Goal: Transaction & Acquisition: Obtain resource

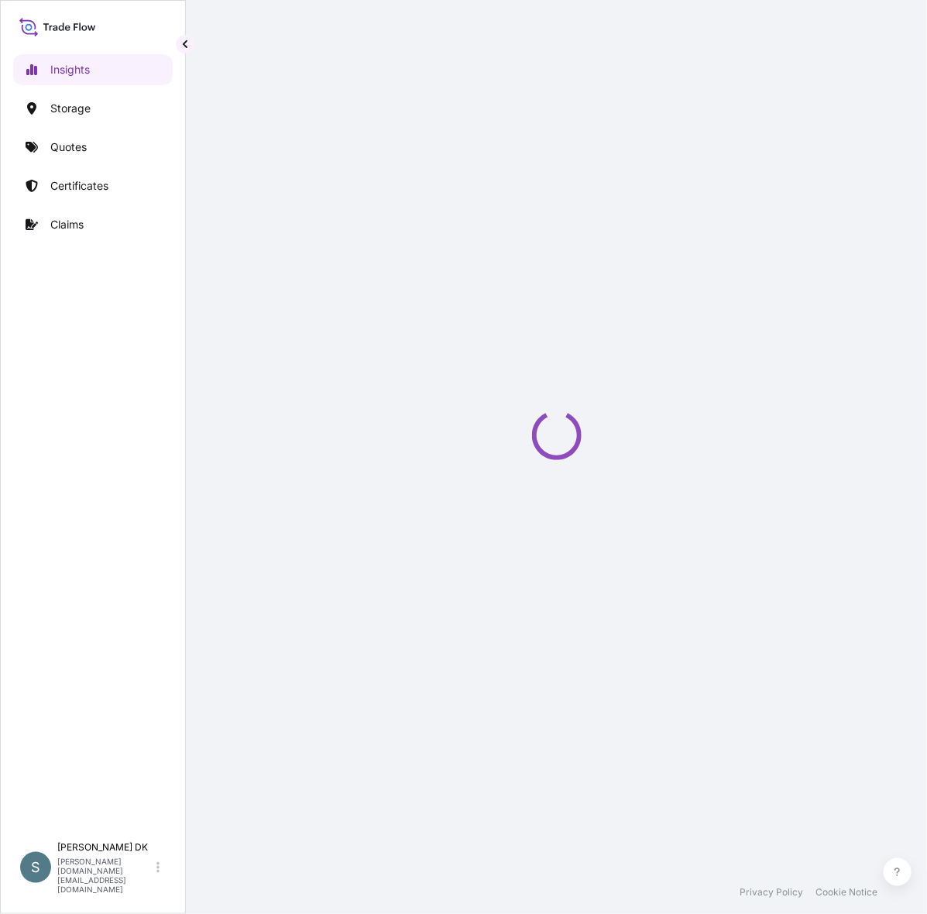
select select "2025"
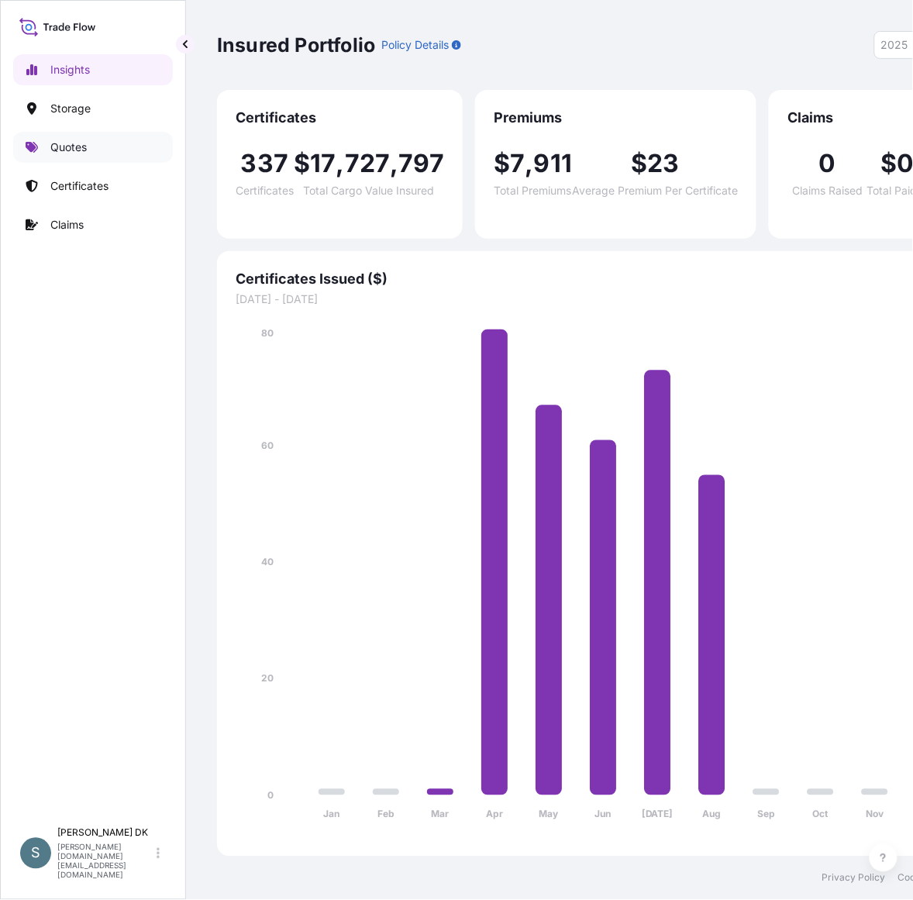
click at [85, 153] on p "Quotes" at bounding box center [68, 146] width 36 height 15
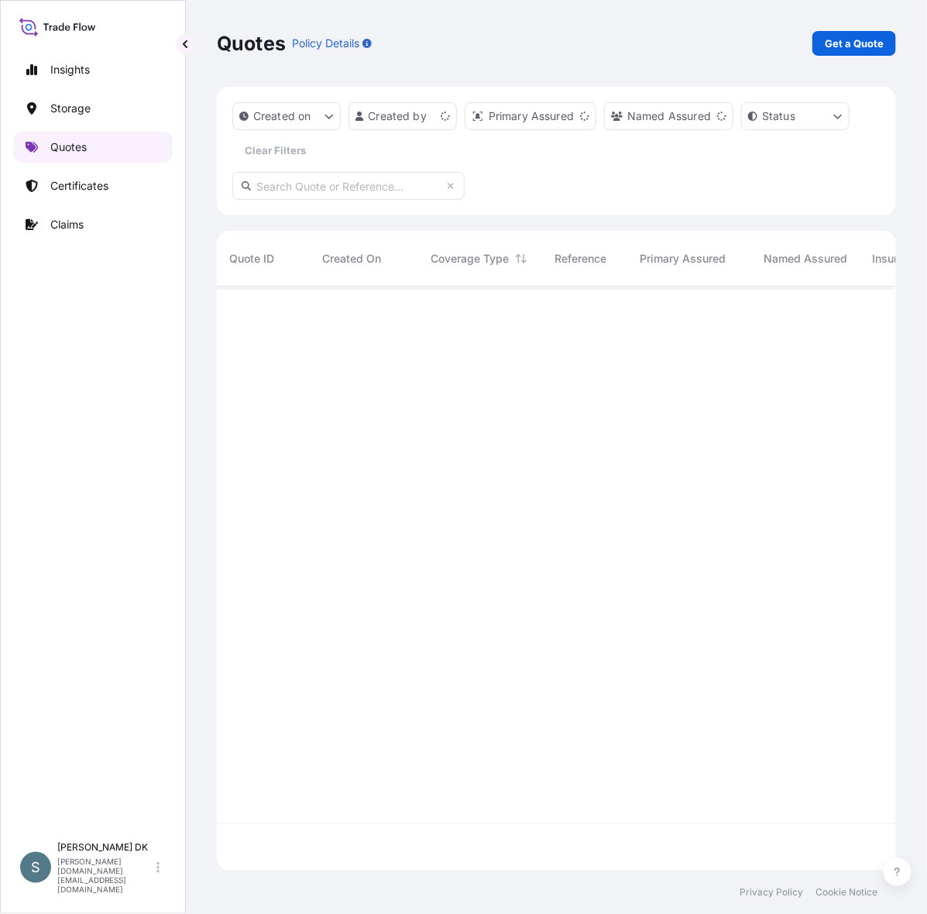
scroll to position [568, 661]
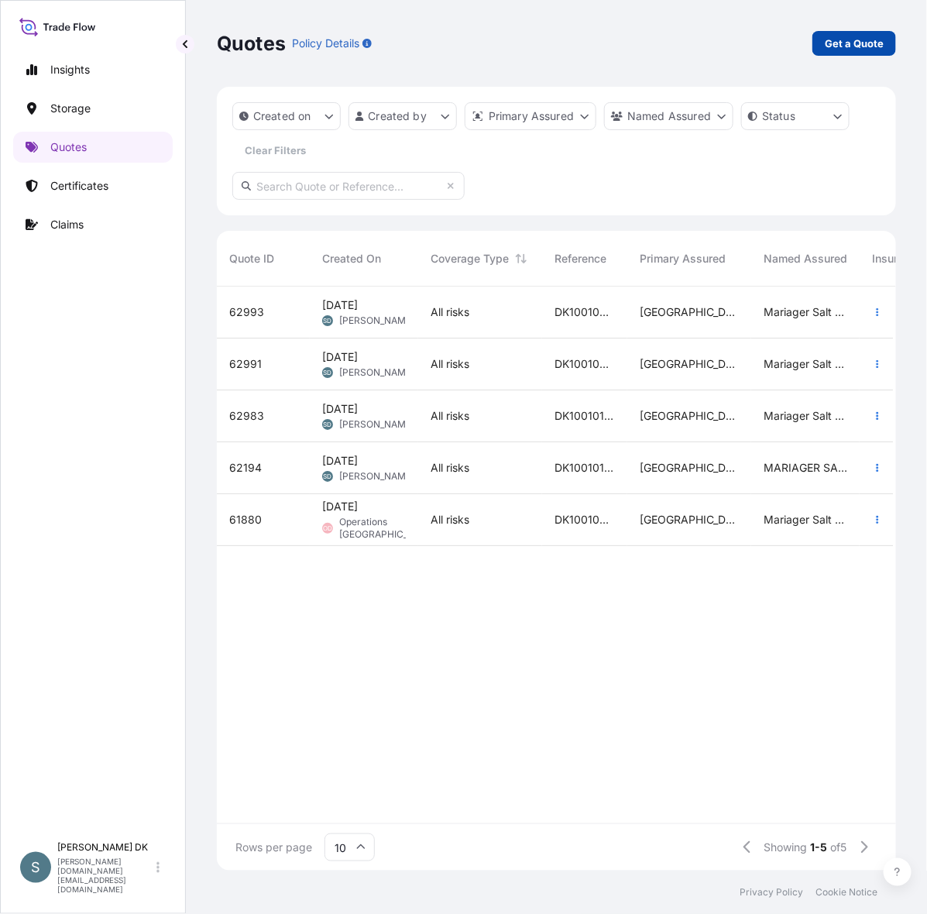
click at [741, 44] on p "Get a Quote" at bounding box center [854, 43] width 59 height 15
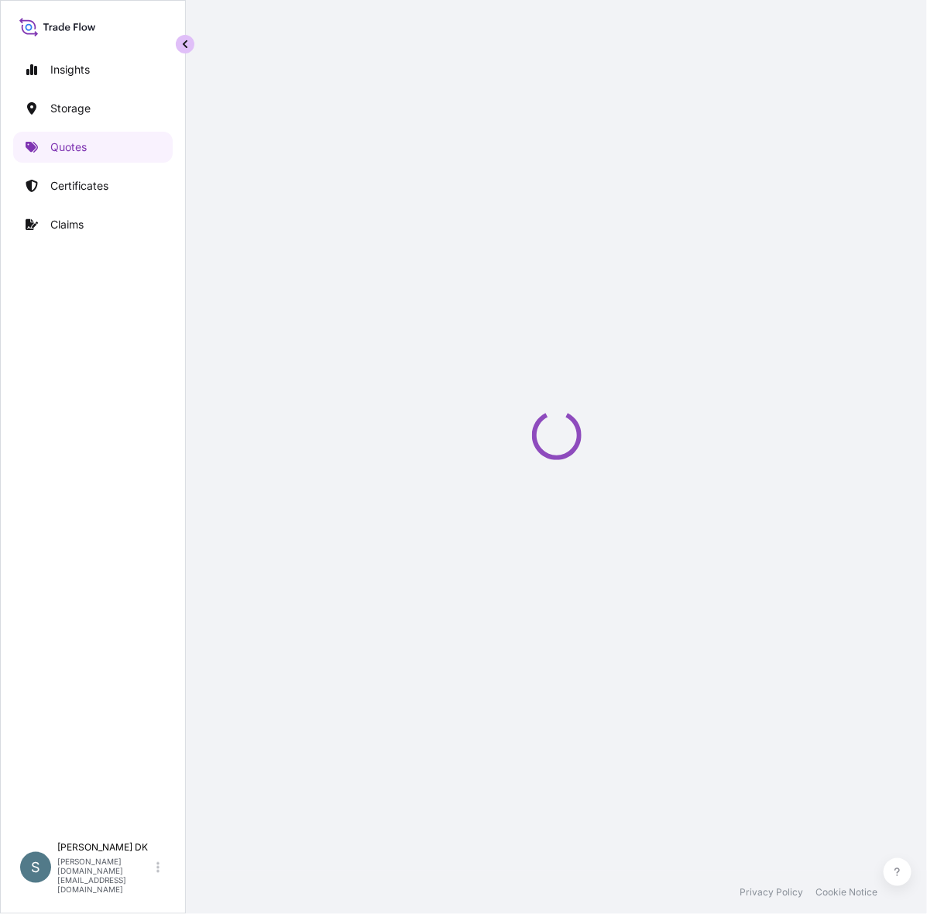
click at [178, 49] on button "button" at bounding box center [185, 44] width 19 height 19
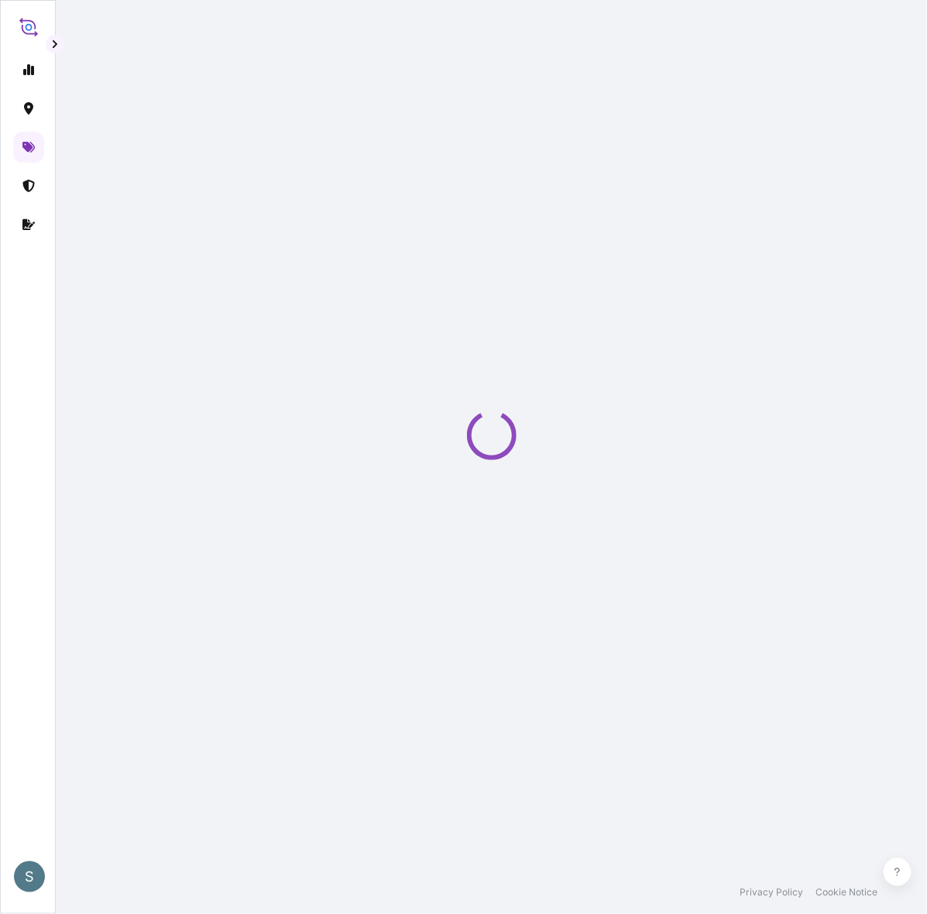
select select "Water"
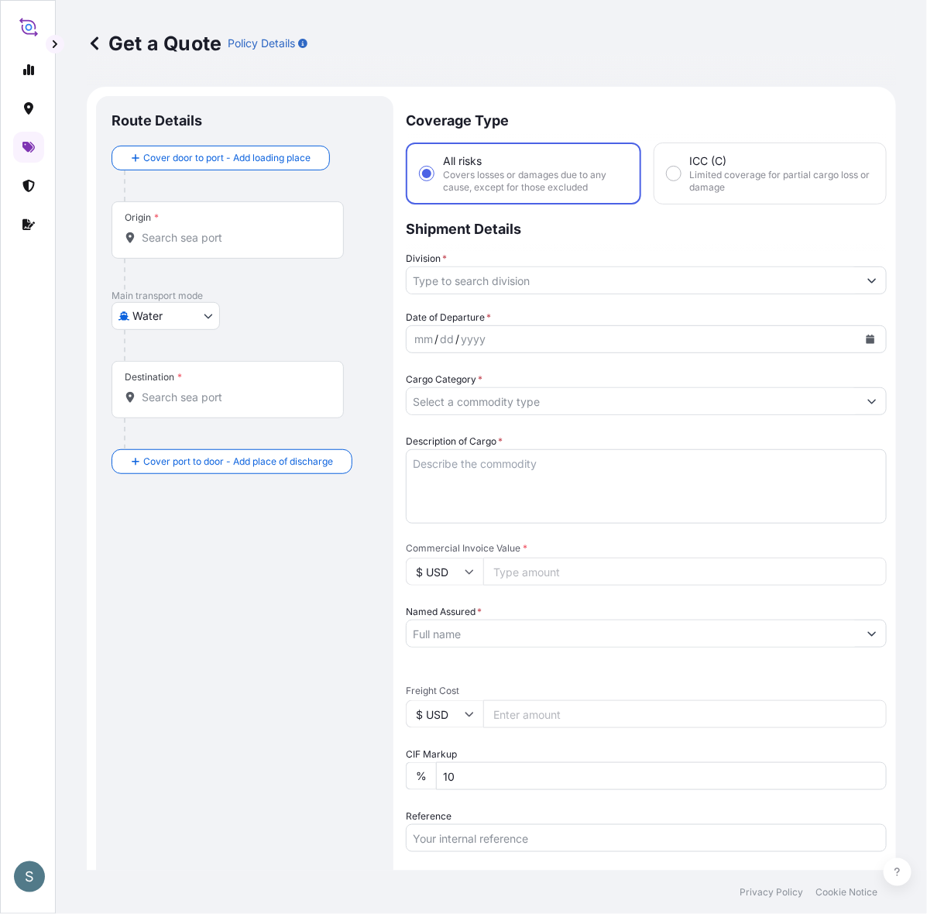
scroll to position [26, 0]
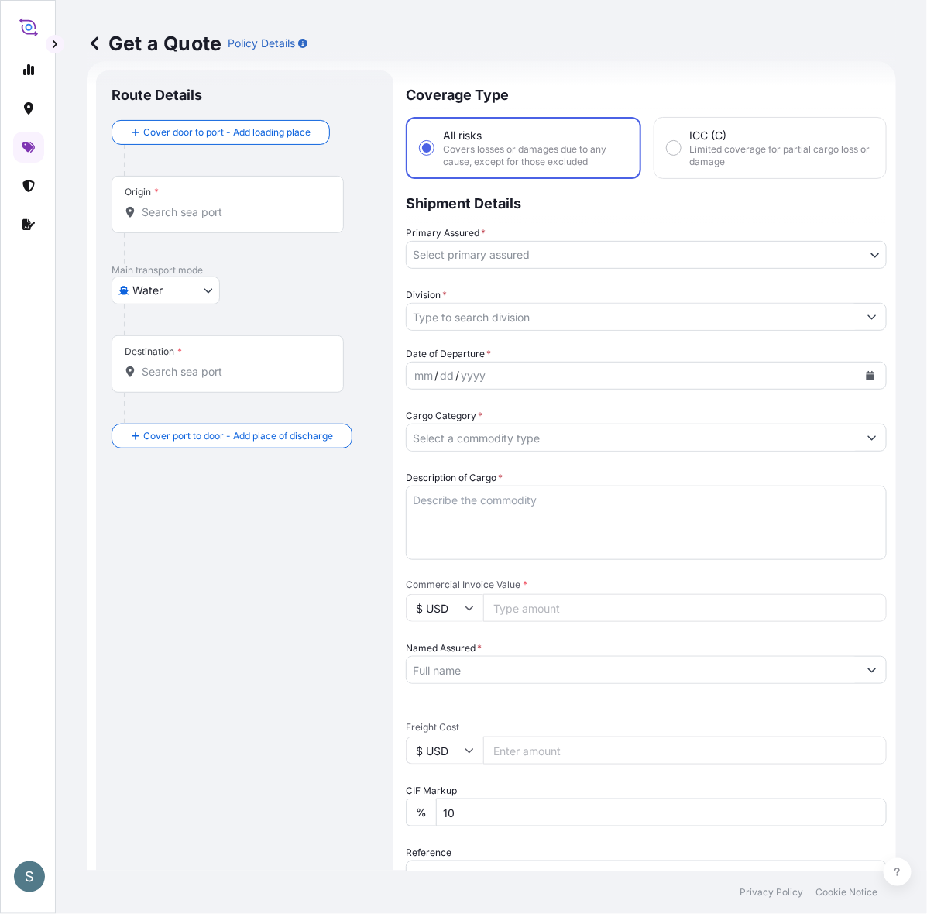
click at [232, 219] on input "Origin *" at bounding box center [233, 212] width 183 height 15
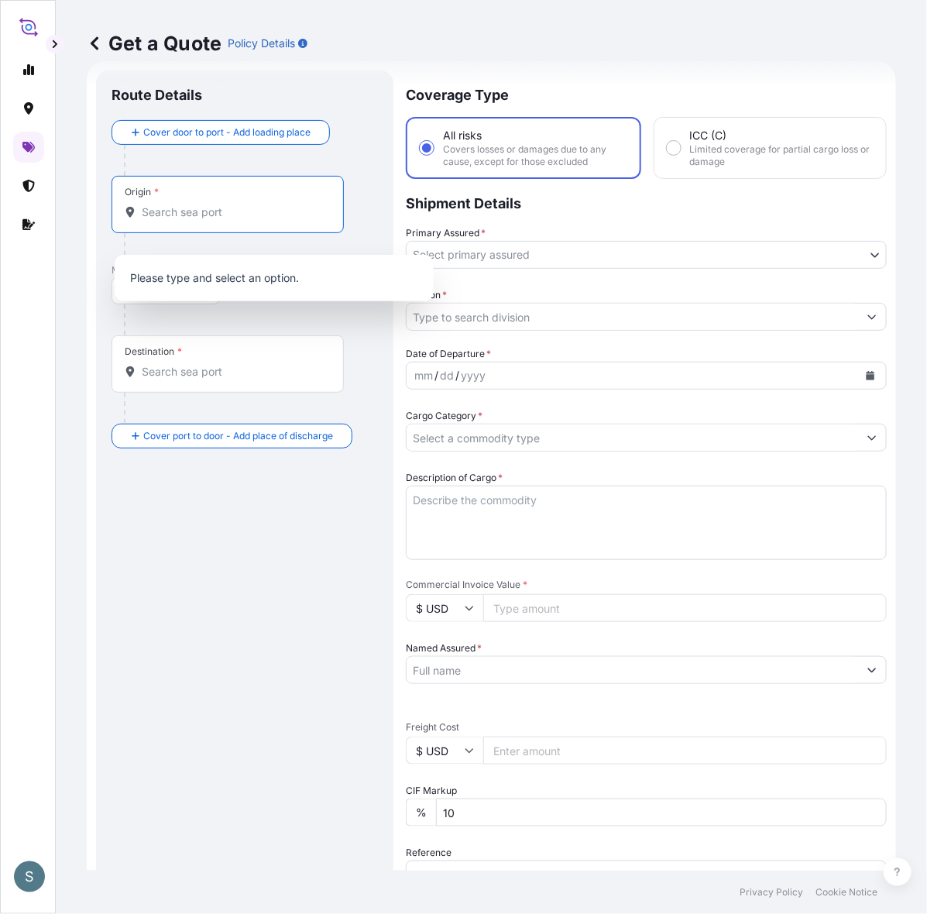
paste input "[GEOGRAPHIC_DATA], [GEOGRAPHIC_DATA]"
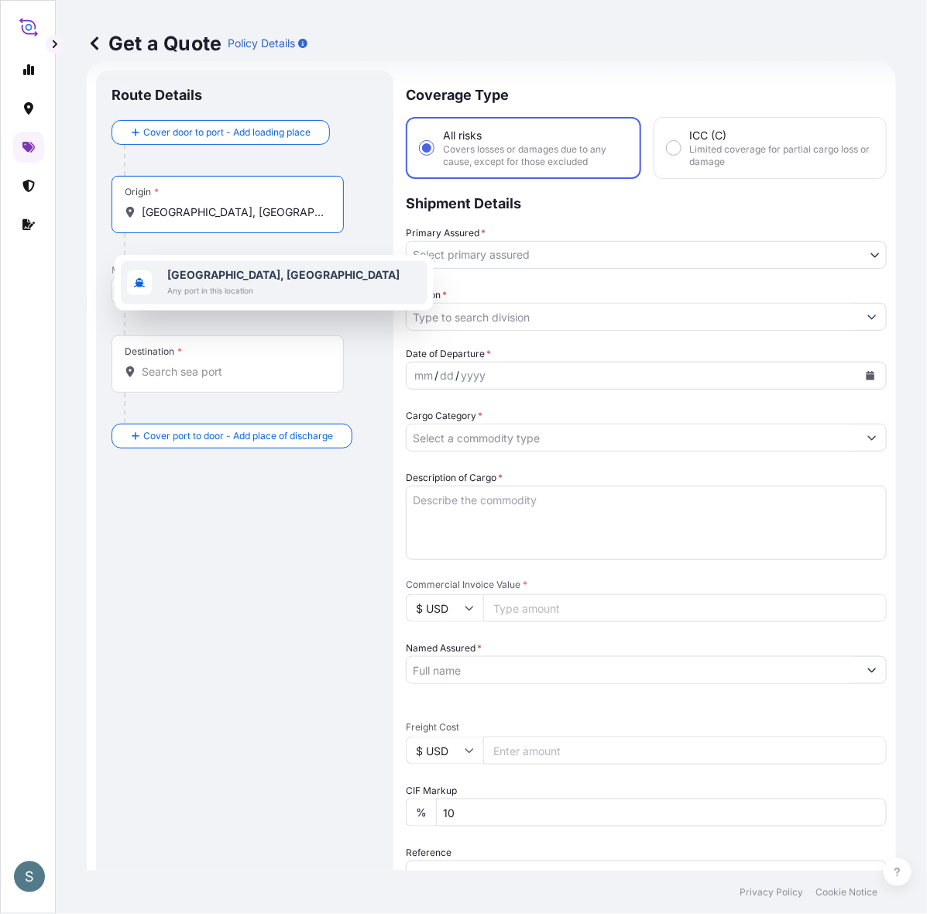
click at [232, 292] on span "Any port in this location" at bounding box center [283, 290] width 232 height 15
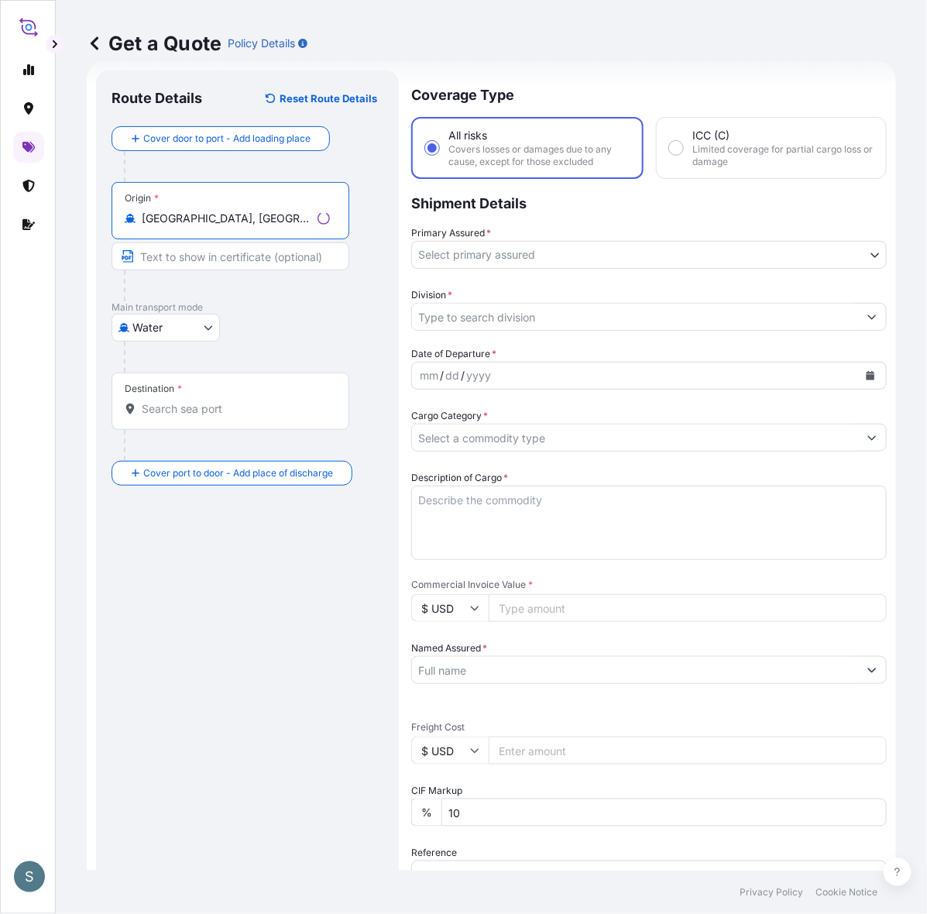
type input "[GEOGRAPHIC_DATA], [GEOGRAPHIC_DATA]"
click at [204, 430] on div "Destination *" at bounding box center [228, 401] width 232 height 57
click at [204, 417] on input "Destination *" at bounding box center [233, 408] width 183 height 15
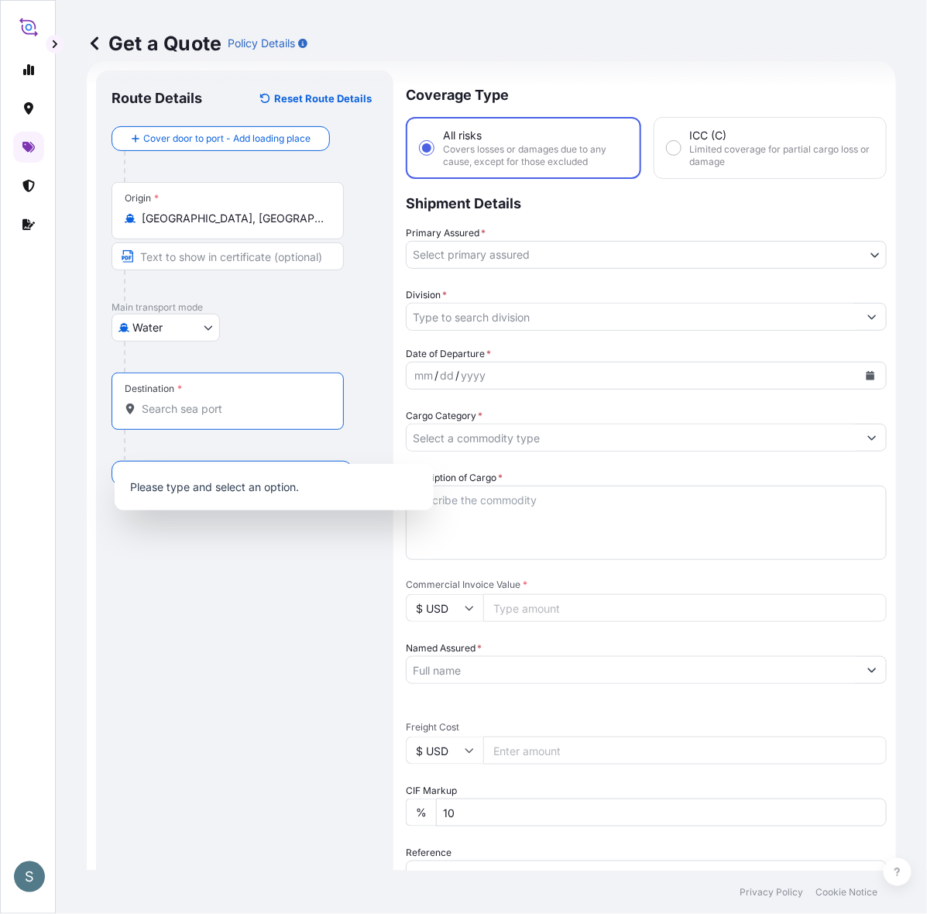
click at [260, 417] on input "Destination *" at bounding box center [233, 408] width 183 height 15
paste input "HAIPHONG, [GEOGRAPHIC_DATA]"
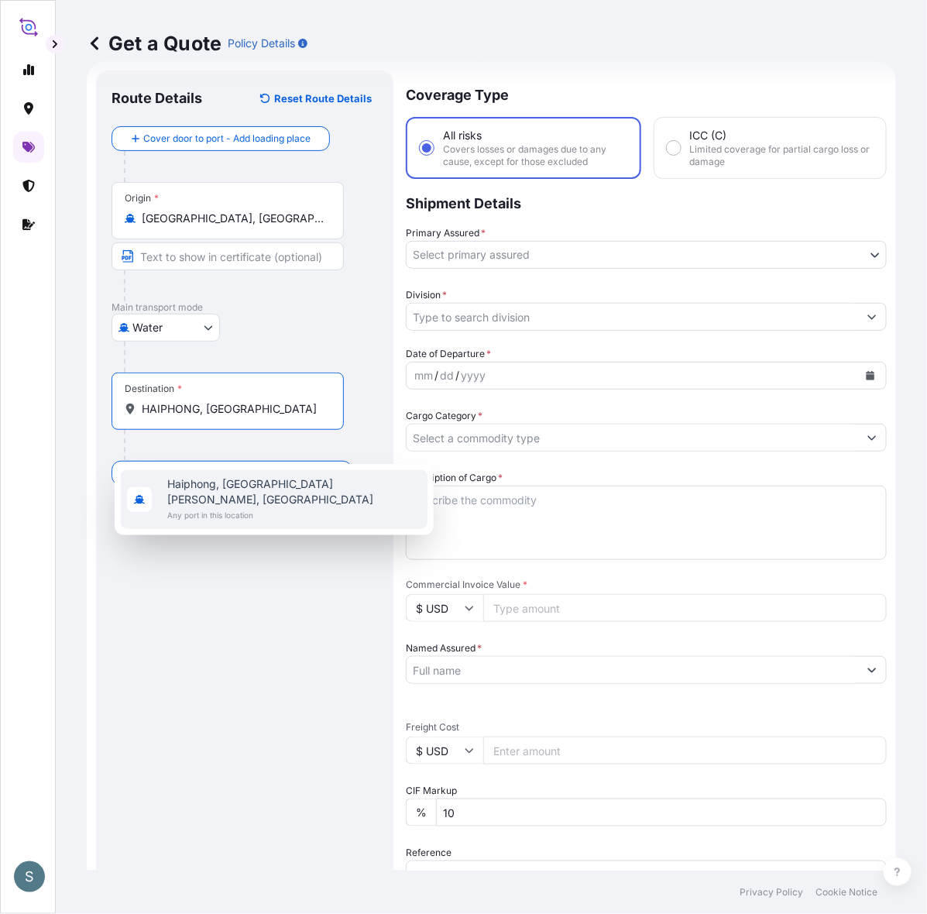
click at [206, 508] on span "Any port in this location" at bounding box center [294, 515] width 254 height 15
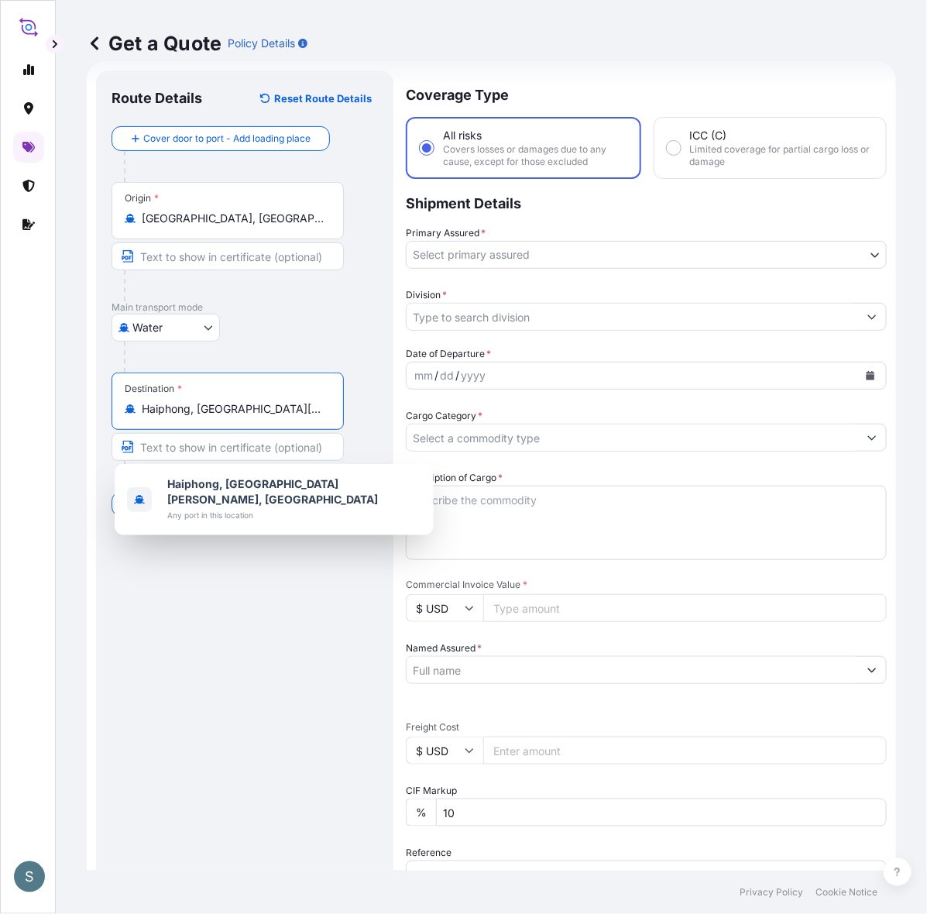
drag, startPoint x: 312, startPoint y: 439, endPoint x: 201, endPoint y: 440, distance: 110.8
click at [201, 417] on input "Haiphong, [GEOGRAPHIC_DATA][PERSON_NAME], [GEOGRAPHIC_DATA]" at bounding box center [233, 408] width 183 height 15
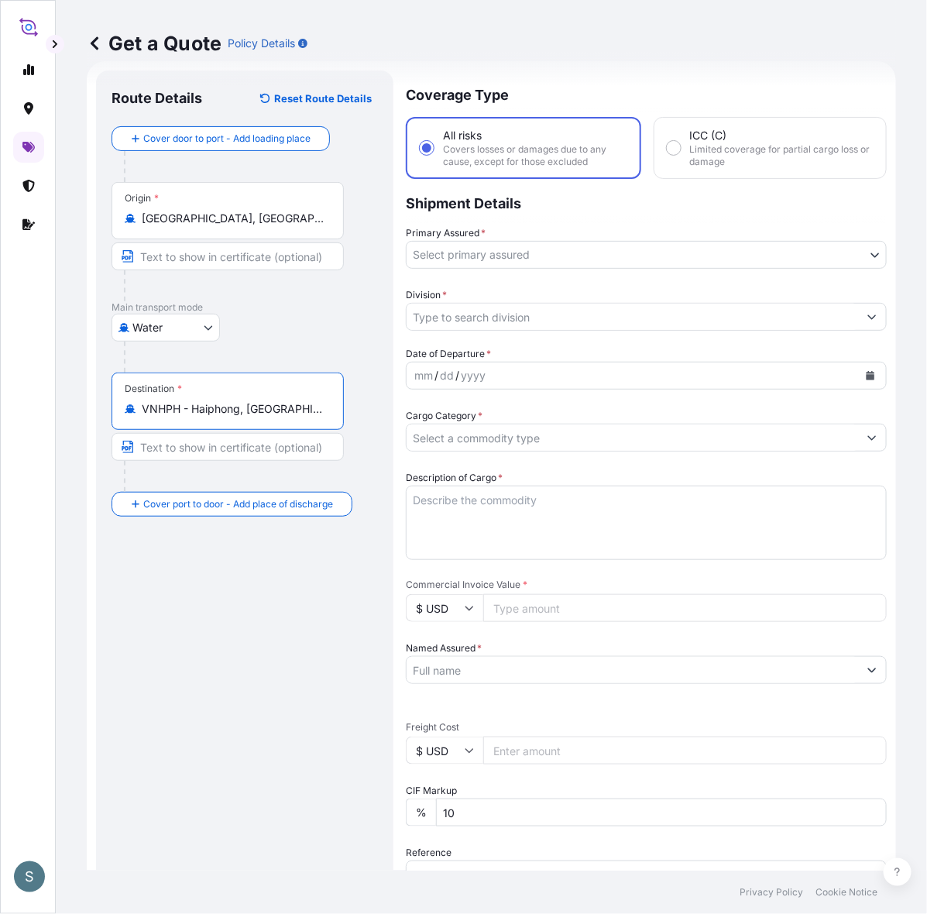
type input "VNHPH - Haiphong, [GEOGRAPHIC_DATA]"
click at [535, 270] on body "S Get a Quote Policy Details Route Details Reset Route Details Cover door to po…" at bounding box center [463, 457] width 927 height 914
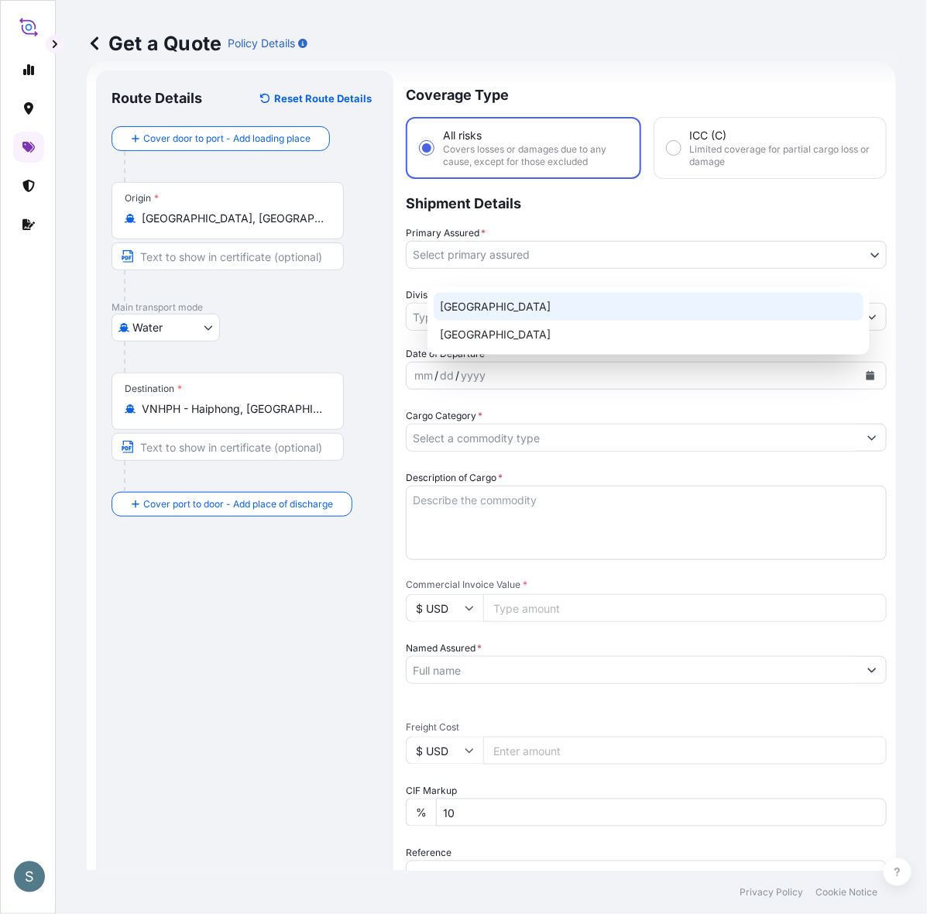
click at [517, 306] on div "[GEOGRAPHIC_DATA]" at bounding box center [649, 307] width 430 height 28
select select "31589"
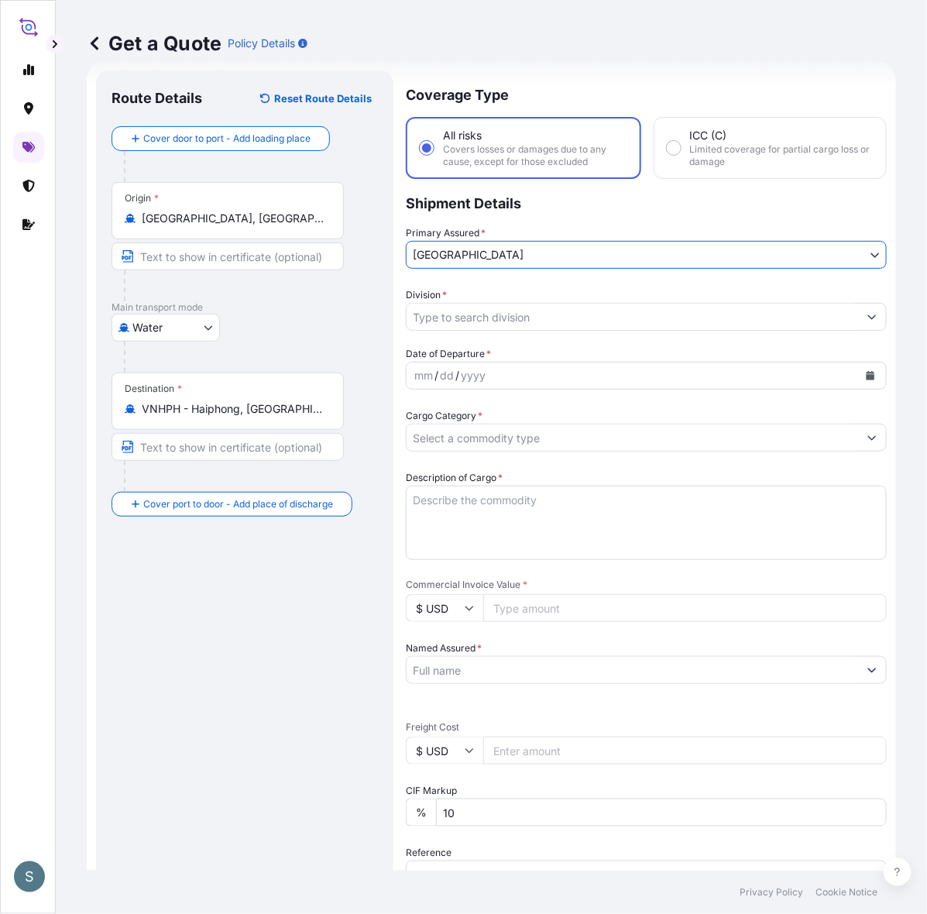
click at [532, 328] on input "Division *" at bounding box center [633, 317] width 452 height 28
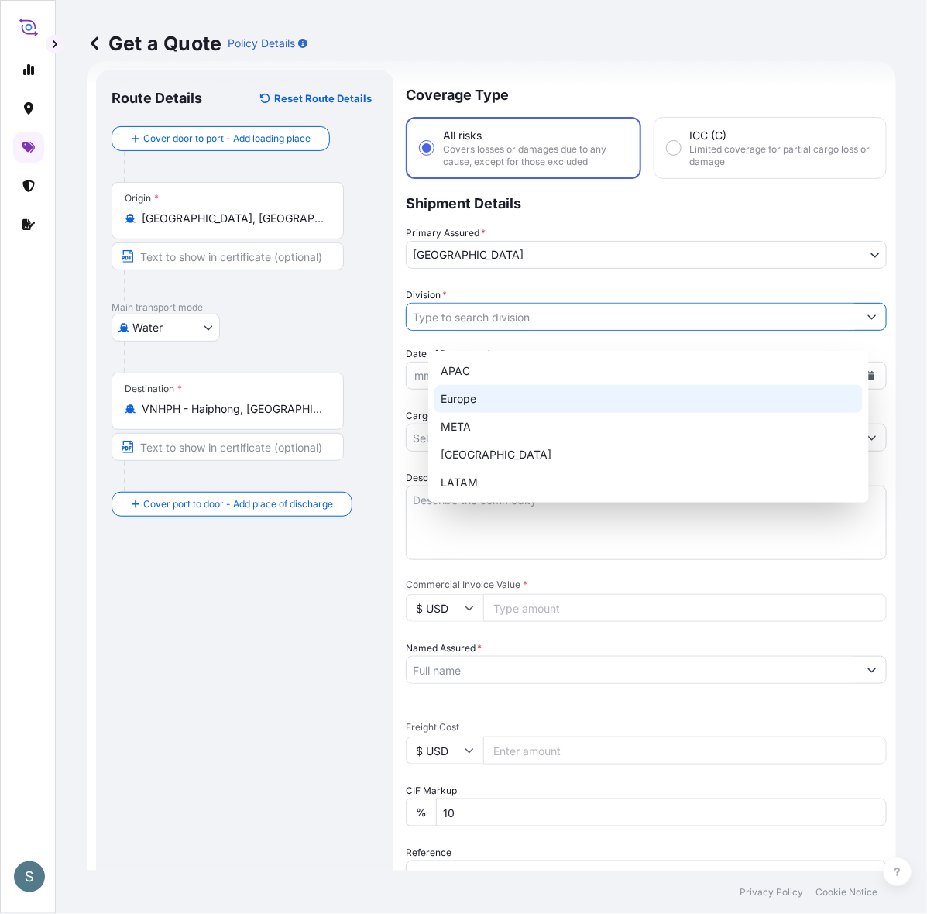
click at [490, 401] on div "Europe" at bounding box center [649, 399] width 428 height 28
type input "Europe"
click at [741, 390] on div "Europe" at bounding box center [649, 399] width 428 height 28
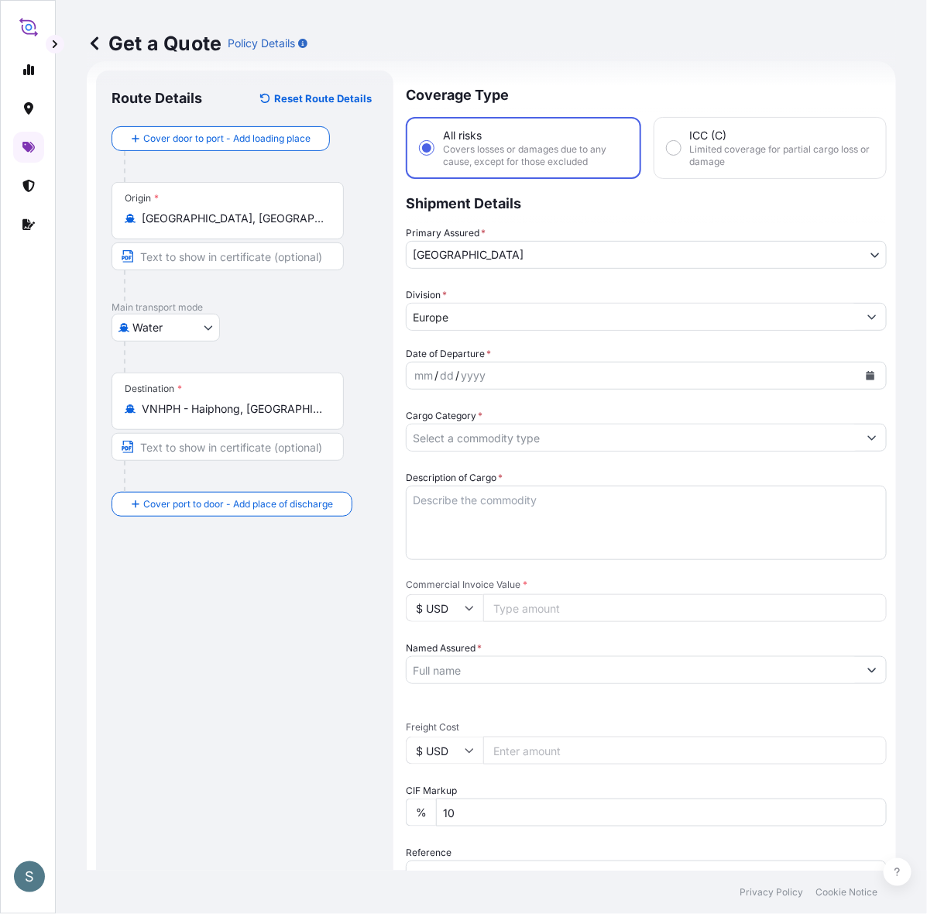
click at [576, 311] on div "Division * [GEOGRAPHIC_DATA]" at bounding box center [646, 308] width 481 height 43
click at [568, 322] on input "Europe" at bounding box center [633, 317] width 452 height 28
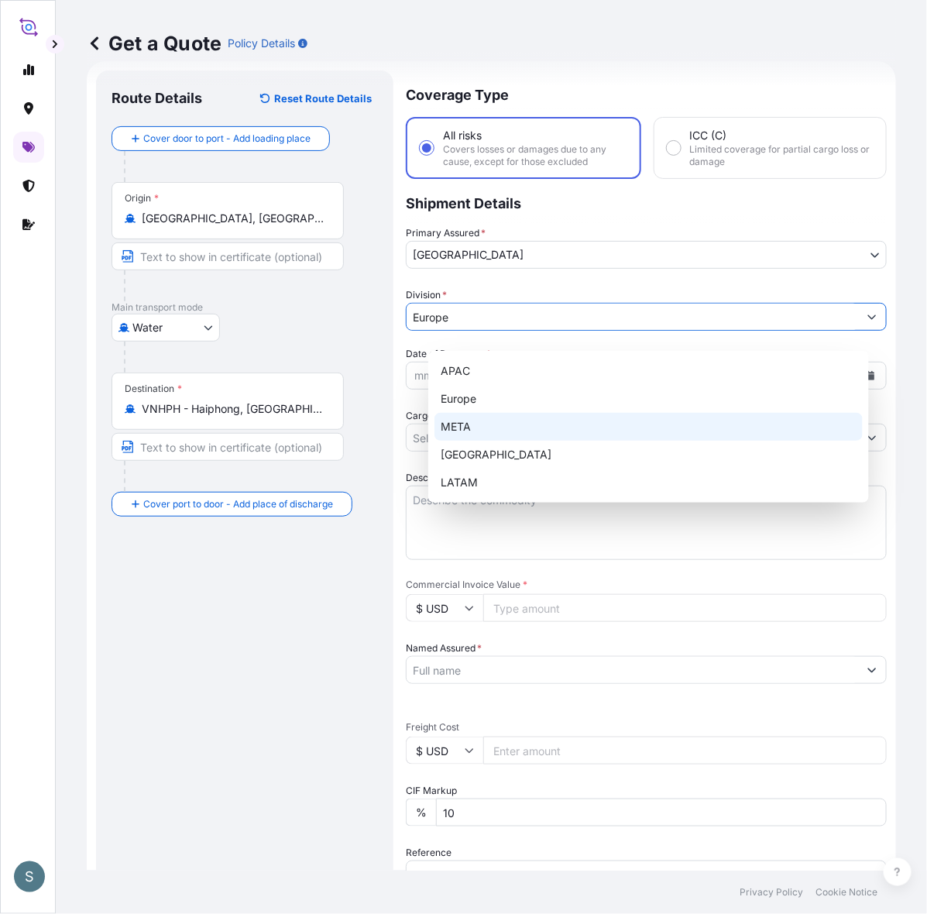
click at [568, 322] on input "Europe" at bounding box center [633, 317] width 452 height 28
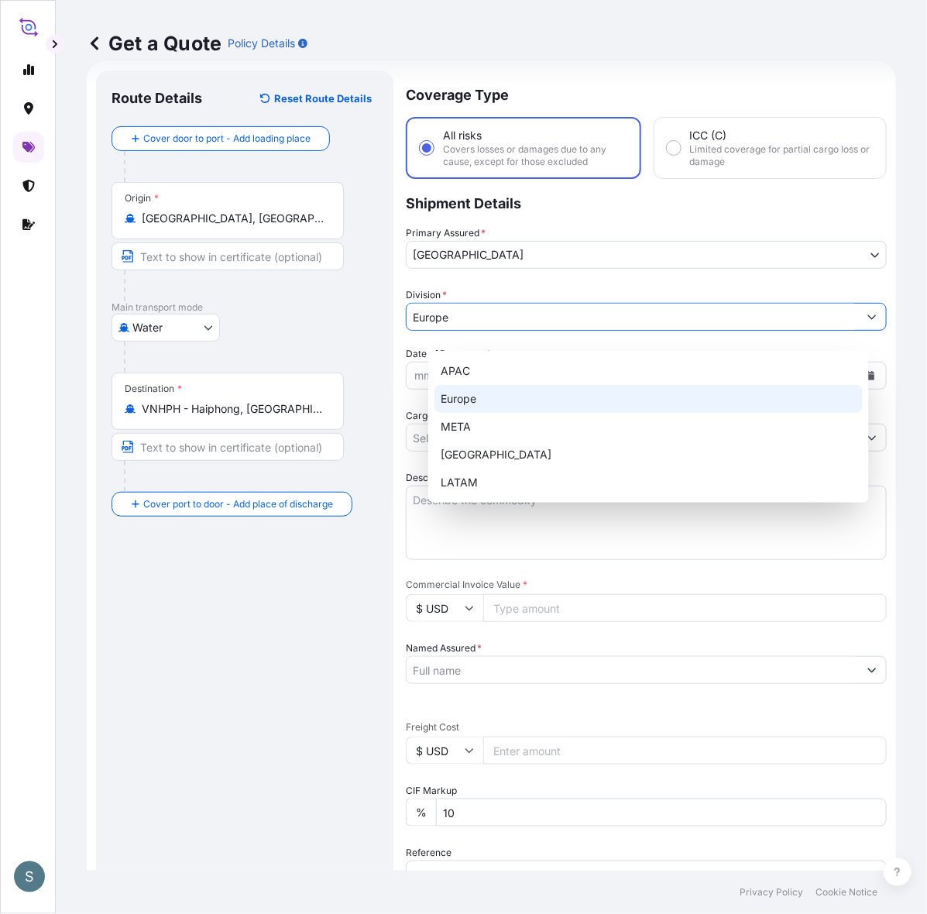
click at [497, 387] on div "Europe" at bounding box center [649, 399] width 428 height 28
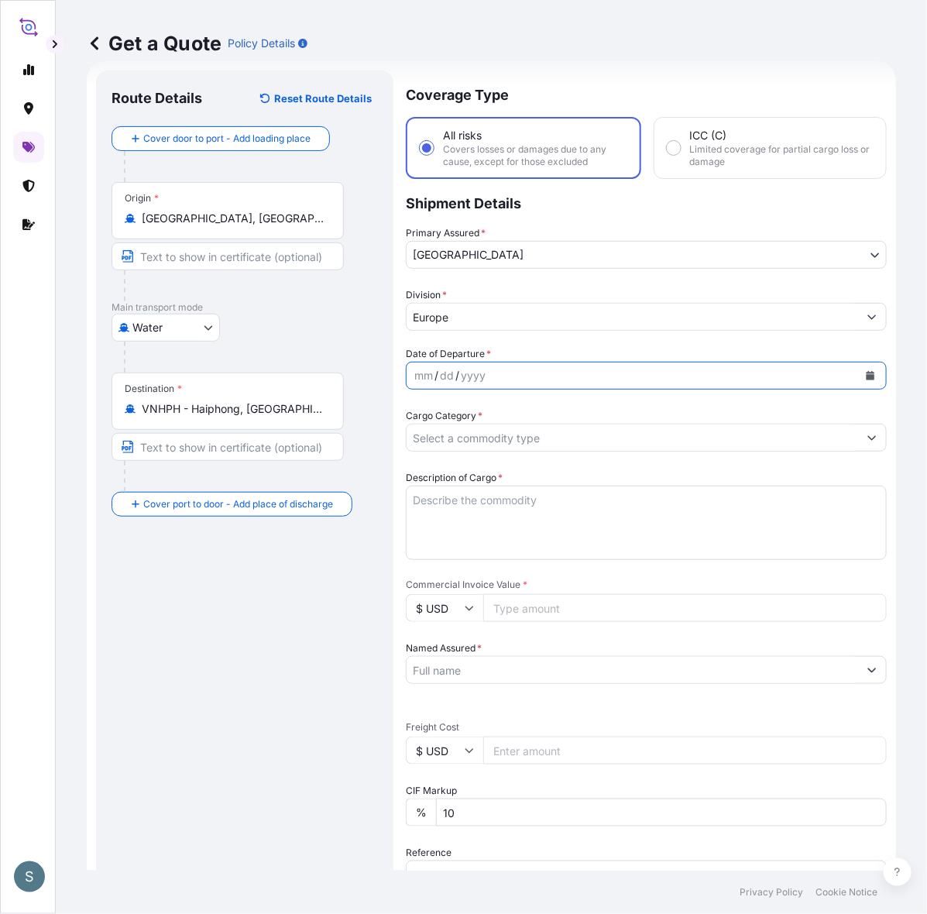
click at [741, 380] on icon "Calendar" at bounding box center [871, 375] width 9 height 9
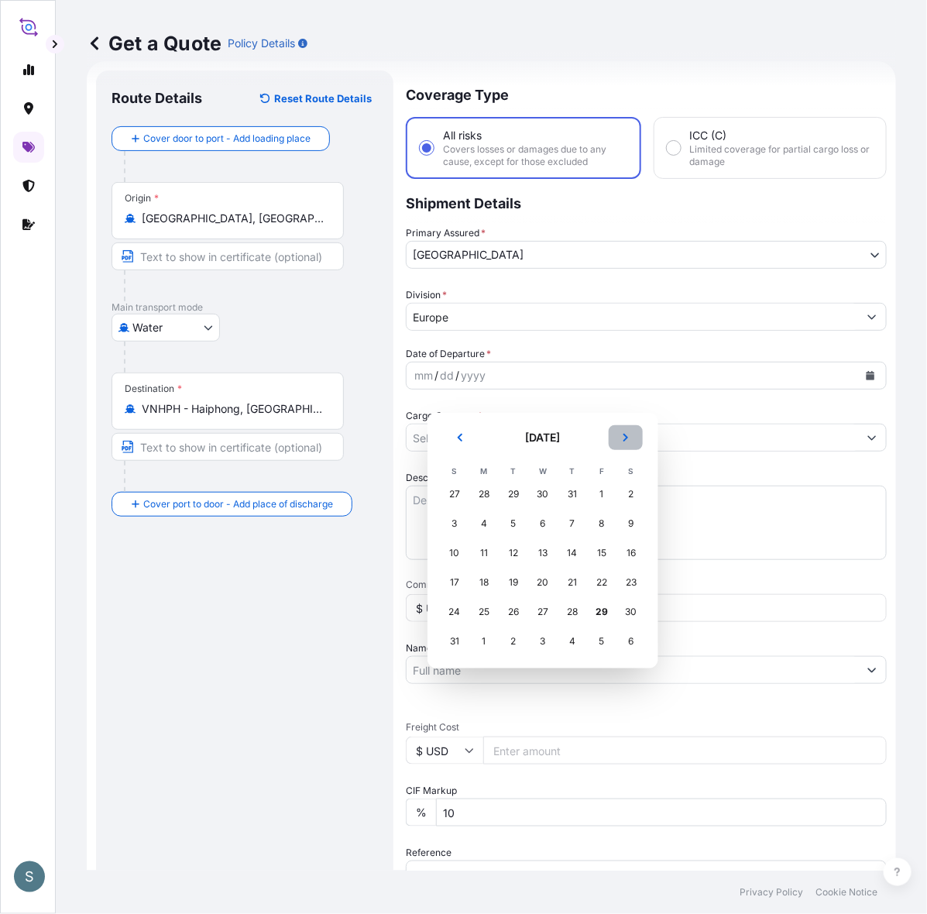
click at [643, 438] on button "Next" at bounding box center [626, 437] width 34 height 25
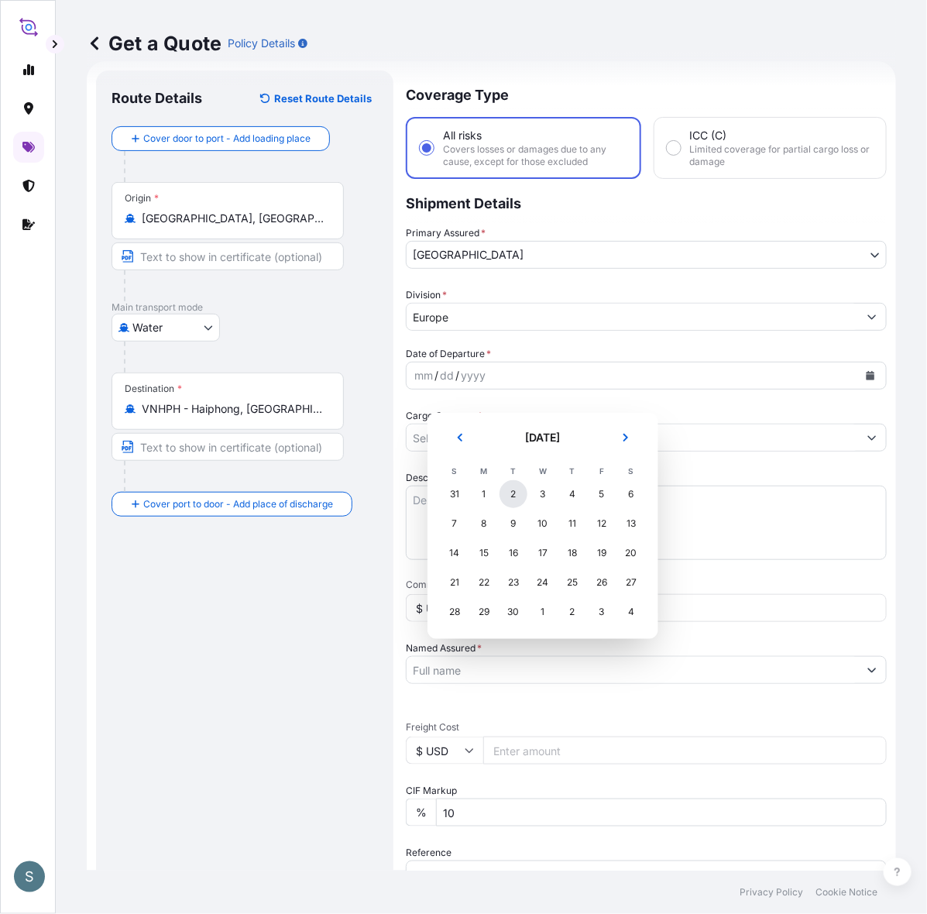
click at [518, 500] on div "2" at bounding box center [514, 494] width 28 height 28
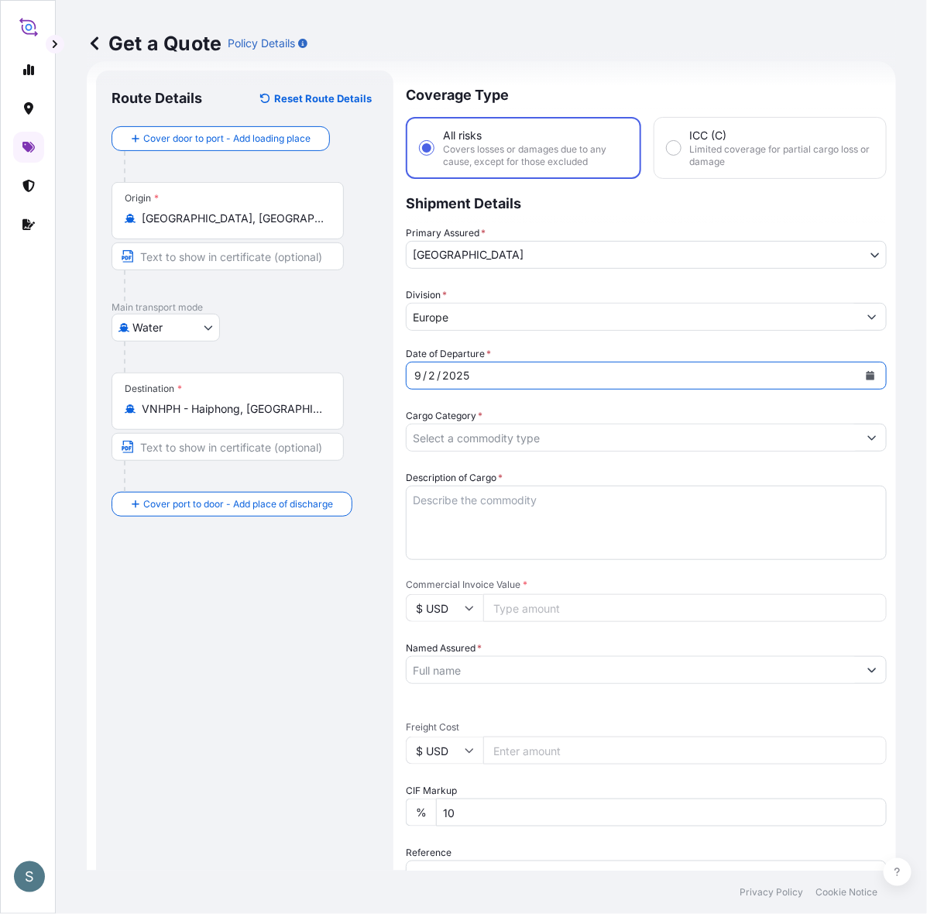
click at [329, 591] on div "Route Details Reset Route Details Cover door to port - Add loading place Place …" at bounding box center [245, 630] width 267 height 1089
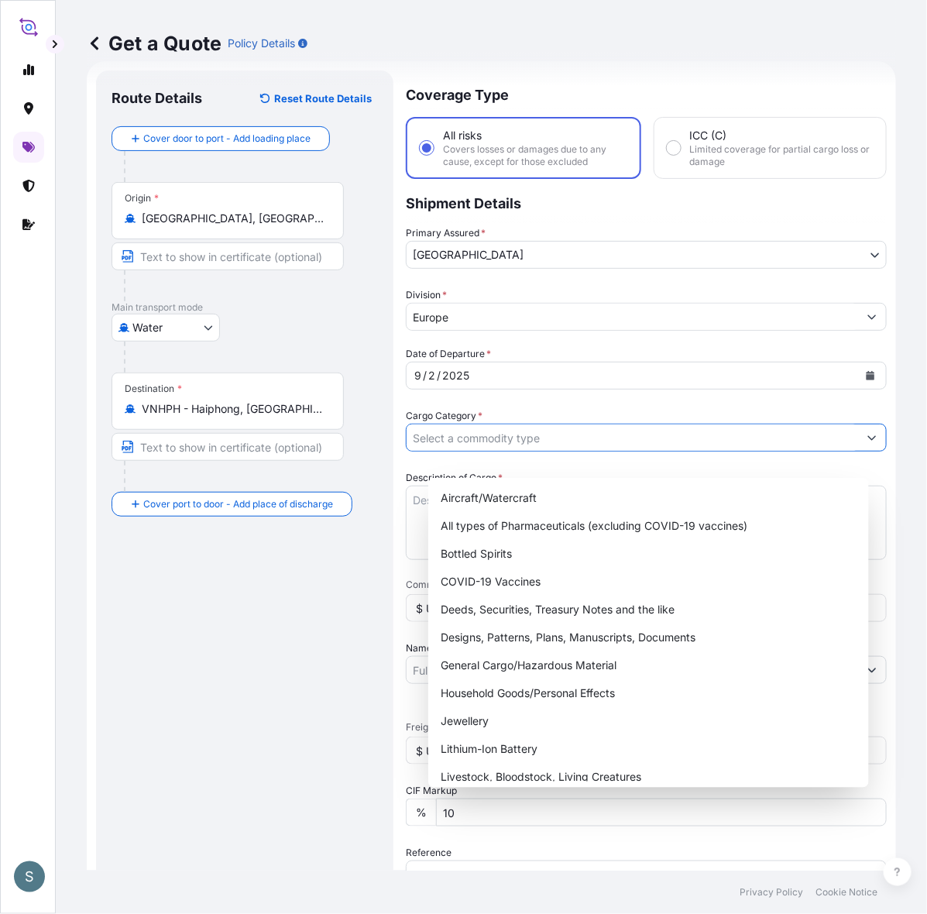
click at [475, 452] on input "Cargo Category *" at bounding box center [633, 438] width 452 height 28
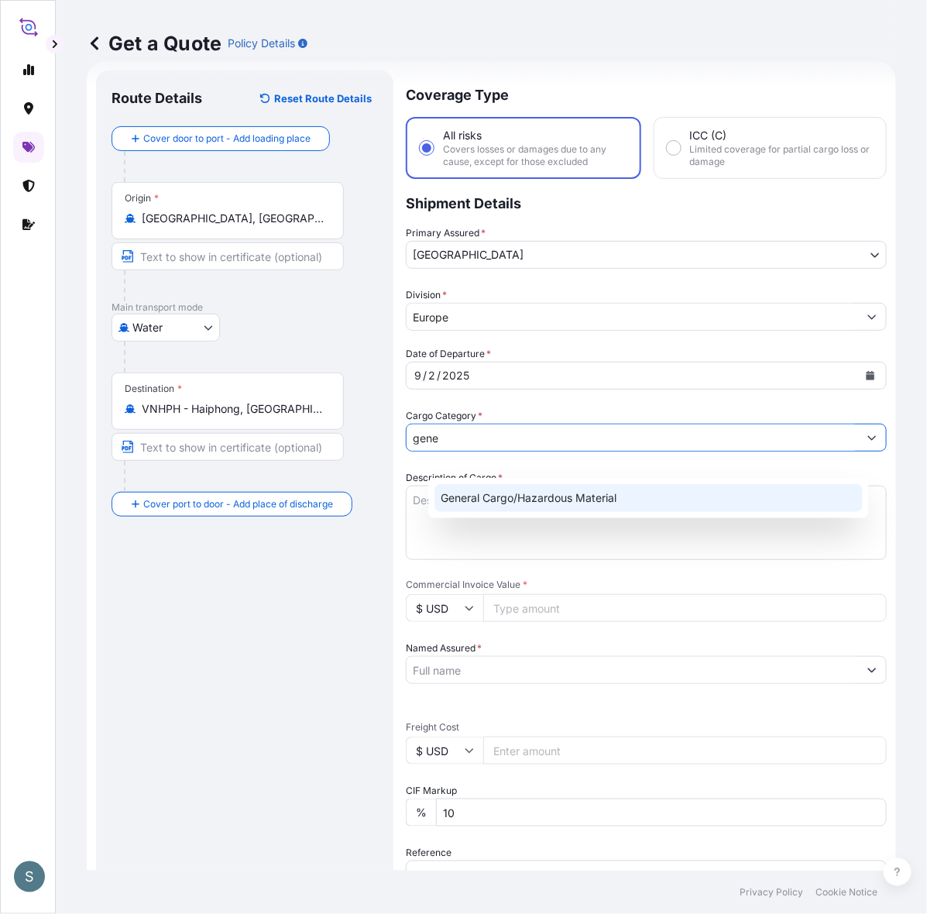
click at [489, 492] on div "General Cargo/Hazardous Material" at bounding box center [649, 498] width 428 height 28
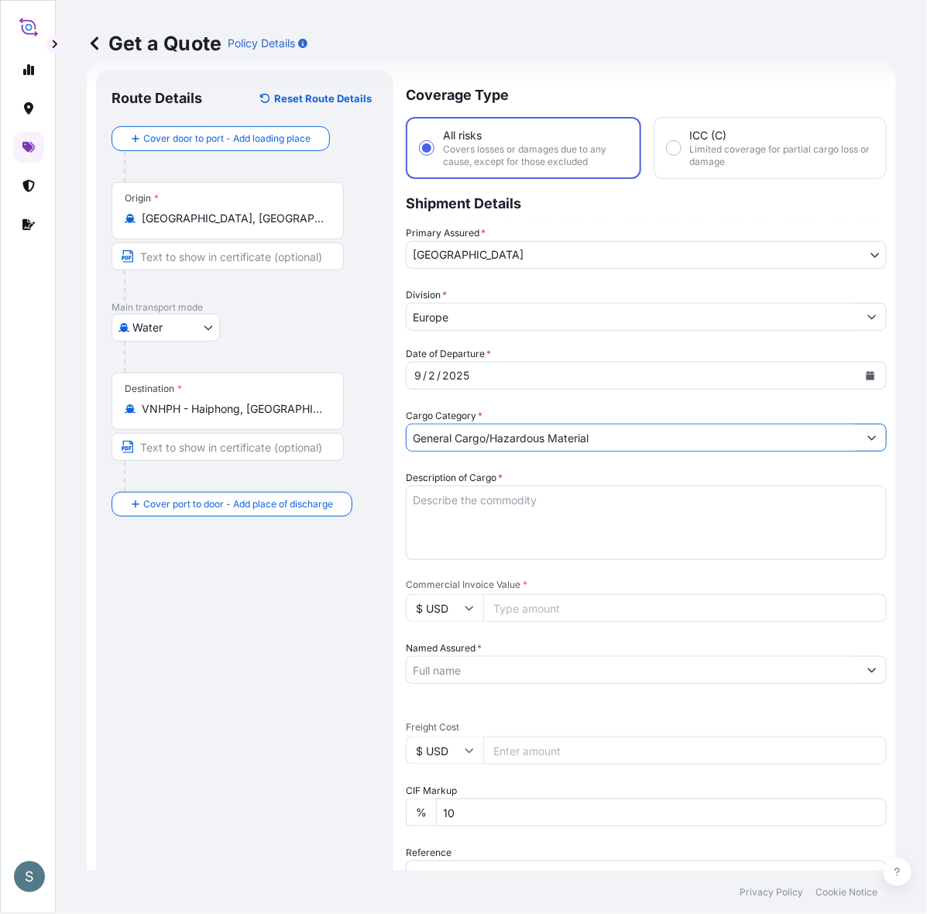
type input "General Cargo/Hazardous Material"
click at [394, 630] on div "Route Details Reset Route Details Cover door to port - Add loading place Place …" at bounding box center [245, 631] width 298 height 1120
click at [493, 560] on textarea "Description of Cargo *" at bounding box center [646, 523] width 481 height 74
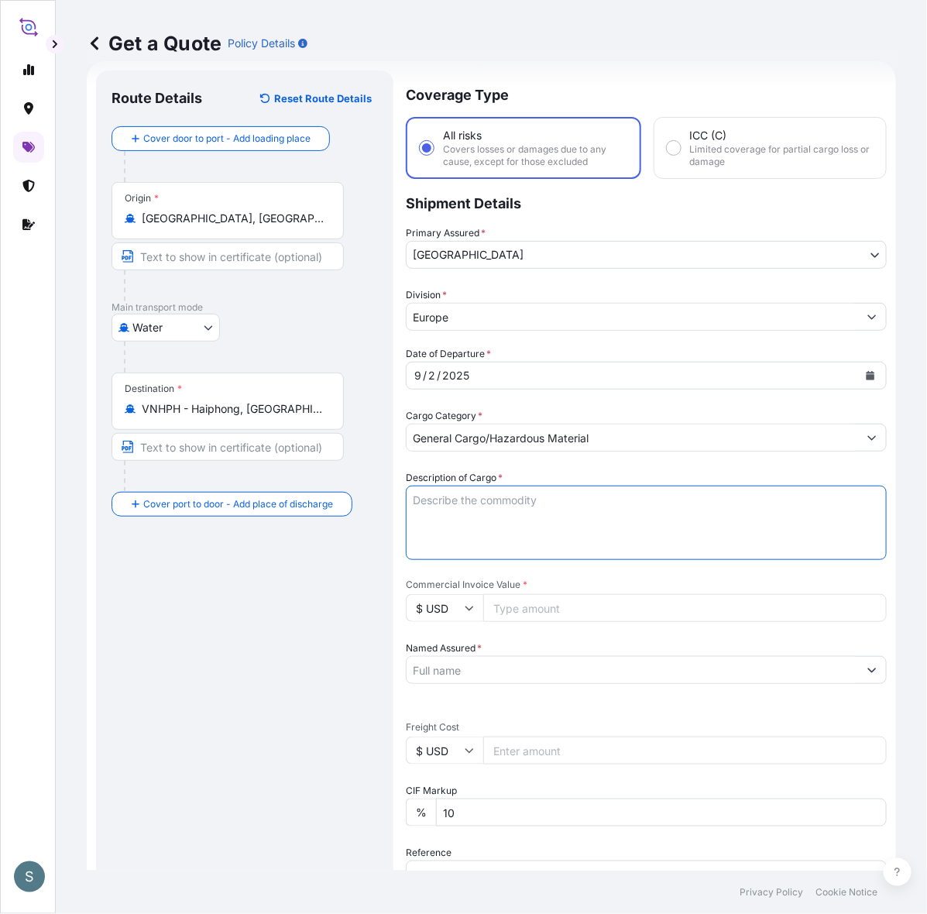
paste textarea "SANAL P, [MEDICAL_DATA], PHARMACEUTICAL QUALITY"
click at [434, 539] on textarea "SANAL P, [MEDICAL_DATA], PHARMACEUTICAL QUALITY" at bounding box center [646, 523] width 481 height 74
type textarea "SANAL P, [MEDICAL_DATA], PHARMACEUTICAL QUALITY"
click at [311, 608] on div "Route Details Reset Route Details Cover door to port - Add loading place Place …" at bounding box center [245, 630] width 267 height 1089
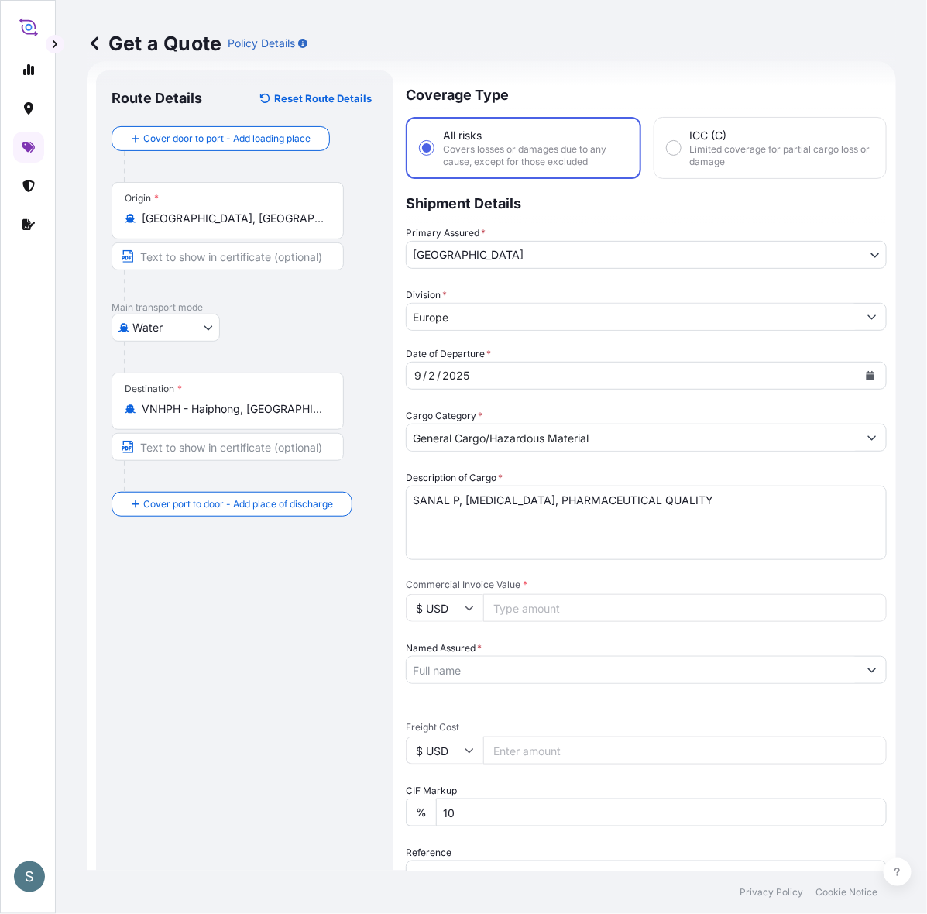
drag, startPoint x: 461, startPoint y: 634, endPoint x: 469, endPoint y: 638, distance: 8.7
click at [461, 622] on input "$ USD" at bounding box center [444, 608] width 77 height 28
click at [478, 686] on div "€ EUR" at bounding box center [466, 677] width 65 height 29
type input "€ EUR"
click at [525, 622] on input "Commercial Invoice Value *" at bounding box center [685, 608] width 404 height 28
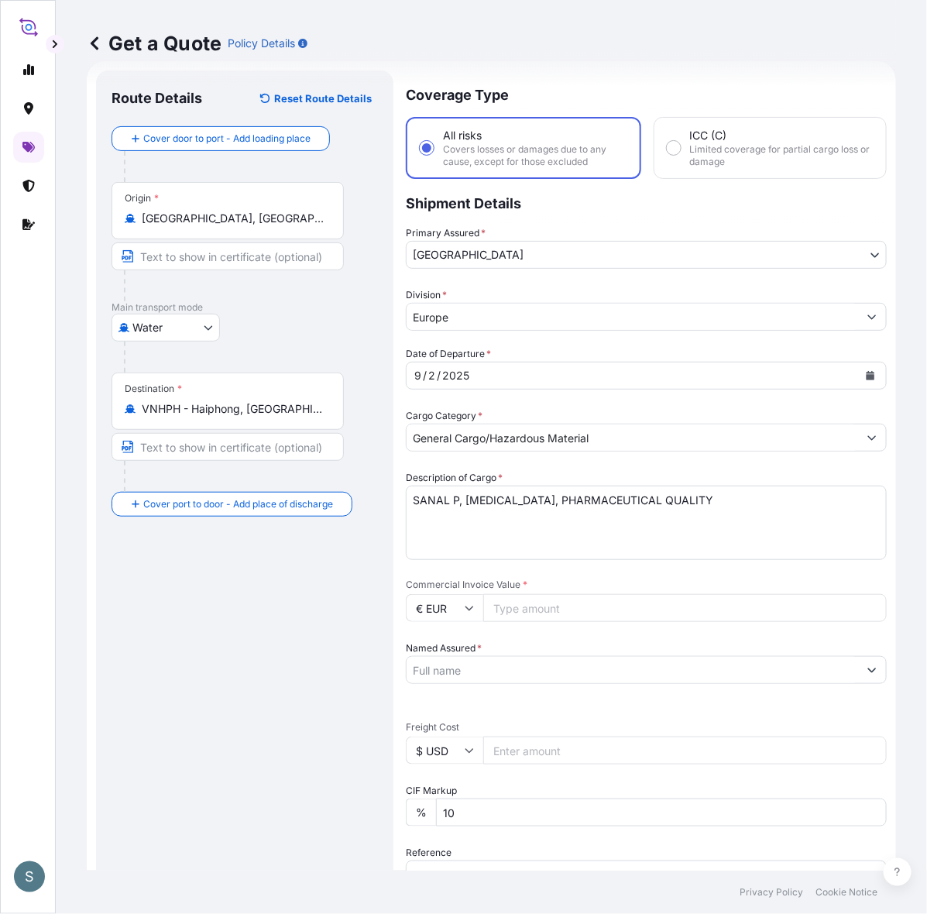
paste input "26068.00"
type input "26068.00"
click at [378, 676] on div "Route Details Reset Route Details Cover door to port - Add loading place Place …" at bounding box center [245, 630] width 267 height 1089
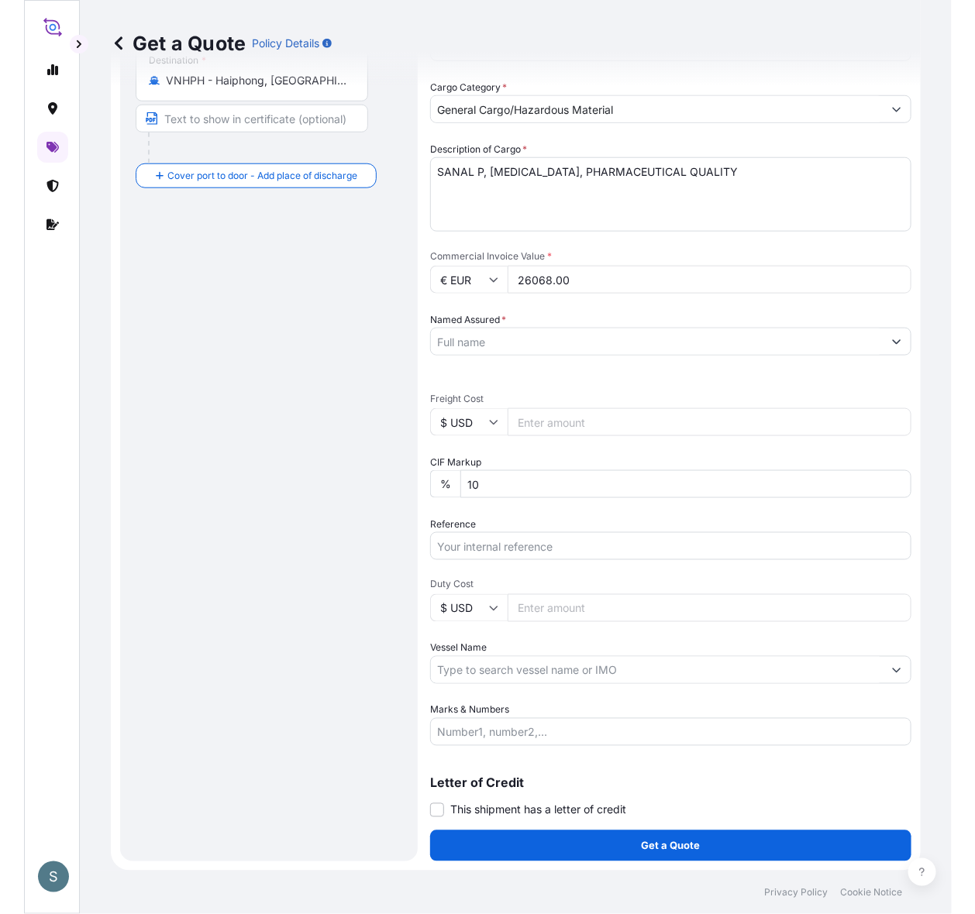
scroll to position [409, 0]
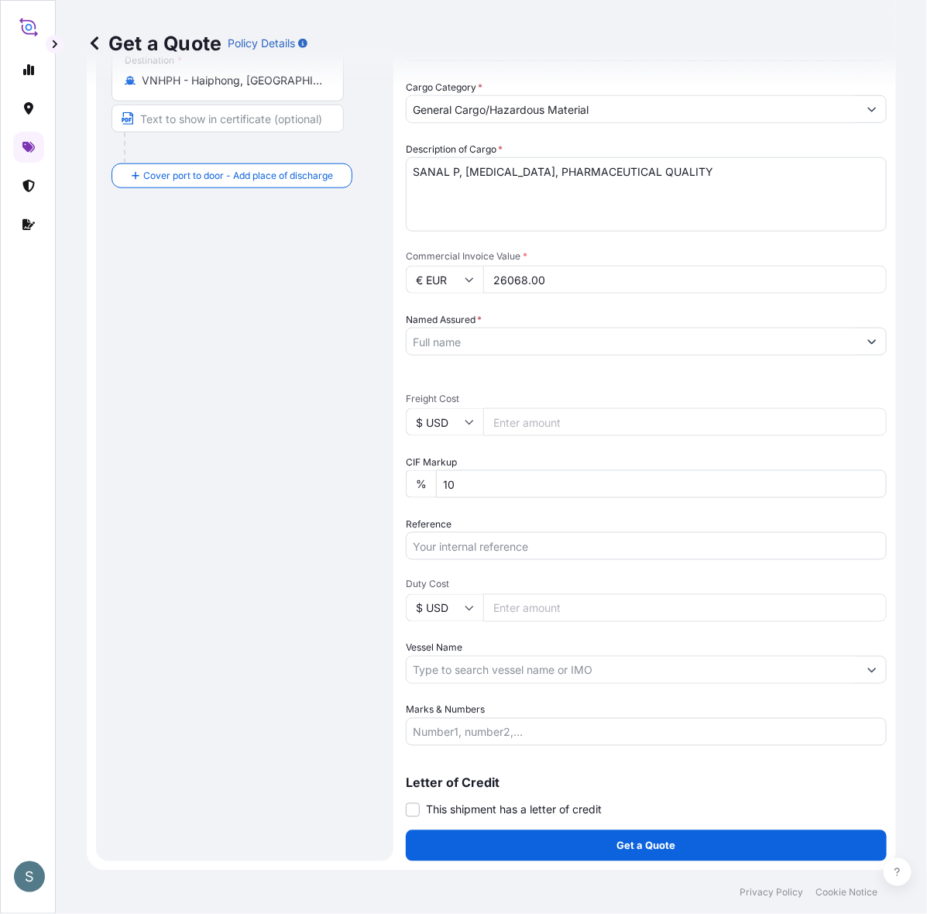
click at [479, 328] on input "Named Assured *" at bounding box center [633, 342] width 452 height 28
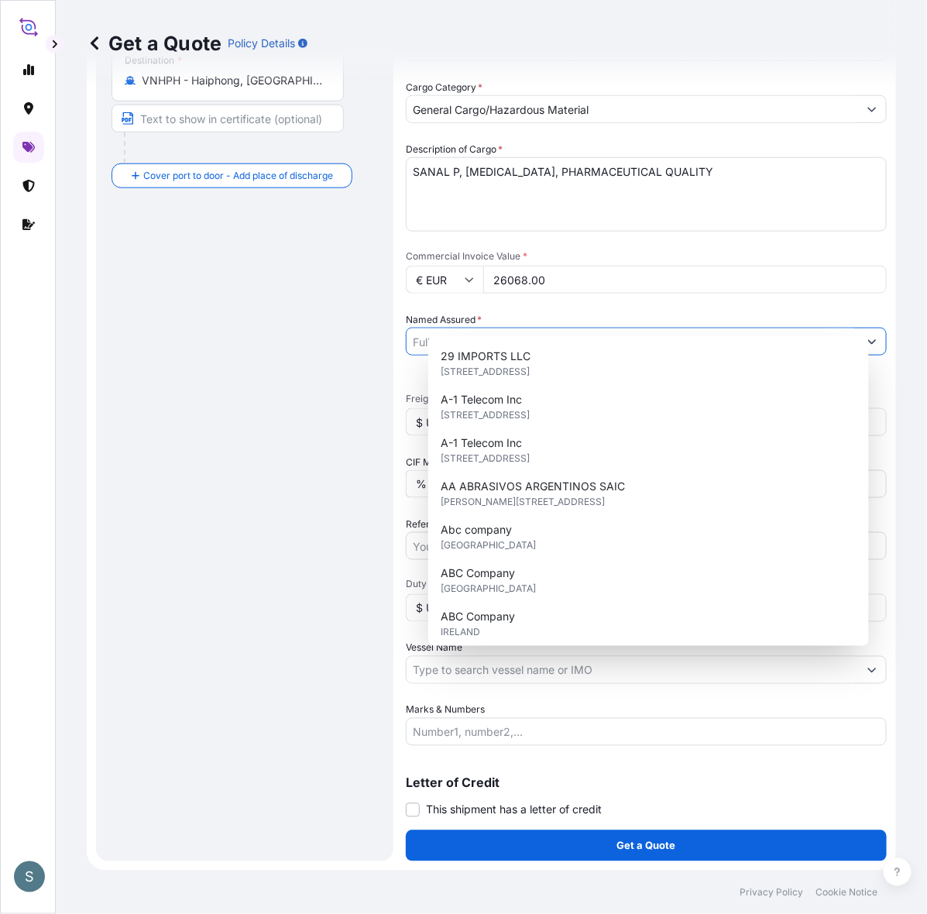
paste input "Mariager Salt Specialties A/S"
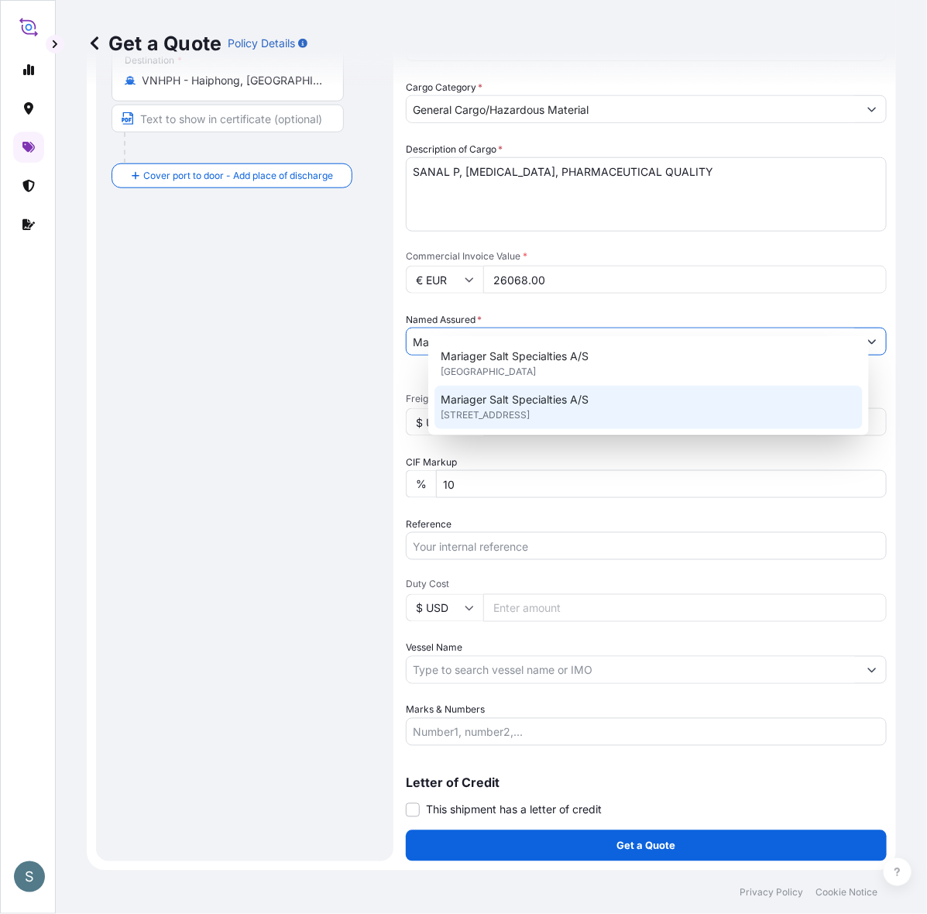
click at [493, 405] on span "Mariager Salt Specialties A/S" at bounding box center [515, 399] width 148 height 15
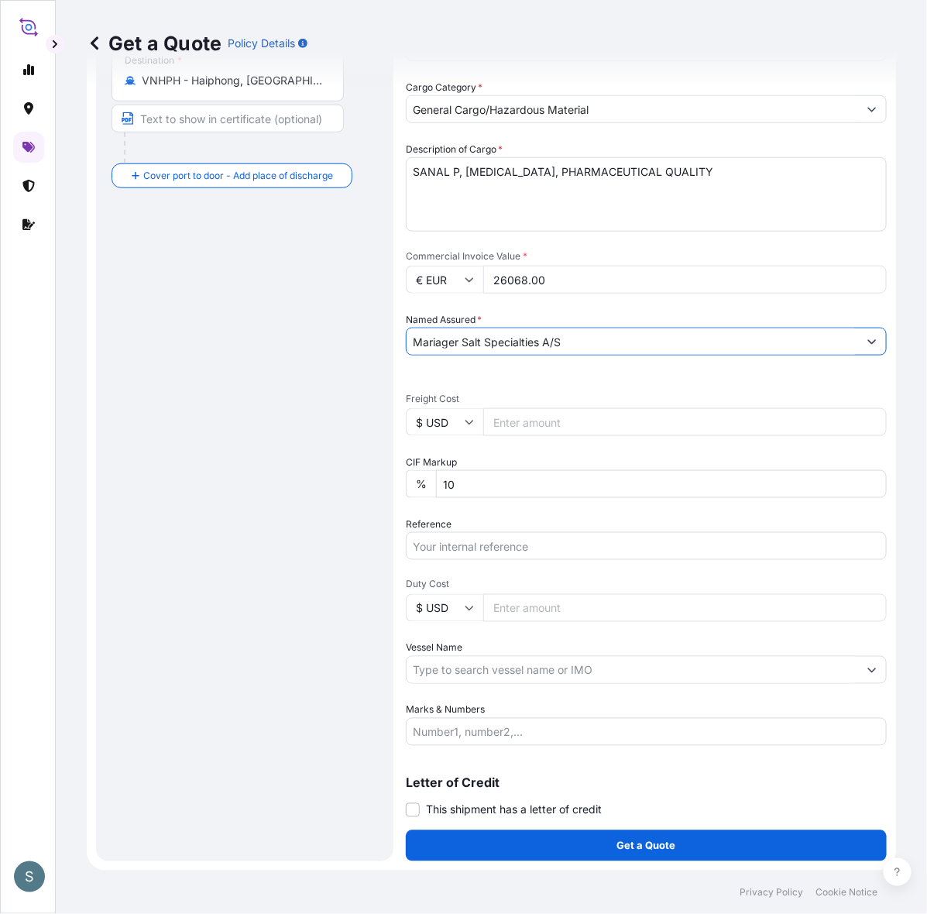
type input "Mariager Salt Specialties A/S"
click at [324, 497] on div "Route Details Reset Route Details Cover door to port - Add loading place Place …" at bounding box center [245, 301] width 267 height 1089
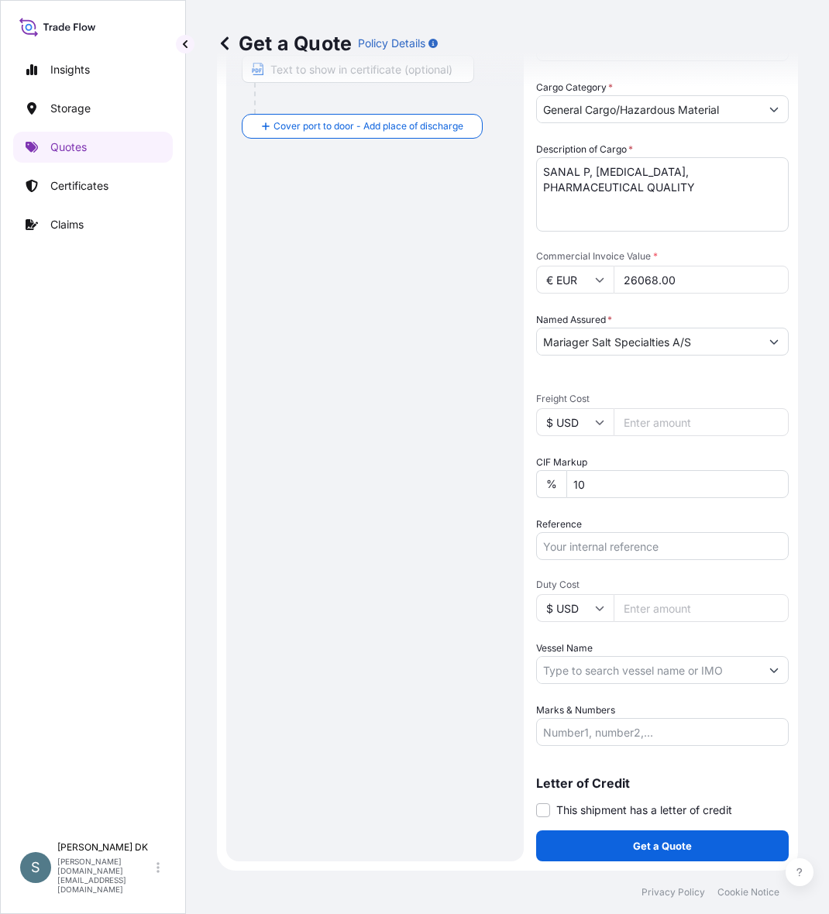
click at [607, 560] on input "Reference" at bounding box center [662, 546] width 253 height 28
click at [604, 427] on icon at bounding box center [599, 422] width 9 height 9
click at [582, 521] on div "€ EUR" at bounding box center [596, 516] width 65 height 29
type input "€ EUR"
click at [647, 436] on input "Freight Cost" at bounding box center [701, 422] width 175 height 28
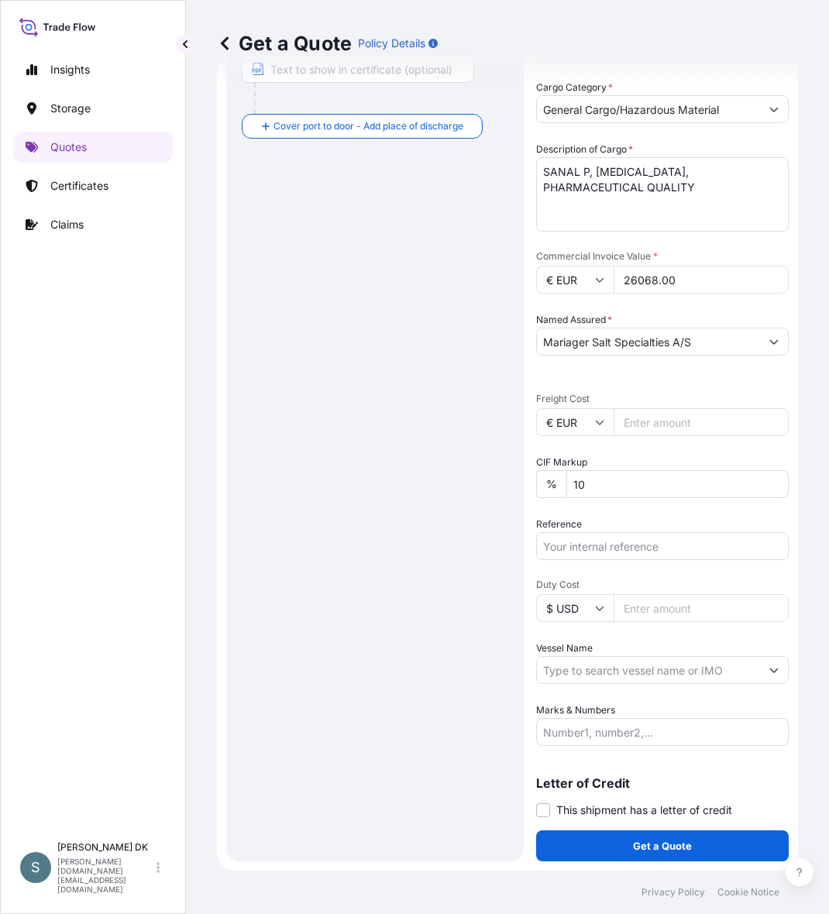
paste input "5111.33"
type input "5111.33"
click at [115, 576] on div "Insights Storage Quotes Certificates Claims" at bounding box center [93, 437] width 160 height 794
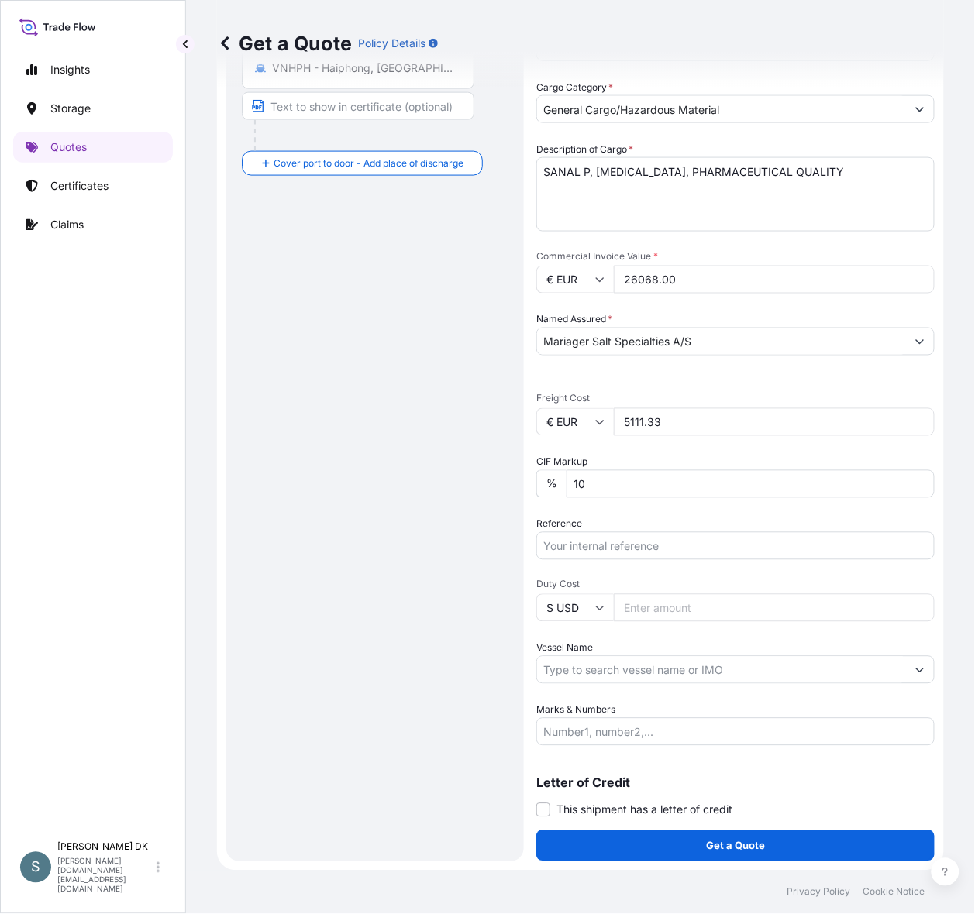
click at [261, 539] on div "Route Details Reset Route Details Cover door to port - Add loading place Place …" at bounding box center [375, 295] width 267 height 1101
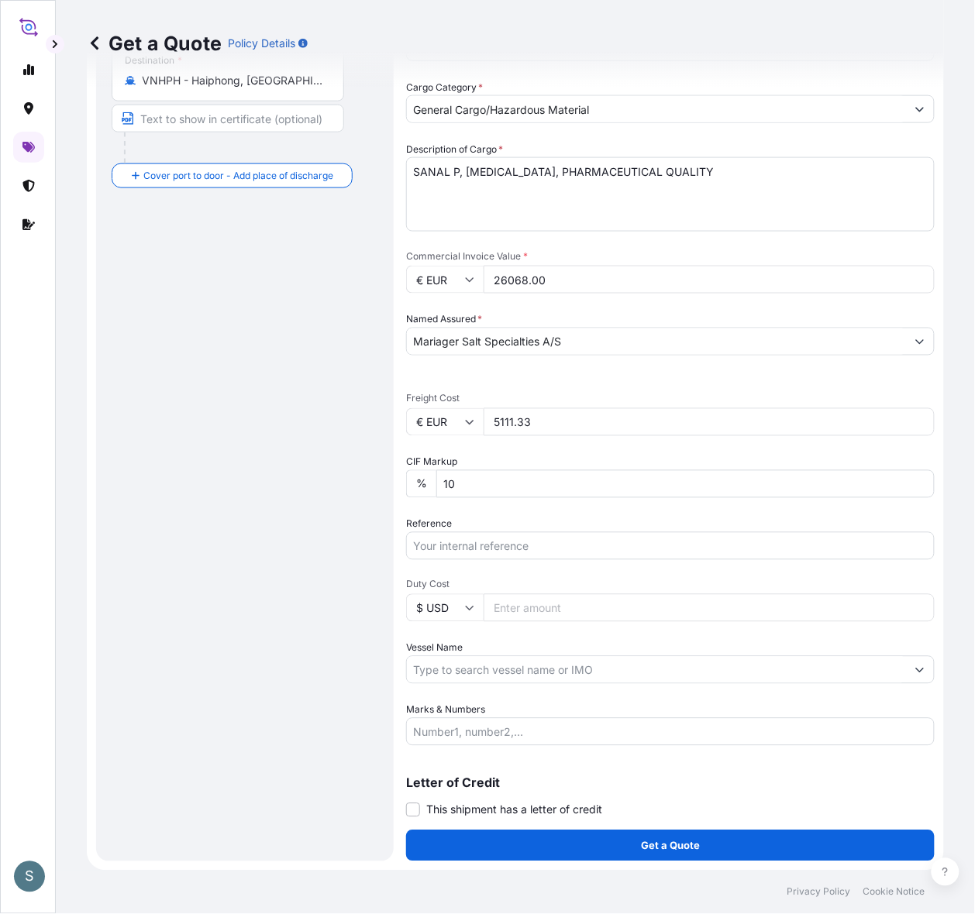
click at [179, 571] on div "Route Details Reset Route Details Cover door to port - Add loading place Place …" at bounding box center [245, 301] width 267 height 1089
drag, startPoint x: 587, startPoint y: 260, endPoint x: 494, endPoint y: 260, distance: 93.0
click at [494, 266] on div "€ EUR 26068.00" at bounding box center [670, 280] width 528 height 28
click at [338, 427] on div "Route Details Reset Route Details Cover door to port - Add loading place Place …" at bounding box center [245, 301] width 267 height 1089
click at [512, 532] on input "Reference" at bounding box center [670, 546] width 528 height 28
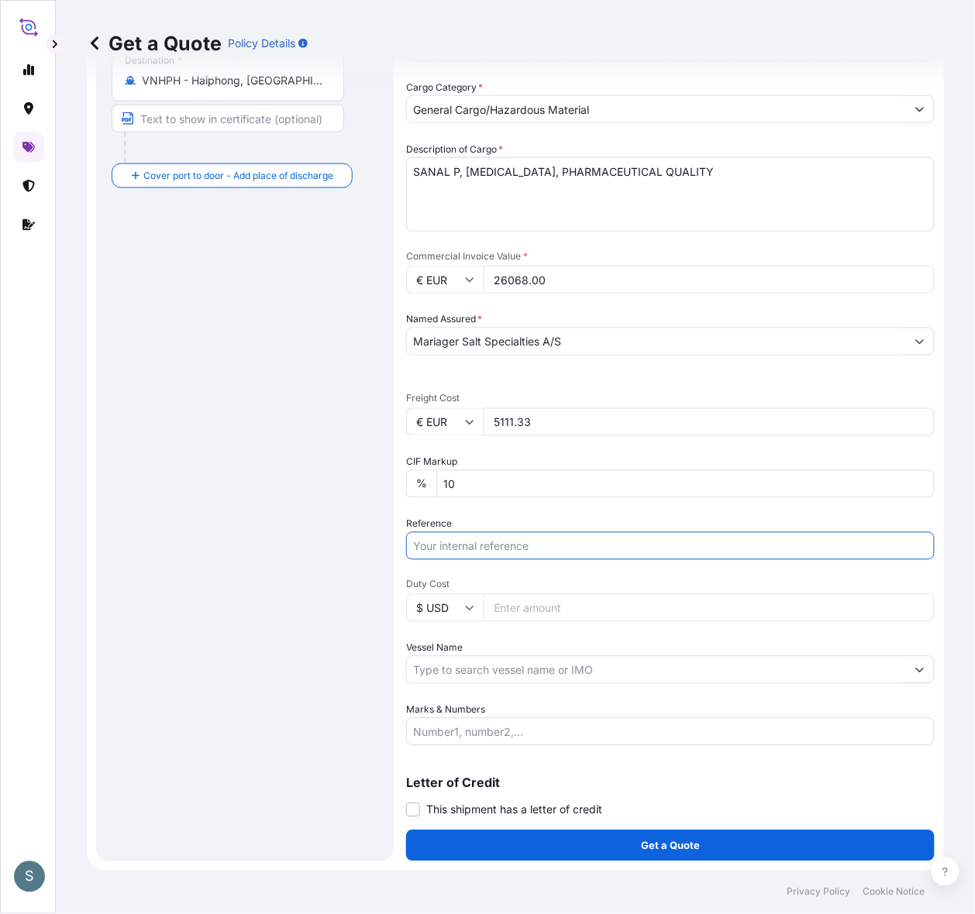
paste input "DK1001019908 2597598"
click at [525, 535] on input "DK1001019908 2597598" at bounding box center [670, 546] width 528 height 28
click at [521, 536] on input "DK1001019908 2597598" at bounding box center [670, 546] width 528 height 28
type input "DK1001019908 - 2597598"
click at [369, 608] on div "Route Details Reset Route Details Cover door to port - Add loading place Place …" at bounding box center [245, 301] width 267 height 1089
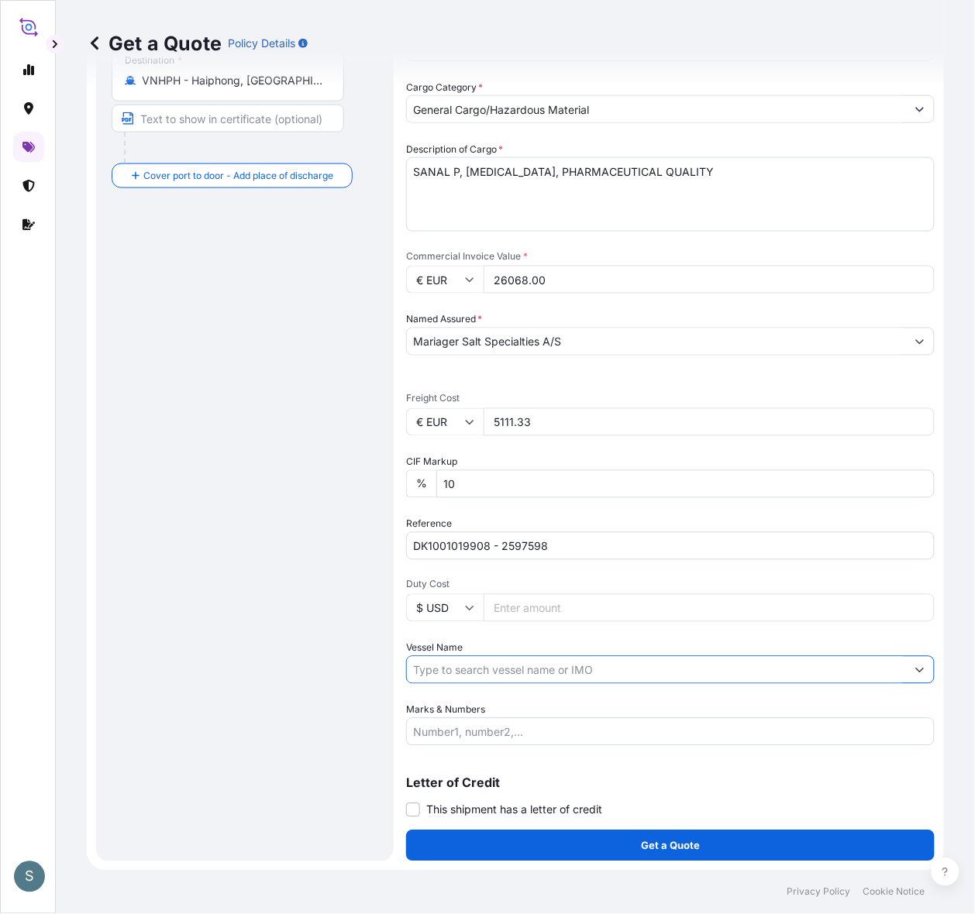
click at [498, 659] on input "Vessel Name" at bounding box center [656, 670] width 499 height 28
paste input "[PERSON_NAME]"
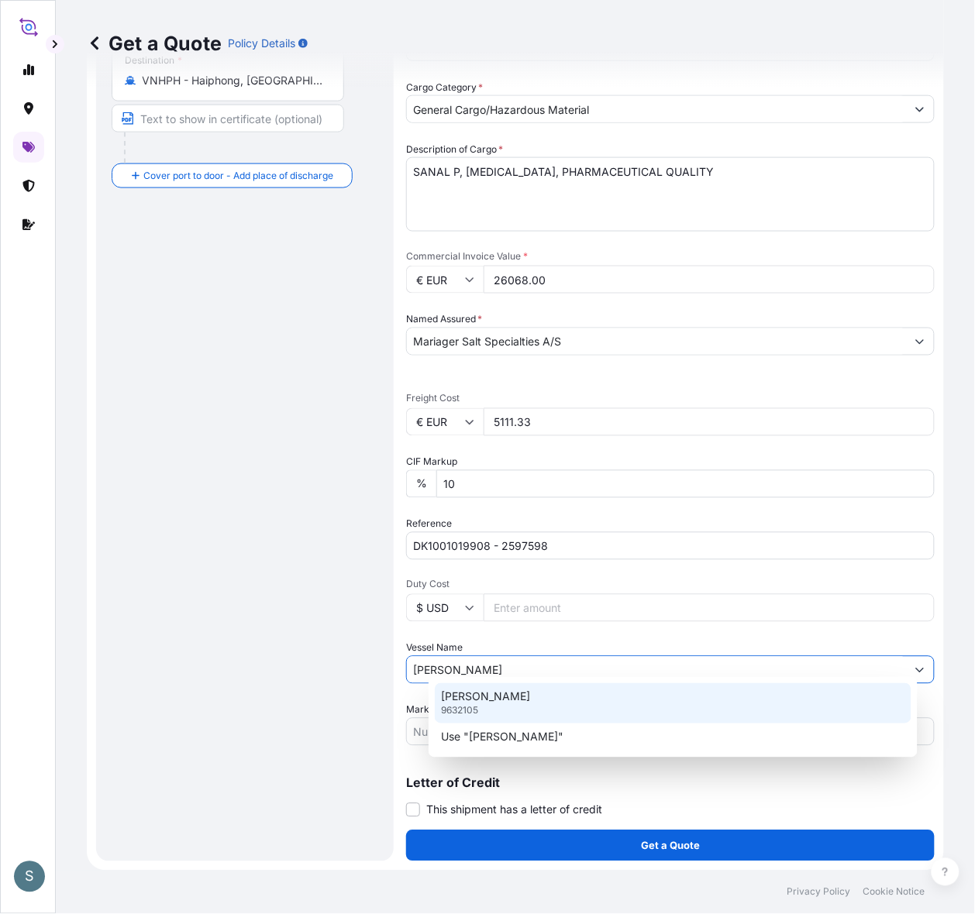
click at [485, 701] on p "[PERSON_NAME]" at bounding box center [485, 697] width 89 height 15
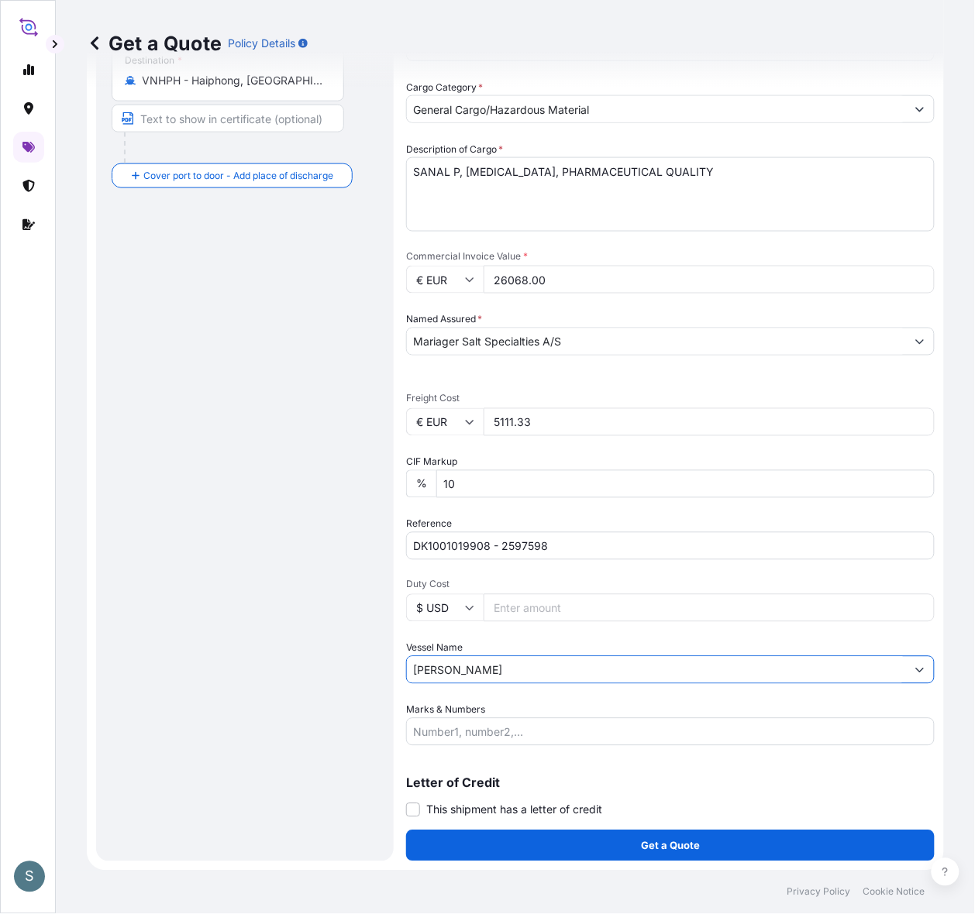
type input "[PERSON_NAME]"
click at [335, 731] on div "Route Details Reset Route Details Cover door to port - Add loading place Place …" at bounding box center [245, 301] width 267 height 1089
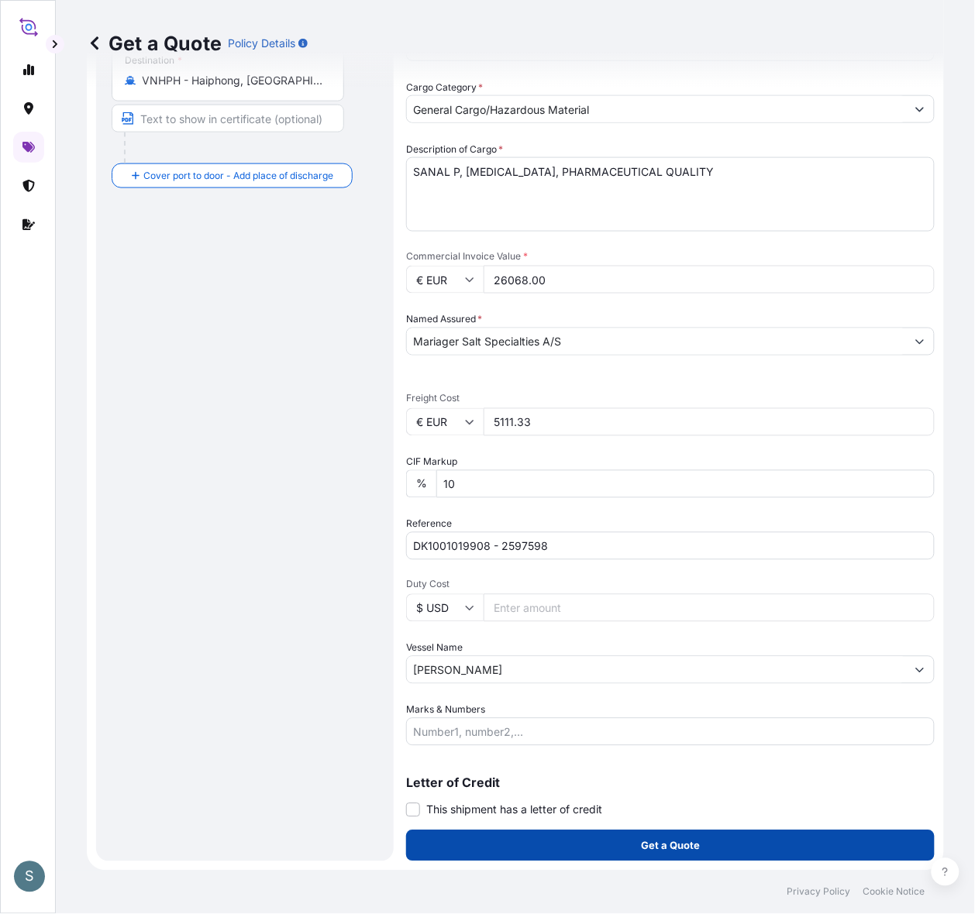
click at [494, 731] on button "Get a Quote" at bounding box center [670, 846] width 528 height 31
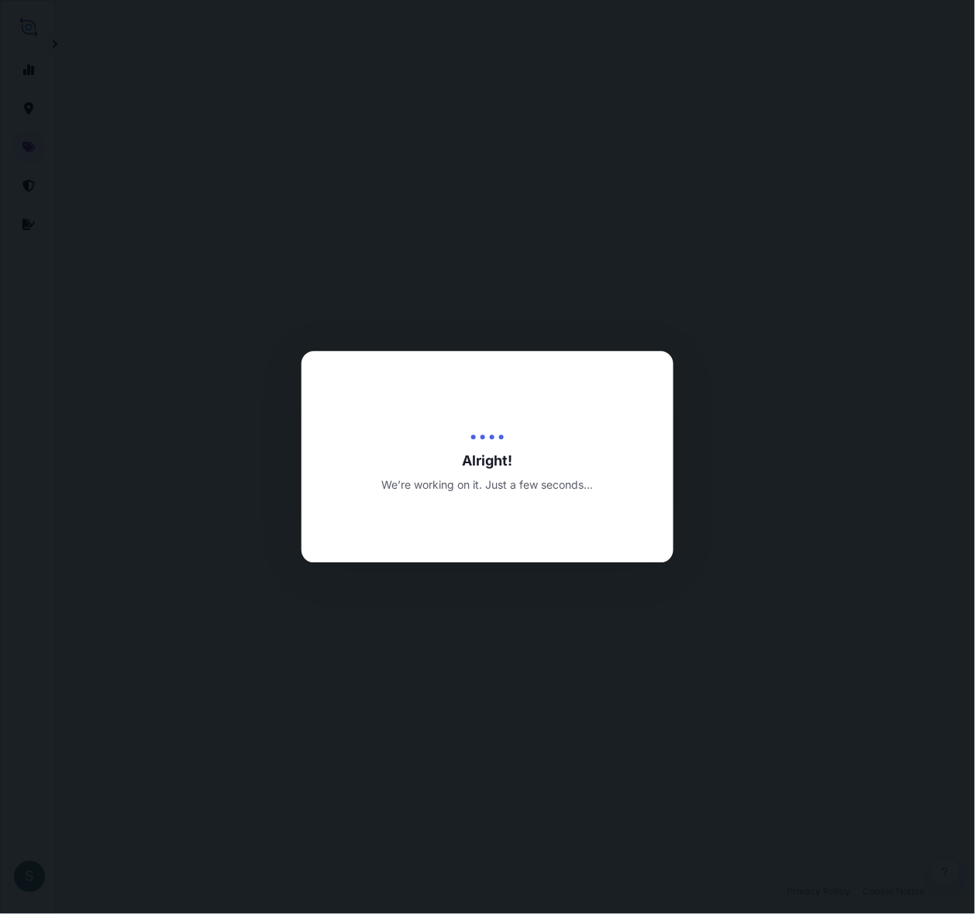
select select "Water"
select select "31589"
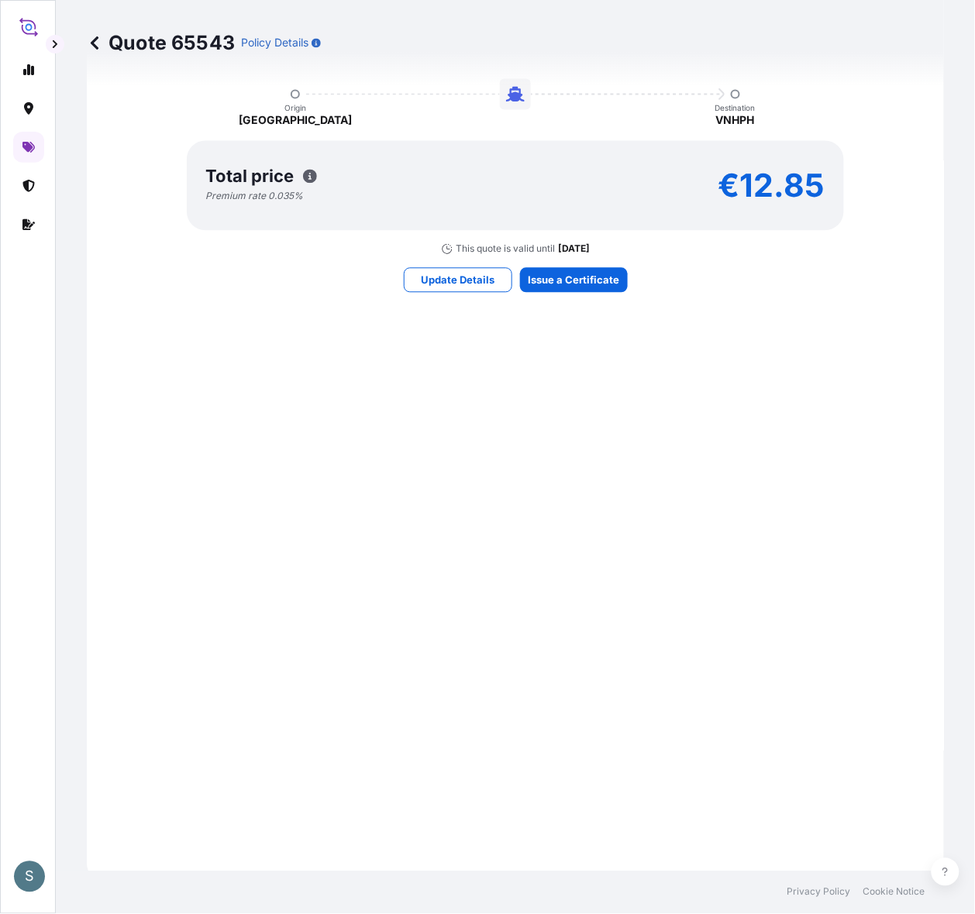
scroll to position [2075, 0]
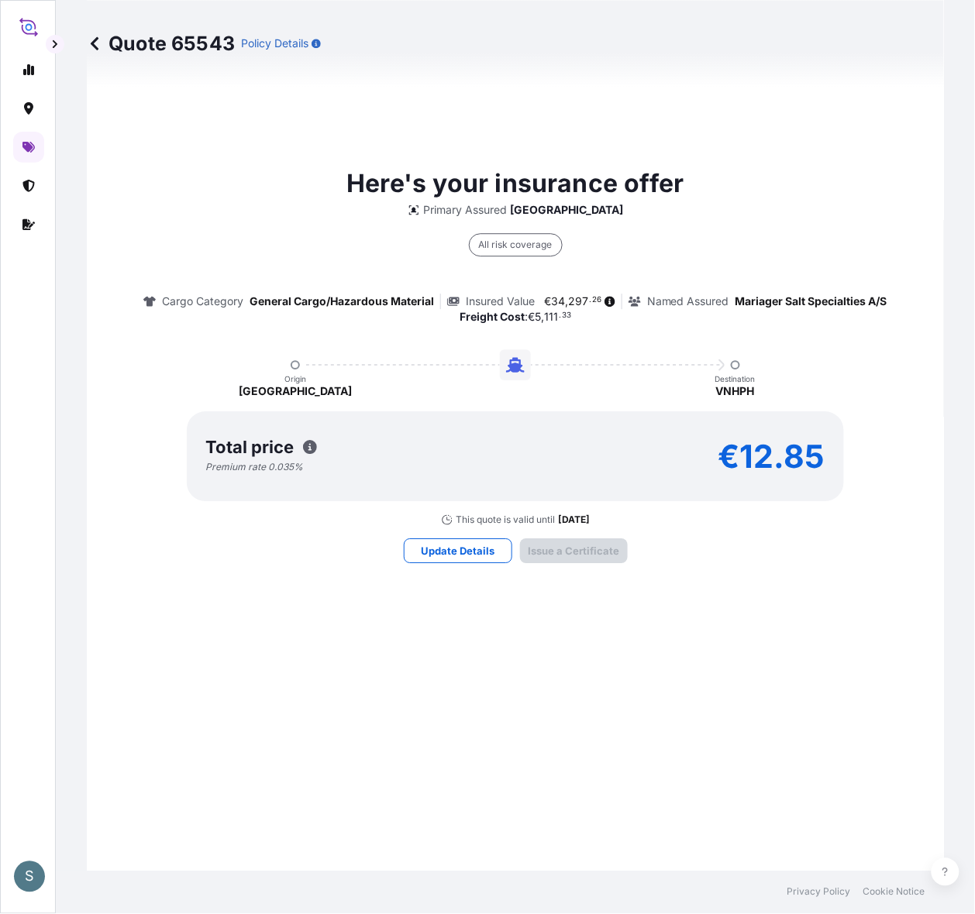
type input "[STREET_ADDRESS]"
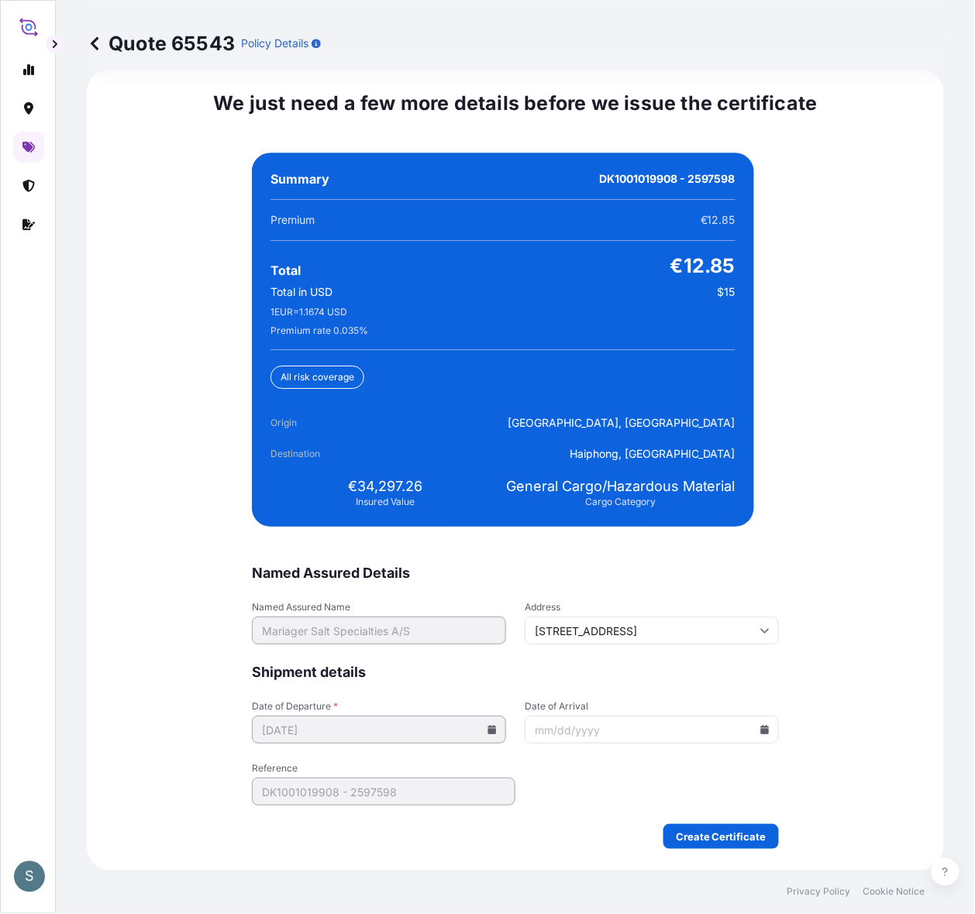
scroll to position [3727, 0]
drag, startPoint x: 416, startPoint y: 490, endPoint x: 349, endPoint y: 494, distance: 66.7
click at [349, 494] on div "€34,297.26 Insured Value" at bounding box center [384, 492] width 229 height 31
copy span "34,297.26"
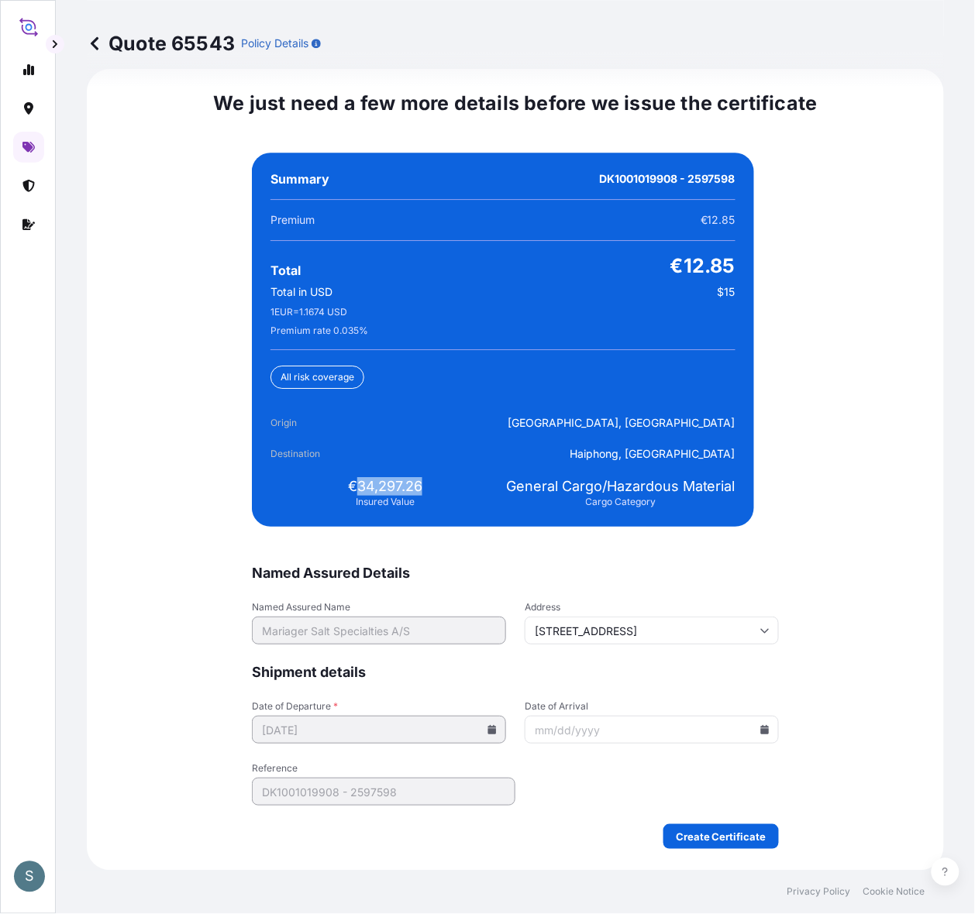
click at [369, 465] on div "Summary DK1001019908 - 2597598 Premium €12.85 Total €12.85 Total in USD $15 1 E…" at bounding box center [503, 340] width 502 height 374
drag, startPoint x: 350, startPoint y: 477, endPoint x: 427, endPoint y: 471, distance: 77.0
click at [427, 477] on div "€34,297.26 Insured Value" at bounding box center [384, 492] width 229 height 31
copy span "34,297.26"
click at [741, 728] on icon at bounding box center [764, 729] width 9 height 9
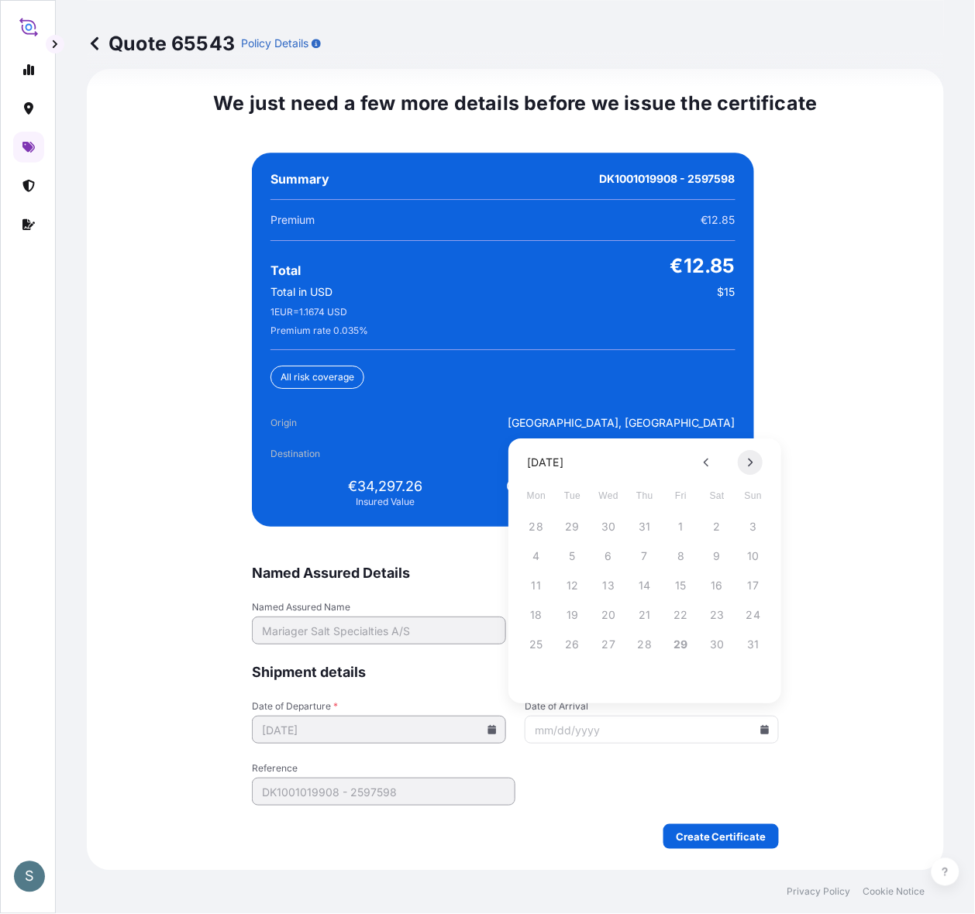
click at [741, 469] on button at bounding box center [750, 462] width 25 height 25
click at [572, 608] on button "21" at bounding box center [572, 615] width 25 height 25
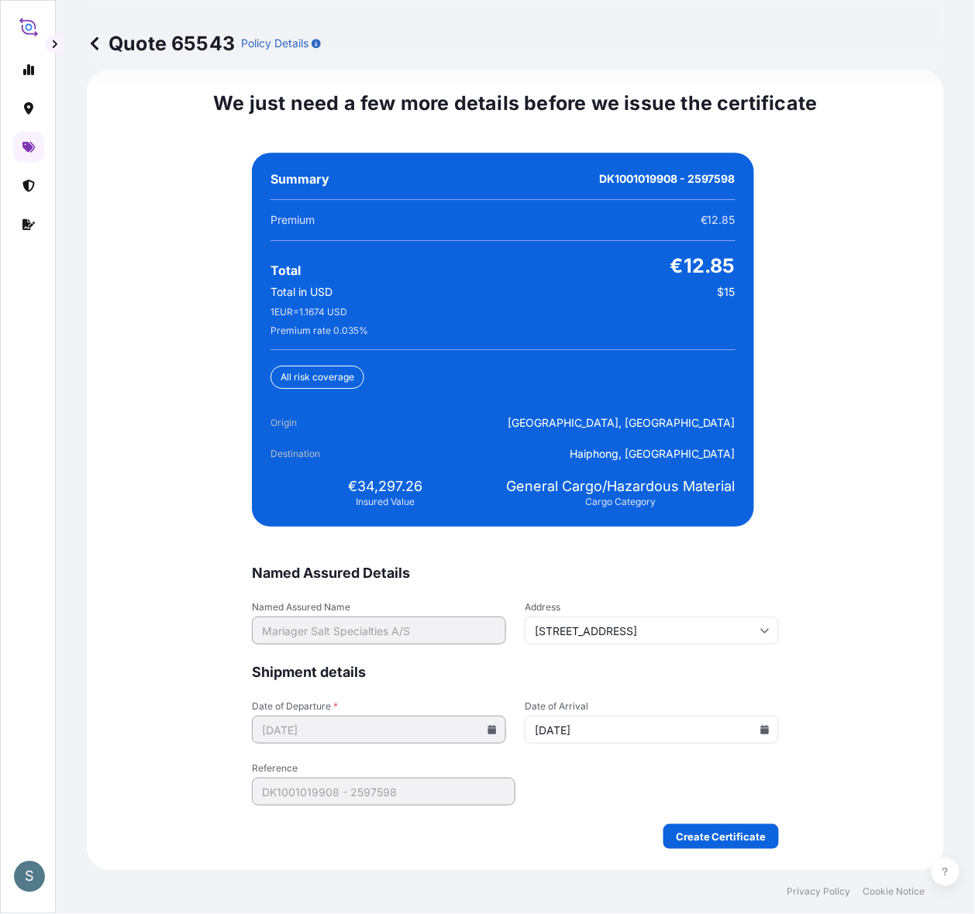
type input "[DATE]"
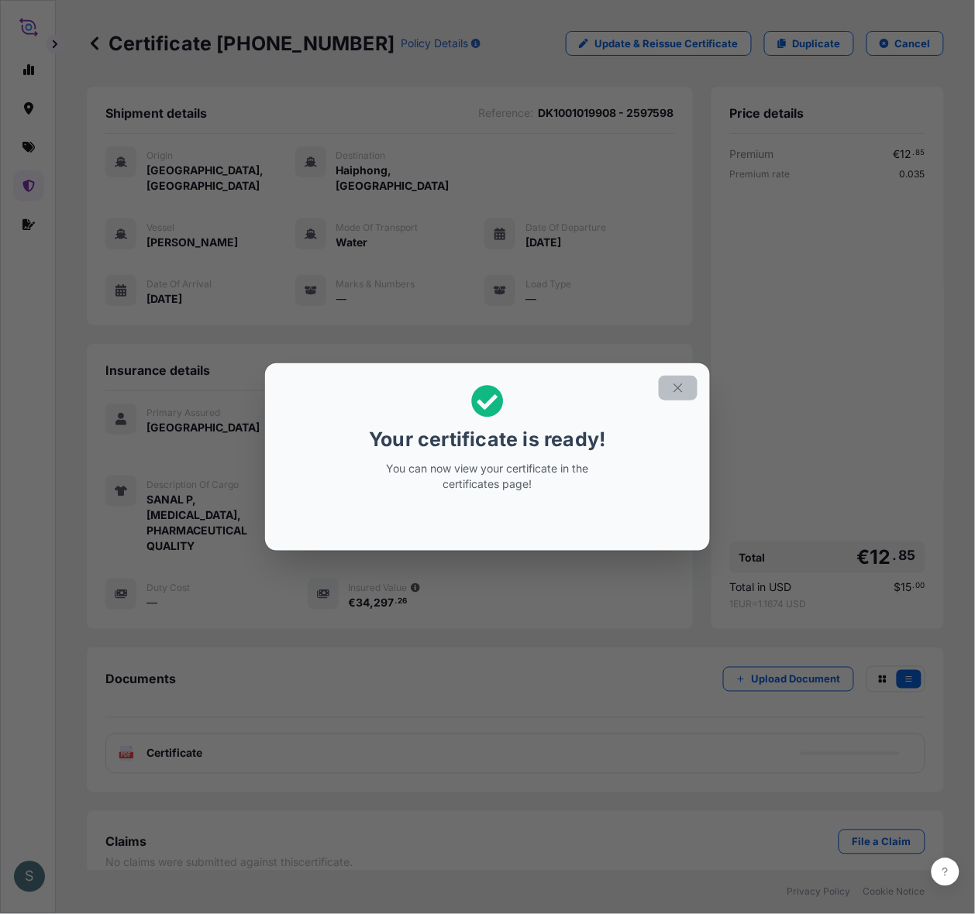
click at [697, 386] on button "button" at bounding box center [678, 388] width 39 height 25
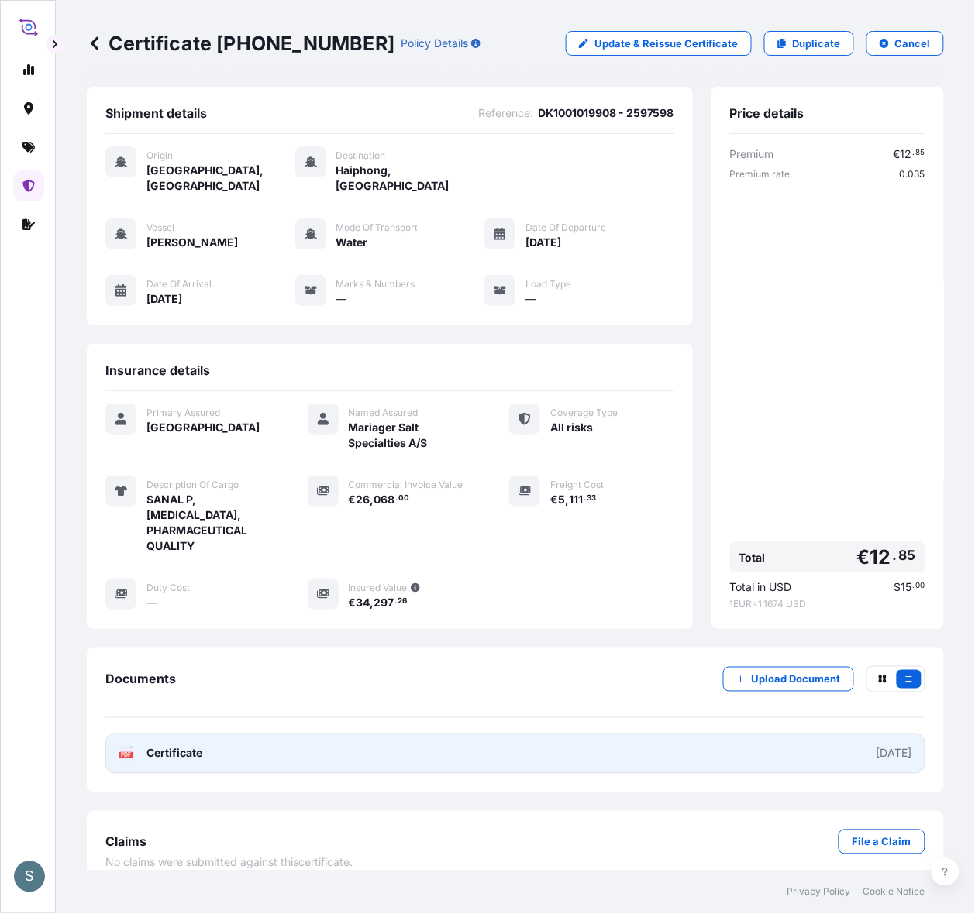
click at [305, 731] on link "PDF Certificate [DATE]" at bounding box center [515, 754] width 820 height 40
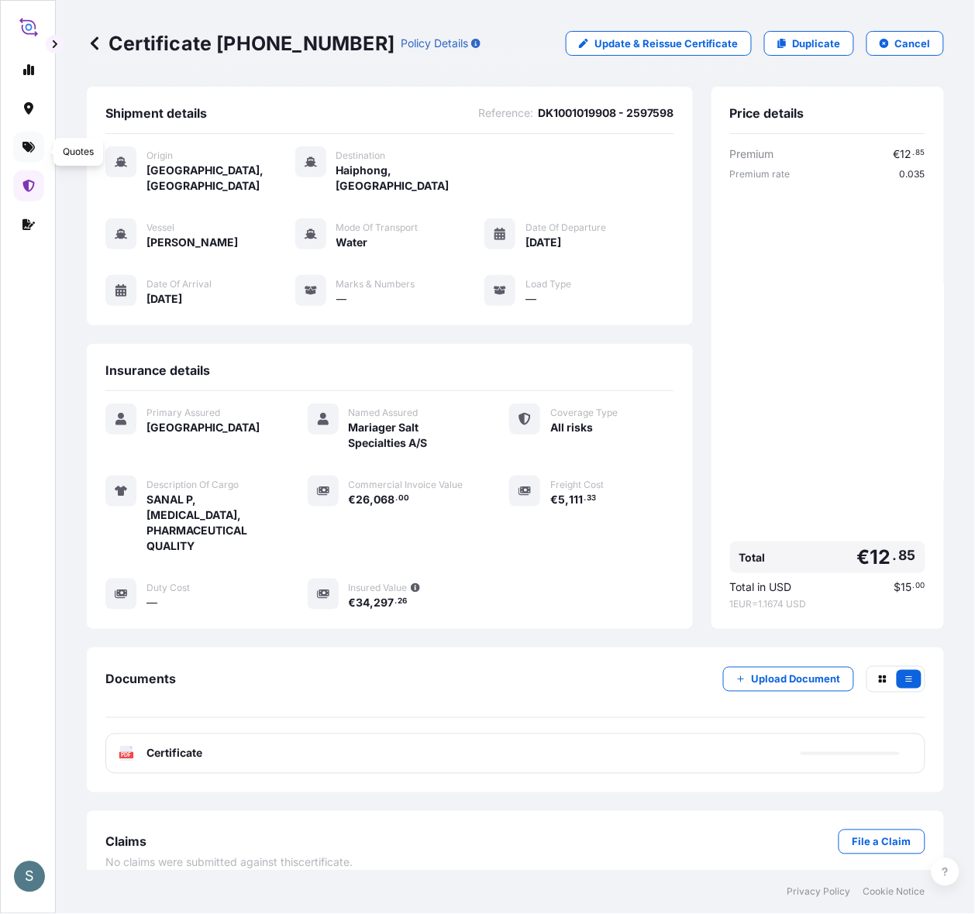
click at [31, 160] on link at bounding box center [28, 147] width 31 height 31
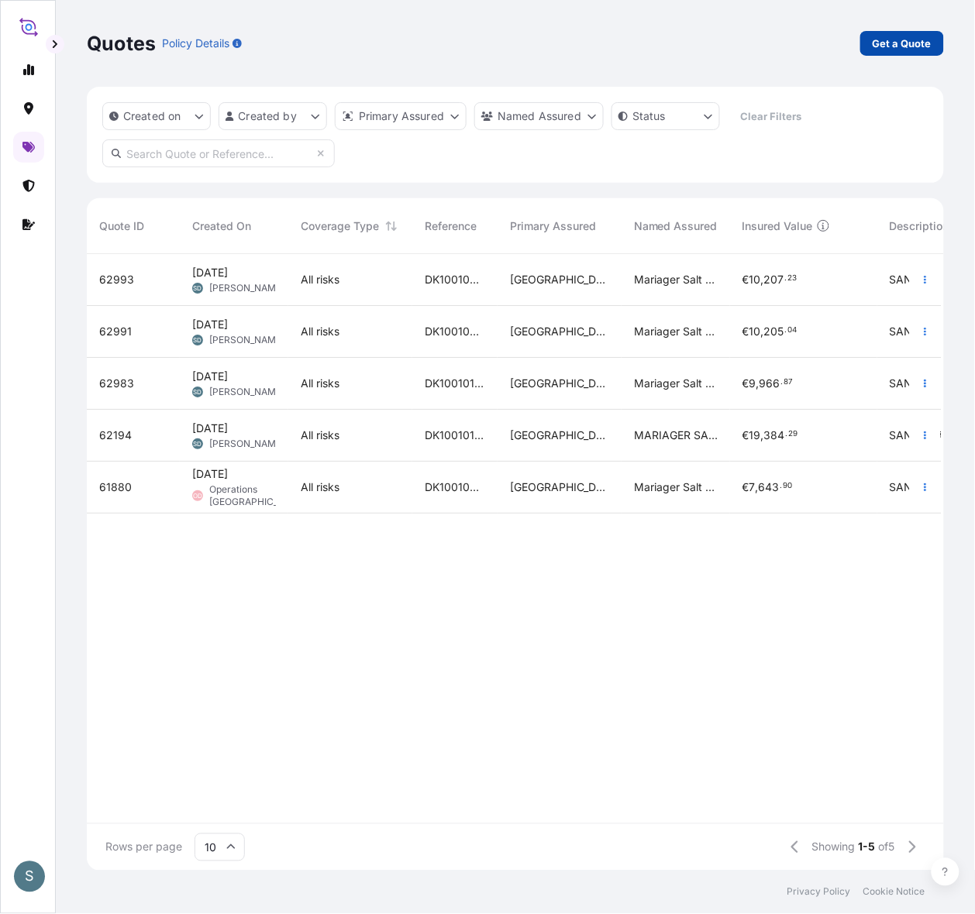
click at [741, 36] on link "Get a Quote" at bounding box center [902, 43] width 84 height 25
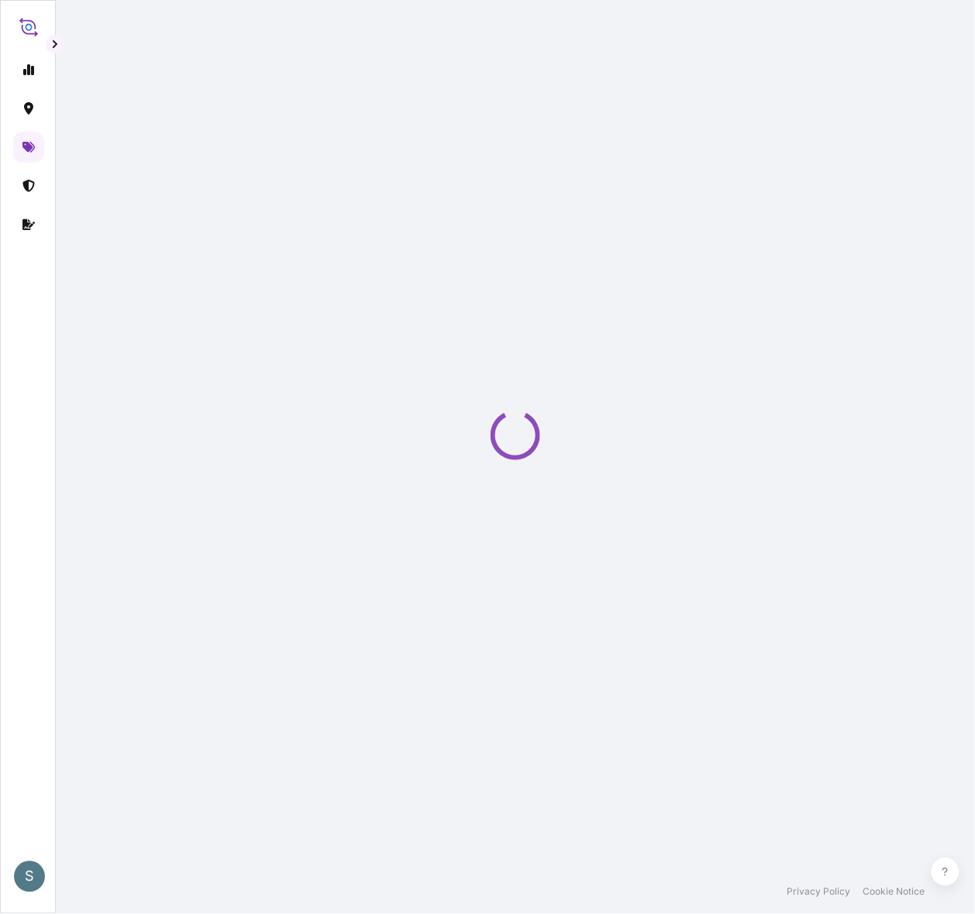
select select "Water"
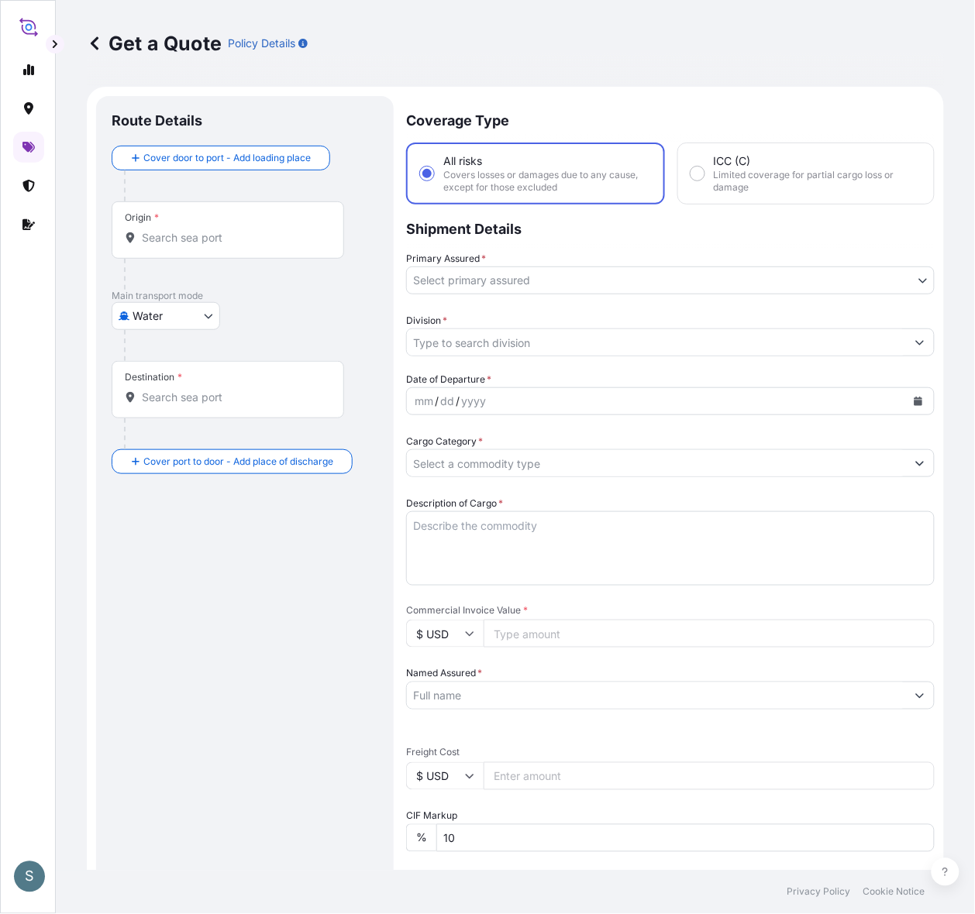
scroll to position [26, 0]
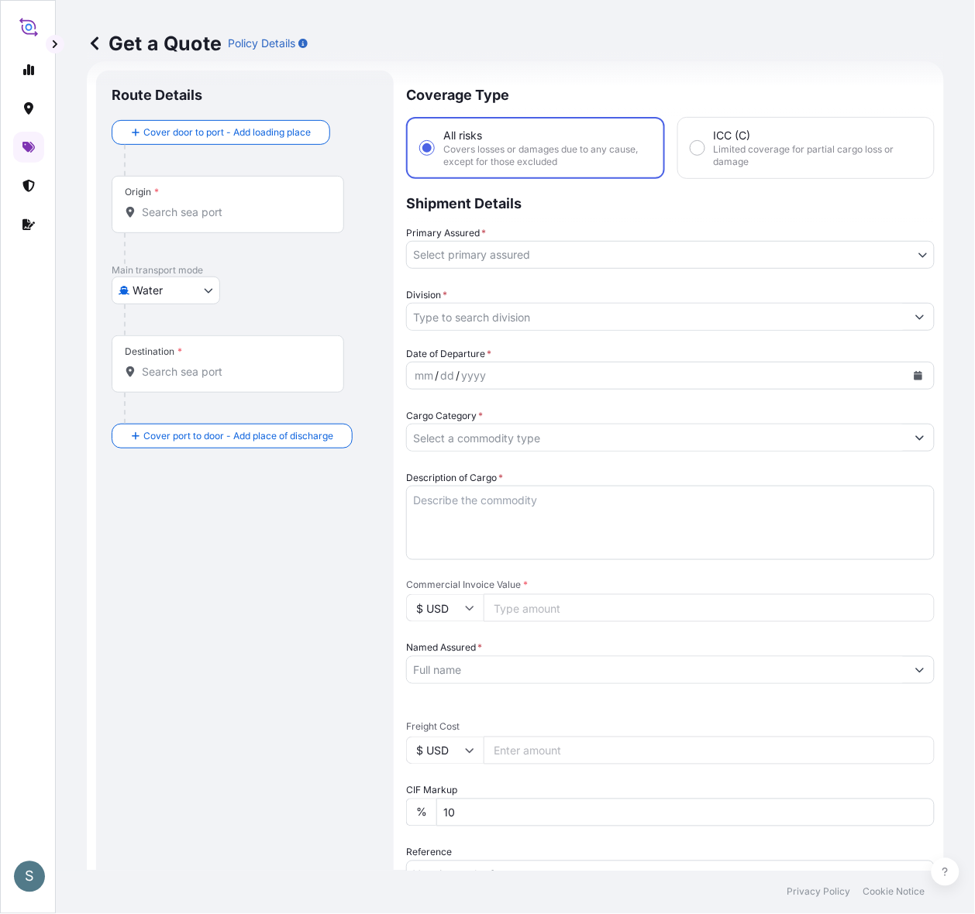
click at [198, 214] on div "Origin *" at bounding box center [228, 204] width 232 height 57
click at [198, 214] on input "Origin *" at bounding box center [233, 212] width 183 height 15
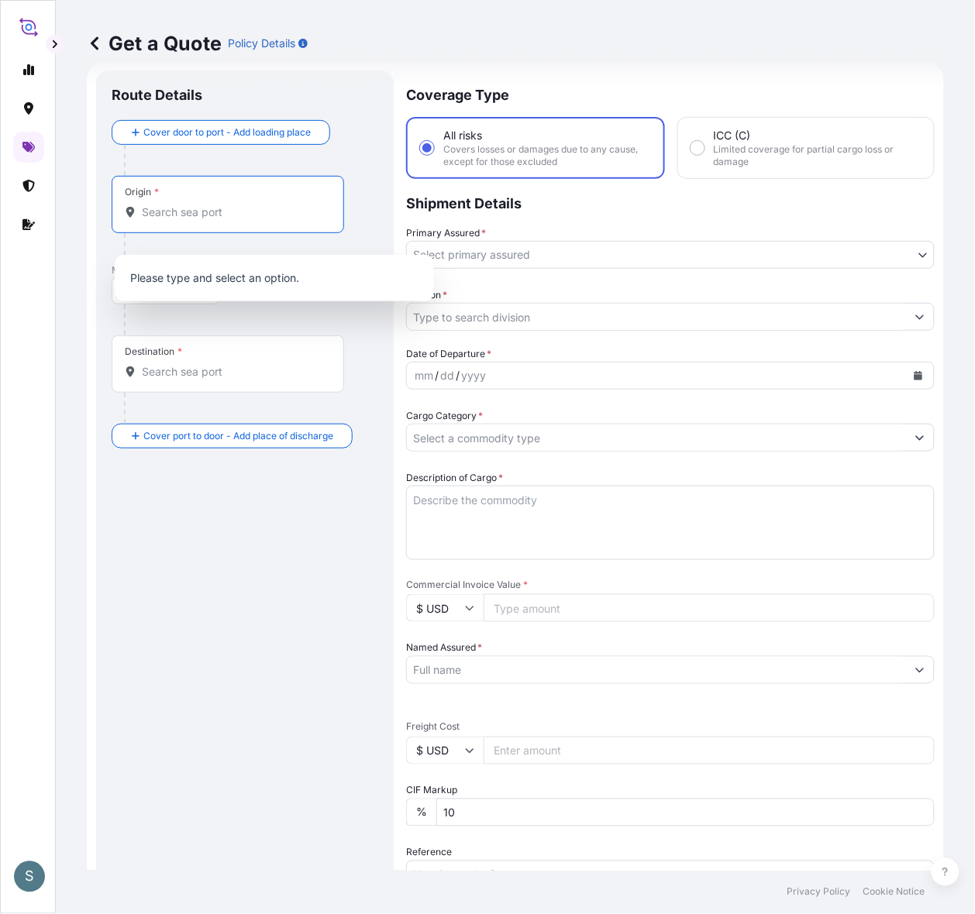
paste input "[GEOGRAPHIC_DATA], [GEOGRAPHIC_DATA]"
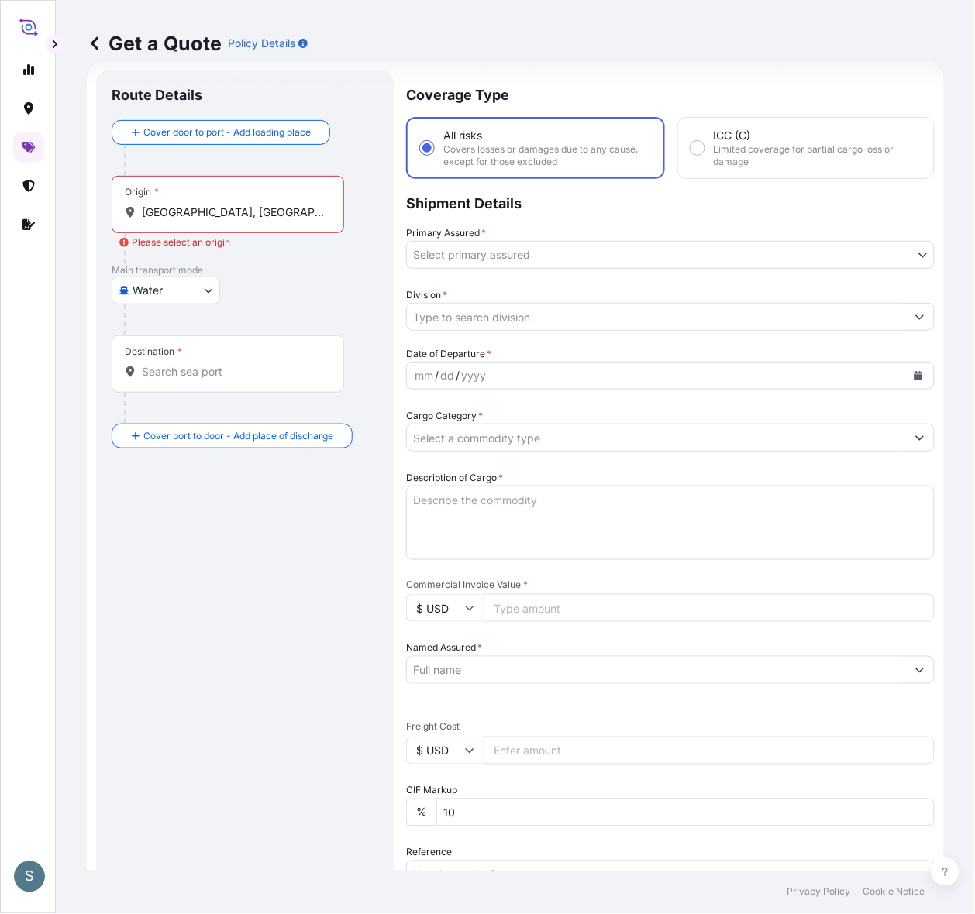
click at [258, 219] on input "[GEOGRAPHIC_DATA], [GEOGRAPHIC_DATA]" at bounding box center [233, 212] width 183 height 15
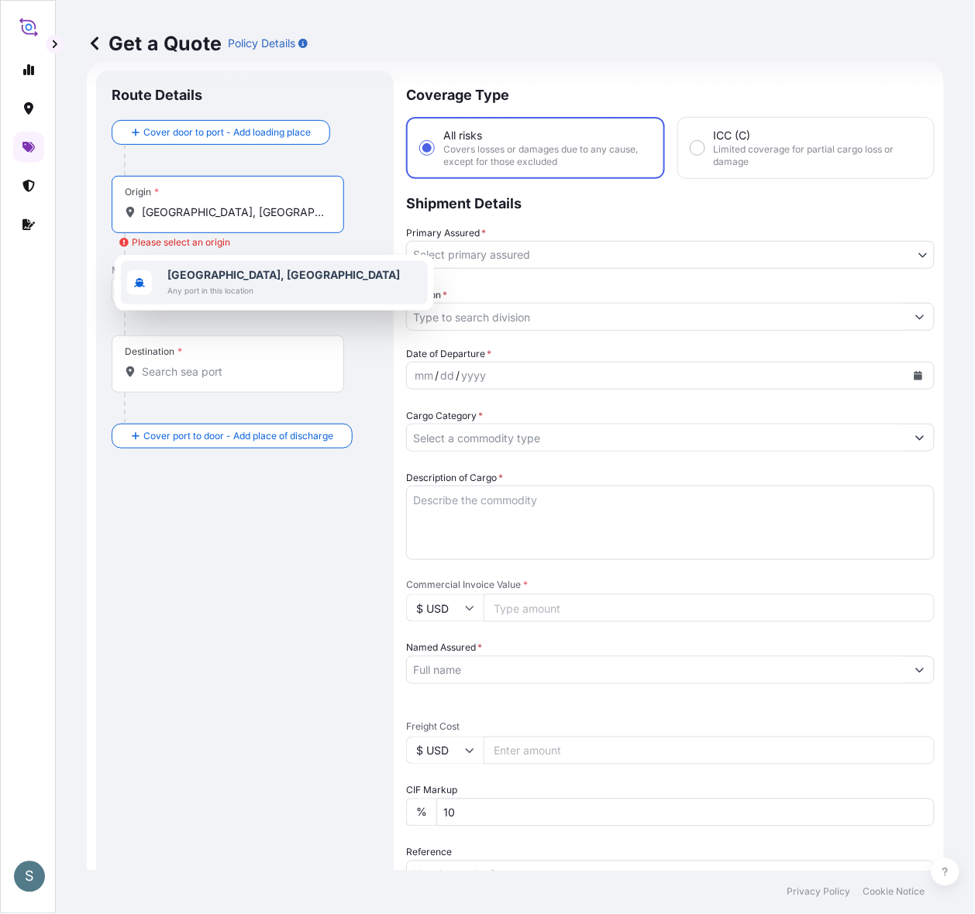
click at [240, 277] on b "[GEOGRAPHIC_DATA], [GEOGRAPHIC_DATA]" at bounding box center [283, 274] width 232 height 13
type input "[GEOGRAPHIC_DATA], [GEOGRAPHIC_DATA]"
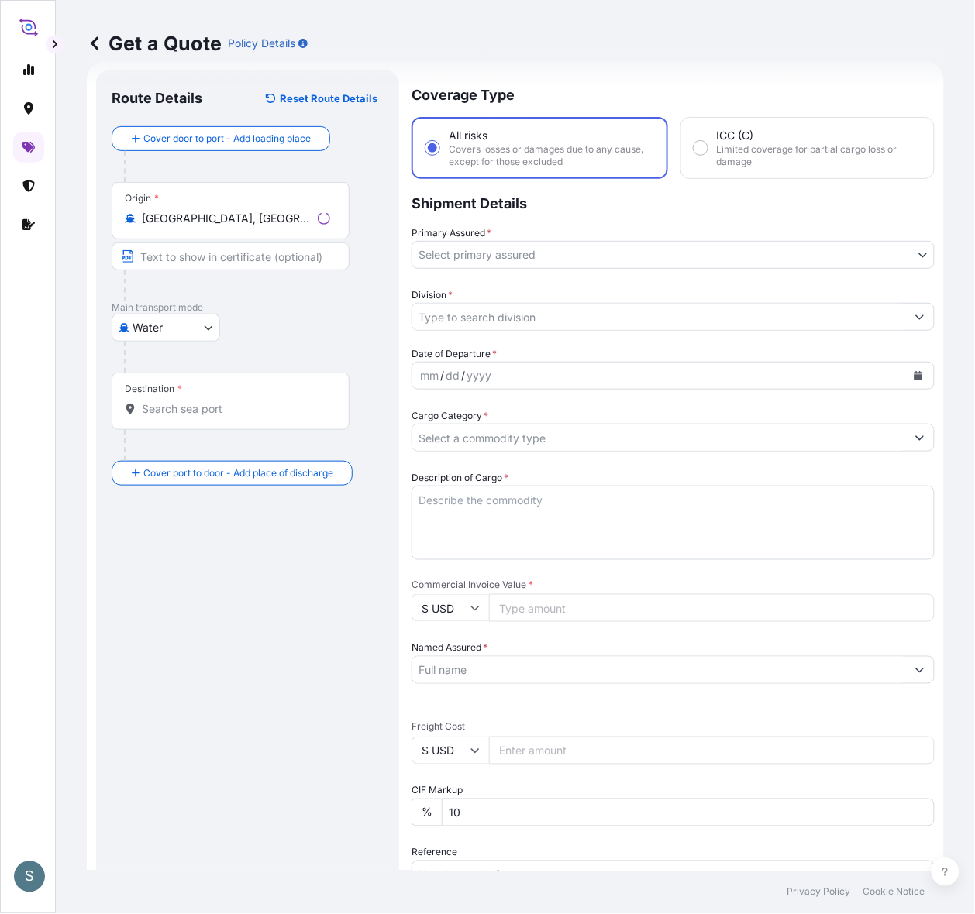
click at [186, 430] on div "Destination *" at bounding box center [231, 401] width 238 height 57
click at [186, 417] on input "Destination *" at bounding box center [236, 408] width 188 height 15
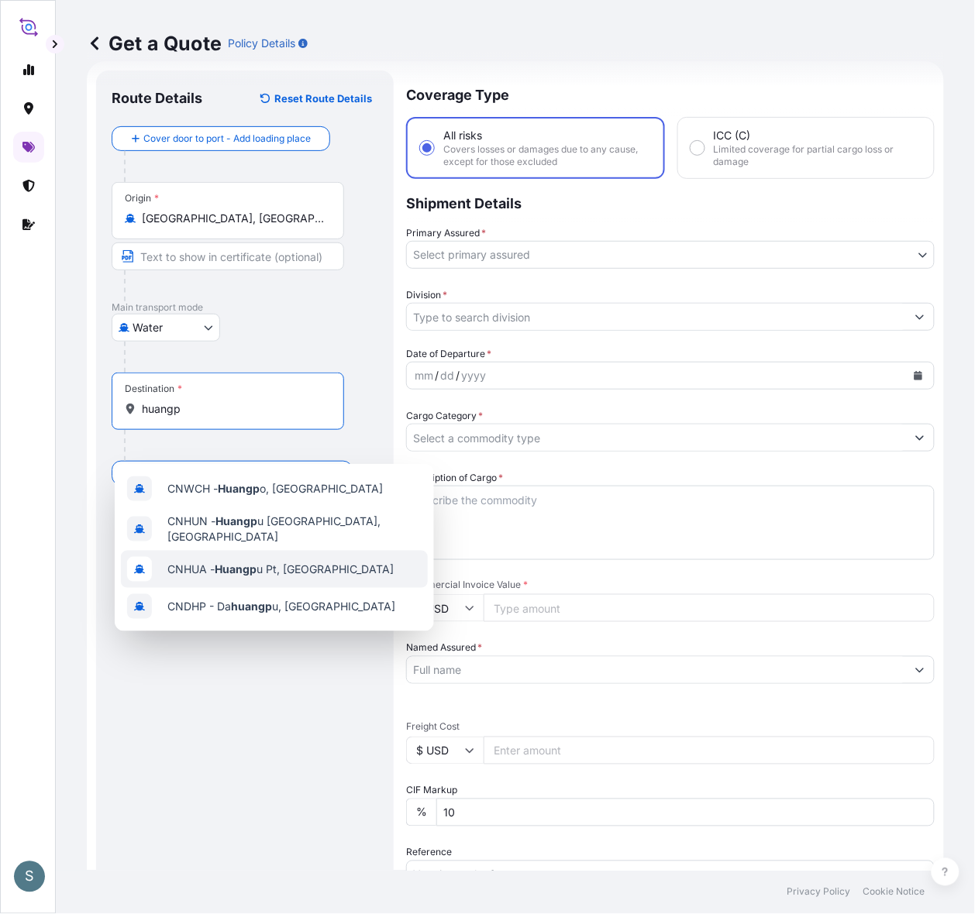
click at [241, 579] on div "CNHUA - Huangp u Pt, [GEOGRAPHIC_DATA]" at bounding box center [274, 569] width 307 height 37
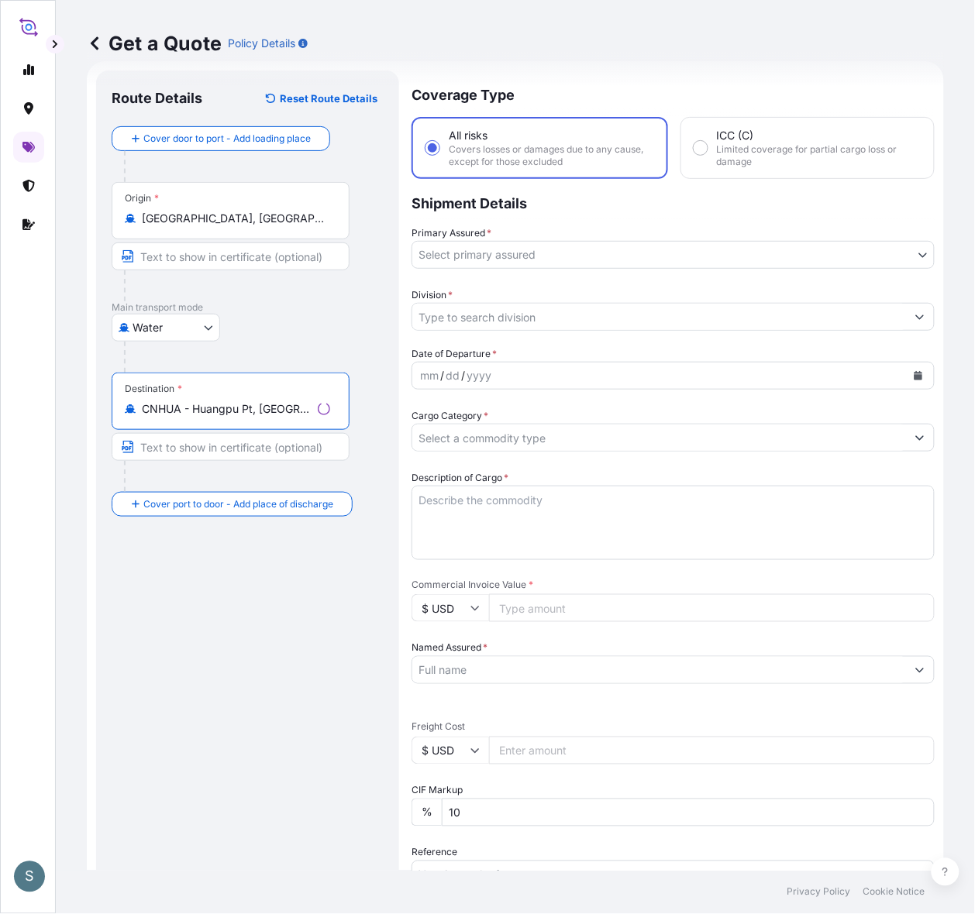
type input "CNHUA - Huangpu Pt, [GEOGRAPHIC_DATA]"
click at [246, 642] on div "Route Details Reset Route Details Cover door to port - Add loading place Place …" at bounding box center [248, 630] width 272 height 1089
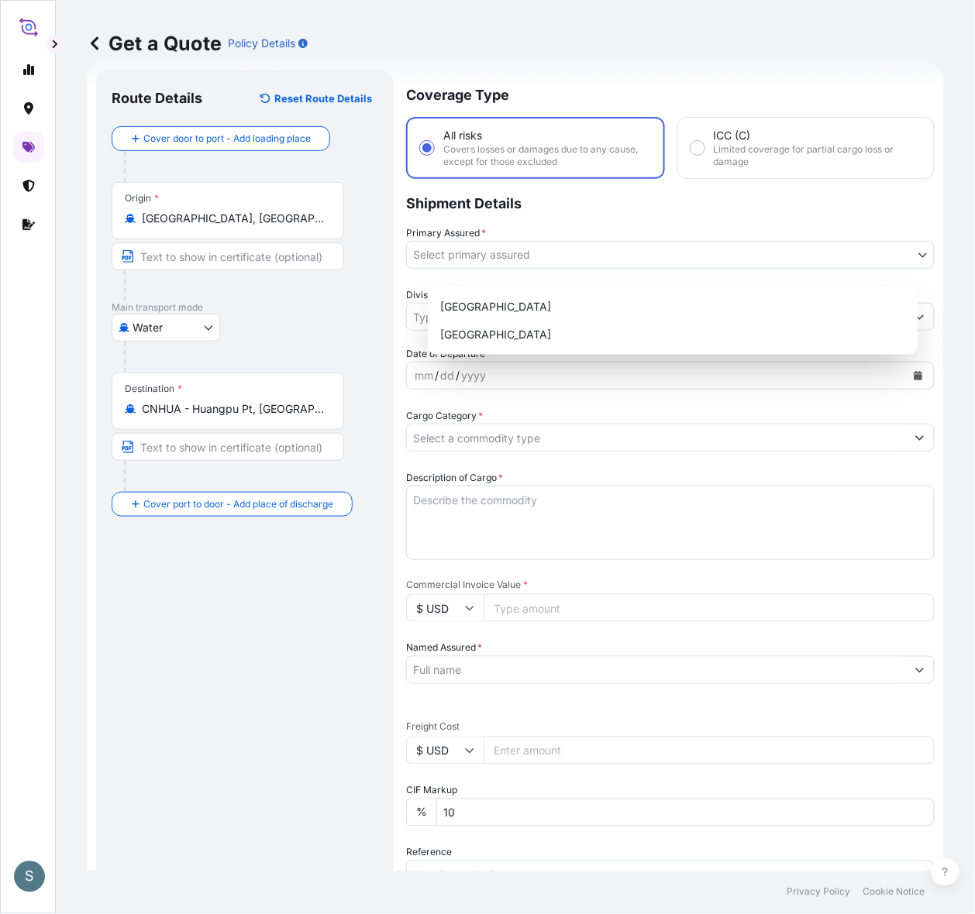
click at [512, 268] on body "S Get a Quote Policy Details Route Details Reset Route Details Cover door to po…" at bounding box center [487, 457] width 975 height 914
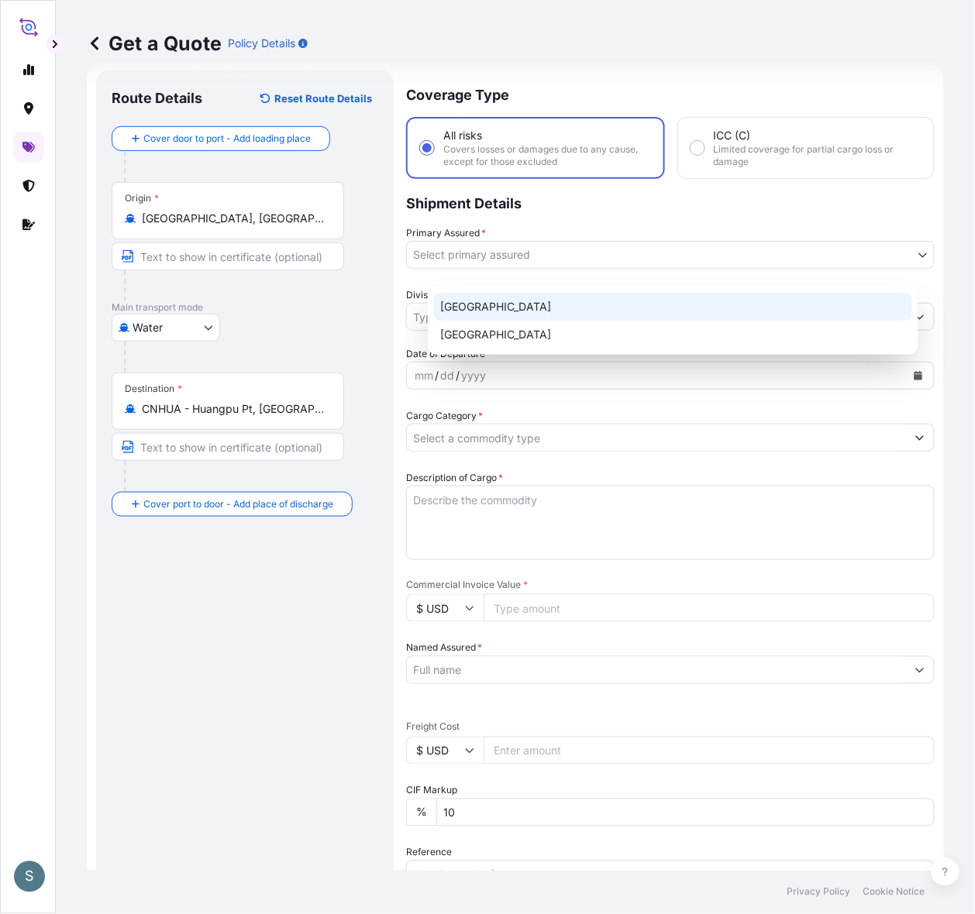
click at [508, 302] on div "[GEOGRAPHIC_DATA]" at bounding box center [673, 307] width 478 height 28
select select "31589"
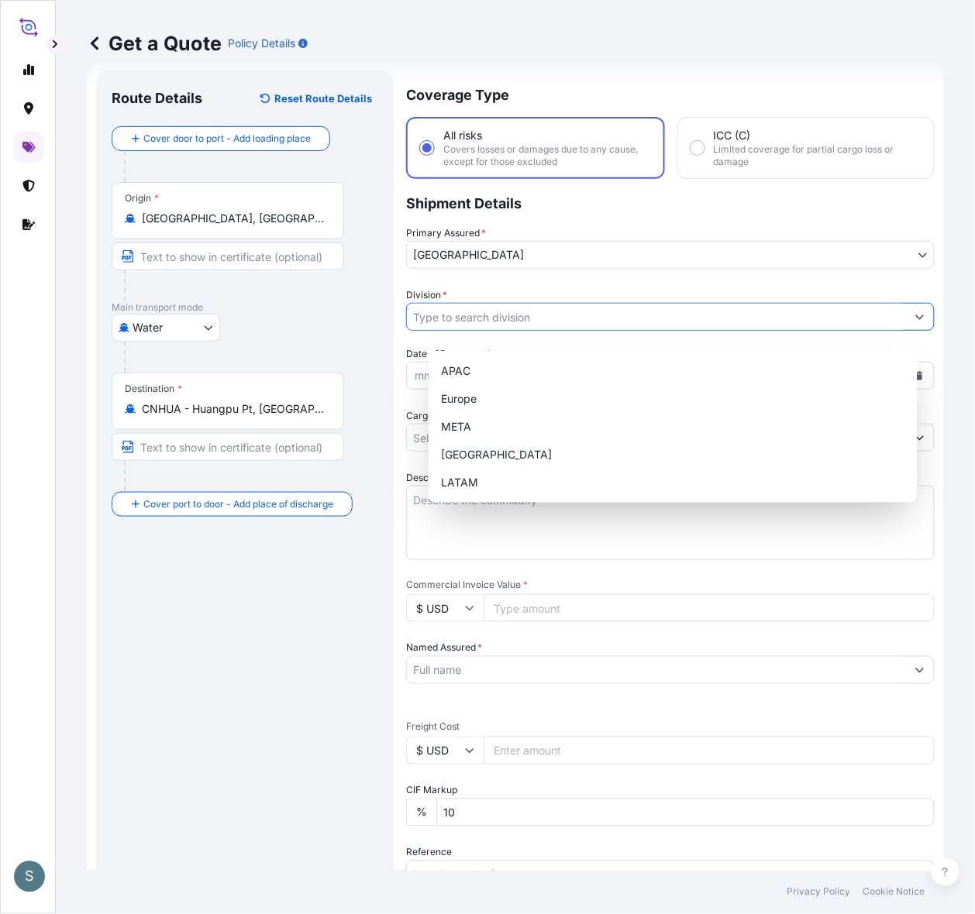
click at [490, 331] on input "Division *" at bounding box center [656, 317] width 499 height 28
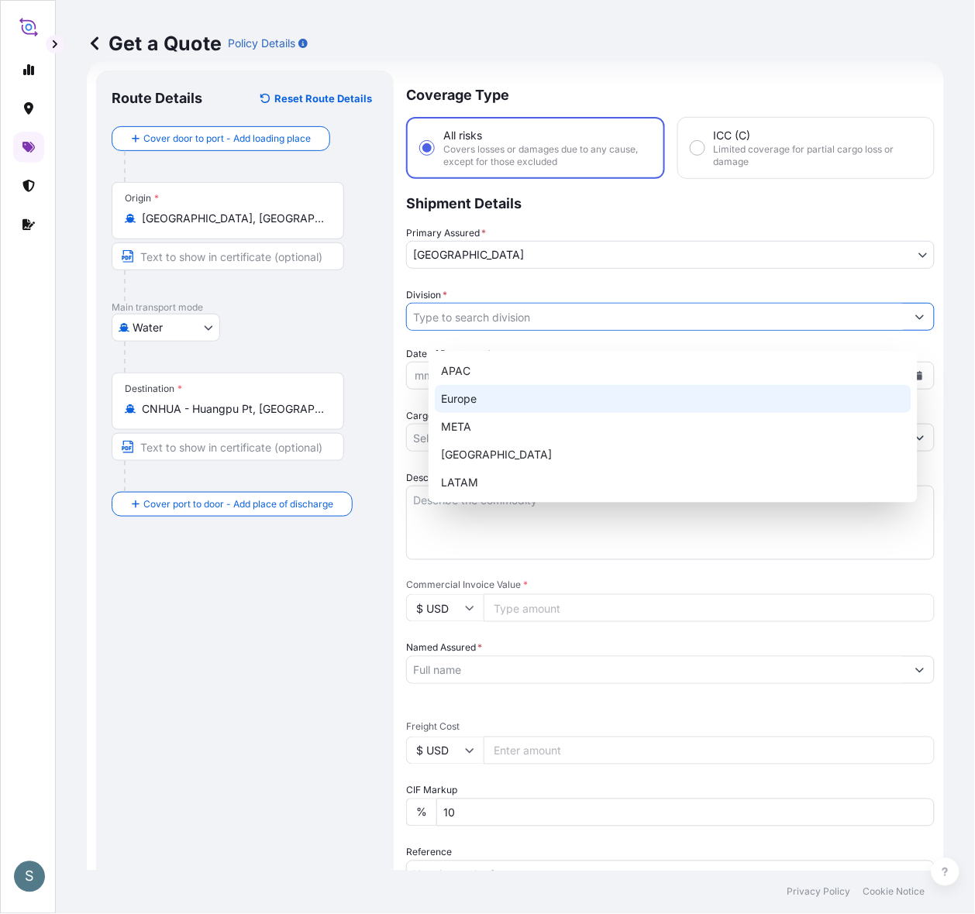
click at [473, 401] on div "Europe" at bounding box center [673, 399] width 476 height 28
type input "Europe"
click at [741, 392] on div "Europe" at bounding box center [673, 399] width 476 height 28
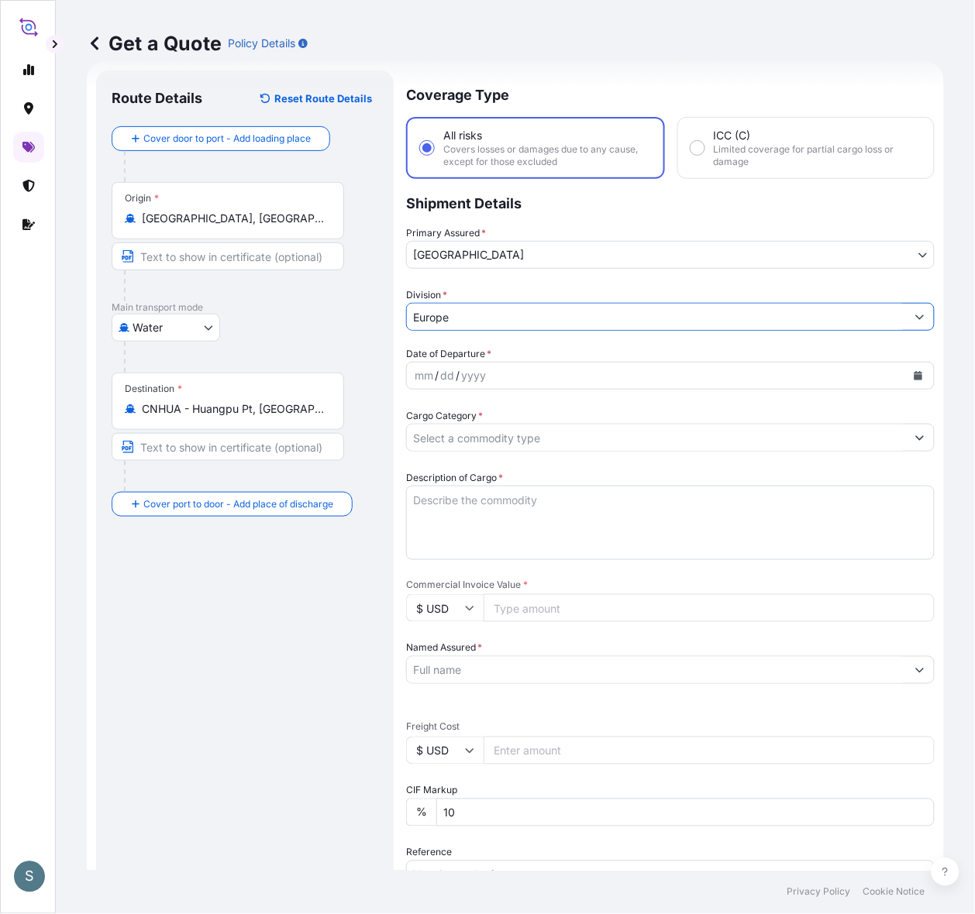
click at [741, 380] on icon "Calendar" at bounding box center [918, 375] width 9 height 9
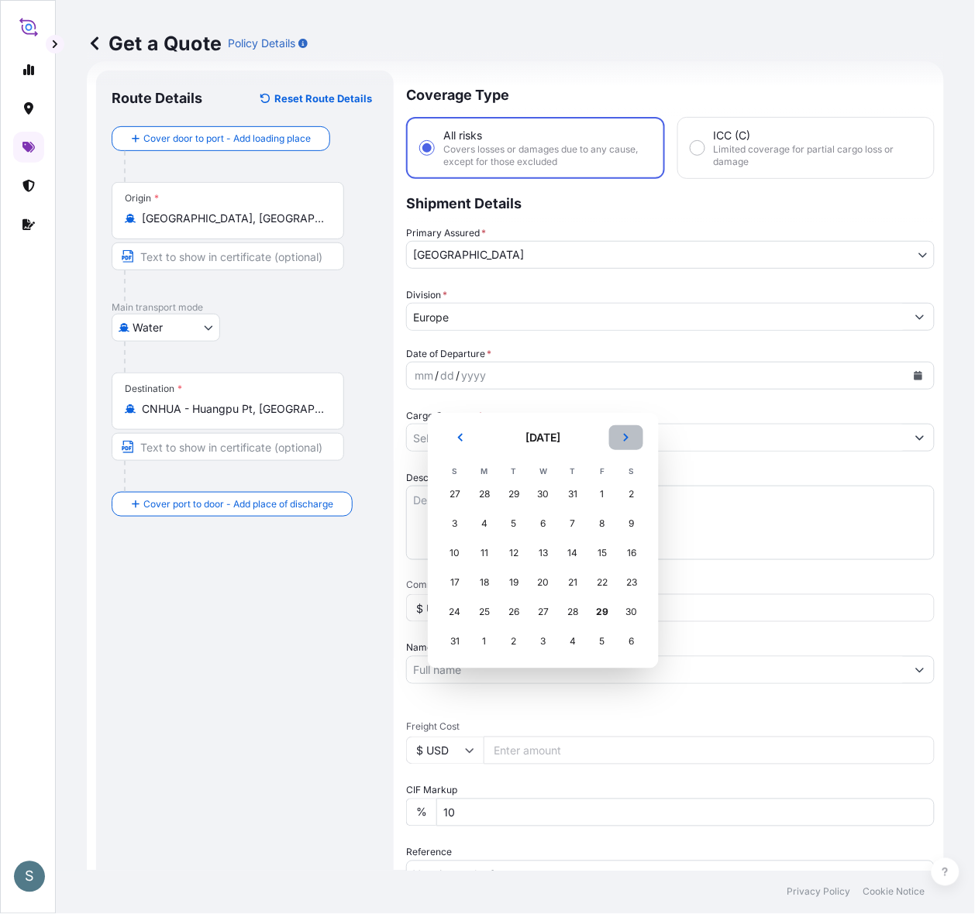
click at [631, 439] on icon "Next" at bounding box center [625, 437] width 9 height 9
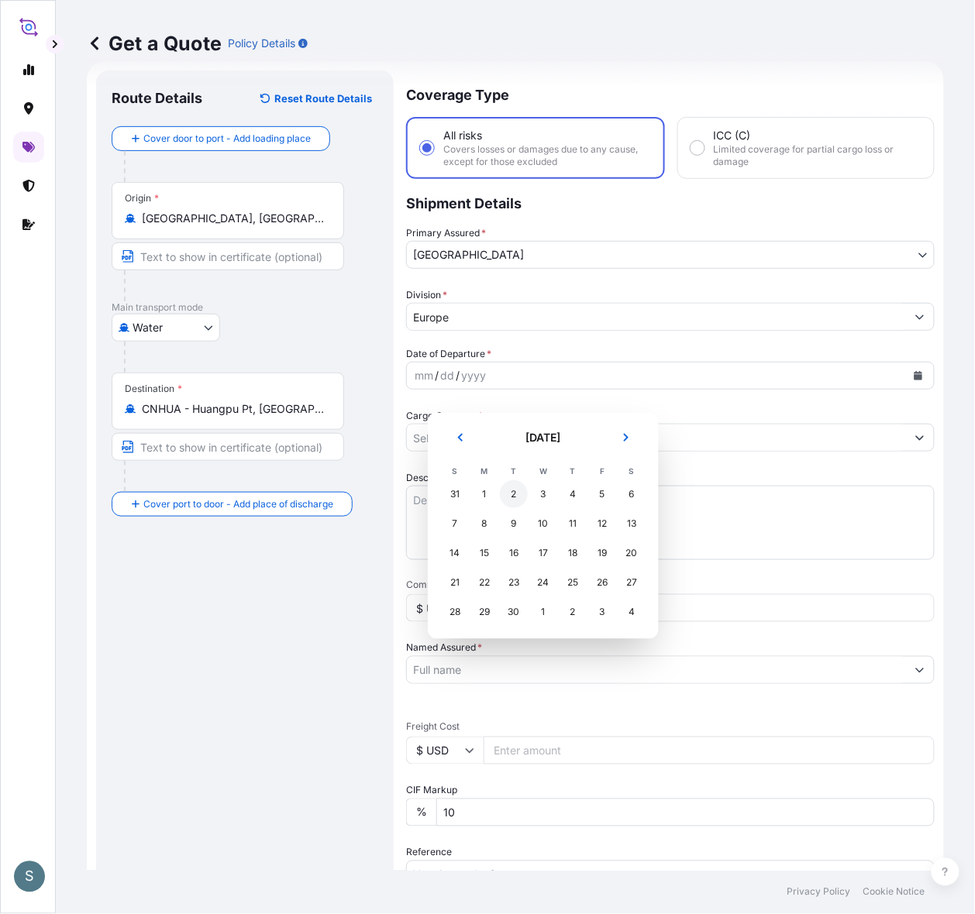
click at [518, 498] on div "2" at bounding box center [514, 494] width 28 height 28
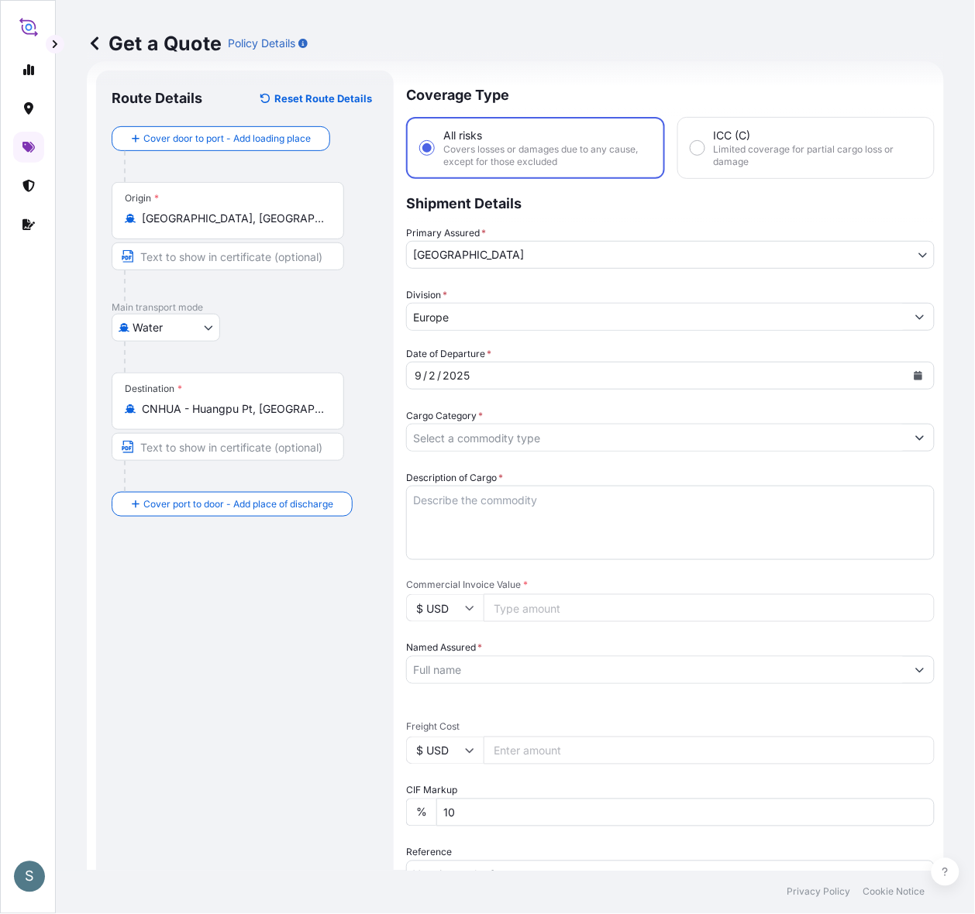
click at [474, 452] on input "Cargo Category *" at bounding box center [656, 438] width 499 height 28
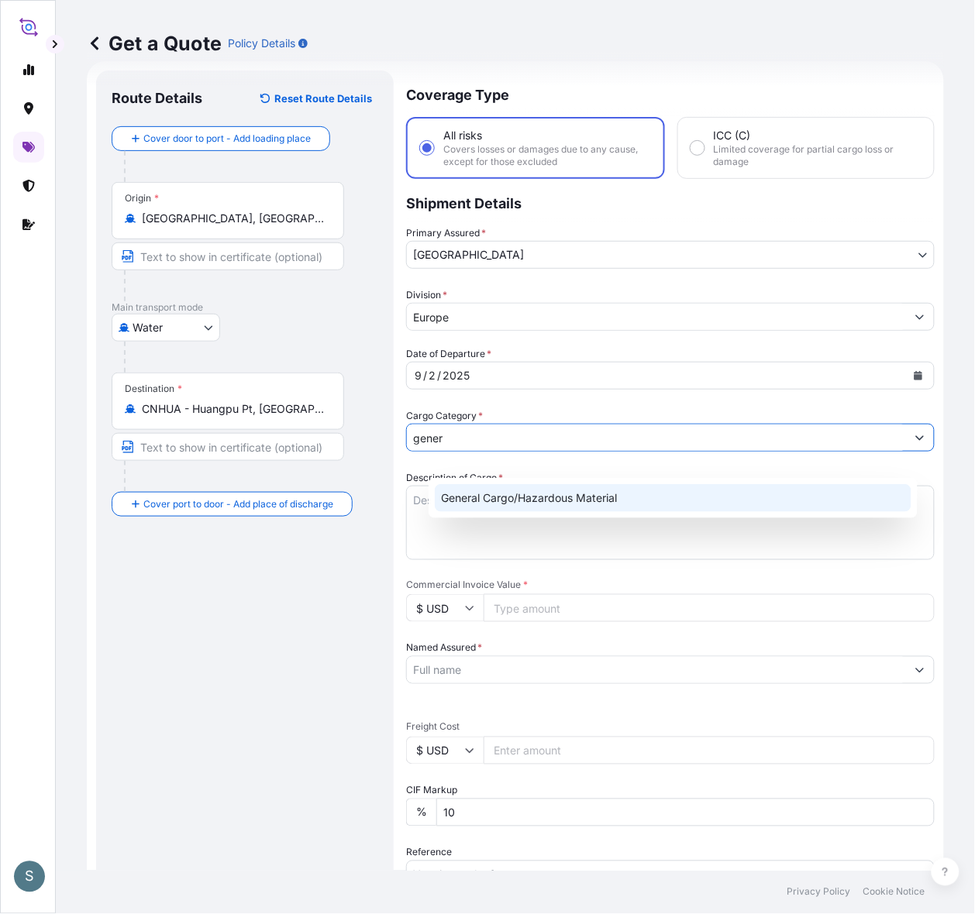
click at [467, 504] on div "General Cargo/Hazardous Material" at bounding box center [673, 498] width 476 height 28
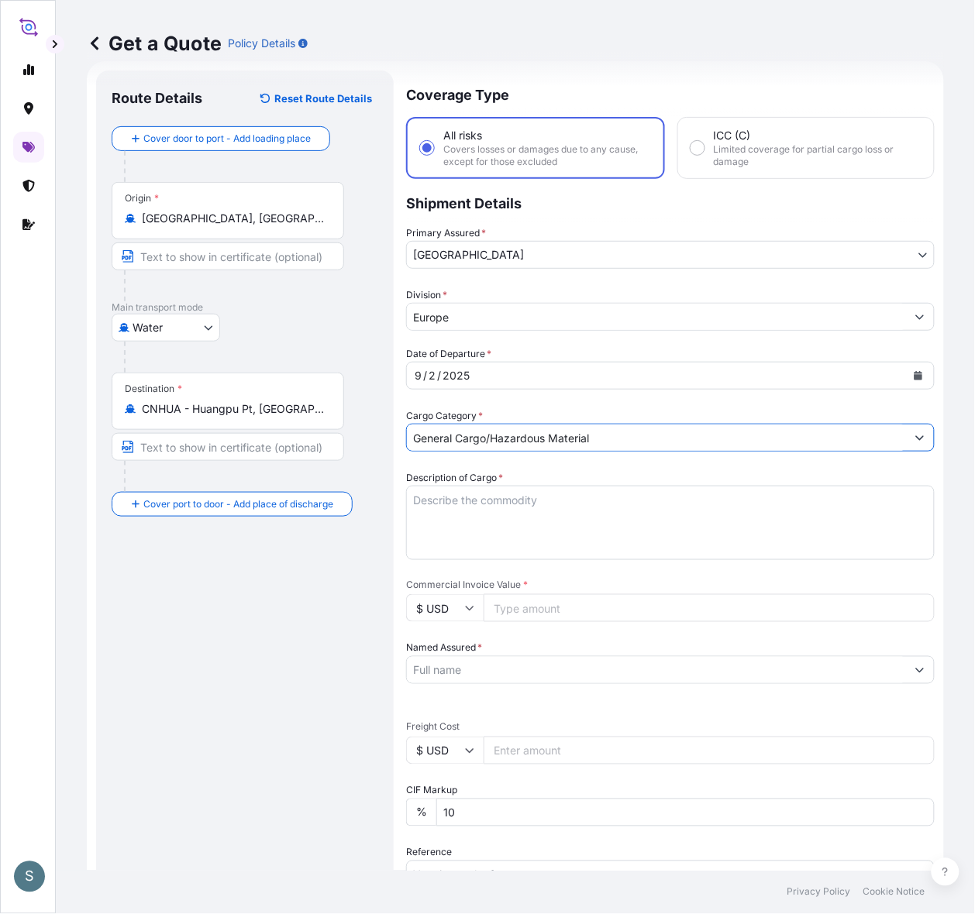
type input "General Cargo/Hazardous Material"
click at [175, 672] on div "Route Details Reset Route Details Cover door to port - Add loading place Place …" at bounding box center [245, 630] width 267 height 1089
click at [513, 552] on textarea "Description of Cargo *" at bounding box center [670, 523] width 528 height 74
paste textarea "SANAL P+ CHINA, [MEDICAL_DATA], PHARMACEUTICAL QU"
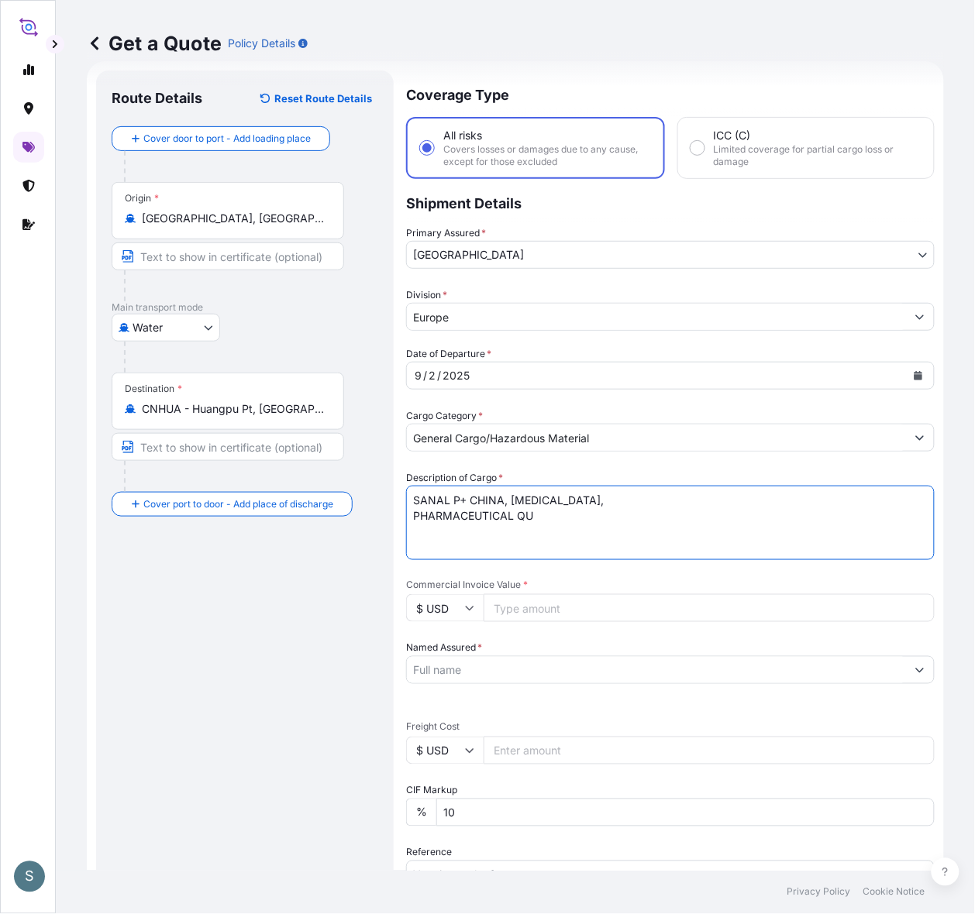
click at [434, 538] on textarea "SANAL P+ CHINA, [MEDICAL_DATA], PHARMACEUTICAL QU" at bounding box center [670, 523] width 528 height 74
click at [741, 529] on textarea "SANAL P+ CHINA, [MEDICAL_DATA], PHARMACEUTICAL QU" at bounding box center [670, 523] width 528 height 74
type textarea "SANAL P+ CHINA, [MEDICAL_DATA], PHARMACEUTICAL QUALITY"
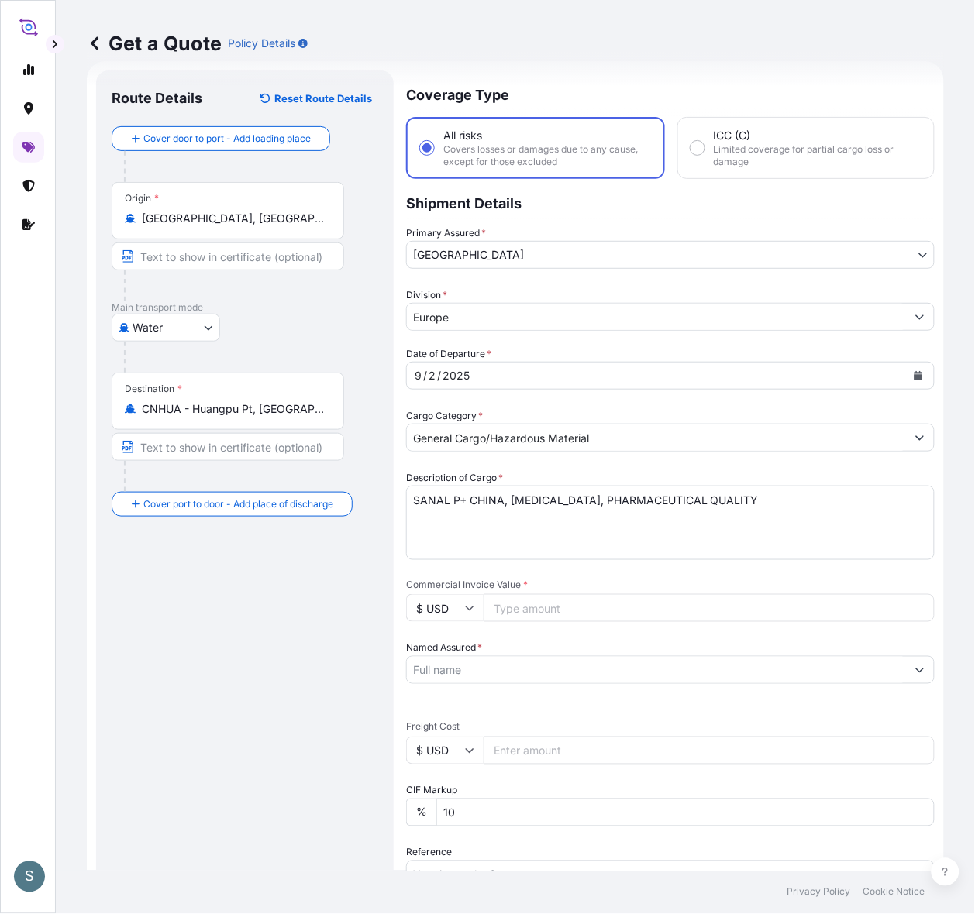
click at [213, 663] on div "Route Details Reset Route Details Cover door to port - Add loading place Place …" at bounding box center [245, 630] width 267 height 1089
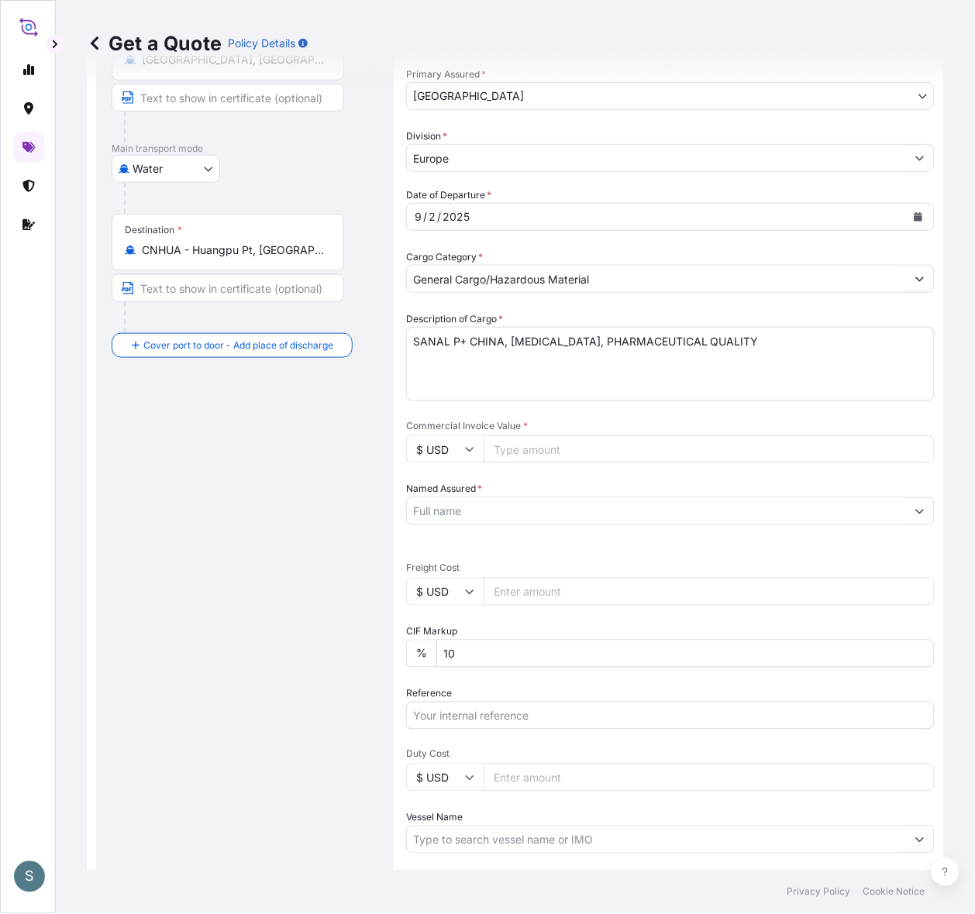
scroll to position [349, 0]
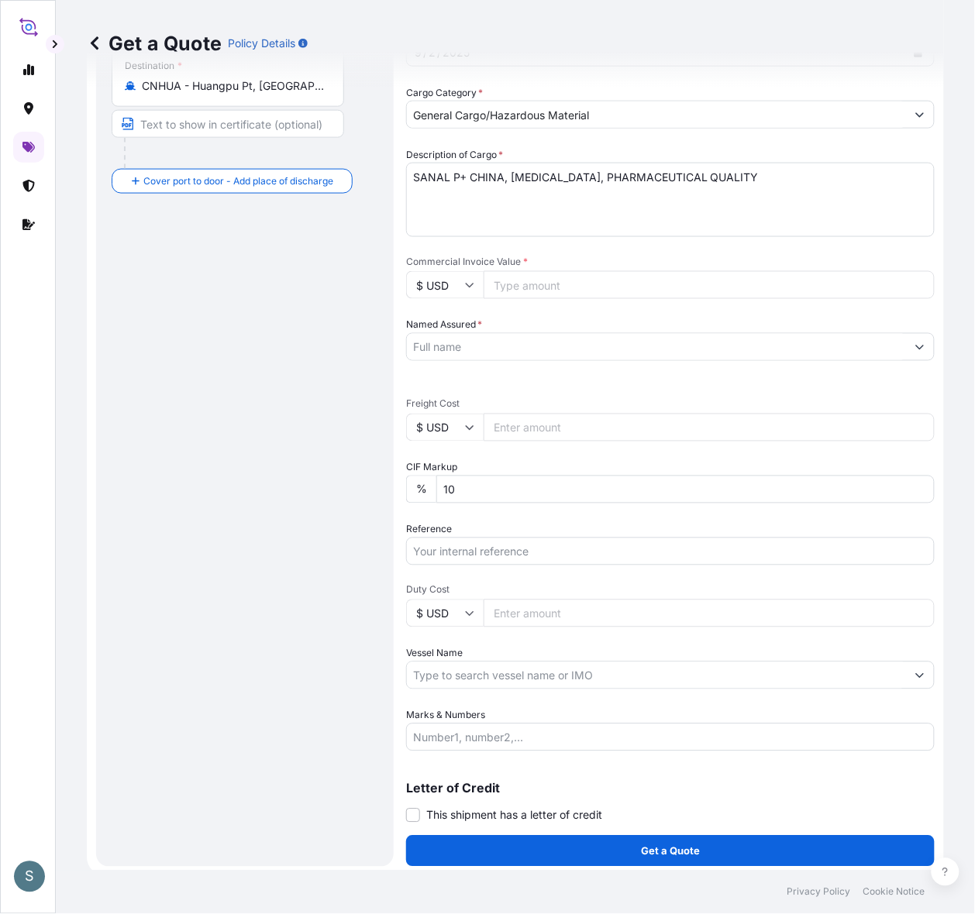
click at [471, 299] on input "$ USD" at bounding box center [444, 285] width 77 height 28
click at [474, 356] on div "€ EUR" at bounding box center [466, 355] width 65 height 29
type input "€ EUR"
click at [471, 442] on input "$ USD" at bounding box center [444, 428] width 77 height 28
click at [463, 494] on div "€ EUR" at bounding box center [466, 503] width 65 height 29
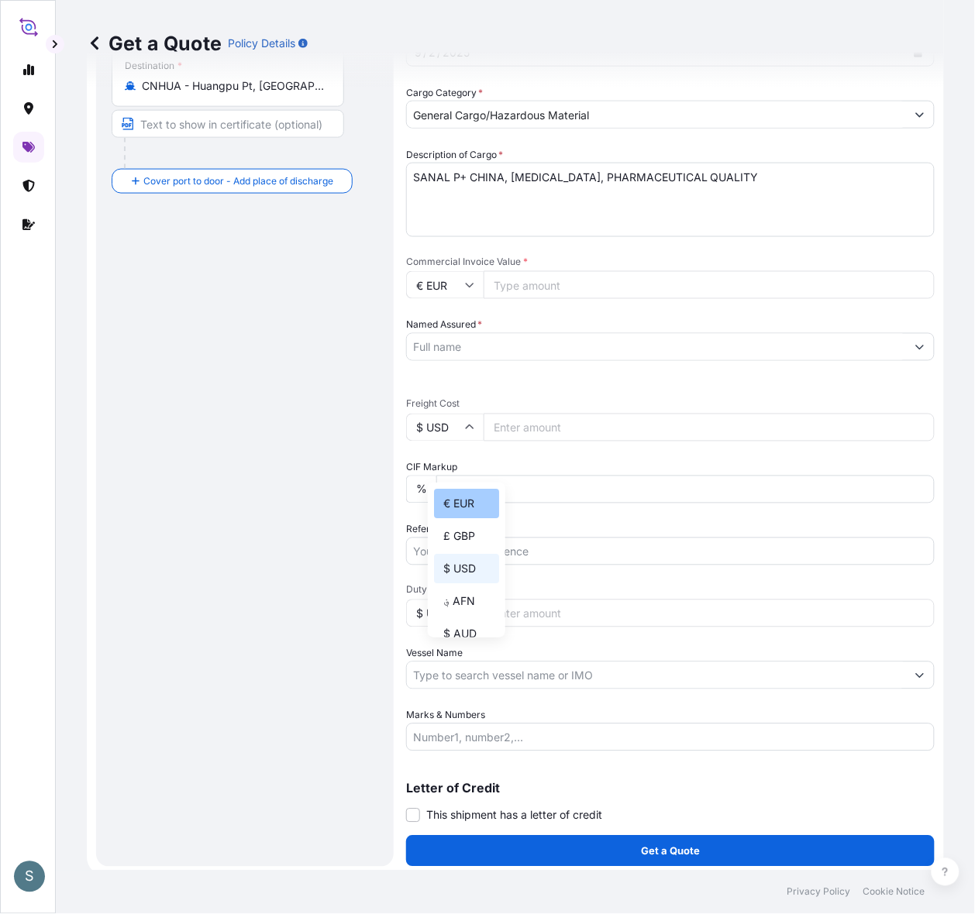
type input "€ EUR"
click at [311, 457] on div "Route Details Reset Route Details Cover door to port - Add loading place Place …" at bounding box center [245, 307] width 267 height 1089
click at [467, 299] on input "€ EUR" at bounding box center [444, 285] width 77 height 28
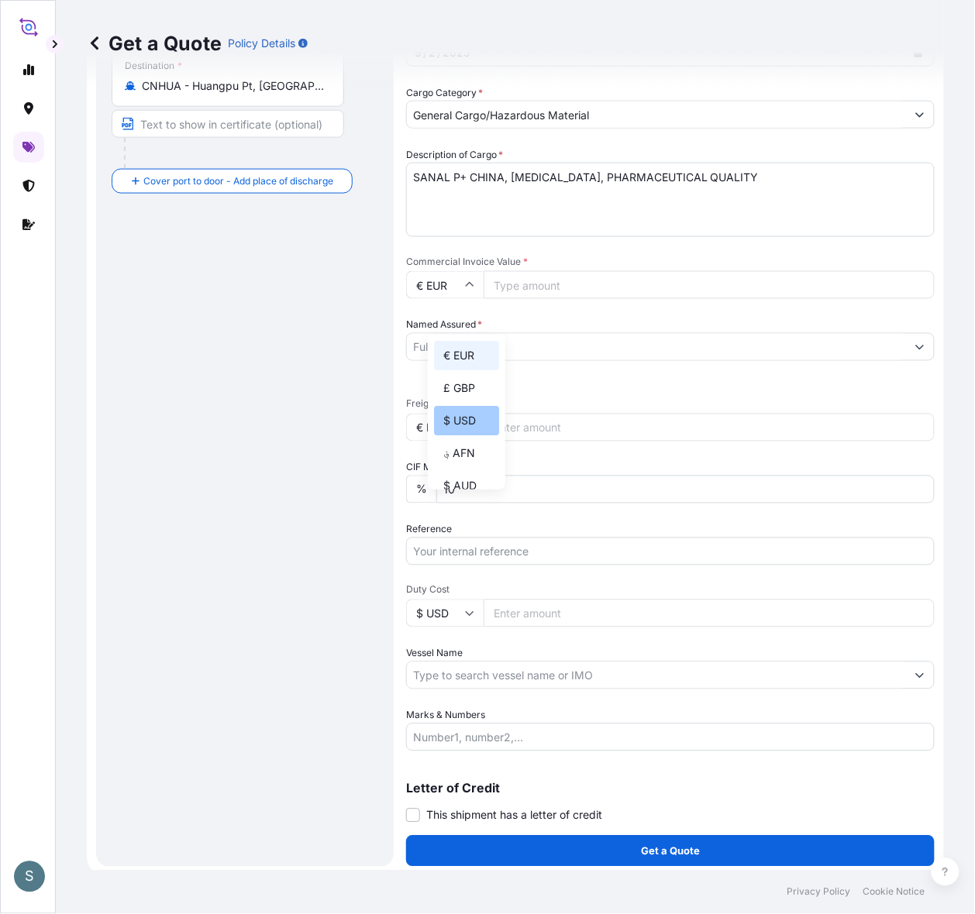
click at [462, 430] on div "$ USD" at bounding box center [466, 420] width 65 height 29
type input "$ USD"
click at [302, 455] on div "Route Details Reset Route Details Cover door to port - Add loading place Place …" at bounding box center [245, 307] width 267 height 1089
drag, startPoint x: 542, startPoint y: 311, endPoint x: 567, endPoint y: 328, distance: 30.1
click at [543, 299] on input "Commercial Invoice Value *" at bounding box center [708, 285] width 451 height 28
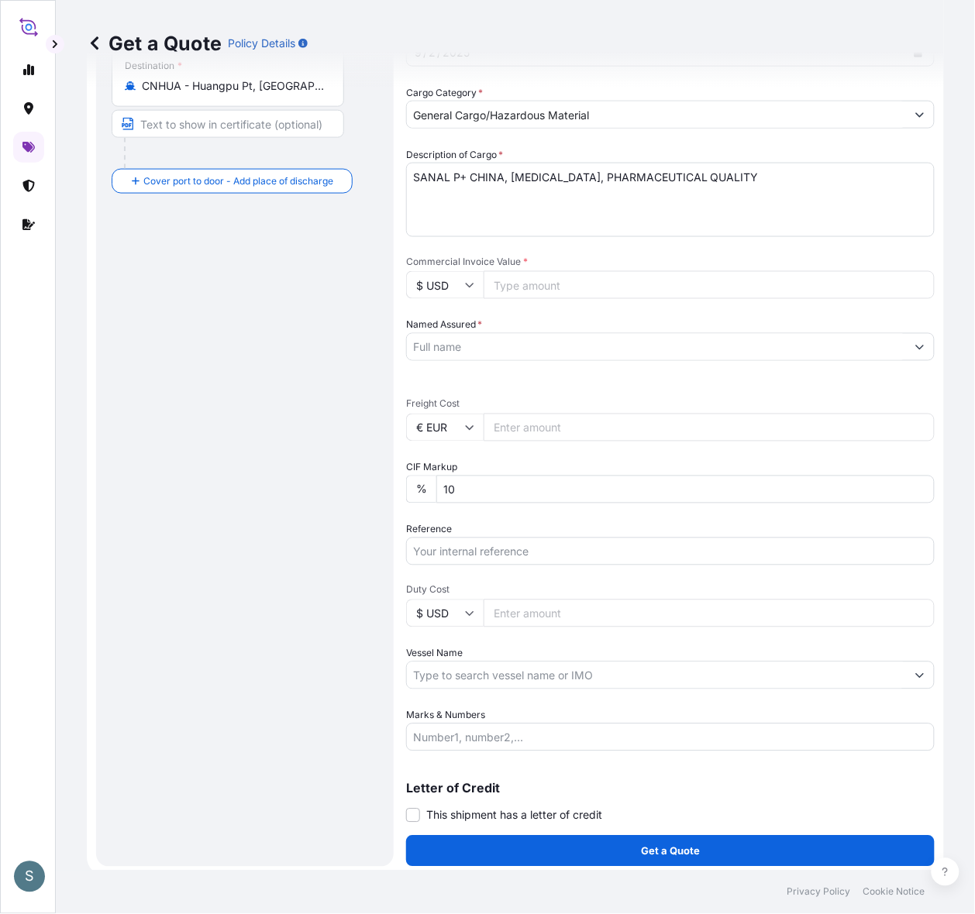
paste input "47162.50"
type input "47162.50"
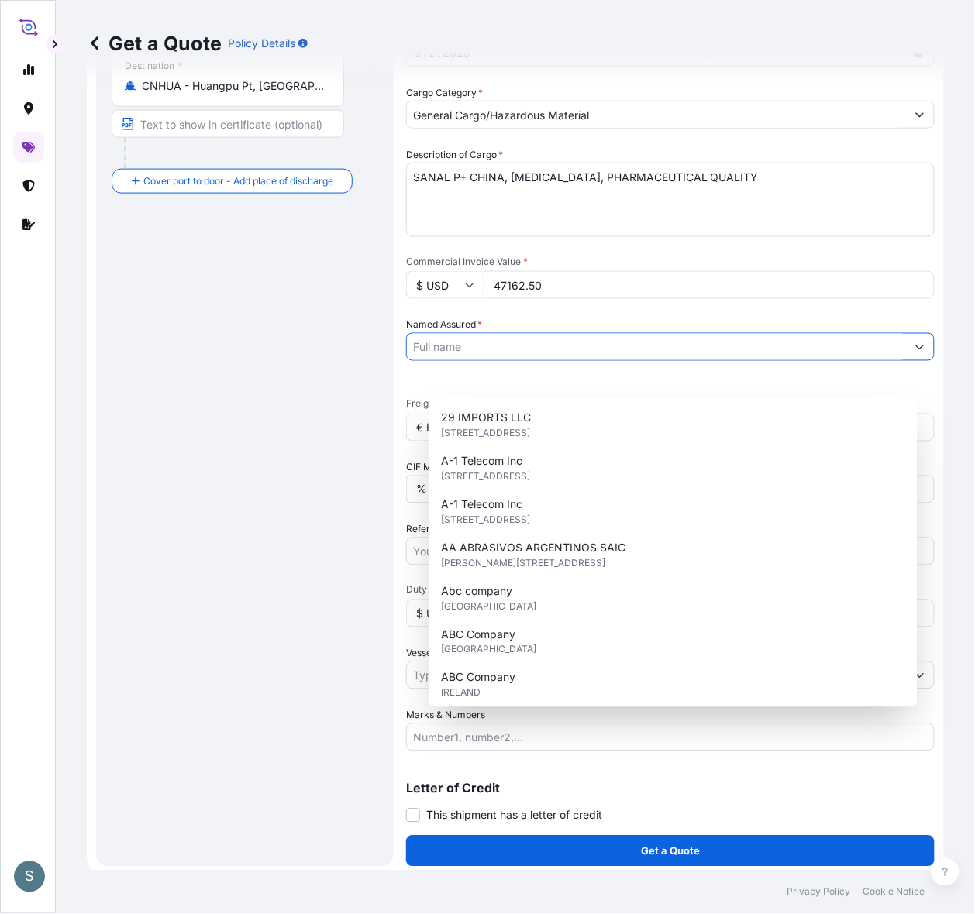
click at [523, 361] on input "Named Assured *" at bounding box center [656, 347] width 499 height 28
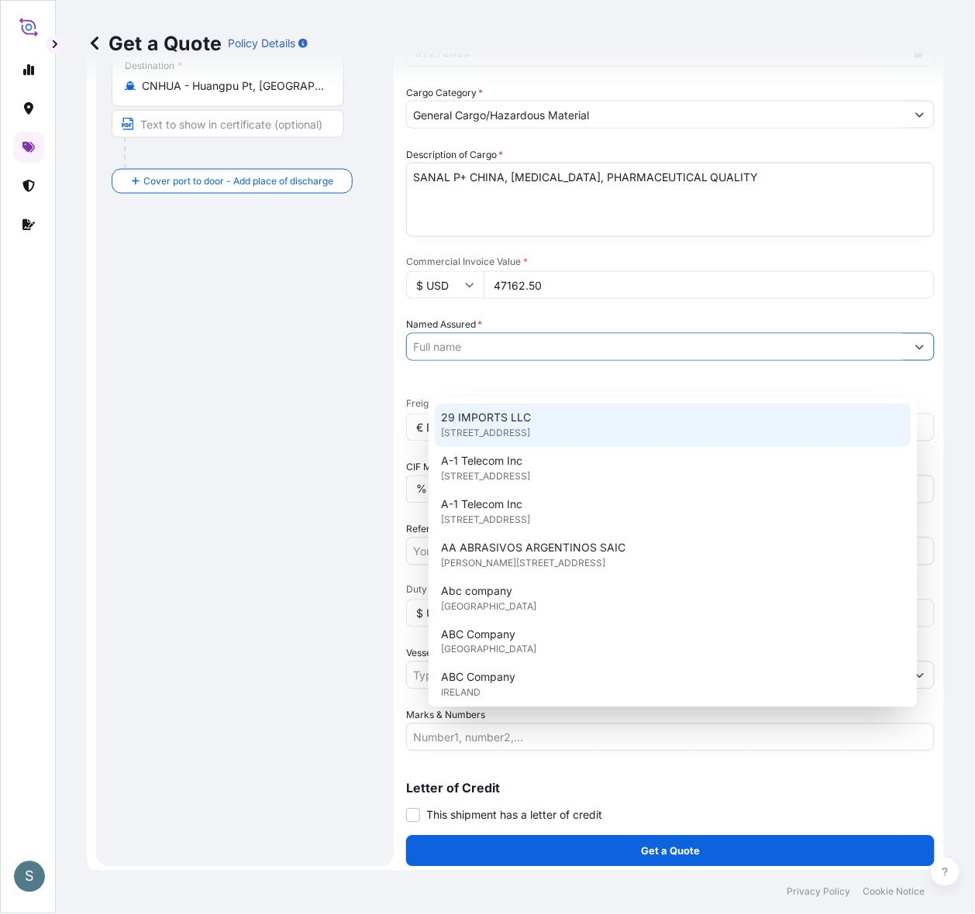
click at [489, 361] on input "Named Assured *" at bounding box center [656, 347] width 499 height 28
paste input "Mariager Salt Specialties A/S"
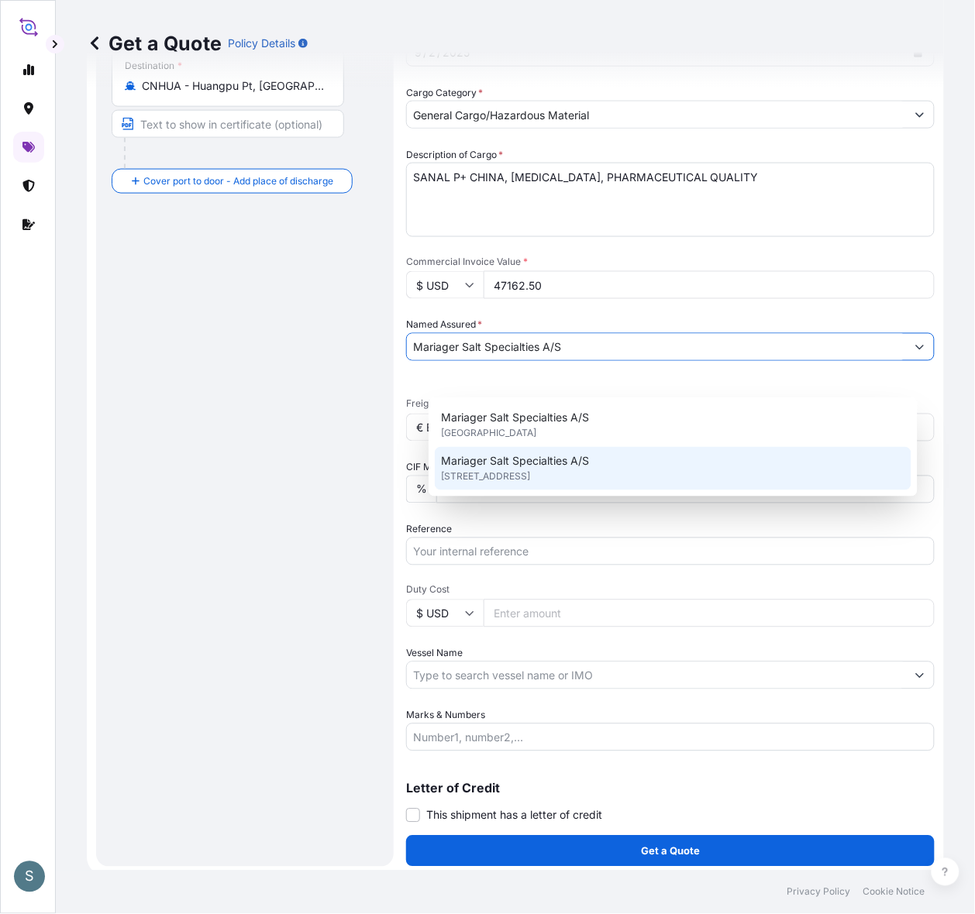
click at [513, 459] on span "Mariager Salt Specialties A/S" at bounding box center [515, 460] width 148 height 15
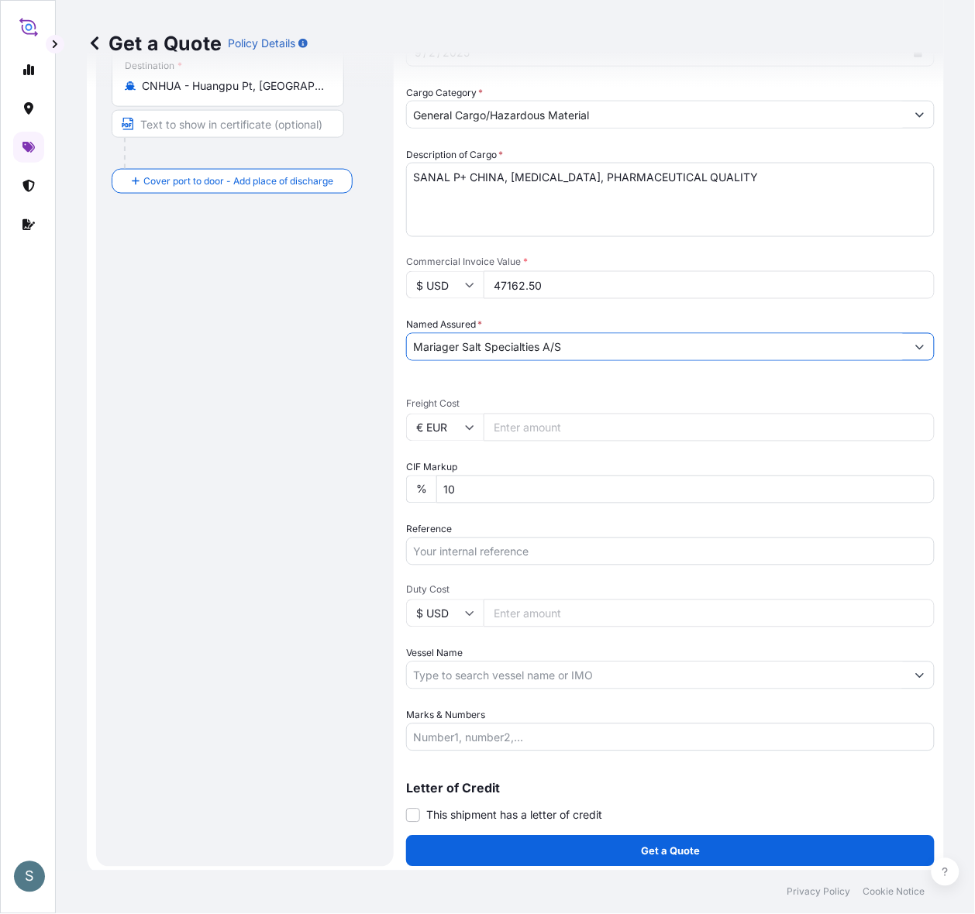
type input "Mariager Salt Specialties A/S"
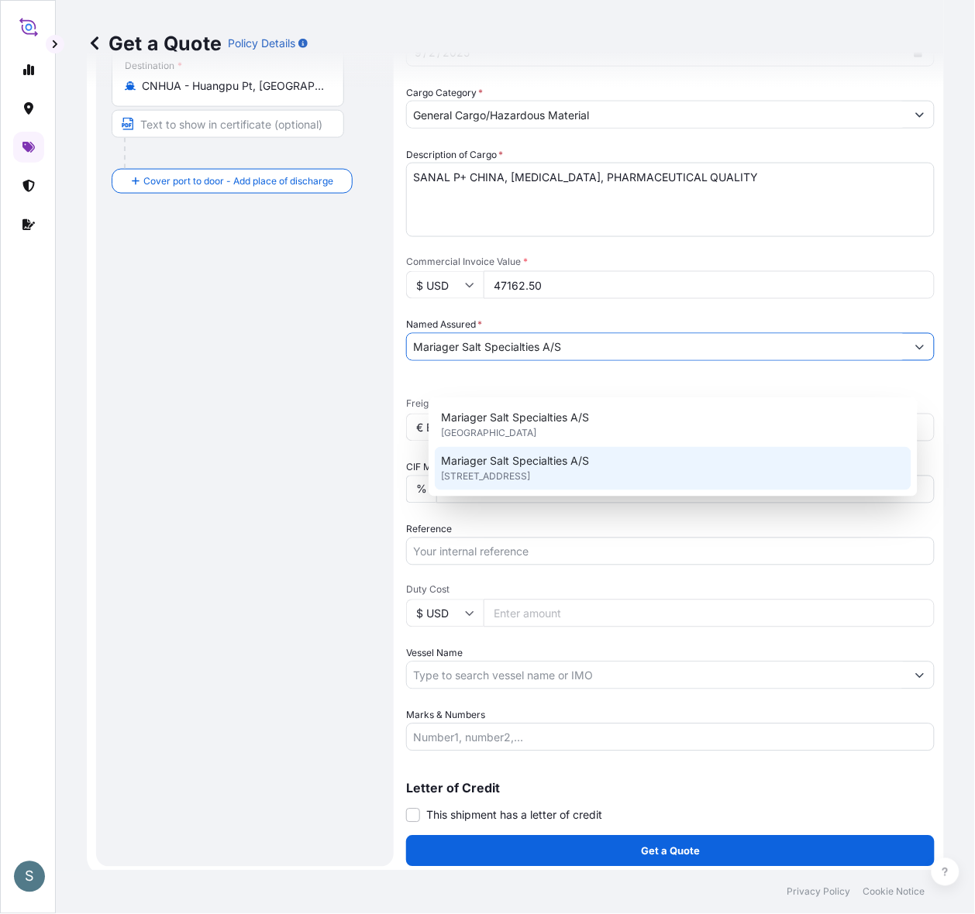
click at [238, 492] on div "Route Details Reset Route Details Cover door to port - Add loading place Place …" at bounding box center [245, 307] width 267 height 1089
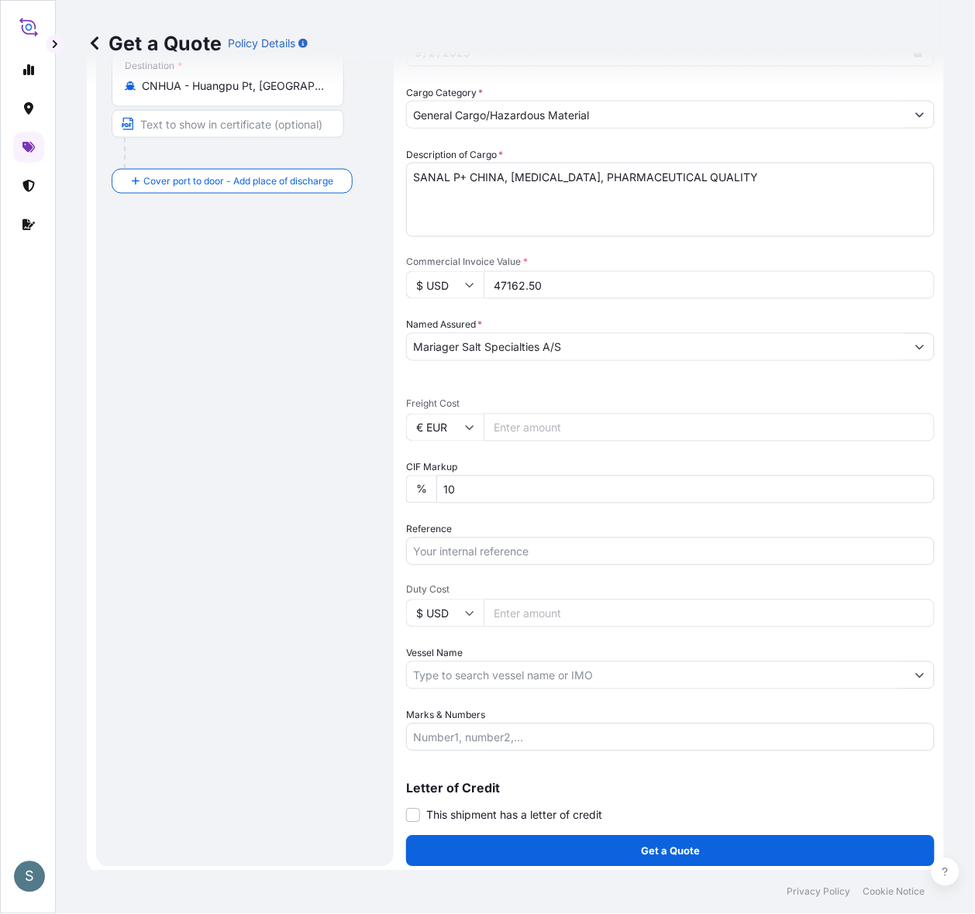
click at [570, 442] on input "Freight Cost" at bounding box center [708, 428] width 451 height 28
paste input "8608.08"
type input "8608.08"
click at [324, 496] on div "Route Details Reset Route Details Cover door to port - Add loading place Place …" at bounding box center [245, 307] width 267 height 1089
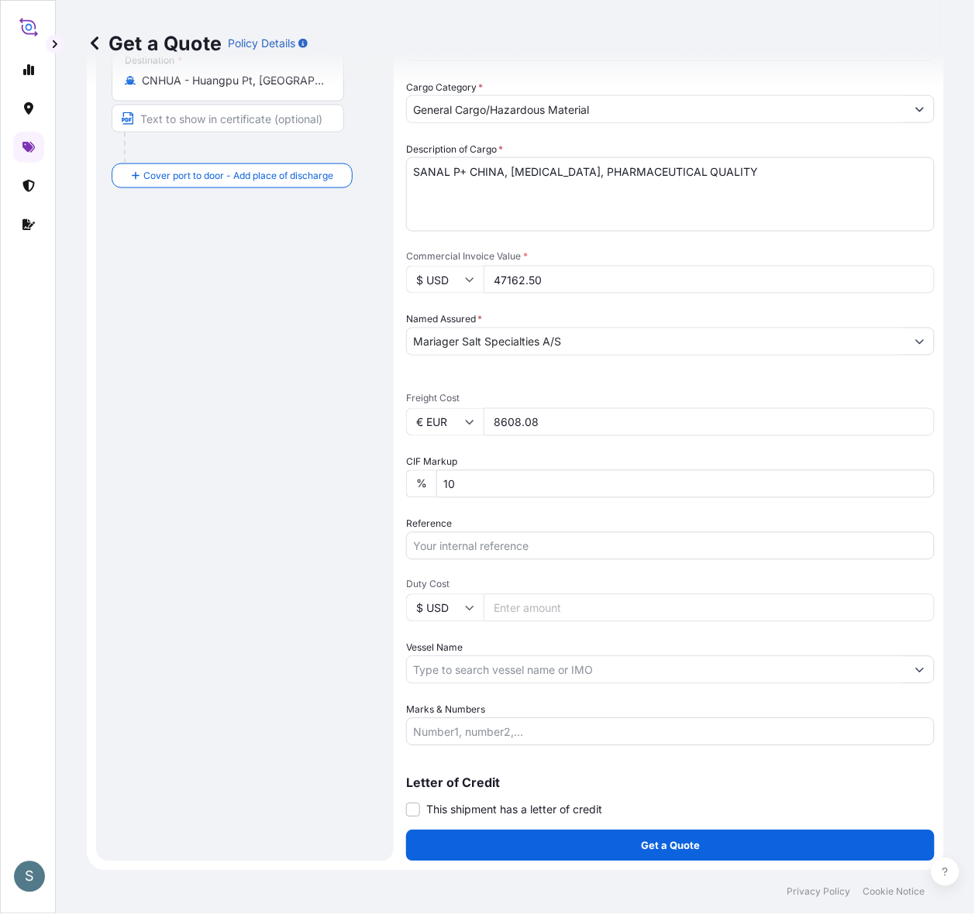
scroll to position [409, 0]
click at [504, 535] on input "Reference" at bounding box center [670, 546] width 528 height 28
paste input "DK1001020069 2527587"
click at [521, 532] on input "DK1001020069 2527587" at bounding box center [670, 546] width 528 height 28
type input "DK1001020069 - 2527587"
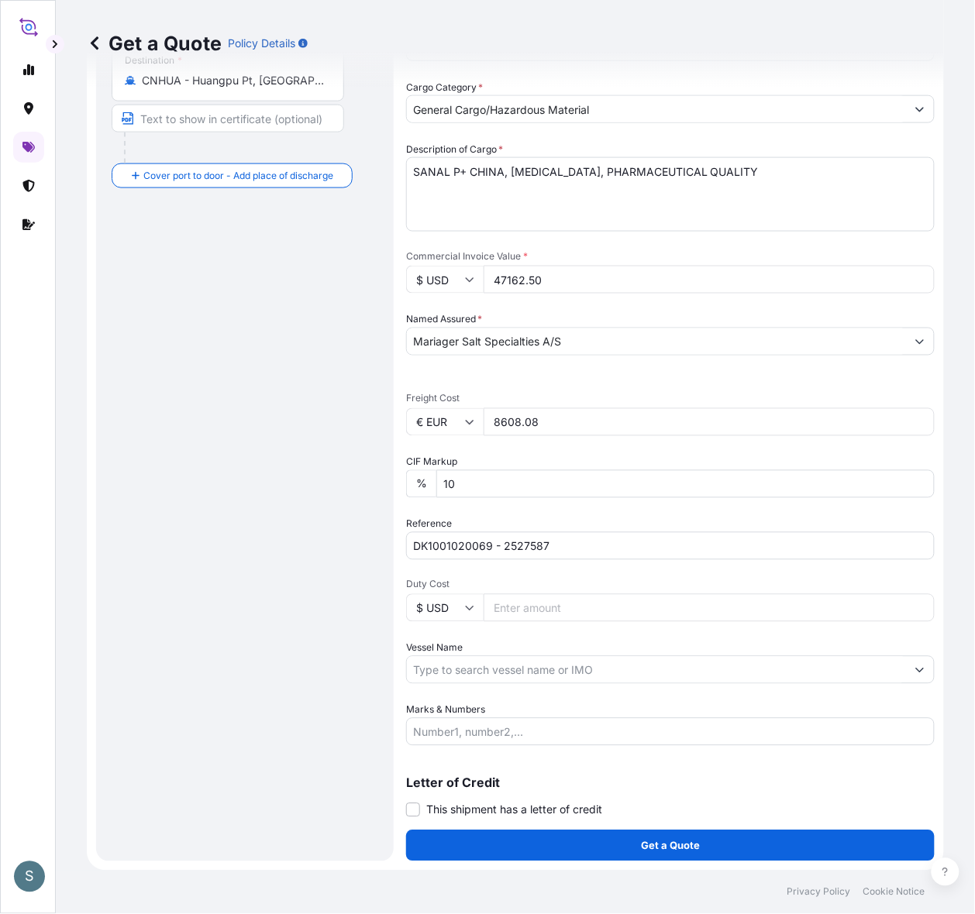
click at [467, 656] on input "Vessel Name" at bounding box center [656, 670] width 499 height 28
paste input "[PERSON_NAME]"
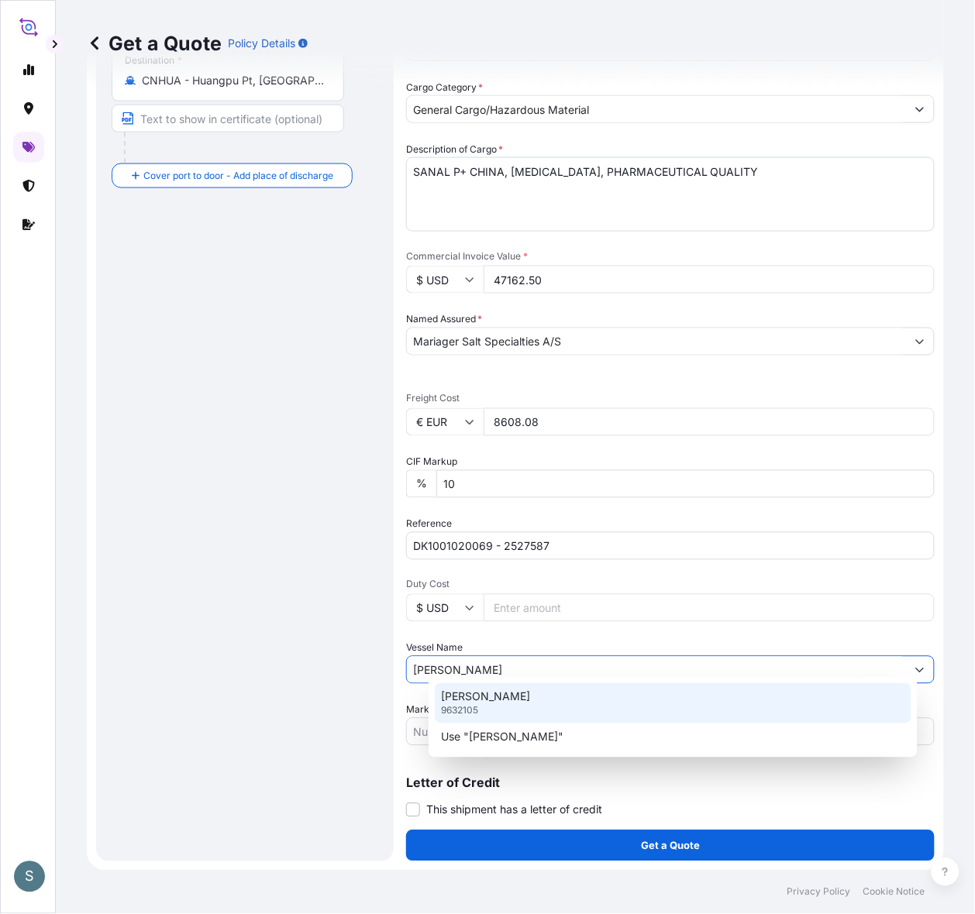
click at [482, 692] on p "[PERSON_NAME]" at bounding box center [485, 697] width 89 height 15
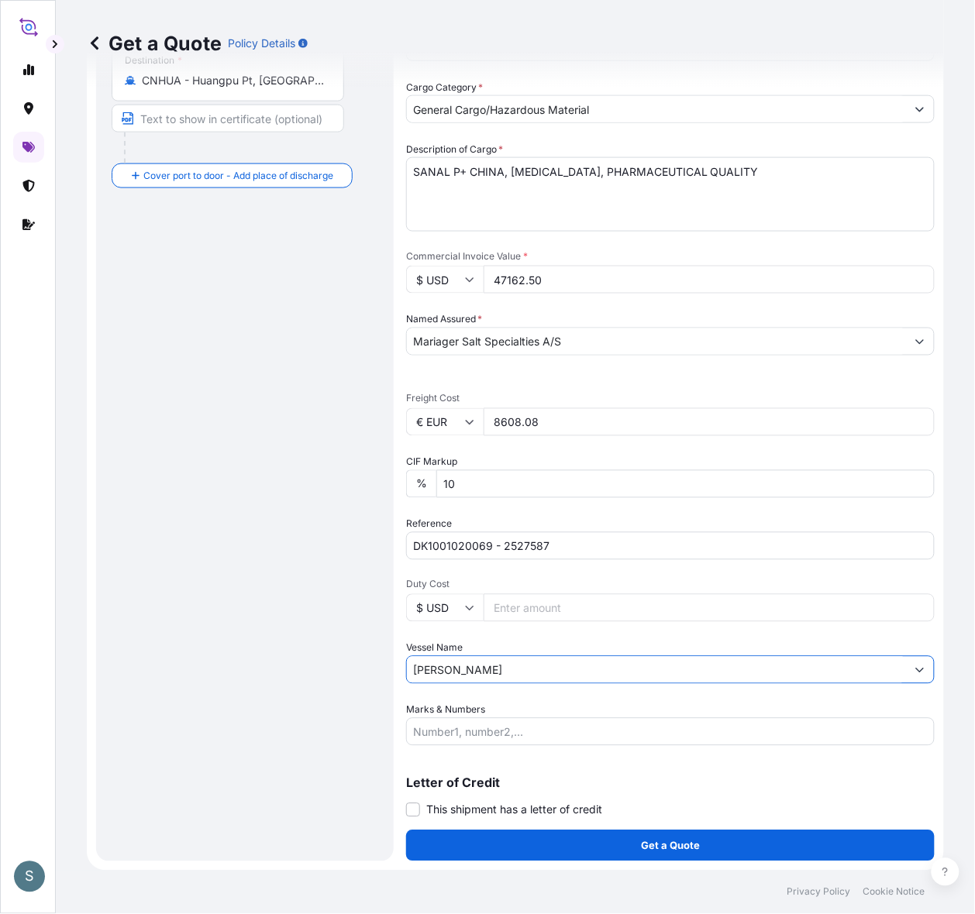
type input "[PERSON_NAME]"
click at [338, 731] on div "Route Details Reset Route Details Cover door to port - Add loading place Place …" at bounding box center [245, 301] width 267 height 1089
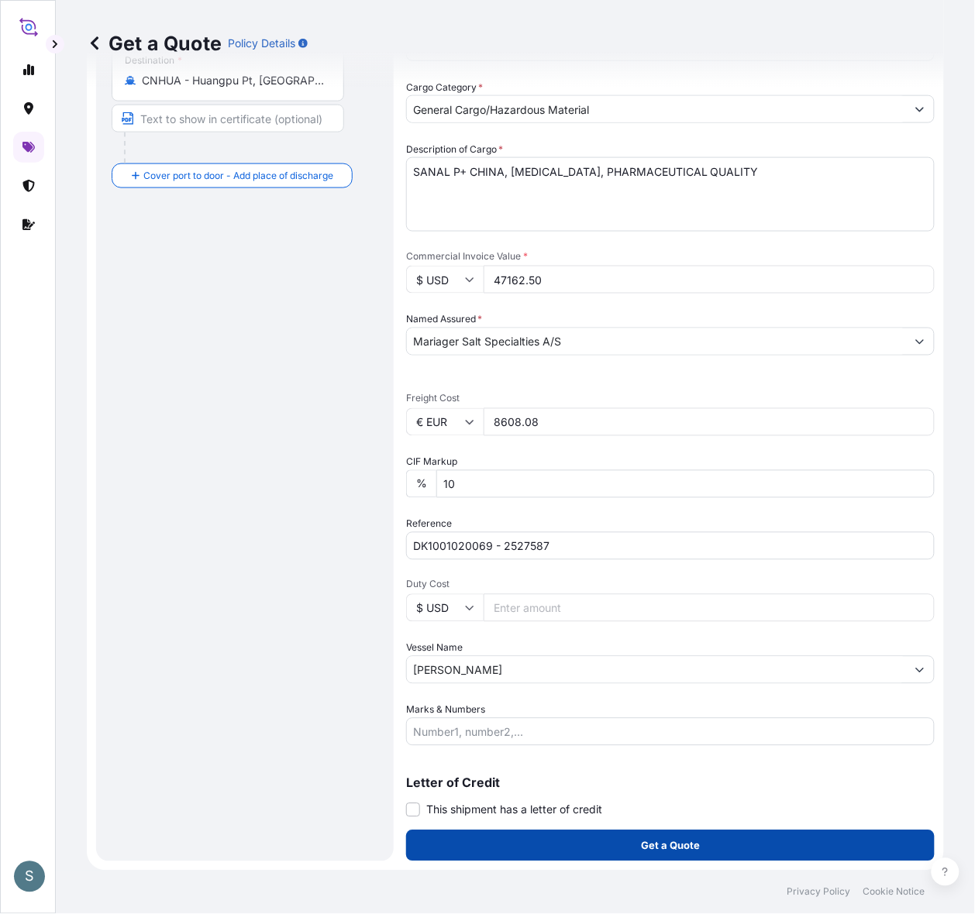
click at [595, 731] on button "Get a Quote" at bounding box center [670, 846] width 528 height 31
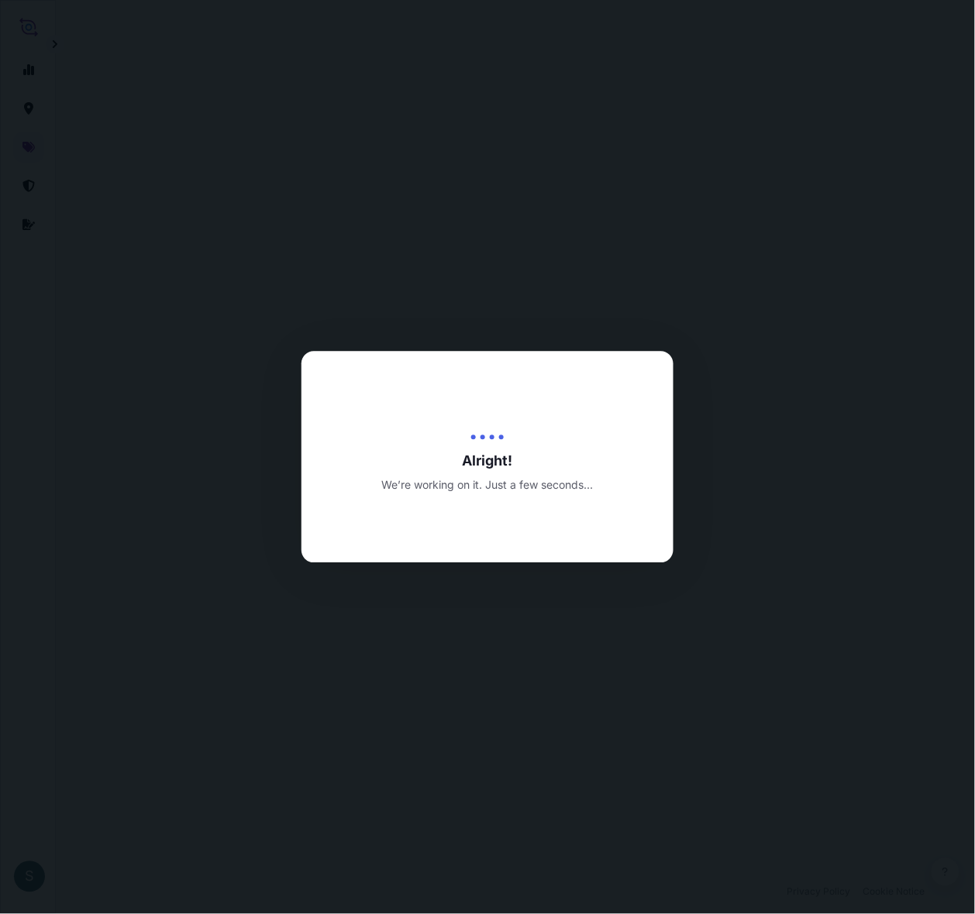
select select "Water"
select select "31589"
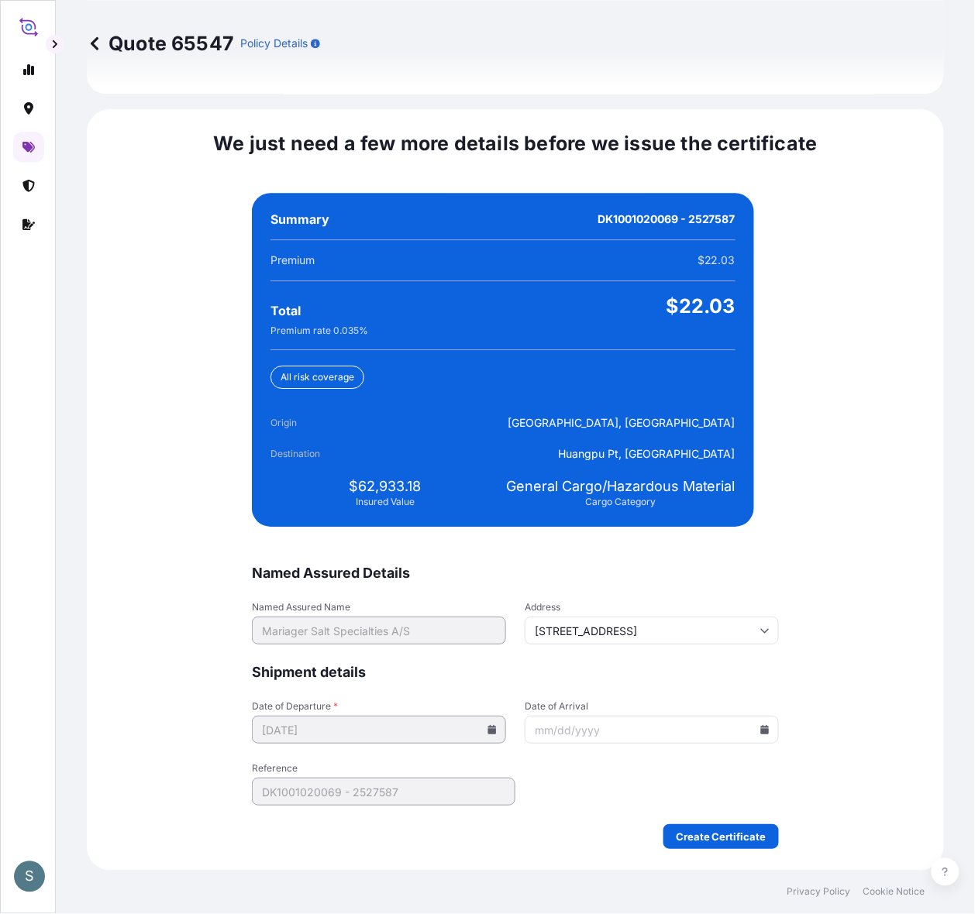
scroll to position [3661, 0]
drag, startPoint x: 353, startPoint y: 477, endPoint x: 415, endPoint y: 474, distance: 62.1
click at [415, 477] on div "$62,933.18 Insured Value" at bounding box center [384, 492] width 229 height 31
copy span "62,933.18"
click at [741, 726] on input "Date of Arrival" at bounding box center [652, 730] width 254 height 28
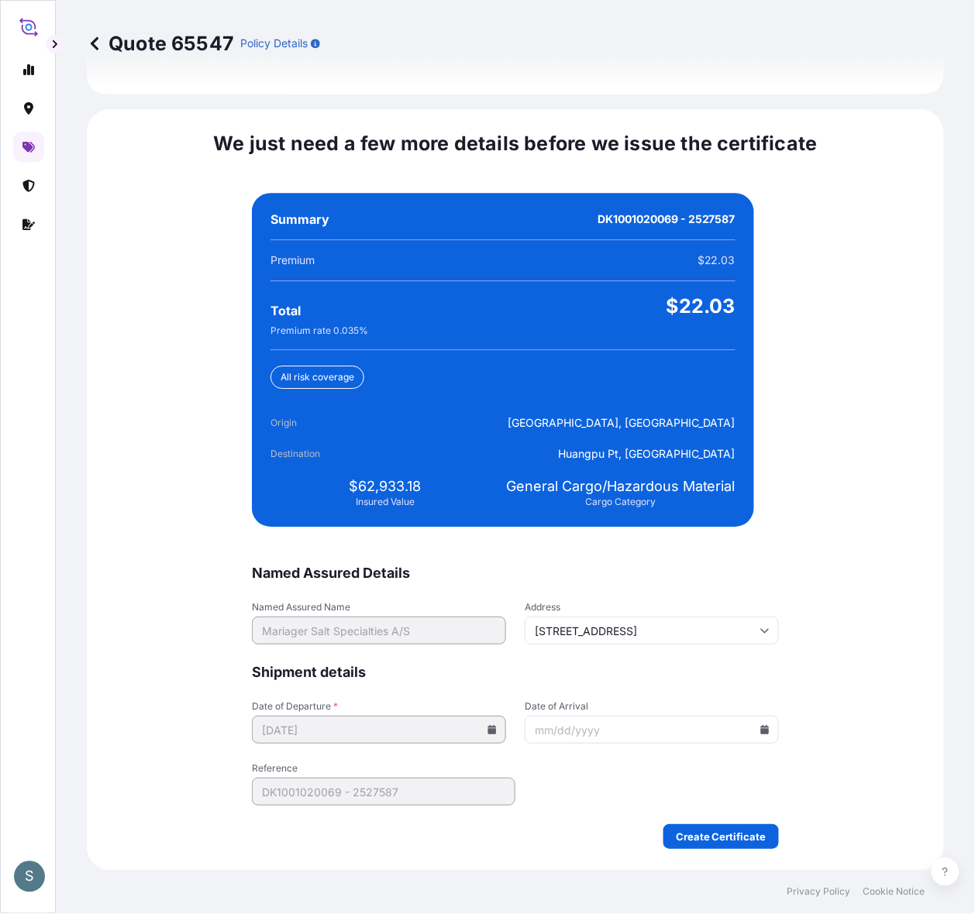
click at [741, 725] on icon at bounding box center [765, 729] width 9 height 9
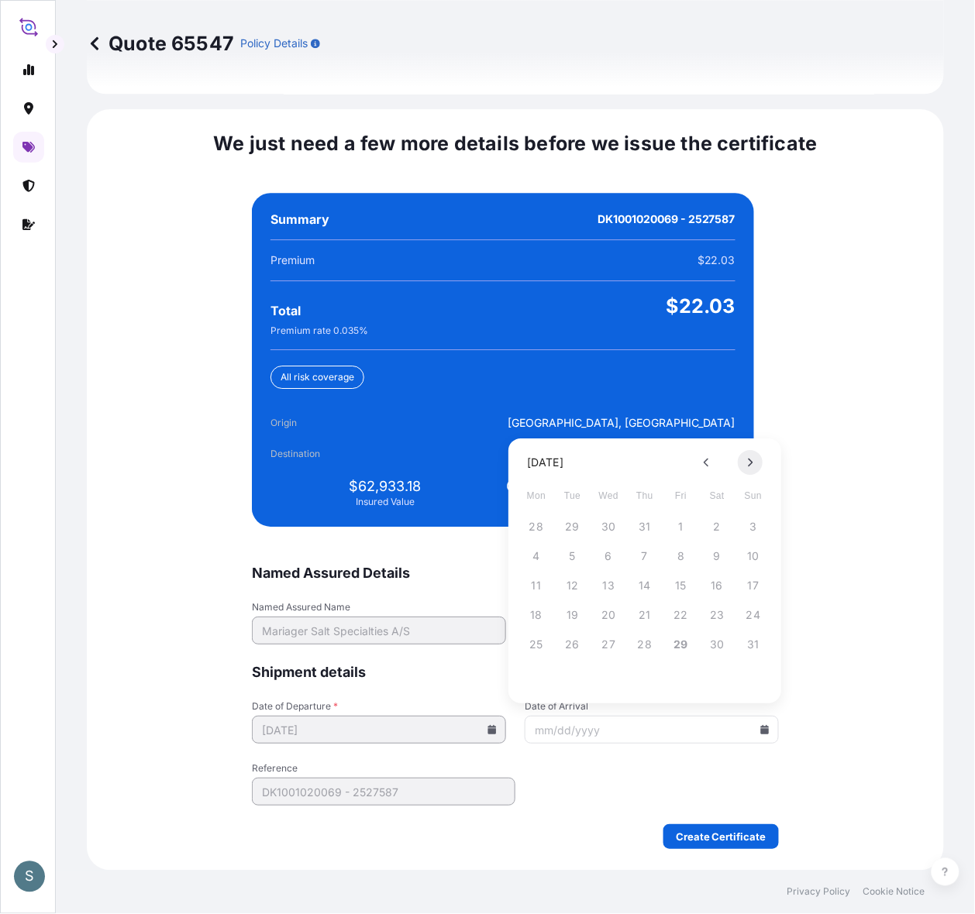
click at [741, 463] on button at bounding box center [750, 462] width 25 height 25
click at [725, 621] on button "25" at bounding box center [717, 615] width 25 height 25
type input "[DATE]"
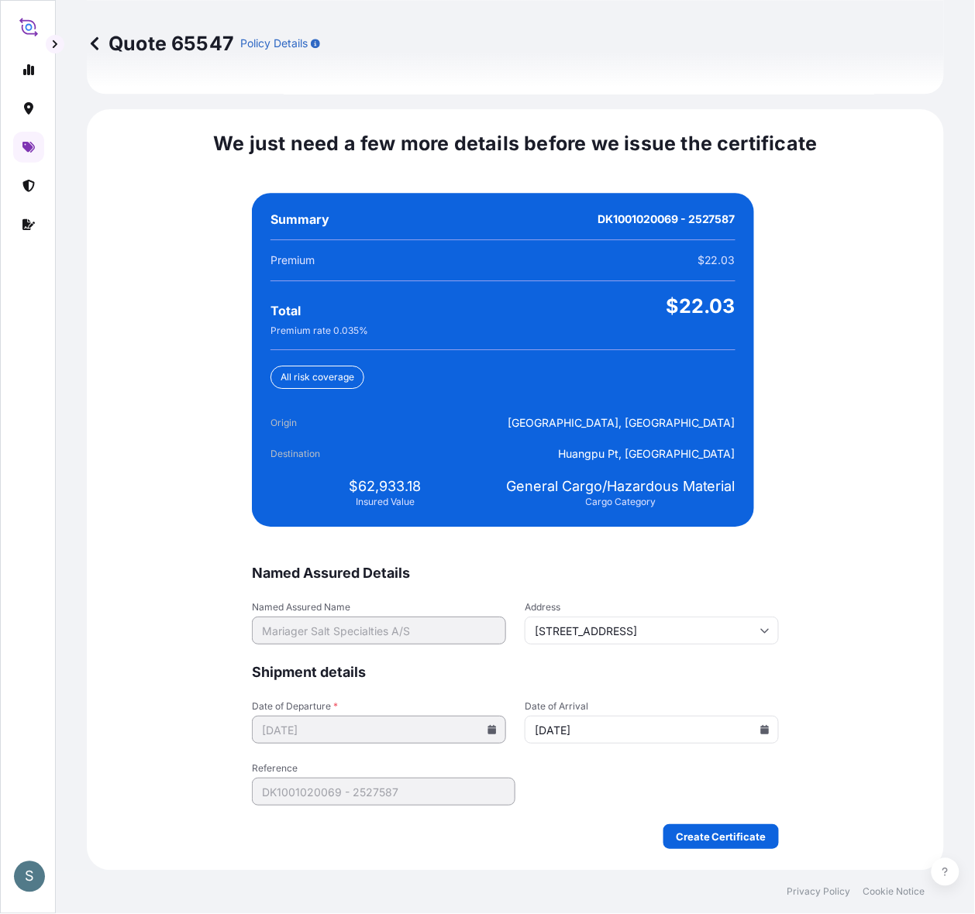
click at [567, 731] on form "Named Assured Details Named Assured Name Mariager Salt Specialties A/S Address …" at bounding box center [515, 706] width 527 height 285
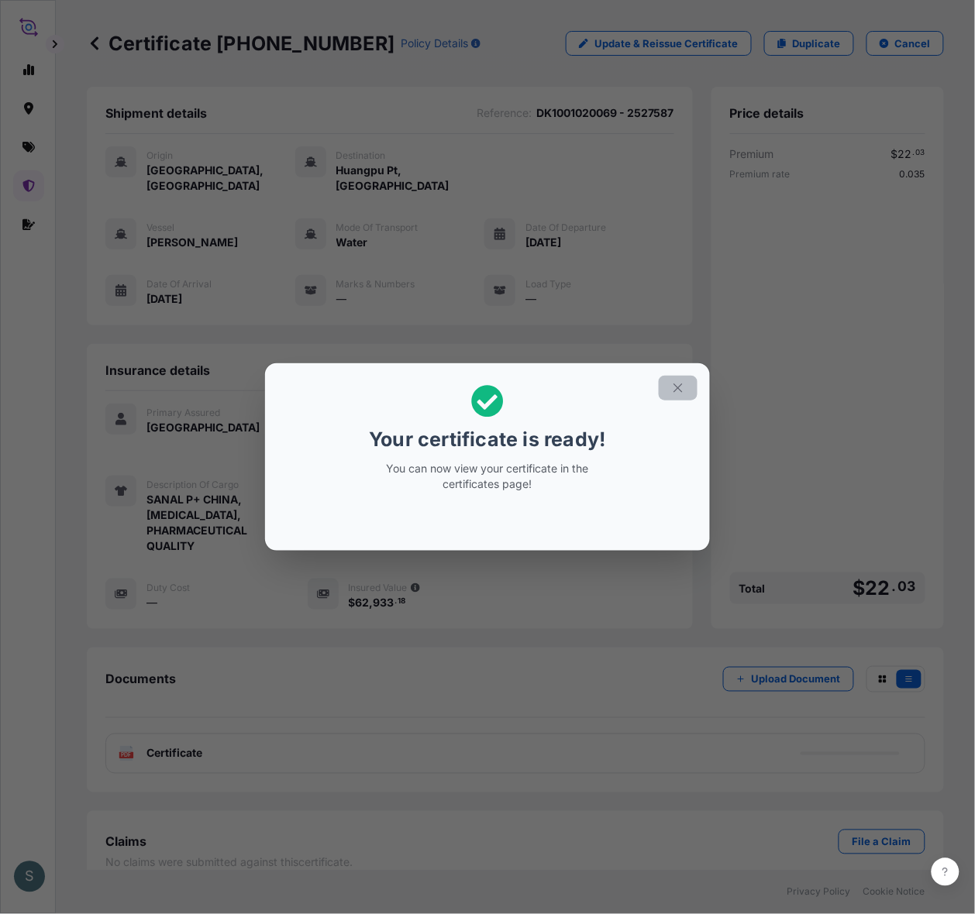
click at [686, 376] on button "button" at bounding box center [678, 388] width 39 height 25
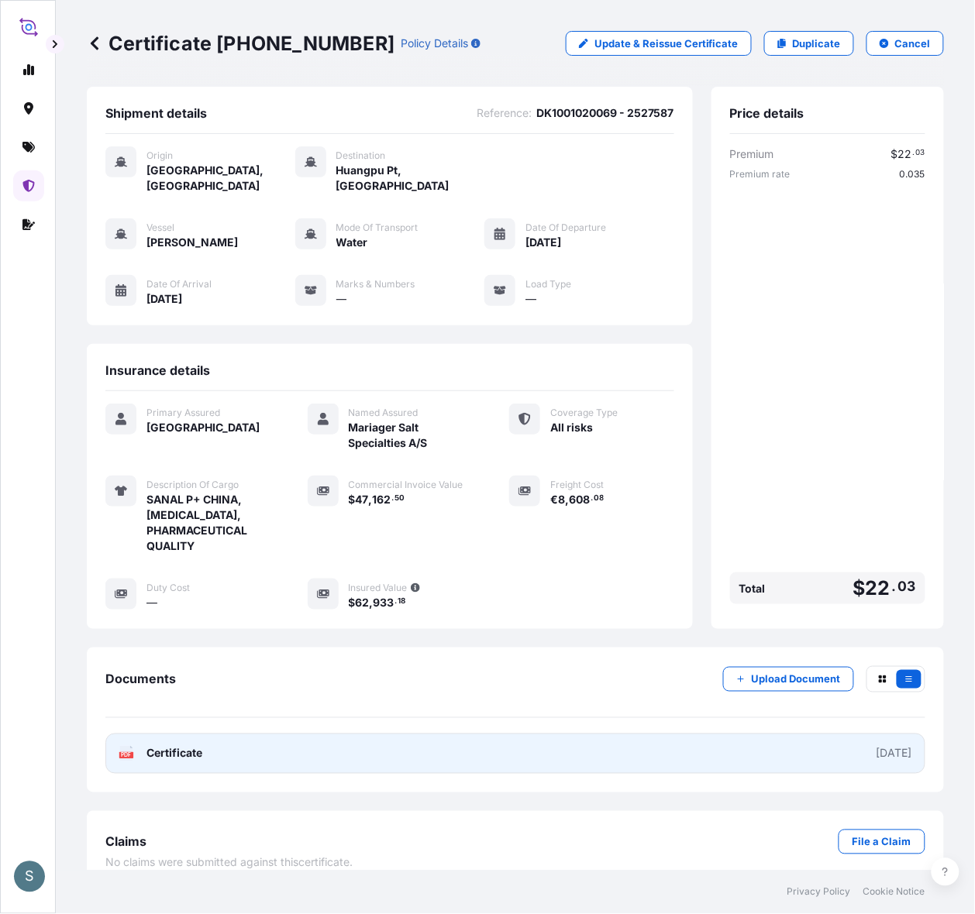
click at [399, 731] on link "PDF Certificate [DATE]" at bounding box center [515, 754] width 820 height 40
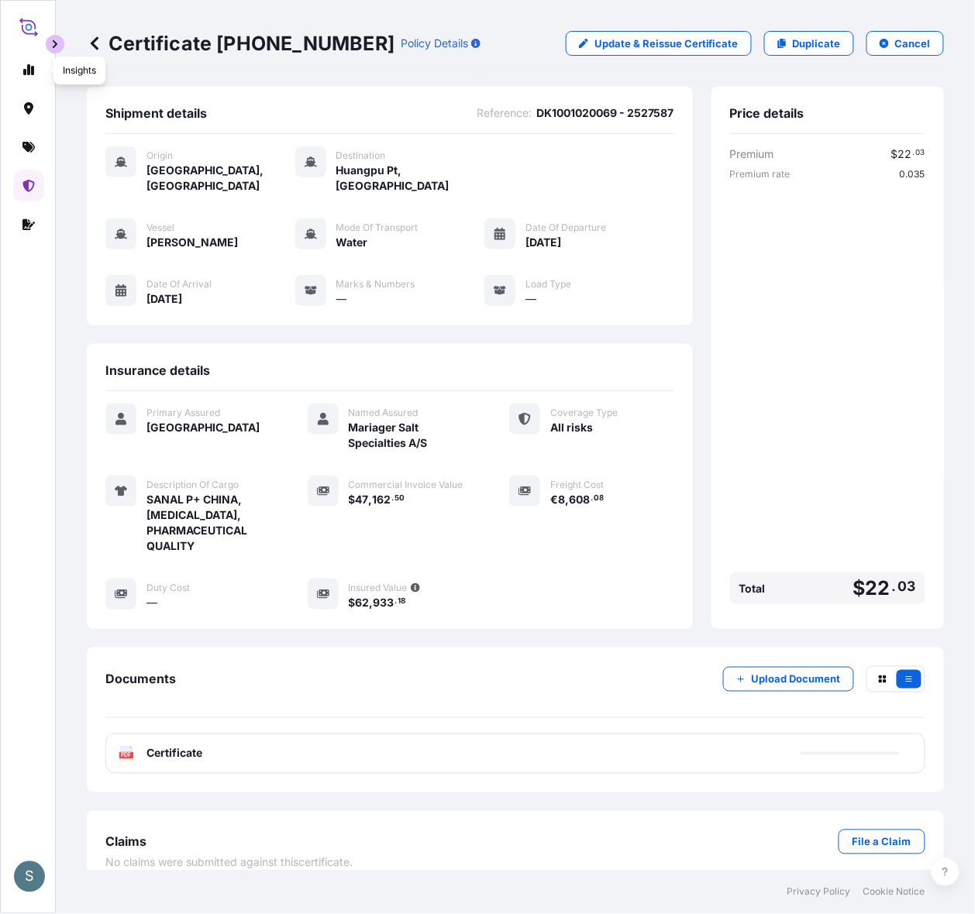
click at [46, 48] on button "button" at bounding box center [55, 44] width 19 height 19
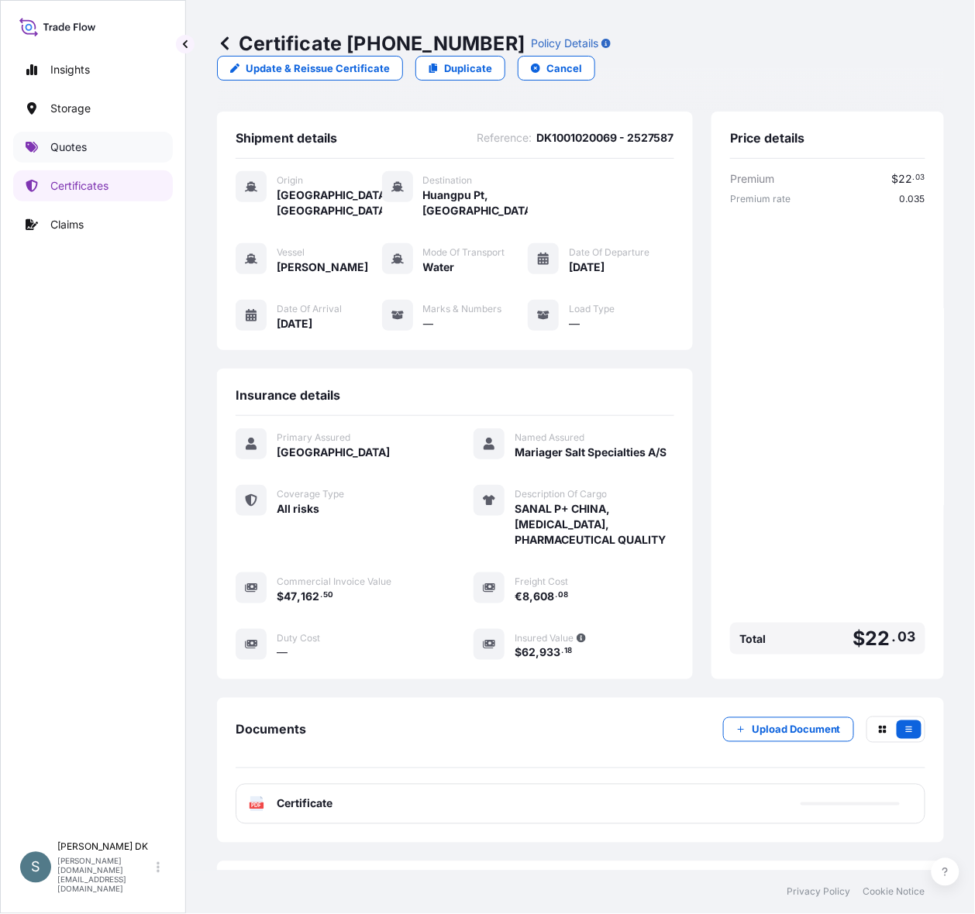
click at [41, 151] on link "Quotes" at bounding box center [93, 147] width 160 height 31
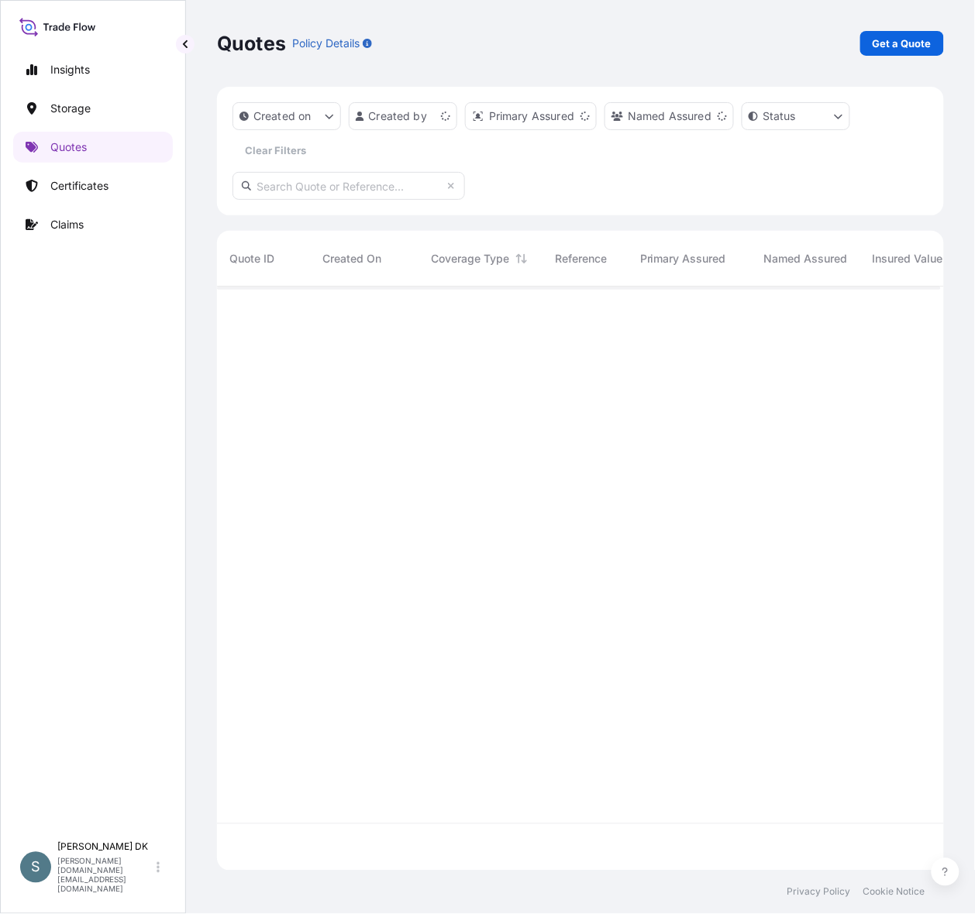
scroll to position [568, 709]
click at [180, 52] on button "button" at bounding box center [185, 44] width 19 height 19
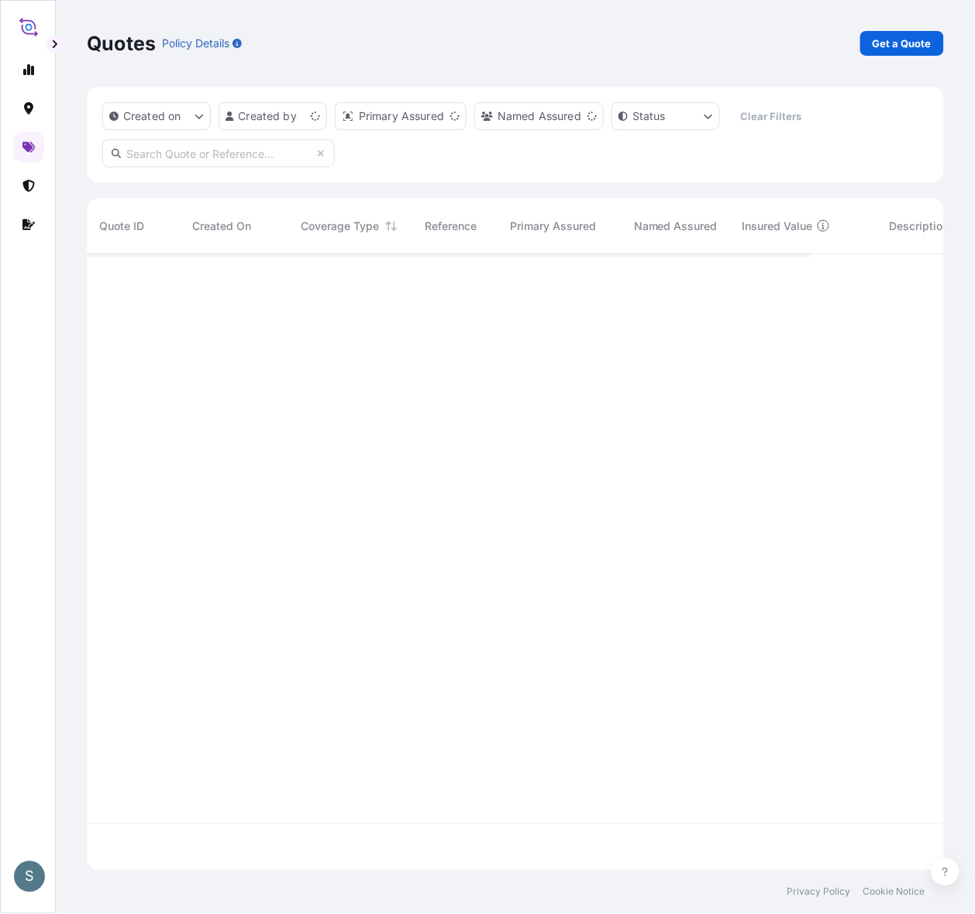
scroll to position [602, 839]
click at [741, 39] on p "Get a Quote" at bounding box center [901, 43] width 59 height 15
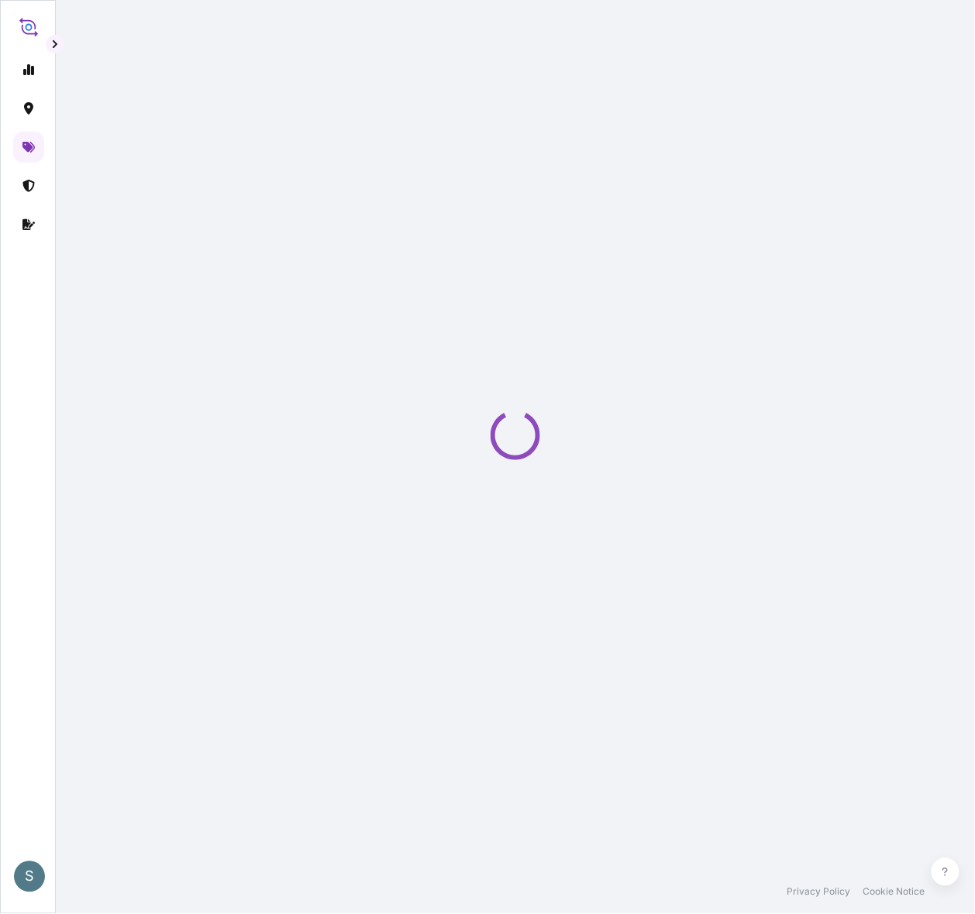
select select "Water"
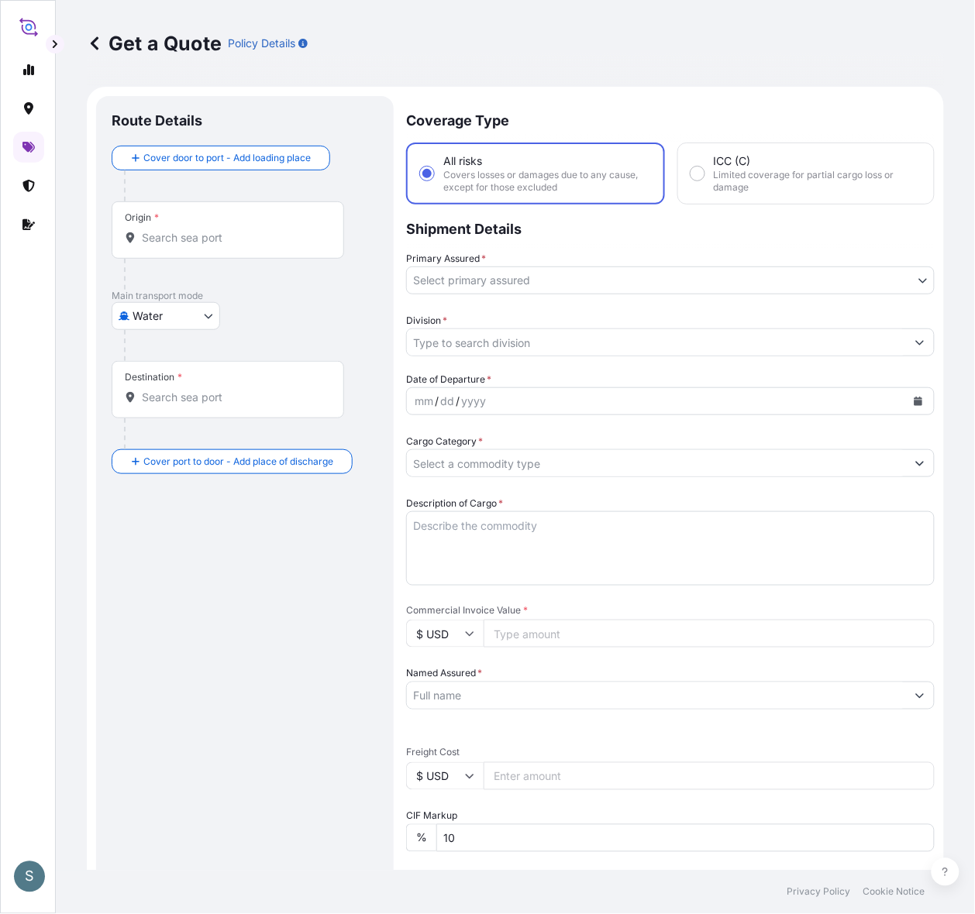
scroll to position [26, 0]
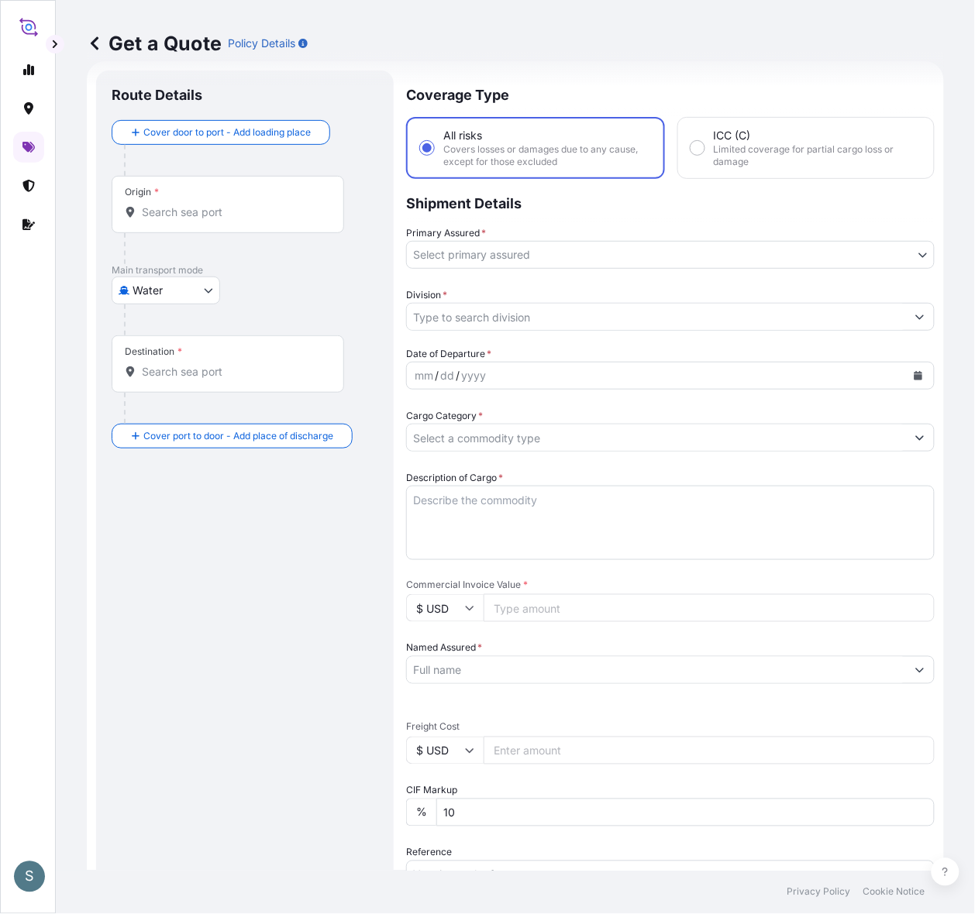
click at [232, 220] on input "Origin *" at bounding box center [233, 212] width 183 height 15
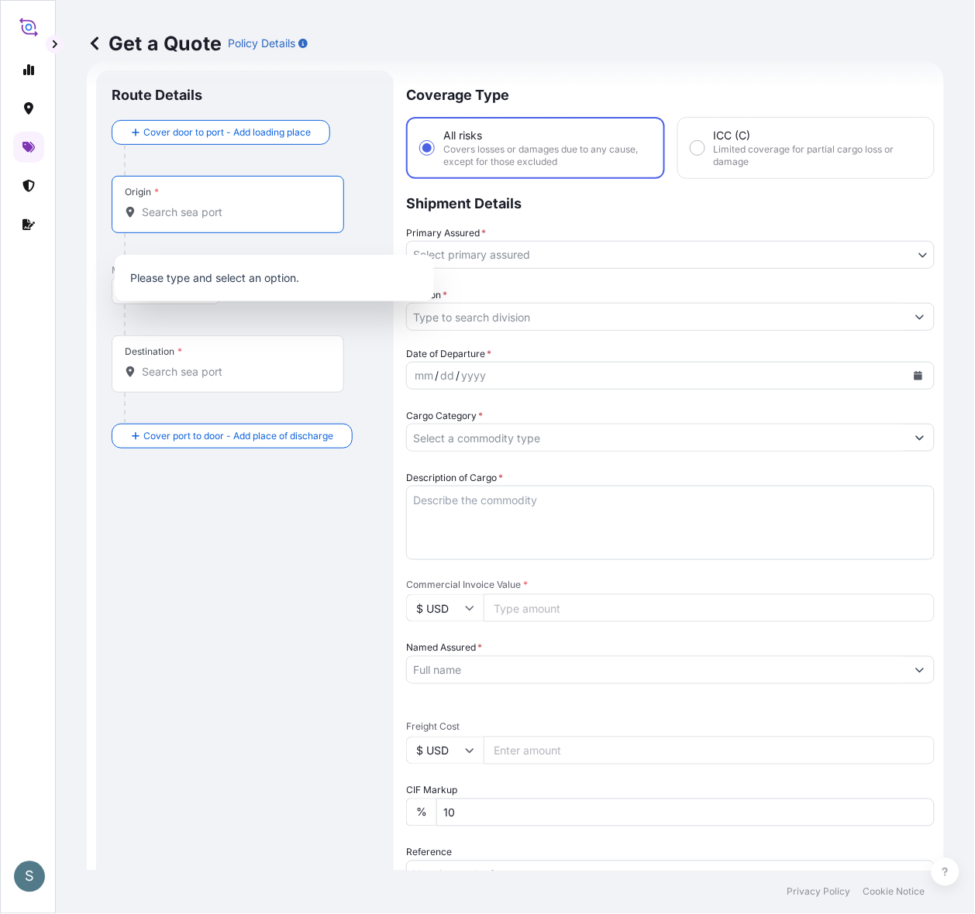
paste input "[GEOGRAPHIC_DATA], [GEOGRAPHIC_DATA]"
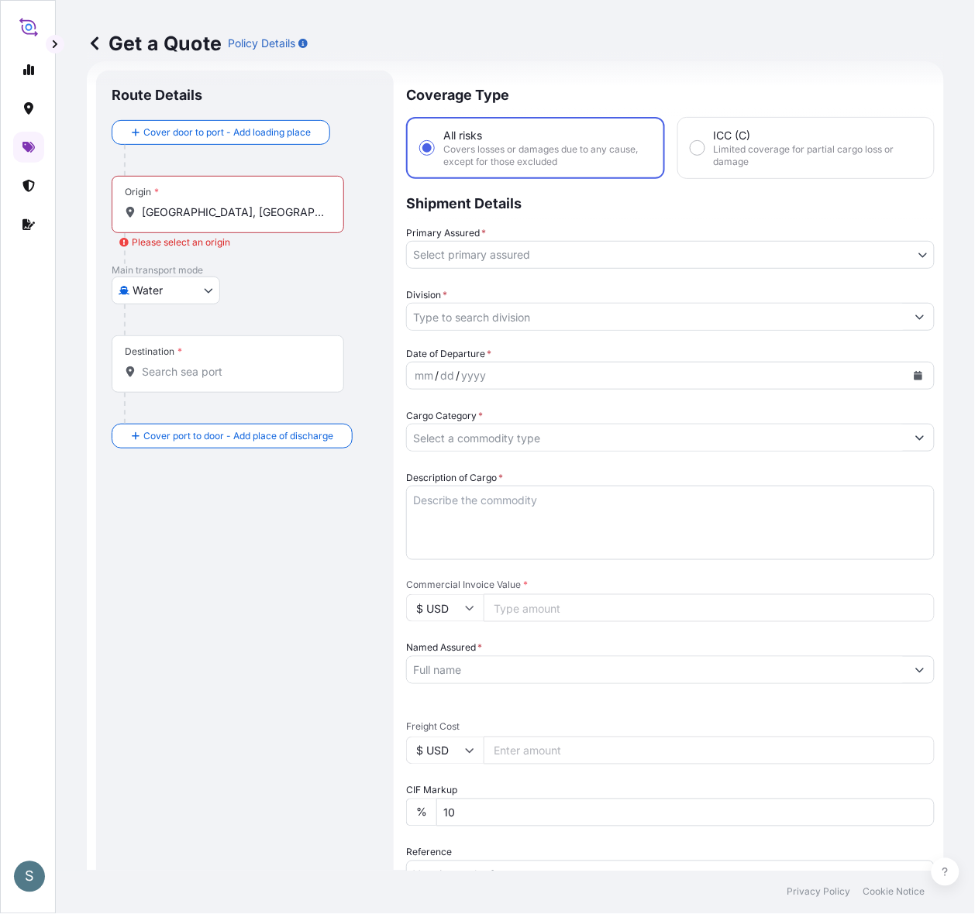
click at [267, 215] on div "Origin * [GEOGRAPHIC_DATA], [GEOGRAPHIC_DATA]" at bounding box center [228, 204] width 232 height 57
click at [267, 215] on input "[GEOGRAPHIC_DATA], [GEOGRAPHIC_DATA]" at bounding box center [233, 212] width 183 height 15
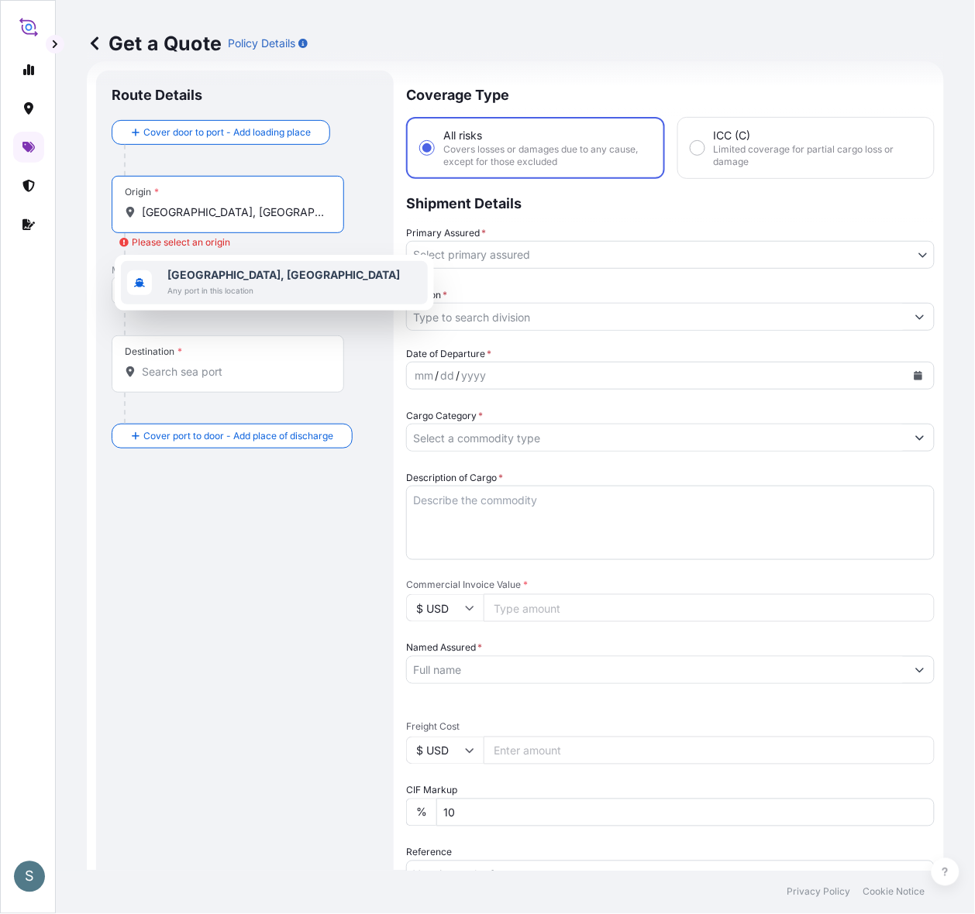
click at [230, 287] on span "Any port in this location" at bounding box center [283, 290] width 232 height 15
type input "[GEOGRAPHIC_DATA], [GEOGRAPHIC_DATA]"
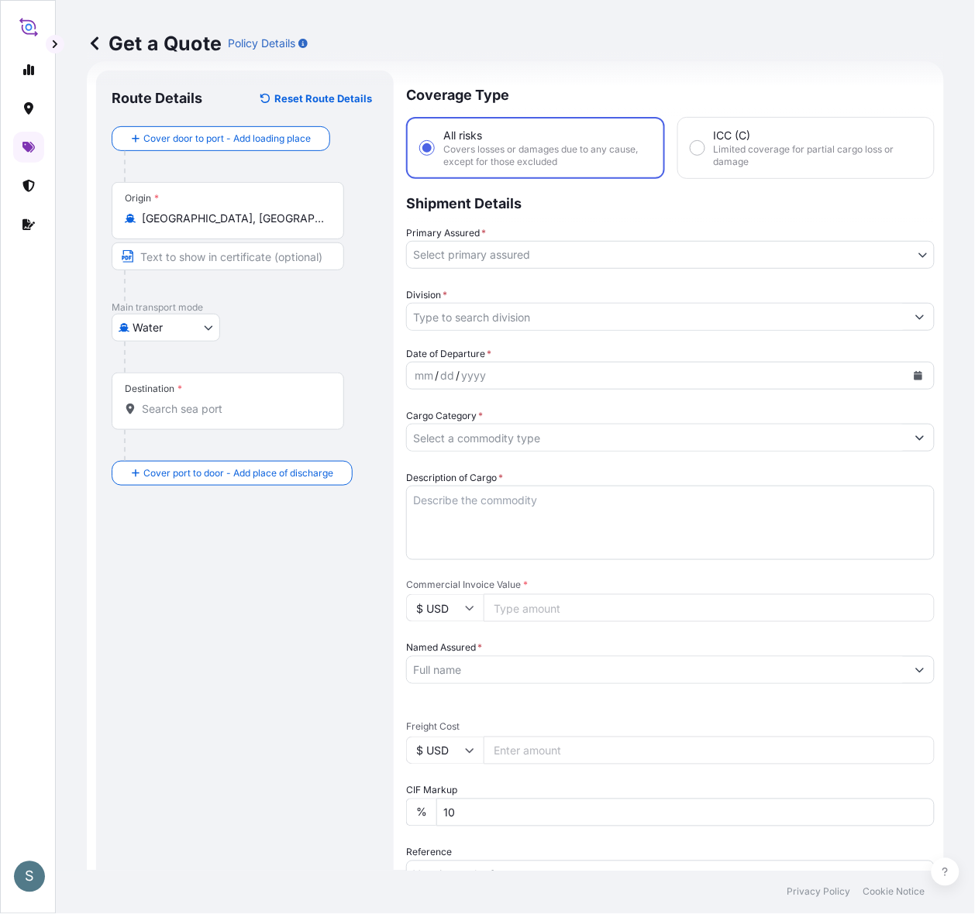
click at [146, 417] on input "Destination *" at bounding box center [233, 408] width 183 height 15
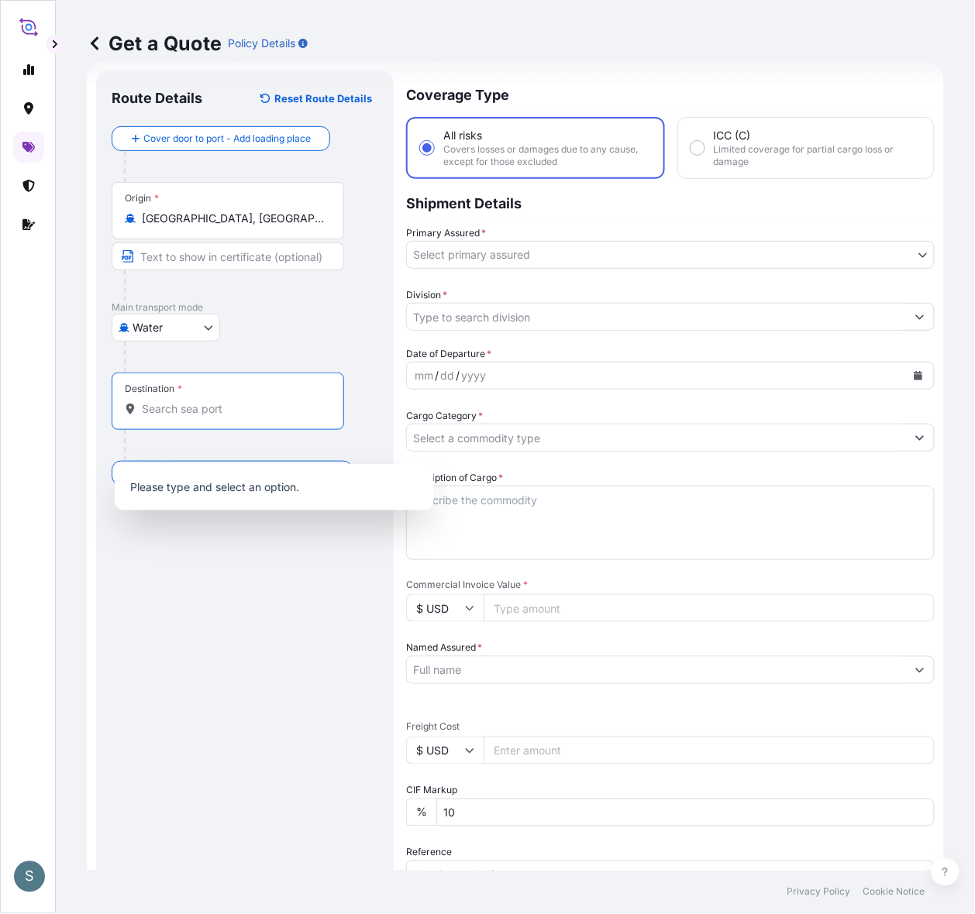
paste input "WEIHAI"
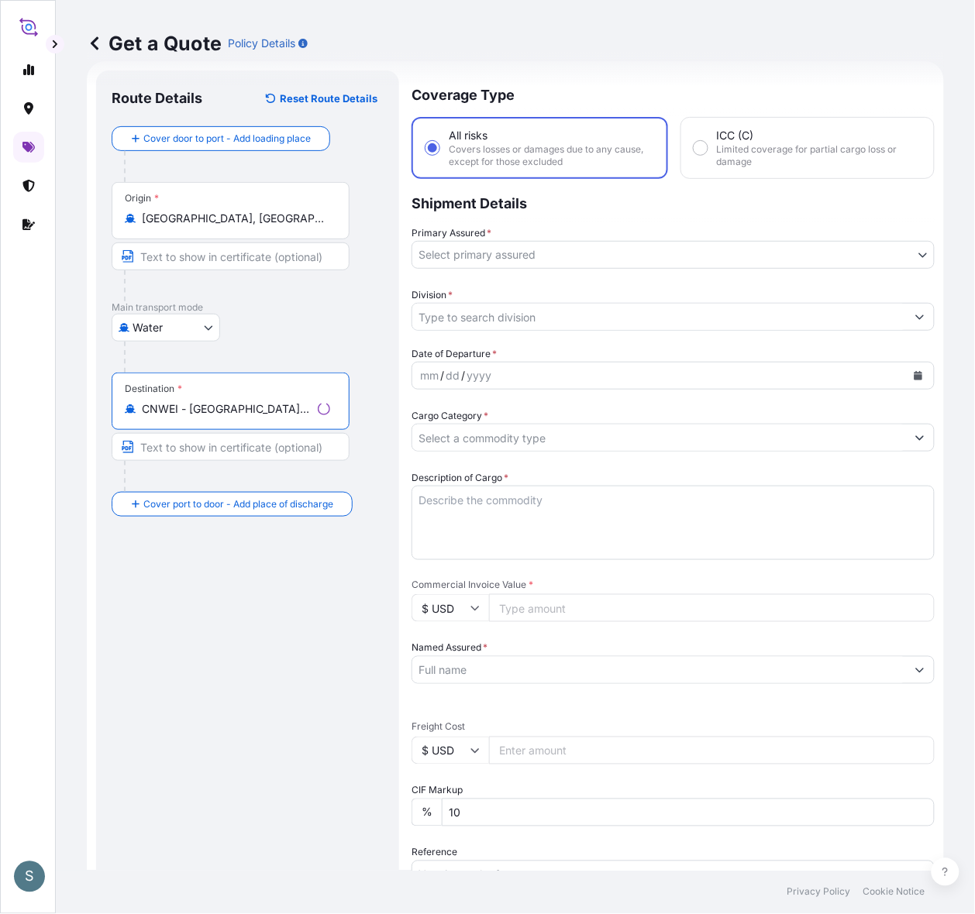
type input "CNWEI - [GEOGRAPHIC_DATA], [GEOGRAPHIC_DATA]"
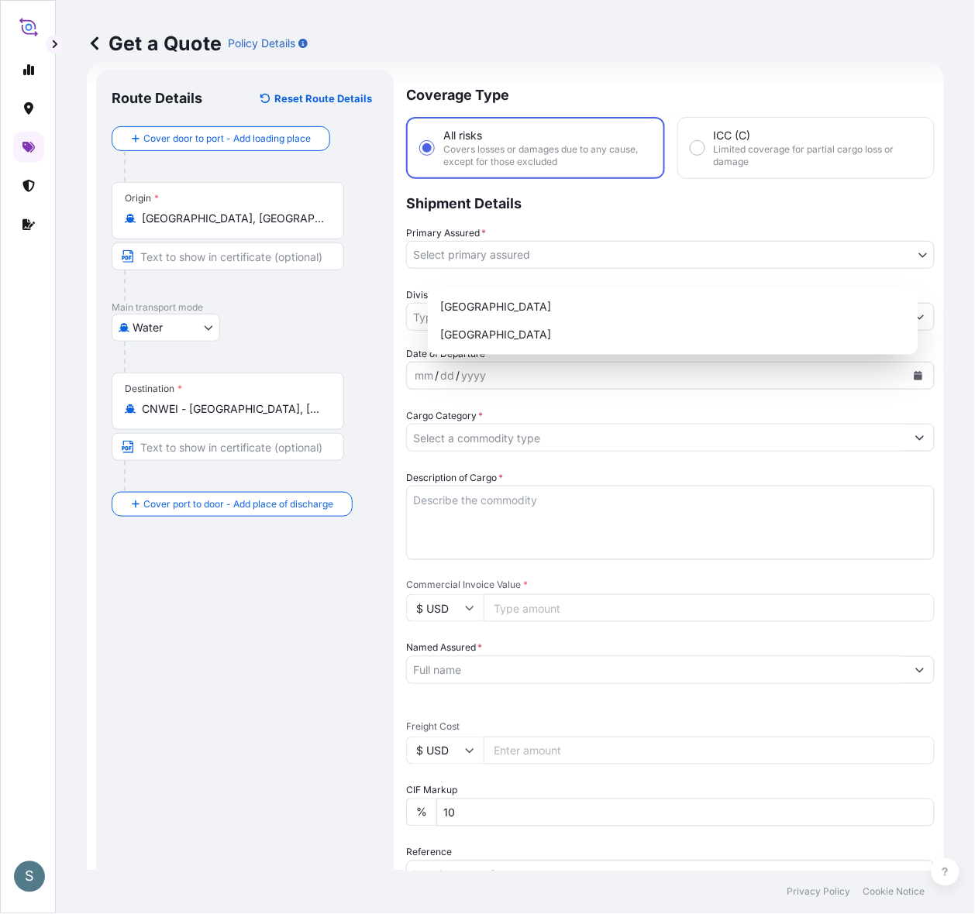
click at [555, 264] on body "1 option available. 0 options available. 4 options available. S Get a Quote Pol…" at bounding box center [487, 457] width 975 height 914
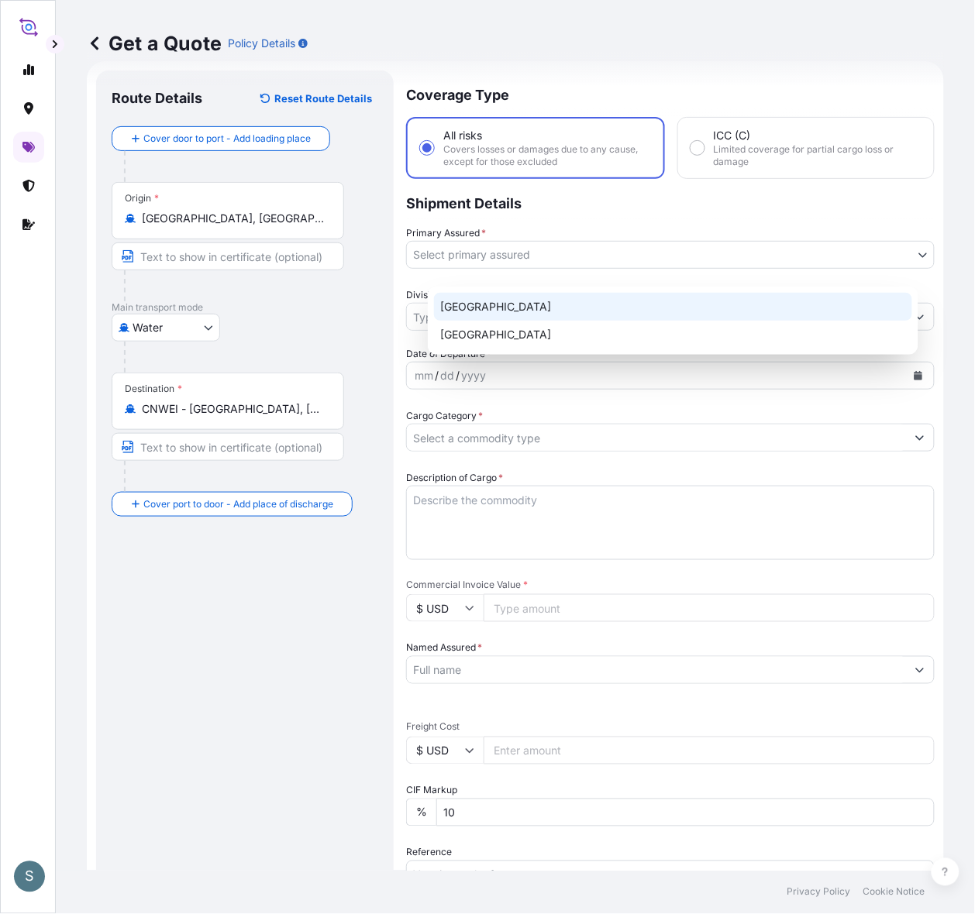
click at [527, 310] on div "[GEOGRAPHIC_DATA]" at bounding box center [673, 307] width 478 height 28
select select "31589"
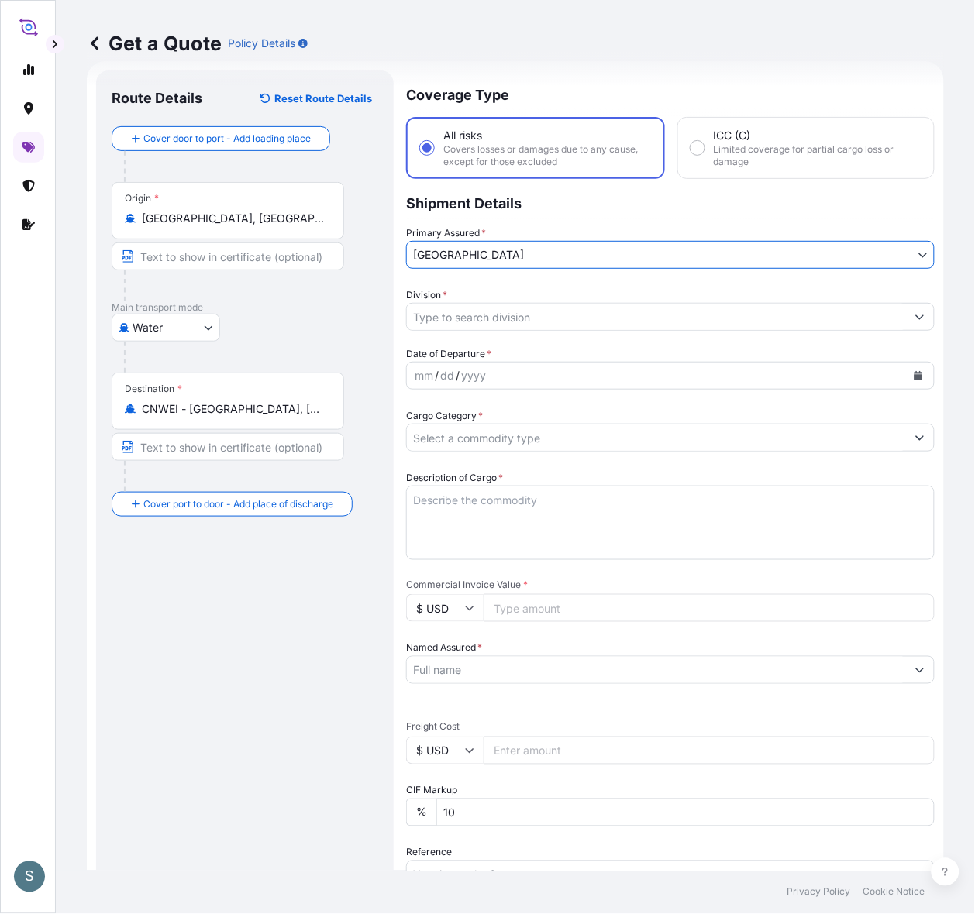
click at [473, 331] on input "Division *" at bounding box center [656, 317] width 499 height 28
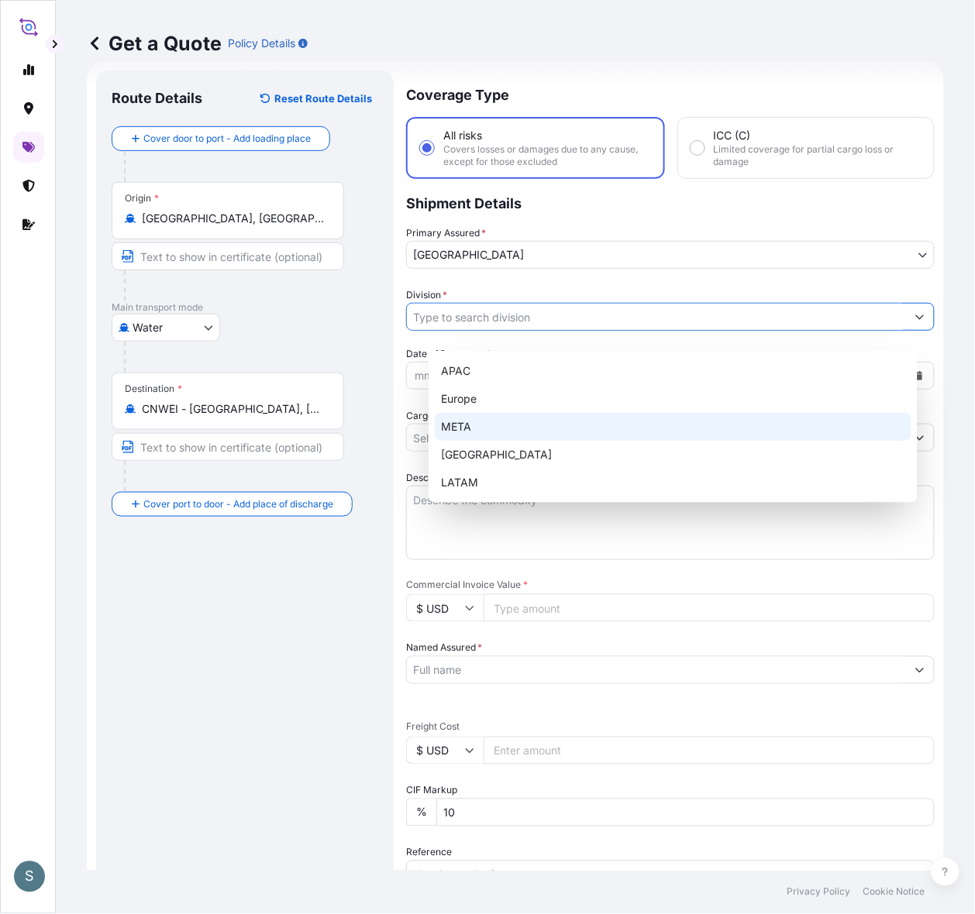
click at [486, 416] on div "META" at bounding box center [673, 427] width 476 height 28
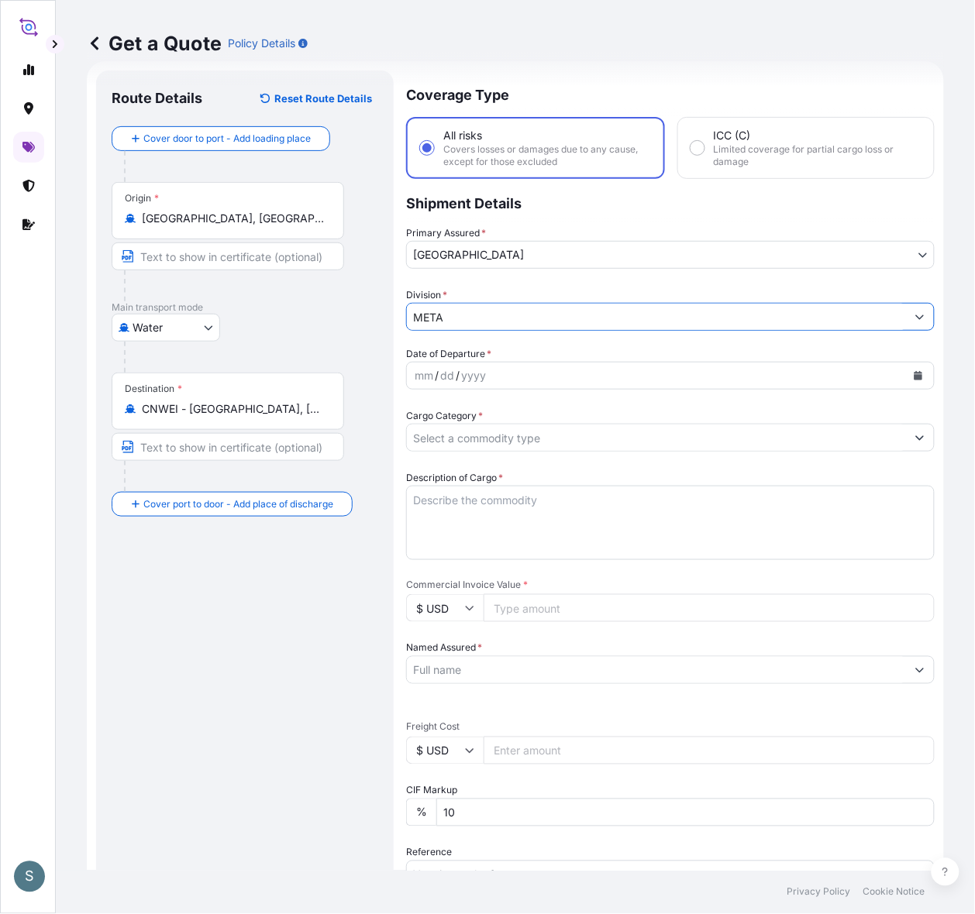
click at [477, 326] on input "META" at bounding box center [656, 317] width 499 height 28
click at [741, 320] on icon "Show suggestions" at bounding box center [920, 317] width 9 height 5
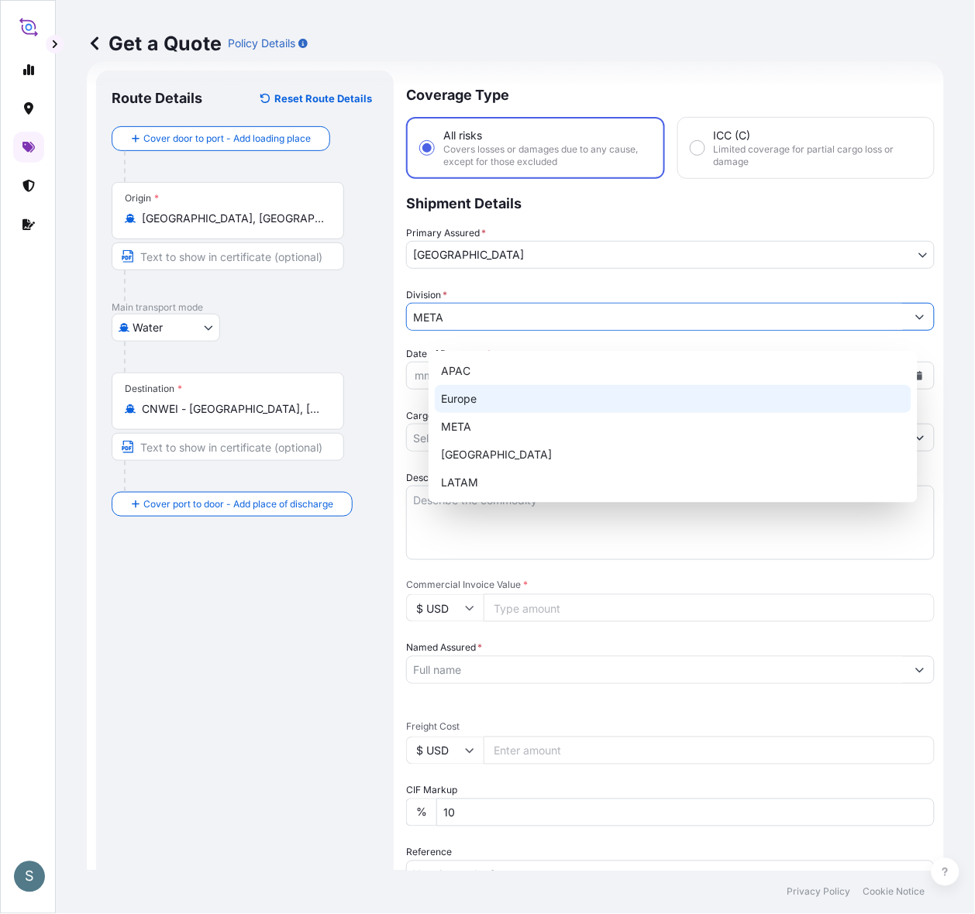
click at [538, 393] on div "Europe" at bounding box center [673, 399] width 476 height 28
type input "Europe"
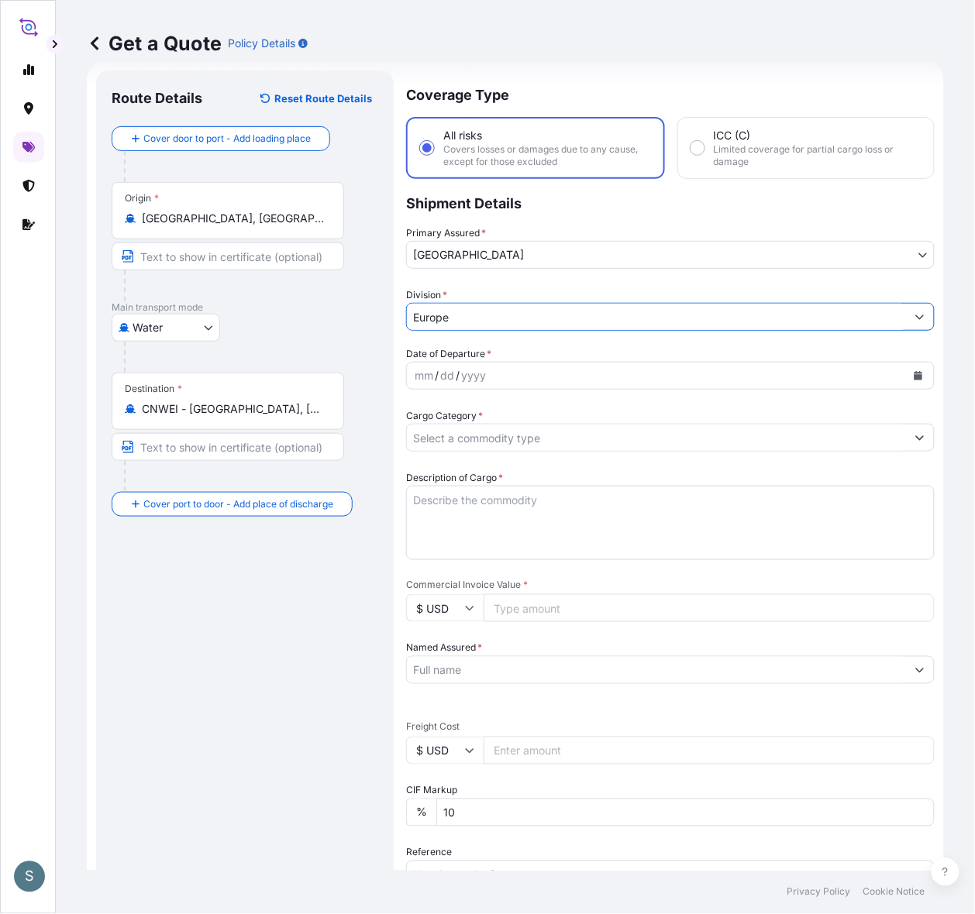
click at [323, 616] on div "Route Details Reset Route Details Cover door to port - Add loading place Place …" at bounding box center [245, 630] width 267 height 1089
click at [349, 643] on div "Route Details Reset Route Details Cover door to port - Add loading place Place …" at bounding box center [245, 630] width 267 height 1089
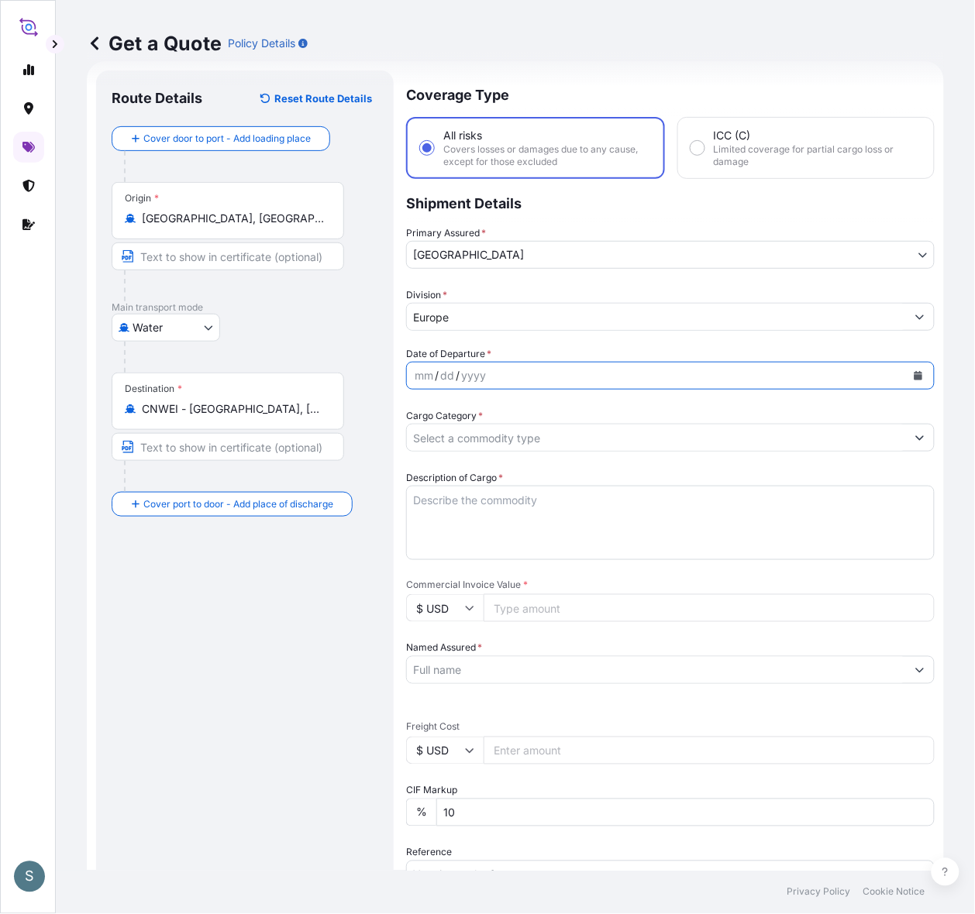
click at [741, 380] on icon "Calendar" at bounding box center [918, 375] width 9 height 9
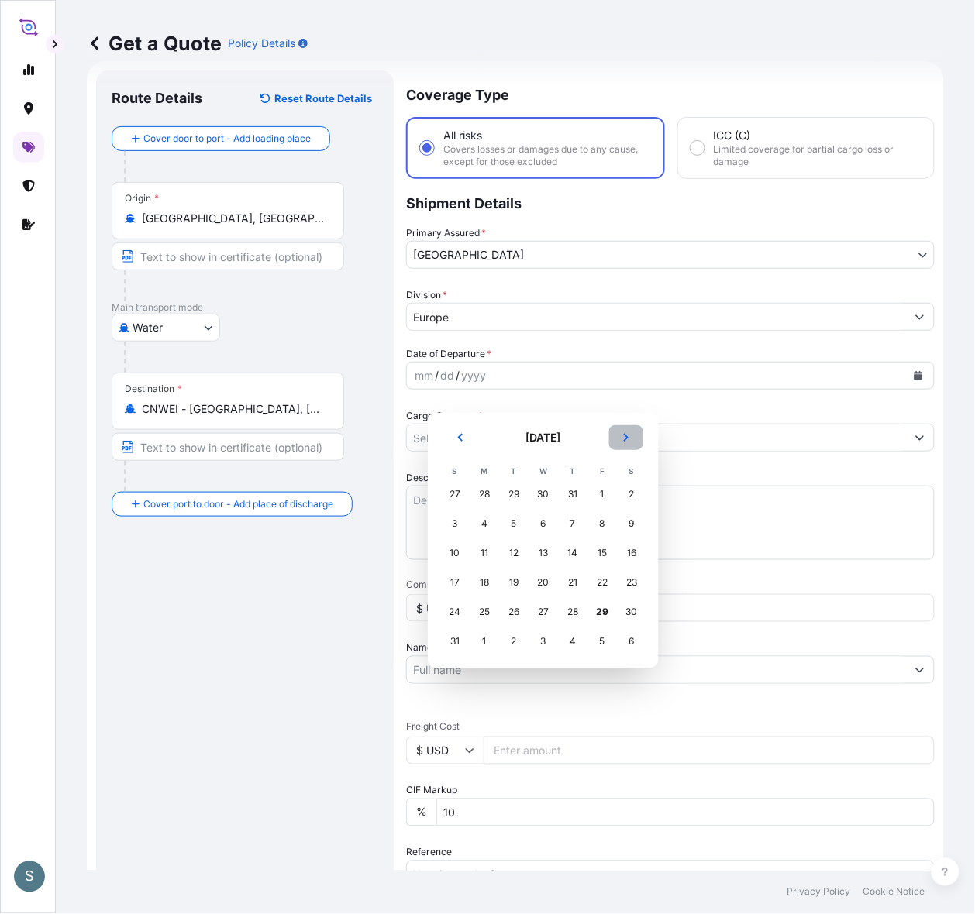
click at [643, 440] on button "Next" at bounding box center [626, 437] width 34 height 25
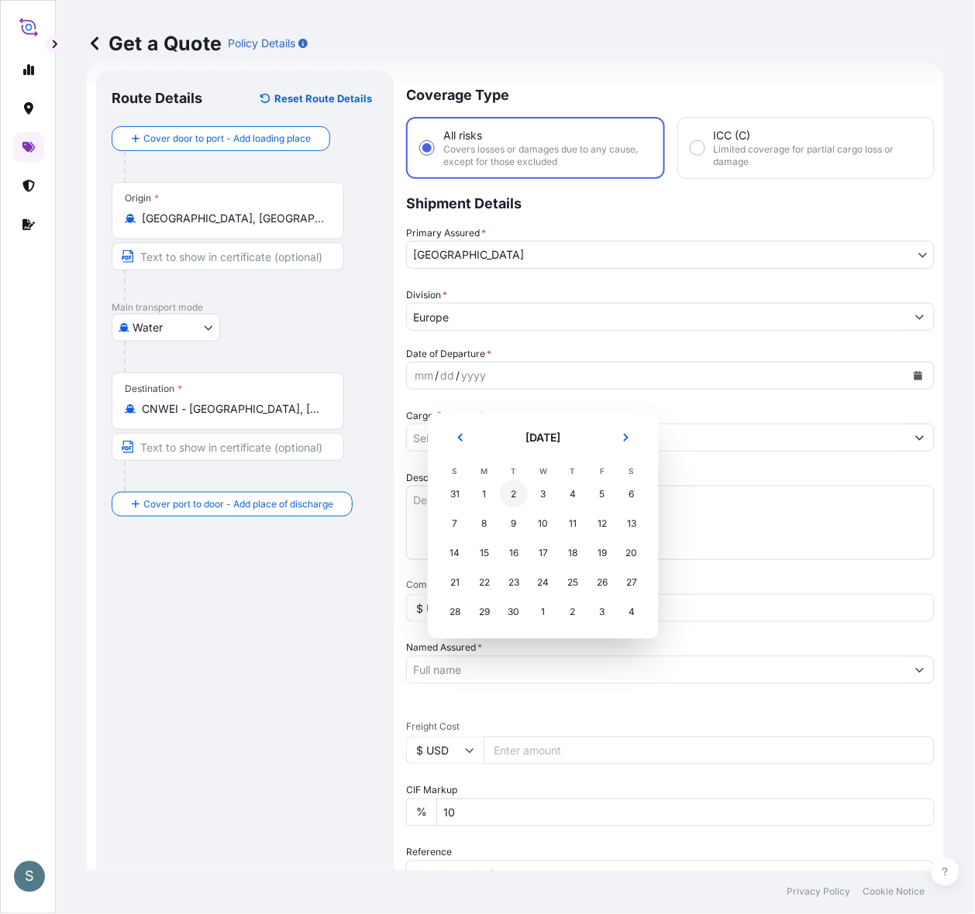
click at [525, 493] on div "2" at bounding box center [514, 494] width 28 height 28
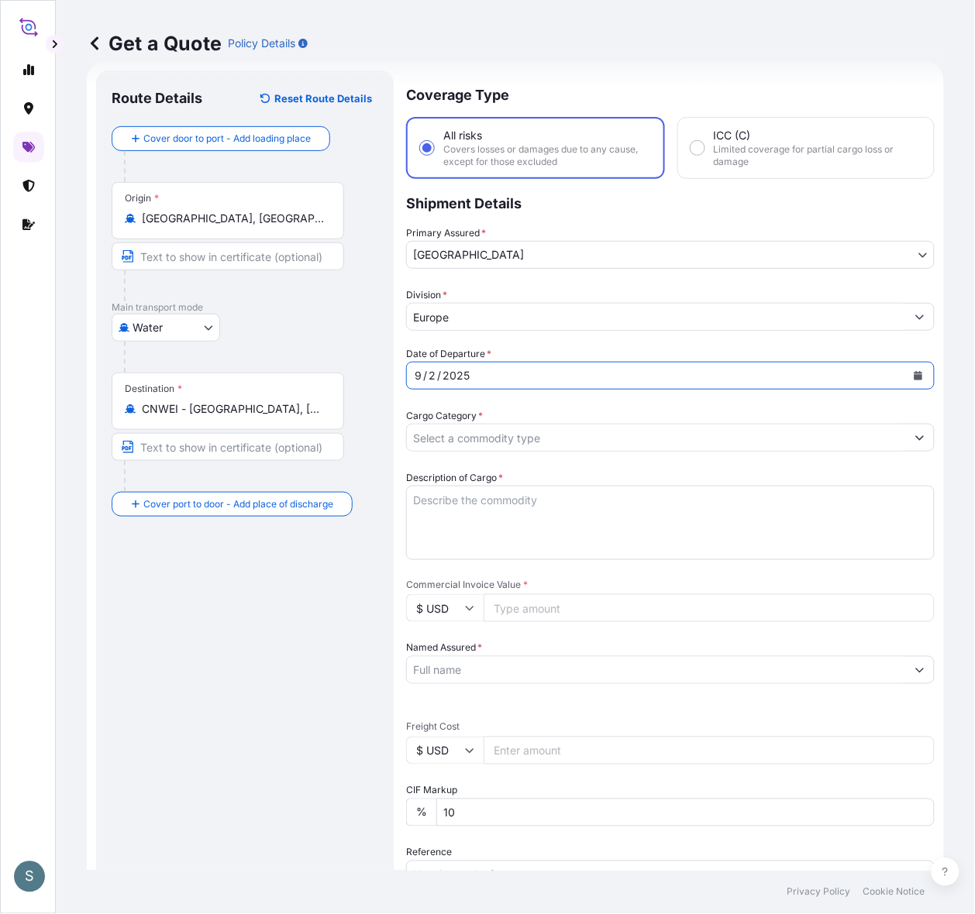
click at [320, 652] on div "Route Details Reset Route Details Cover door to port - Add loading place Place …" at bounding box center [245, 630] width 267 height 1089
click at [612, 452] on input "Cargo Category *" at bounding box center [656, 438] width 499 height 28
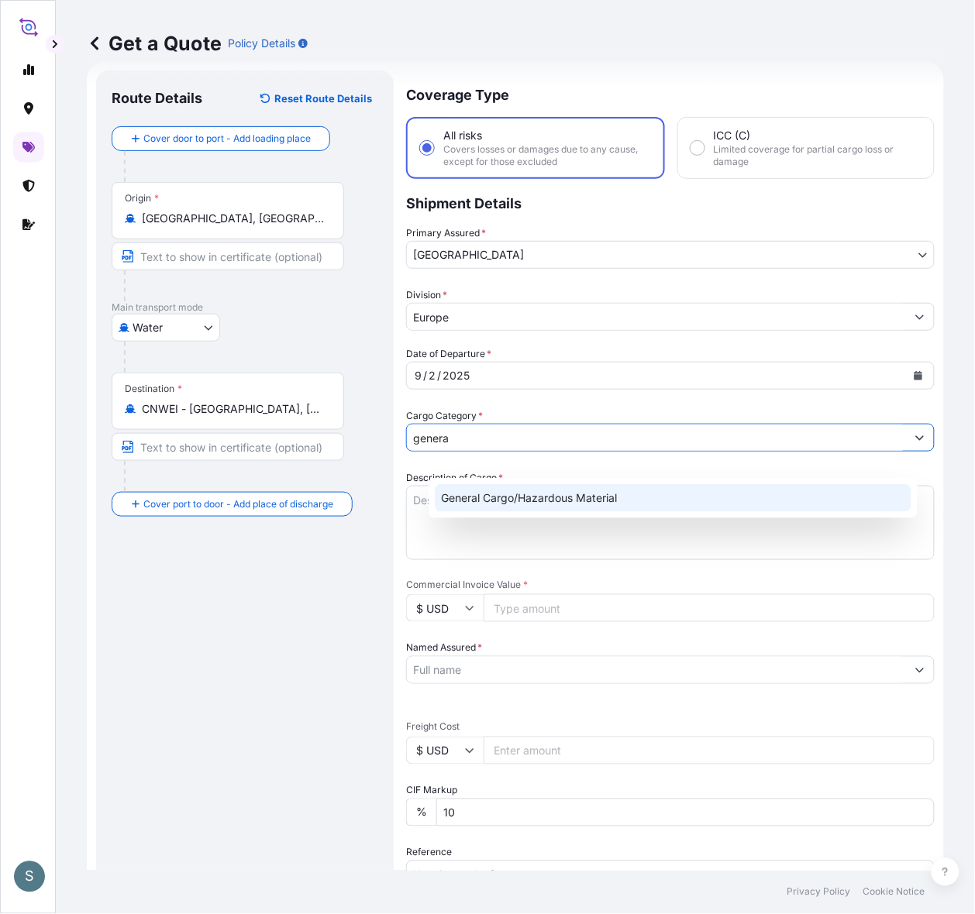
click at [538, 486] on div "General Cargo/Hazardous Material" at bounding box center [673, 498] width 476 height 28
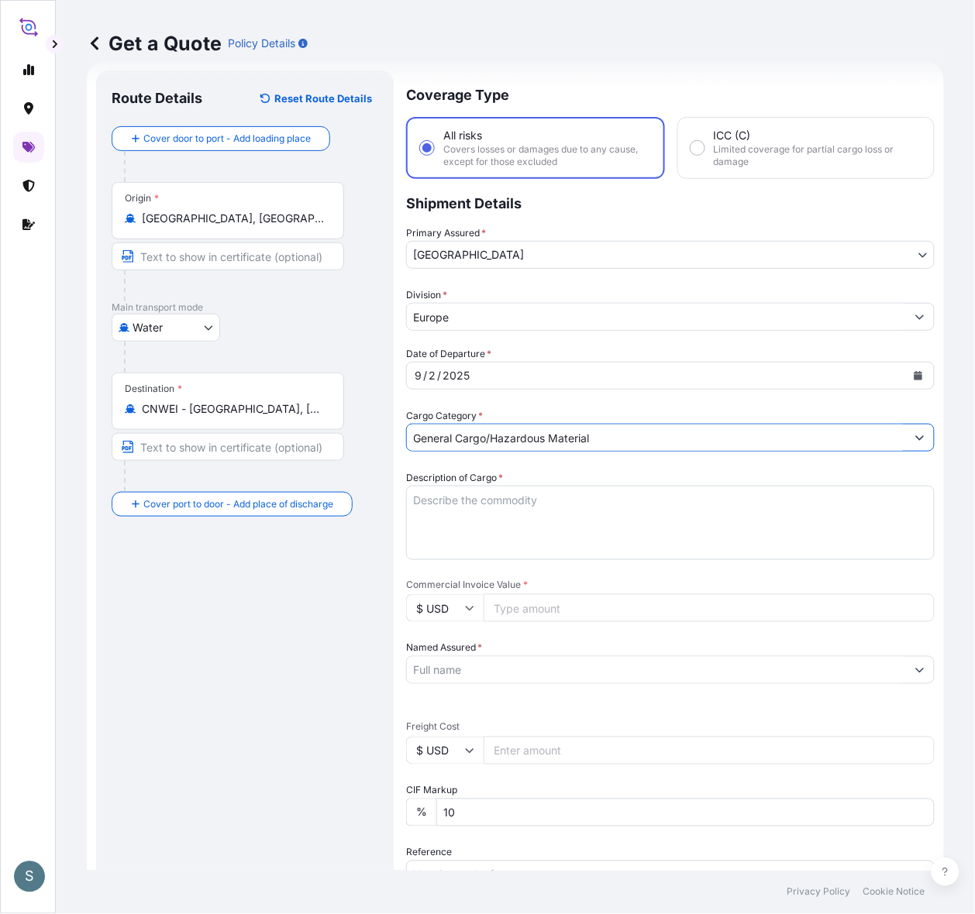
type input "General Cargo/Hazardous Material"
click at [354, 617] on div "Route Details Reset Route Details Cover door to port - Add loading place Place …" at bounding box center [245, 630] width 267 height 1089
click at [175, 670] on div "Route Details Reset Route Details Cover door to port - Add loading place Place …" at bounding box center [245, 630] width 267 height 1089
click at [489, 554] on textarea "Description of Cargo *" at bounding box center [670, 523] width 528 height 74
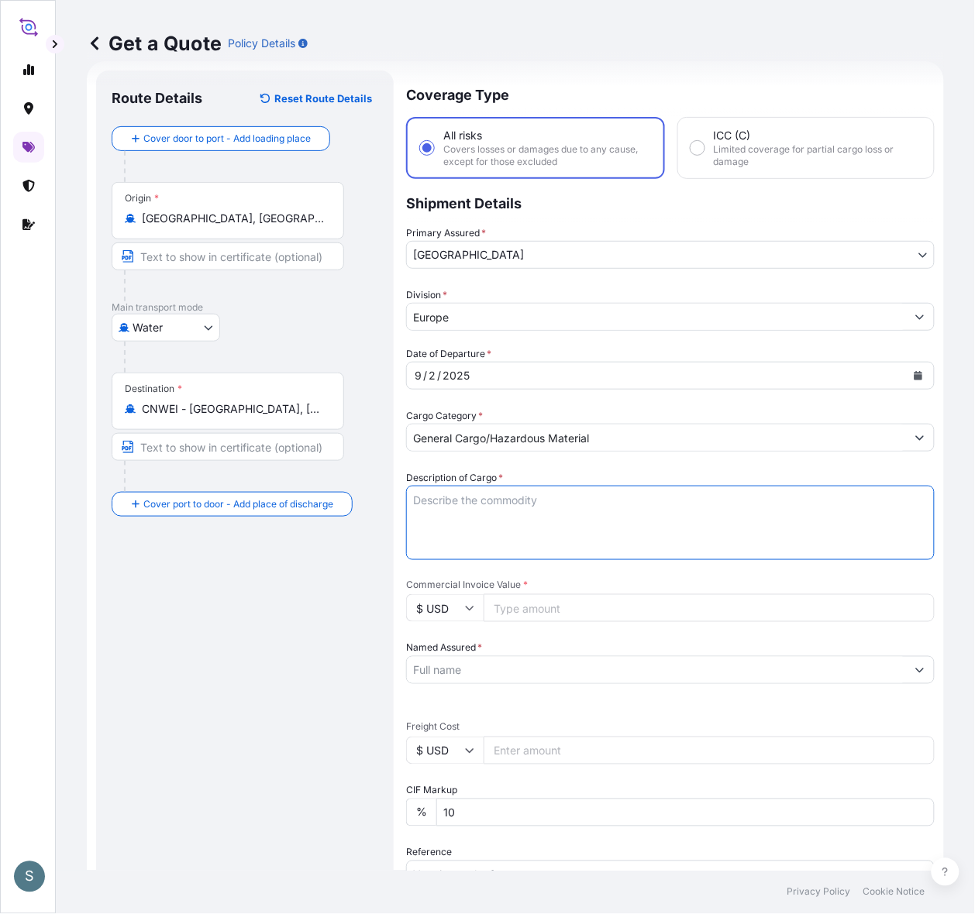
paste textarea "SANAL P+ CHINA, [MEDICAL_DATA], PHARMACEUTICAL QU"
click at [435, 542] on textarea "SANAL P+ CHINA, [MEDICAL_DATA], PHARMACEUTICAL QU" at bounding box center [670, 523] width 528 height 74
click at [741, 520] on textarea "SANAL P+ CHINA, [MEDICAL_DATA], PHARMACEUTICAL QU" at bounding box center [670, 523] width 528 height 74
type textarea "SANAL P+ CHINA, [MEDICAL_DATA], PHARMACEUTICAL QUALITY"
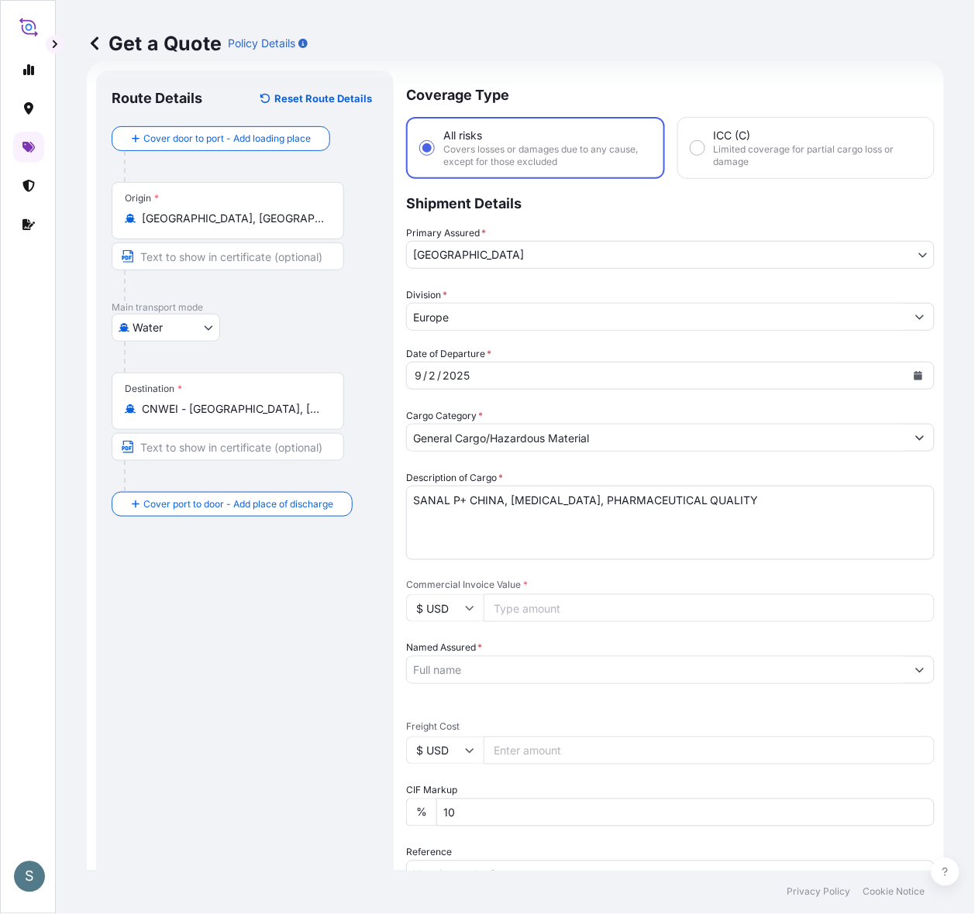
click at [289, 671] on div "Route Details Reset Route Details Cover door to port - Add loading place Place …" at bounding box center [245, 630] width 267 height 1089
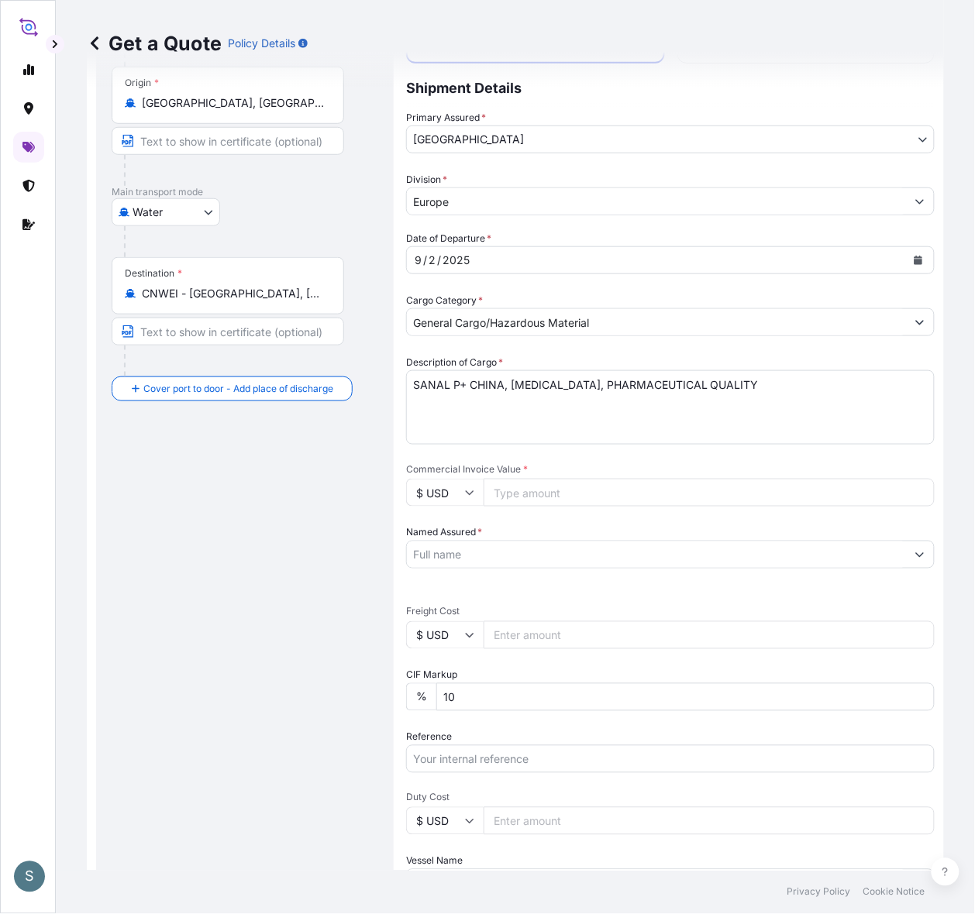
scroll to position [188, 0]
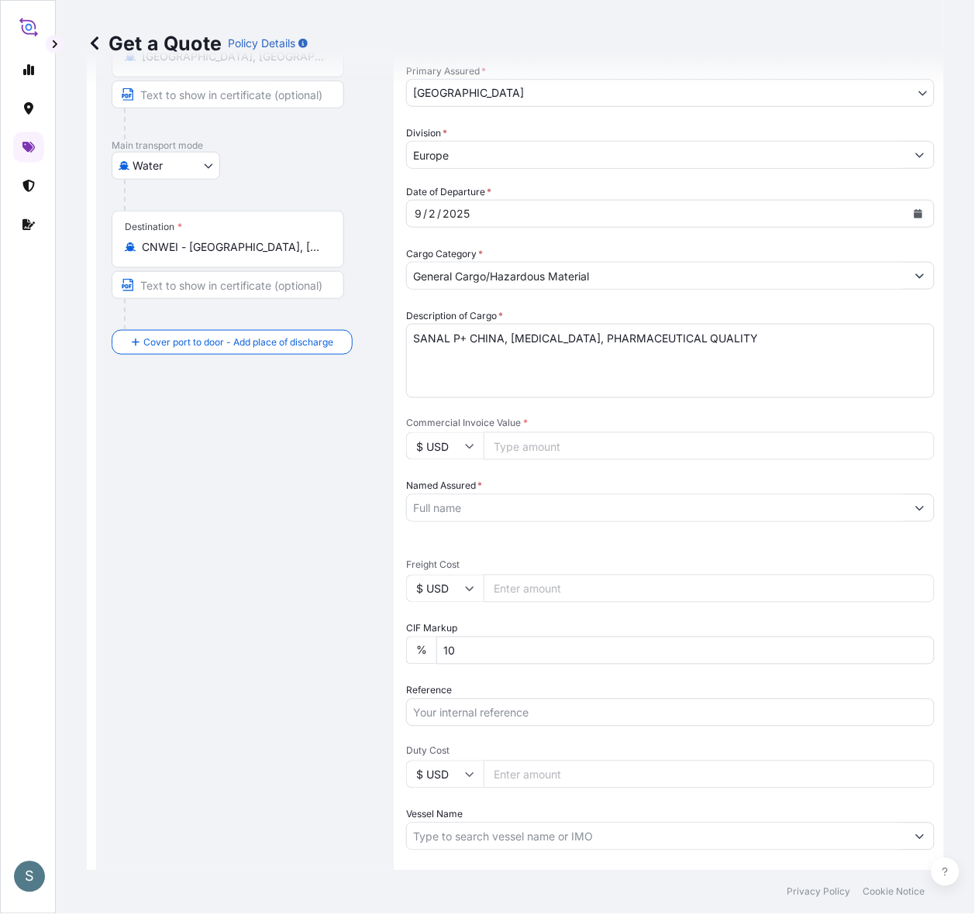
click at [552, 460] on input "Commercial Invoice Value *" at bounding box center [708, 446] width 451 height 28
paste input "68600.00"
type input "68600.00"
click at [305, 559] on div "Route Details Reset Route Details Cover door to port - Add loading place Place …" at bounding box center [245, 468] width 267 height 1089
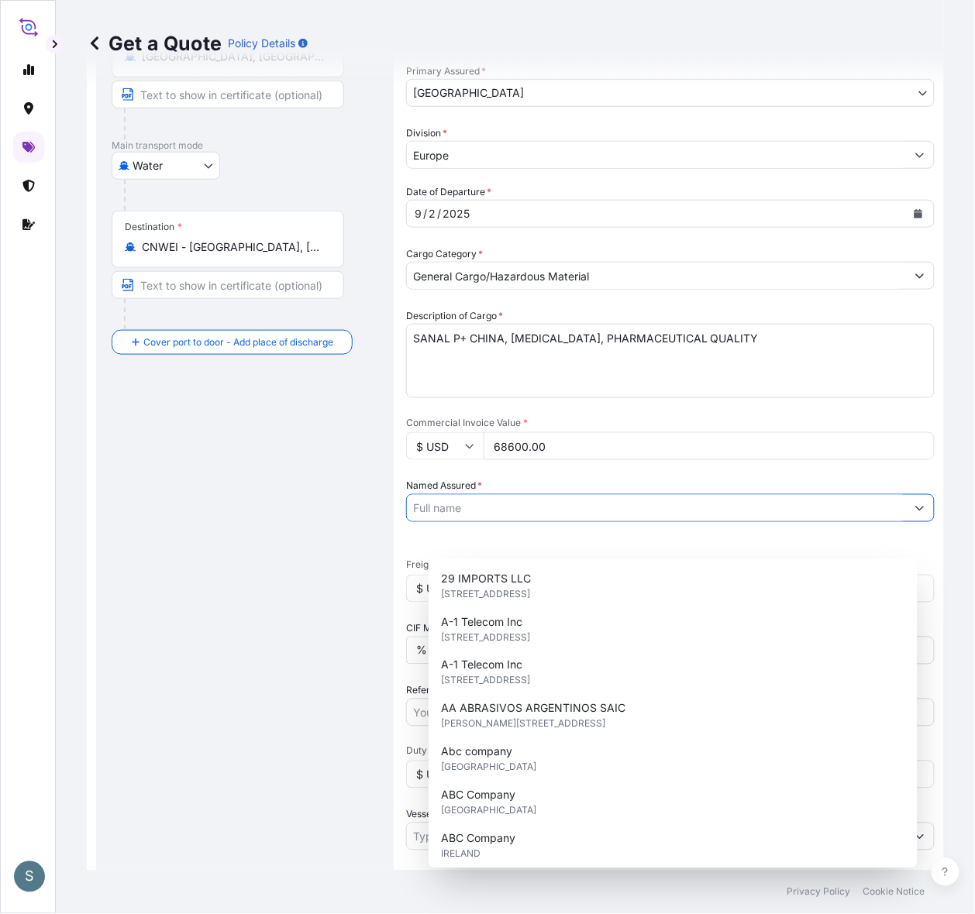
click at [504, 522] on input "Named Assured *" at bounding box center [656, 508] width 499 height 28
paste input "Mariager Salt Specialties A/S"
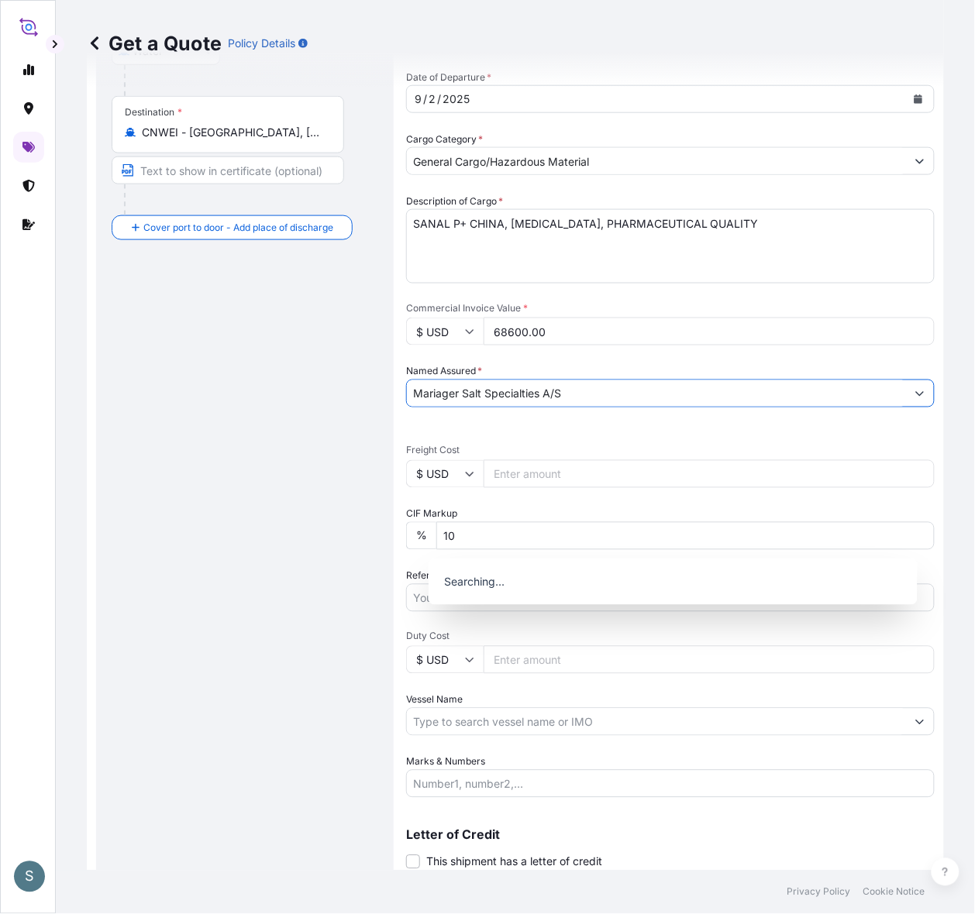
scroll to position [349, 0]
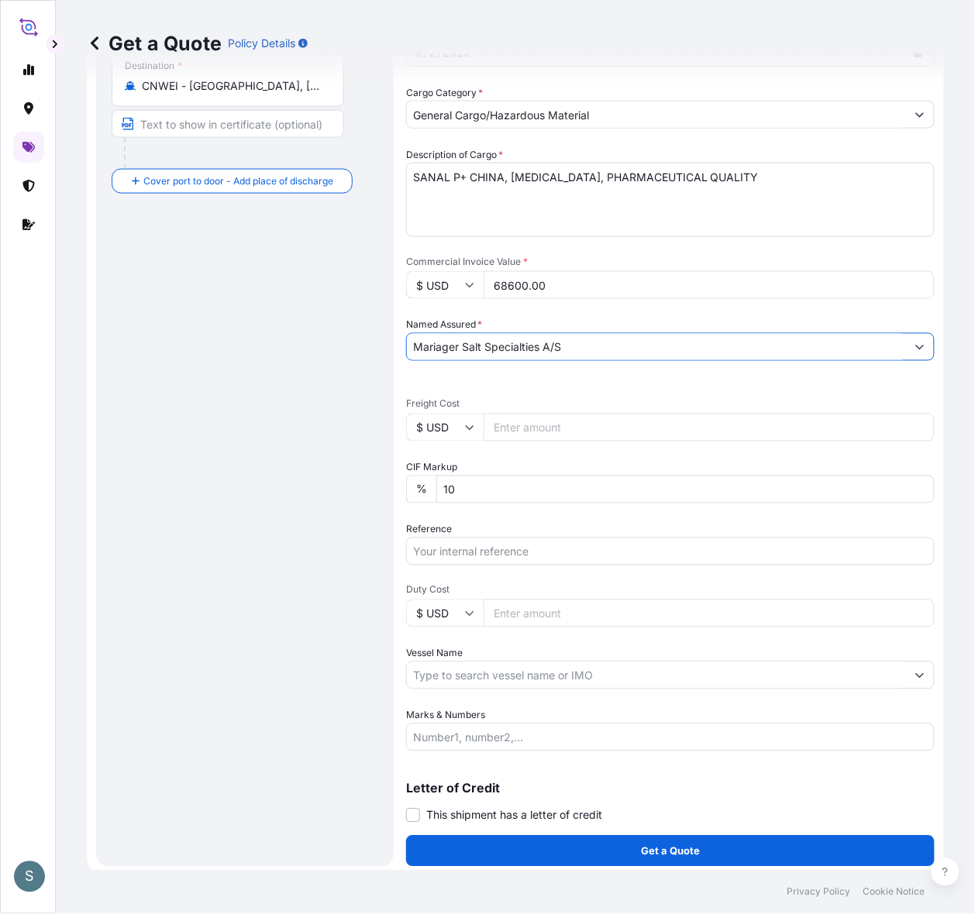
click at [602, 361] on input "Mariager Salt Specialties A/S" at bounding box center [656, 347] width 499 height 28
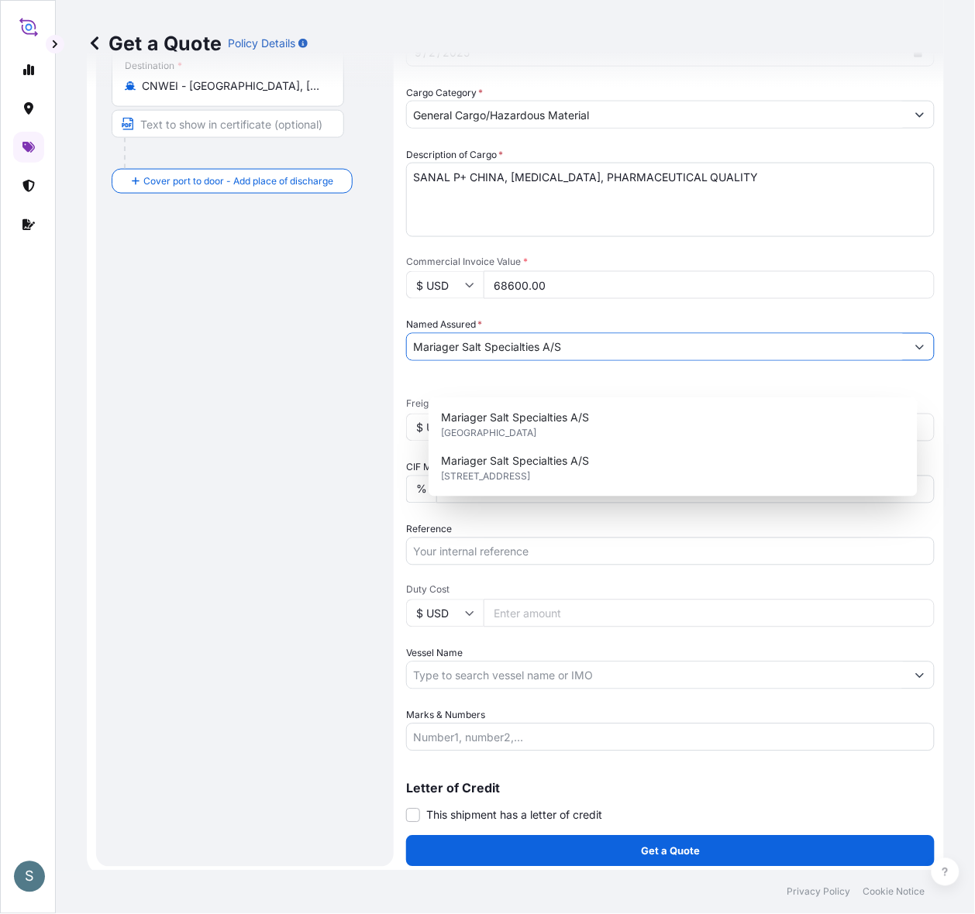
click at [741, 352] on icon "Show suggestions" at bounding box center [919, 346] width 9 height 9
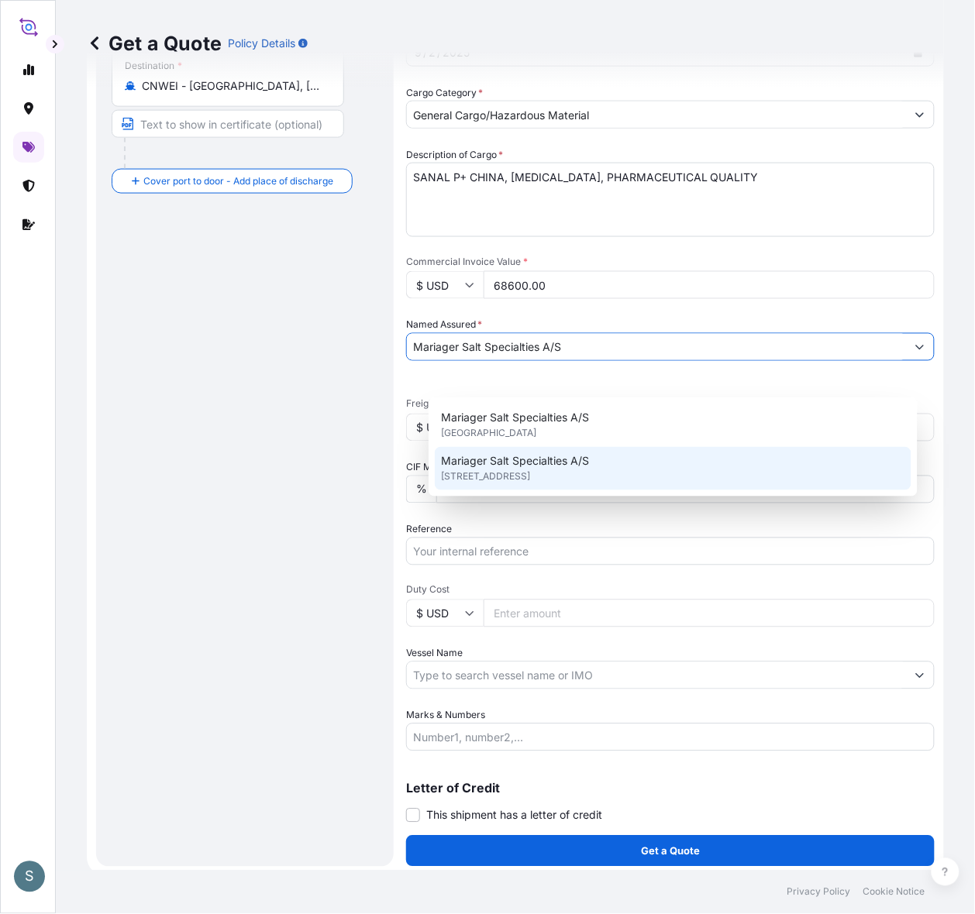
click at [498, 466] on span "Mariager Salt Specialties A/S" at bounding box center [515, 460] width 148 height 15
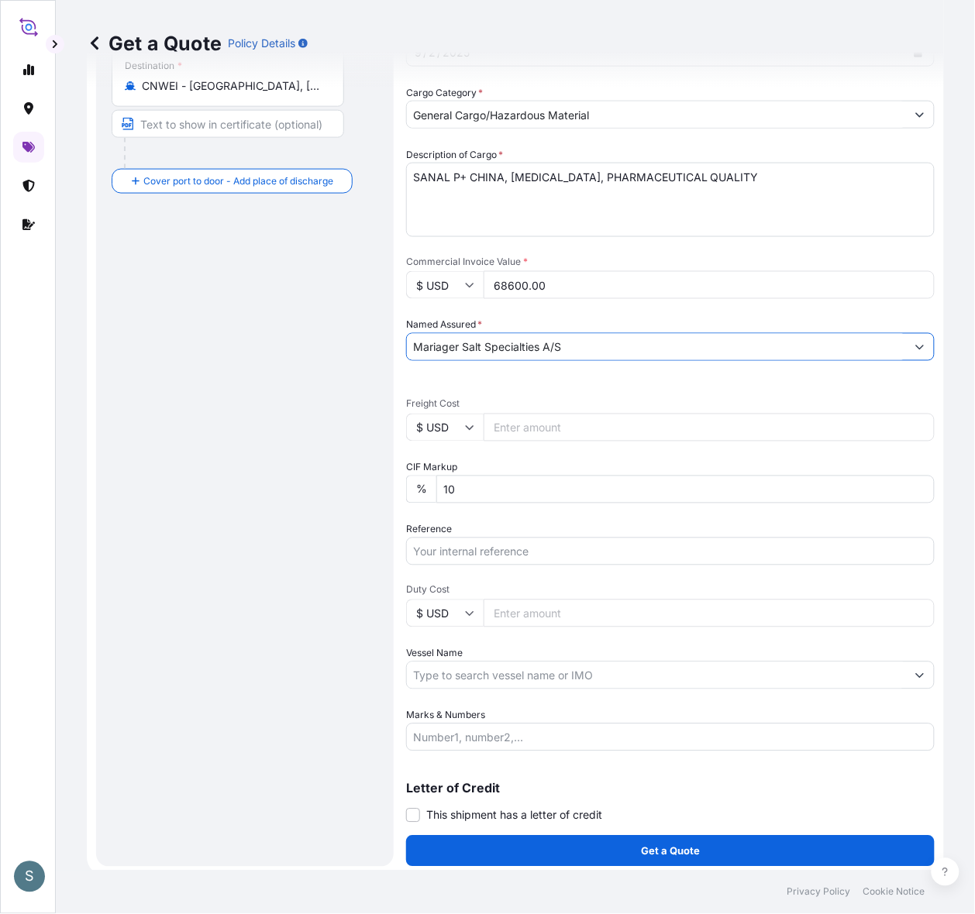
type input "Mariager Salt Specialties A/S"
click at [304, 482] on div "Route Details Reset Route Details Cover door to port - Add loading place Place …" at bounding box center [245, 307] width 267 height 1089
click at [451, 442] on input "$ USD" at bounding box center [444, 428] width 77 height 28
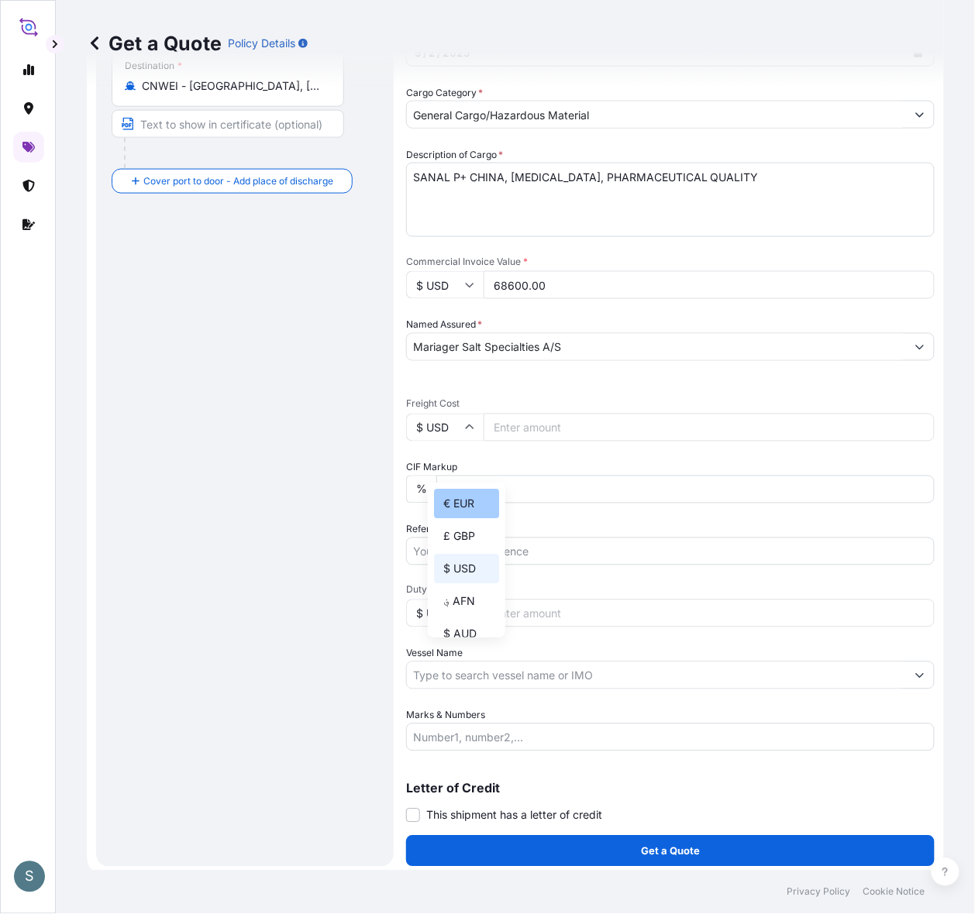
click at [461, 496] on div "€ EUR" at bounding box center [466, 503] width 65 height 29
type input "€ EUR"
click at [300, 498] on div "Route Details Reset Route Details Cover door to port - Add loading place Place …" at bounding box center [245, 307] width 267 height 1089
click at [618, 442] on input "Freight Cost" at bounding box center [708, 428] width 451 height 28
paste input "11676.05"
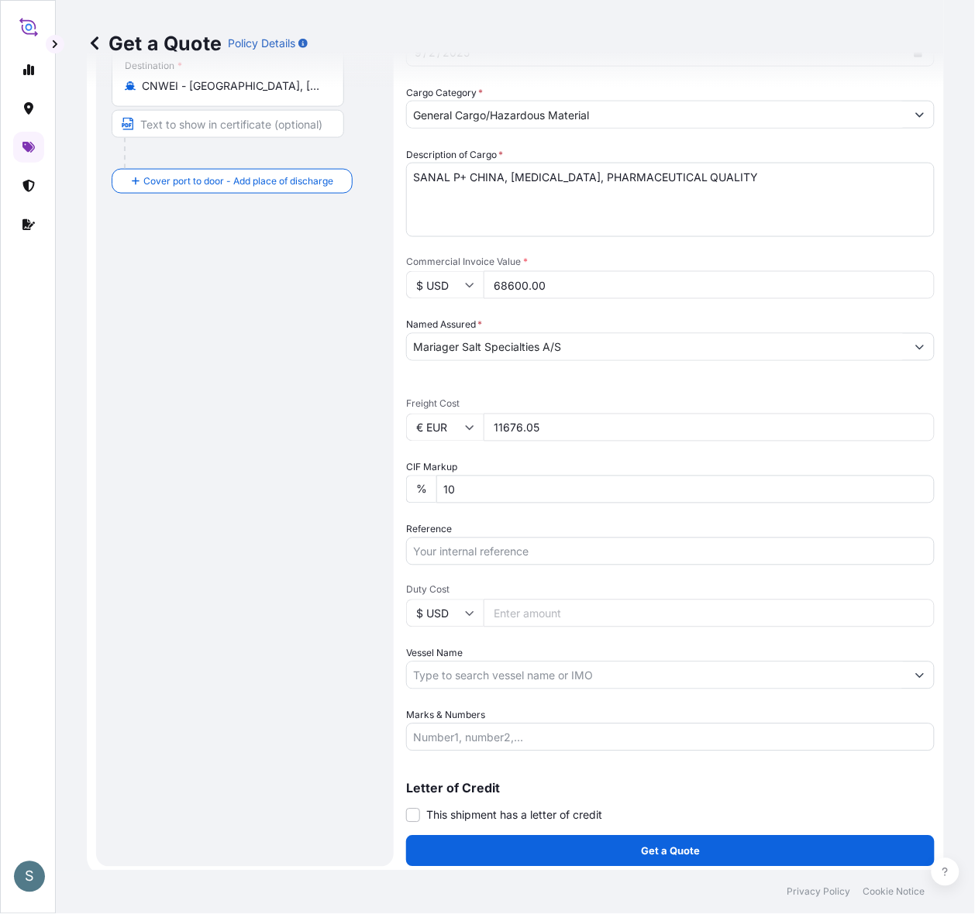
type input "11676.05"
click at [322, 583] on div "Route Details Reset Route Details Cover door to port - Add loading place Place …" at bounding box center [245, 307] width 267 height 1089
click at [508, 566] on input "Reference" at bounding box center [670, 552] width 528 height 28
paste input "DK1001020320 2598967"
click at [521, 566] on input "DK1001020320 2598967" at bounding box center [670, 552] width 528 height 28
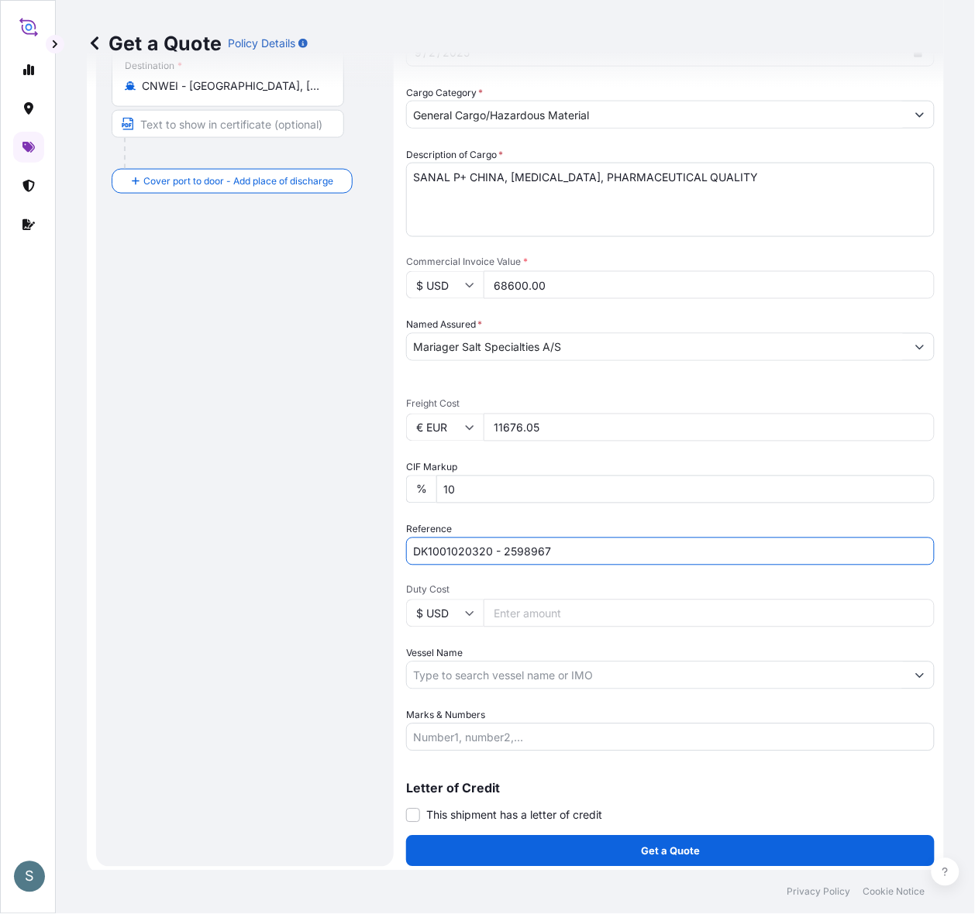
type input "DK1001020320 - 2598967"
click at [353, 634] on div "Route Details Reset Route Details Cover door to port - Add loading place Place …" at bounding box center [245, 307] width 267 height 1089
click at [308, 731] on div "Route Details Reset Route Details Cover door to port - Add loading place Place …" at bounding box center [245, 307] width 267 height 1089
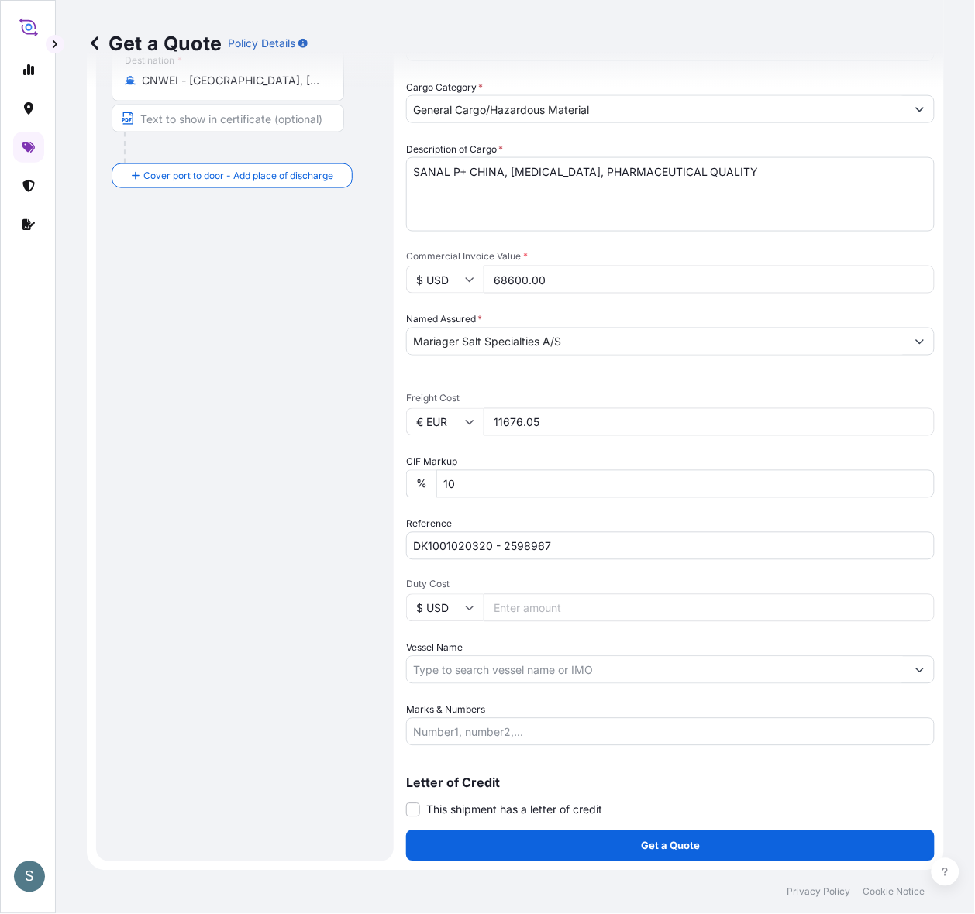
scroll to position [409, 0]
click at [467, 659] on input "Vessel Name" at bounding box center [656, 670] width 499 height 28
paste input "[PERSON_NAME]"
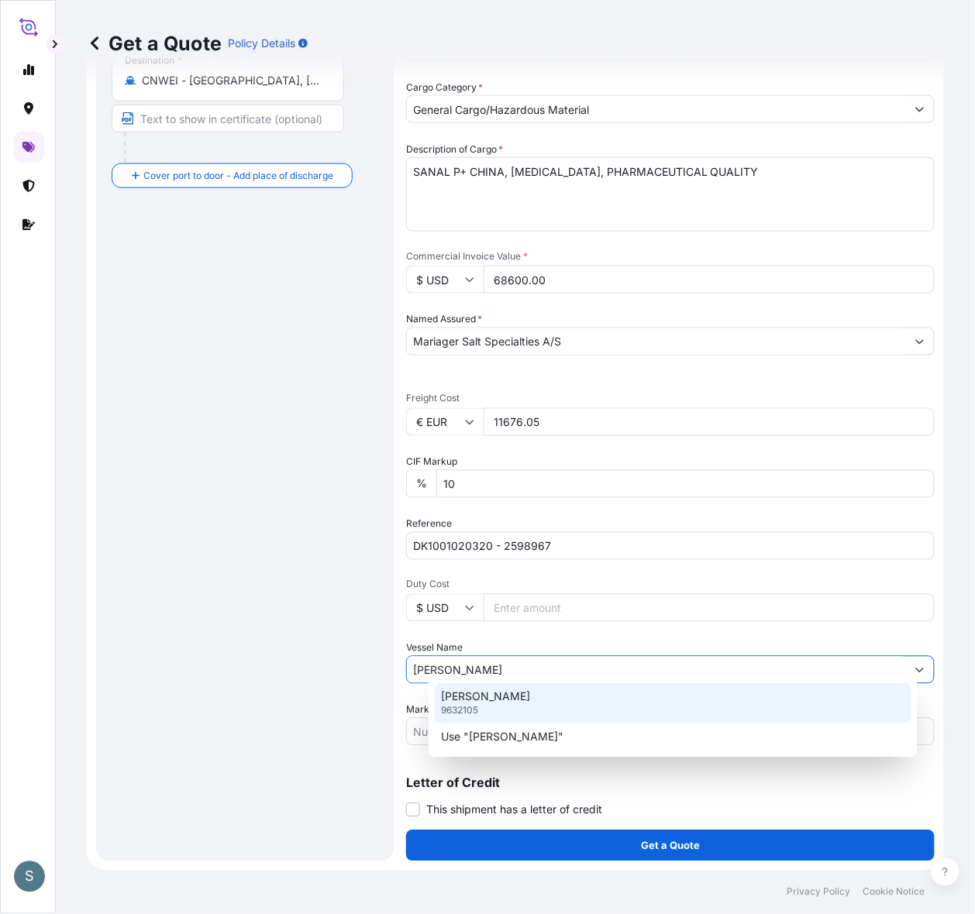
click at [525, 711] on div "[PERSON_NAME] 9632105" at bounding box center [673, 703] width 476 height 40
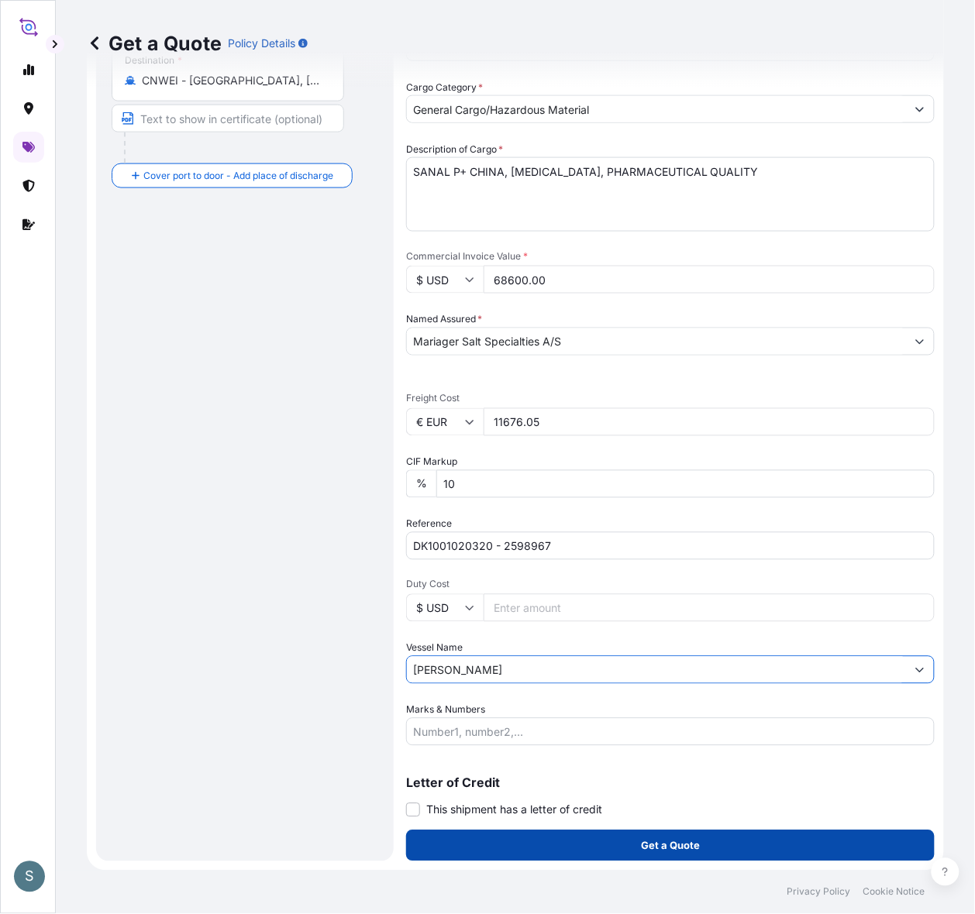
type input "[PERSON_NAME]"
click at [455, 731] on button "Get a Quote" at bounding box center [670, 846] width 528 height 31
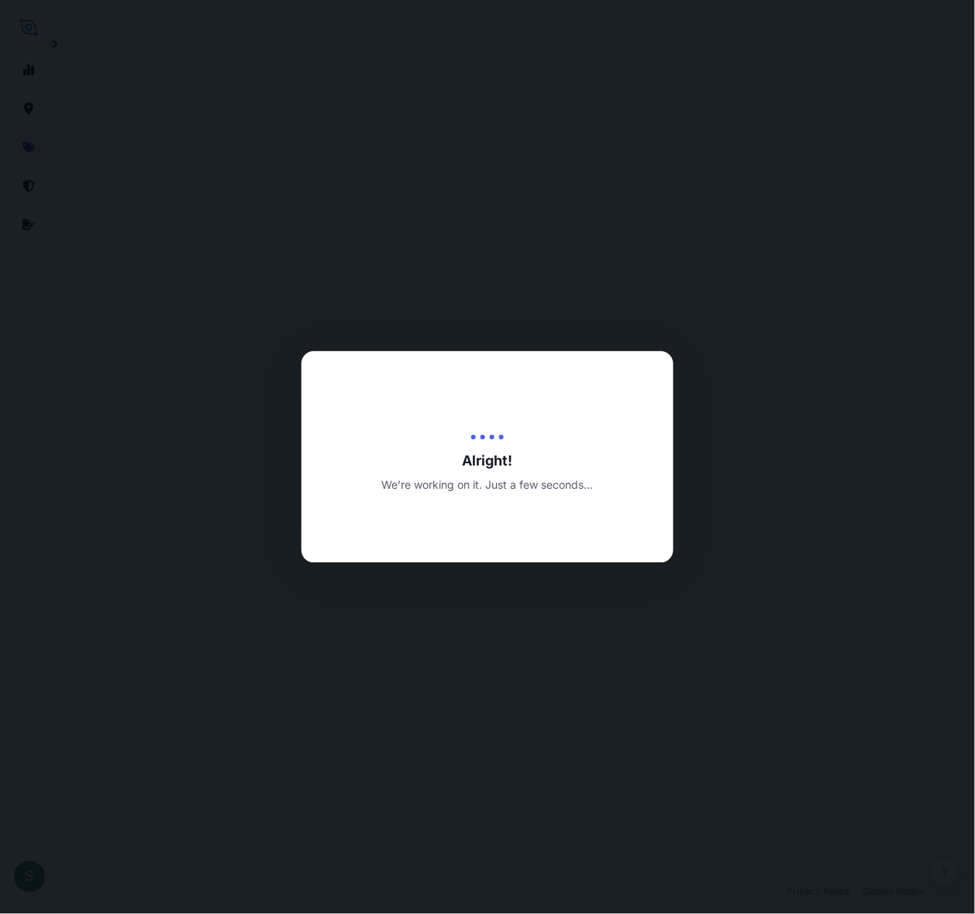
select select "Water"
select select "31589"
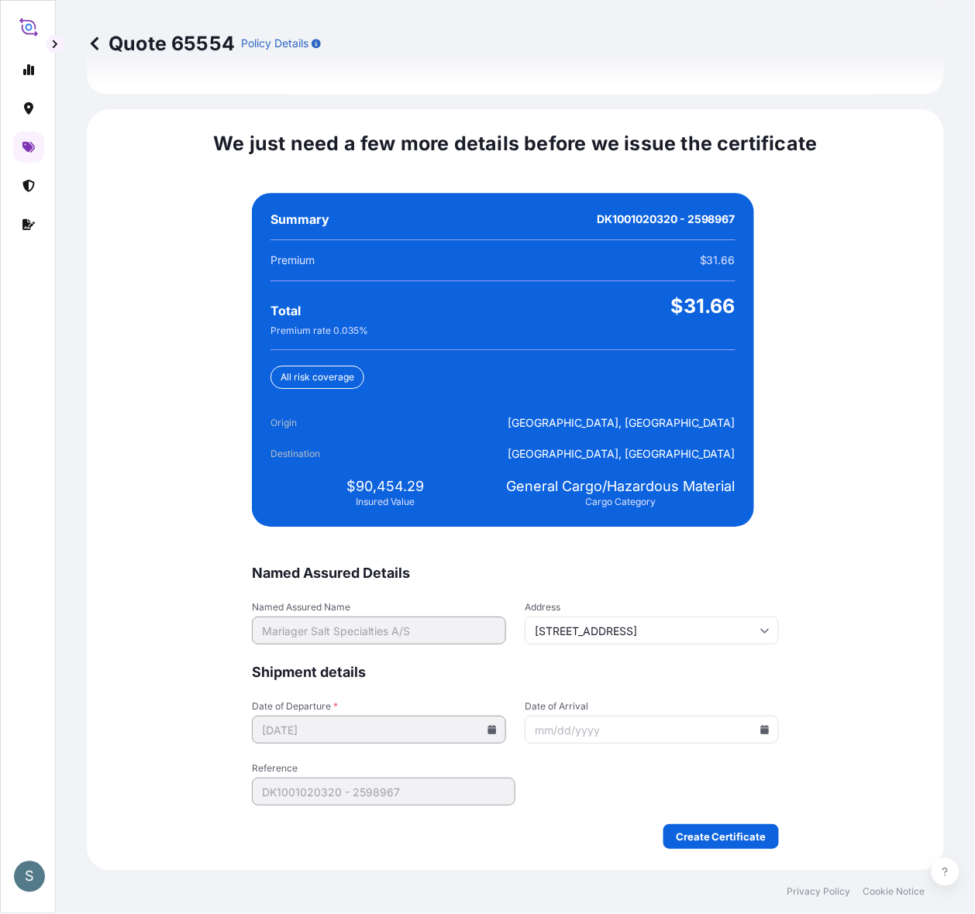
scroll to position [3661, 0]
drag, startPoint x: 349, startPoint y: 481, endPoint x: 413, endPoint y: 482, distance: 64.3
click at [413, 482] on span "$90,454.29" at bounding box center [384, 486] width 77 height 19
copy span "90,454.29"
click at [741, 721] on input "Date of Arrival" at bounding box center [652, 730] width 254 height 28
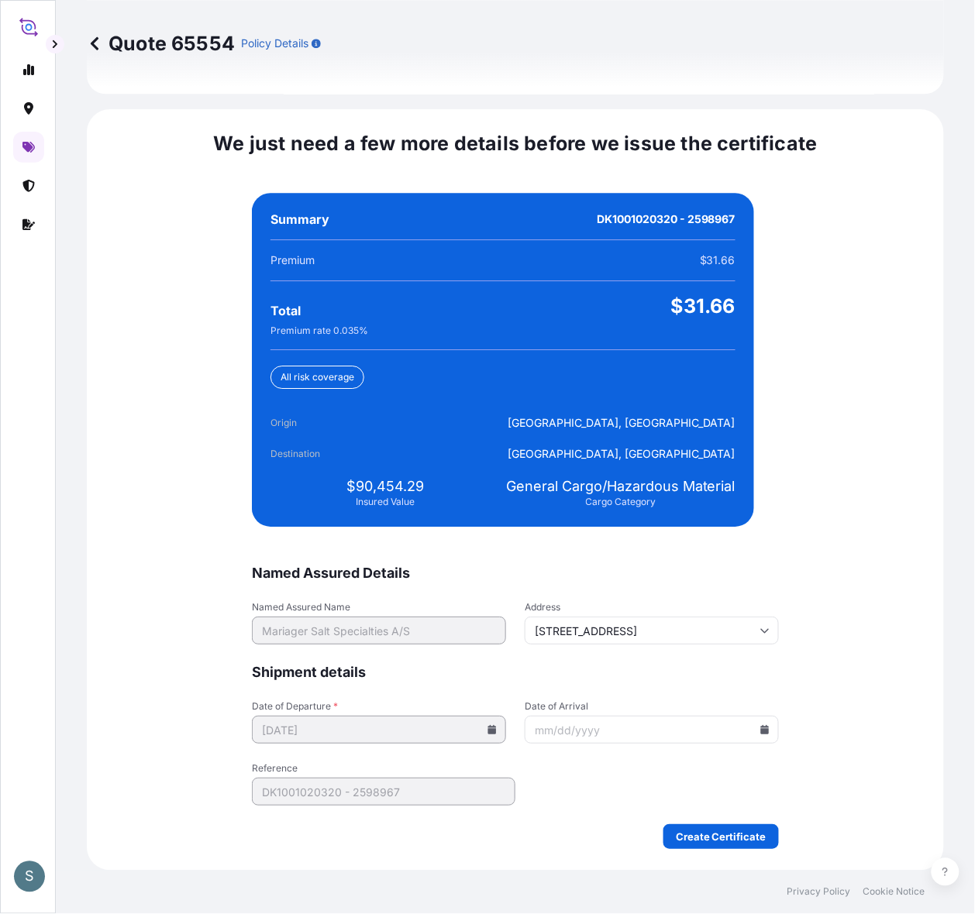
click at [741, 725] on icon at bounding box center [764, 729] width 9 height 9
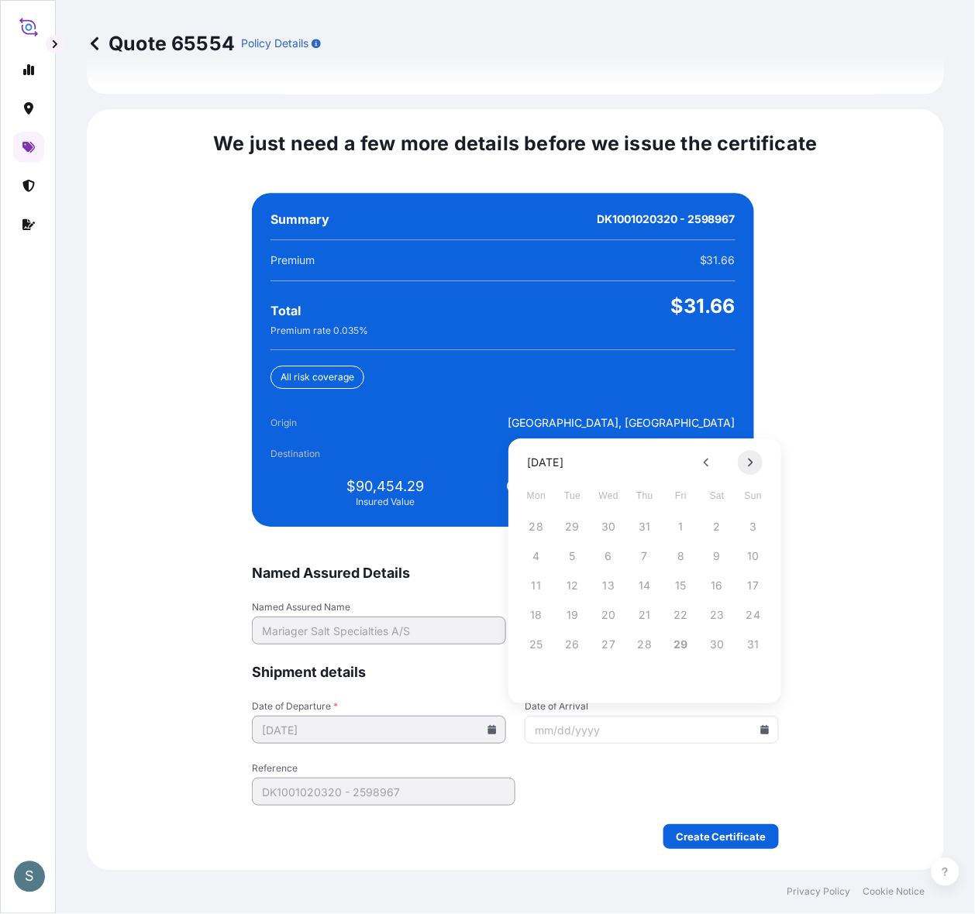
click at [741, 463] on icon at bounding box center [750, 463] width 5 height 9
click at [741, 459] on icon at bounding box center [751, 462] width 6 height 9
click at [741, 606] on button "26" at bounding box center [753, 615] width 25 height 25
type input "[DATE]"
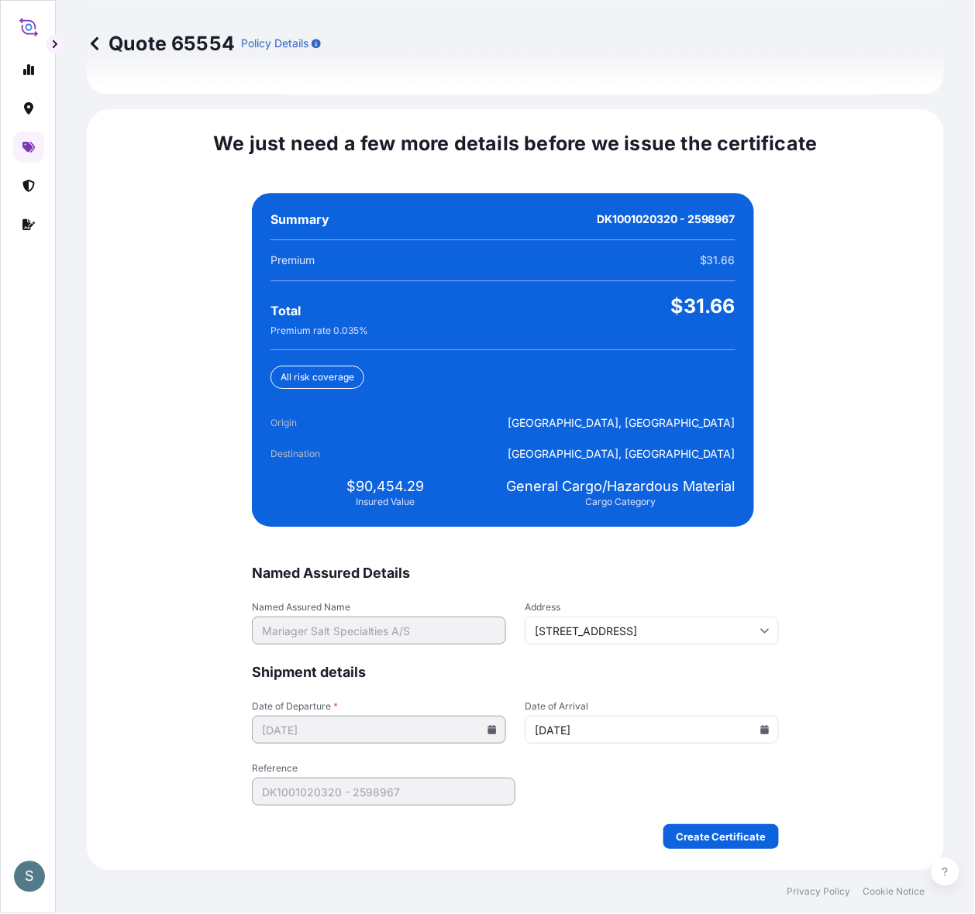
click at [741, 621] on div "We just need a few more details before we issue the certificate Named Assured D…" at bounding box center [515, 490] width 857 height 762
drag, startPoint x: 346, startPoint y: 477, endPoint x: 420, endPoint y: 478, distance: 73.6
click at [420, 478] on div "$90,454.29 Insured Value" at bounding box center [384, 492] width 229 height 31
copy span "90,454.29"
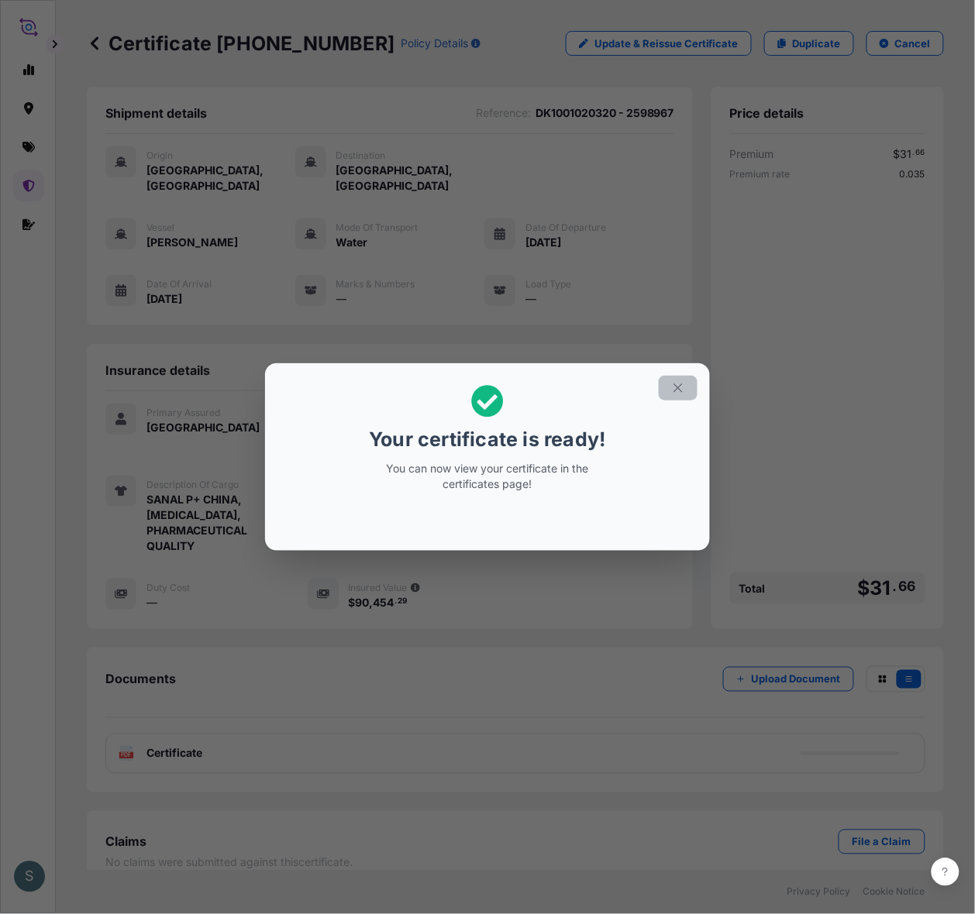
click at [685, 381] on icon "button" at bounding box center [678, 388] width 14 height 14
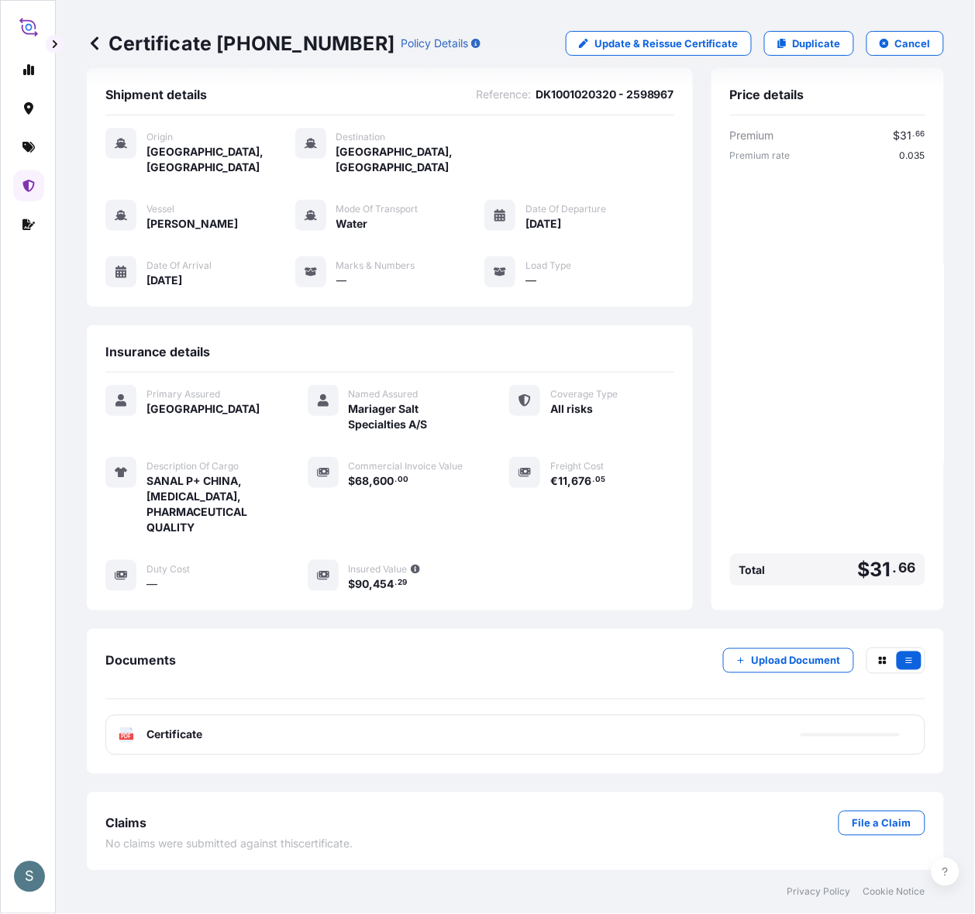
scroll to position [39, 0]
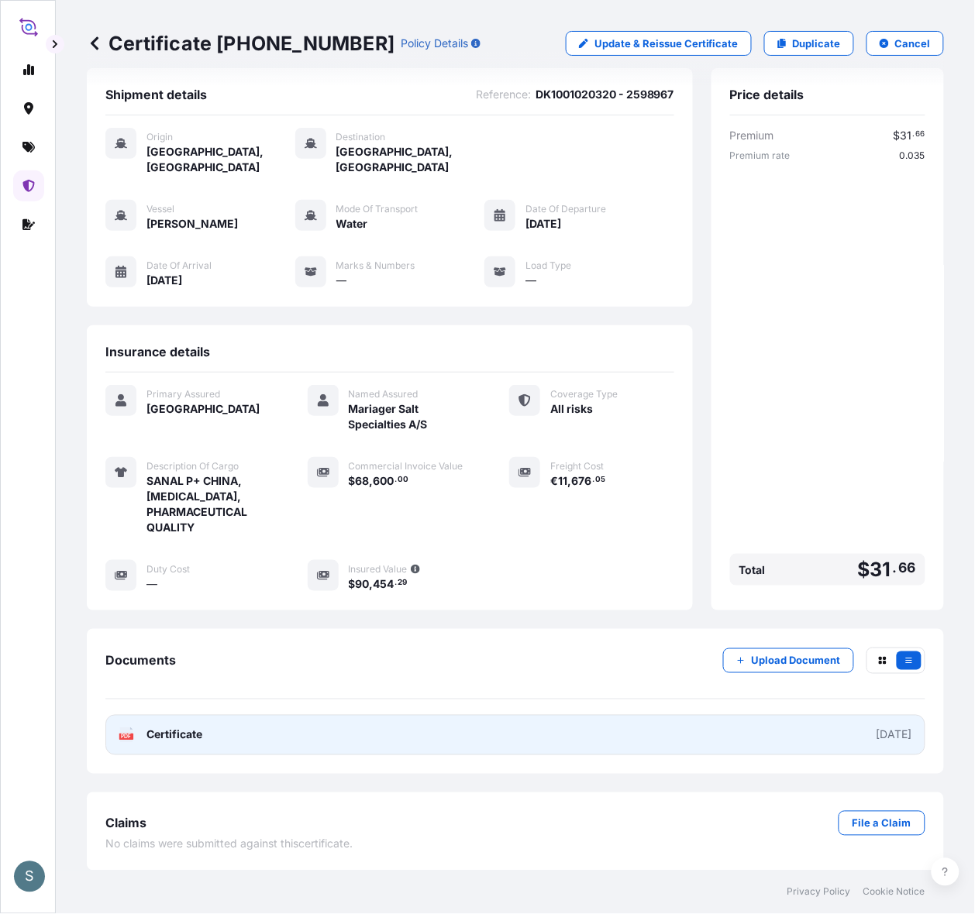
click at [293, 724] on link "PDF Certificate [DATE]" at bounding box center [515, 735] width 820 height 40
click at [301, 731] on link "PDF Certificate [DATE]" at bounding box center [515, 735] width 820 height 40
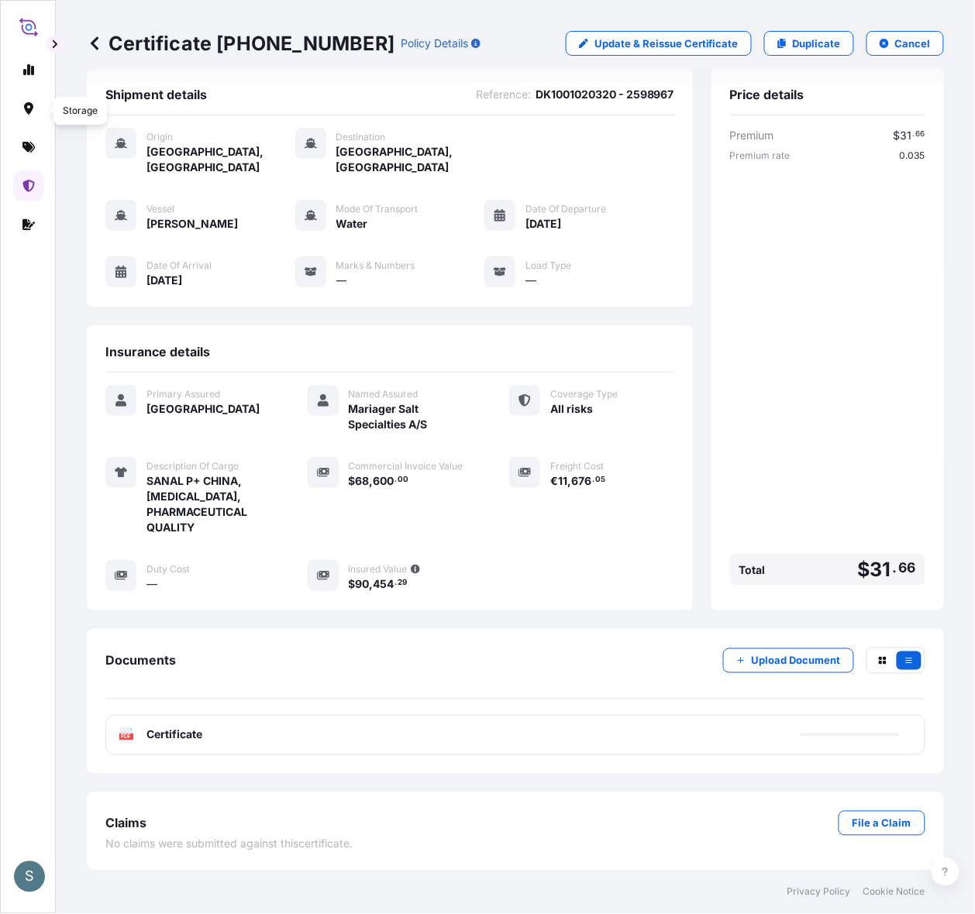
click at [33, 129] on div at bounding box center [27, 446] width 29 height 813
click at [31, 142] on link at bounding box center [28, 147] width 31 height 31
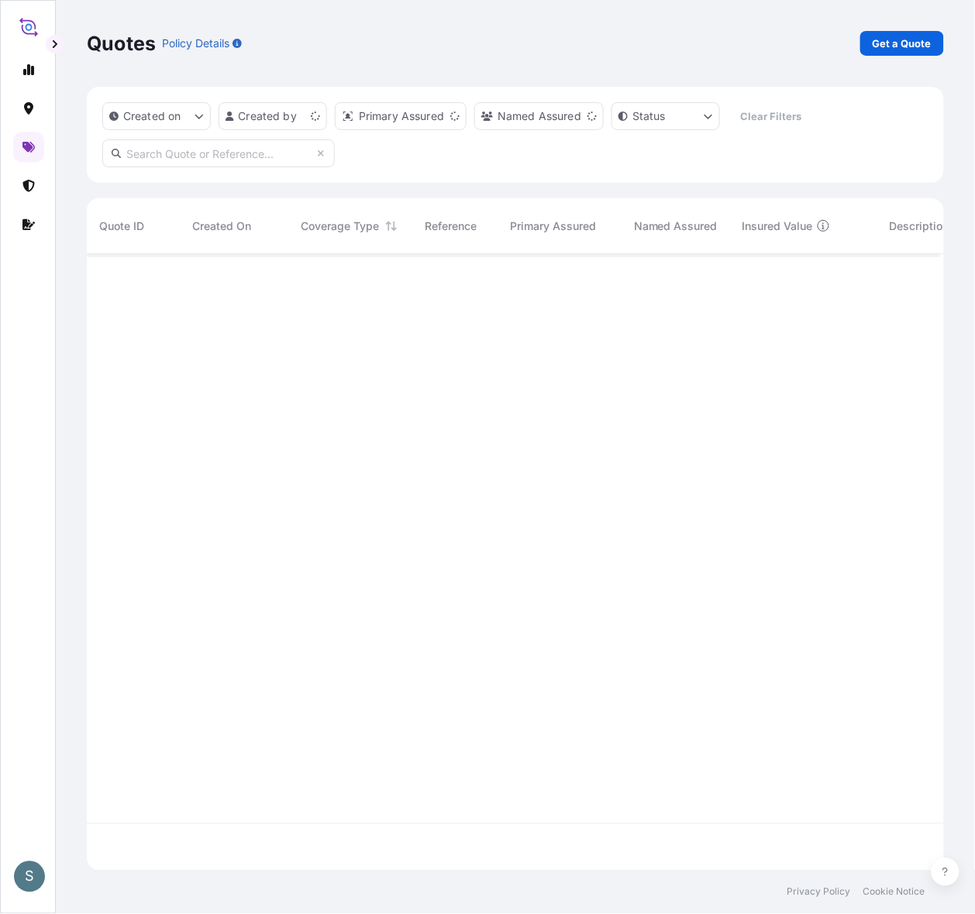
scroll to position [602, 839]
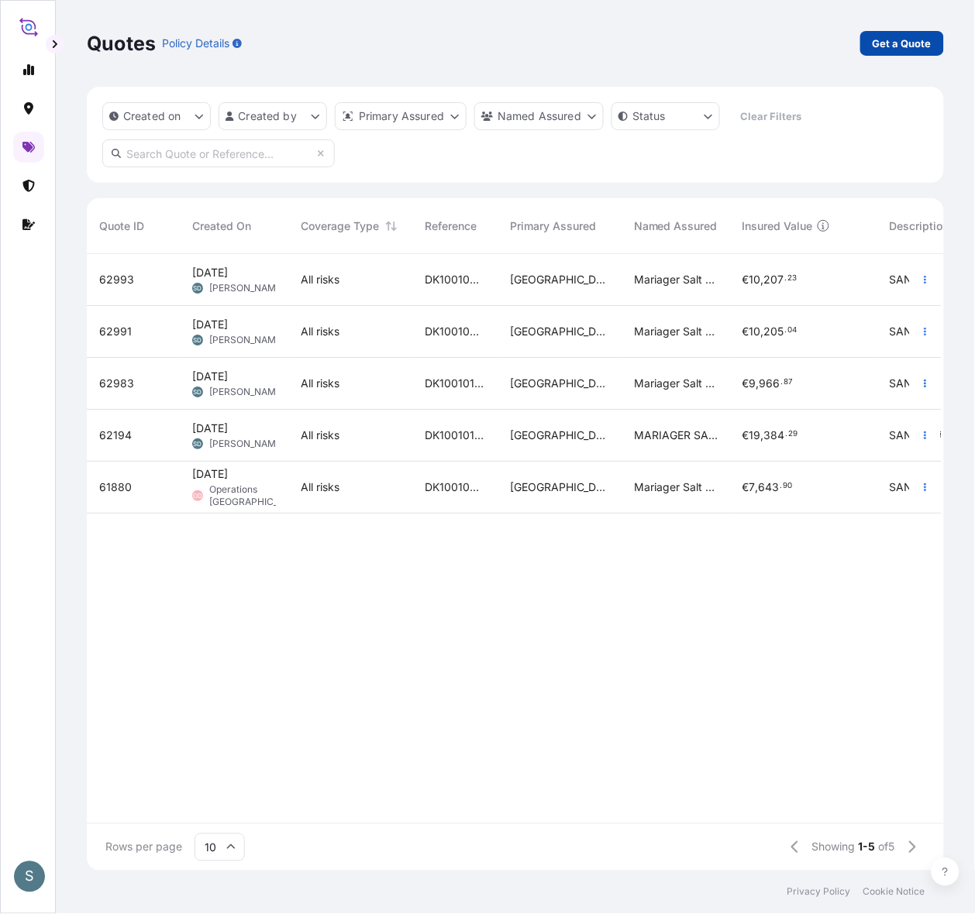
click at [741, 51] on p "Get a Quote" at bounding box center [901, 43] width 59 height 15
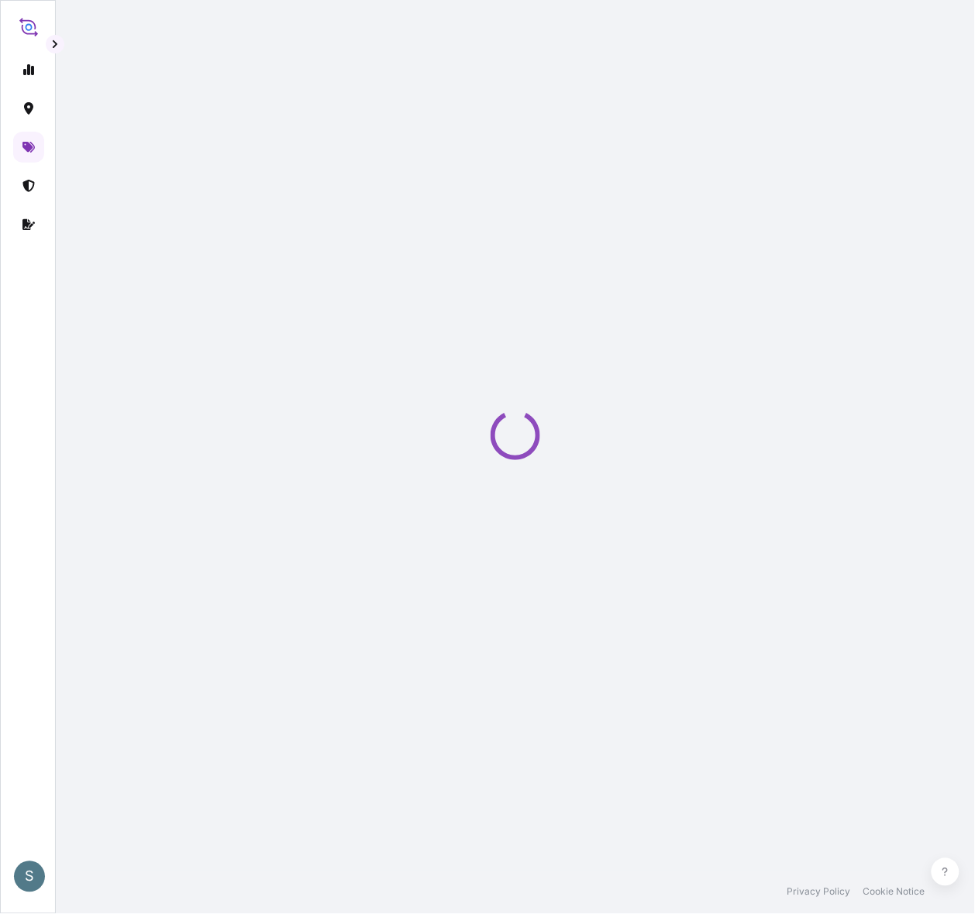
select select "Water"
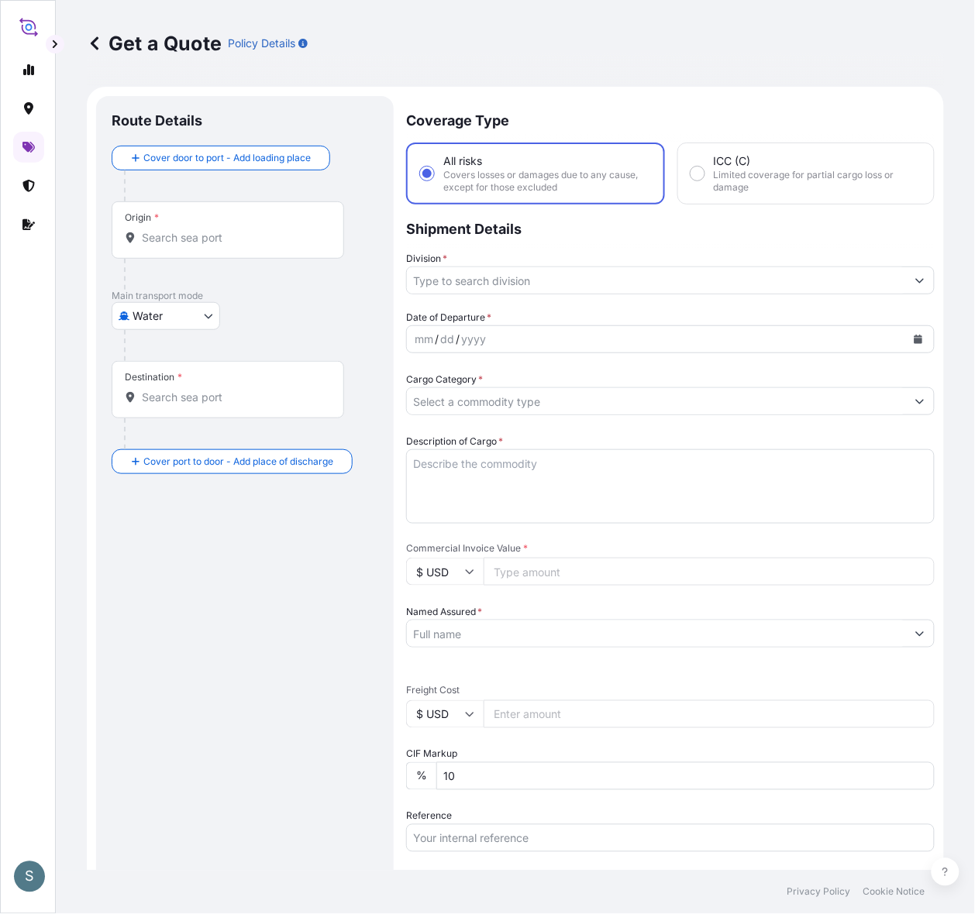
scroll to position [26, 0]
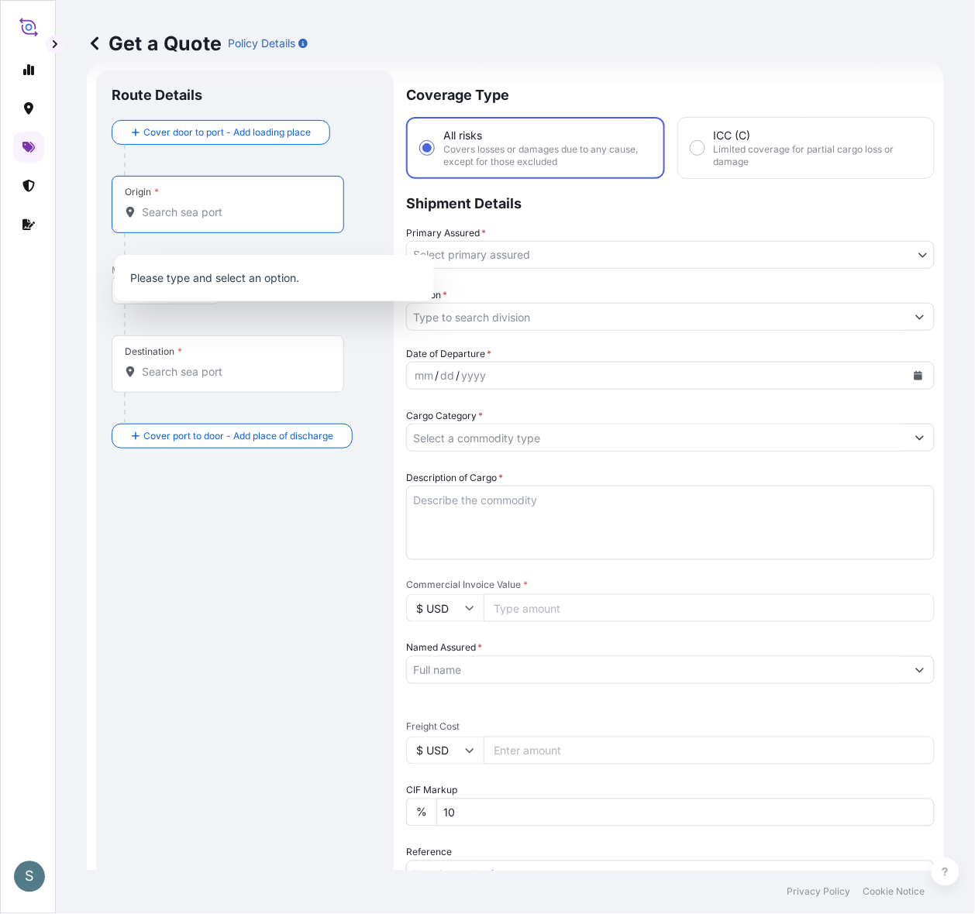
click at [252, 220] on input "Origin *" at bounding box center [233, 212] width 183 height 15
paste input "[GEOGRAPHIC_DATA], [GEOGRAPHIC_DATA]"
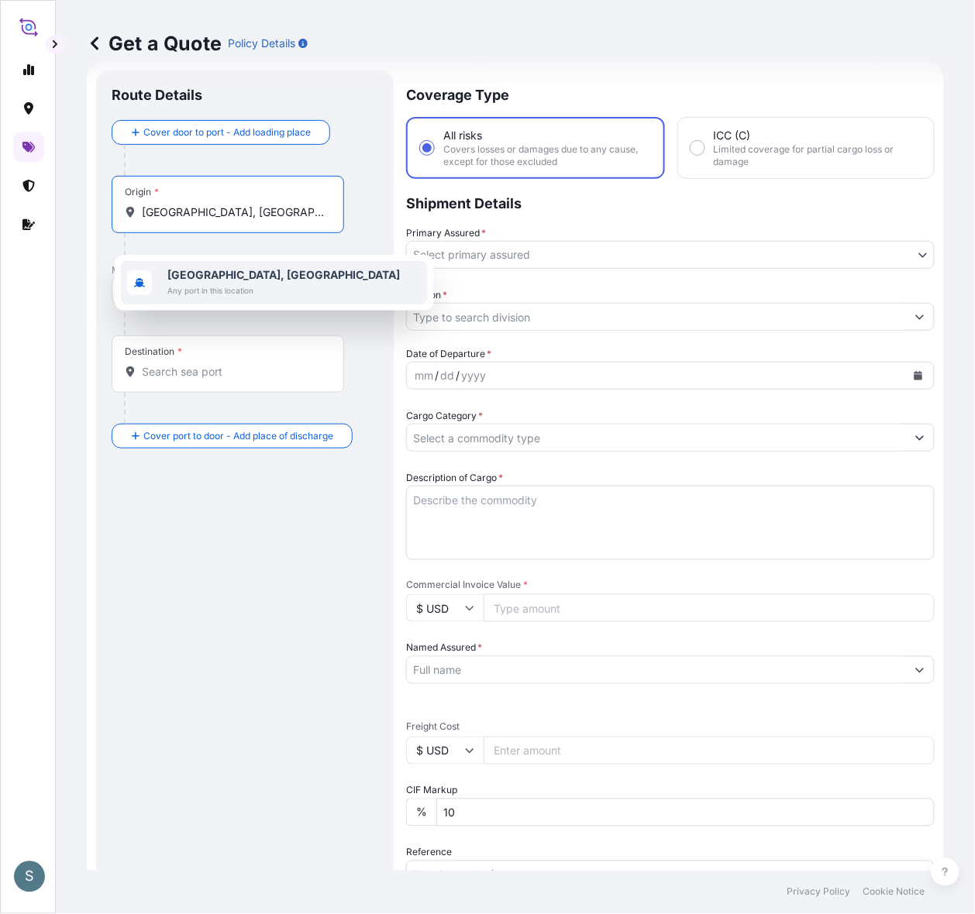
click at [253, 277] on b "[GEOGRAPHIC_DATA], [GEOGRAPHIC_DATA]" at bounding box center [283, 274] width 232 height 13
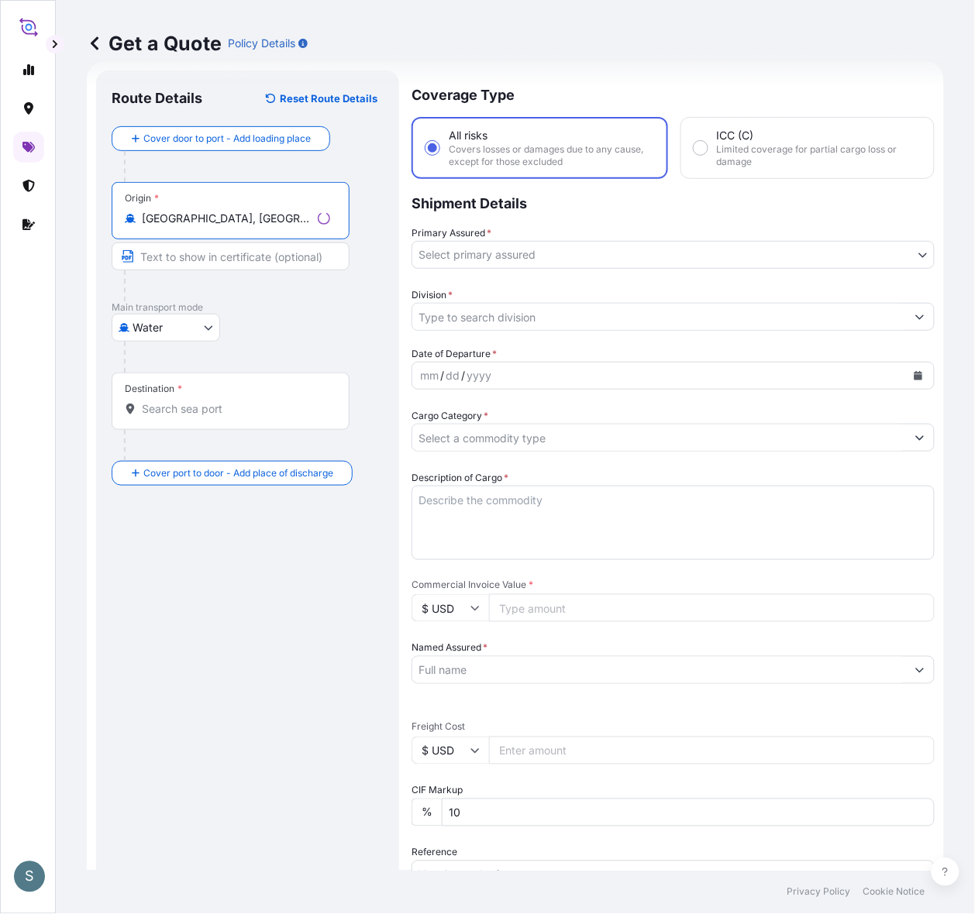
type input "[GEOGRAPHIC_DATA], [GEOGRAPHIC_DATA]"
click at [198, 417] on input "Destination *" at bounding box center [236, 408] width 188 height 15
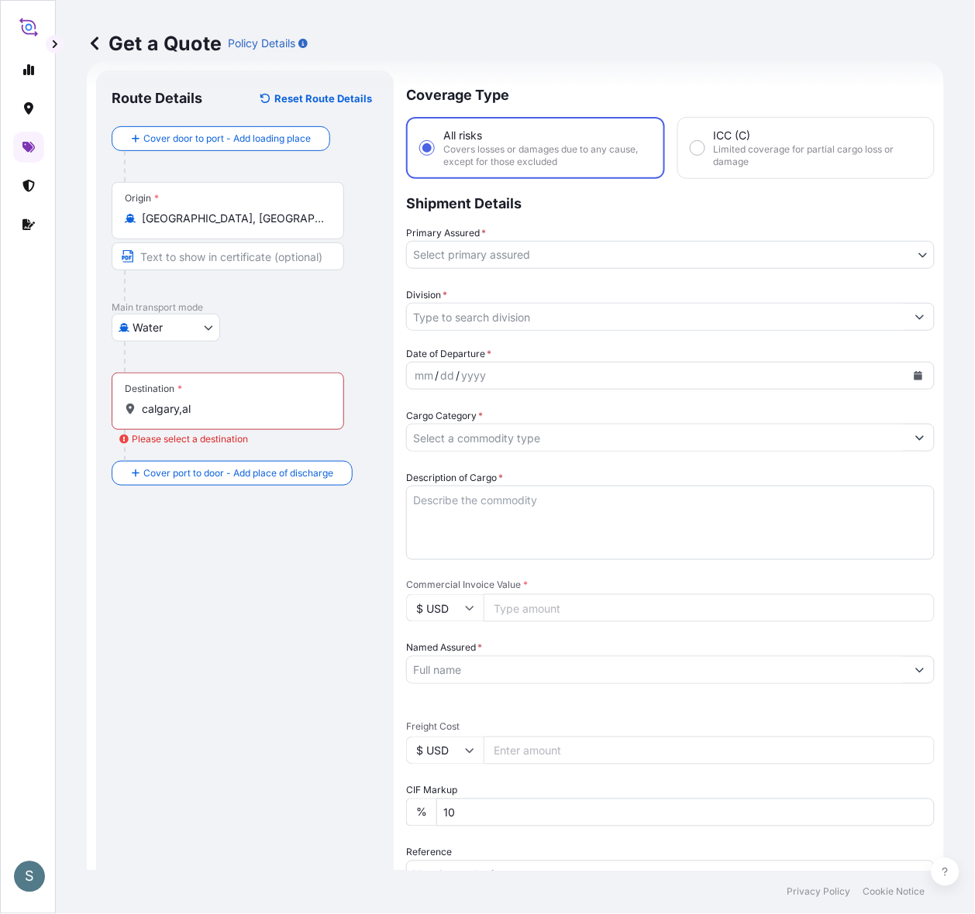
click at [245, 417] on input "calgary,al" at bounding box center [233, 408] width 183 height 15
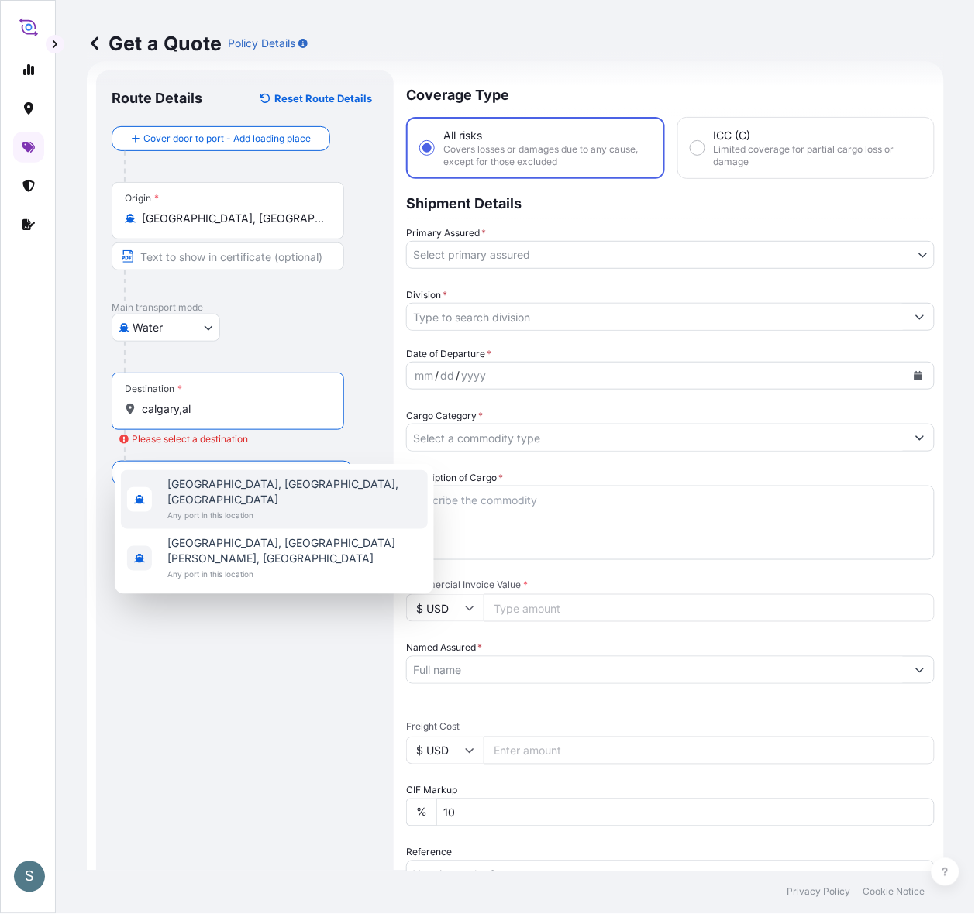
click at [260, 485] on span "[GEOGRAPHIC_DATA], [GEOGRAPHIC_DATA], [GEOGRAPHIC_DATA]" at bounding box center [294, 492] width 254 height 31
type input "[GEOGRAPHIC_DATA], [GEOGRAPHIC_DATA], [GEOGRAPHIC_DATA]"
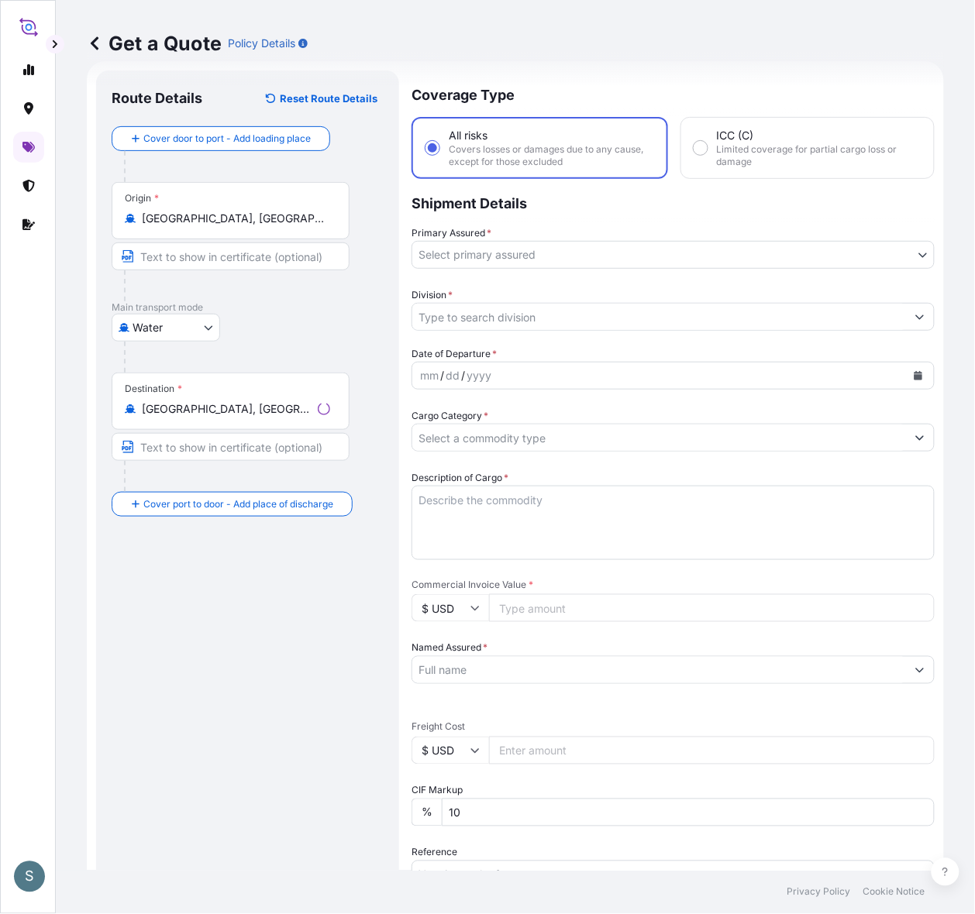
click at [256, 624] on div "Route Details Reset Route Details Cover door to port - Add loading place Place …" at bounding box center [248, 630] width 272 height 1089
click at [511, 263] on body "2 options available. S Get a Quote Policy Details Route Details Reset Route Det…" at bounding box center [487, 457] width 975 height 914
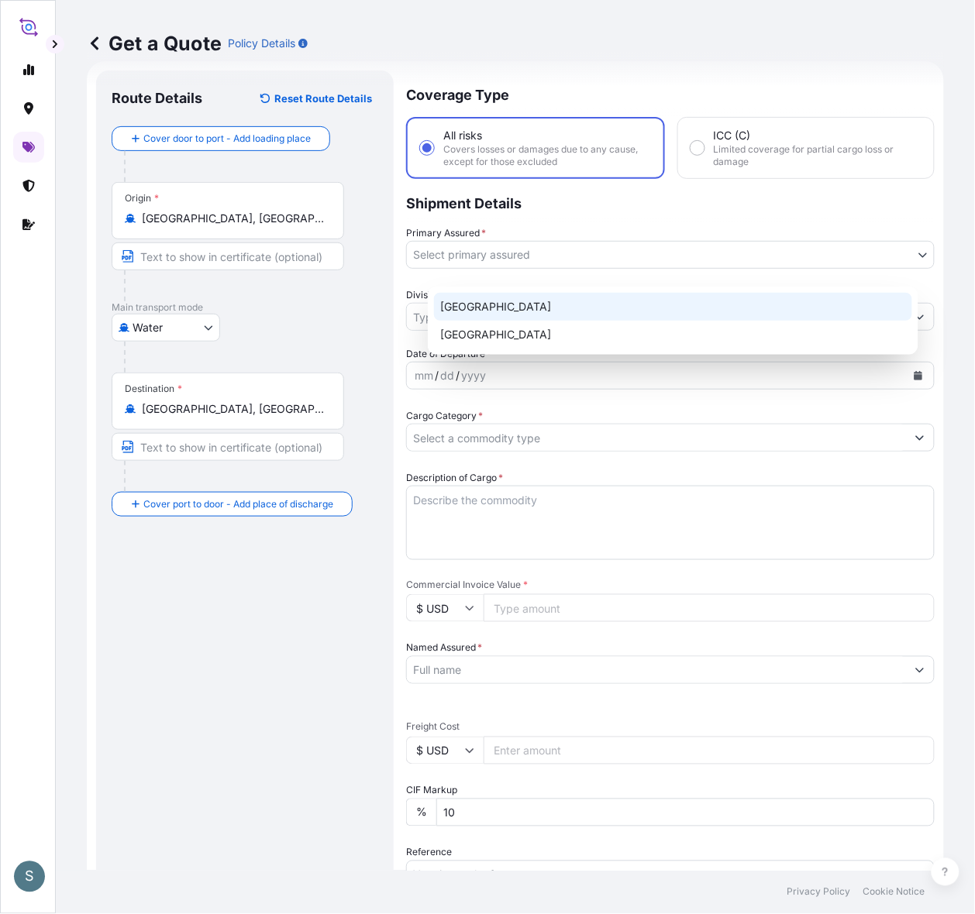
click at [506, 315] on div "[GEOGRAPHIC_DATA]" at bounding box center [673, 307] width 478 height 28
select select "31589"
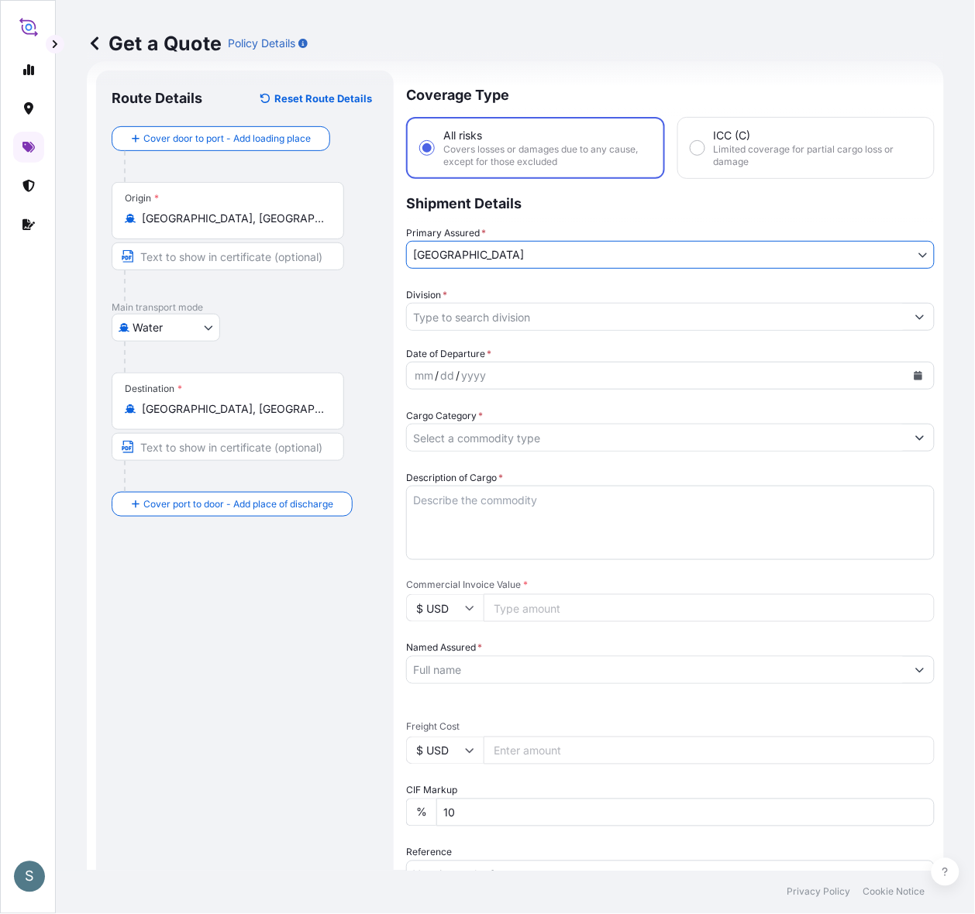
click at [500, 331] on input "Division *" at bounding box center [656, 317] width 499 height 28
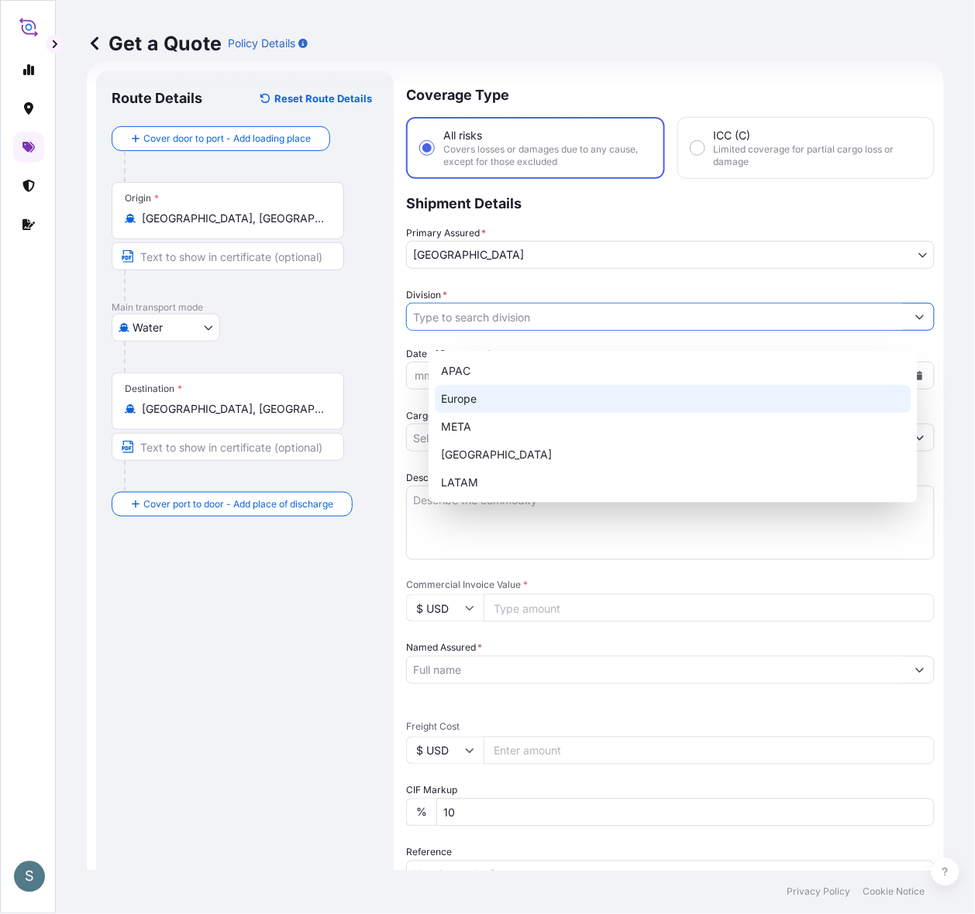
click at [500, 392] on div "Europe" at bounding box center [673, 399] width 476 height 28
type input "Europe"
click at [741, 392] on div "Europe" at bounding box center [673, 399] width 476 height 28
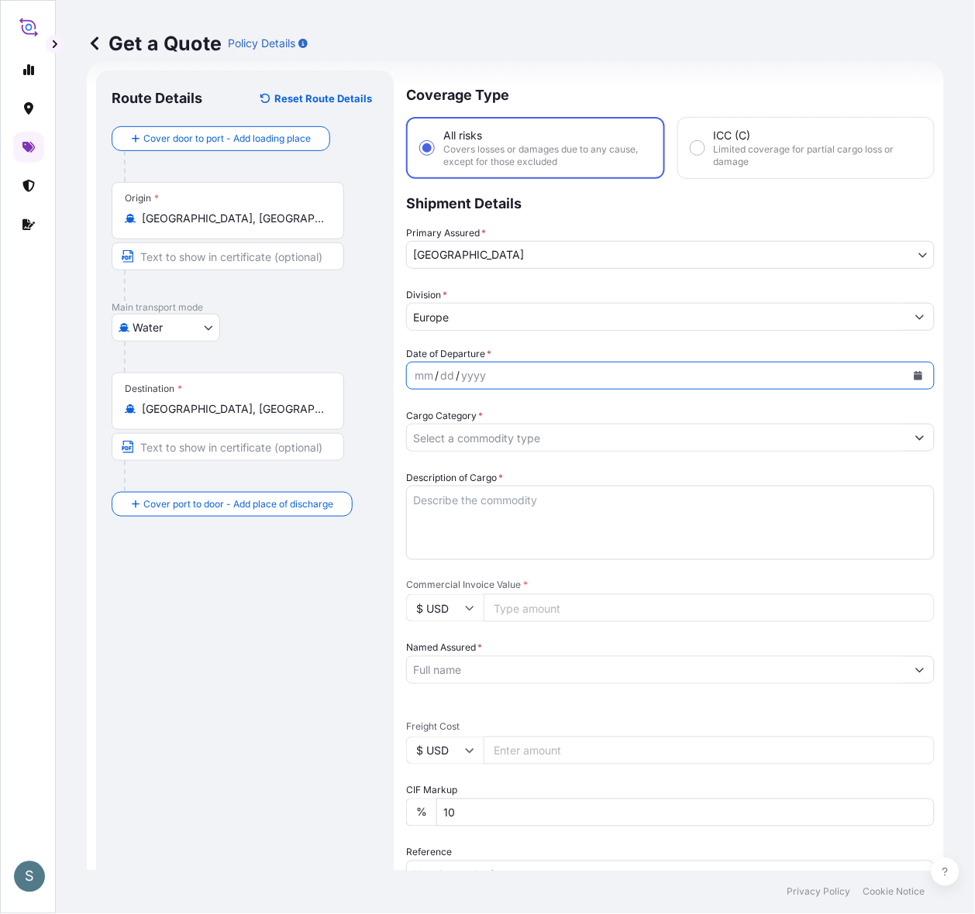
click at [741, 380] on icon "Calendar" at bounding box center [918, 375] width 9 height 9
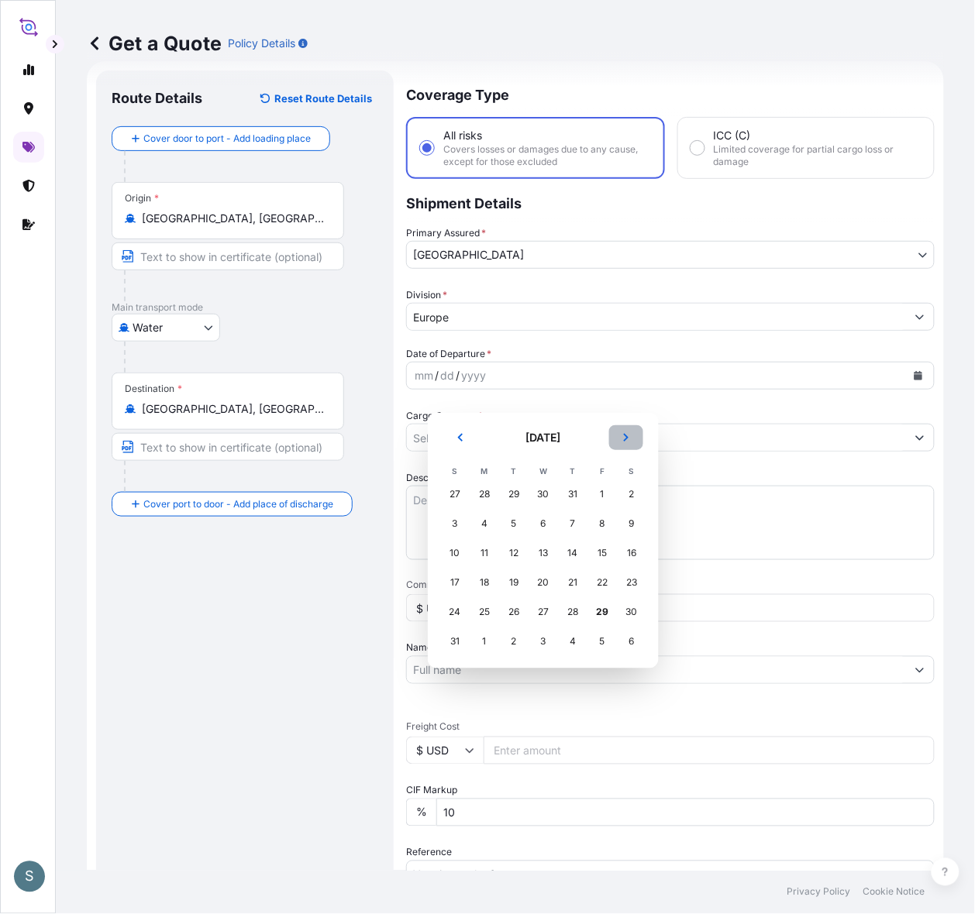
click at [631, 440] on icon "Next" at bounding box center [625, 437] width 9 height 9
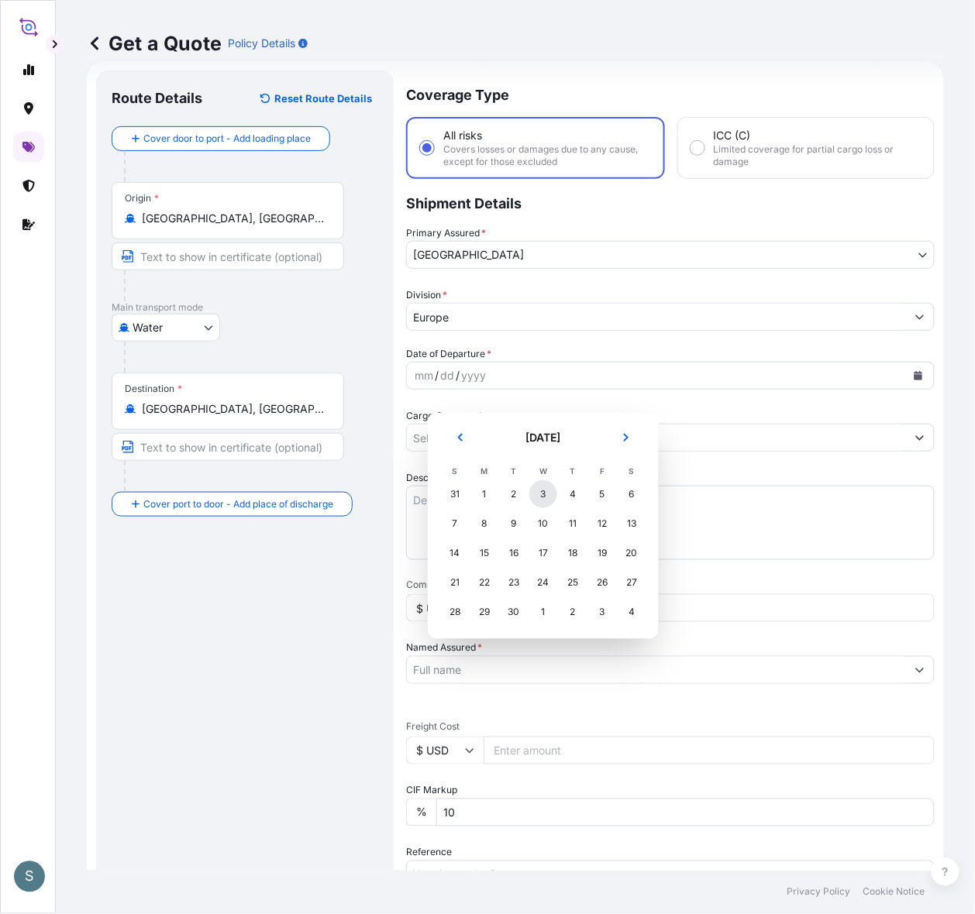
click at [556, 490] on div "3" at bounding box center [543, 494] width 28 height 28
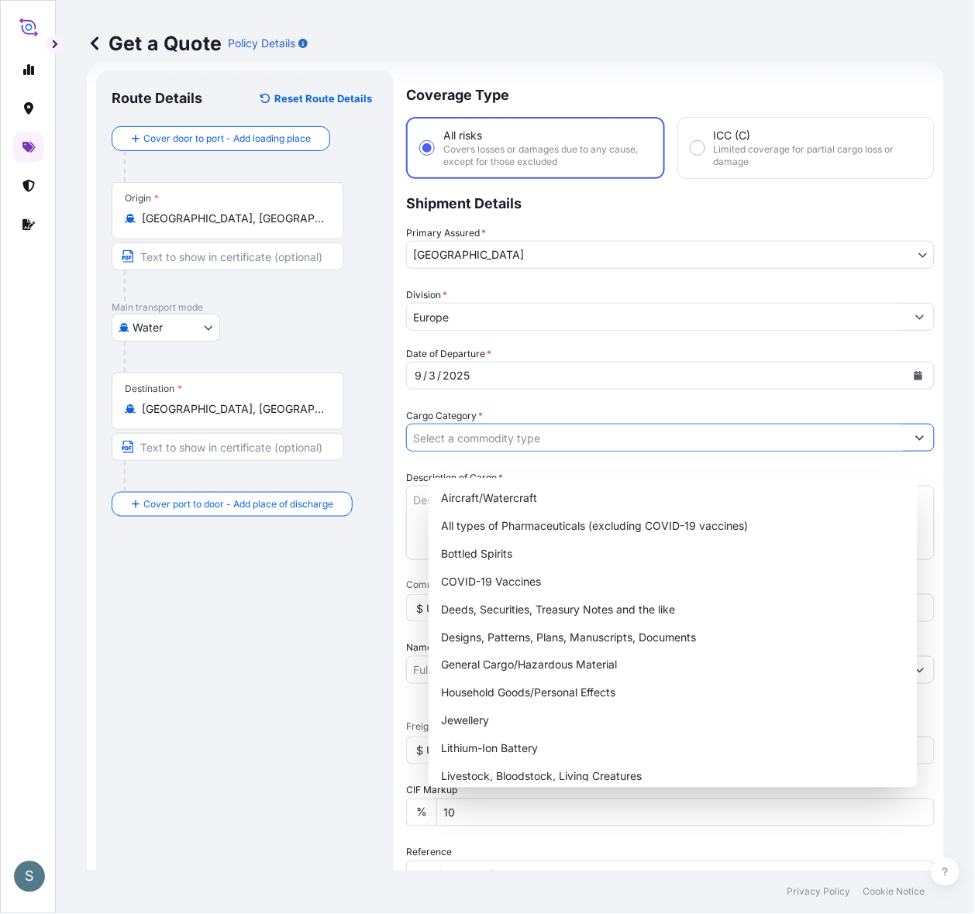
click at [459, 452] on input "Cargo Category *" at bounding box center [656, 438] width 499 height 28
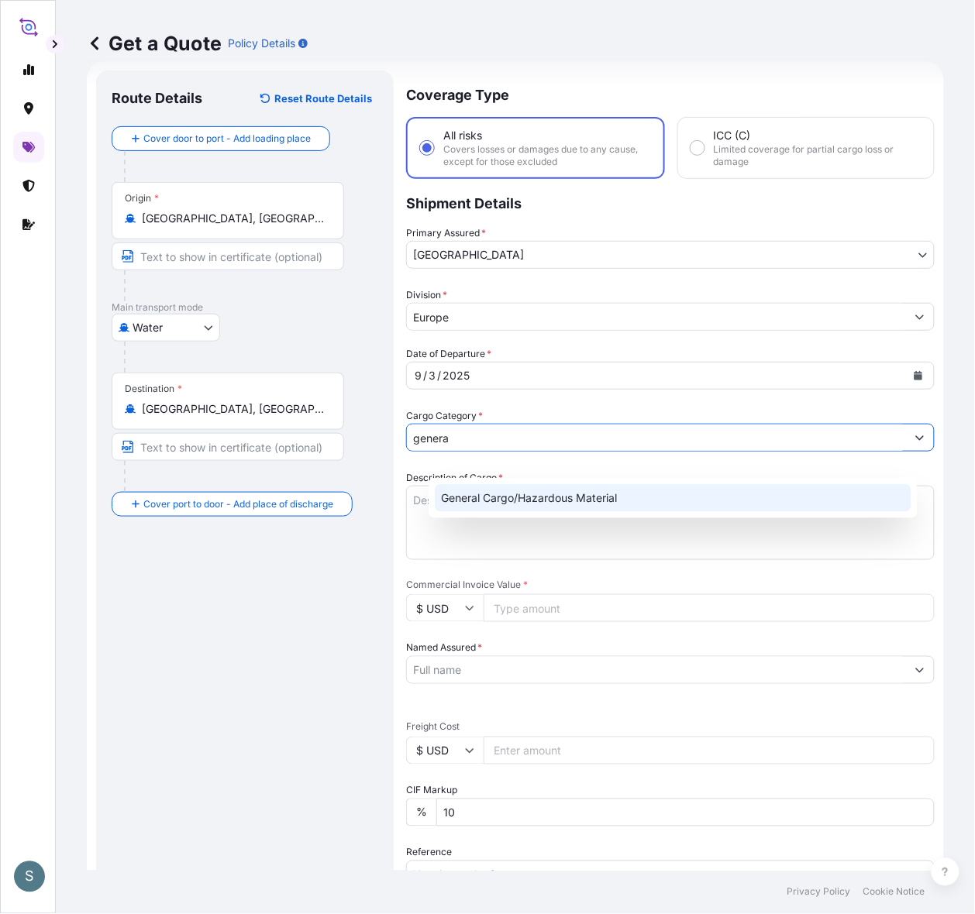
click at [494, 502] on div "General Cargo/Hazardous Material" at bounding box center [673, 498] width 476 height 28
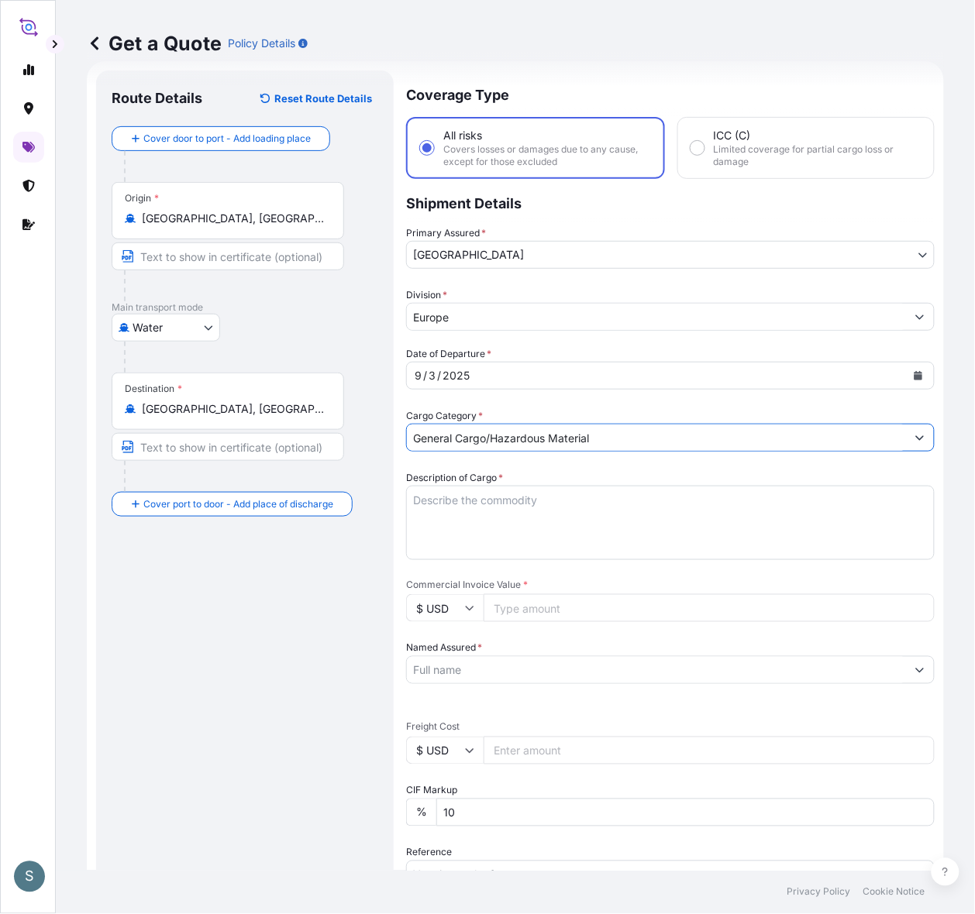
type input "General Cargo/Hazardous Material"
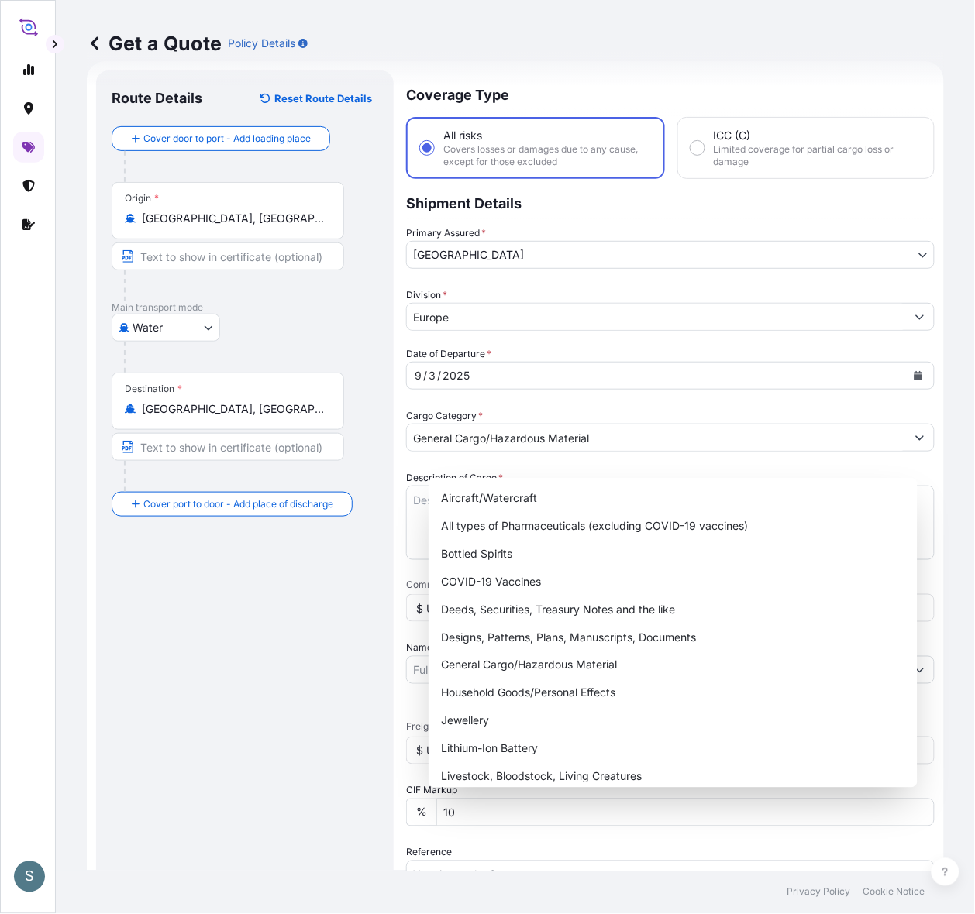
click at [322, 656] on div "Route Details Reset Route Details Cover door to port - Add loading place Place …" at bounding box center [245, 630] width 267 height 1089
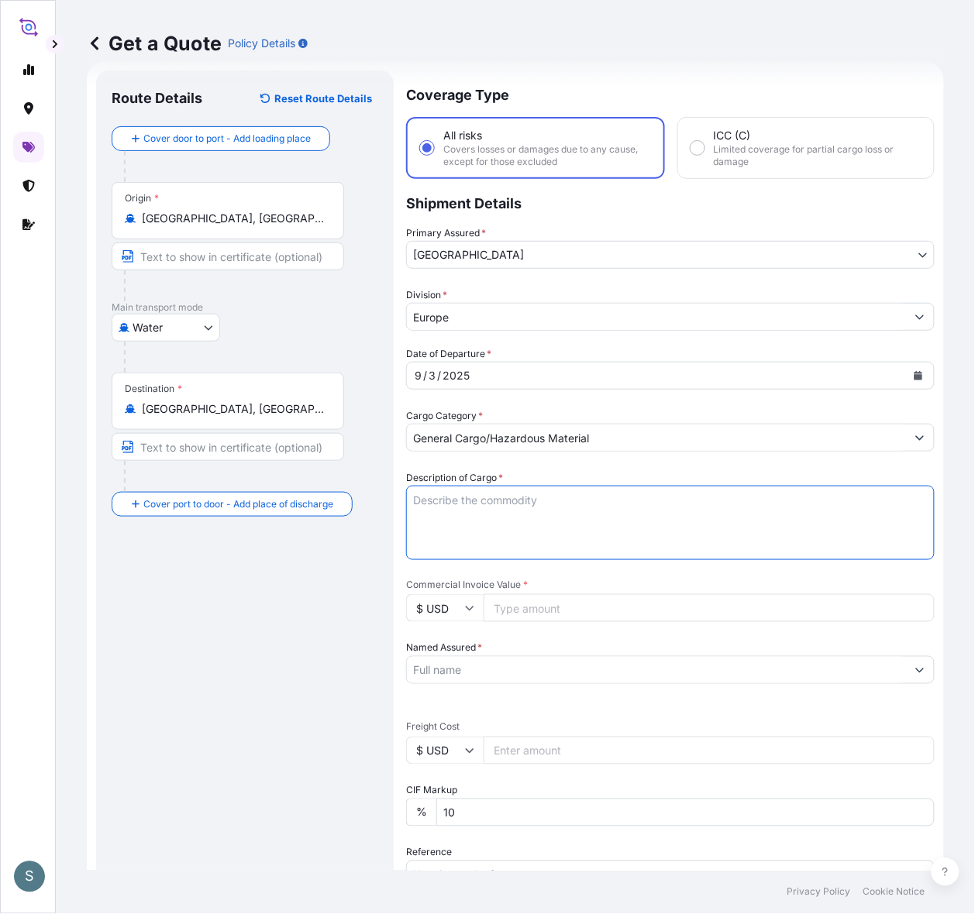
click at [458, 532] on textarea "Description of Cargo *" at bounding box center [670, 523] width 528 height 74
paste textarea "SANAL P, [MEDICAL_DATA], PHARMACEUTICAL QUALITY"
click at [438, 536] on textarea "SANAL P, [MEDICAL_DATA], PHARMACEUTICAL QUALITY" at bounding box center [670, 523] width 528 height 74
type textarea "SANAL P, [MEDICAL_DATA], PHARMACEUTICAL QUALITY"
click at [277, 637] on div "Route Details Reset Route Details Cover door to port - Add loading place Place …" at bounding box center [245, 630] width 267 height 1089
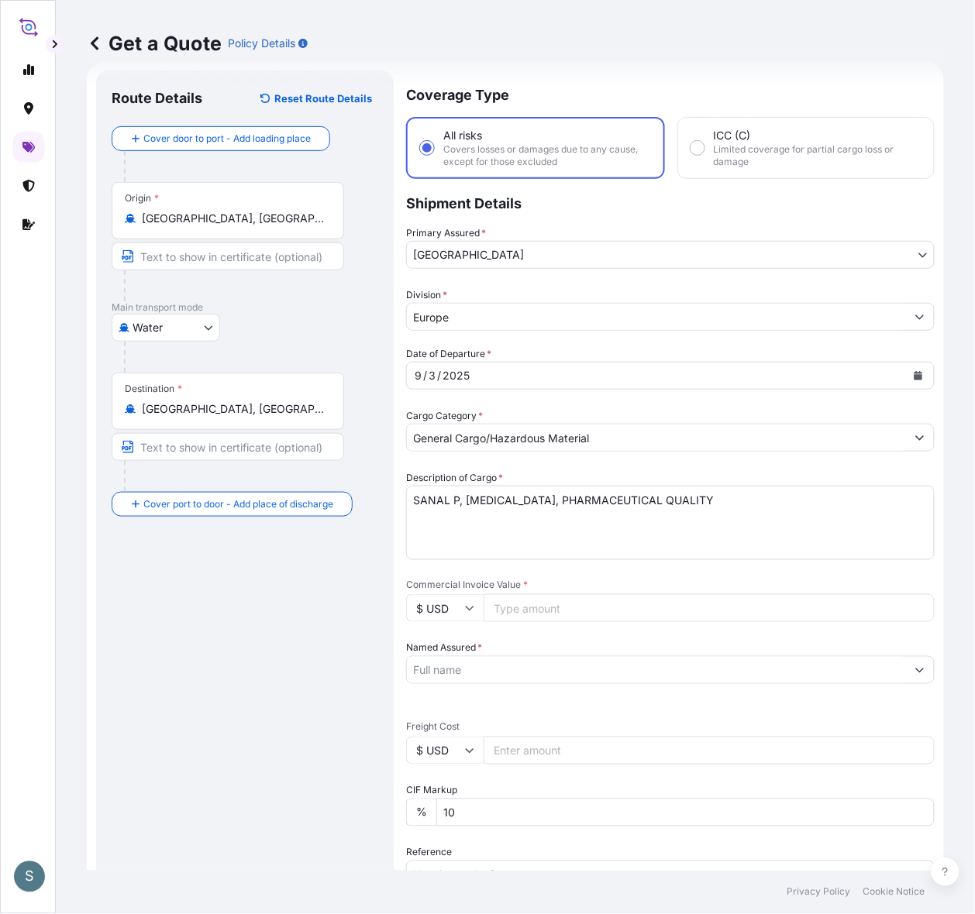
click at [338, 621] on div "Route Details Reset Route Details Cover door to port - Add loading place Place …" at bounding box center [245, 630] width 267 height 1089
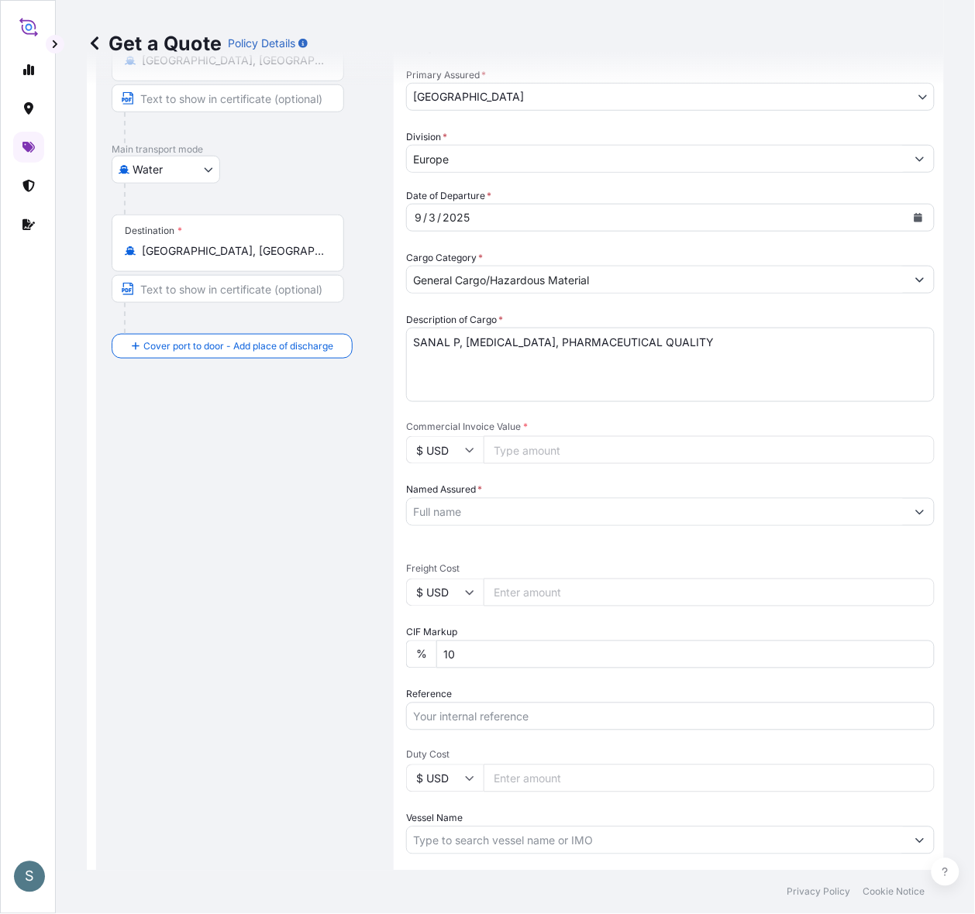
scroll to position [409, 0]
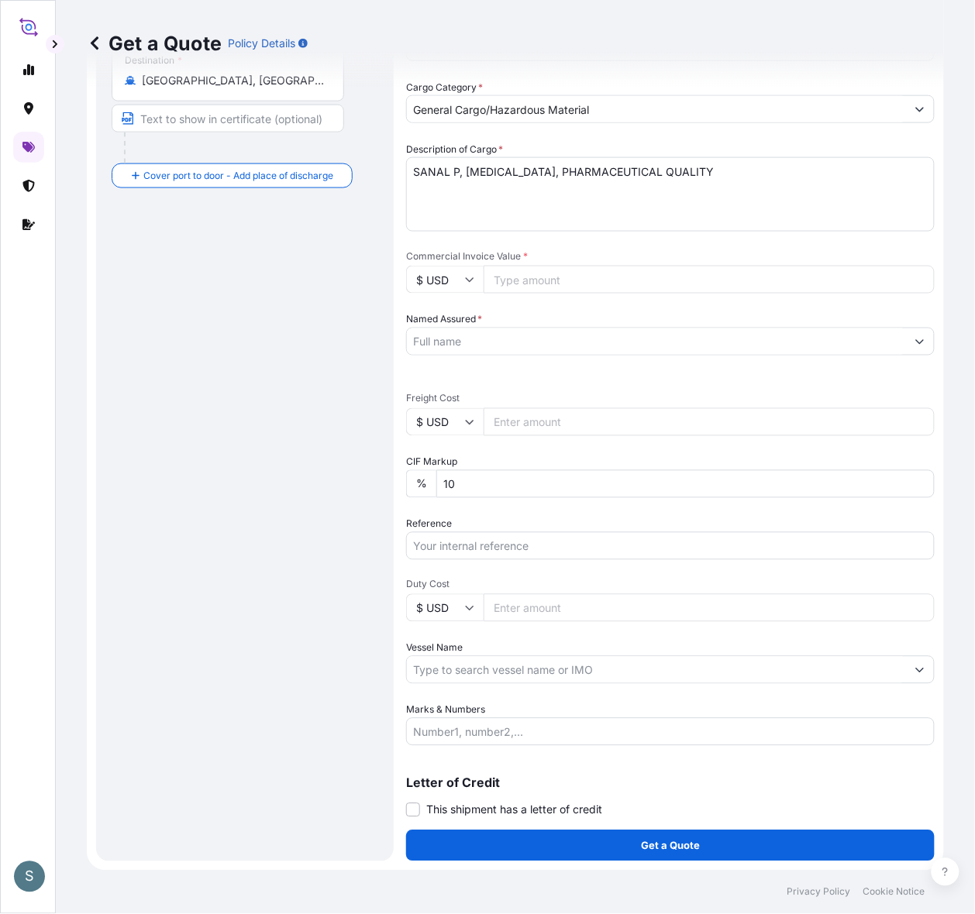
click at [446, 266] on input "$ USD" at bounding box center [444, 280] width 77 height 28
click at [439, 298] on div "€ EUR" at bounding box center [466, 294] width 65 height 29
type input "€ EUR"
click at [430, 408] on input "$ USD" at bounding box center [444, 422] width 77 height 28
click at [465, 434] on div "€ EUR" at bounding box center [466, 442] width 65 height 29
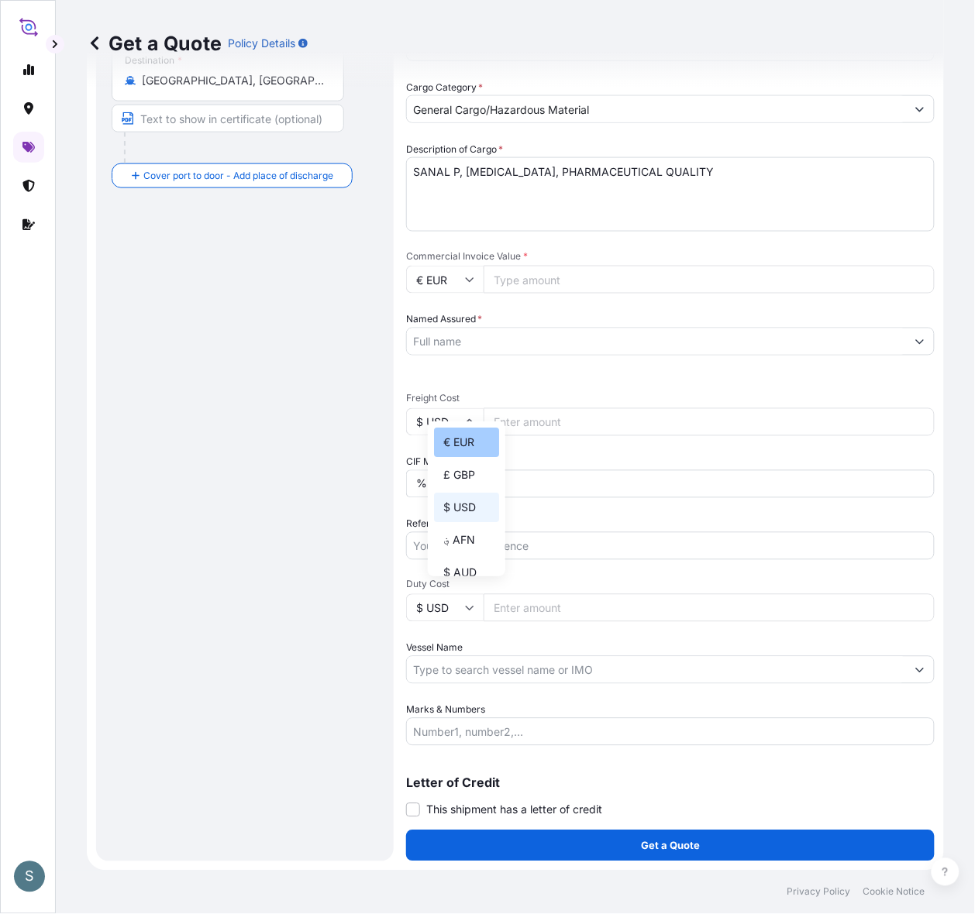
type input "€ EUR"
click at [330, 301] on div "Route Details Reset Route Details Cover door to port - Add loading place Place …" at bounding box center [245, 301] width 267 height 1089
click at [550, 266] on input "Commercial Invoice Value *" at bounding box center [708, 280] width 451 height 28
paste input "12201.00"
type input "12201.00"
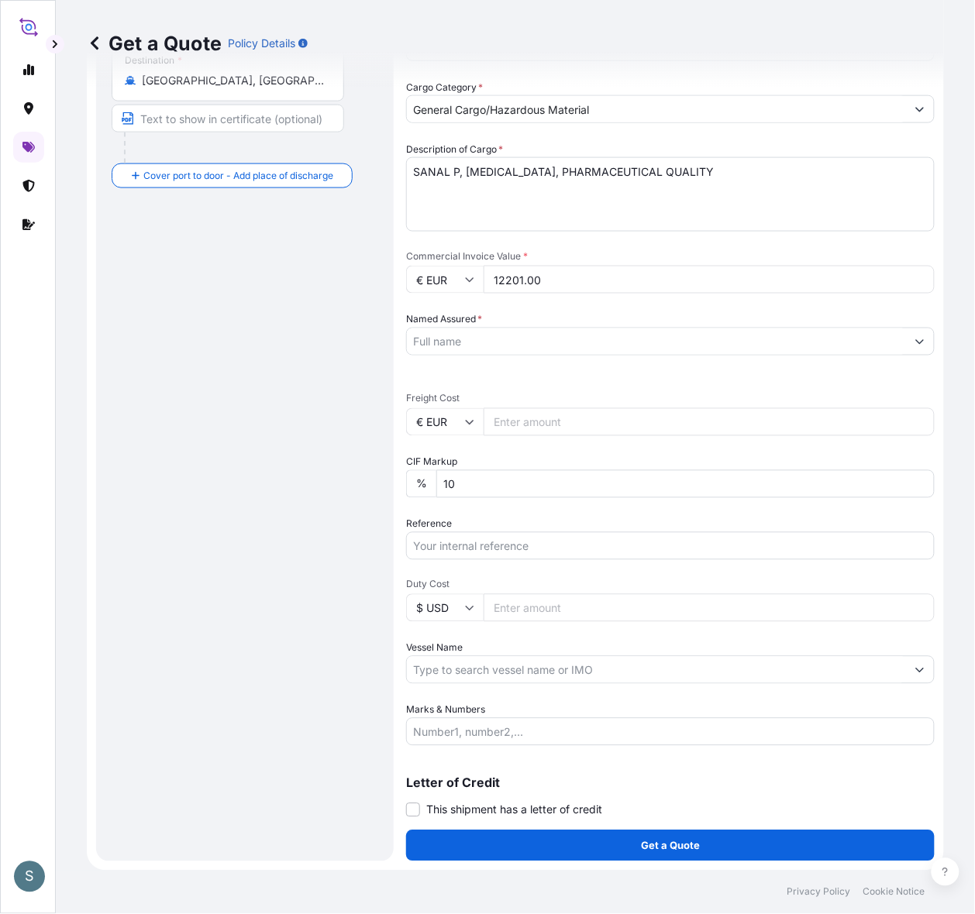
click at [323, 360] on div "Route Details Reset Route Details Cover door to port - Add loading place Place …" at bounding box center [245, 301] width 267 height 1089
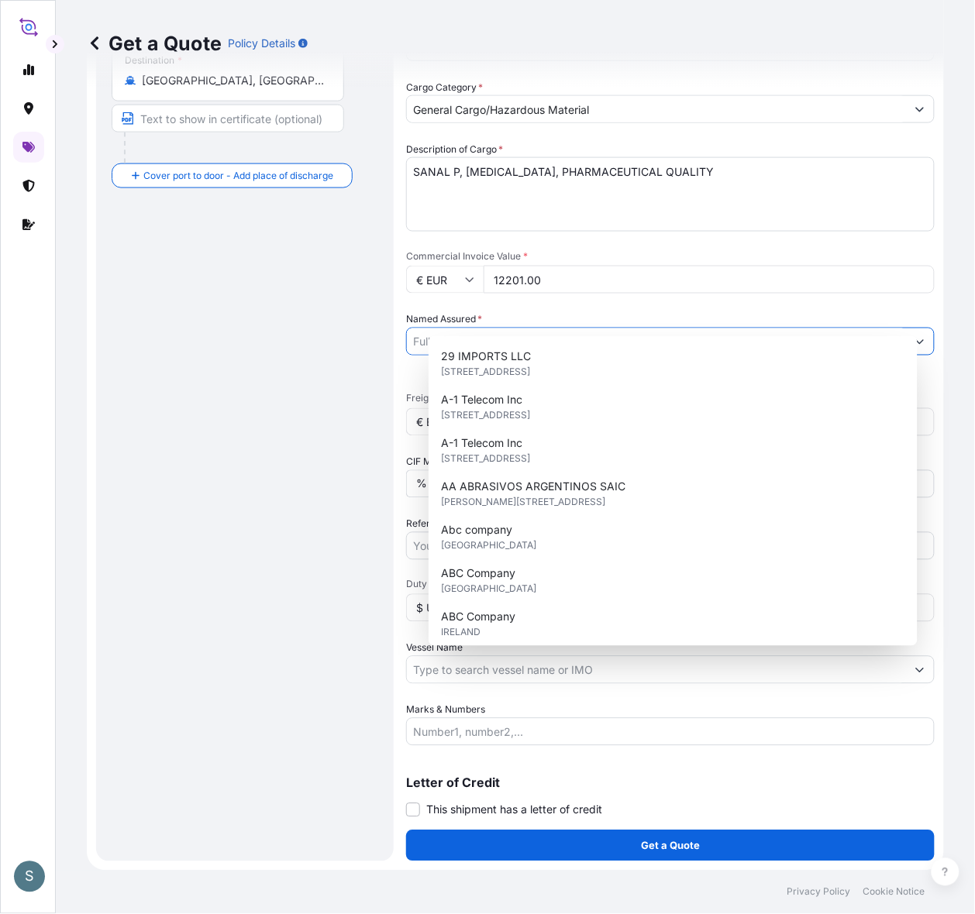
click at [519, 328] on input "Named Assured *" at bounding box center [656, 342] width 499 height 28
paste input "Mariager Salt Specialties A/S"
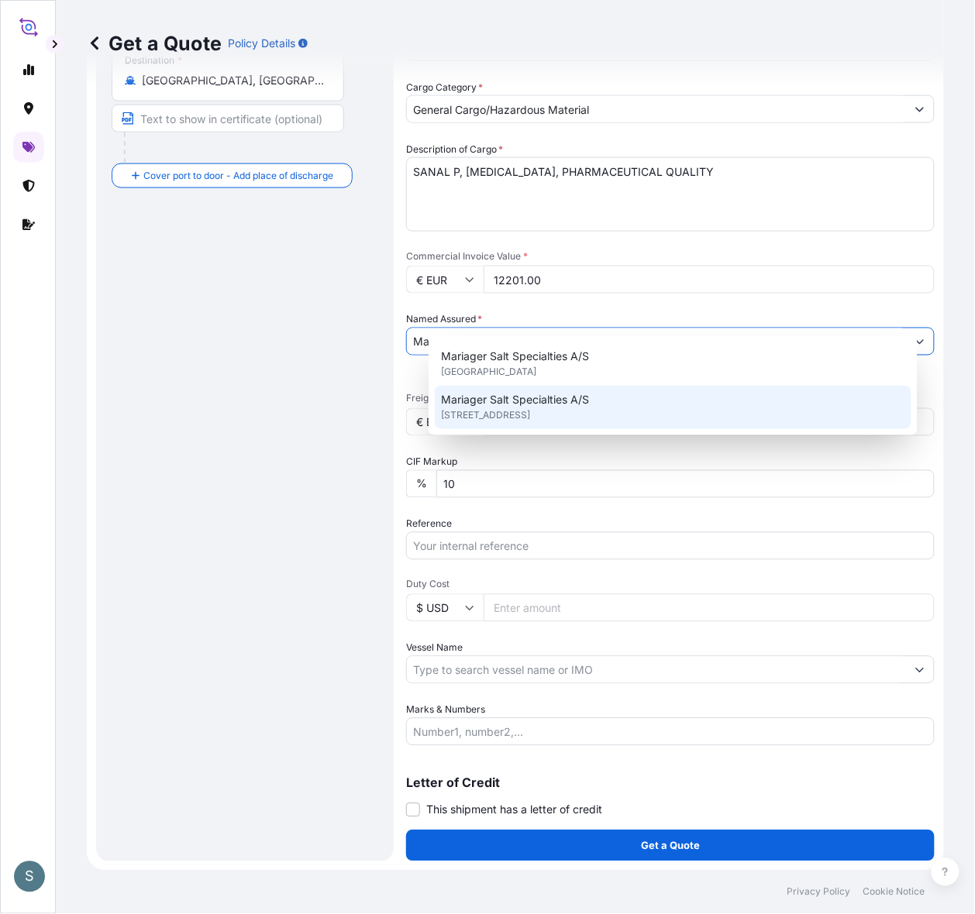
click at [508, 397] on span "Mariager Salt Specialties A/S" at bounding box center [515, 399] width 148 height 15
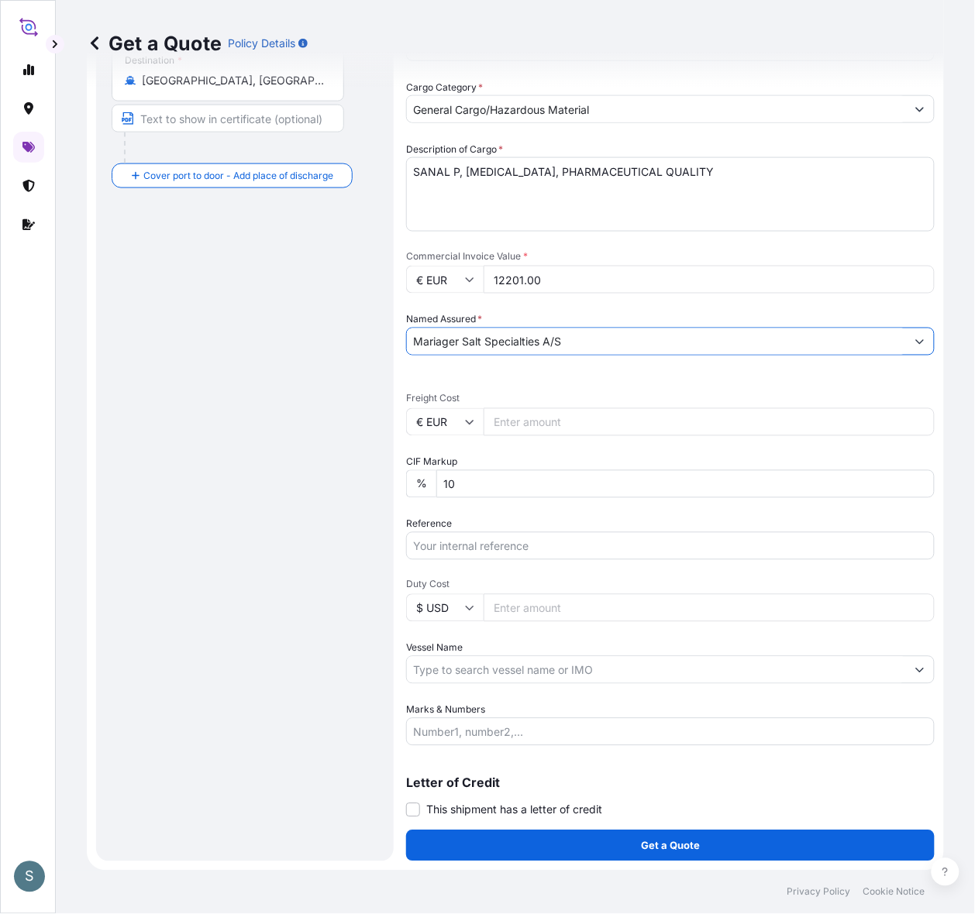
type input "Mariager Salt Specialties A/S"
click at [265, 458] on div "Route Details Reset Route Details Cover door to port - Add loading place Place …" at bounding box center [245, 301] width 267 height 1089
click at [544, 408] on input "Freight Cost" at bounding box center [708, 422] width 451 height 28
paste input "5079.07"
type input "5079.07"
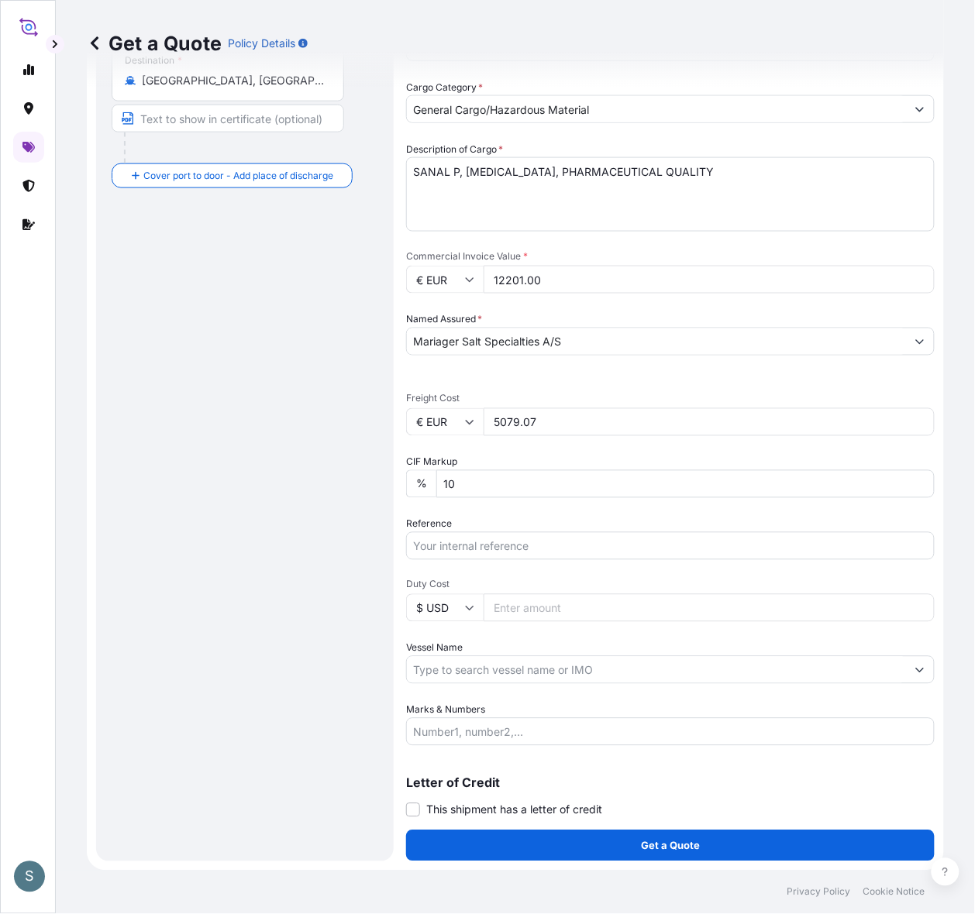
click at [362, 489] on div "Route Details Reset Route Details Cover door to port - Add loading place Place …" at bounding box center [245, 301] width 267 height 1089
click at [454, 532] on input "Reference" at bounding box center [670, 546] width 528 height 28
paste input "DK1001020056 2599719"
click at [517, 533] on input "DK1001020056 2599719" at bounding box center [670, 546] width 528 height 28
type input "DK1001020056 - 2599719"
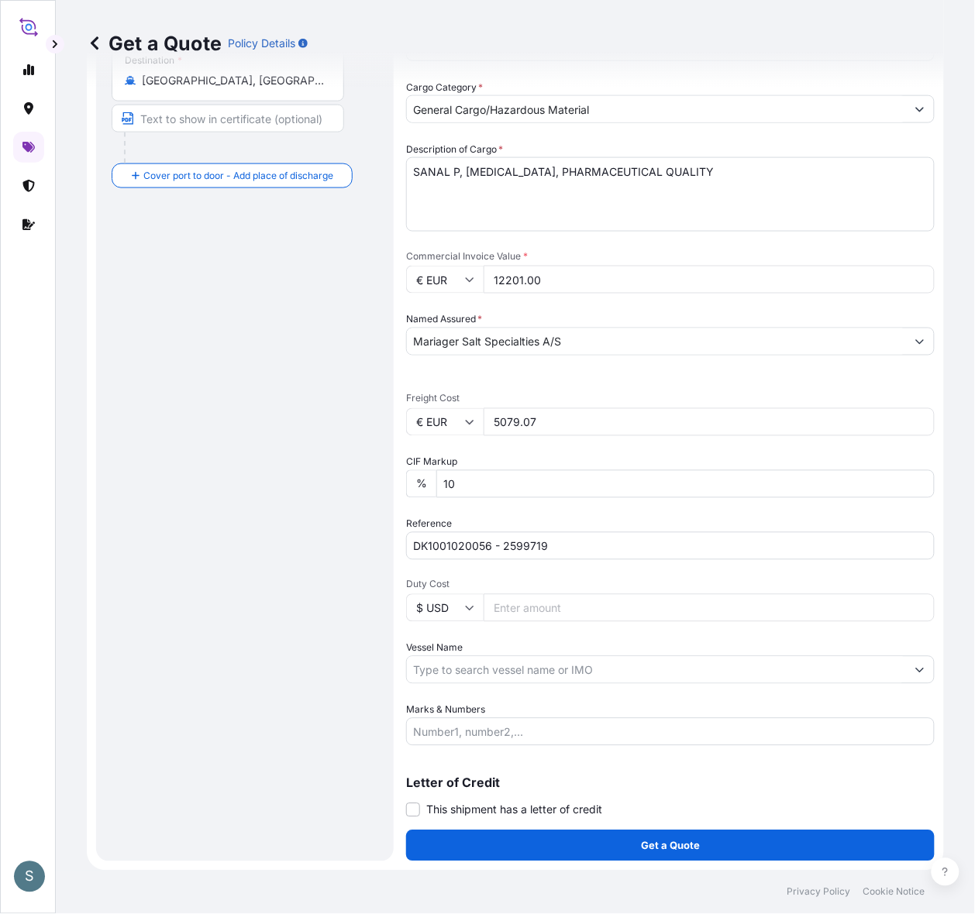
click at [263, 570] on div "Route Details Reset Route Details Cover door to port - Add loading place Place …" at bounding box center [245, 301] width 267 height 1089
click at [505, 656] on input "Vessel Name" at bounding box center [656, 670] width 499 height 28
paste input "VALENCIA EXPRESS"
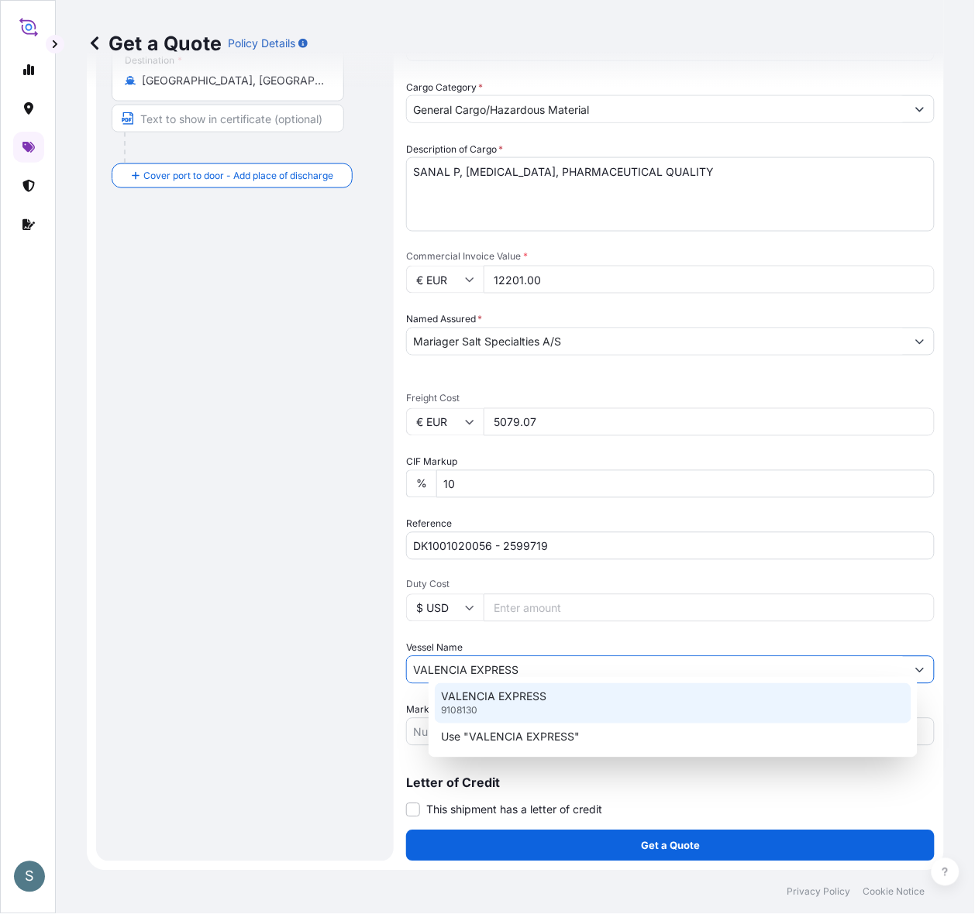
click at [518, 714] on div "VALENCIA EXPRESS 9108130" at bounding box center [673, 703] width 476 height 40
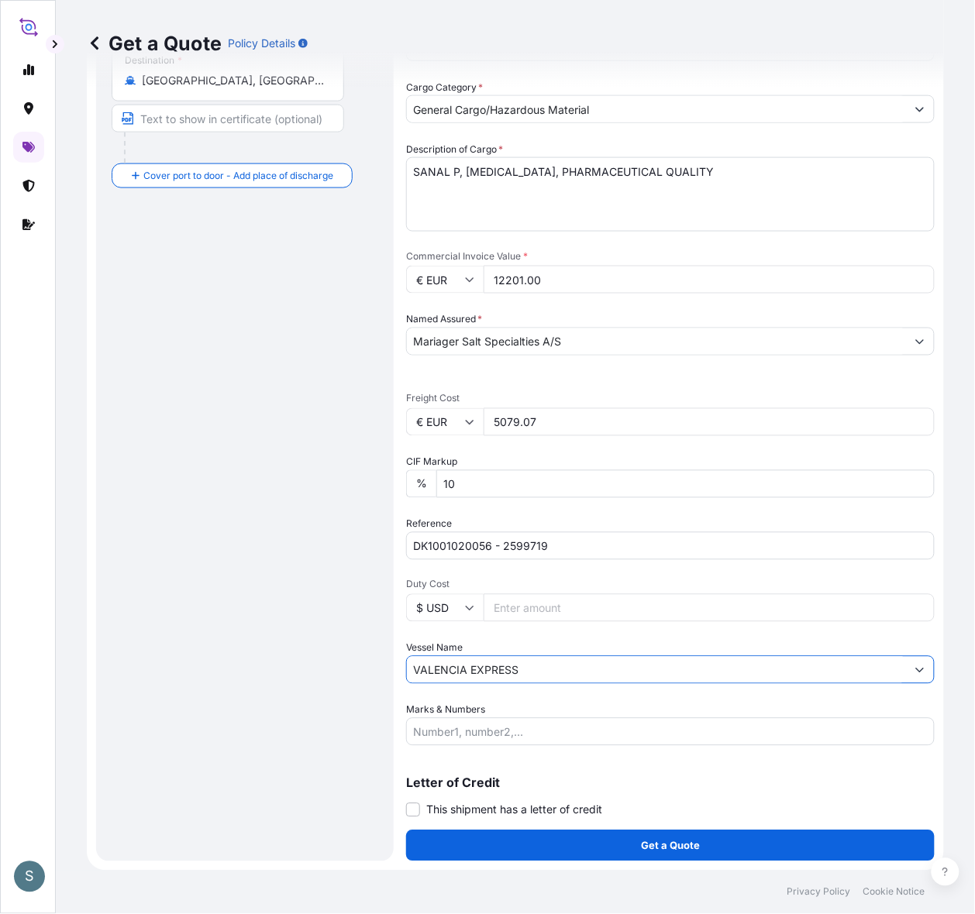
type input "VALENCIA EXPRESS"
click at [284, 706] on div "Route Details Reset Route Details Cover door to port - Add loading place Place …" at bounding box center [245, 301] width 267 height 1089
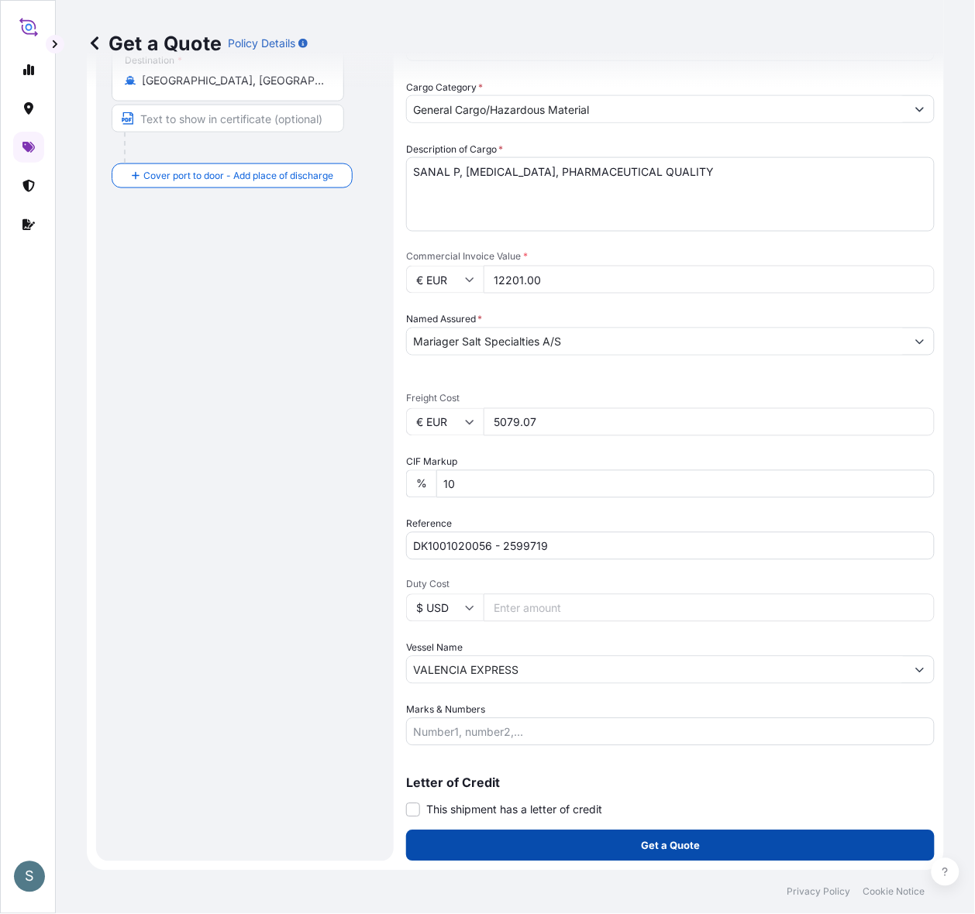
click at [566, 731] on button "Get a Quote" at bounding box center [670, 846] width 528 height 31
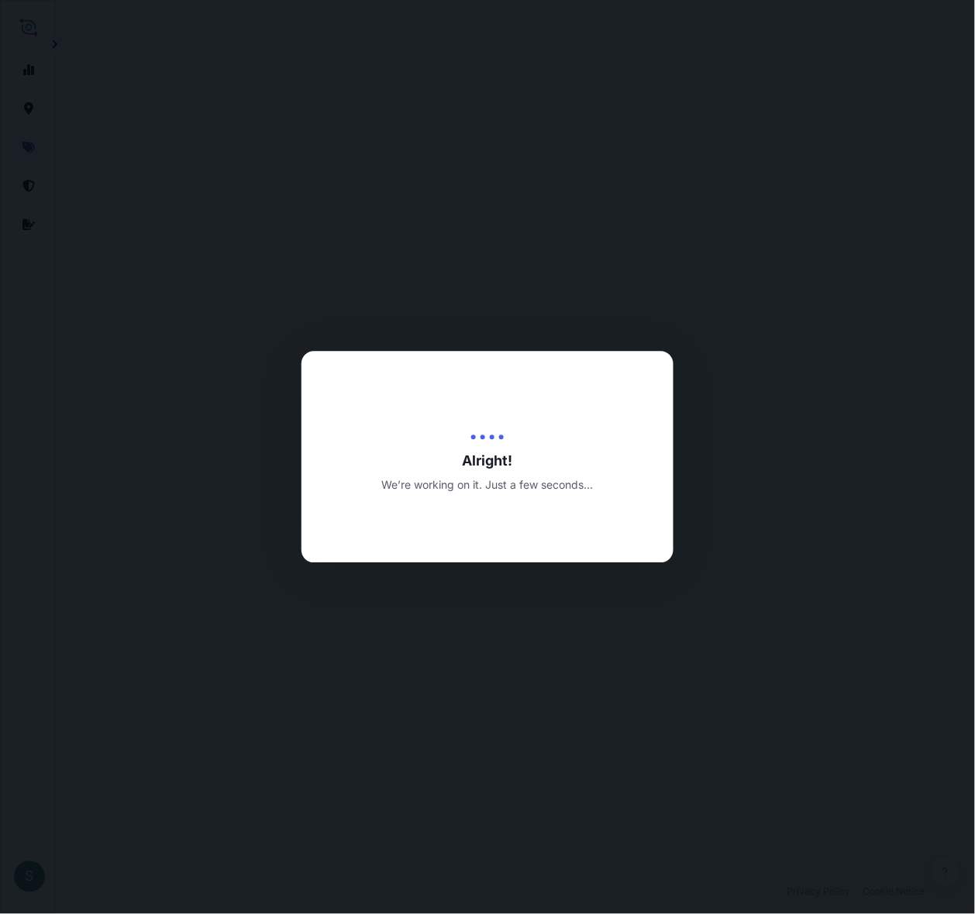
select select "Water"
select select "31589"
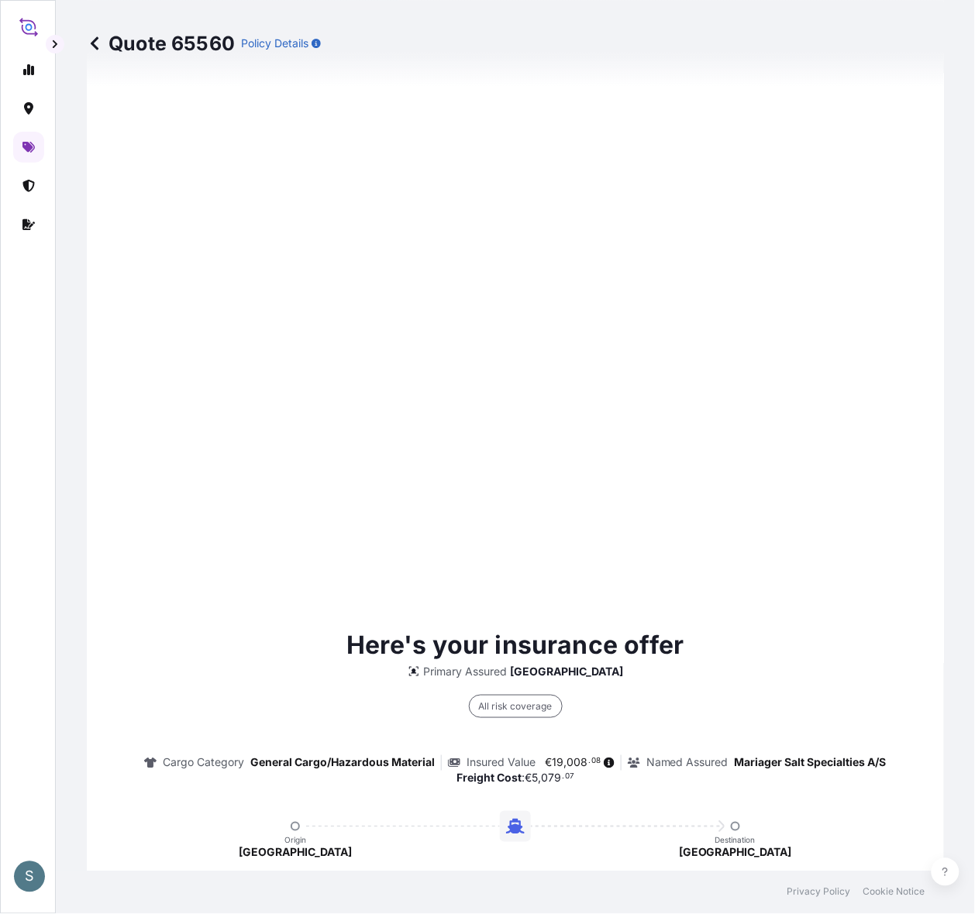
scroll to position [1211, 0]
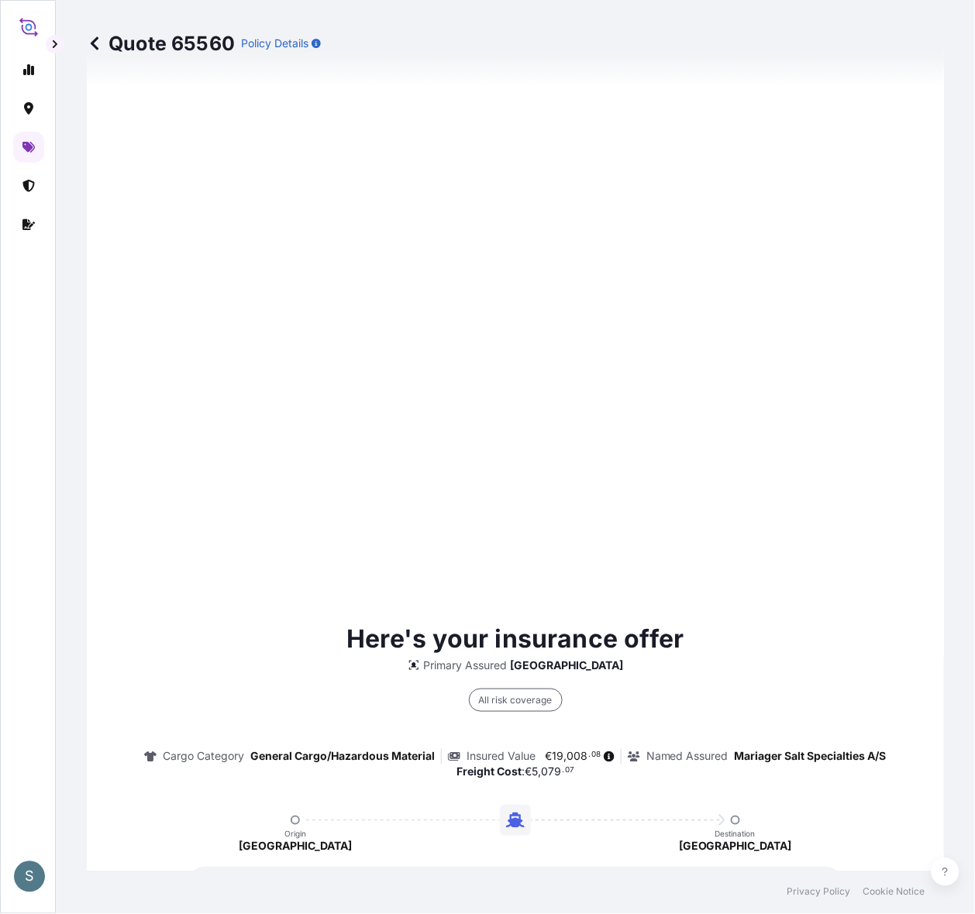
click at [436, 560] on div "Here's your insurance offer Primary Assured [GEOGRAPHIC_DATA] All risk coverage…" at bounding box center [515, 819] width 814 height 1536
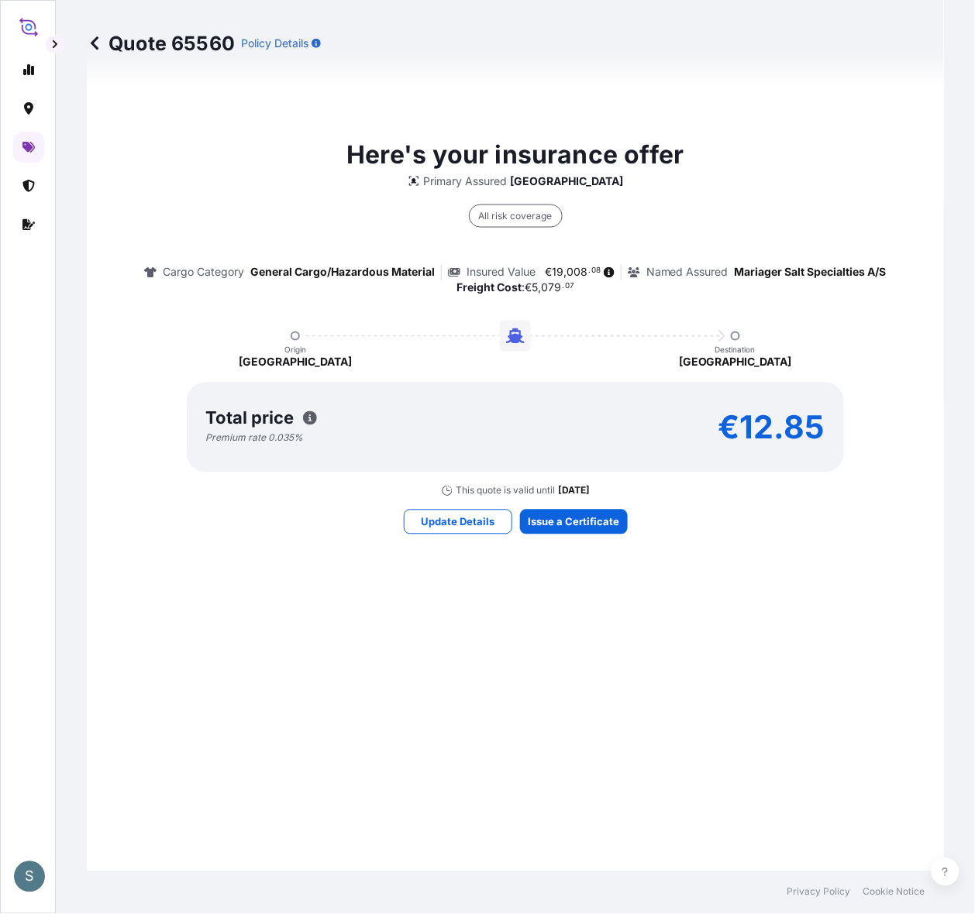
scroll to position [2018, 0]
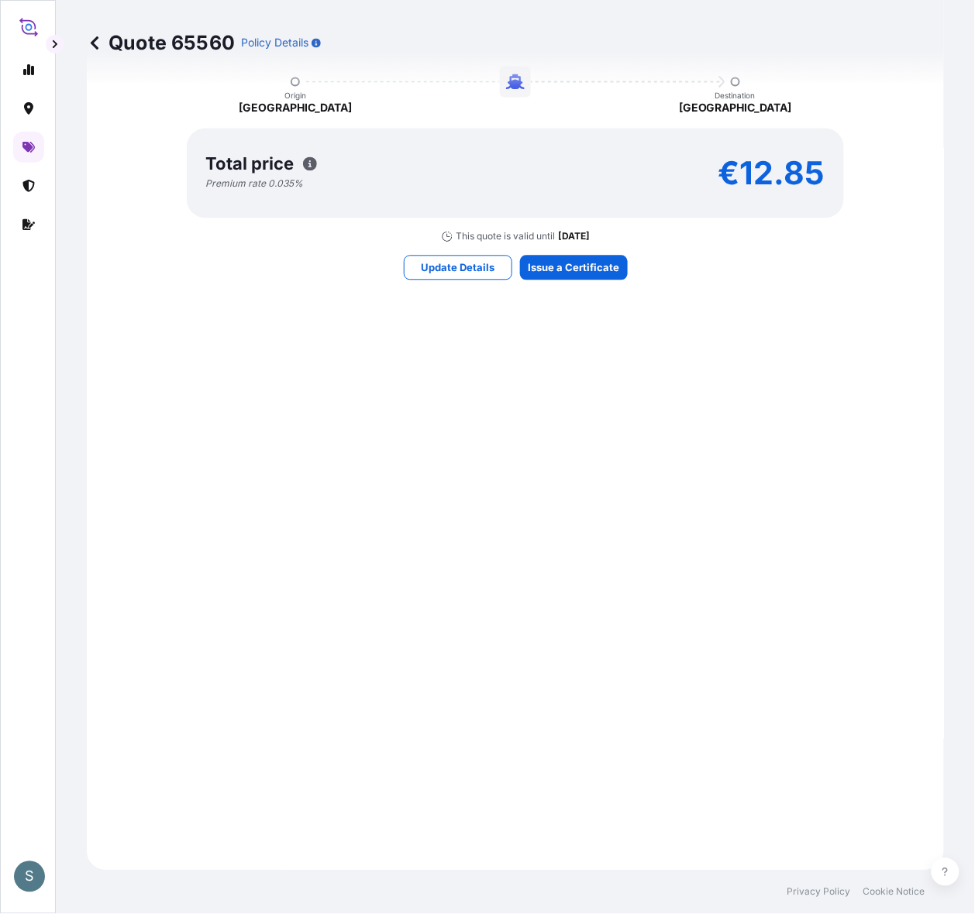
click at [580, 277] on div "Here's your insurance offer Primary Assured [GEOGRAPHIC_DATA] All risk coverage…" at bounding box center [515, 81] width 814 height 1536
click at [580, 280] on div "Here's your insurance offer Primary Assured [GEOGRAPHIC_DATA] All risk coverage…" at bounding box center [515, 81] width 814 height 1536
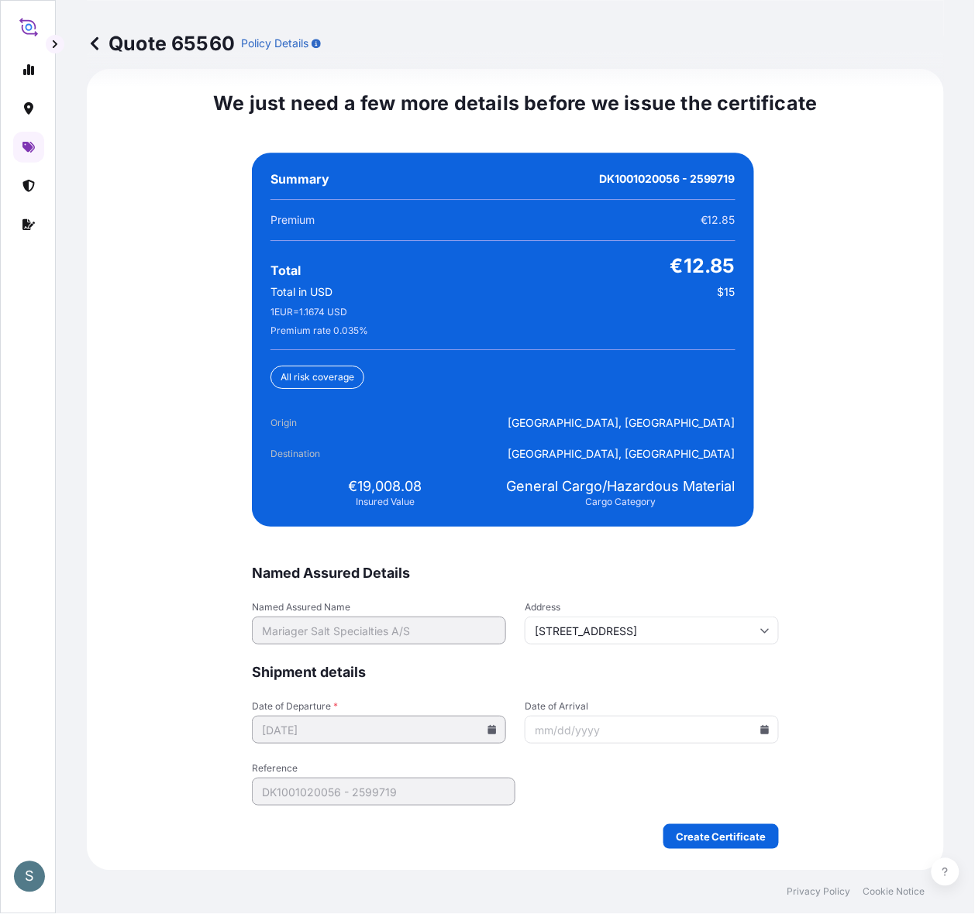
scroll to position [3727, 0]
drag, startPoint x: 353, startPoint y: 492, endPoint x: 413, endPoint y: 493, distance: 60.4
click at [413, 493] on span "€19,008.08" at bounding box center [386, 486] width 74 height 19
copy span "19,008.08"
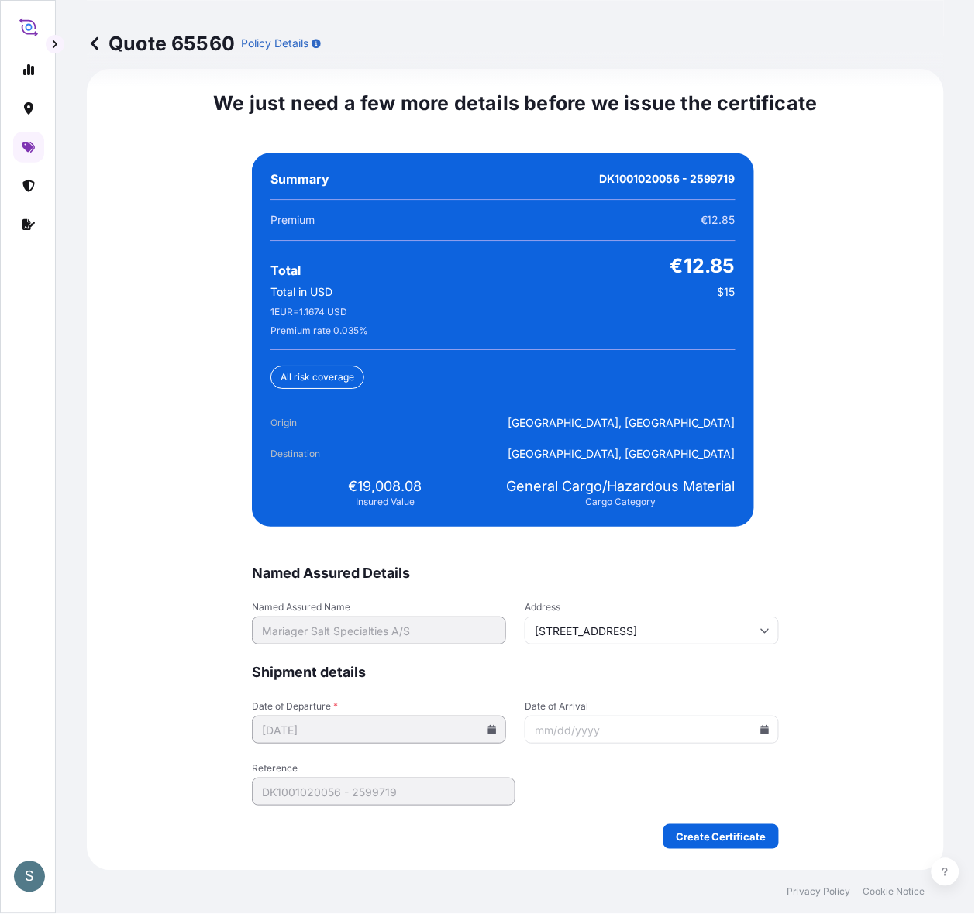
click at [741, 725] on icon at bounding box center [764, 729] width 9 height 9
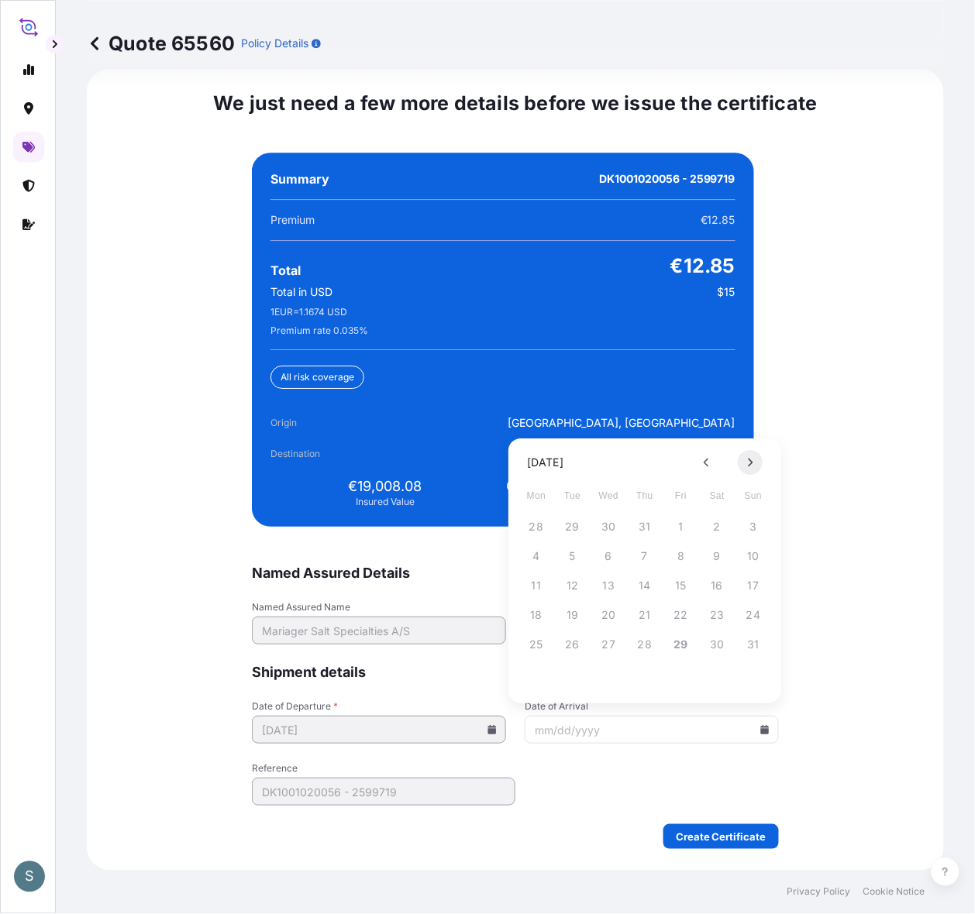
click at [741, 461] on button at bounding box center [750, 462] width 25 height 25
click at [566, 582] on button "14" at bounding box center [572, 585] width 25 height 25
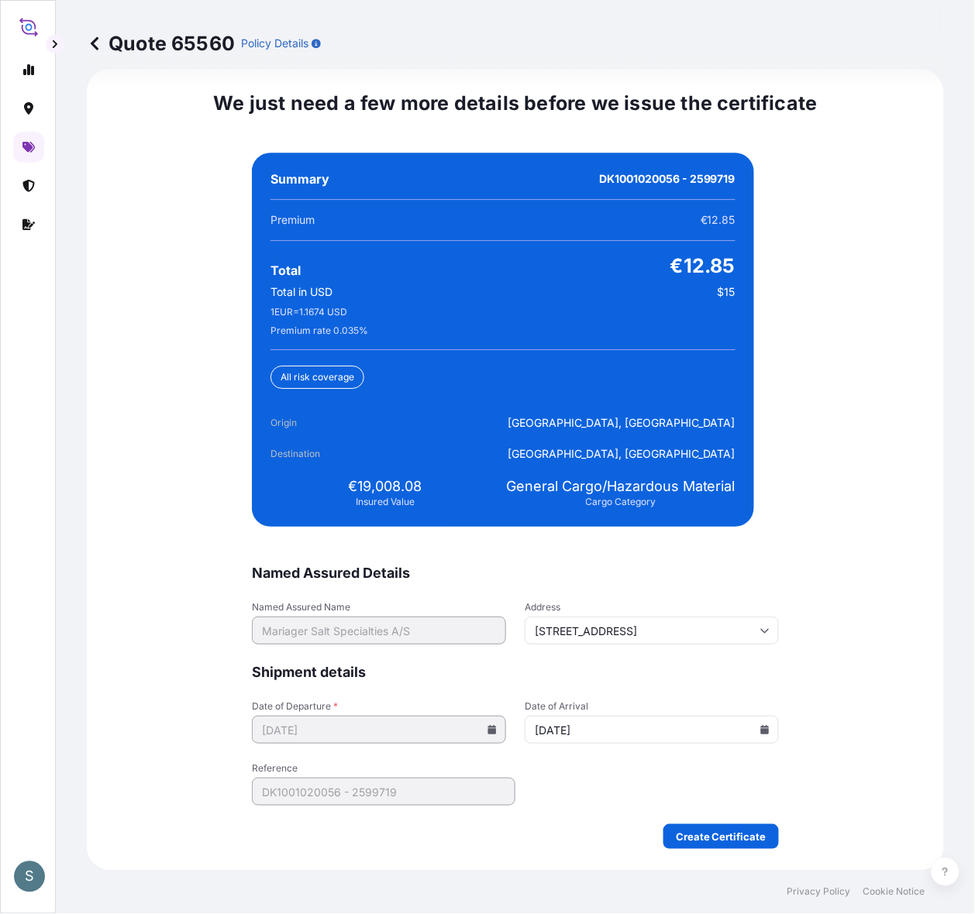
type input "[DATE]"
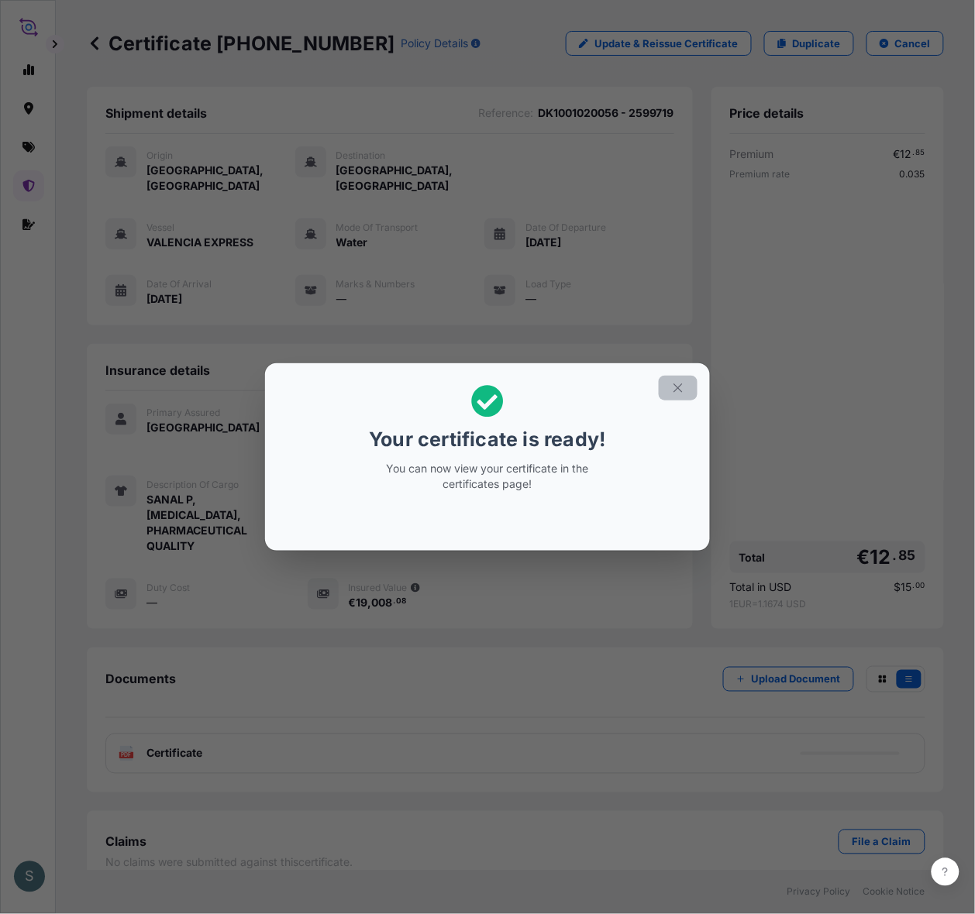
click at [675, 388] on button "button" at bounding box center [678, 388] width 39 height 25
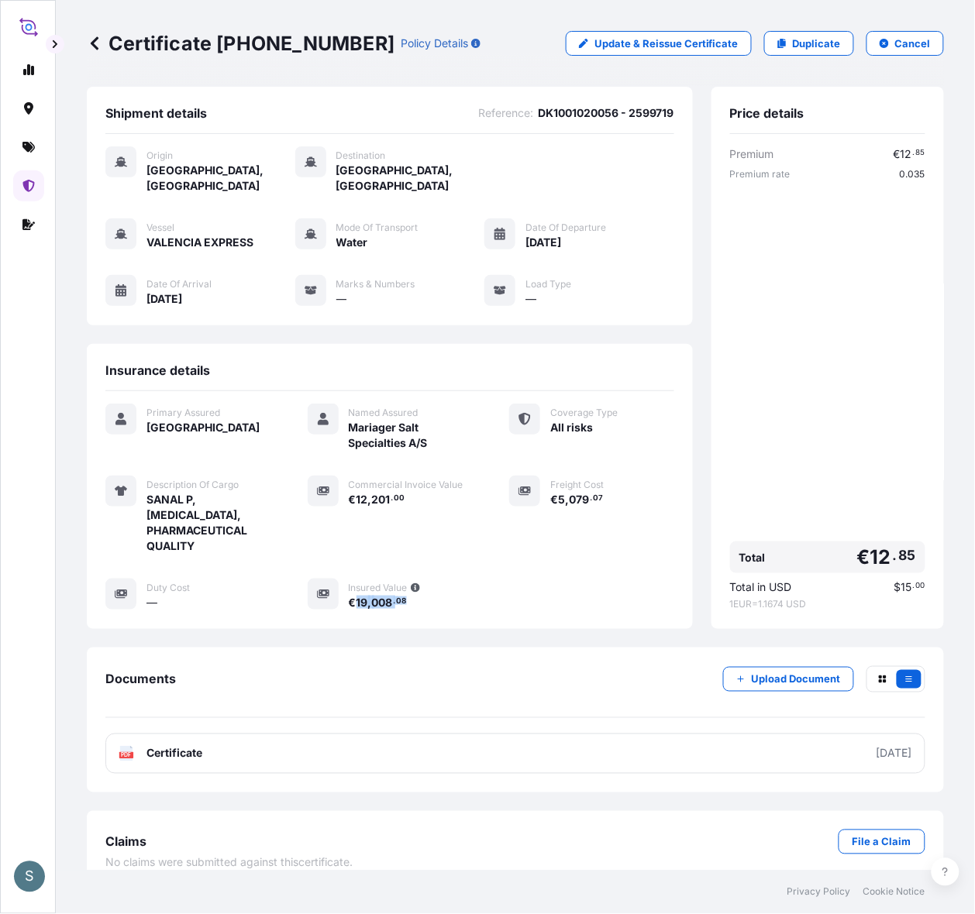
drag, startPoint x: 356, startPoint y: 614, endPoint x: 409, endPoint y: 614, distance: 52.7
click at [409, 611] on div "€ 19 , 008 . 08" at bounding box center [411, 602] width 124 height 16
copy span "19 , 008 . 08"
click at [483, 611] on div "Primary Assured Denmark Named Assured Mariager Salt Specialties A/S Coverage Ty…" at bounding box center [389, 507] width 569 height 207
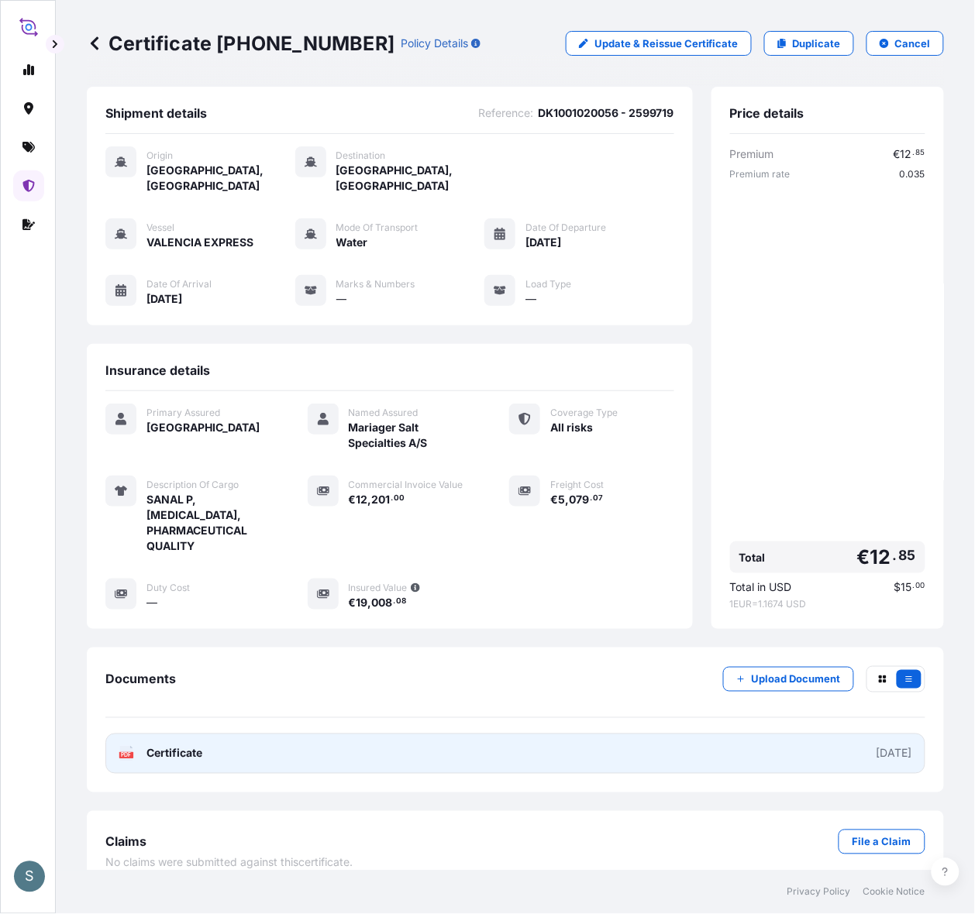
click at [359, 731] on link "PDF Certificate [DATE]" at bounding box center [515, 754] width 820 height 40
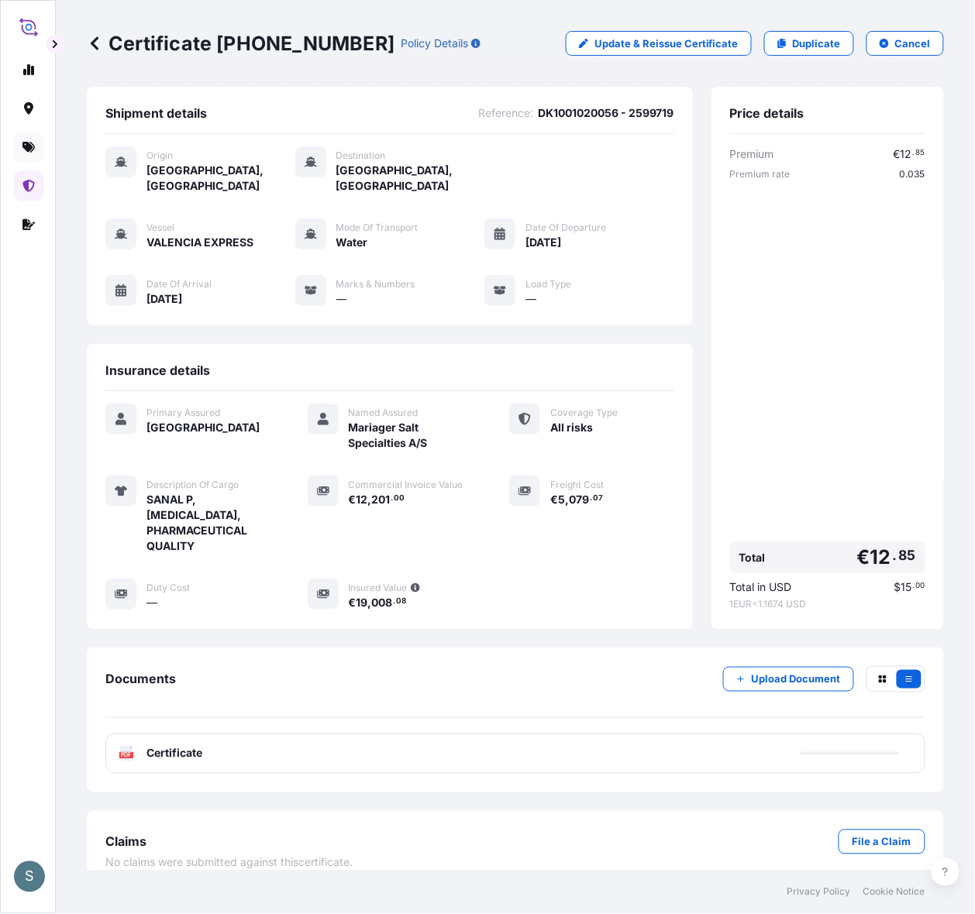
click at [37, 147] on link at bounding box center [28, 147] width 31 height 31
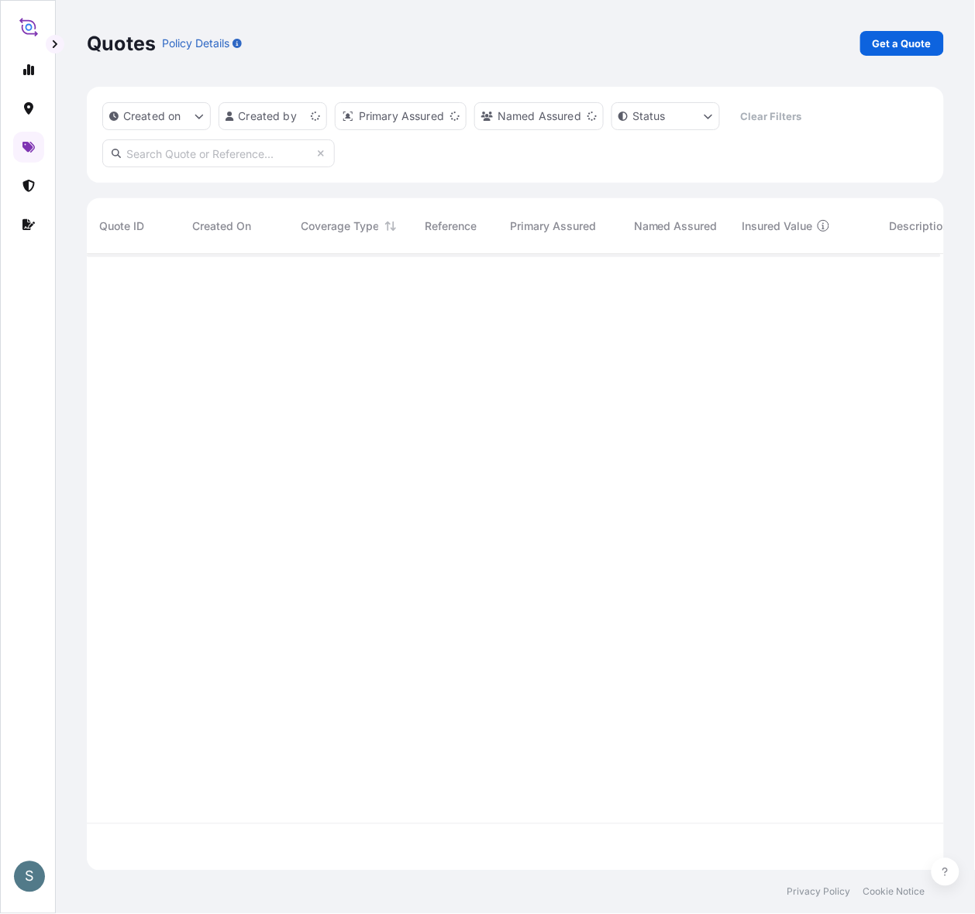
scroll to position [602, 839]
click at [209, 163] on input "text" at bounding box center [218, 153] width 232 height 28
paste input "DK1001020320"
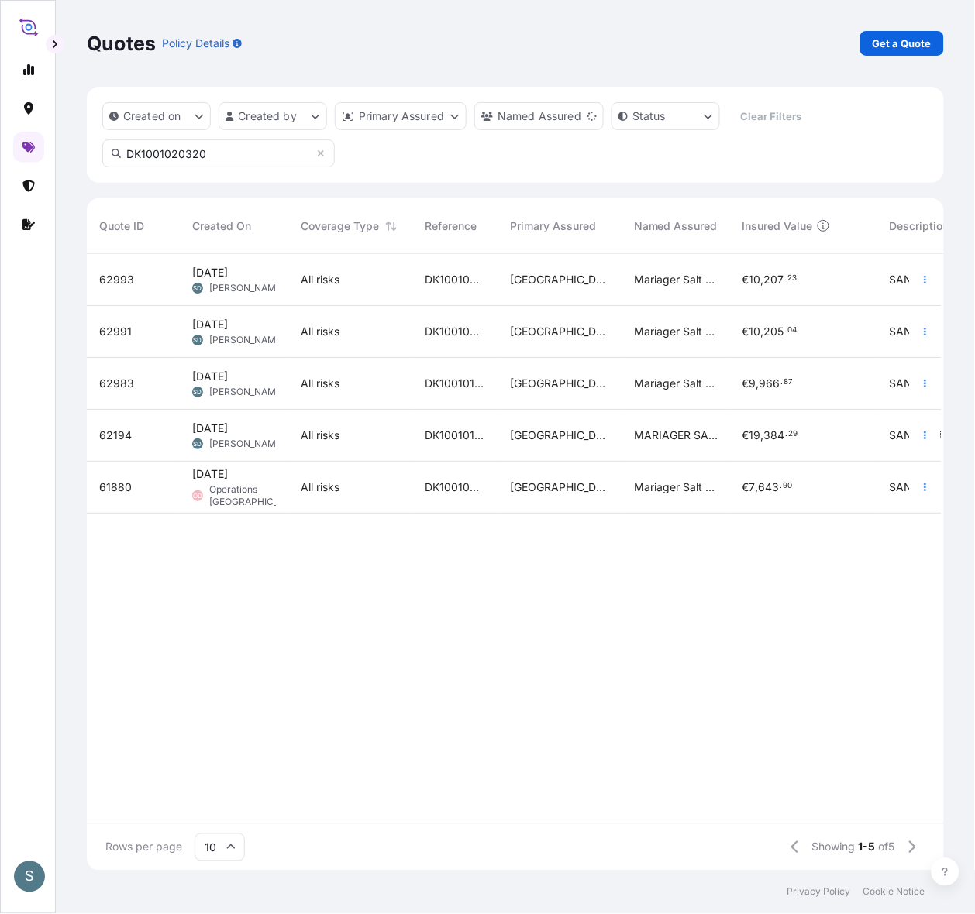
click at [258, 157] on input "DK1001020320" at bounding box center [218, 153] width 232 height 28
type input "DK1001020320"
click at [693, 642] on div "62993 [DATE] SD [PERSON_NAME] All risks DK1001020089 - 2600225 [GEOGRAPHIC_DATA…" at bounding box center [776, 534] width 1379 height 561
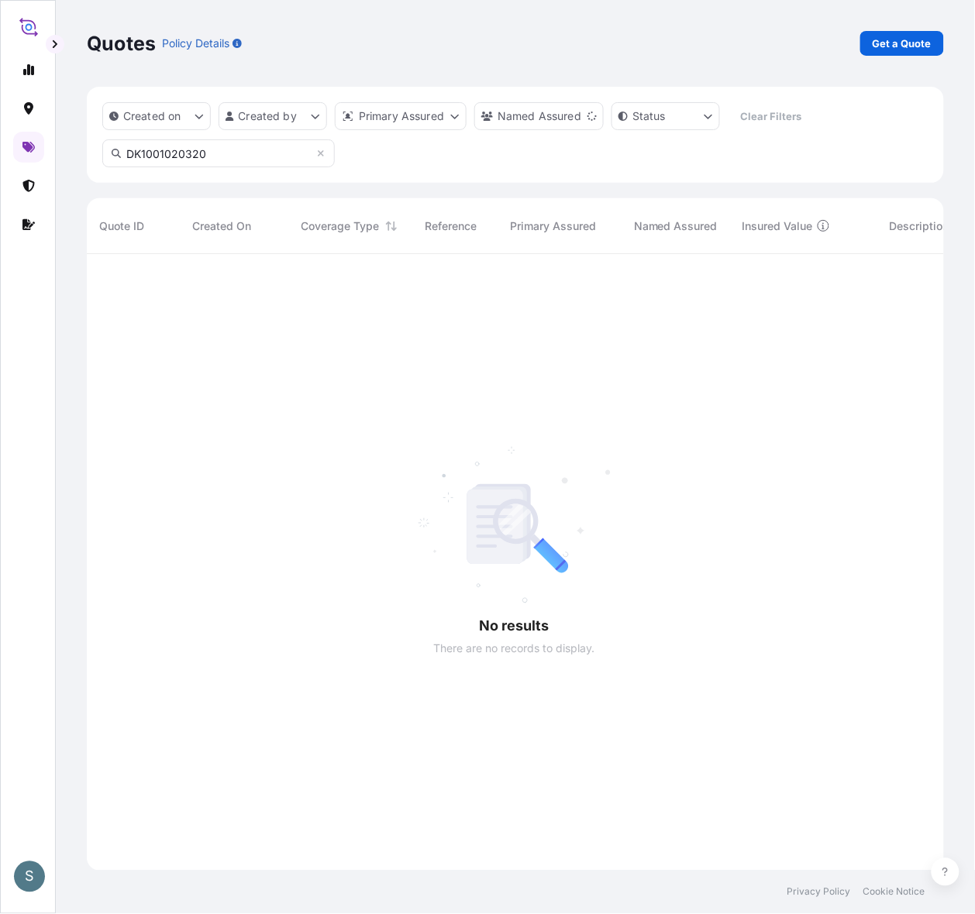
click at [218, 159] on input "DK1001020320" at bounding box center [218, 153] width 232 height 28
click at [33, 153] on icon at bounding box center [28, 147] width 12 height 11
click at [315, 161] on input "DK1001020320" at bounding box center [218, 153] width 232 height 28
click at [275, 159] on input "DK1001020320" at bounding box center [218, 153] width 232 height 28
click at [172, 141] on div "Created on Created by Primary Assured Named Assured Status Clear Filters DK1001…" at bounding box center [515, 135] width 857 height 96
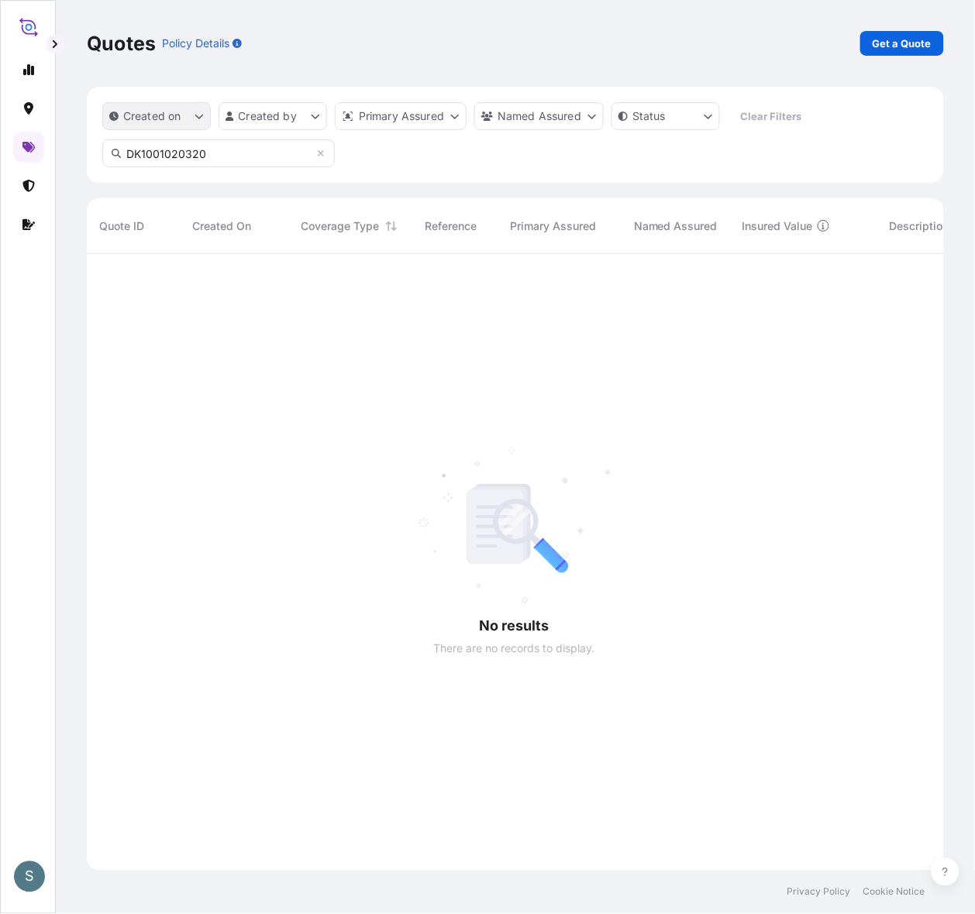
click at [168, 124] on p "Created on" at bounding box center [152, 115] width 58 height 15
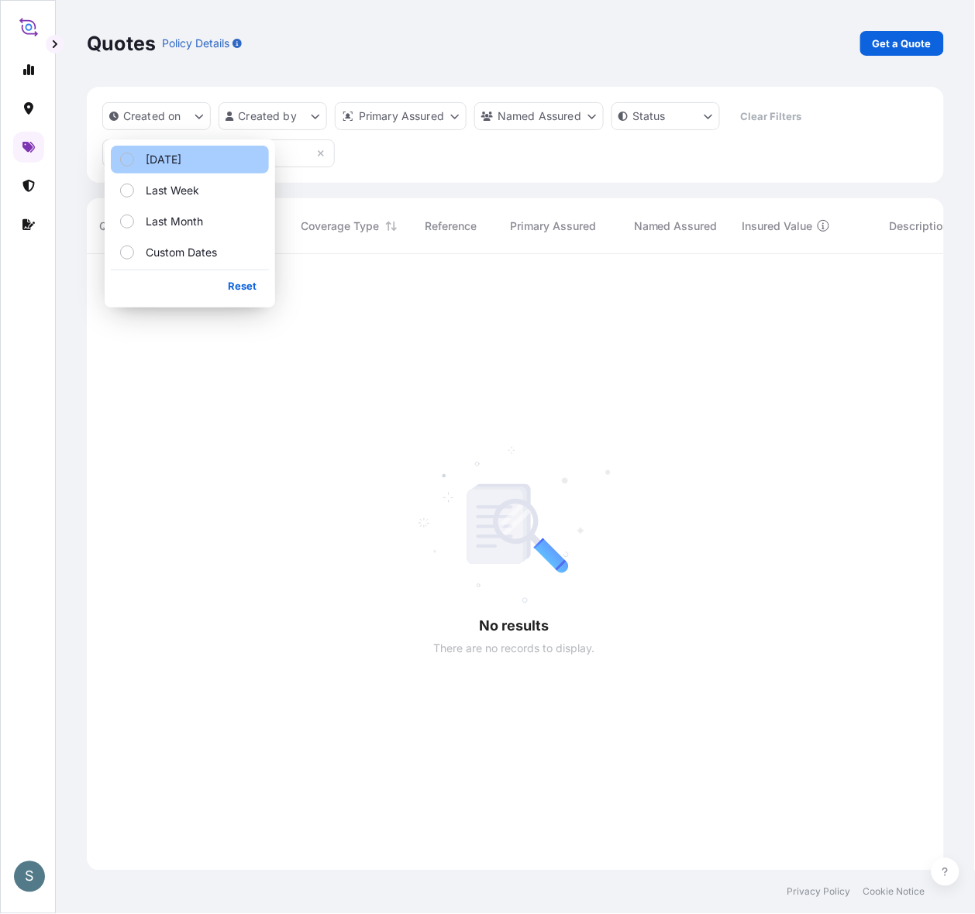
click at [171, 163] on p "[DATE]" at bounding box center [164, 159] width 36 height 15
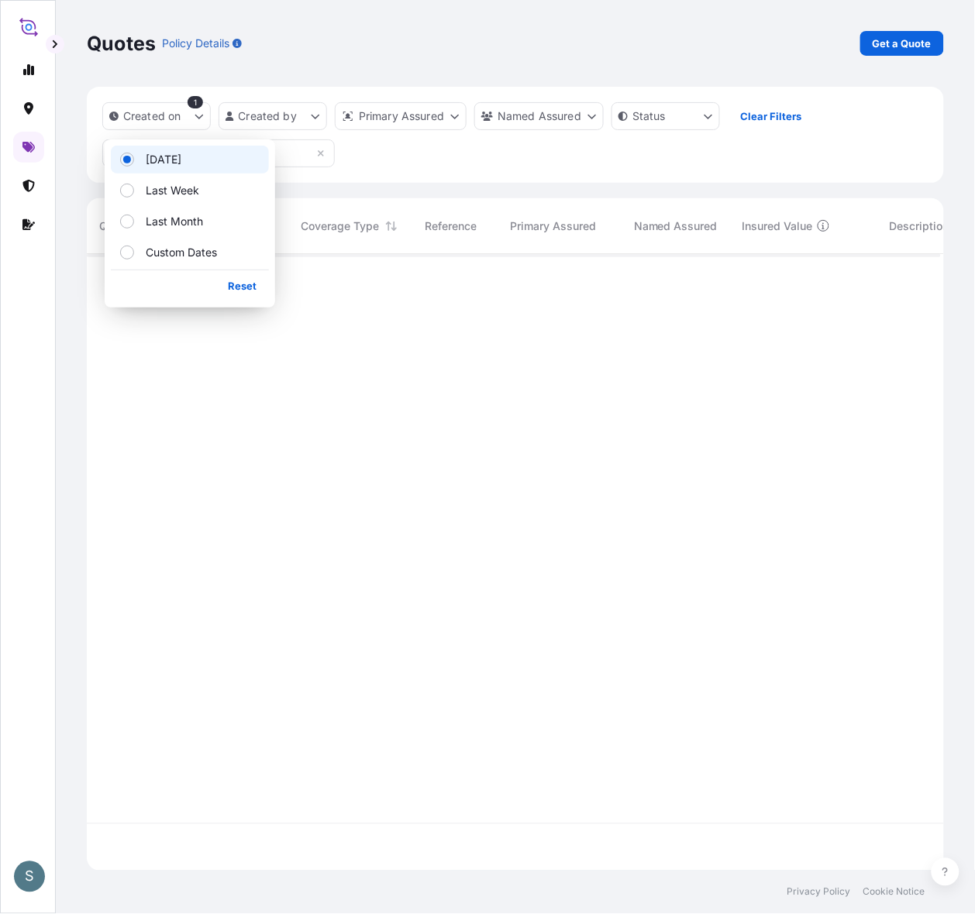
click at [378, 450] on div at bounding box center [776, 534] width 1379 height 561
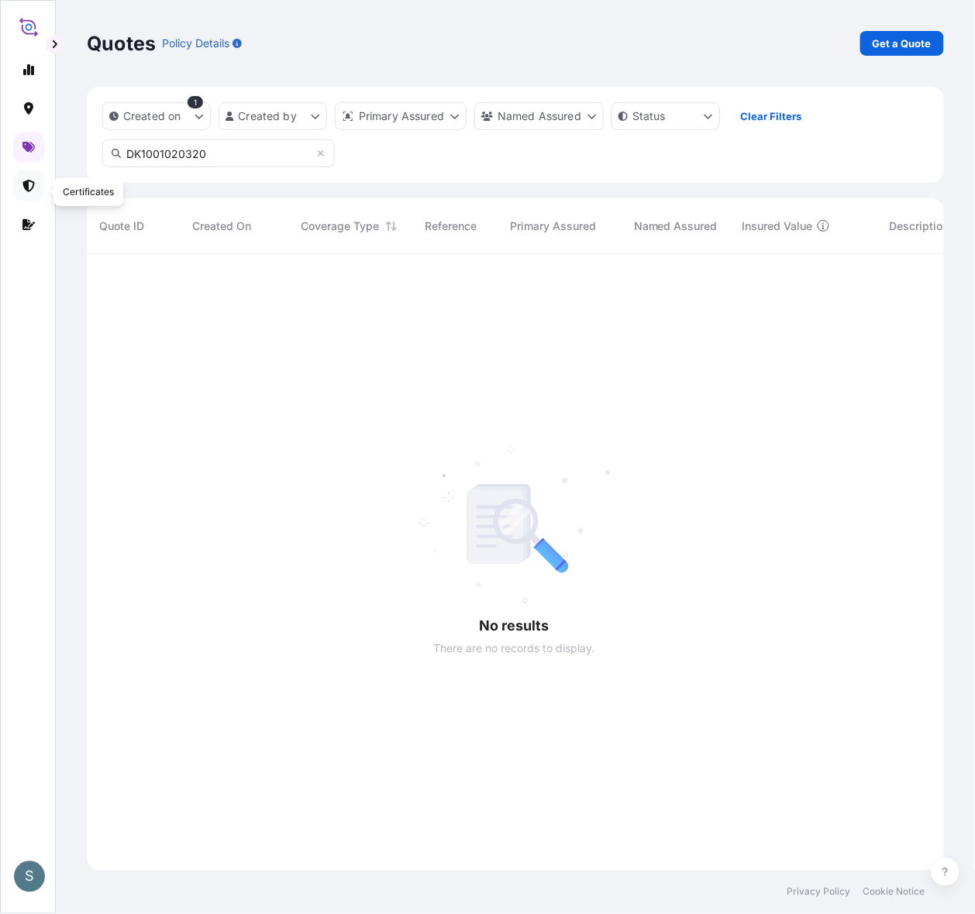
scroll to position [649, 839]
click at [24, 191] on icon at bounding box center [29, 186] width 12 height 12
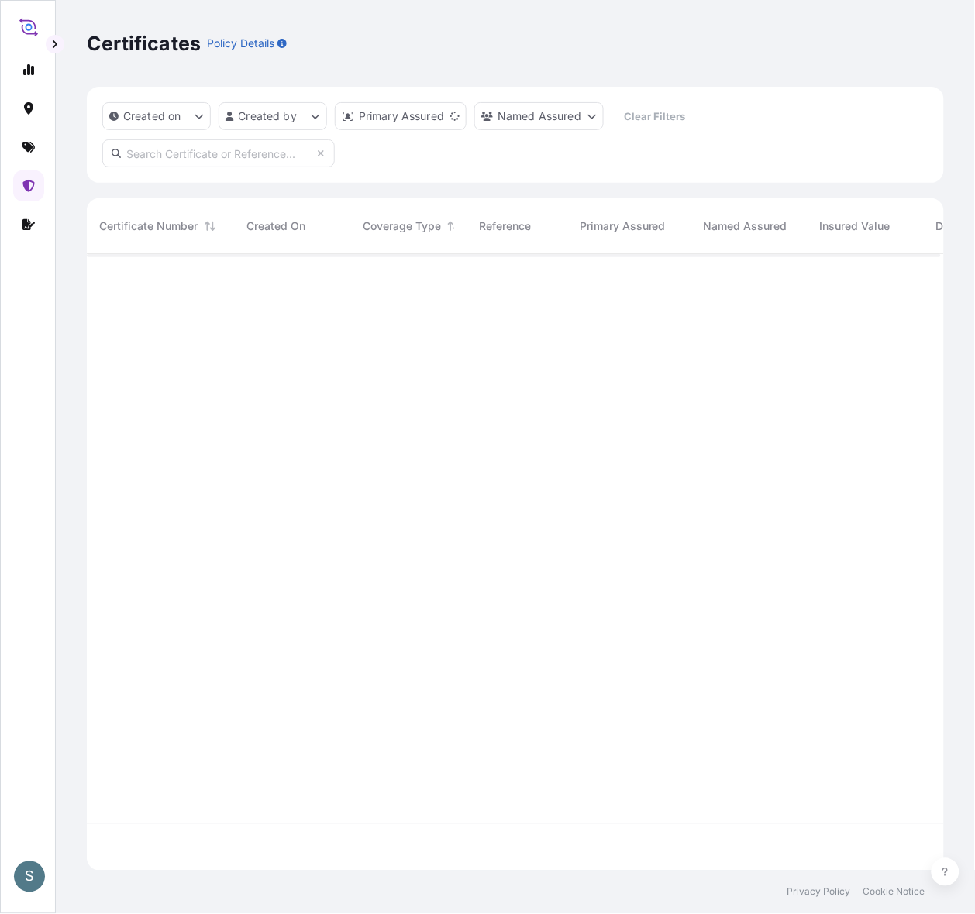
scroll to position [602, 839]
click at [214, 160] on input "text" at bounding box center [218, 153] width 232 height 28
paste input "DK1001020320"
type input "DK1001020320"
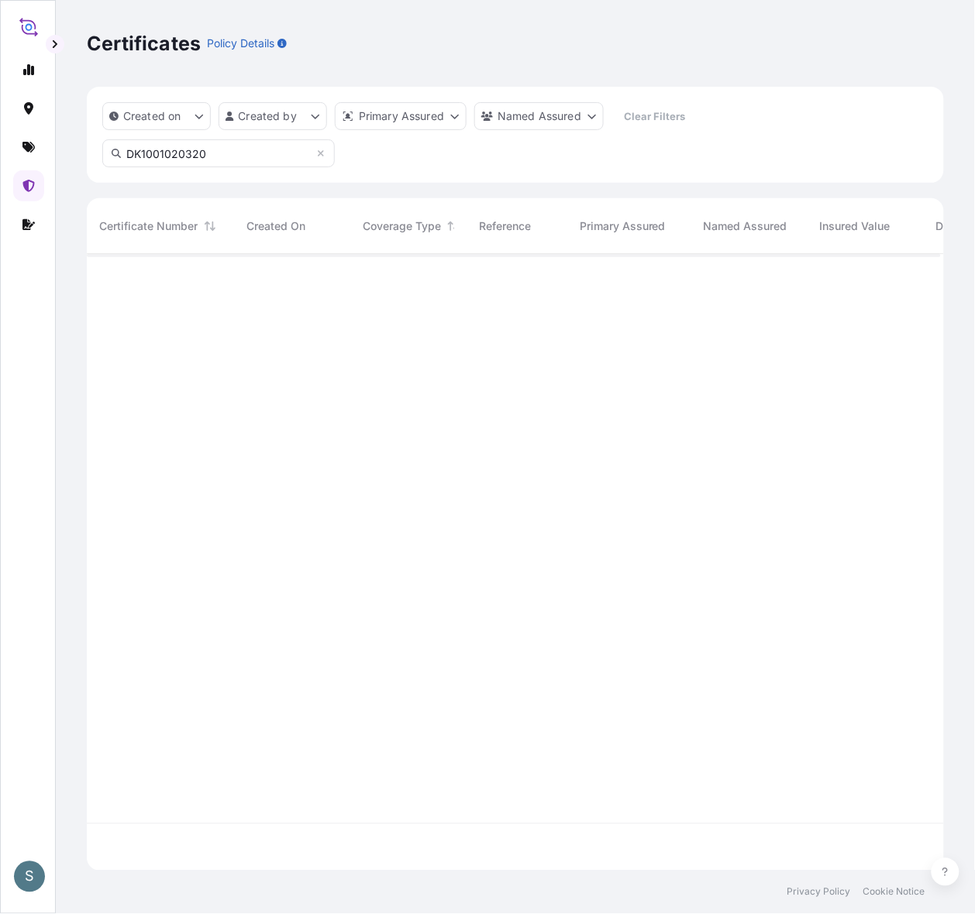
click at [72, 425] on div "Certificates Policy Details Created on Created by Primary Assured Named Assured…" at bounding box center [515, 435] width 919 height 871
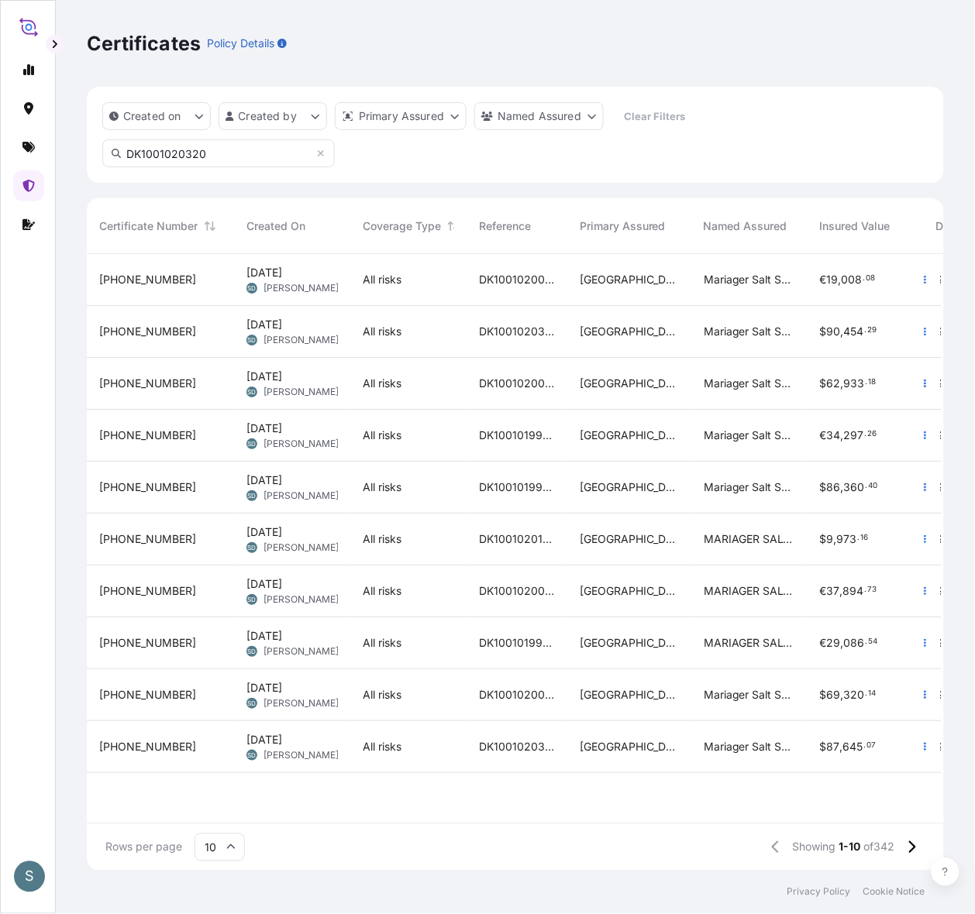
click at [256, 167] on input "DK1001020320" at bounding box center [218, 153] width 232 height 28
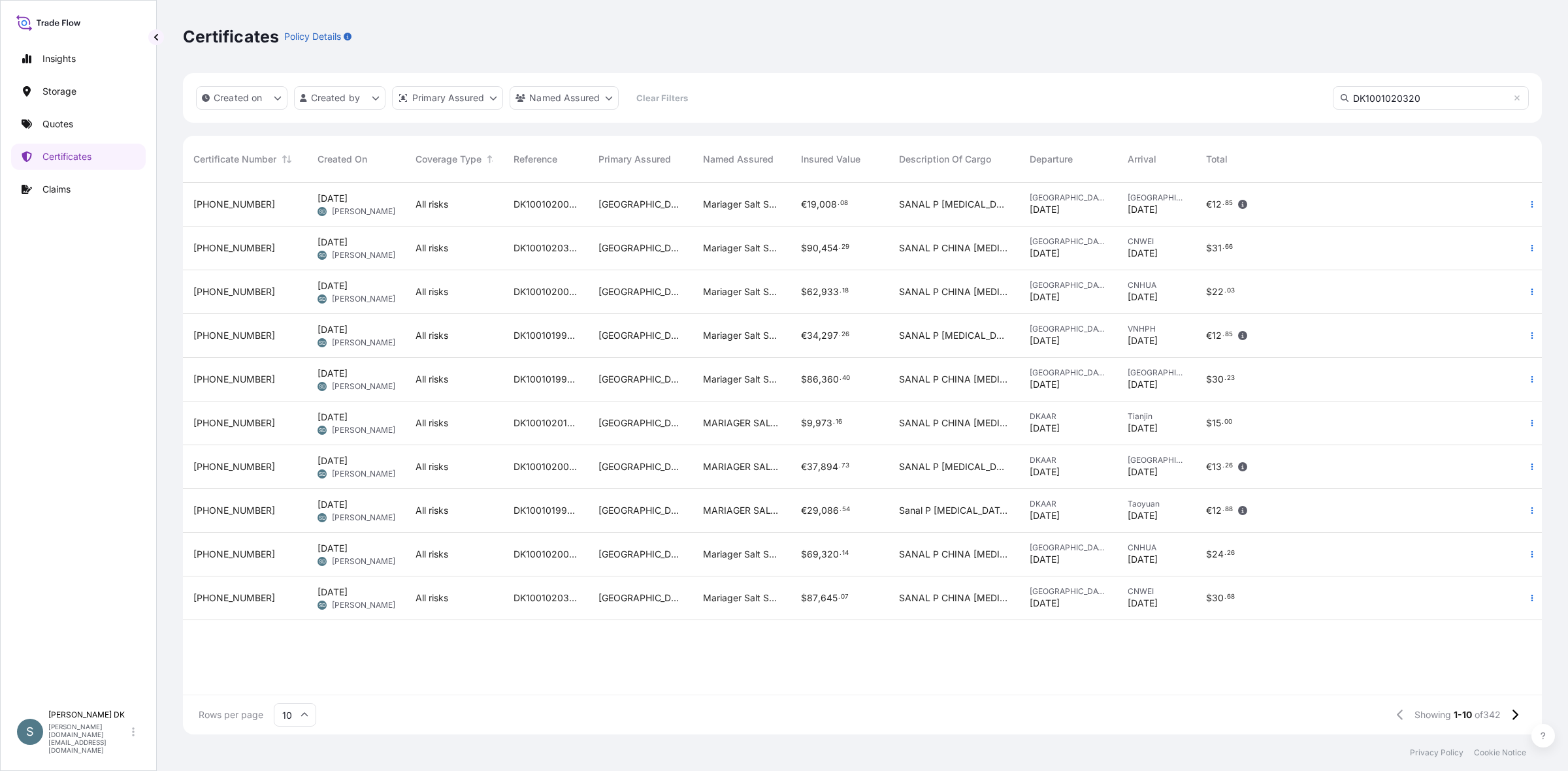
scroll to position [13, 13]
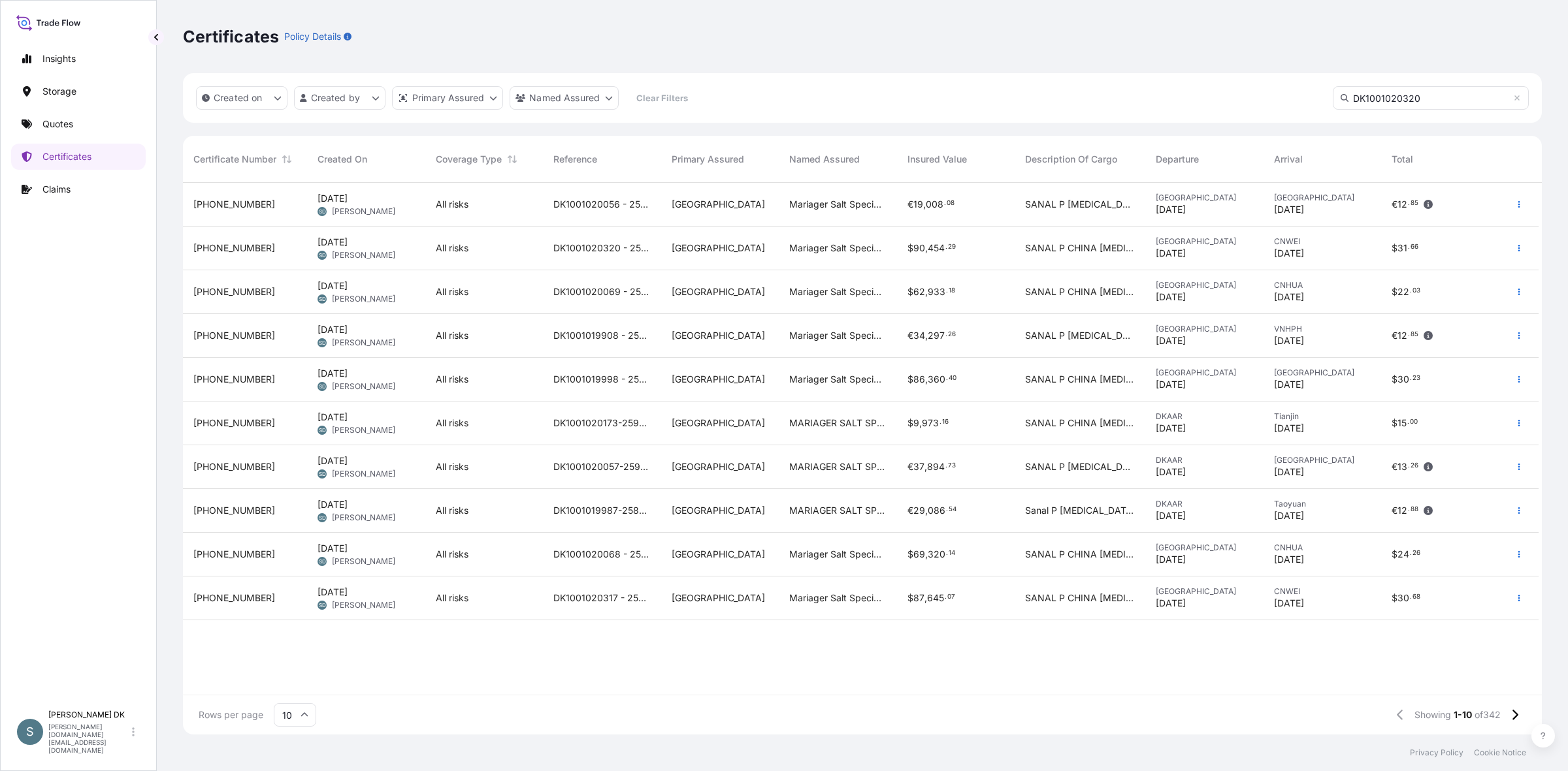
click at [625, 99] on input "DK1001020320" at bounding box center [1431, 98] width 196 height 24
click at [625, 254] on span "DK1001020320 - 2598967" at bounding box center [601, 248] width 97 height 13
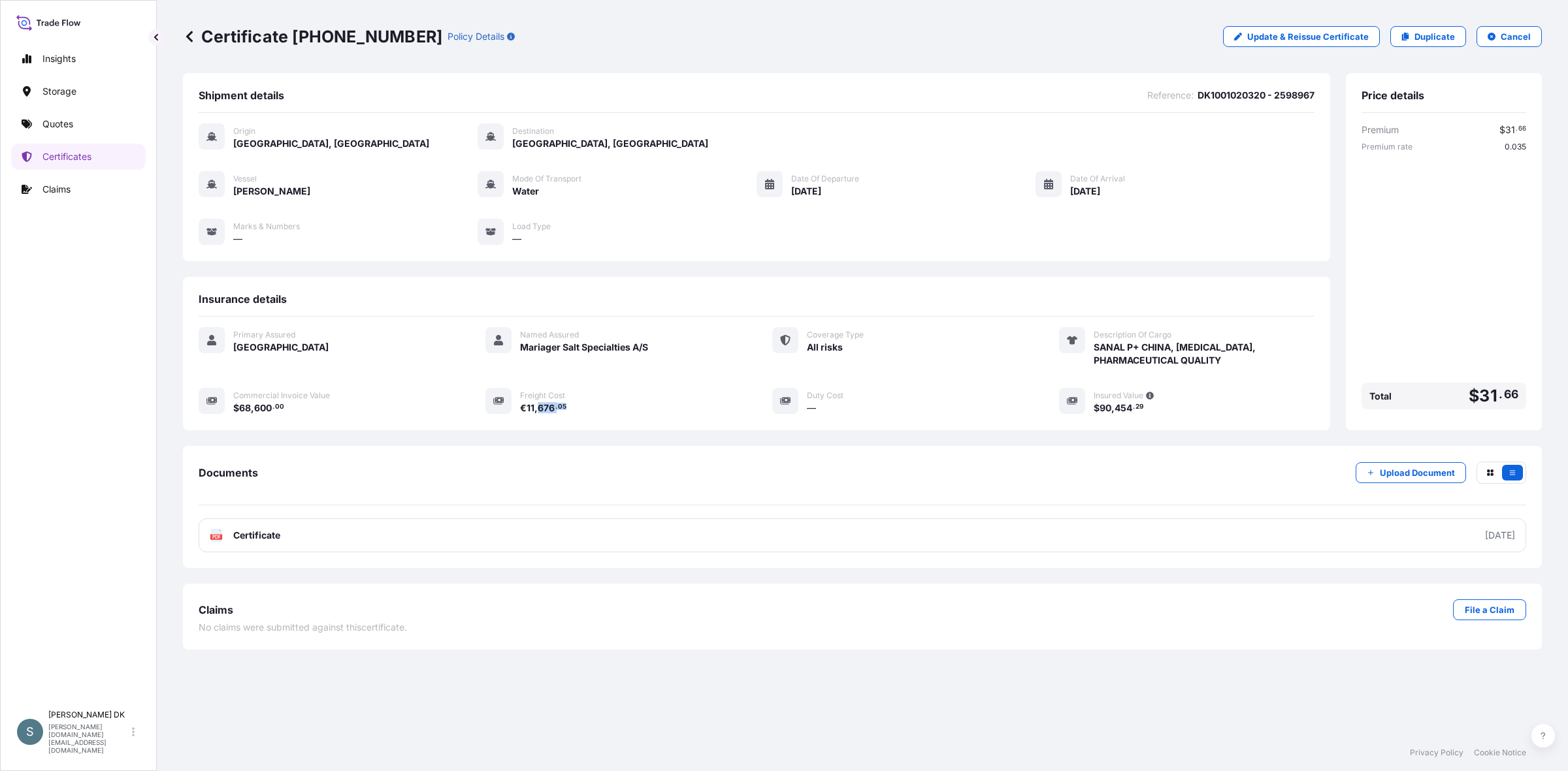
drag, startPoint x: 539, startPoint y: 428, endPoint x: 572, endPoint y: 426, distance: 33.1
click at [572, 415] on div "€ 11 , 676 . 05" at bounding box center [631, 408] width 221 height 13
click at [274, 410] on span "." at bounding box center [273, 406] width 2 height 4
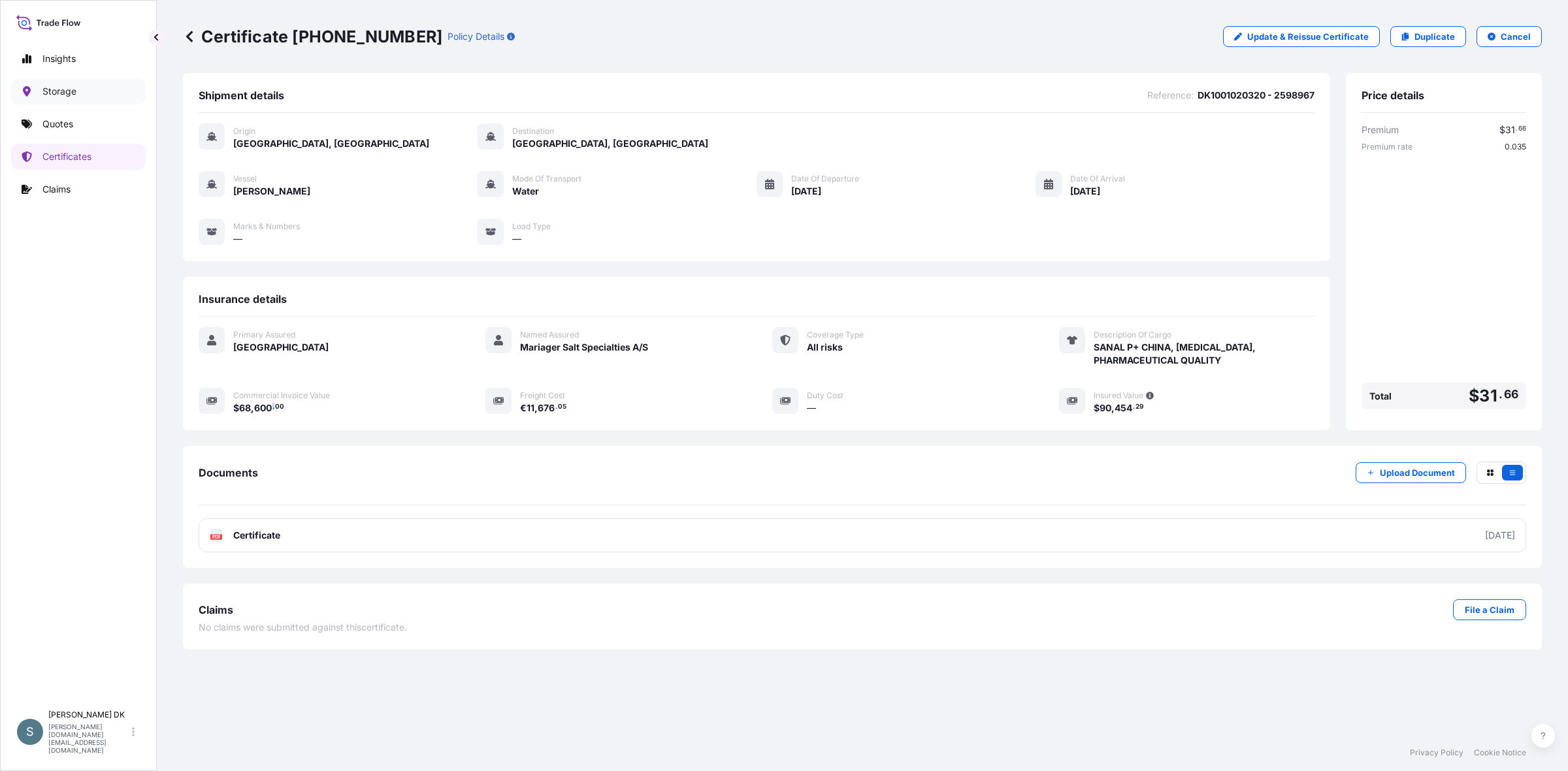
click at [67, 94] on p "Storage" at bounding box center [59, 91] width 34 height 13
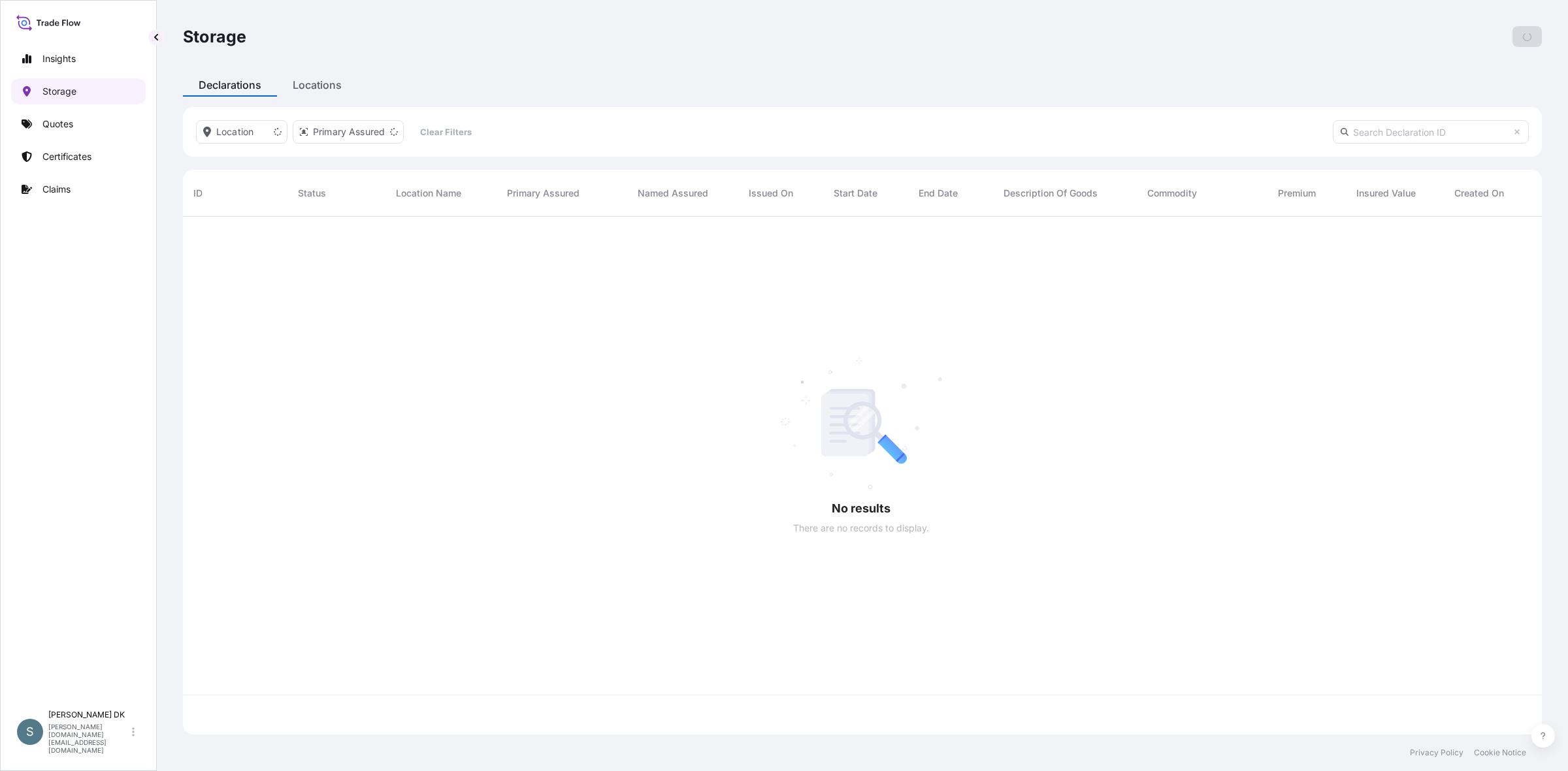
scroll to position [504, 1343]
click at [60, 120] on p "Quotes" at bounding box center [57, 123] width 30 height 13
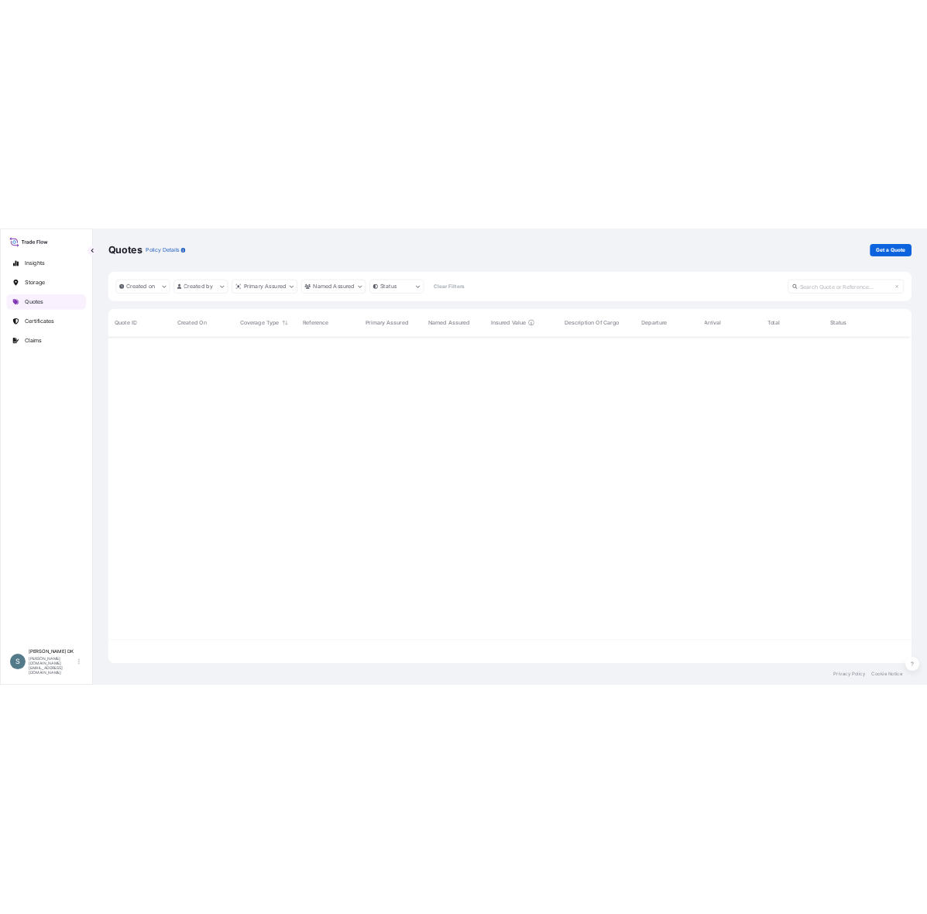
scroll to position [641, 1593]
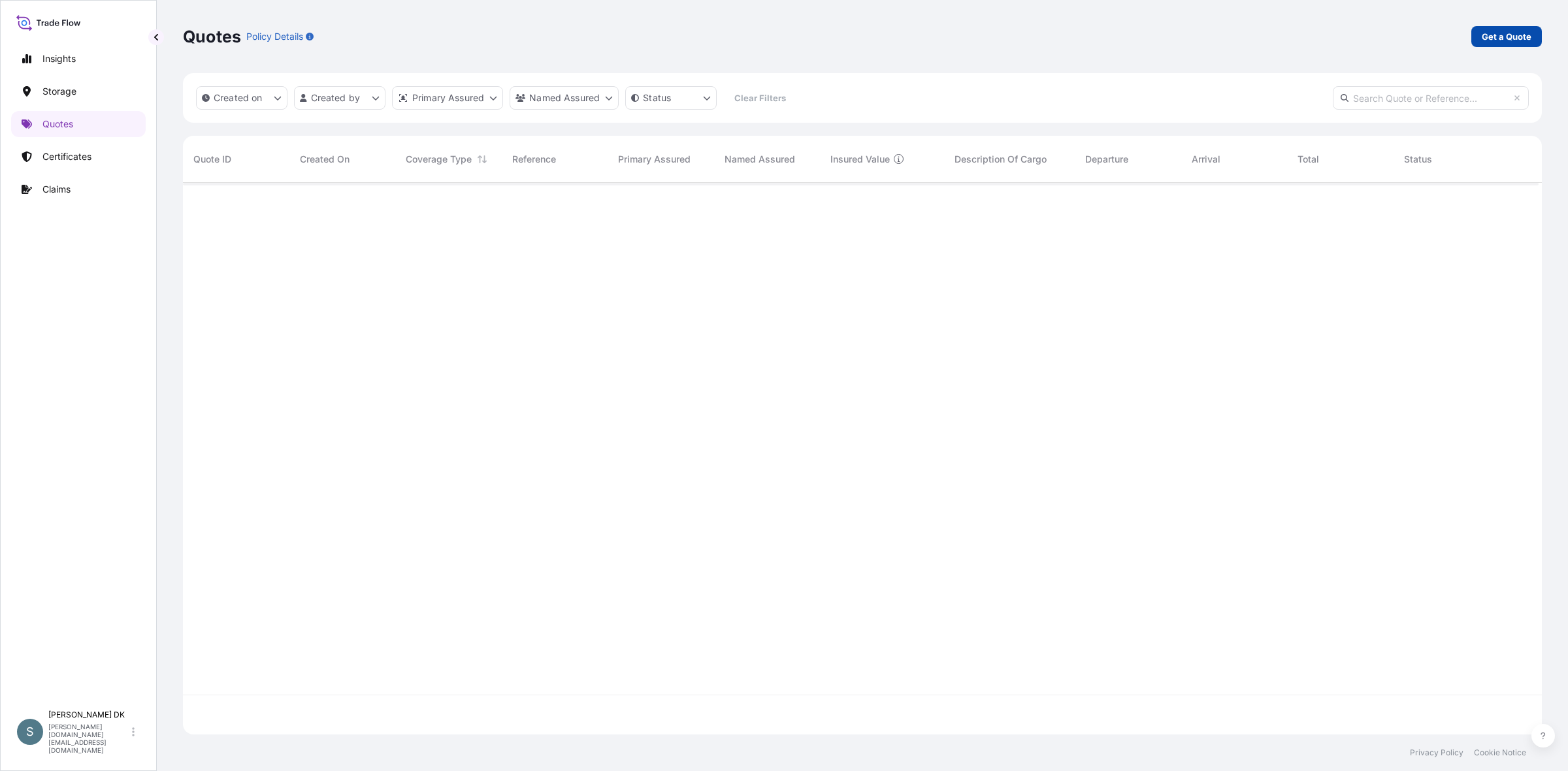
click at [625, 37] on p "Get a Quote" at bounding box center [1506, 36] width 50 height 13
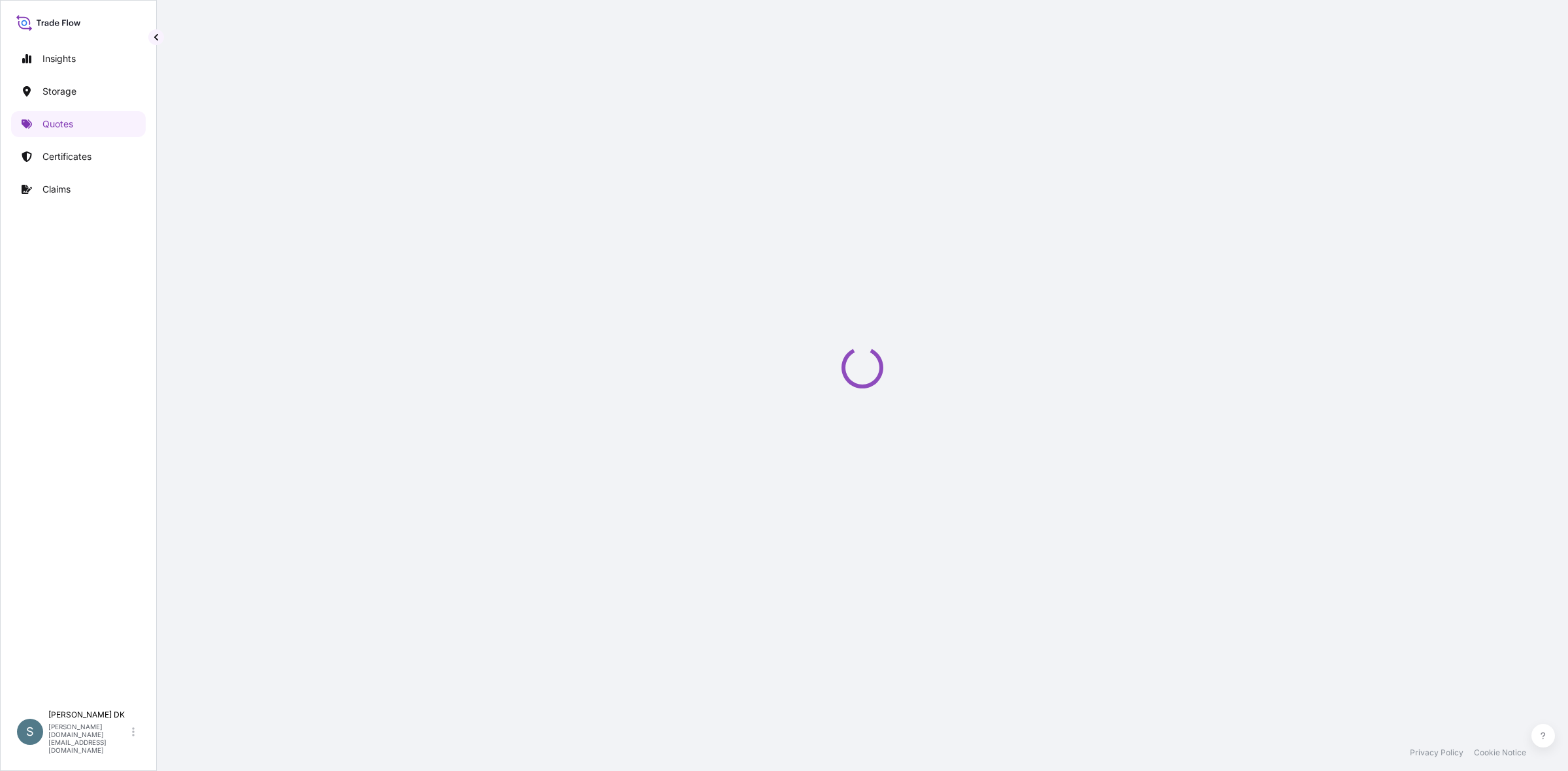
select select "Water"
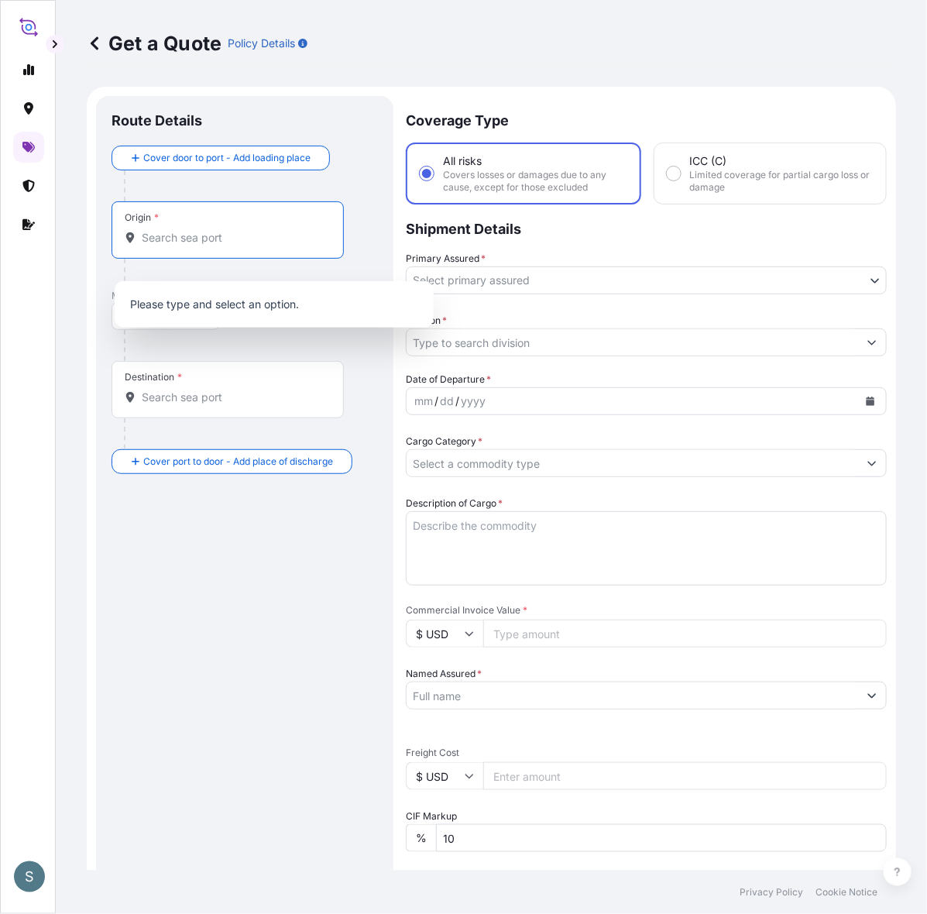
click at [264, 246] on input "Origin *" at bounding box center [233, 237] width 183 height 15
paste input "[GEOGRAPHIC_DATA], [GEOGRAPHIC_DATA]"
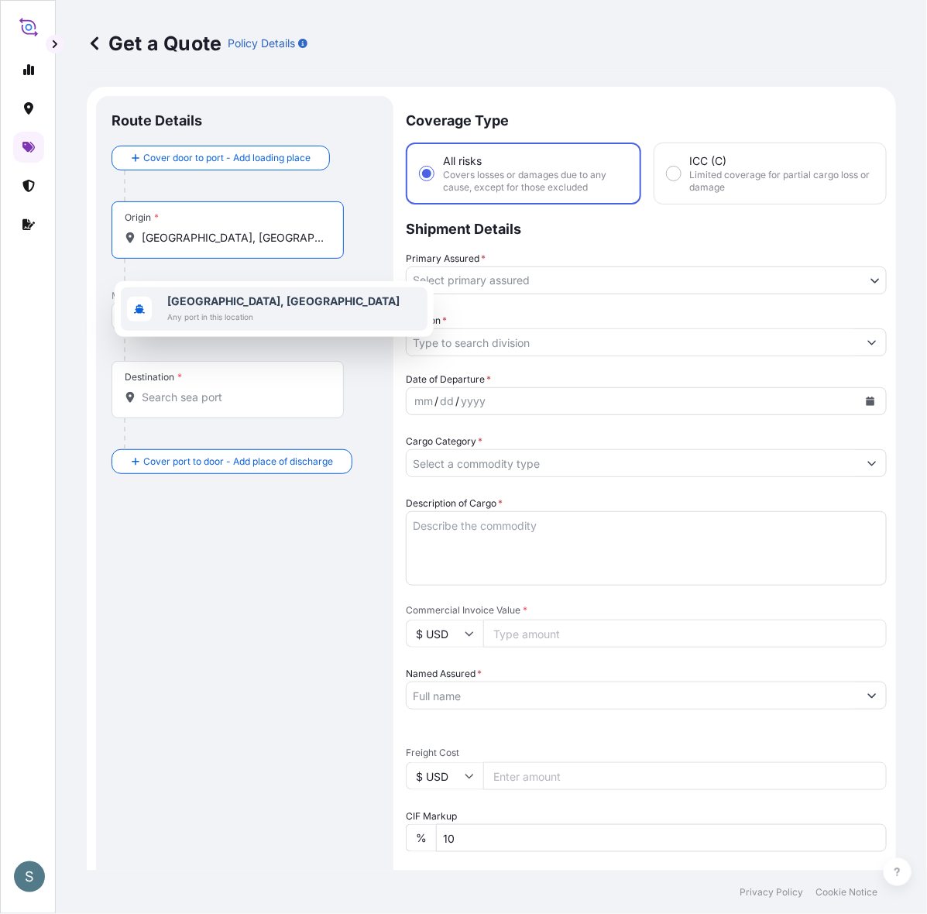
click at [149, 310] on div "Suggestions" at bounding box center [139, 309] width 25 height 25
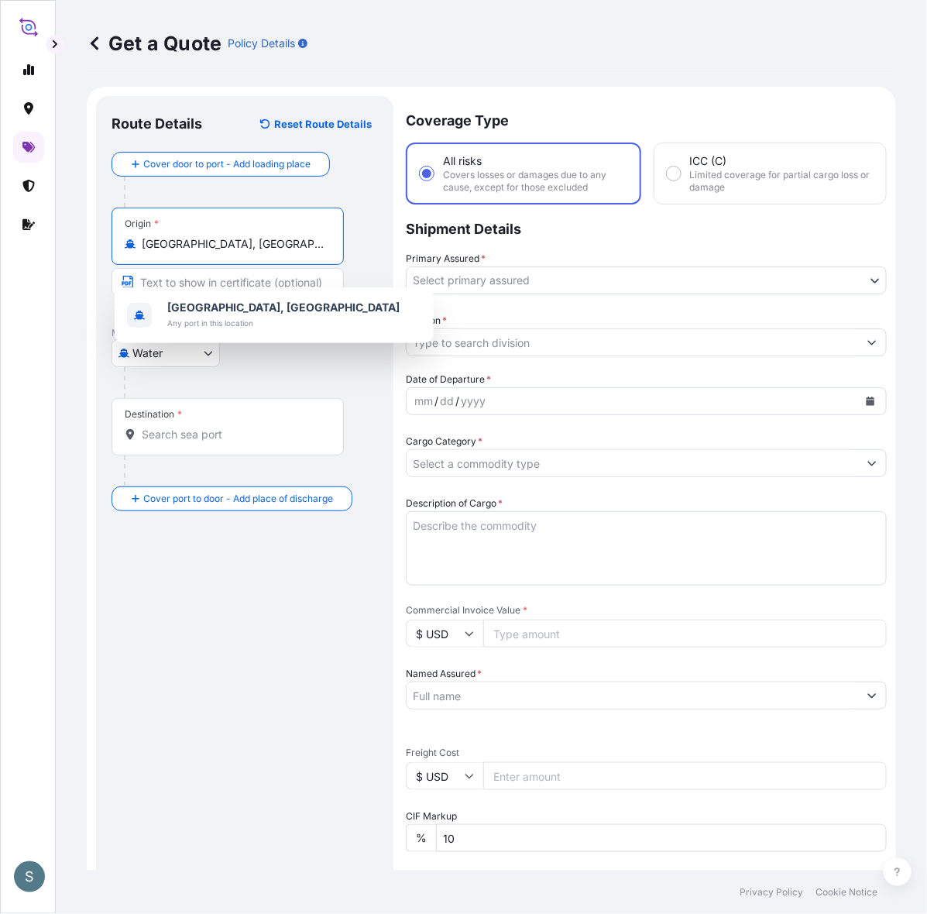
drag, startPoint x: 280, startPoint y: 263, endPoint x: 143, endPoint y: 253, distance: 137.6
click at [143, 252] on div "[GEOGRAPHIC_DATA], [GEOGRAPHIC_DATA]" at bounding box center [228, 243] width 206 height 15
paste input "ARHUS, [GEOGRAPHIC_DATA]"
click at [221, 312] on b "[GEOGRAPHIC_DATA], [GEOGRAPHIC_DATA]" at bounding box center [283, 307] width 232 height 13
type input "[GEOGRAPHIC_DATA], [GEOGRAPHIC_DATA]"
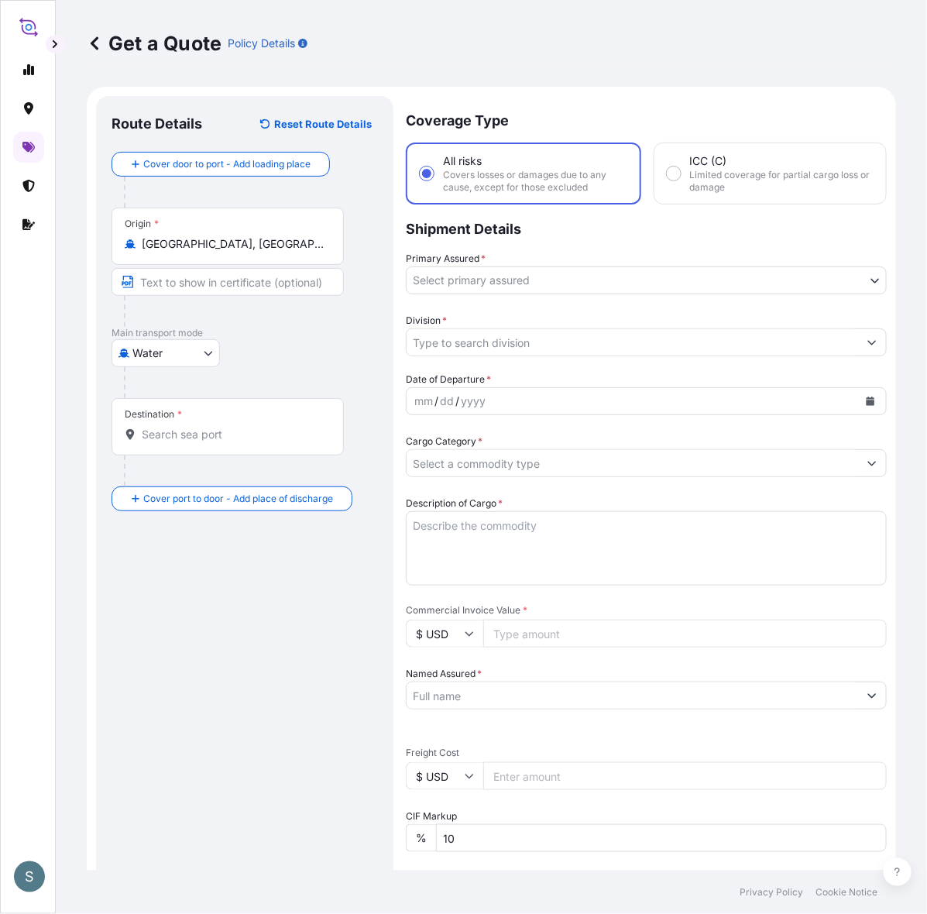
click at [191, 442] on input "Destination *" at bounding box center [233, 434] width 183 height 15
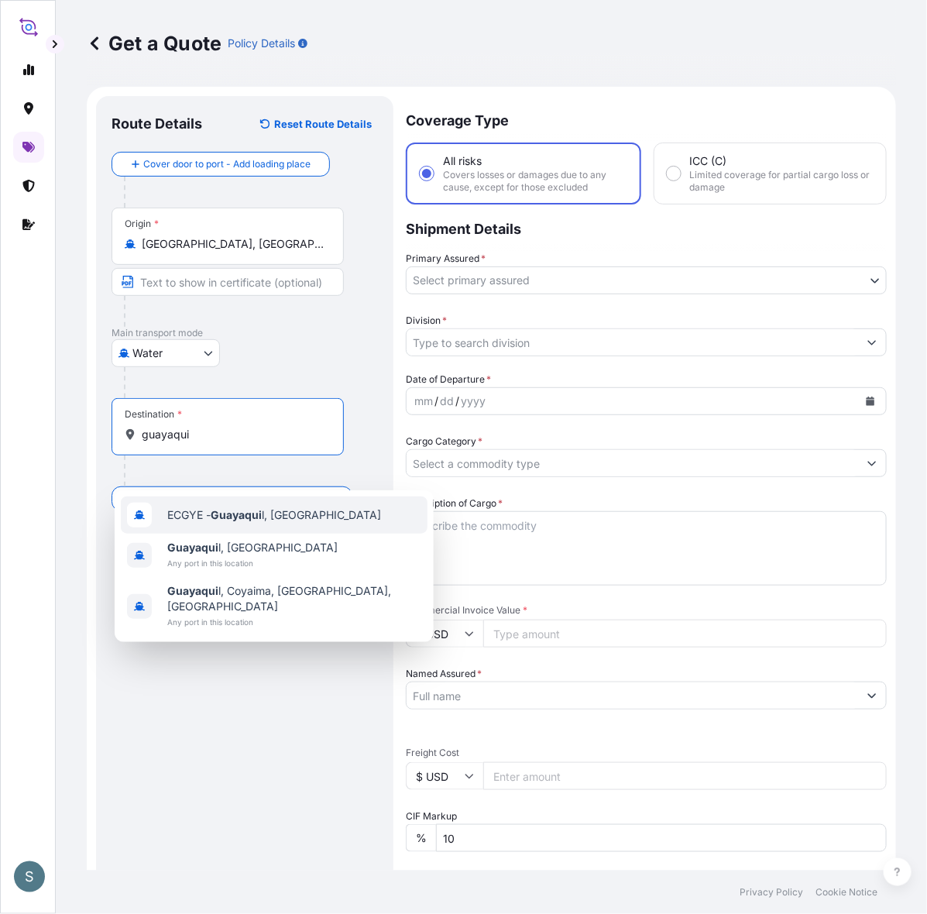
click at [285, 523] on span "ECGYE - Guayaqui l, [GEOGRAPHIC_DATA]" at bounding box center [274, 515] width 214 height 15
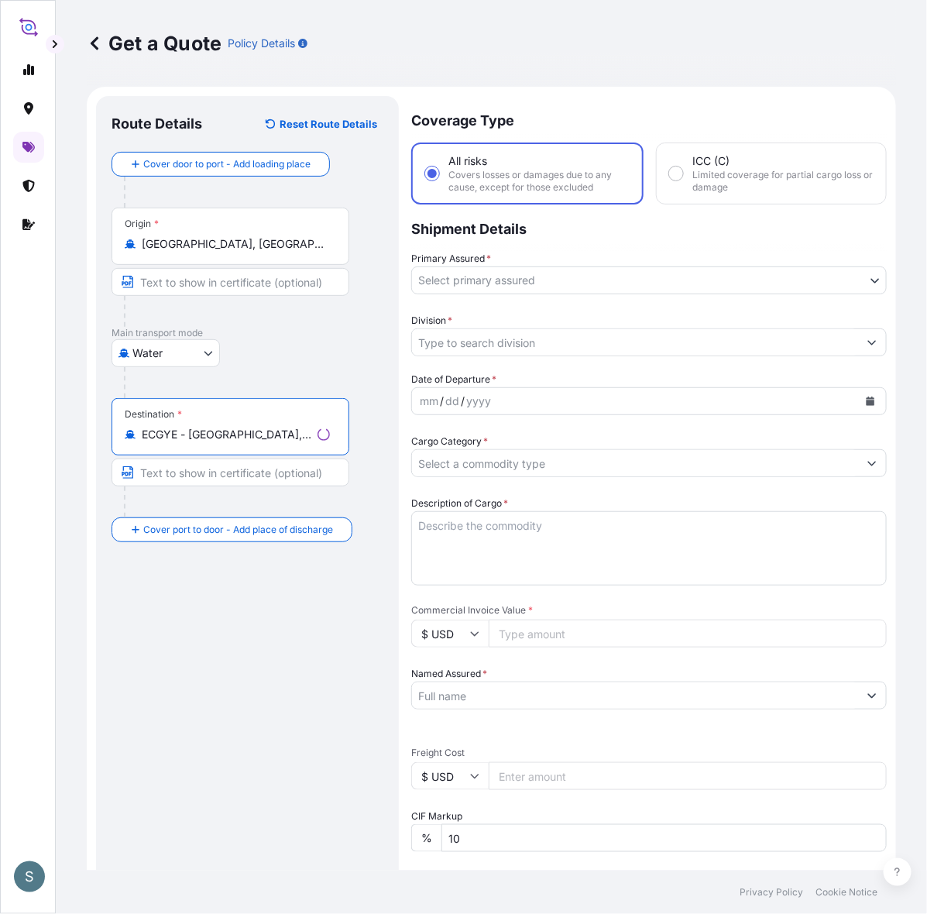
type input "ECGYE - [GEOGRAPHIC_DATA], [GEOGRAPHIC_DATA]"
click at [236, 638] on div "Route Details Reset Route Details Cover door to port - Add loading place Place …" at bounding box center [245, 656] width 267 height 1089
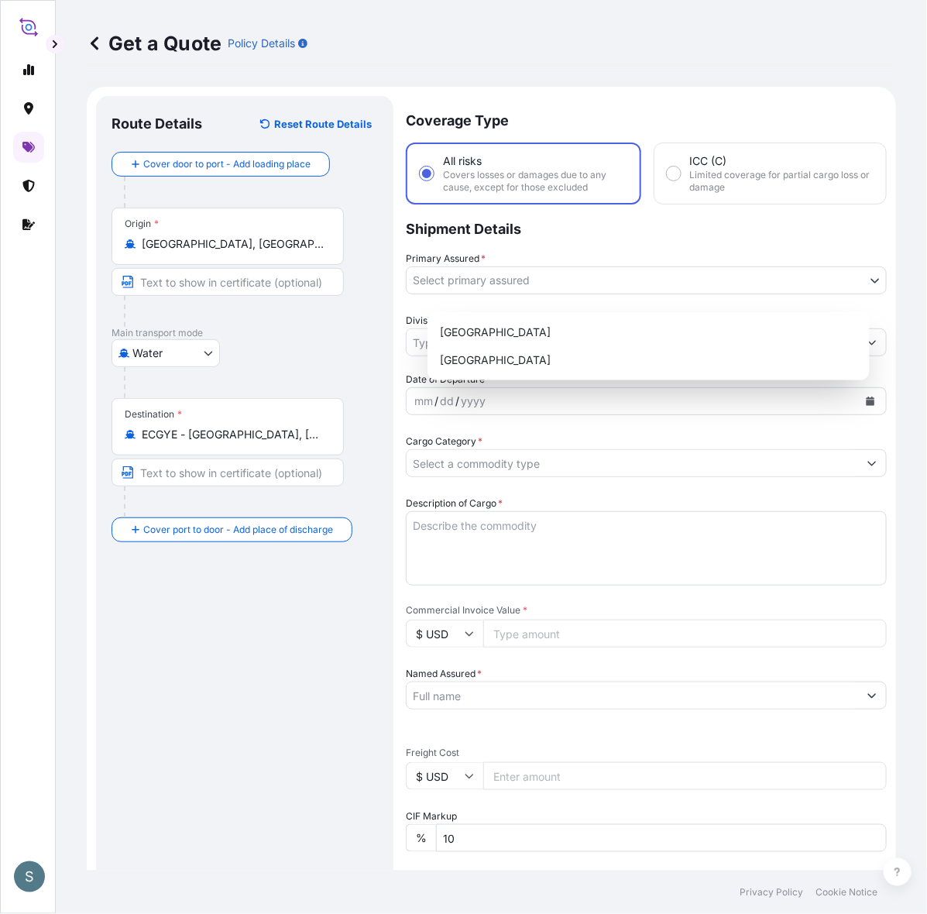
click at [531, 305] on body "S Get a Quote Policy Details Route Details Reset Route Details Cover door to po…" at bounding box center [463, 457] width 927 height 914
click at [525, 319] on div "[GEOGRAPHIC_DATA]" at bounding box center [649, 332] width 430 height 28
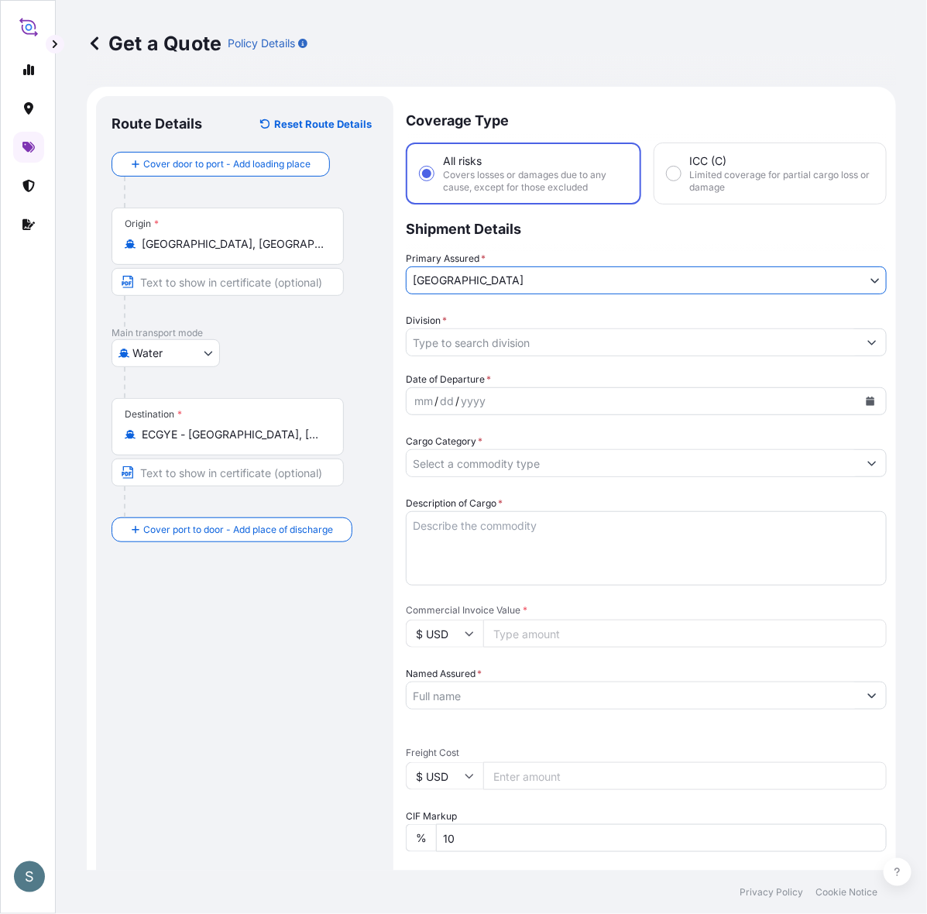
click at [500, 350] on input "Division *" at bounding box center [633, 343] width 452 height 28
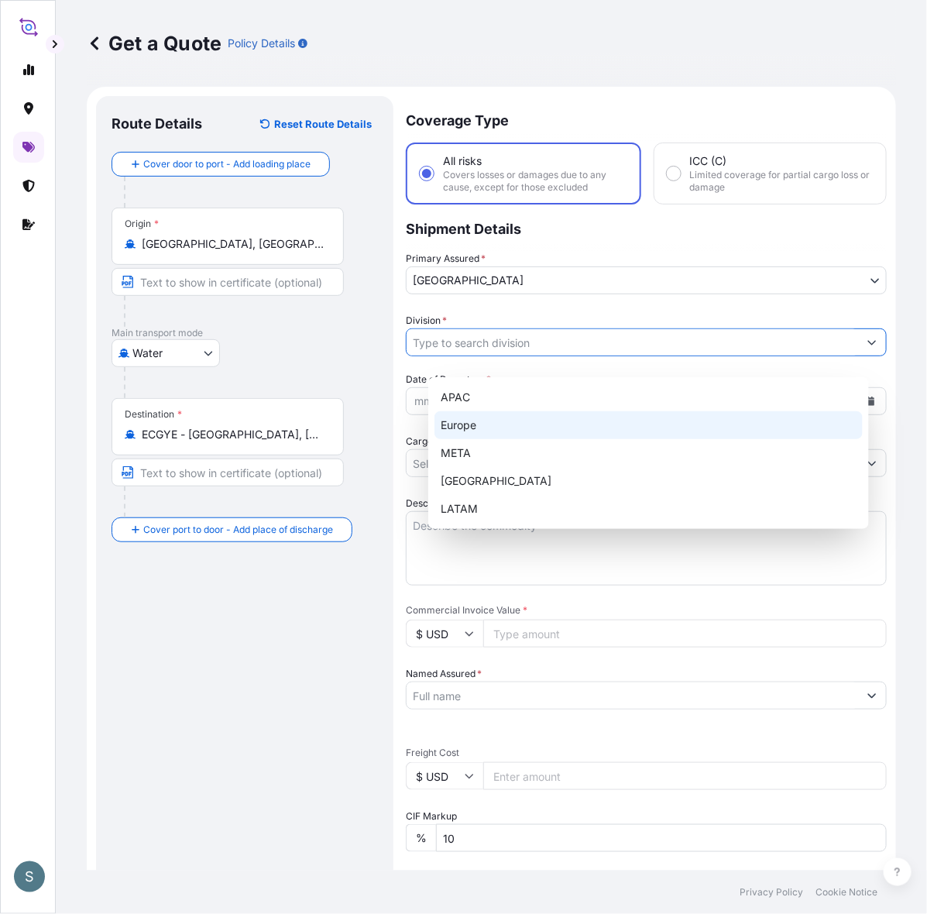
click at [479, 421] on div "Europe" at bounding box center [649, 425] width 428 height 28
type input "Europe"
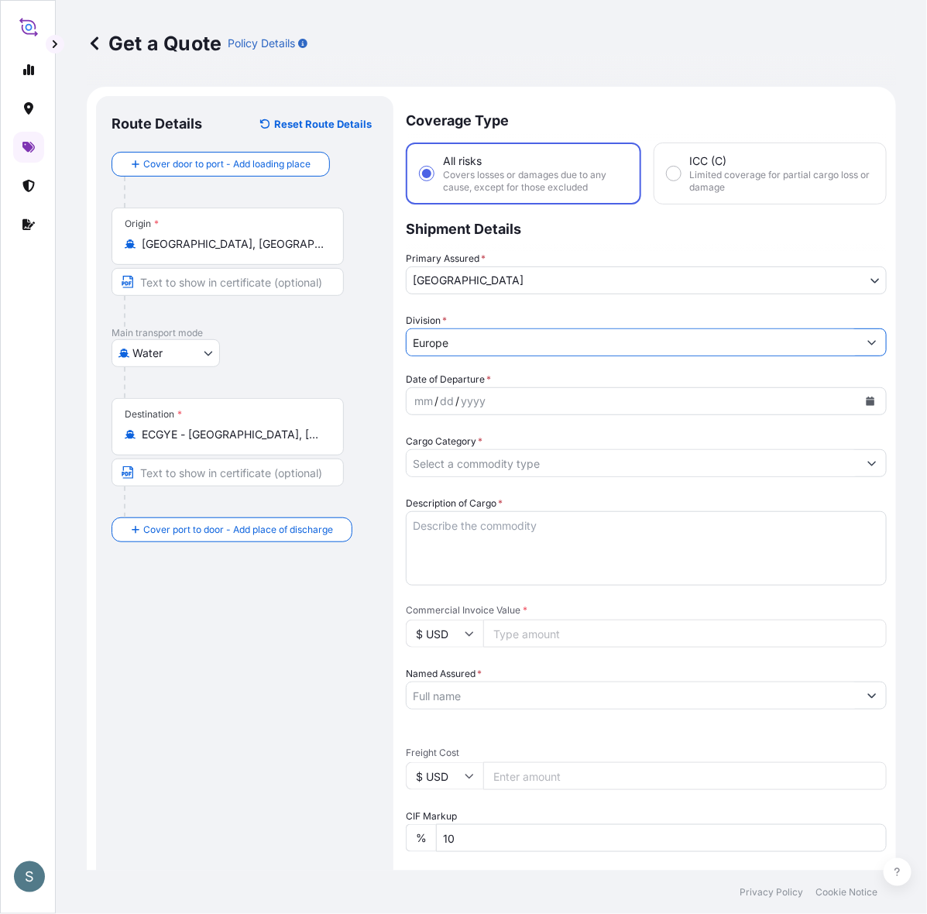
click at [532, 289] on body "5 options available. S Get a Quote Policy Details Route Details Reset Route Det…" at bounding box center [463, 457] width 927 height 914
click at [484, 411] on div "yyyy" at bounding box center [473, 401] width 28 height 19
click at [741, 406] on icon "Calendar" at bounding box center [871, 401] width 9 height 9
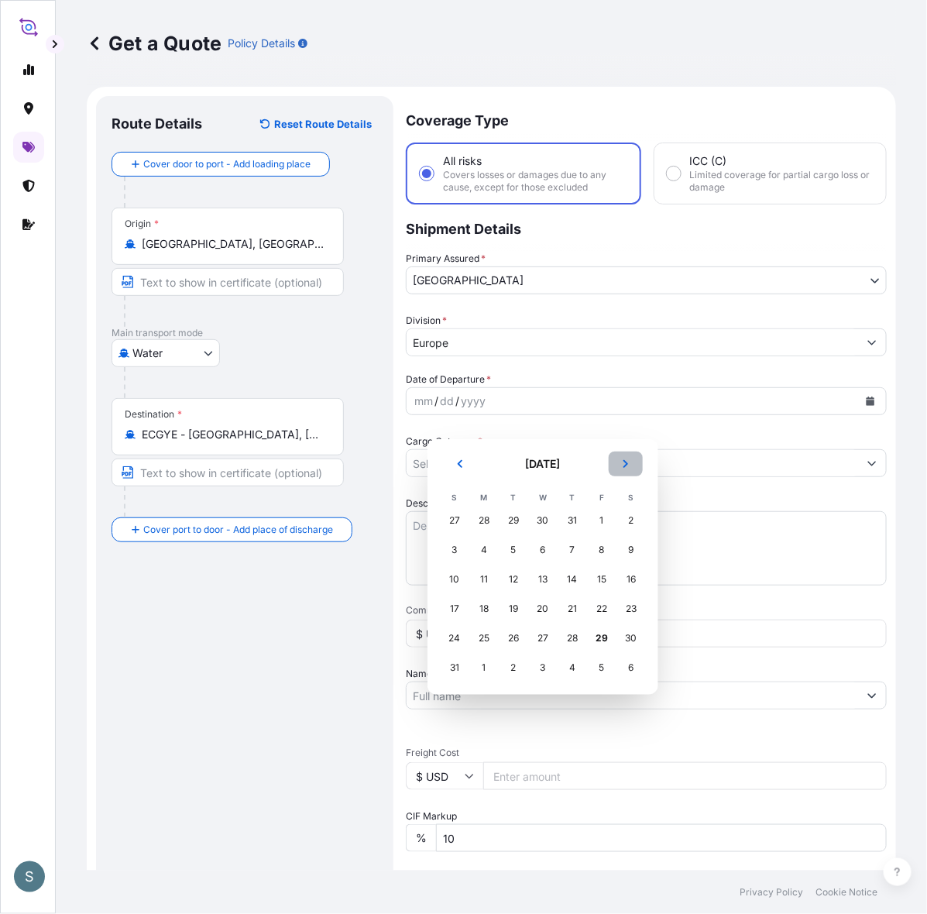
click at [628, 466] on icon "Next" at bounding box center [626, 464] width 5 height 8
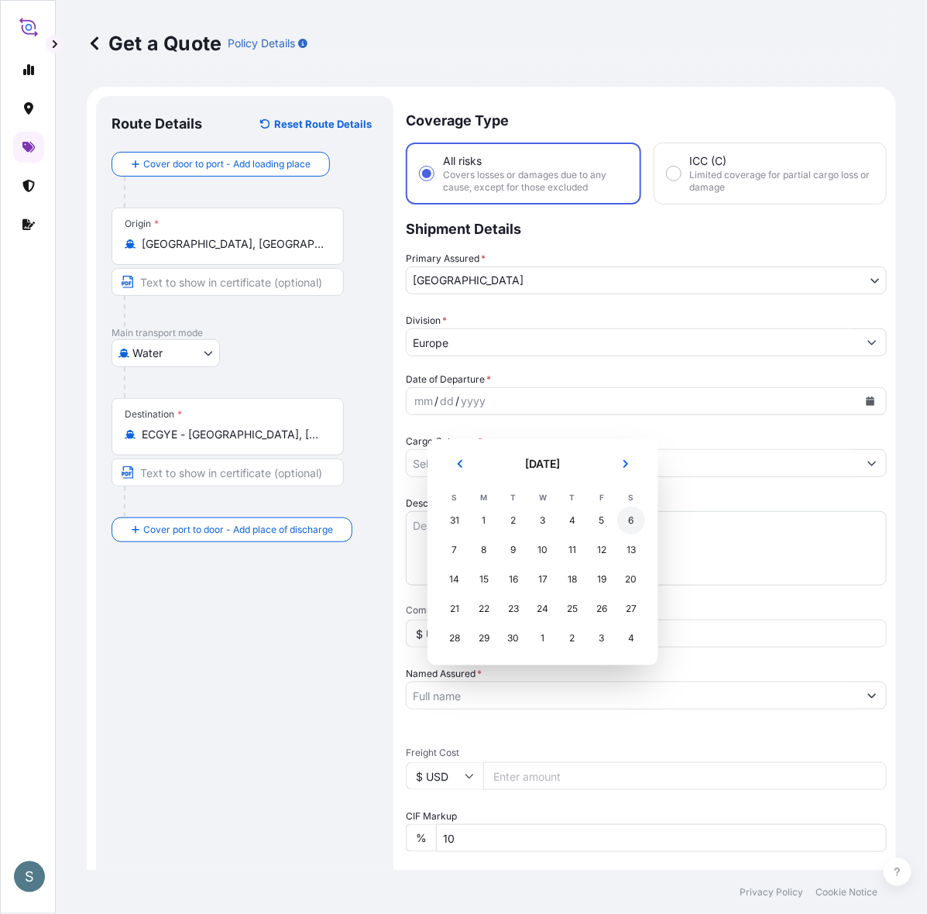
click at [638, 525] on div "6" at bounding box center [632, 521] width 28 height 28
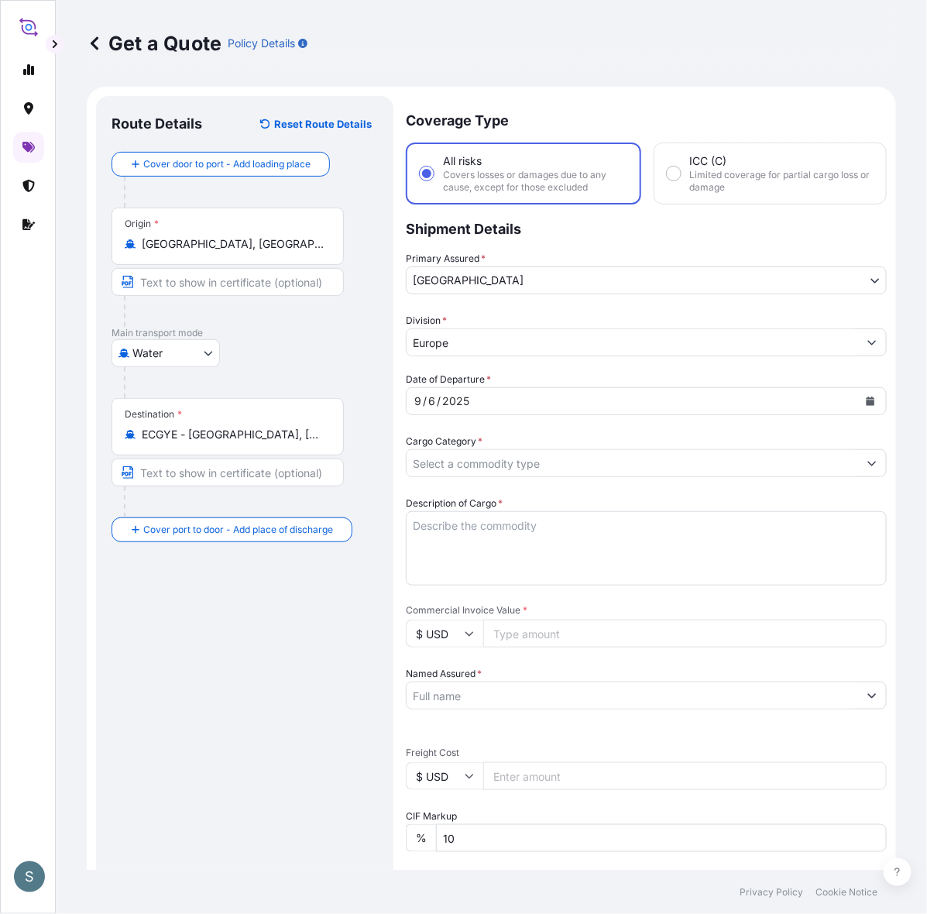
click at [234, 648] on div "Route Details Reset Route Details Cover door to port - Add loading place Place …" at bounding box center [245, 656] width 267 height 1089
click at [218, 648] on div "Route Details Reset Route Details Cover door to port - Add loading place Place …" at bounding box center [245, 656] width 267 height 1089
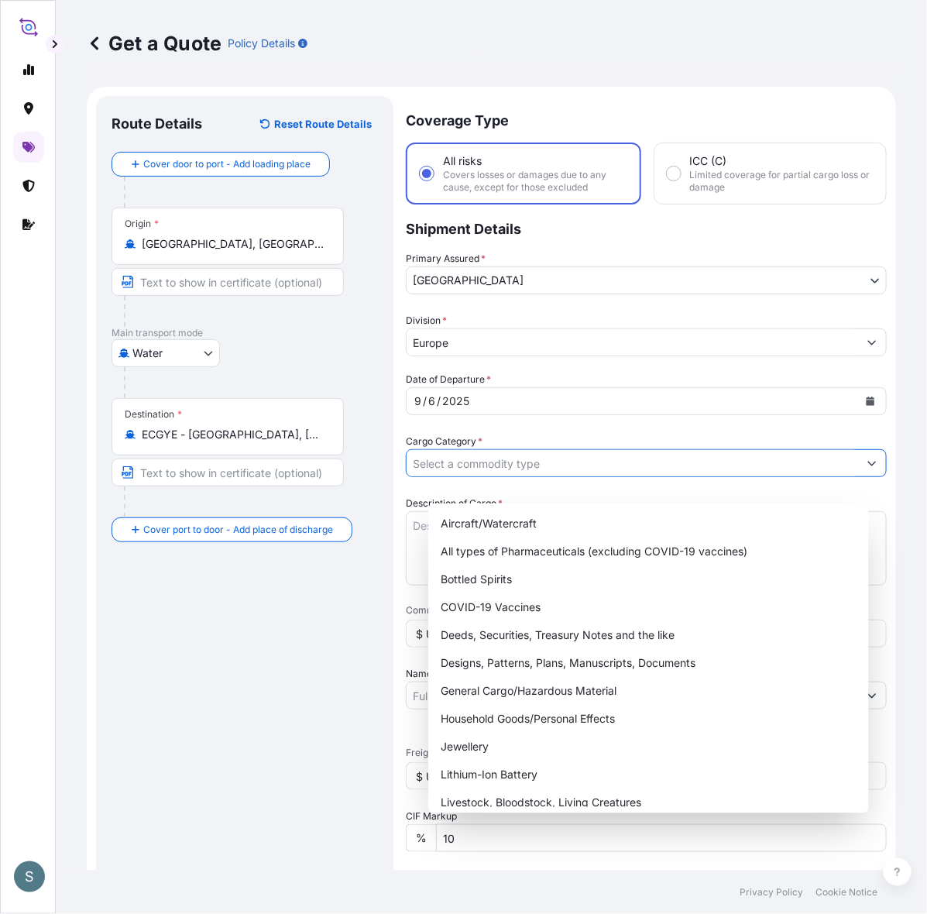
click at [451, 477] on input "Cargo Category *" at bounding box center [633, 463] width 452 height 28
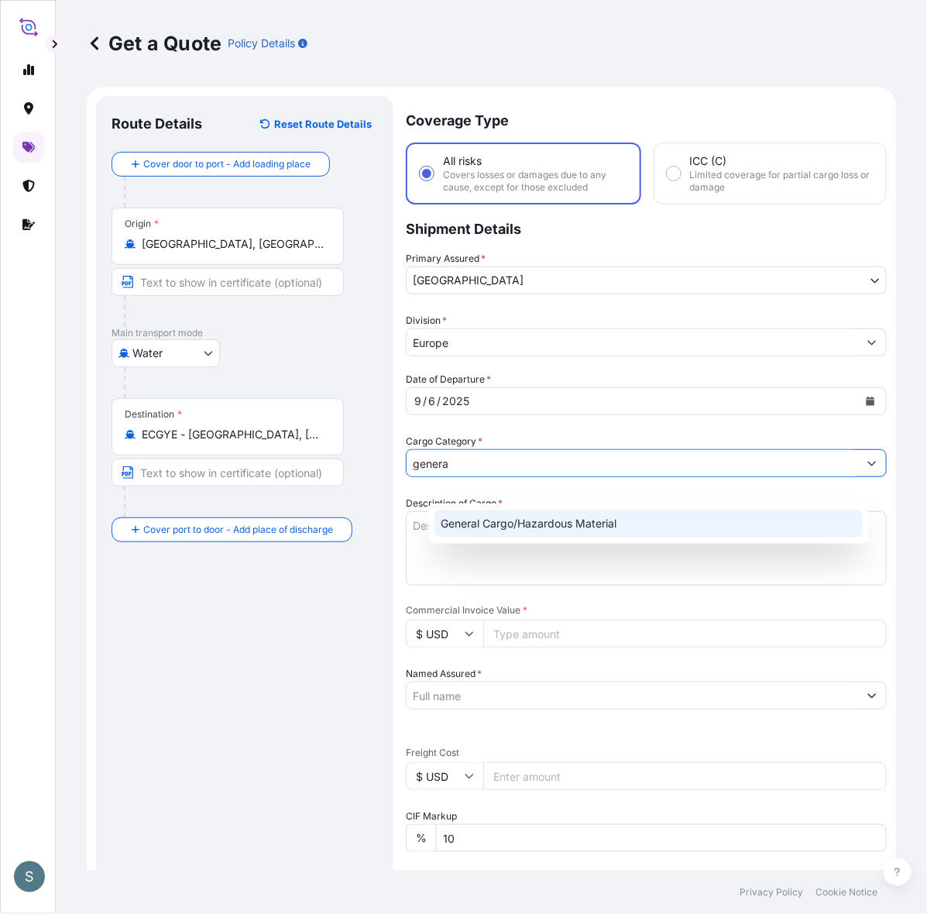
click at [542, 520] on div "General Cargo/Hazardous Material" at bounding box center [649, 524] width 428 height 28
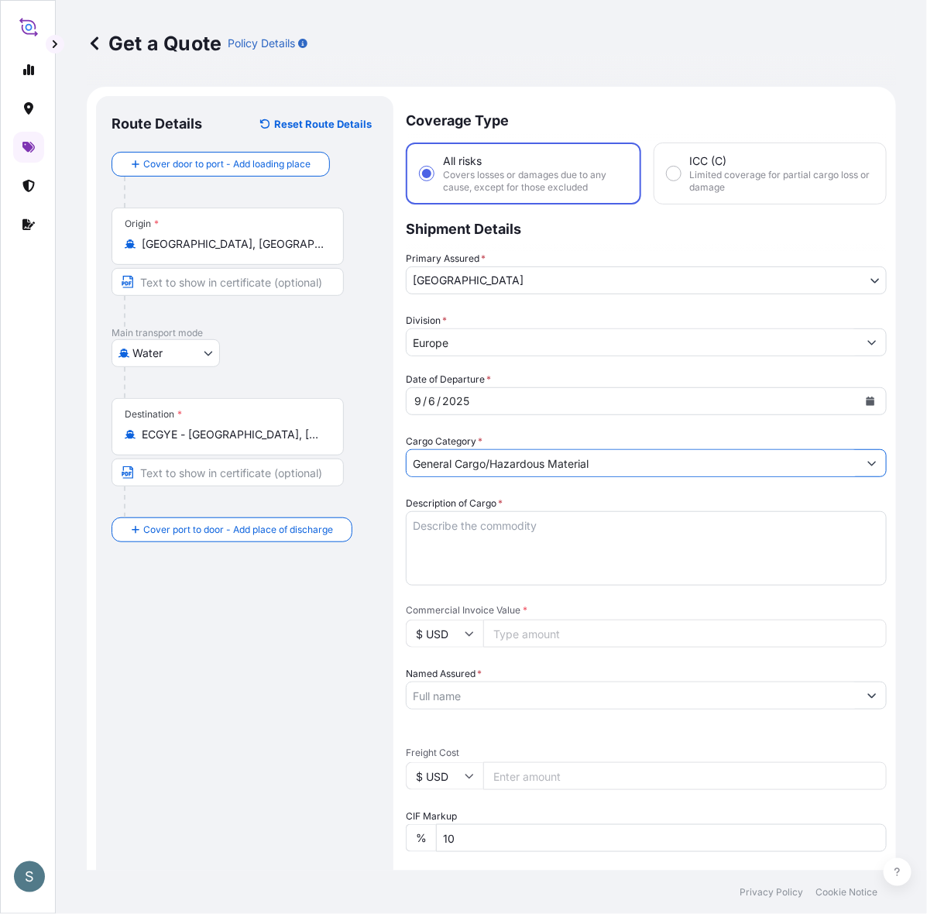
type input "General Cargo/Hazardous Material"
click at [253, 688] on div "Route Details Reset Route Details Cover door to port - Add loading place Place …" at bounding box center [245, 656] width 267 height 1089
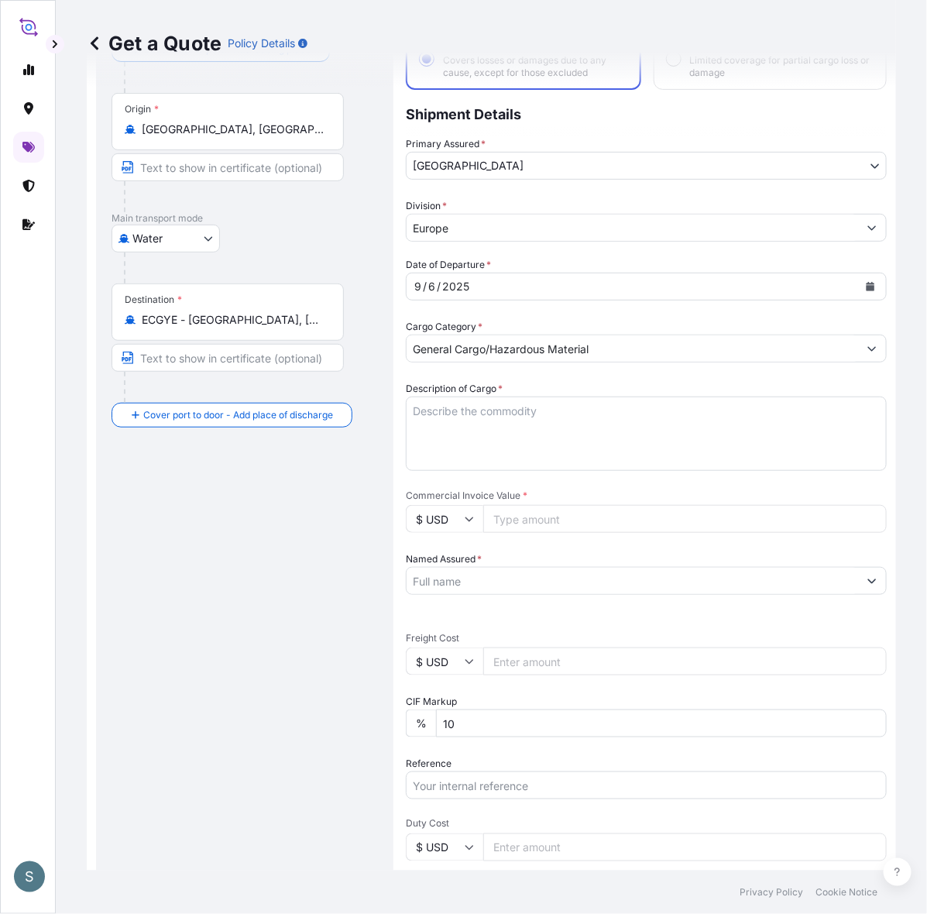
scroll to position [161, 0]
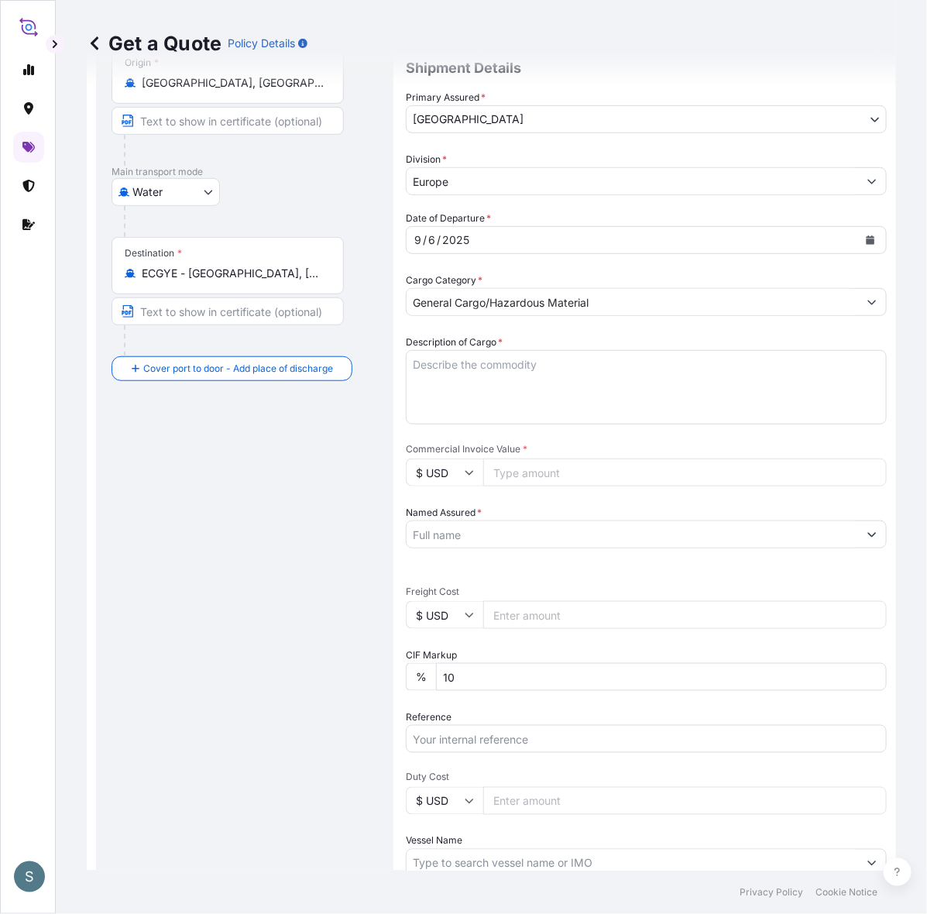
drag, startPoint x: 322, startPoint y: 508, endPoint x: 343, endPoint y: 494, distance: 25.4
click at [320, 504] on div "Route Details Reset Route Details Cover door to port - Add loading place Place …" at bounding box center [245, 494] width 267 height 1089
click at [547, 384] on textarea "Description of Cargo *" at bounding box center [646, 387] width 481 height 74
paste textarea "SANAL P, [MEDICAL_DATA], PHARMACEUTICAL QUALITY"
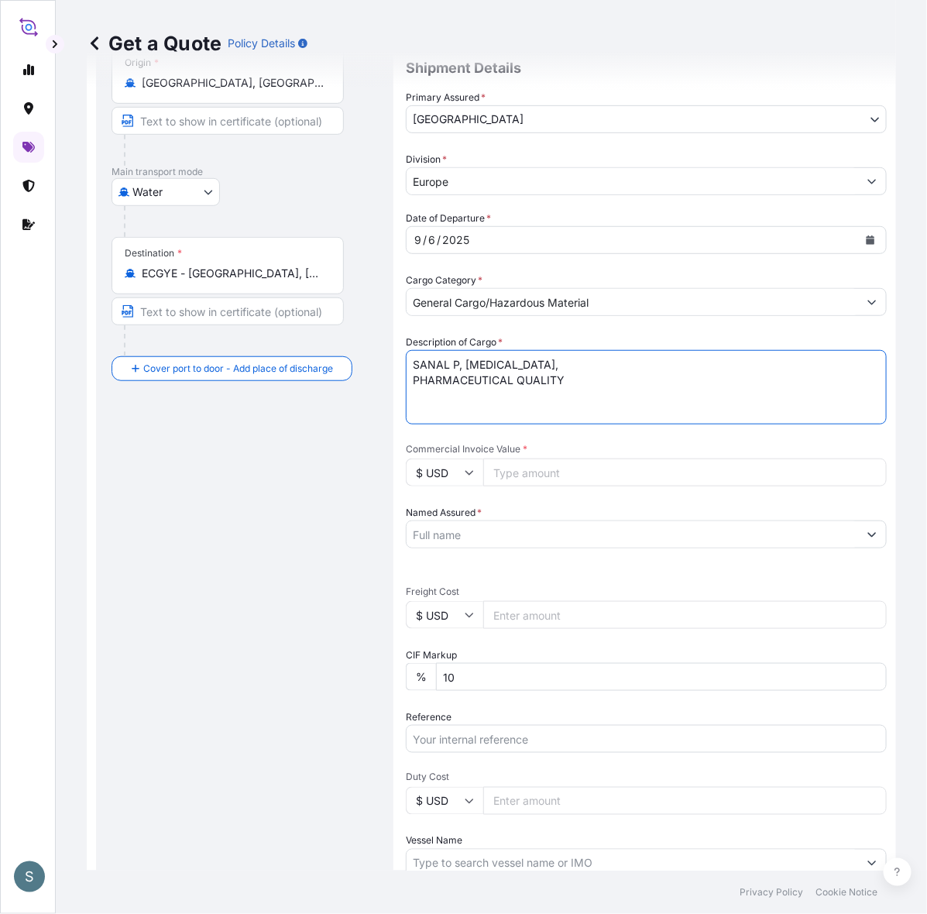
click at [436, 408] on textarea "SANAL P, [MEDICAL_DATA], PHARMACEUTICAL QUALITY" at bounding box center [646, 387] width 481 height 74
type textarea "SANAL P, [MEDICAL_DATA], PHARMACEUTICAL QUALITY"
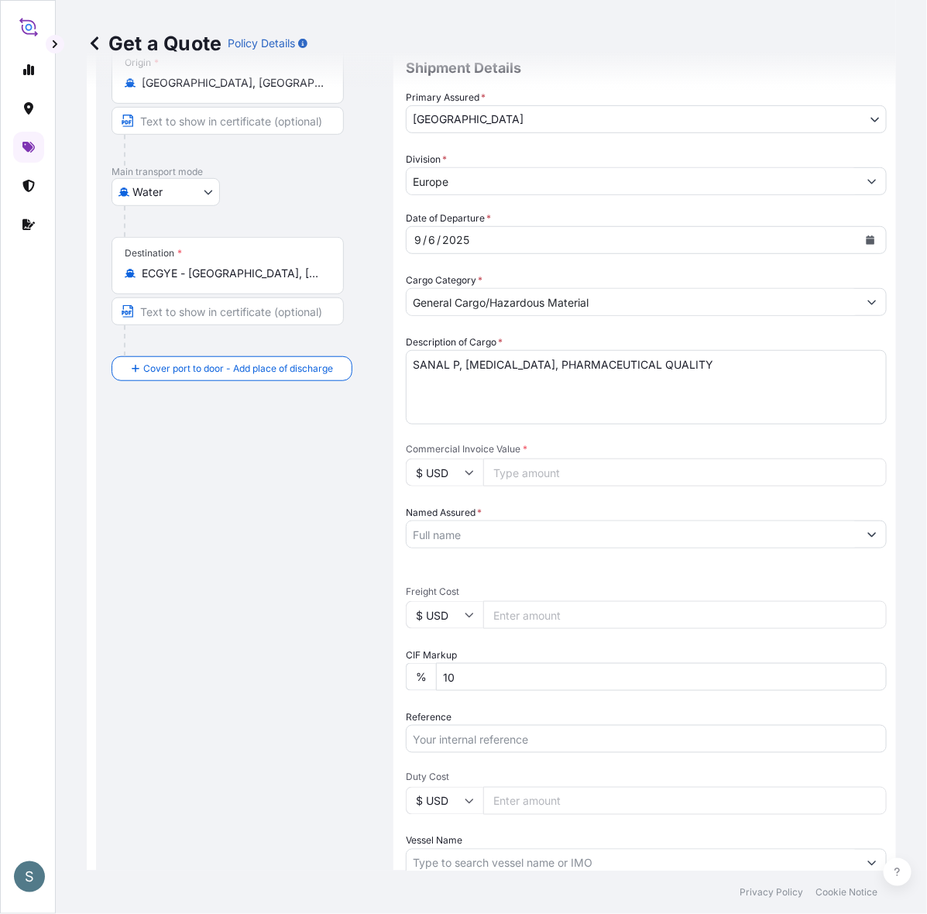
click at [272, 575] on div "Route Details Reset Route Details Cover door to port - Add loading place Place …" at bounding box center [245, 494] width 267 height 1089
click at [315, 484] on div "Route Details Reset Route Details Cover door to port - Add loading place Place …" at bounding box center [245, 494] width 267 height 1089
click at [475, 487] on input "$ USD" at bounding box center [444, 473] width 77 height 28
click at [452, 532] on div "€ EUR" at bounding box center [466, 542] width 65 height 29
type input "€ EUR"
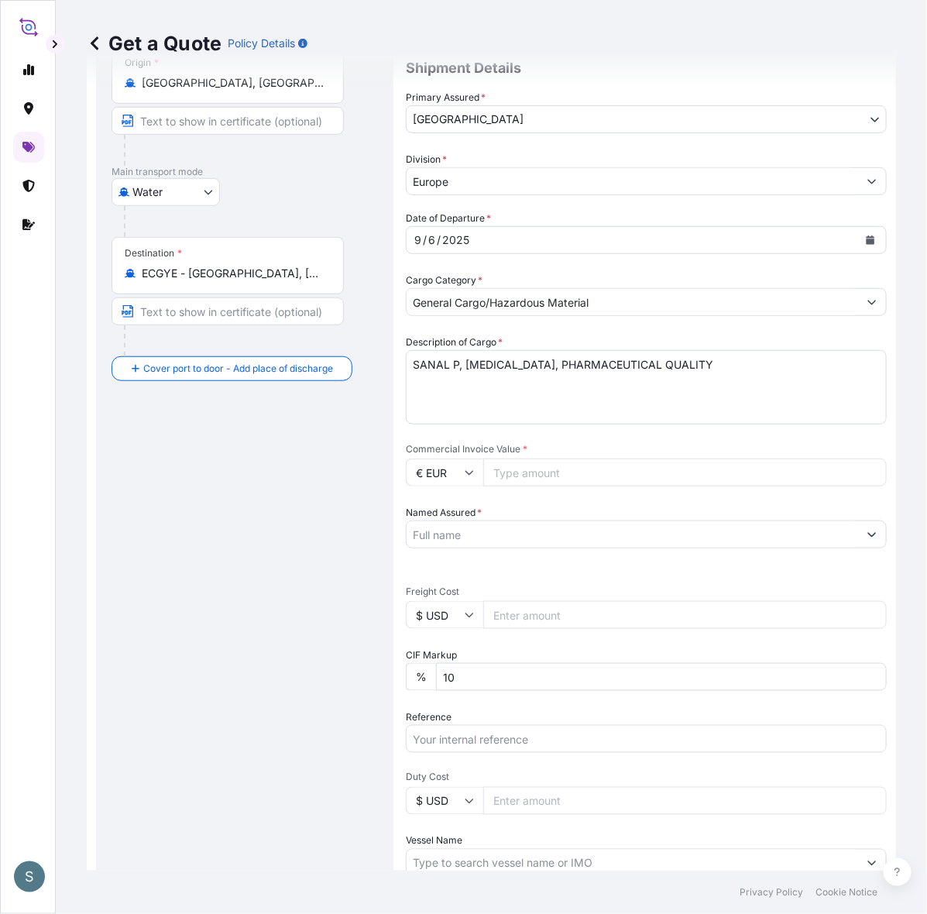
click at [474, 620] on icon at bounding box center [469, 615] width 9 height 9
click at [471, 678] on div "€ EUR" at bounding box center [466, 690] width 65 height 29
type input "€ EUR"
click at [327, 641] on div "Route Details Reset Route Details Cover door to port - Add loading place Place …" at bounding box center [245, 494] width 267 height 1089
click at [532, 487] on input "Commercial Invoice Value *" at bounding box center [685, 473] width 404 height 28
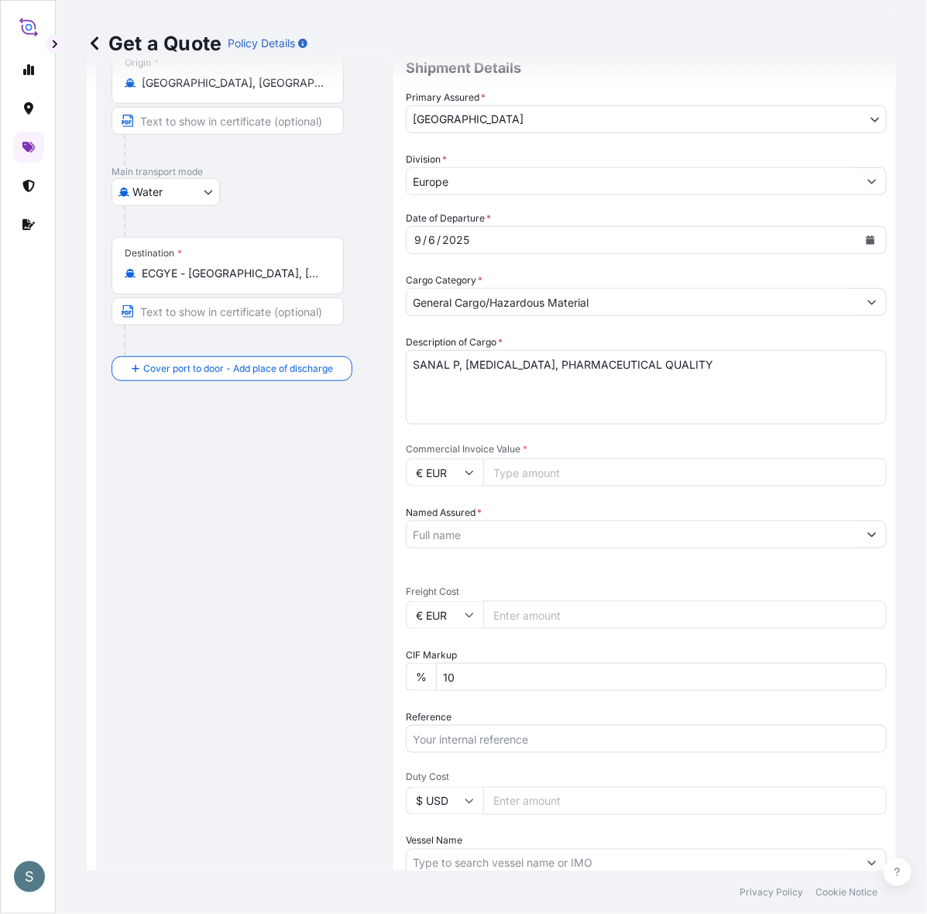
paste input "10657.50"
type input "10657.50"
drag, startPoint x: 315, startPoint y: 524, endPoint x: 320, endPoint y: 505, distance: 19.4
click at [315, 521] on div "Route Details Reset Route Details Cover door to port - Add loading place Place …" at bounding box center [245, 494] width 267 height 1089
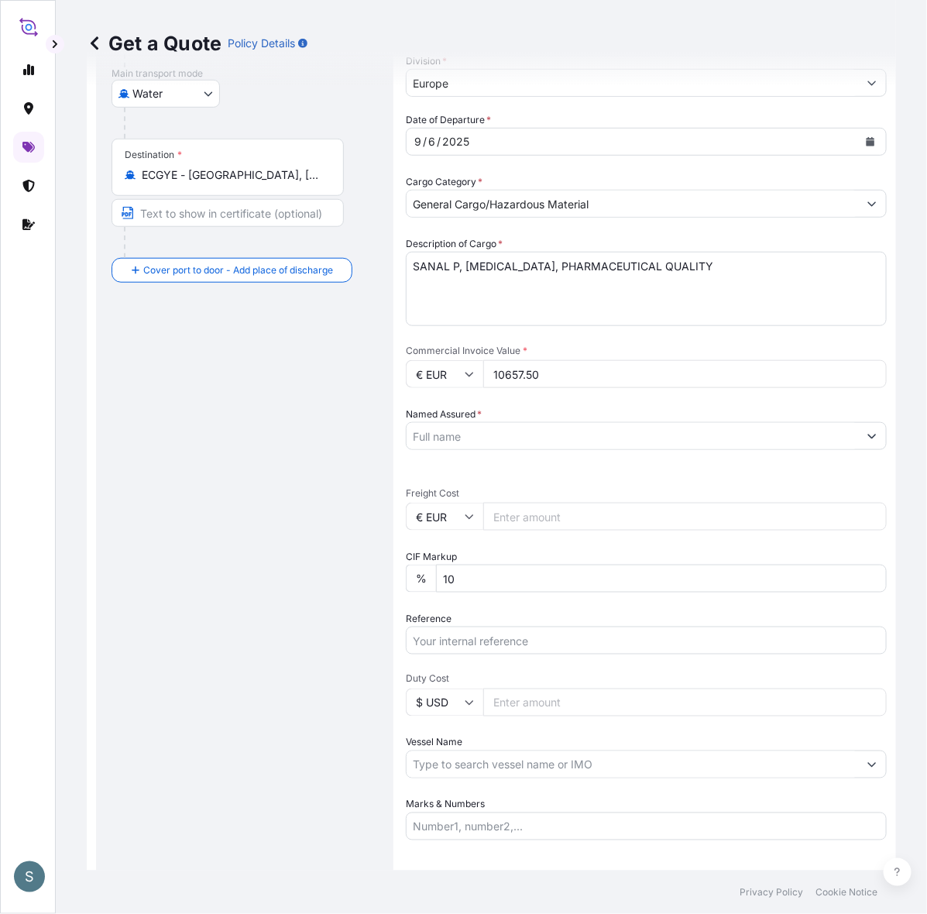
scroll to position [322, 0]
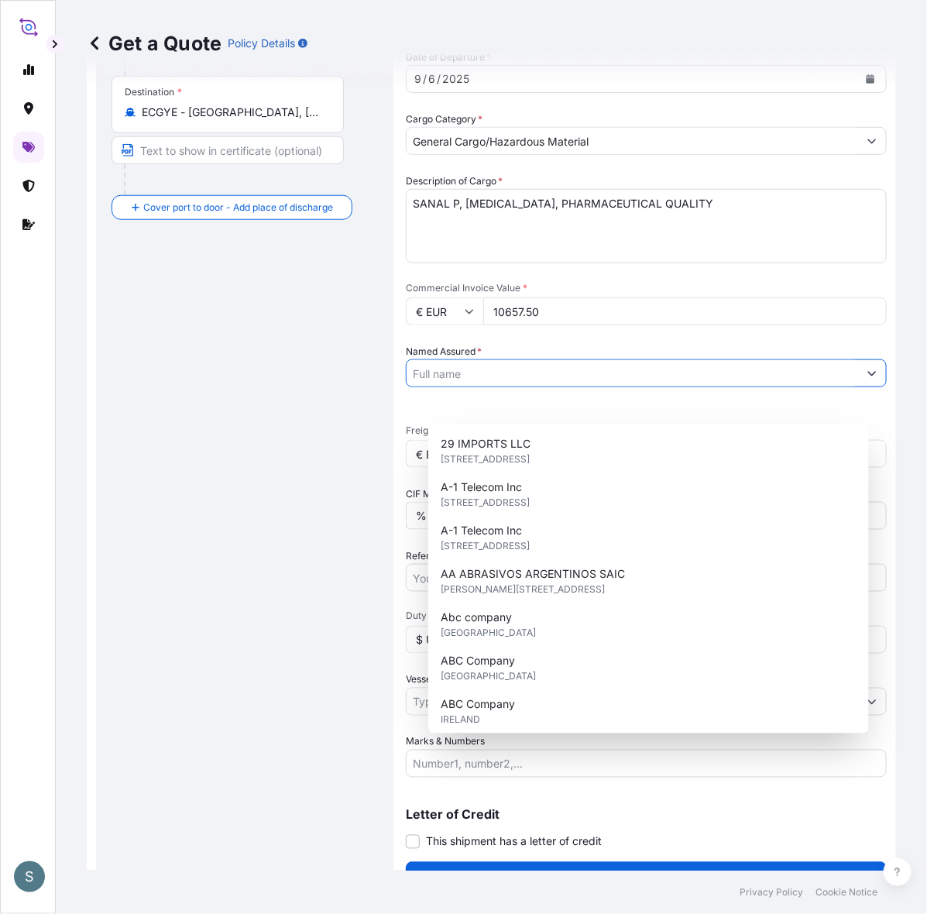
click at [483, 387] on input "Named Assured *" at bounding box center [633, 374] width 452 height 28
paste input "Mariager Salt Specialties A/S"
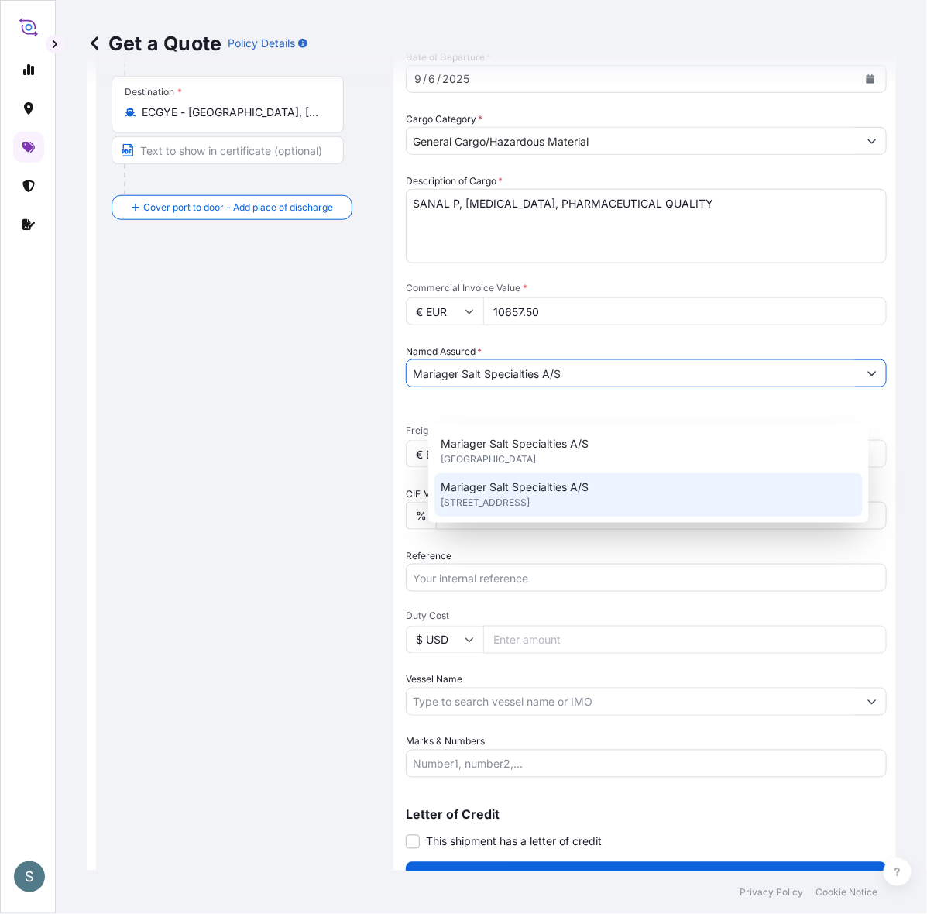
click at [520, 477] on div "Mariager Salt Specialties A/[STREET_ADDRESS]" at bounding box center [649, 494] width 428 height 43
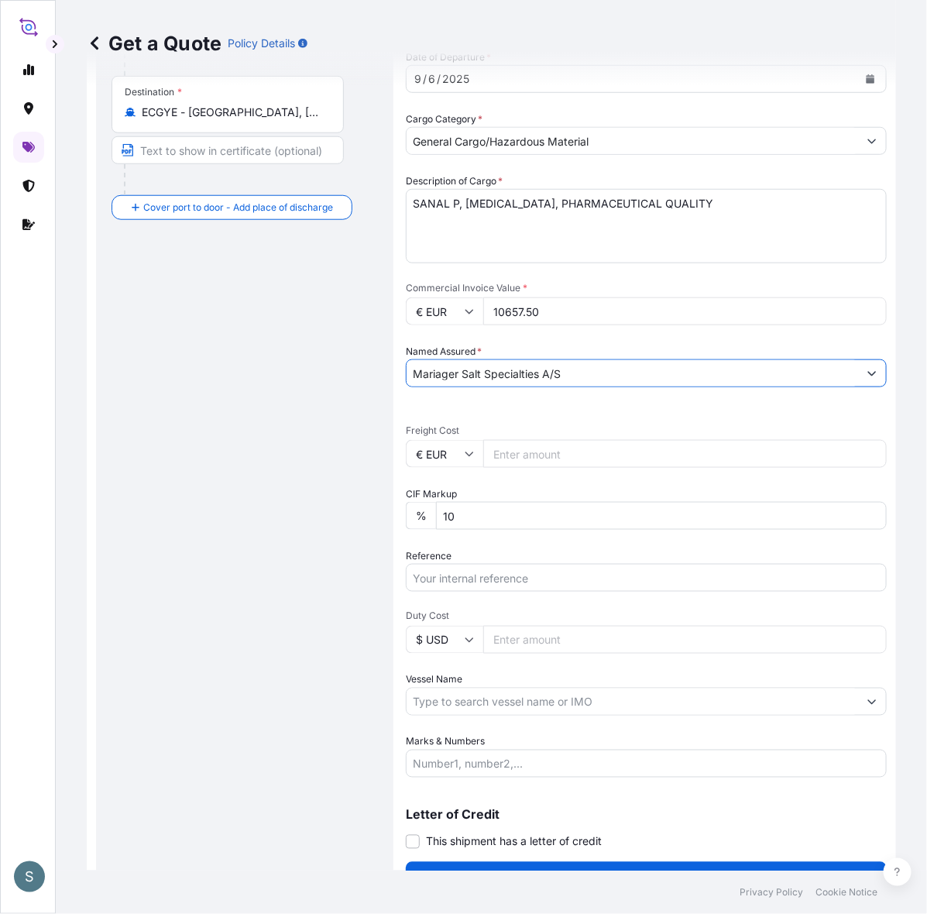
click at [590, 387] on input "Mariager Salt Specialties A/S" at bounding box center [633, 374] width 452 height 28
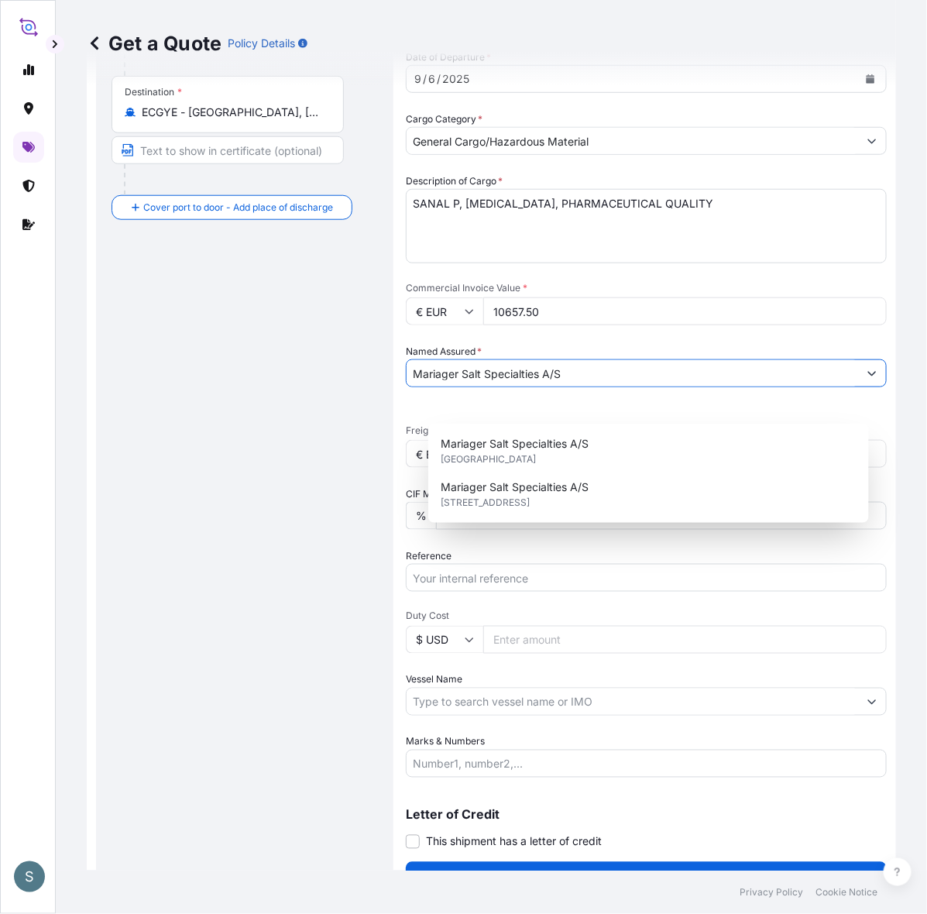
click at [741, 377] on icon "Show suggestions" at bounding box center [873, 374] width 9 height 5
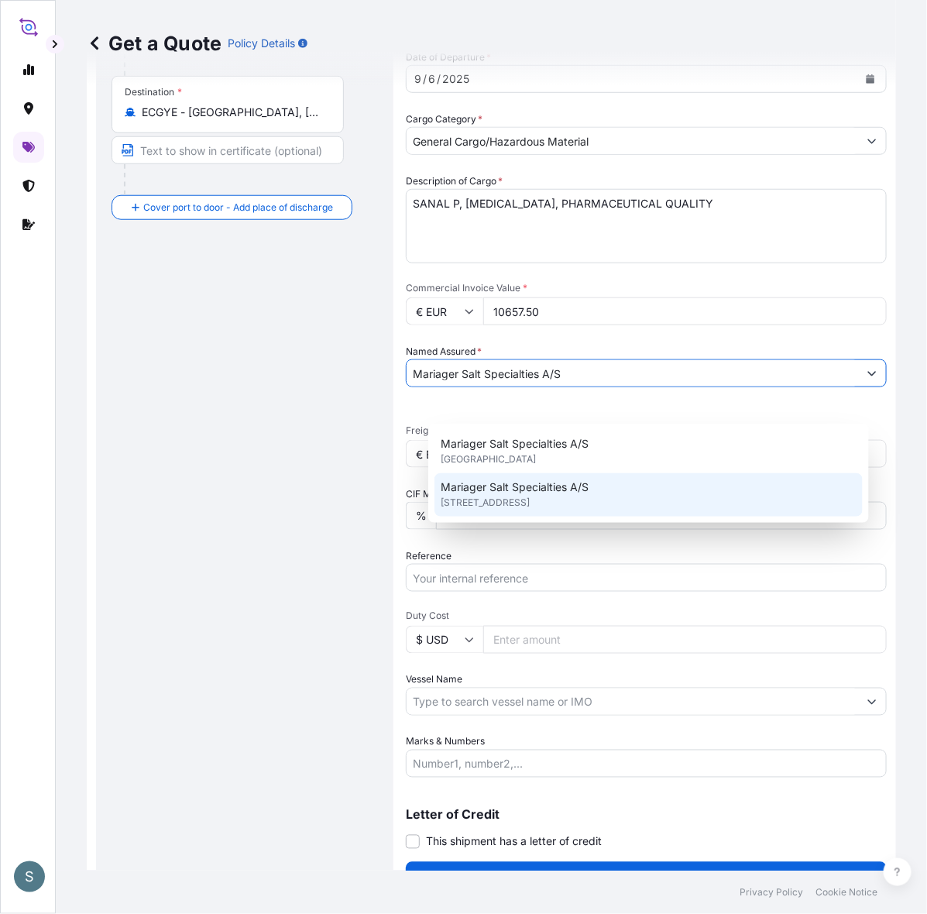
click at [656, 516] on div "Mariager Salt Specialties A/[STREET_ADDRESS]" at bounding box center [649, 494] width 428 height 43
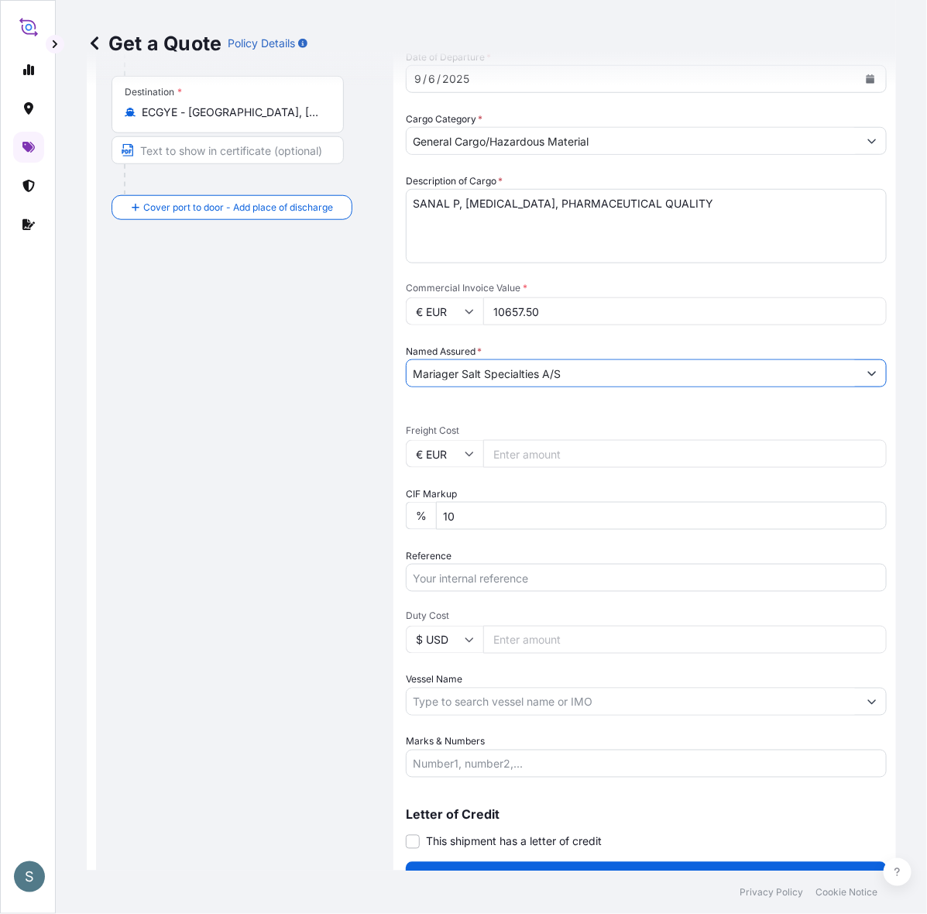
type input "Mariager Salt Specialties A/S"
drag, startPoint x: 397, startPoint y: 482, endPoint x: 386, endPoint y: 480, distance: 11.0
click at [390, 480] on div "Route Details Reset Route Details Cover door to port - Add loading place Place …" at bounding box center [245, 334] width 298 height 1120
click at [369, 407] on div "Route Details Reset Route Details Cover door to port - Add loading place Place …" at bounding box center [245, 333] width 267 height 1089
click at [528, 468] on input "Freight Cost" at bounding box center [685, 454] width 404 height 28
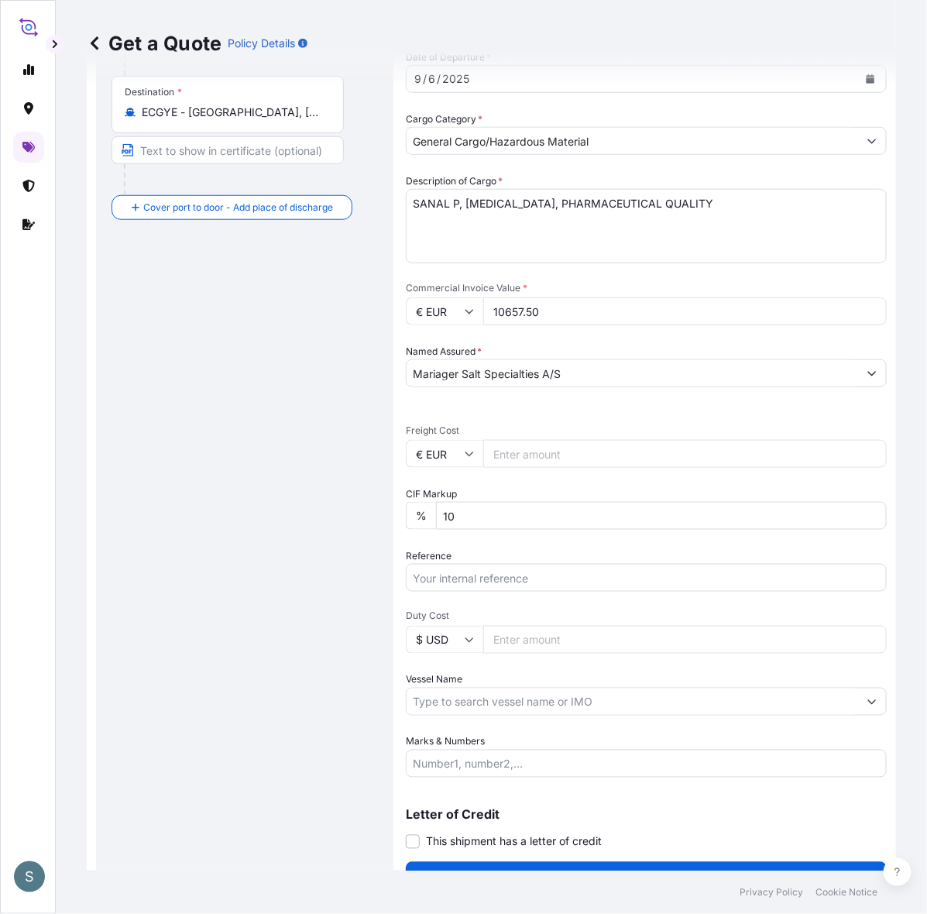
paste input "1443.80"
type input "1443.80"
drag, startPoint x: 585, startPoint y: 483, endPoint x: 473, endPoint y: 486, distance: 111.6
click at [473, 468] on div "€ EUR 1443.80" at bounding box center [646, 454] width 481 height 28
click at [275, 509] on div "Route Details Reset Route Details Cover door to port - Add loading place Place …" at bounding box center [245, 333] width 267 height 1089
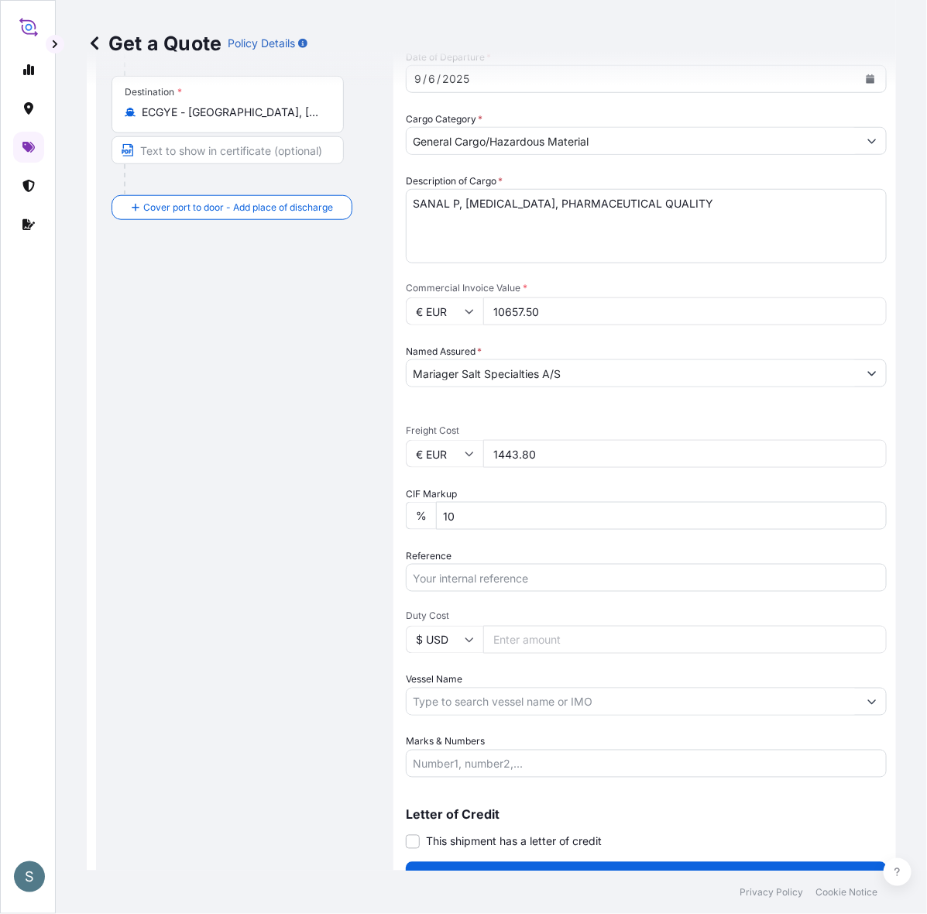
drag, startPoint x: 601, startPoint y: 487, endPoint x: 484, endPoint y: 488, distance: 117.0
click at [484, 468] on div "€ EUR 1443.80" at bounding box center [646, 454] width 481 height 28
click at [267, 529] on div "Route Details Reset Route Details Cover door to port - Add loading place Place …" at bounding box center [245, 333] width 267 height 1089
drag, startPoint x: 289, startPoint y: 473, endPoint x: 288, endPoint y: 461, distance: 12.4
click at [289, 473] on div "Route Details Reset Route Details Cover door to port - Add loading place Place …" at bounding box center [245, 333] width 267 height 1089
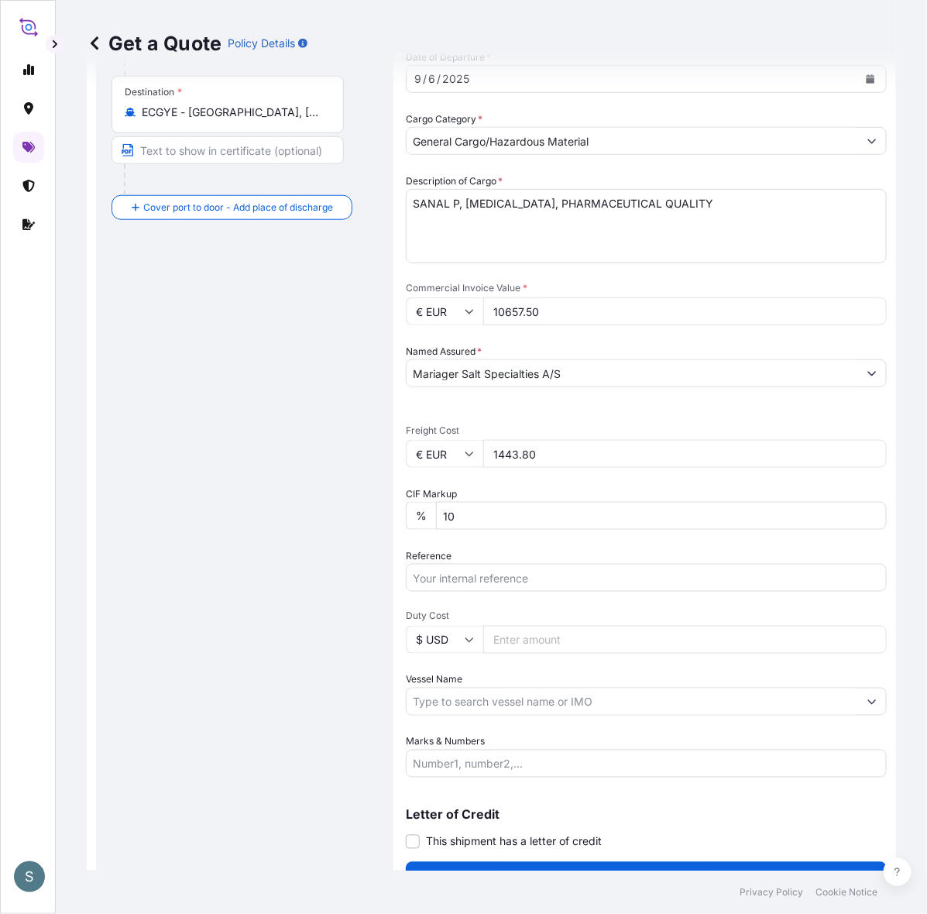
click at [481, 631] on div "Date of Departure * [DATE] Cargo Category * General Cargo/Hazardous Material De…" at bounding box center [646, 414] width 481 height 728
click at [478, 592] on input "Reference" at bounding box center [646, 578] width 481 height 28
paste input "DK1001019721 2592213"
click at [520, 592] on input "DK1001019721 2592213" at bounding box center [646, 578] width 481 height 28
type input "DK1001019721 - 2592213"
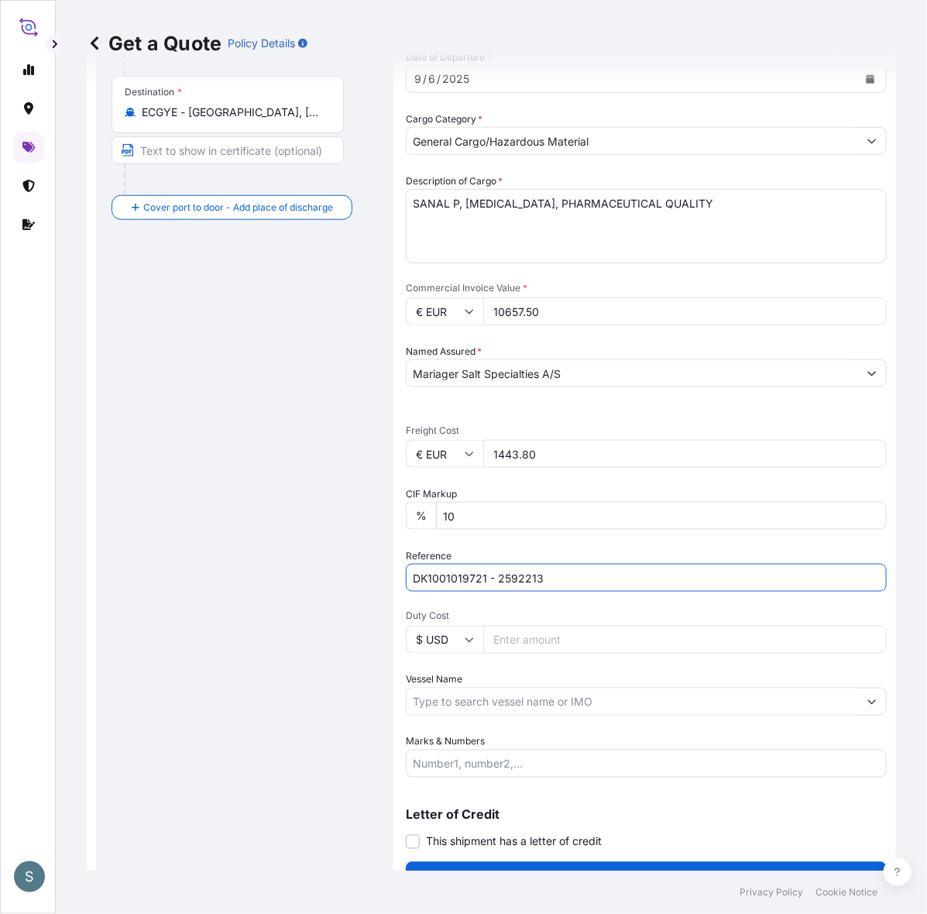
click at [256, 731] on div "Route Details Reset Route Details Cover door to port - Add loading place Place …" at bounding box center [245, 333] width 267 height 1089
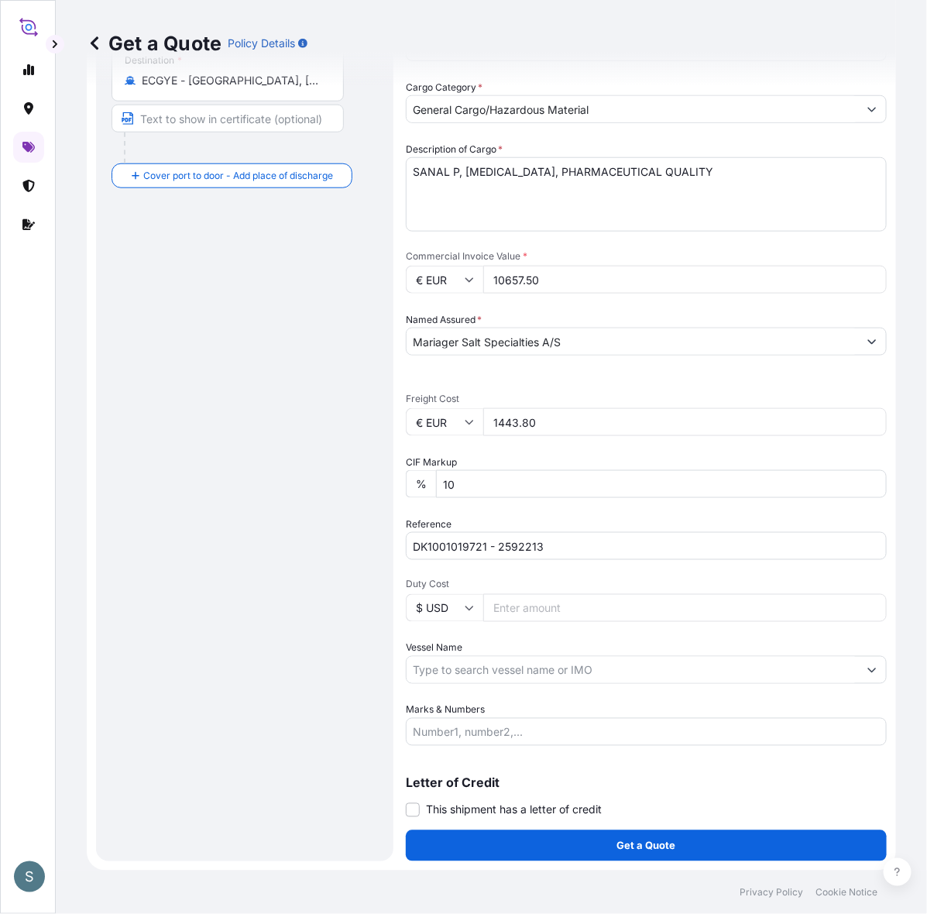
scroll to position [409, 0]
click at [212, 594] on div "Route Details Reset Route Details Cover door to port - Add loading place Place …" at bounding box center [245, 301] width 267 height 1089
click at [473, 656] on input "Vessel Name" at bounding box center [633, 670] width 452 height 28
paste input "CHATTANOOGA"
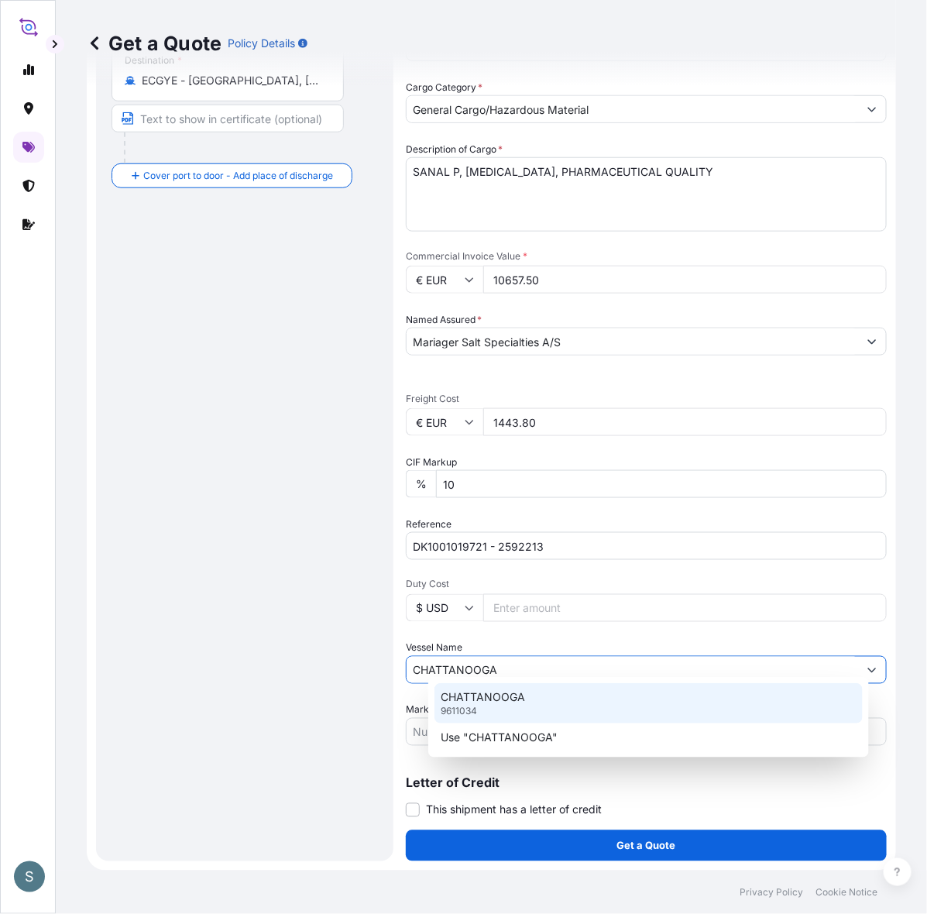
click at [514, 699] on p "CHATTANOOGA" at bounding box center [483, 697] width 84 height 15
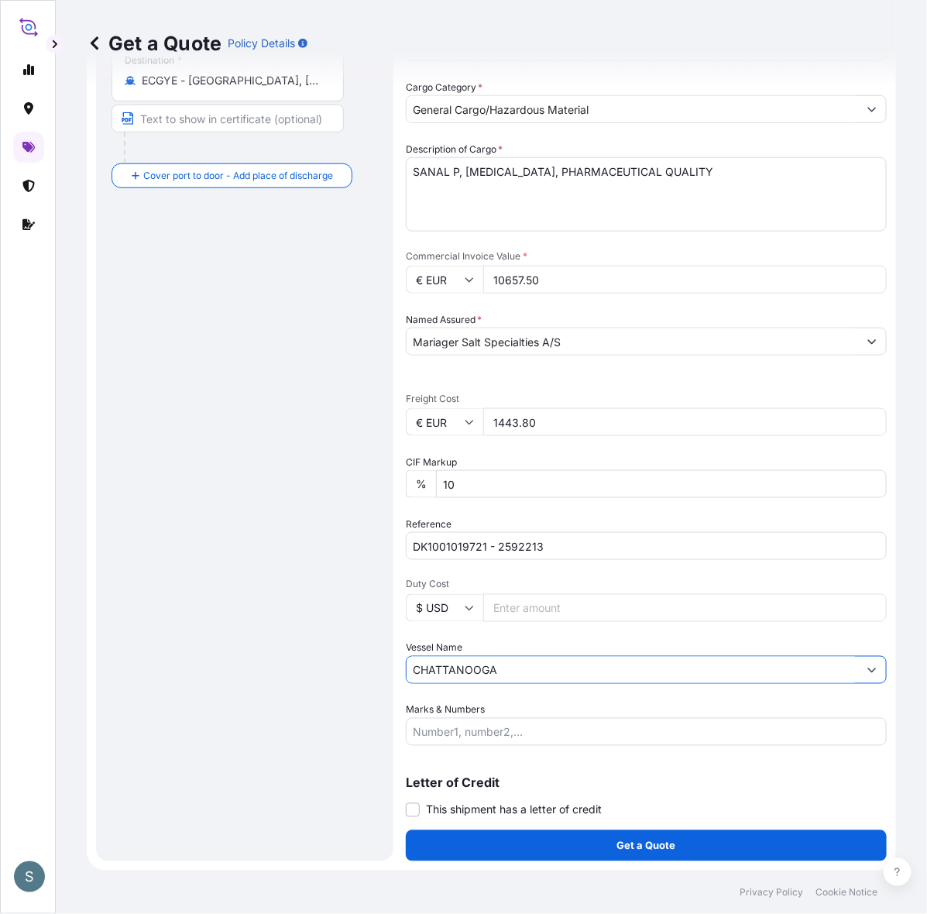
type input "CHATTANOOGA"
click at [298, 731] on div "Route Details Reset Route Details Cover door to port - Add loading place Place …" at bounding box center [245, 301] width 267 height 1089
click at [372, 569] on div "Route Details Reset Route Details Cover door to port - Add loading place Place …" at bounding box center [245, 301] width 267 height 1089
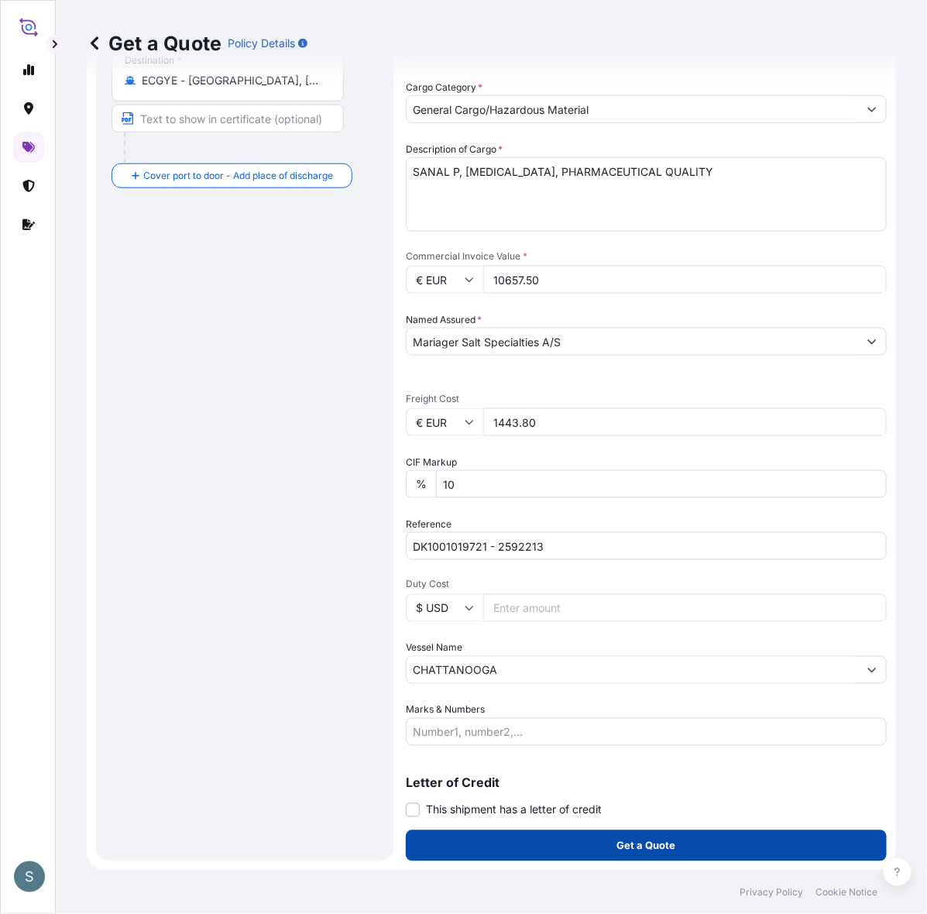
click at [645, 731] on p "Get a Quote" at bounding box center [647, 845] width 59 height 15
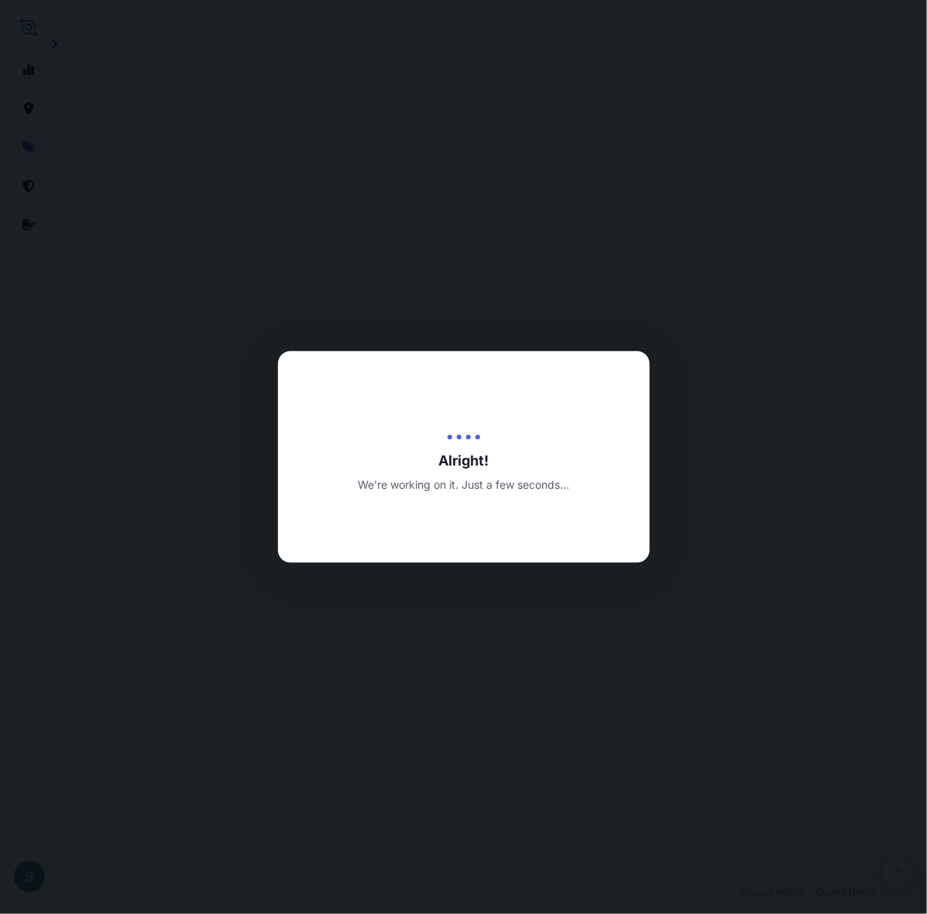
select select "Water"
select select "31589"
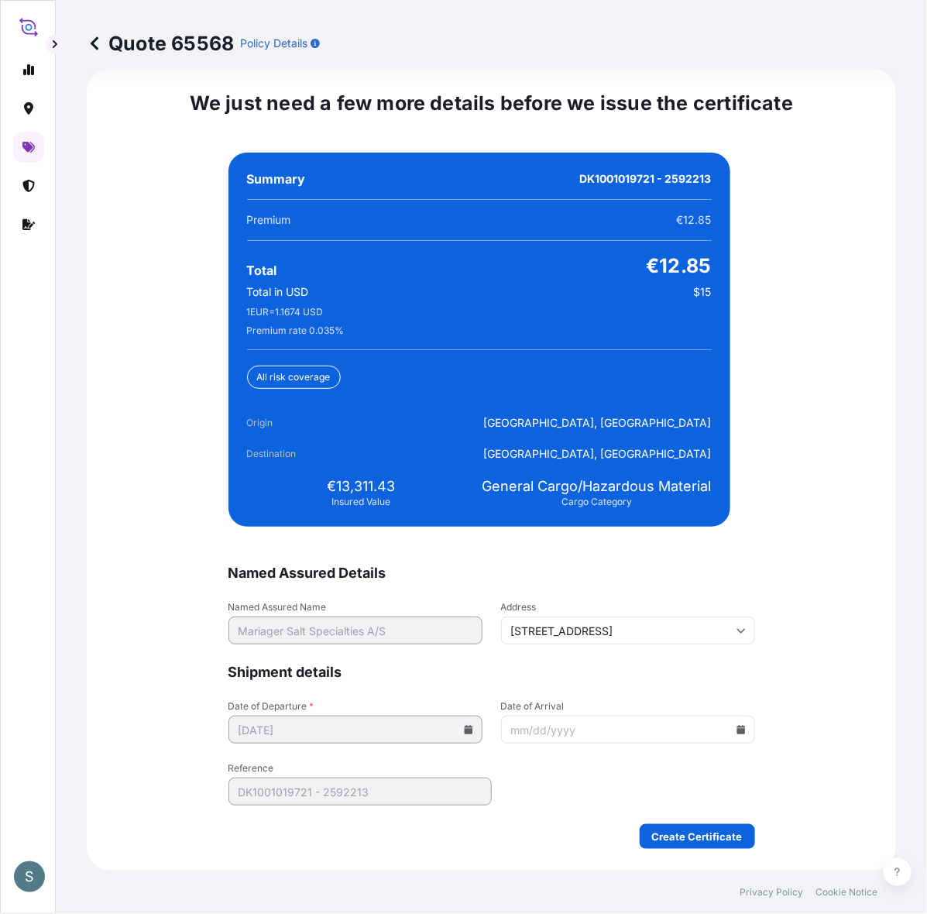
scroll to position [3750, 0]
drag, startPoint x: 327, startPoint y: 490, endPoint x: 390, endPoint y: 482, distance: 63.3
click at [390, 482] on div "Summary DK1001019721 - 2592213 Premium €12.85 Total €12.85 Total in USD $15 1 E…" at bounding box center [480, 340] width 502 height 374
copy span "13,311.43"
click at [403, 480] on div "Summary DK1001019721 - 2592213 Premium €12.85 Total €12.85 Total in USD $15 1 E…" at bounding box center [480, 340] width 502 height 374
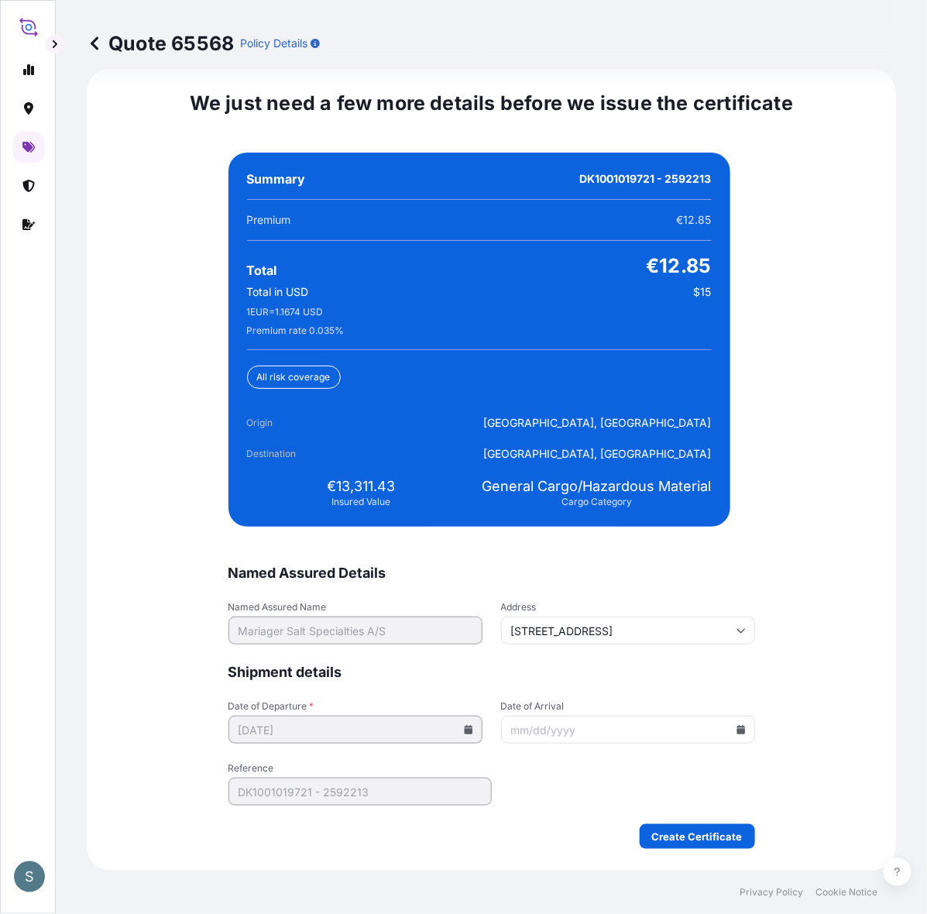
click at [737, 731] on icon at bounding box center [741, 729] width 9 height 9
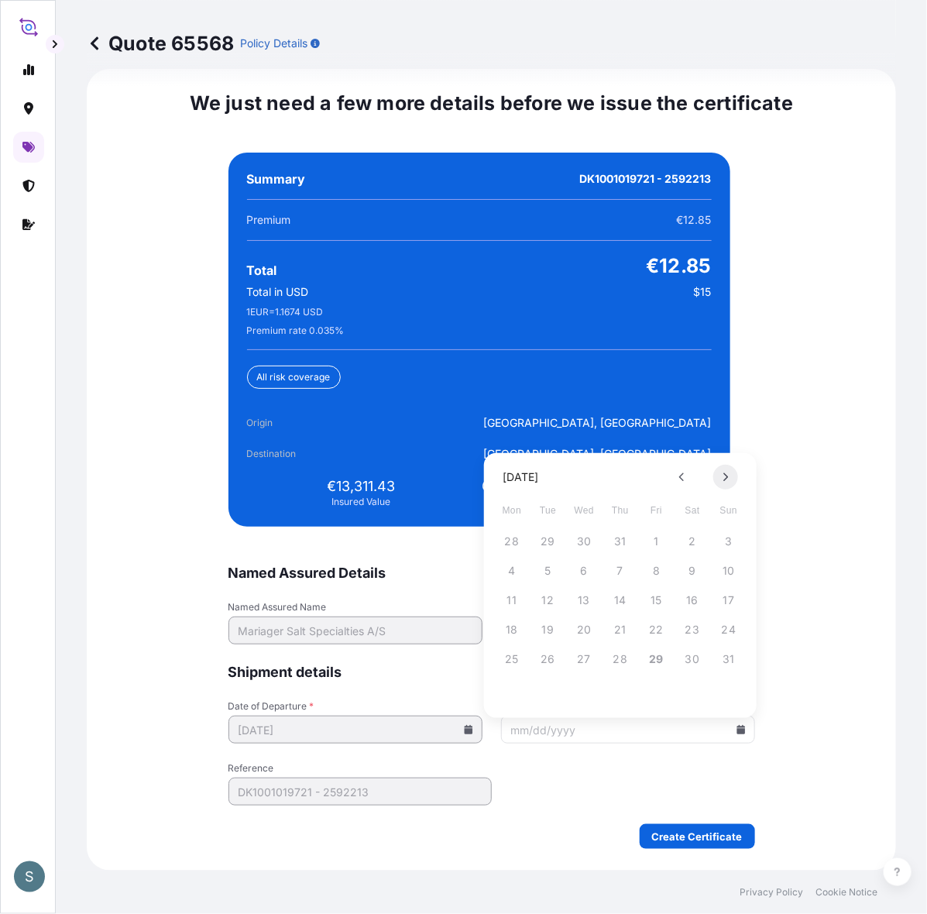
click at [723, 477] on icon at bounding box center [726, 477] width 6 height 9
click at [628, 601] on button "16" at bounding box center [620, 600] width 25 height 25
type input "[DATE]"
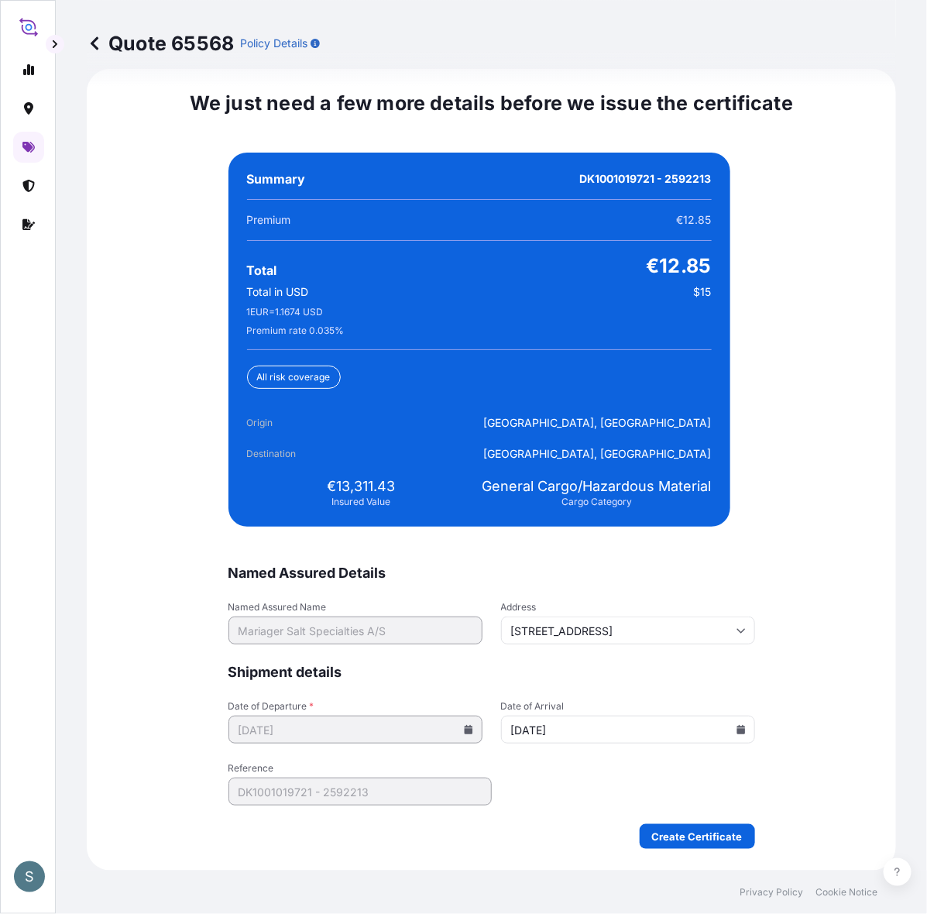
click at [616, 731] on form "Named Assured Details Named Assured Name Mariager Salt Specialties A/S Address …" at bounding box center [492, 706] width 527 height 285
click at [508, 731] on form "Named Assured Details Named Assured Name Mariager Salt Specialties A/S Address …" at bounding box center [492, 706] width 527 height 285
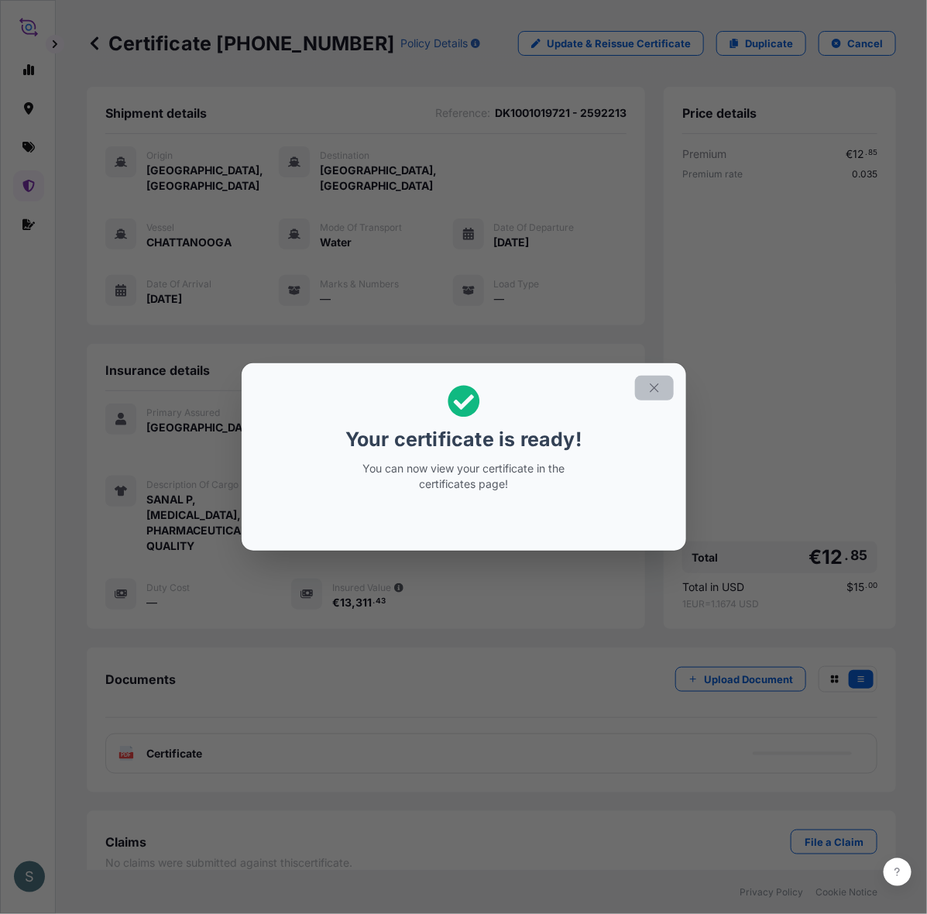
click at [674, 391] on button "button" at bounding box center [654, 388] width 39 height 25
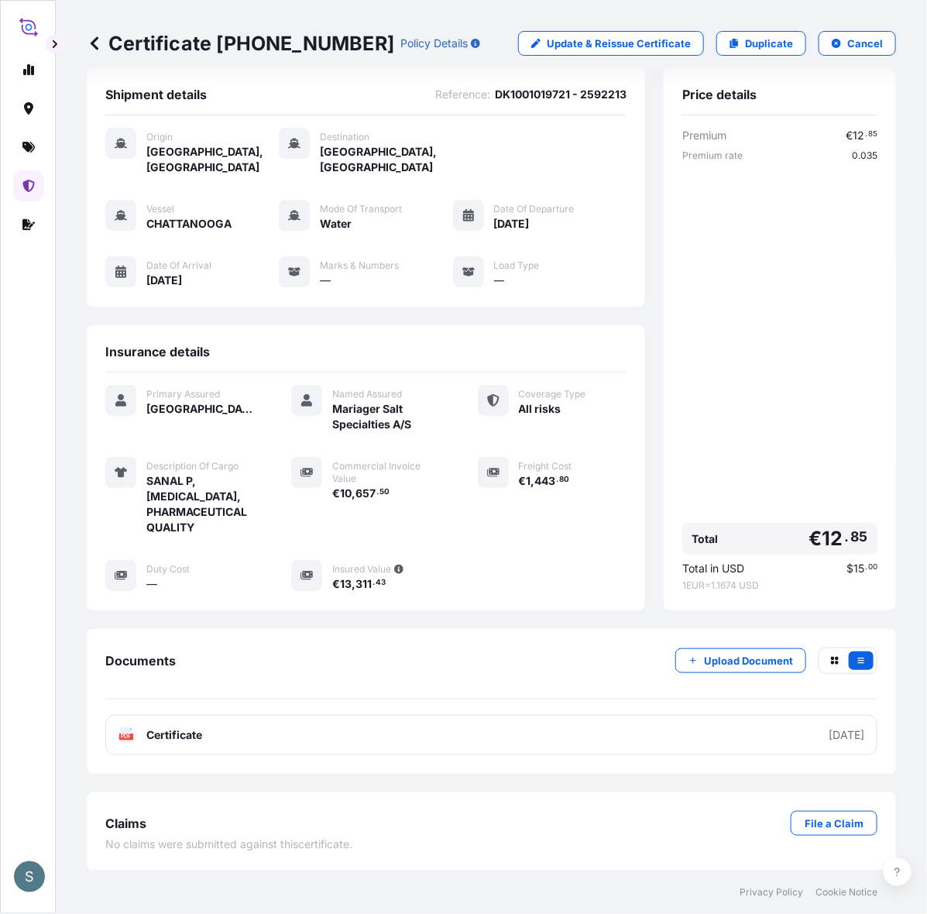
scroll to position [39, 0]
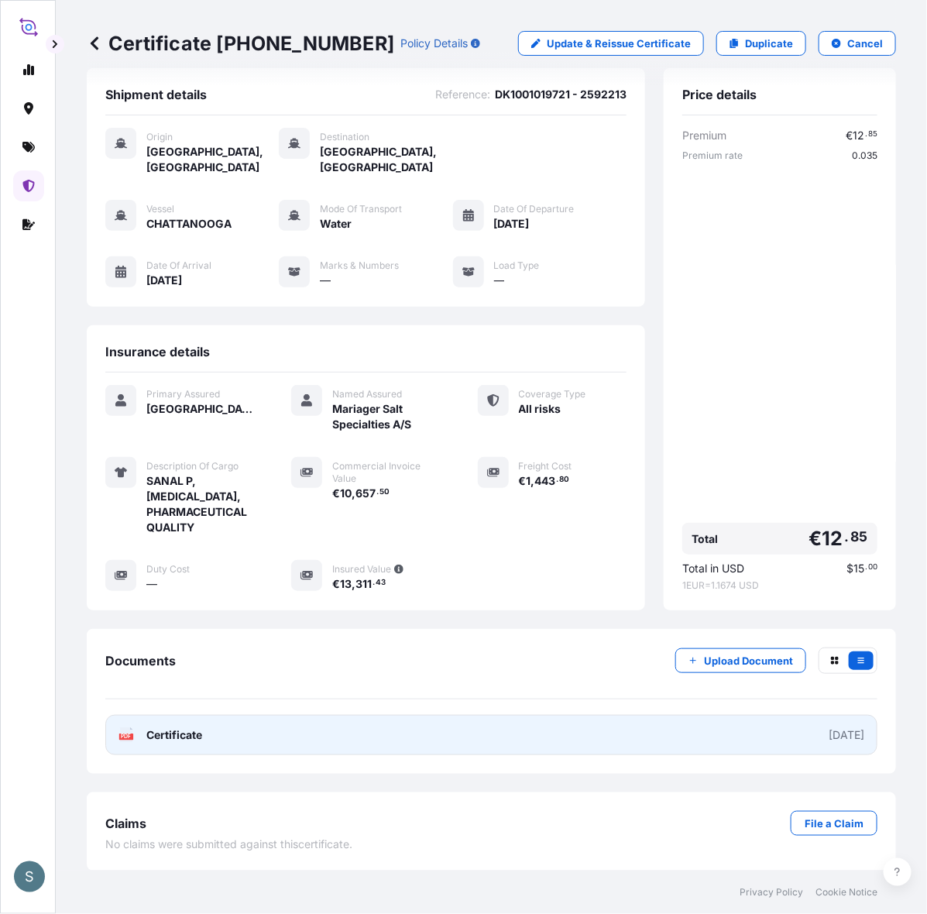
click at [368, 731] on link "PDF Certificate [DATE]" at bounding box center [491, 735] width 772 height 40
click at [257, 715] on link "PDF Certificate [DATE]" at bounding box center [491, 735] width 772 height 40
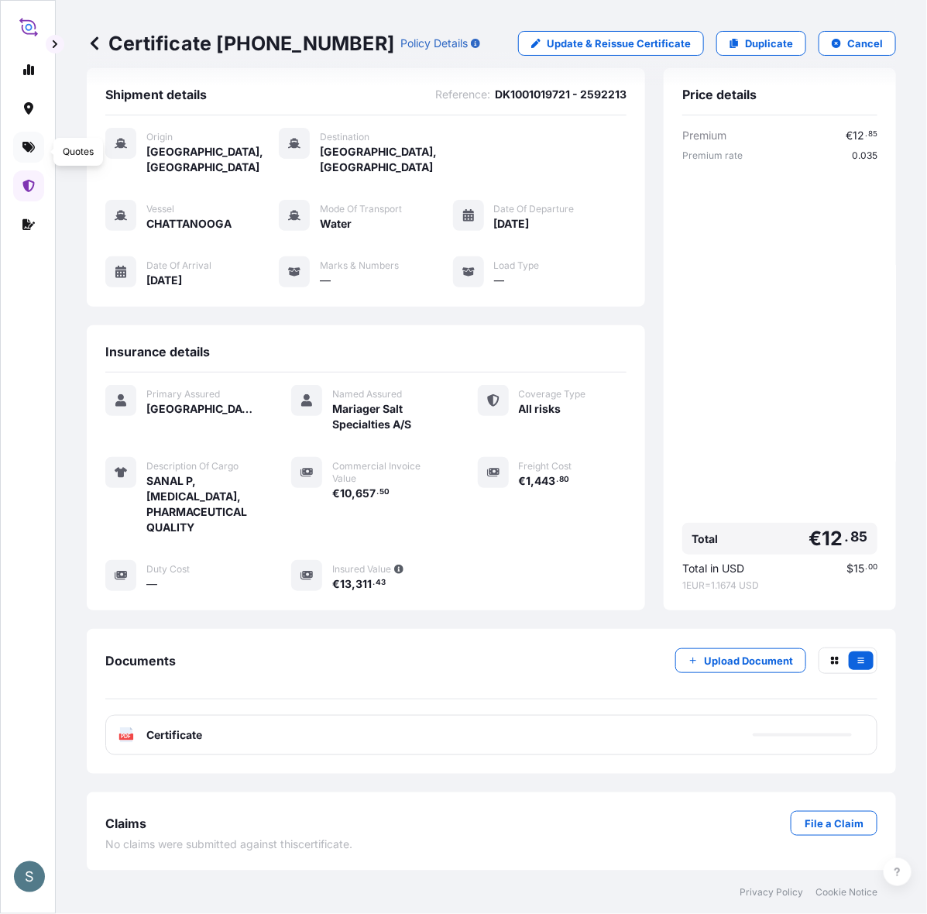
click at [29, 146] on icon at bounding box center [28, 147] width 12 height 12
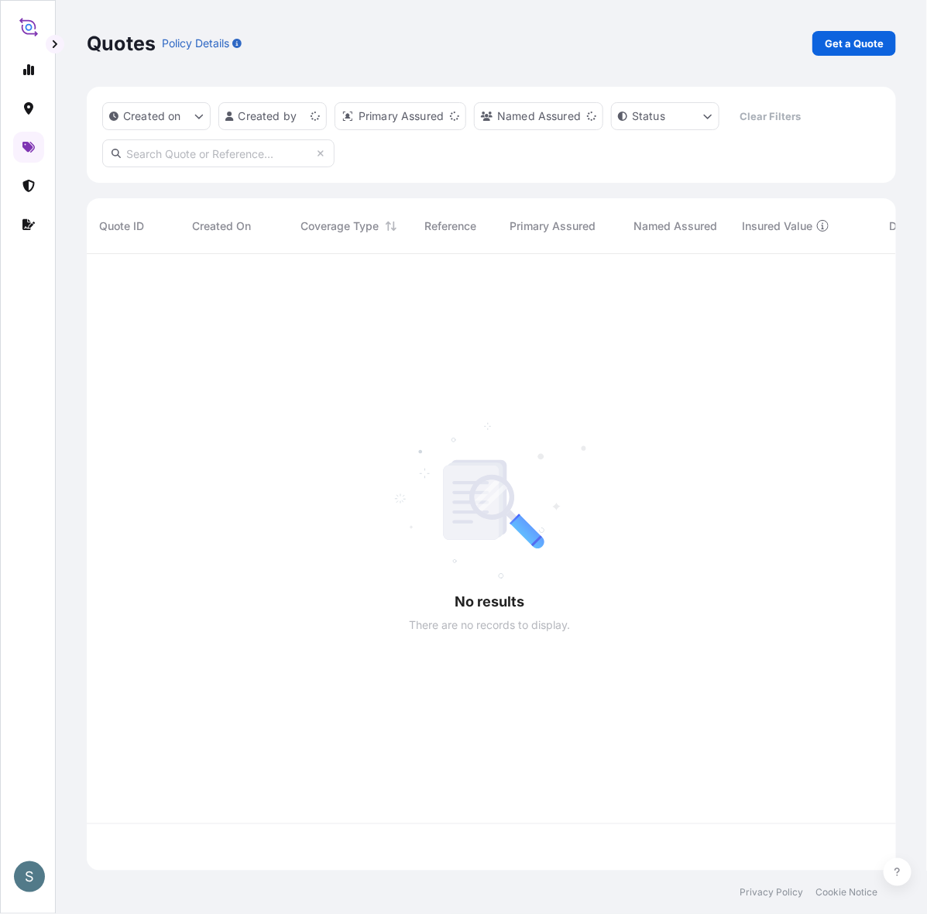
scroll to position [602, 792]
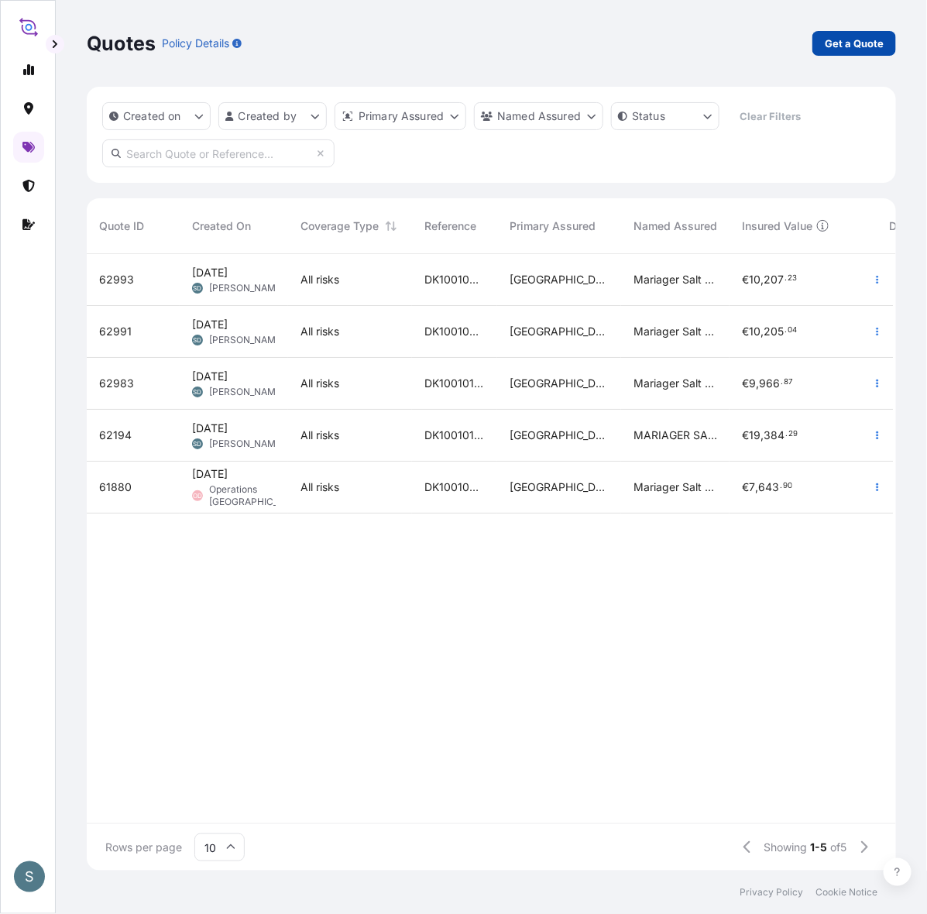
click at [741, 35] on link "Get a Quote" at bounding box center [855, 43] width 84 height 25
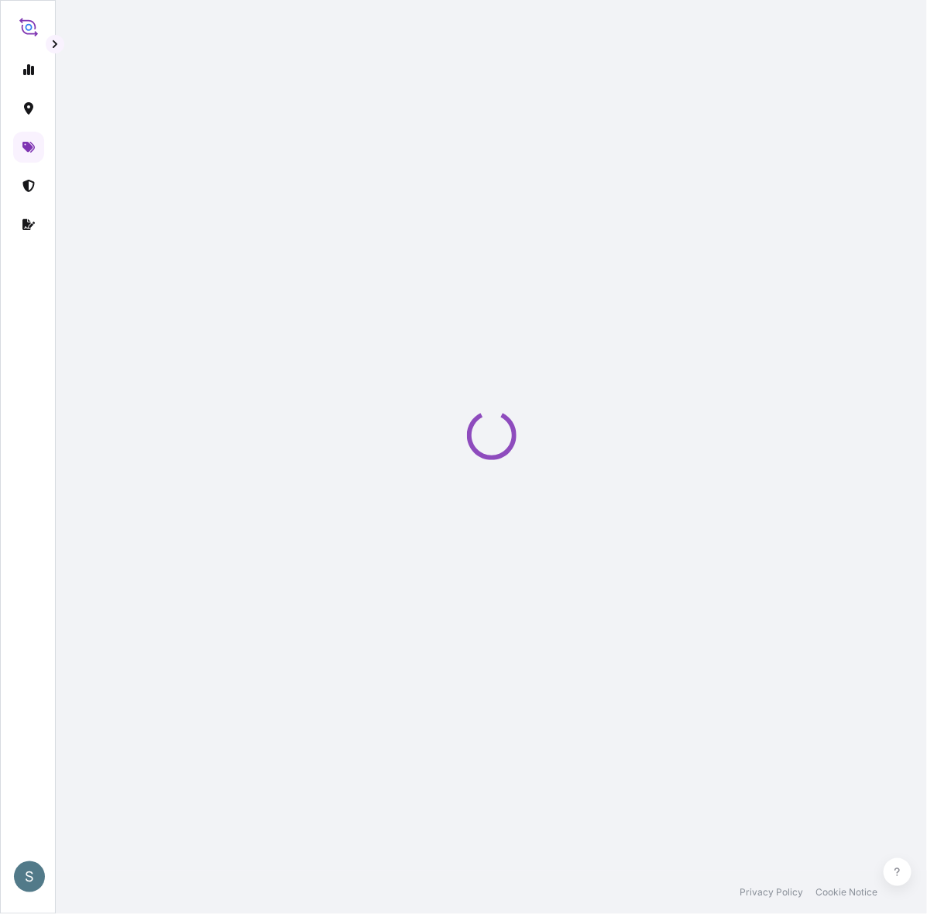
select select "Water"
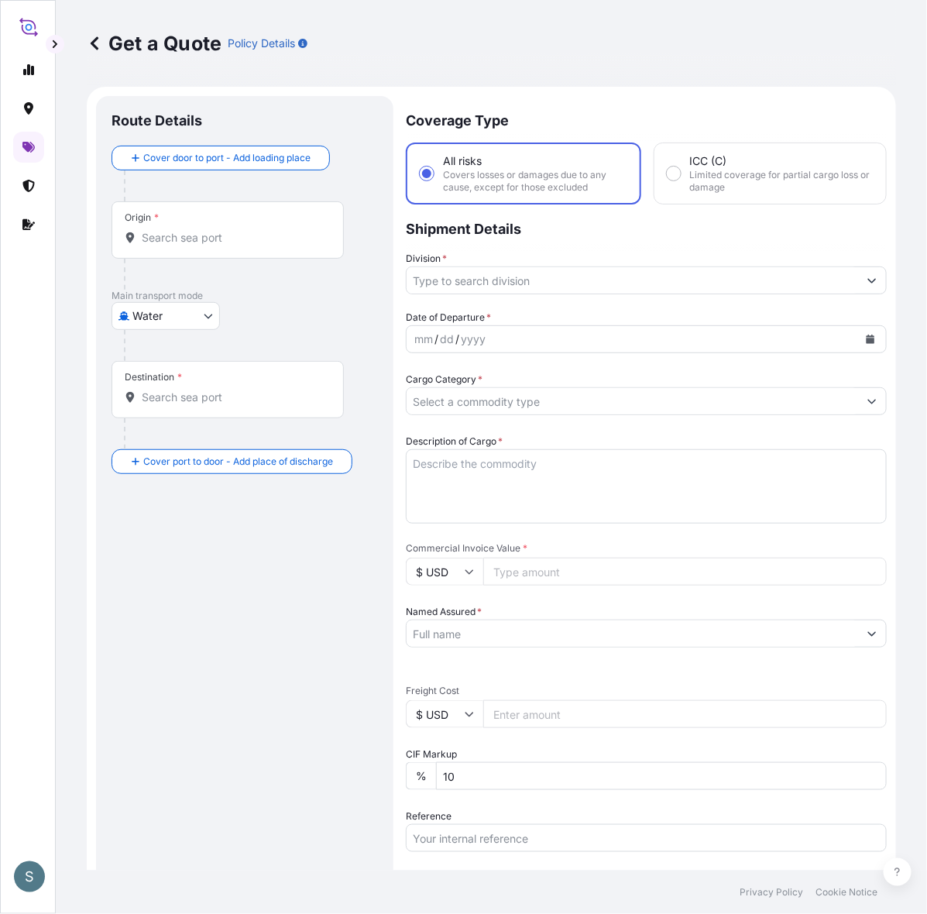
scroll to position [26, 0]
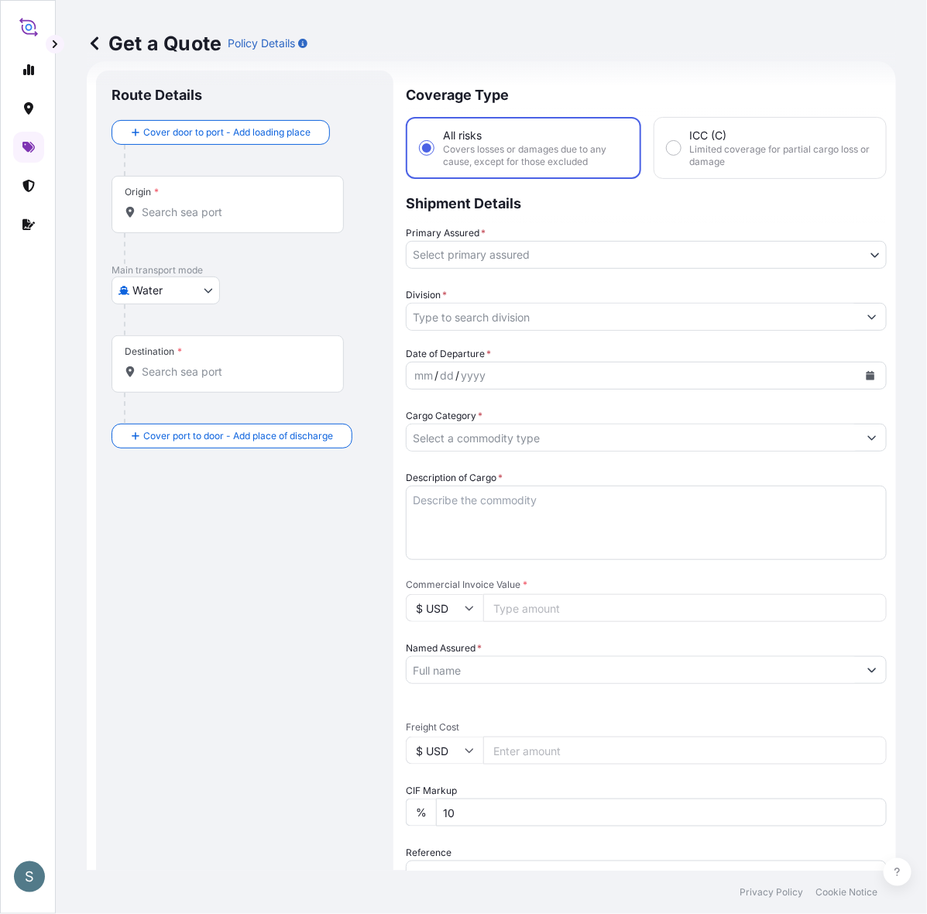
drag, startPoint x: 345, startPoint y: 111, endPoint x: 337, endPoint y: 105, distance: 9.5
click at [345, 111] on div "Route Details" at bounding box center [245, 103] width 267 height 34
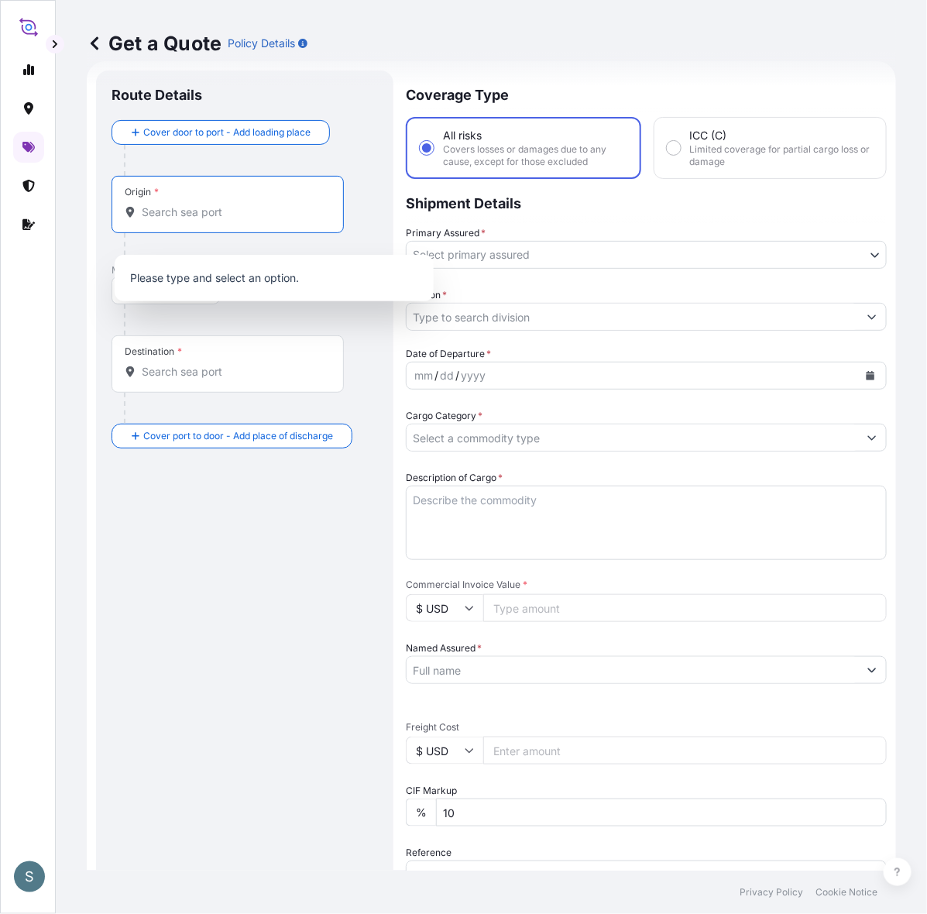
click at [215, 220] on input "Origin *" at bounding box center [233, 212] width 183 height 15
paste input "[GEOGRAPHIC_DATA], [GEOGRAPHIC_DATA]"
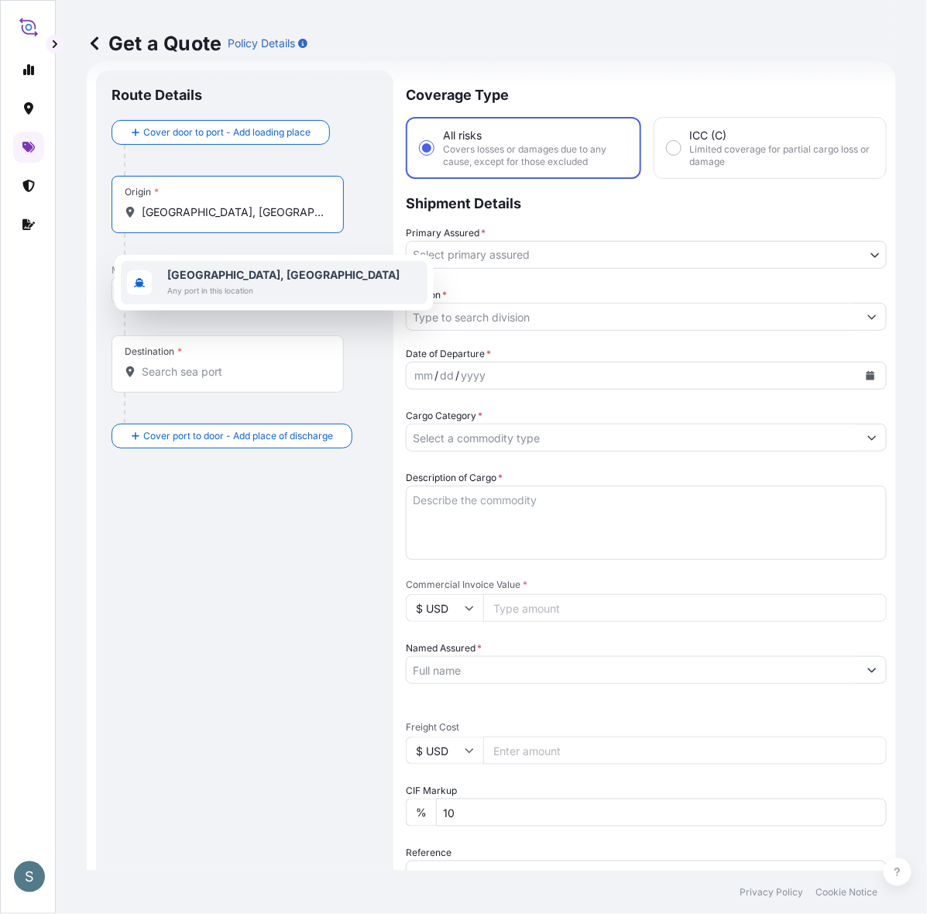
click at [275, 287] on div "[GEOGRAPHIC_DATA], [GEOGRAPHIC_DATA] Any port in this location" at bounding box center [274, 282] width 307 height 43
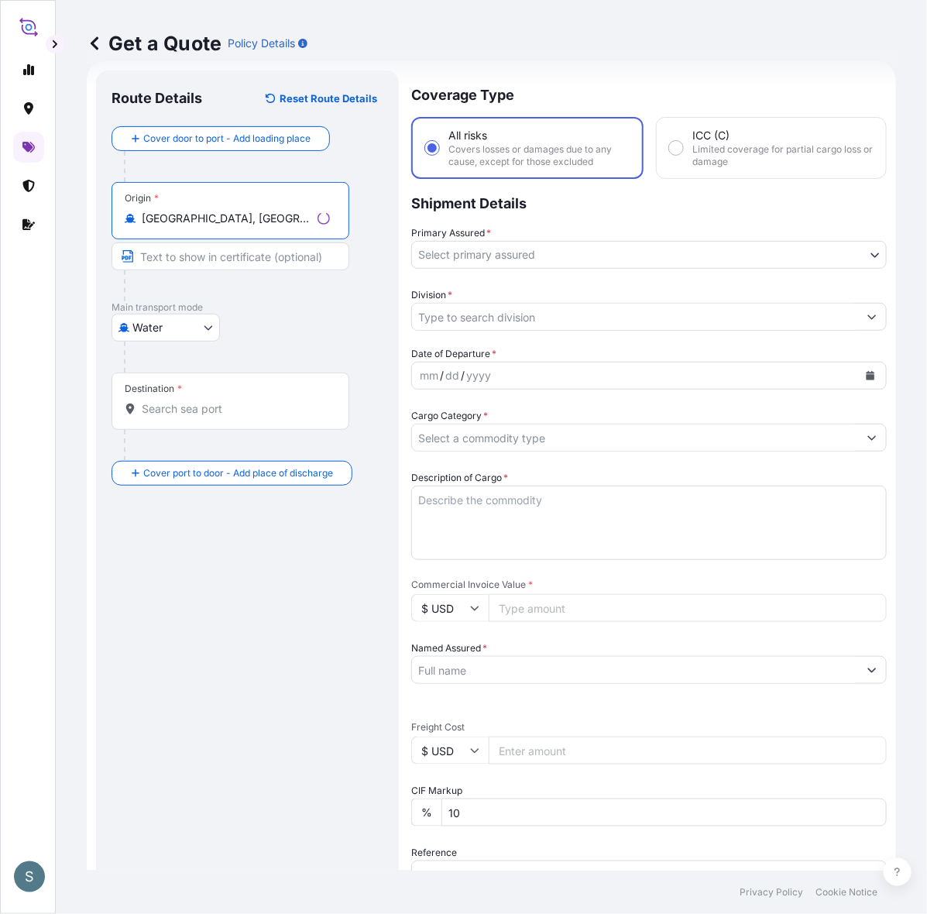
type input "[GEOGRAPHIC_DATA], [GEOGRAPHIC_DATA]"
click at [230, 418] on div "Destination *" at bounding box center [231, 401] width 238 height 57
click at [230, 417] on input "Destination *" at bounding box center [236, 408] width 188 height 15
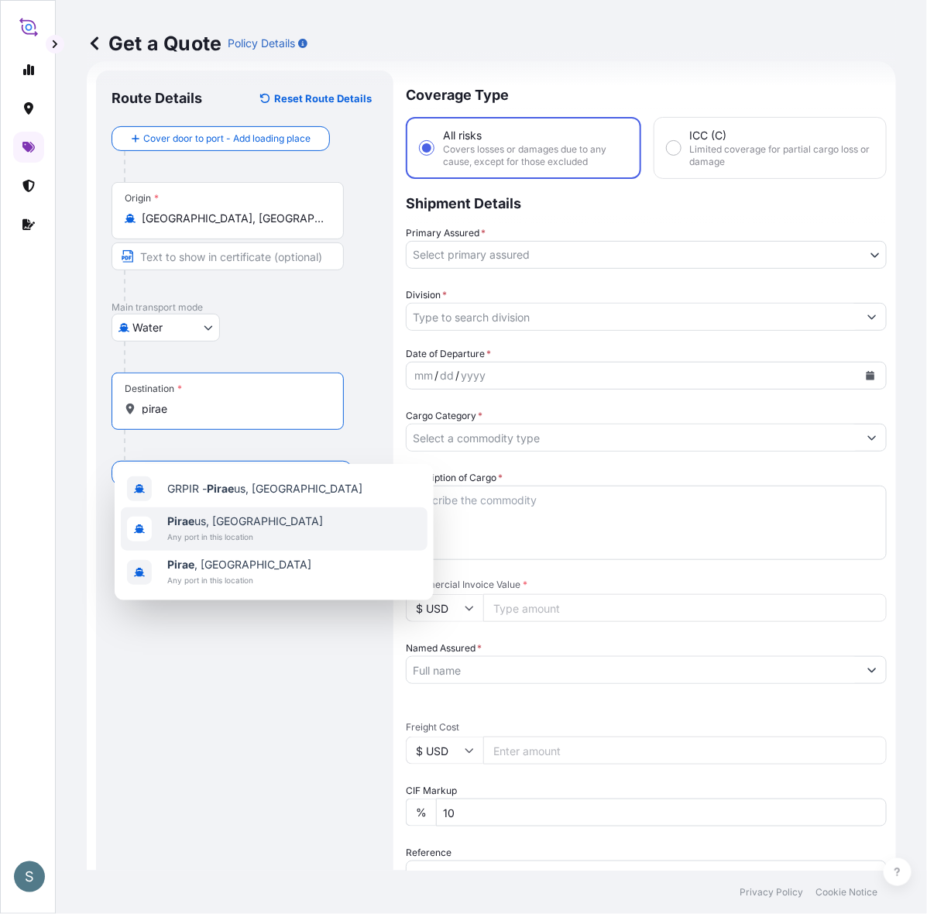
click at [249, 528] on span "Pirae [GEOGRAPHIC_DATA], [GEOGRAPHIC_DATA]" at bounding box center [245, 521] width 156 height 15
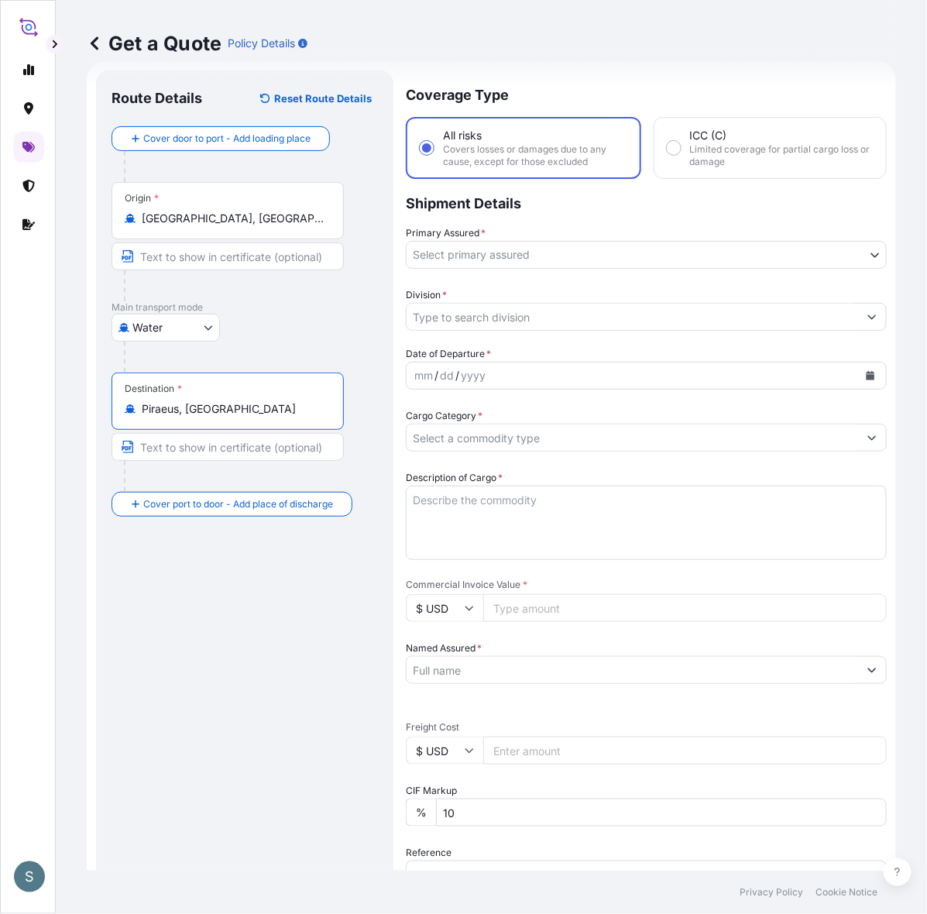
type input "Piraeus, [GEOGRAPHIC_DATA]"
click at [227, 684] on div "Route Details Reset Route Details Cover door to port - Add loading place Place …" at bounding box center [245, 630] width 267 height 1089
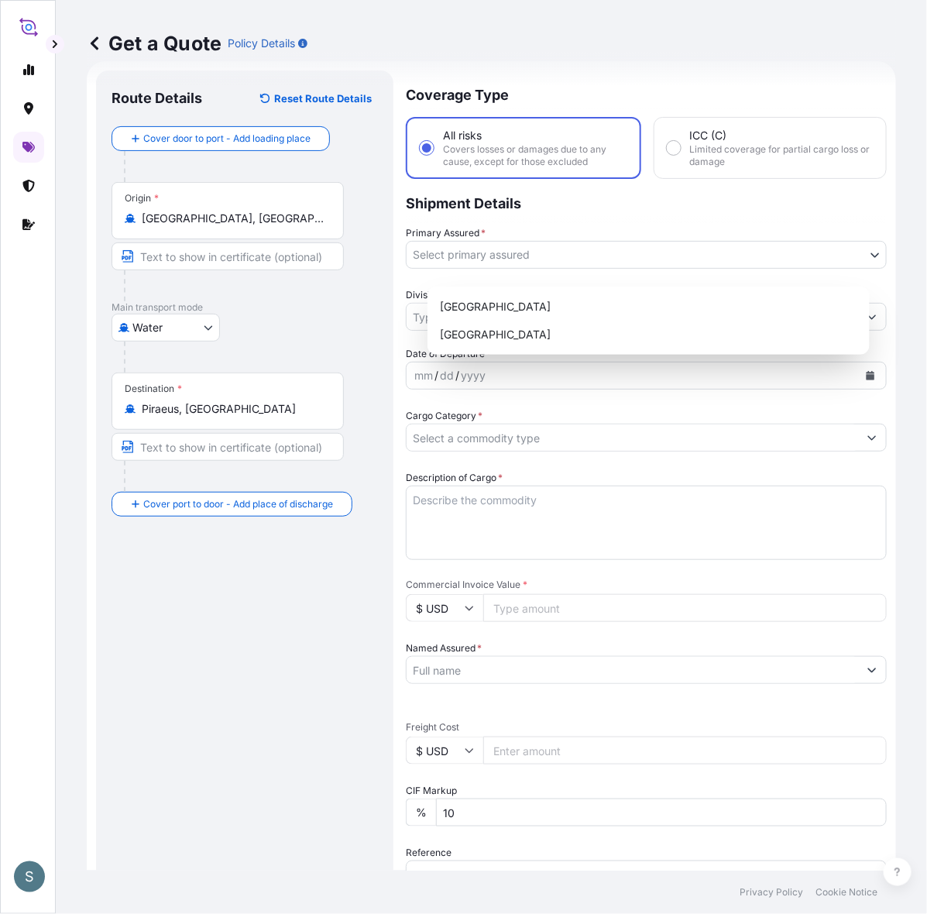
click at [543, 268] on body "S Get a Quote Policy Details Route Details Reset Route Details Cover door to po…" at bounding box center [463, 457] width 927 height 914
click at [549, 308] on div "[GEOGRAPHIC_DATA]" at bounding box center [649, 307] width 430 height 28
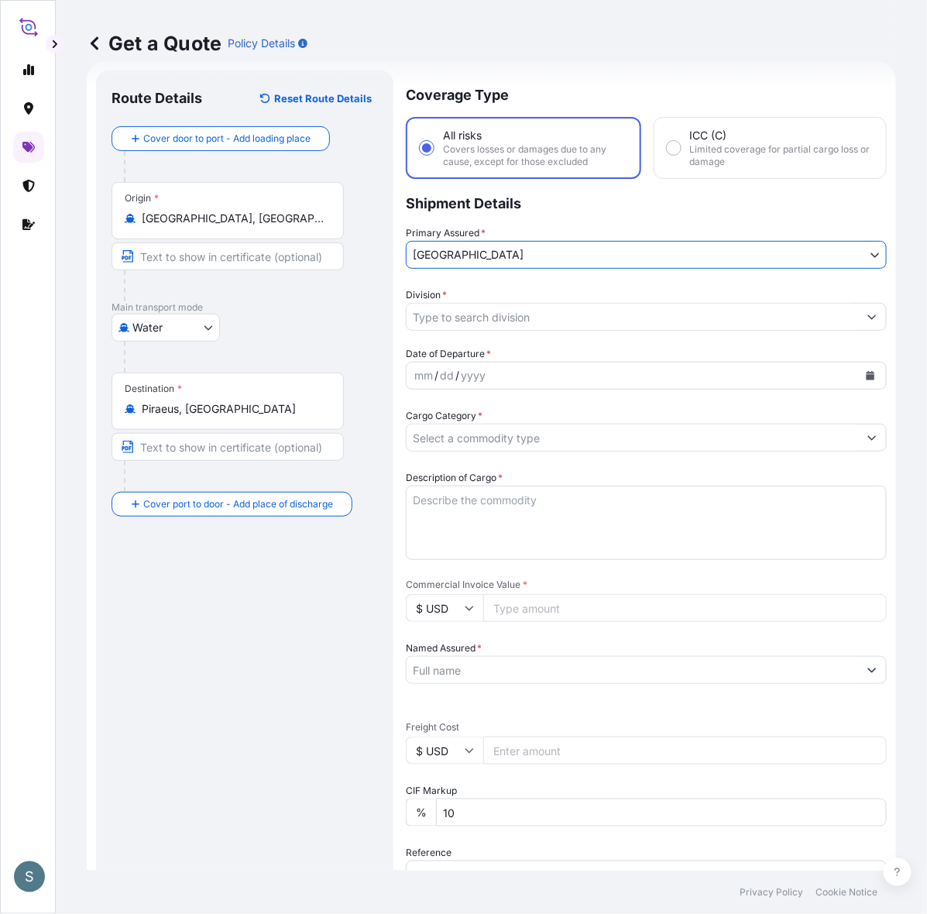
click at [547, 327] on input "Division *" at bounding box center [633, 317] width 452 height 28
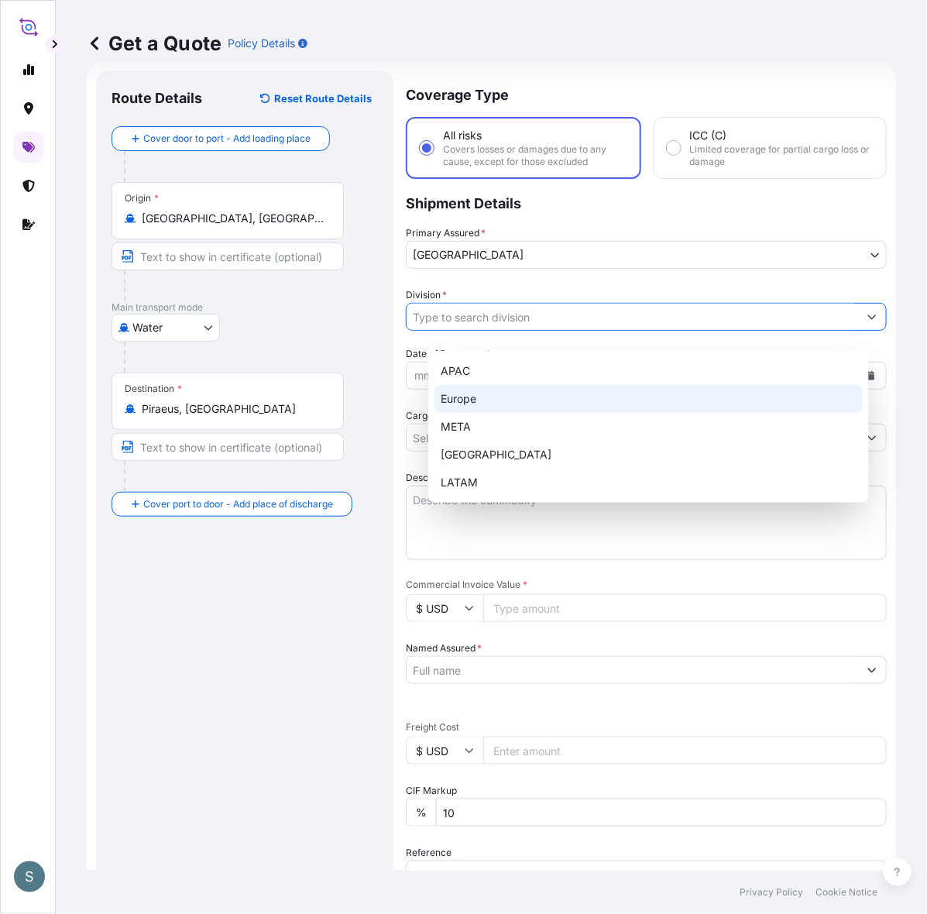
click at [493, 401] on div "Europe" at bounding box center [649, 399] width 428 height 28
type input "Europe"
click at [741, 389] on div "Europe" at bounding box center [649, 399] width 428 height 28
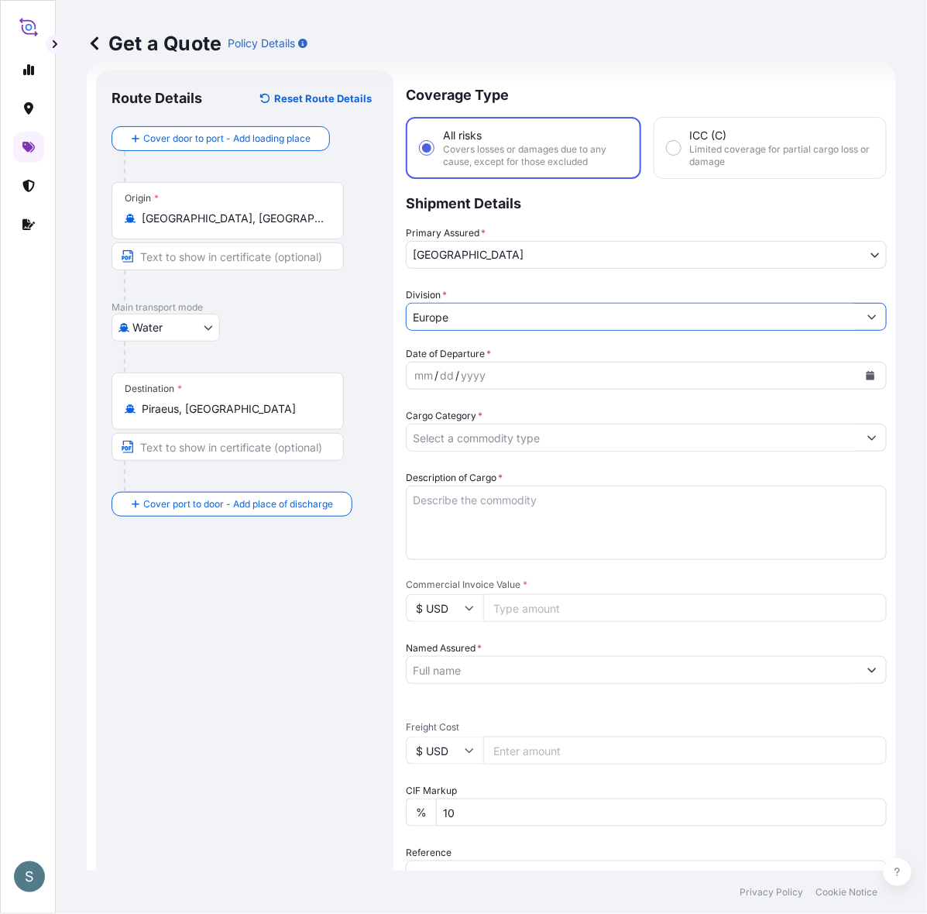
click at [741, 386] on button "Calendar" at bounding box center [870, 375] width 25 height 25
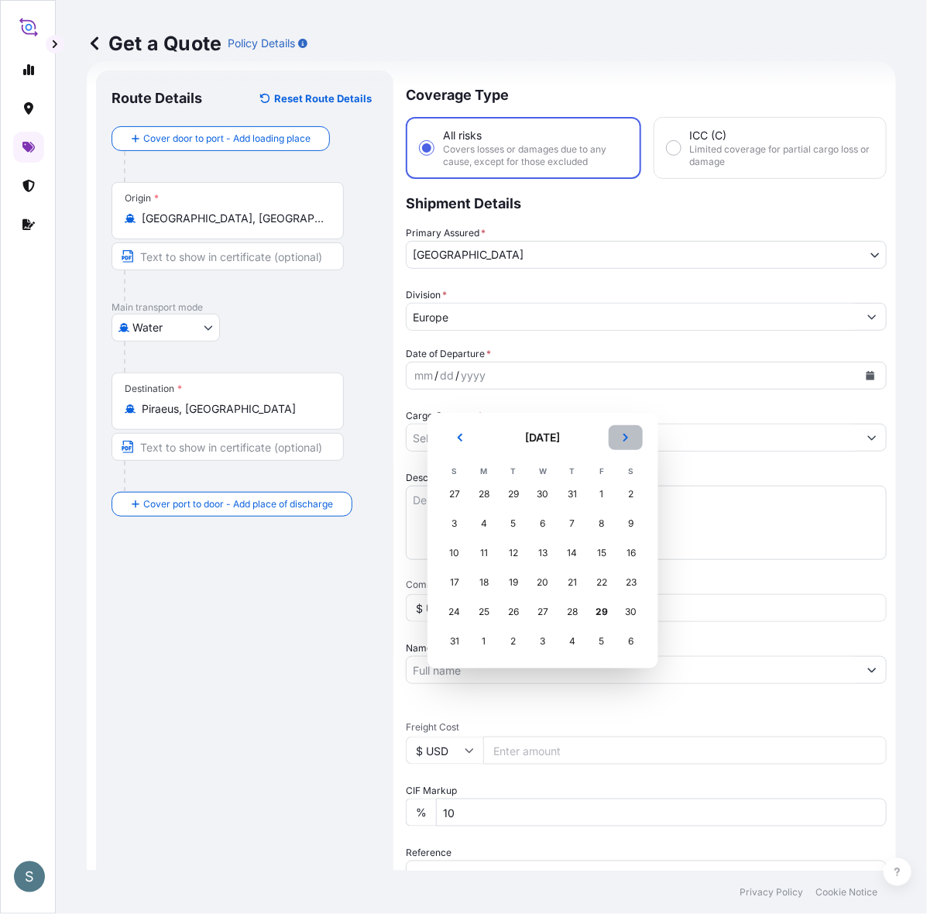
click at [631, 442] on icon "Next" at bounding box center [625, 437] width 9 height 9
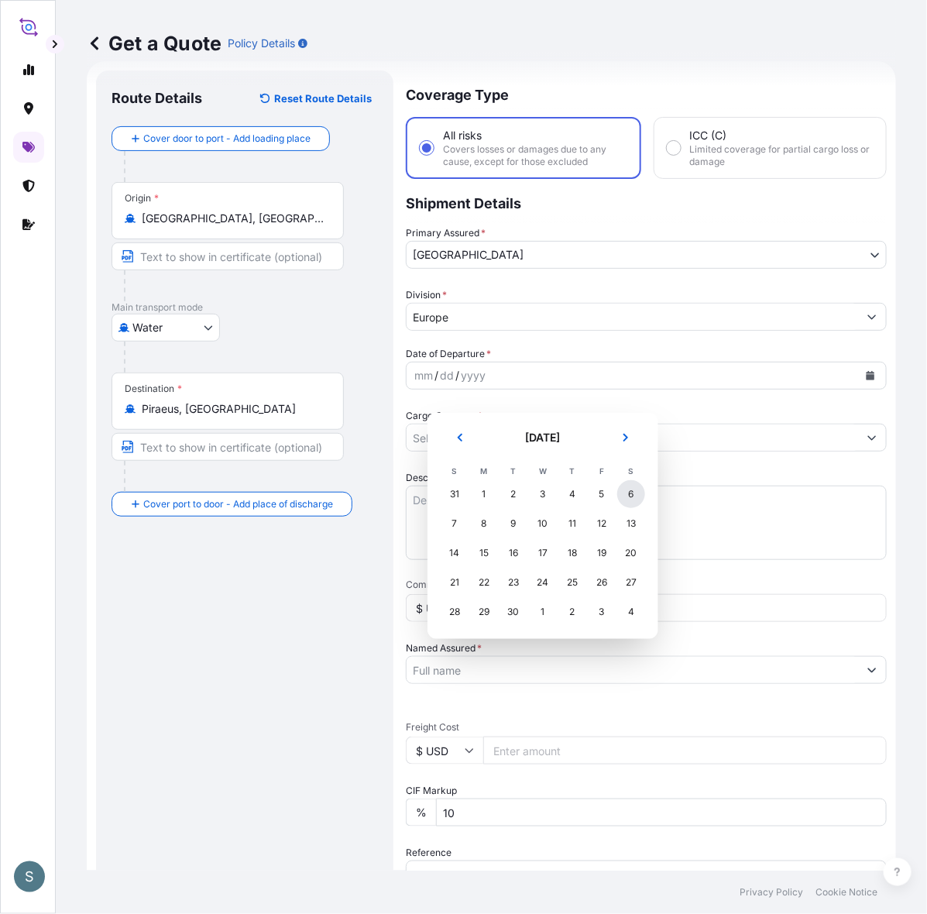
click at [641, 497] on div "6" at bounding box center [632, 494] width 28 height 28
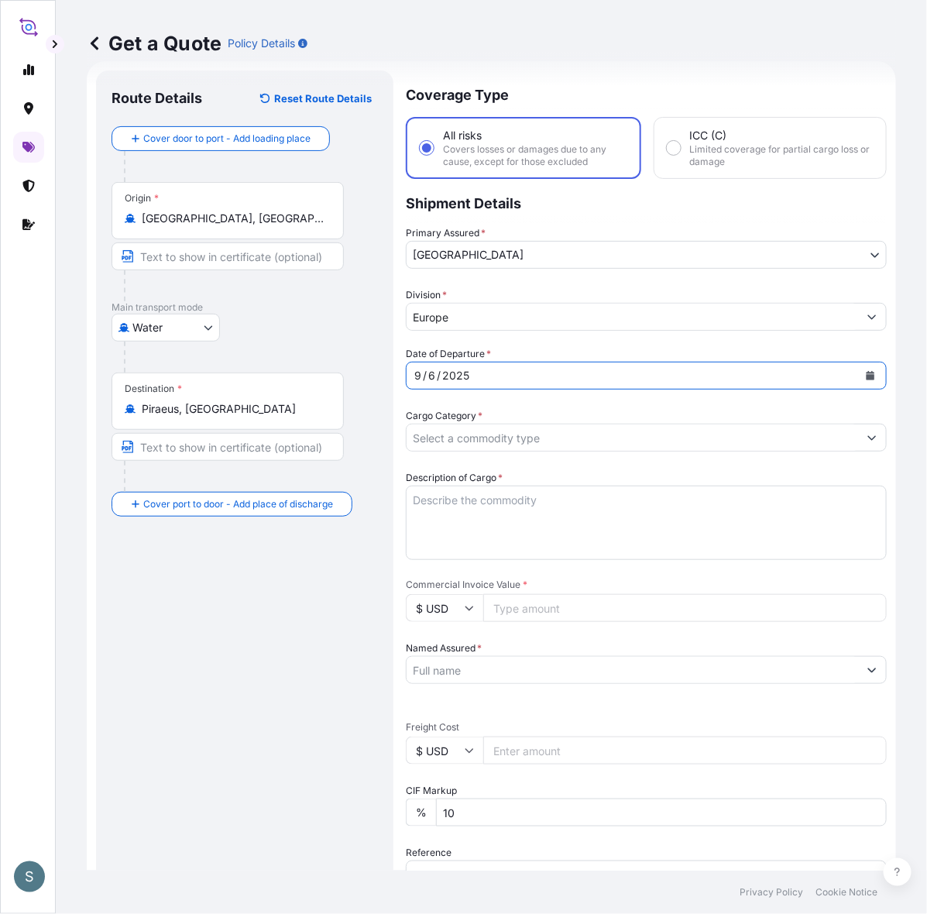
click at [471, 448] on input "Cargo Category *" at bounding box center [633, 438] width 452 height 28
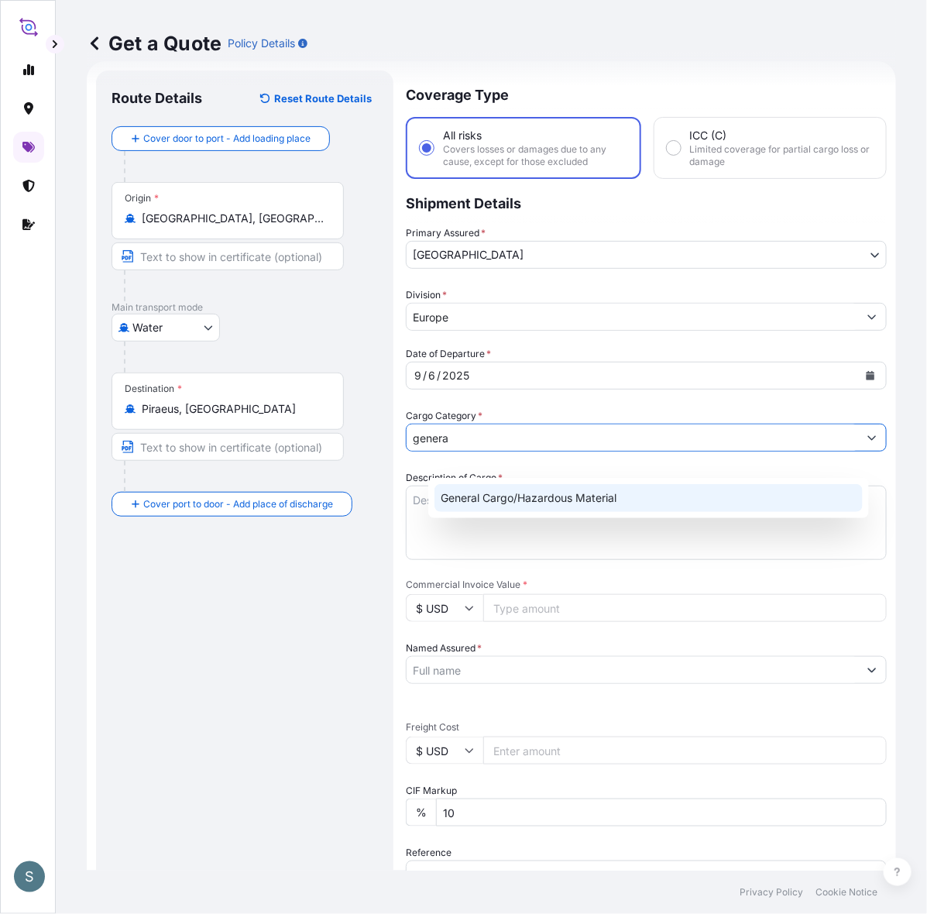
click at [463, 490] on div "General Cargo/Hazardous Material" at bounding box center [649, 498] width 428 height 28
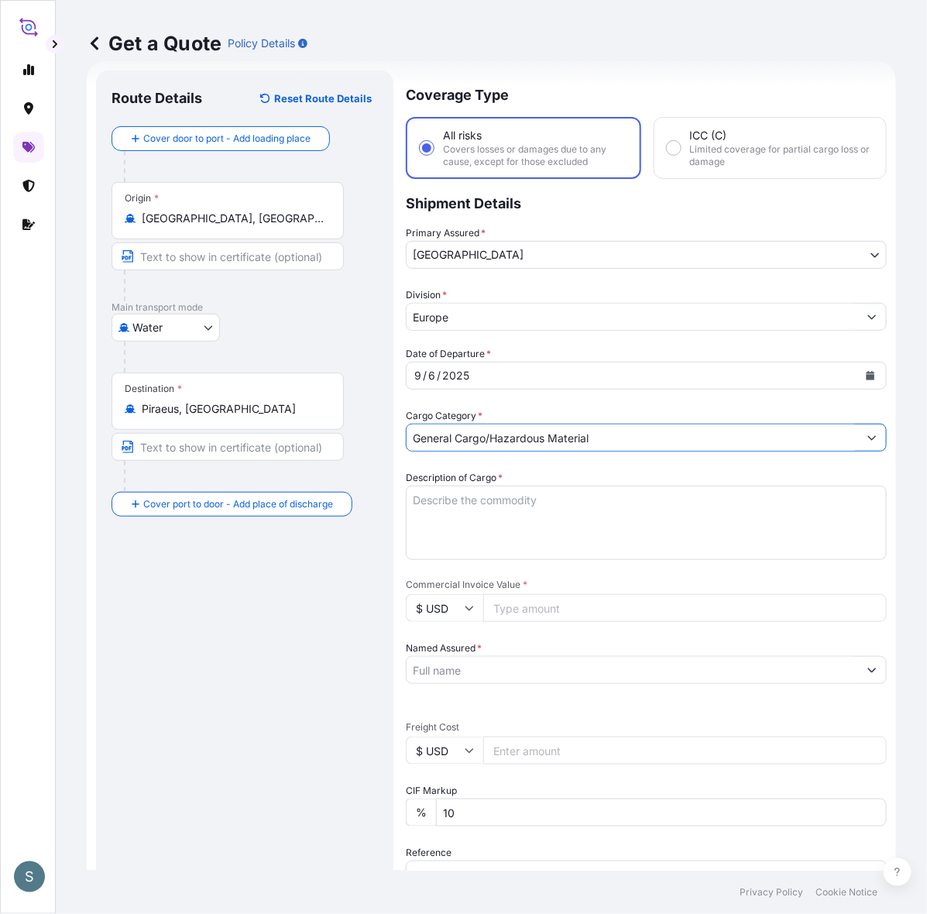
type input "General Cargo/Hazardous Material"
click at [284, 656] on div "Route Details Reset Route Details Cover door to port - Add loading place Place …" at bounding box center [245, 630] width 267 height 1089
click at [307, 631] on div "Route Details Reset Route Details Cover door to port - Add loading place Place …" at bounding box center [245, 630] width 267 height 1089
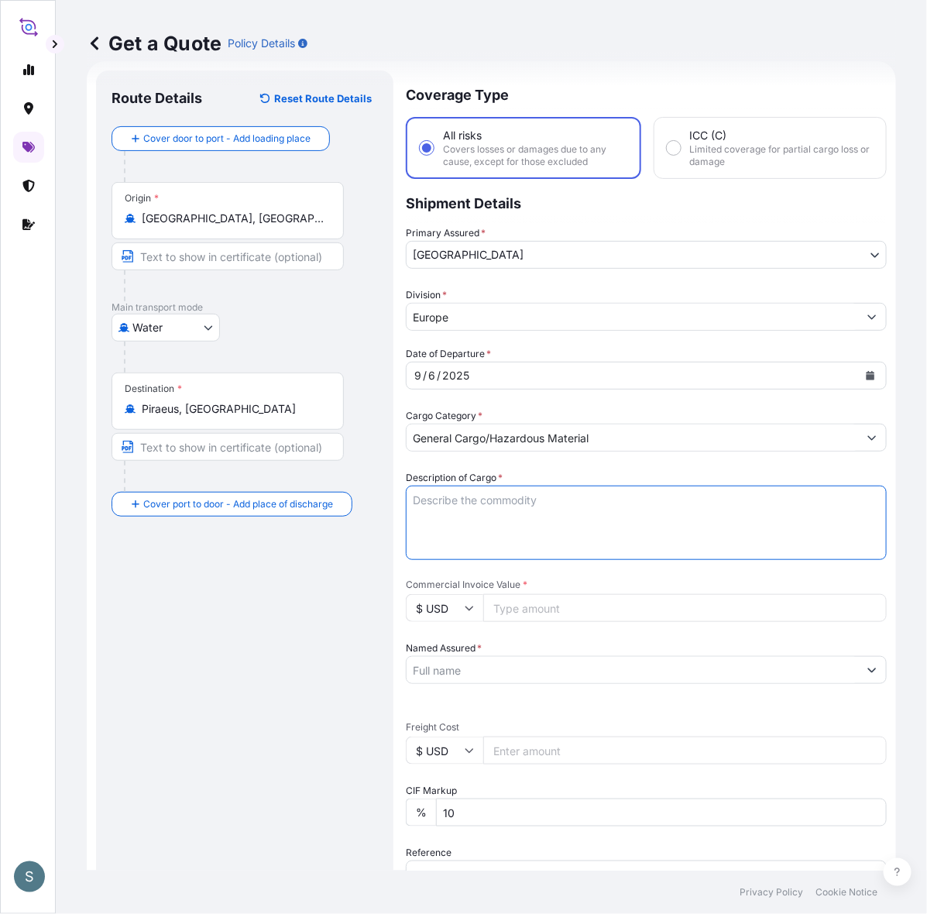
click at [537, 558] on textarea "Description of Cargo *" at bounding box center [646, 523] width 481 height 74
paste textarea "SANAL P, [MEDICAL_DATA], PHARMACEUTICAL QUALITY"
click at [432, 542] on textarea "SANAL P, [MEDICAL_DATA], PHARMACEUTICAL QUALITY" at bounding box center [646, 523] width 481 height 74
type textarea "SANAL P, [MEDICAL_DATA], PHARMACEUTICAL QUALITY"
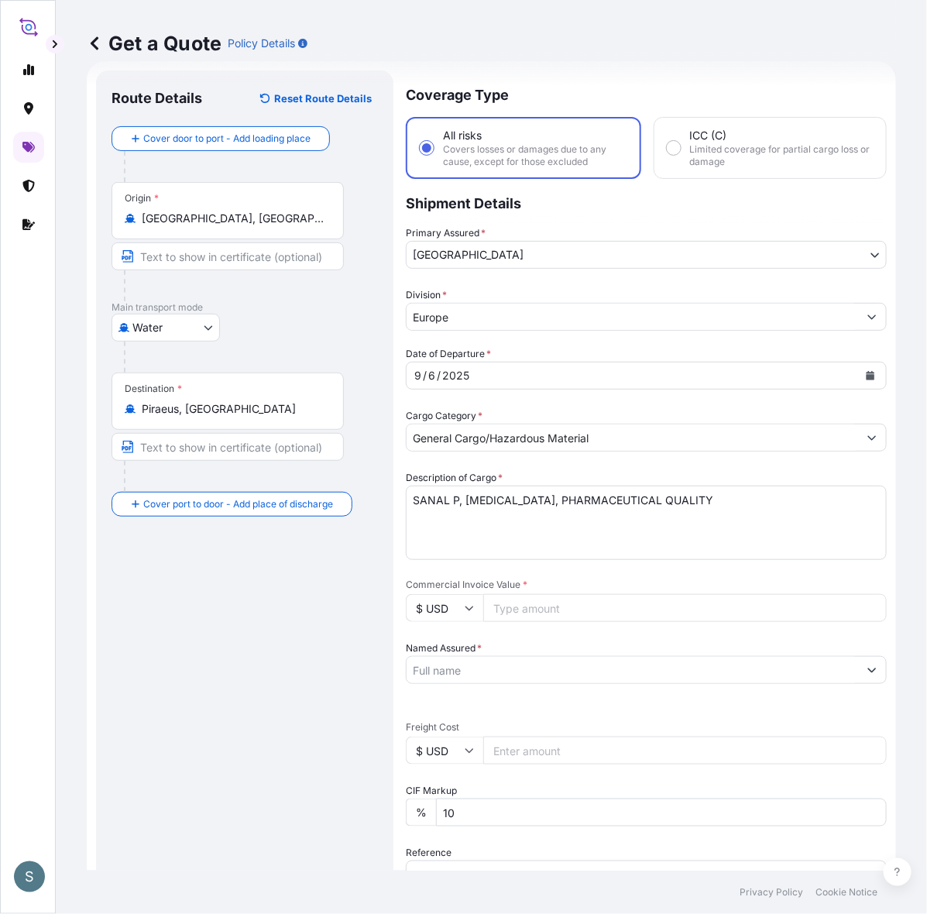
drag, startPoint x: 184, startPoint y: 628, endPoint x: 67, endPoint y: 571, distance: 130.3
click at [184, 628] on div "Route Details Reset Route Details Cover door to port - Add loading place Place …" at bounding box center [245, 630] width 267 height 1089
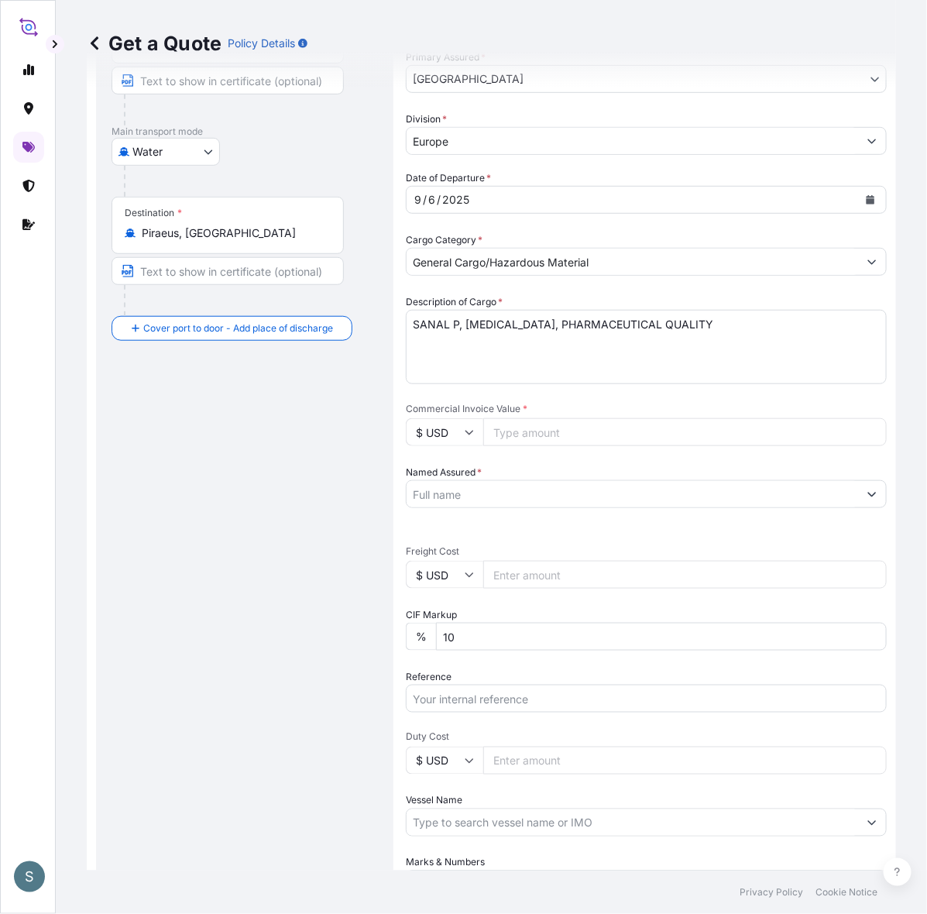
scroll to position [349, 0]
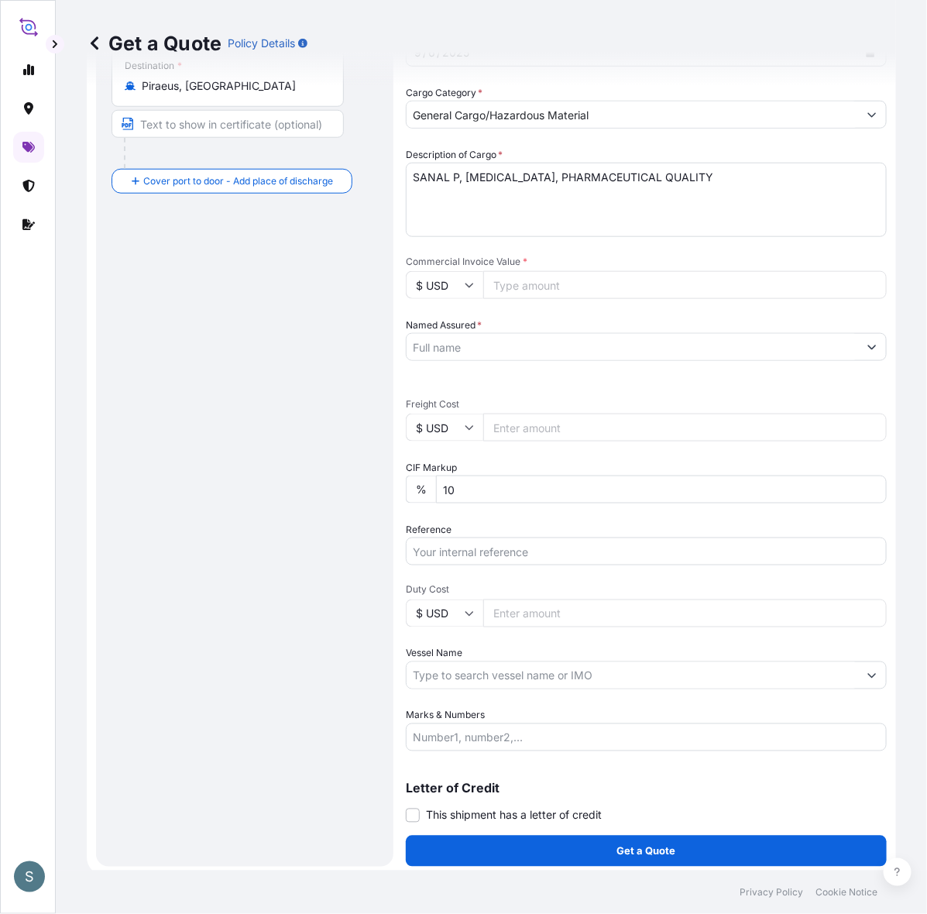
click at [471, 299] on input "$ USD" at bounding box center [444, 285] width 77 height 28
click at [470, 337] on div "€ EUR £ GBP $ USD ؋ AFN $ AUD R$ BRL $ CAD ¥ CNY $ HKD ₹ INR ¥ JPY DH MAD RM MY…" at bounding box center [466, 412] width 77 height 155
click at [473, 299] on input "$ USD" at bounding box center [444, 285] width 77 height 28
click at [475, 359] on div "€ EUR" at bounding box center [466, 355] width 65 height 29
type input "€ EUR"
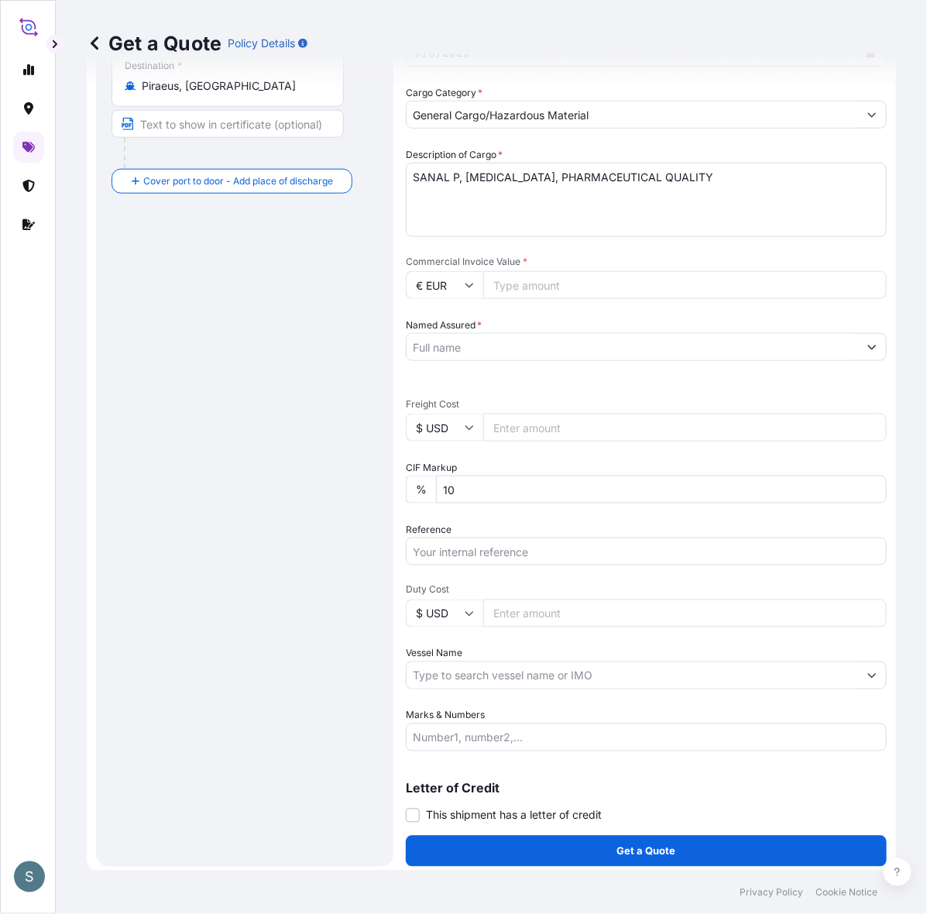
click at [446, 442] on input "$ USD" at bounding box center [444, 428] width 77 height 28
click at [463, 514] on div "€ EUR" at bounding box center [466, 503] width 65 height 29
type input "€ EUR"
click at [241, 544] on div "Route Details Reset Route Details Cover door to port - Add loading place Place …" at bounding box center [245, 307] width 267 height 1089
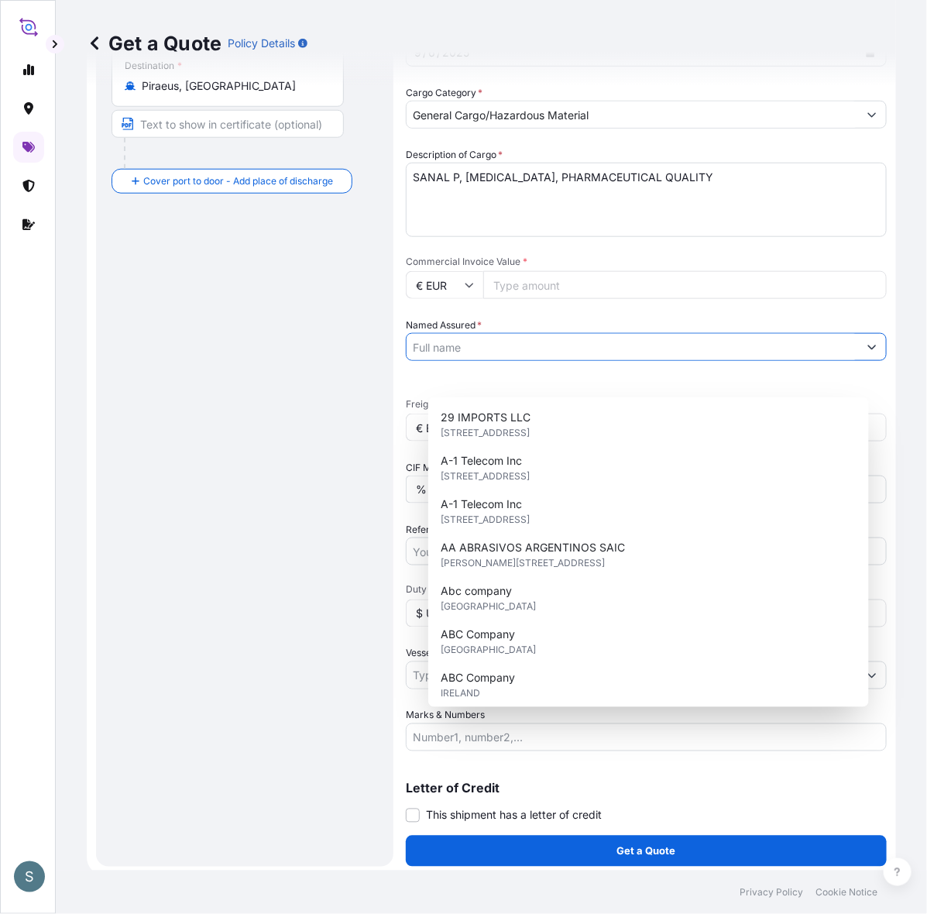
click at [465, 361] on input "Named Assured *" at bounding box center [633, 347] width 452 height 28
paste input "Mariager Salt Specialties A/S"
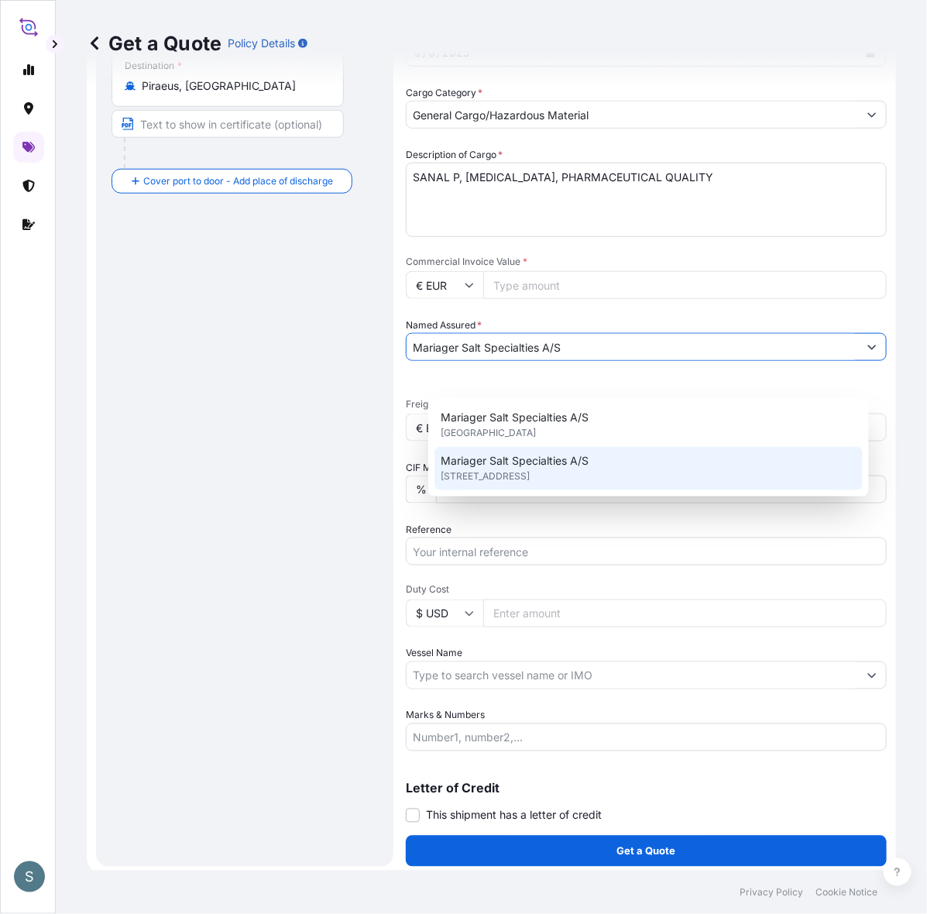
click at [494, 482] on span "[STREET_ADDRESS]" at bounding box center [485, 476] width 89 height 15
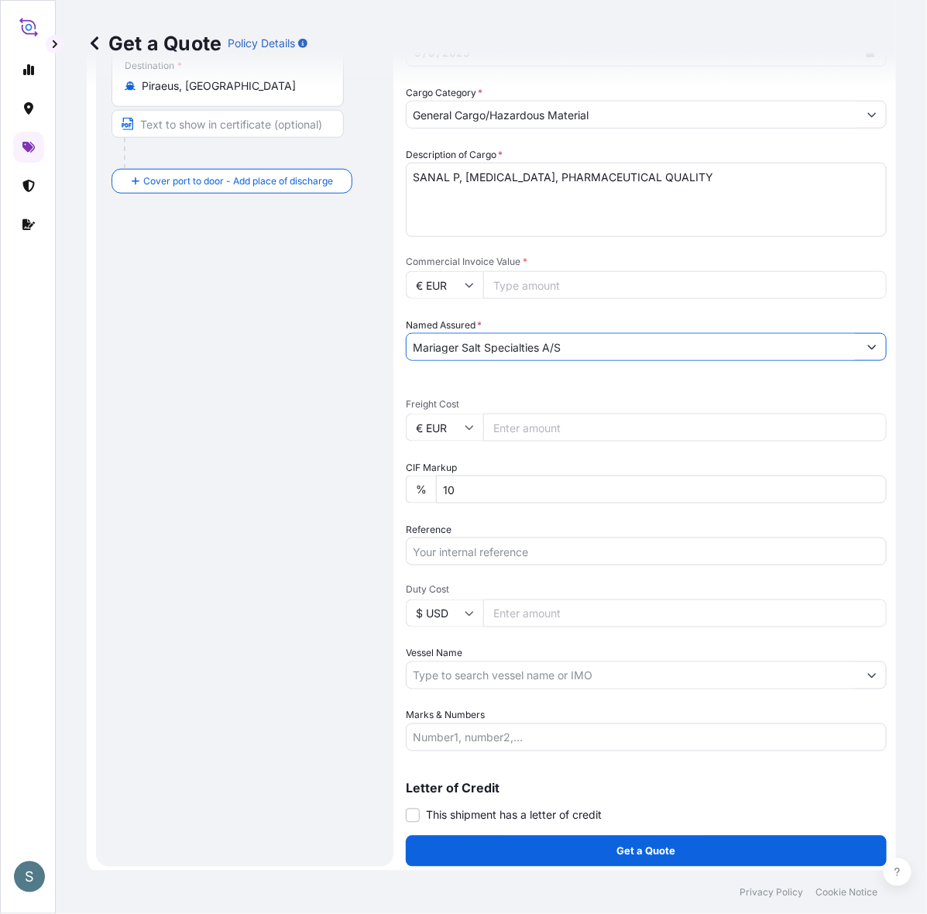
type input "Mariager Salt Specialties A/S"
click at [262, 508] on div "Route Details Reset Route Details Cover door to port - Add loading place Place …" at bounding box center [245, 307] width 267 height 1089
click at [563, 299] on input "Commercial Invoice Value *" at bounding box center [685, 285] width 404 height 28
paste input "7056.00"
type input "7056.00"
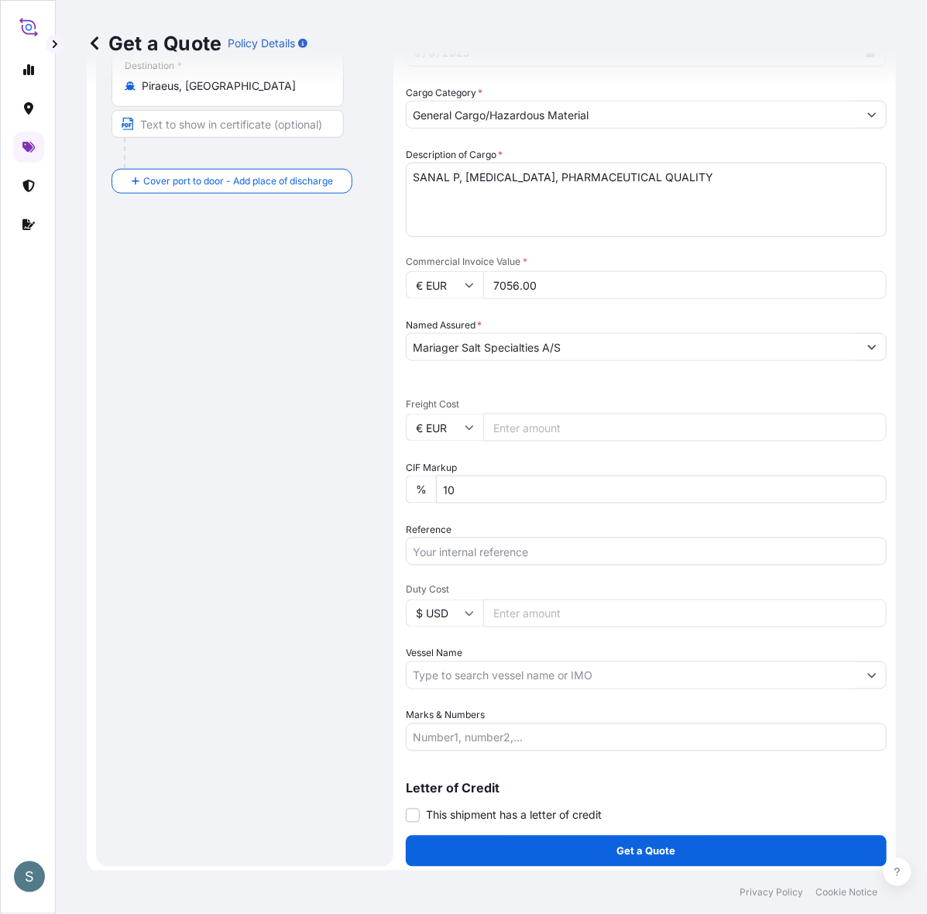
click at [294, 432] on div "Route Details Reset Route Details Cover door to port - Add loading place Place …" at bounding box center [245, 307] width 267 height 1089
click at [527, 442] on input "Freight Cost" at bounding box center [685, 428] width 404 height 28
paste input "1482.38"
type input "1482.38"
click at [335, 542] on div "Route Details Reset Route Details Cover door to port - Add loading place Place …" at bounding box center [245, 307] width 267 height 1089
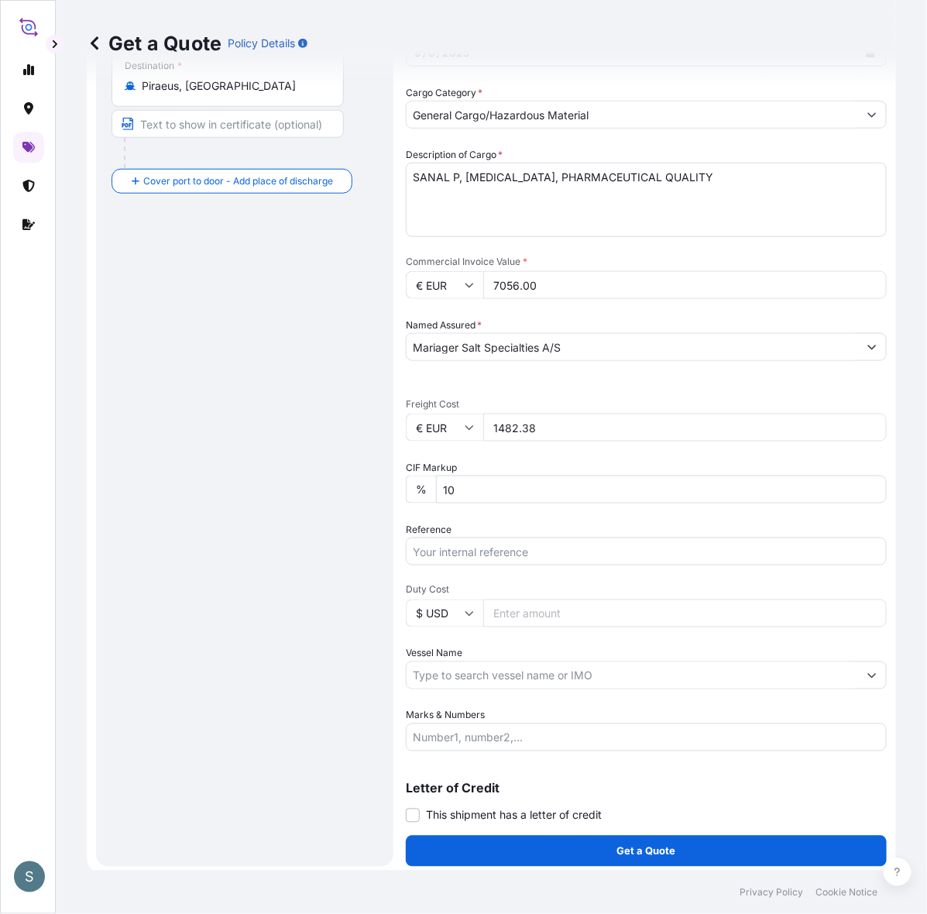
scroll to position [409, 0]
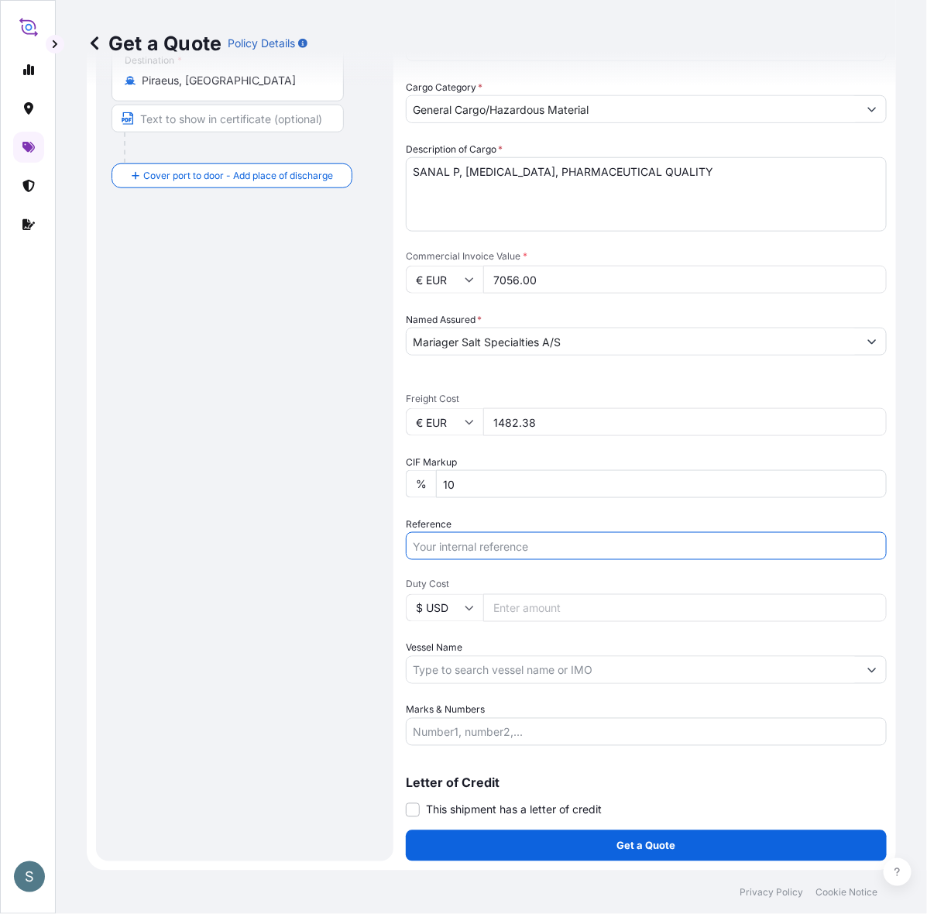
click at [536, 532] on input "Reference" at bounding box center [646, 546] width 481 height 28
paste input "DK1001020121 2517547"
click at [519, 532] on input "DK1001020121 2517547" at bounding box center [646, 546] width 481 height 28
type input "DK1001020121 - 2517547"
click at [374, 581] on div "Route Details Reset Route Details Cover door to port - Add loading place Place …" at bounding box center [245, 301] width 267 height 1089
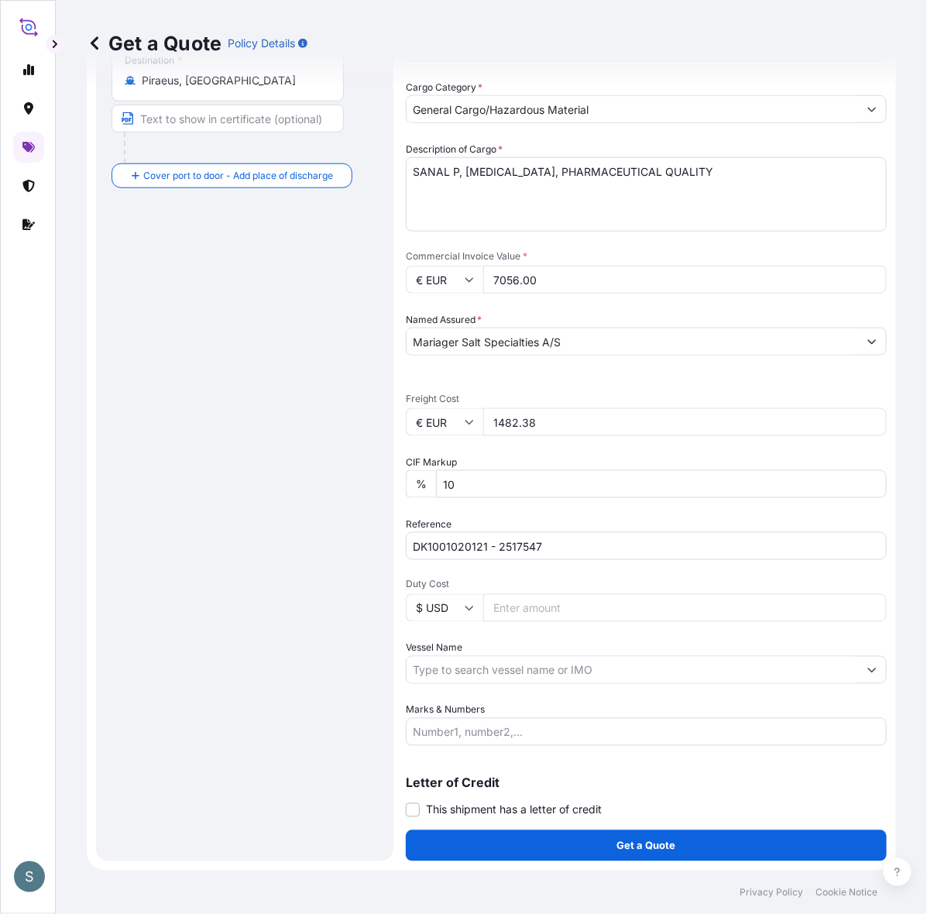
drag, startPoint x: 231, startPoint y: 761, endPoint x: 254, endPoint y: 758, distance: 23.5
click at [231, 731] on div "Route Details Reset Route Details Cover door to port - Add loading place Place …" at bounding box center [245, 301] width 267 height 1089
click at [461, 656] on input "Vessel Name" at bounding box center [633, 670] width 452 height 28
paste input "CHATTANOOGA"
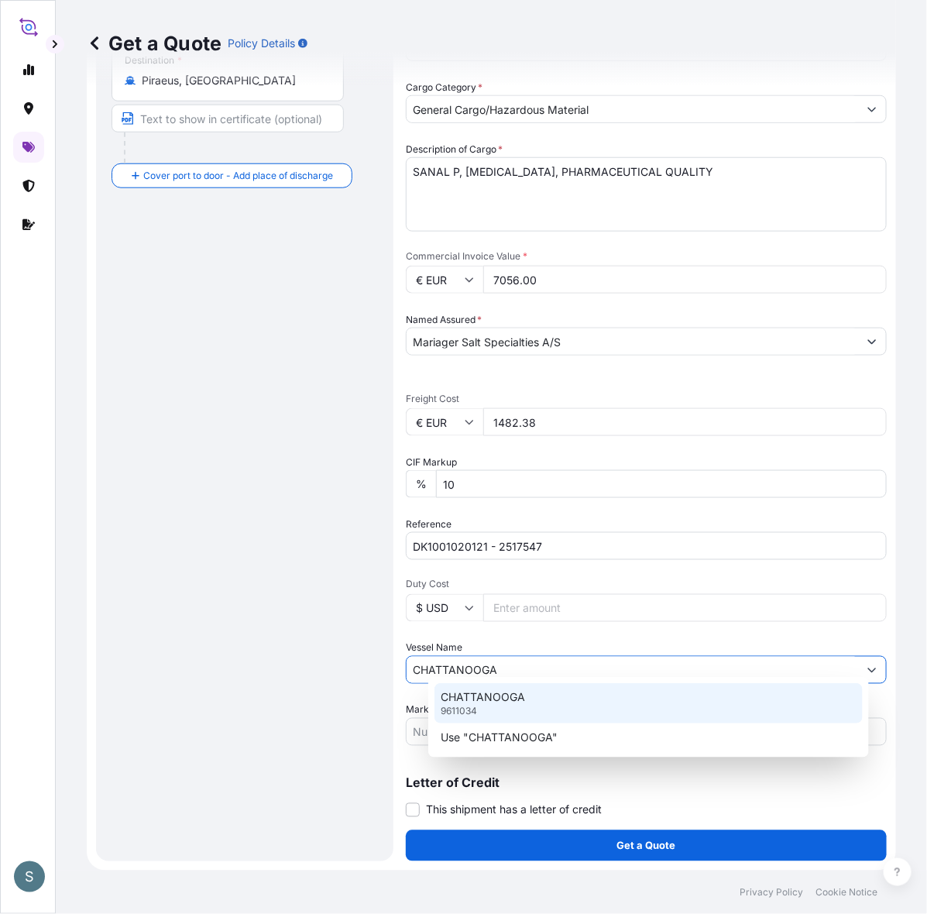
click at [529, 690] on div "CHATTANOOGA 9611034" at bounding box center [649, 703] width 428 height 40
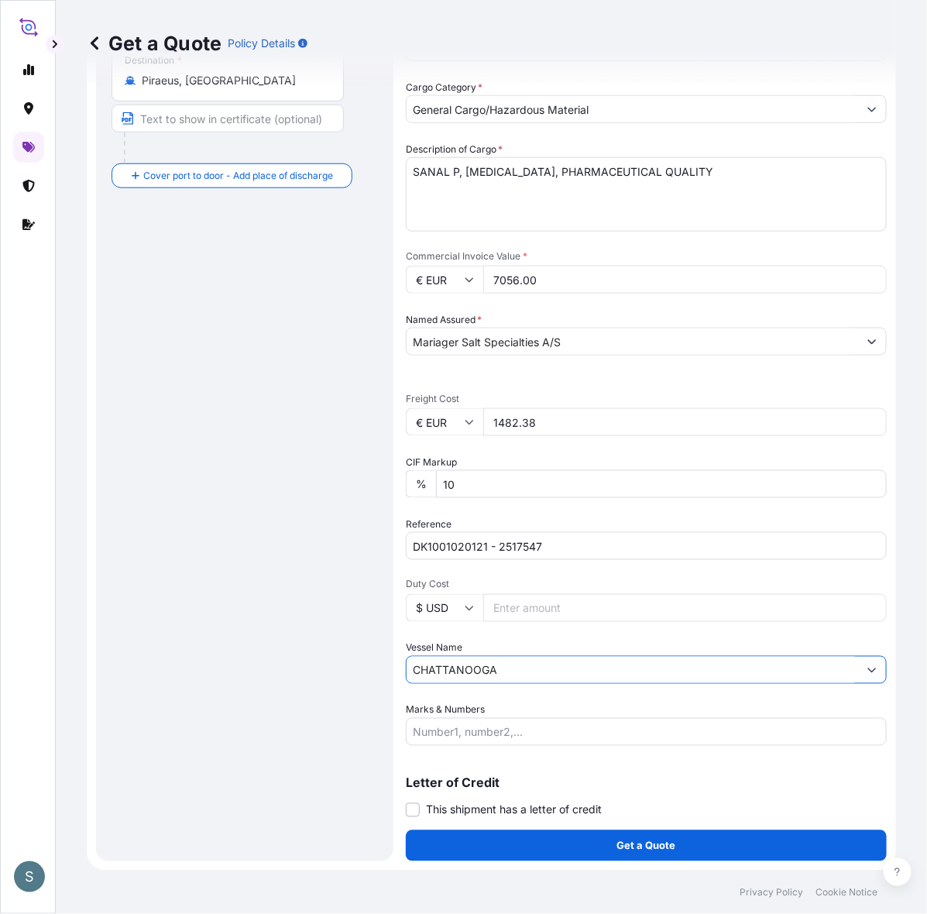
type input "CHATTANOOGA"
click at [328, 679] on div "Route Details Reset Route Details Cover door to port - Add loading place Place …" at bounding box center [245, 301] width 267 height 1089
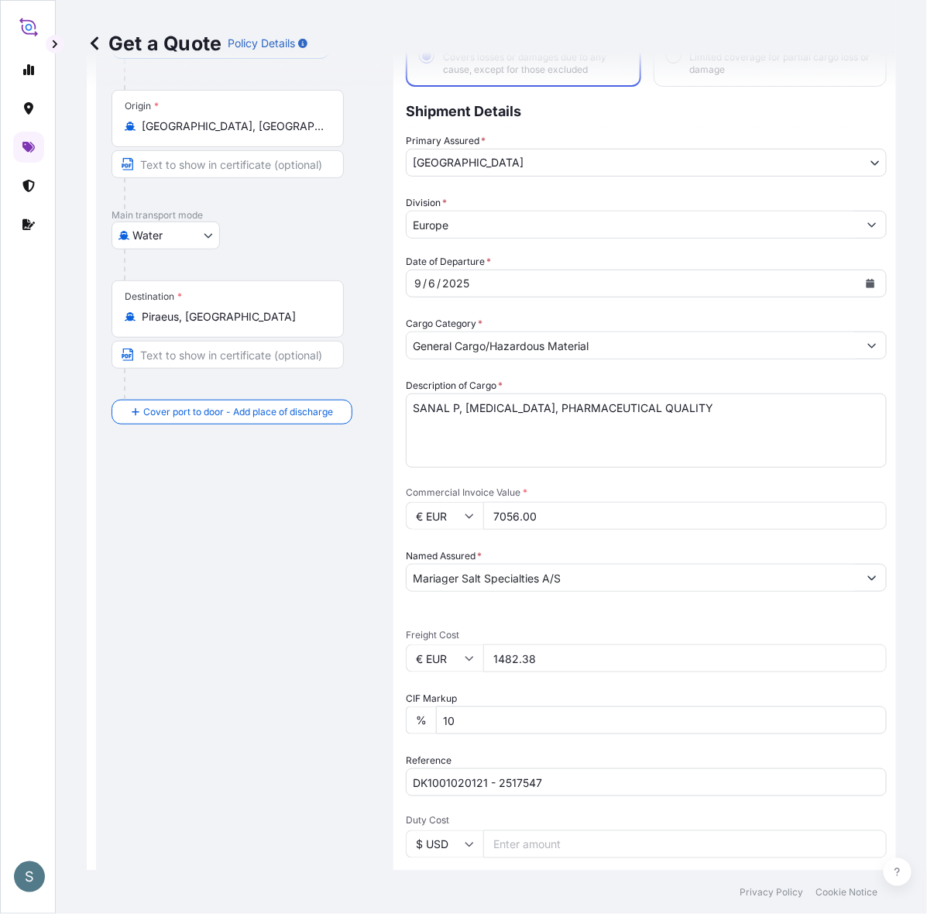
scroll to position [161, 0]
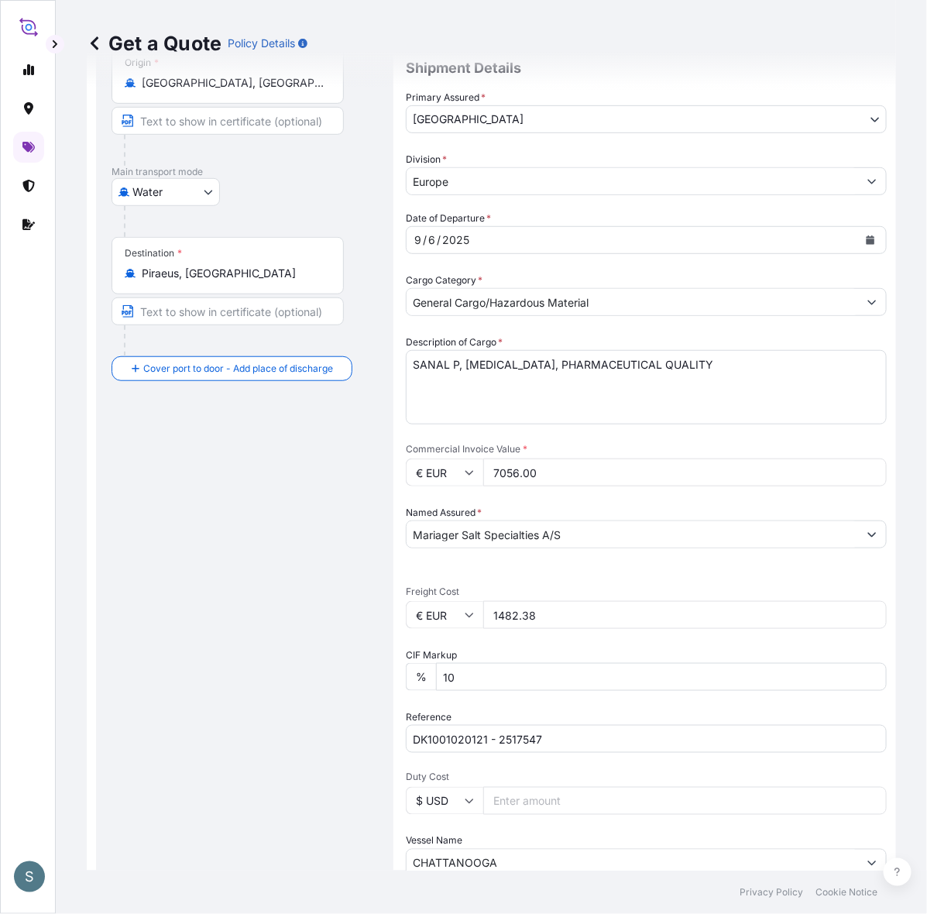
drag, startPoint x: 335, startPoint y: 535, endPoint x: 324, endPoint y: 529, distance: 12.5
click at [334, 535] on div "Route Details Reset Route Details Cover door to port - Add loading place Place …" at bounding box center [245, 494] width 267 height 1089
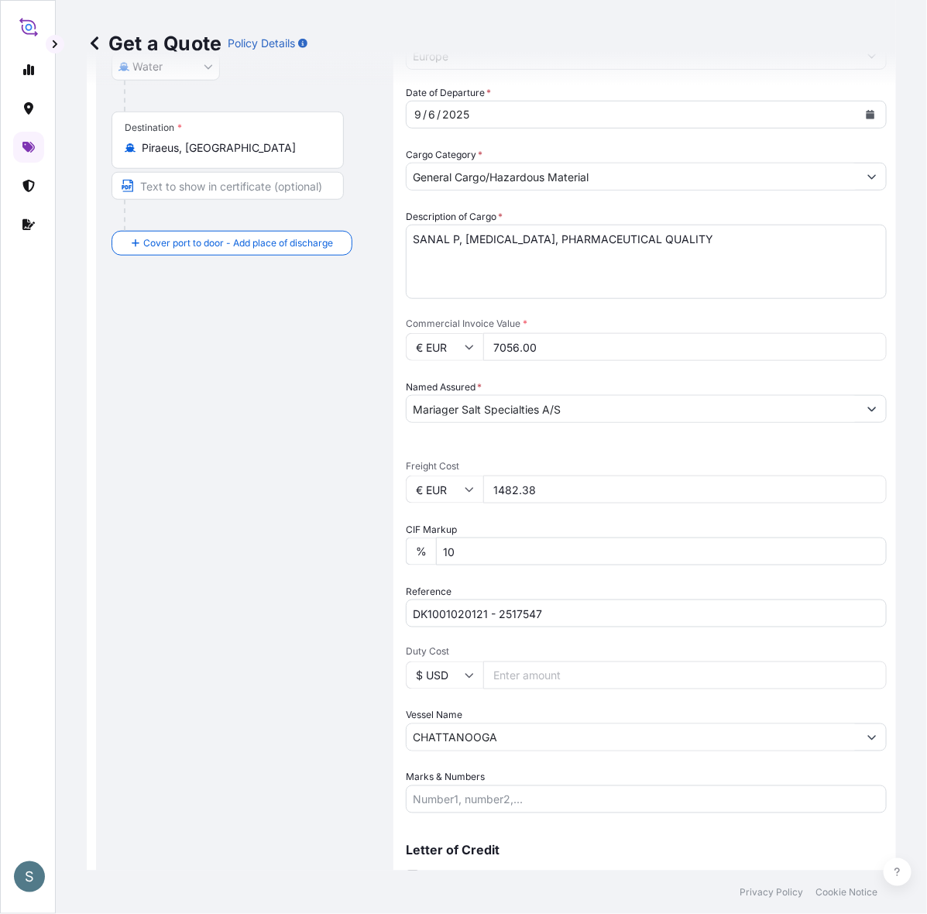
scroll to position [409, 0]
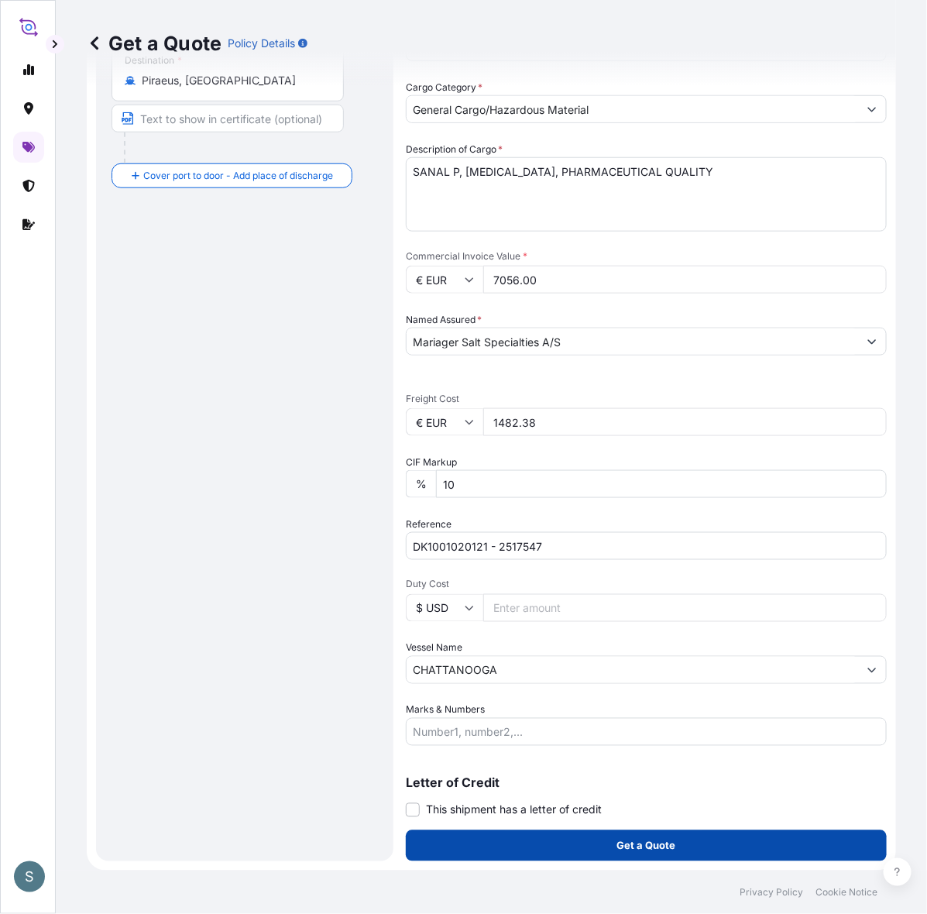
click at [506, 731] on button "Get a Quote" at bounding box center [646, 846] width 481 height 31
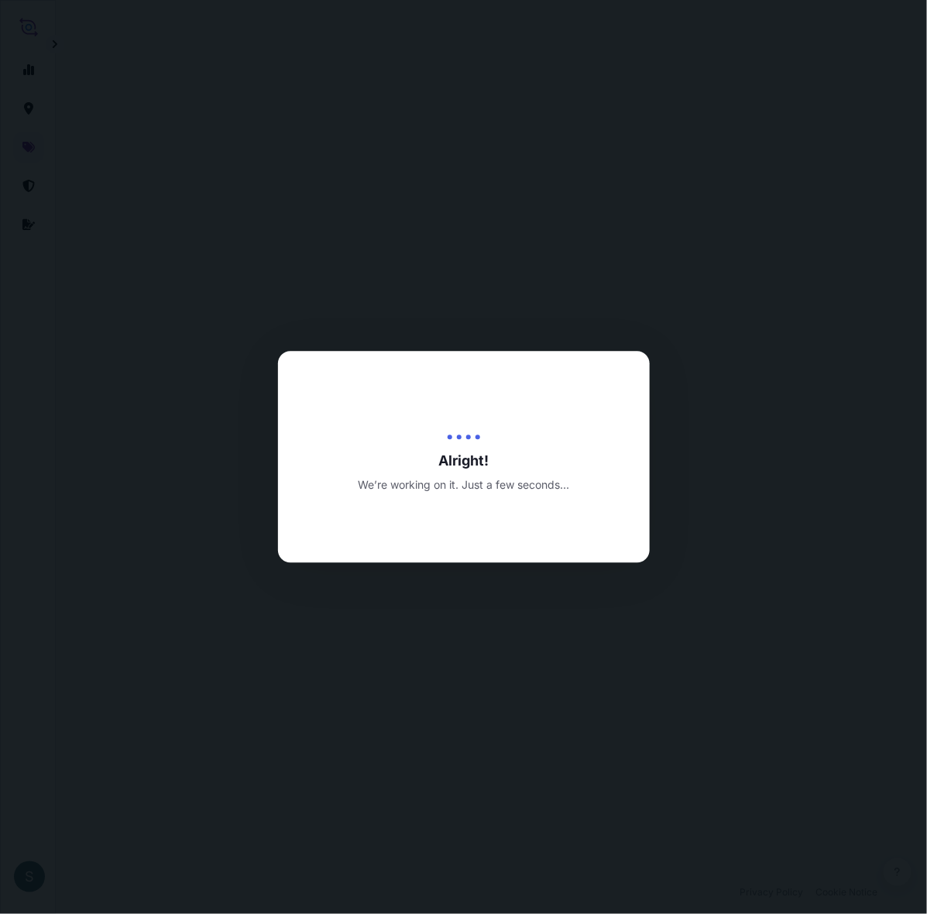
select select "Water"
select select "31589"
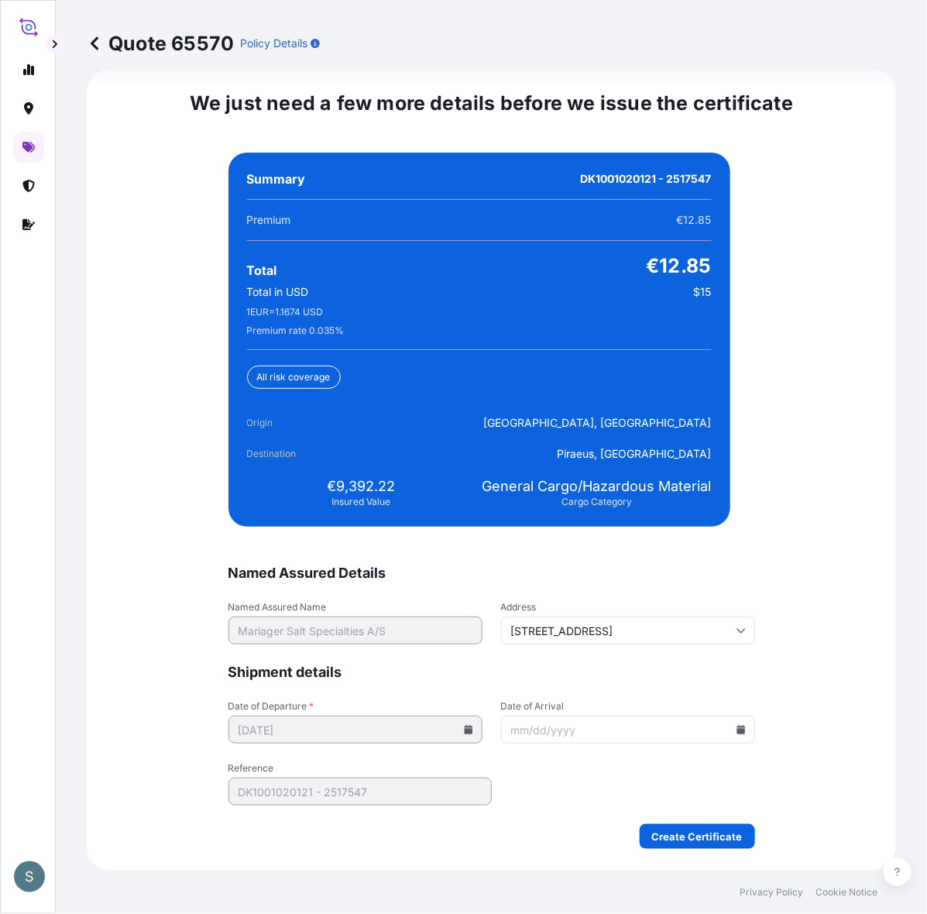
scroll to position [3727, 0]
click at [334, 496] on span "€9,392.22" at bounding box center [362, 486] width 68 height 19
drag, startPoint x: 328, startPoint y: 492, endPoint x: 385, endPoint y: 492, distance: 57.3
click at [385, 492] on span "€9,392.22" at bounding box center [362, 486] width 68 height 19
copy span "9,392.22"
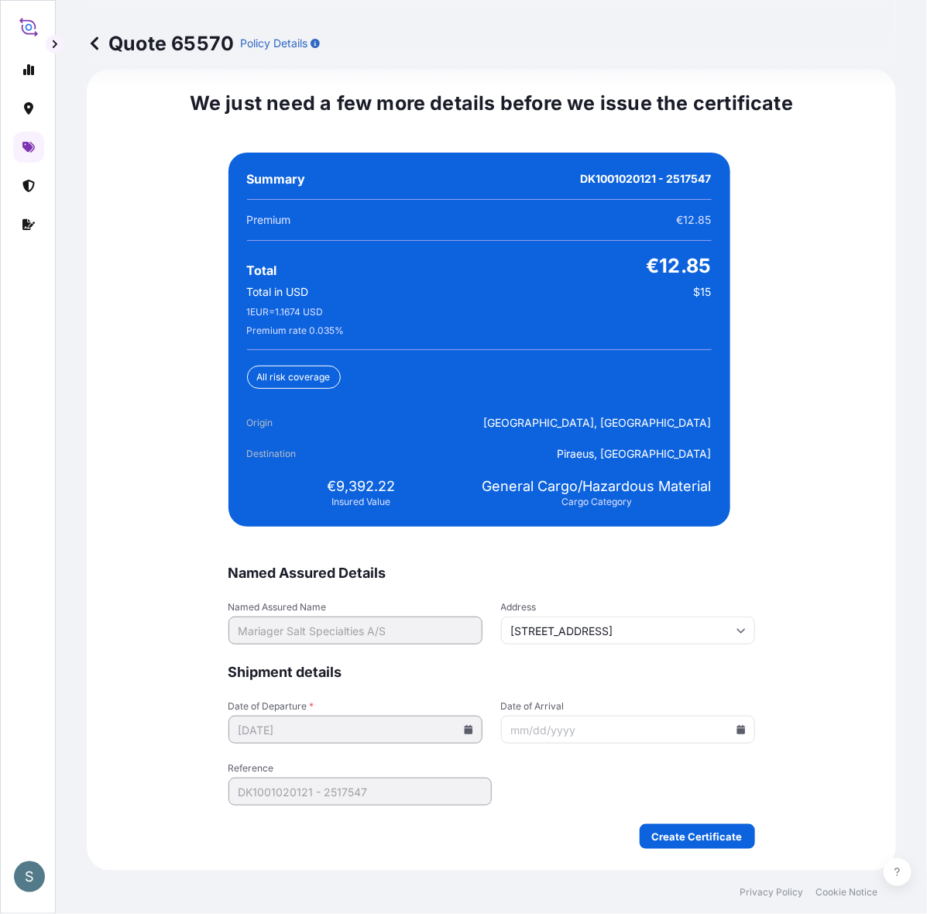
click at [404, 469] on div "Summary DK1001020121 - 2517547 Premium €12.85 Total €12.85 Total in USD $15 1 E…" at bounding box center [480, 340] width 502 height 374
drag, startPoint x: 329, startPoint y: 492, endPoint x: 394, endPoint y: 492, distance: 64.3
click at [394, 492] on div "€9,392.22 Insured Value" at bounding box center [361, 492] width 229 height 31
copy span "9,392.22"
click at [506, 425] on div "Origin [GEOGRAPHIC_DATA], [GEOGRAPHIC_DATA] Destination [GEOGRAPHIC_DATA], [GEO…" at bounding box center [479, 438] width 465 height 46
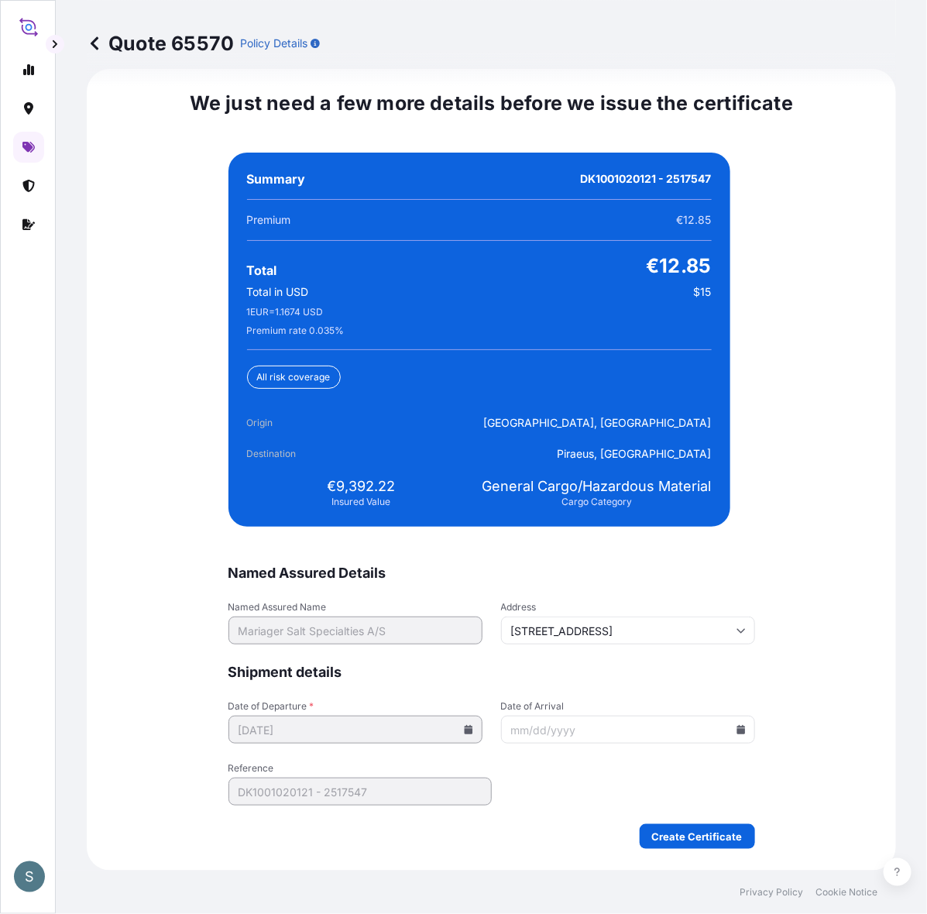
click at [737, 731] on icon at bounding box center [741, 729] width 9 height 9
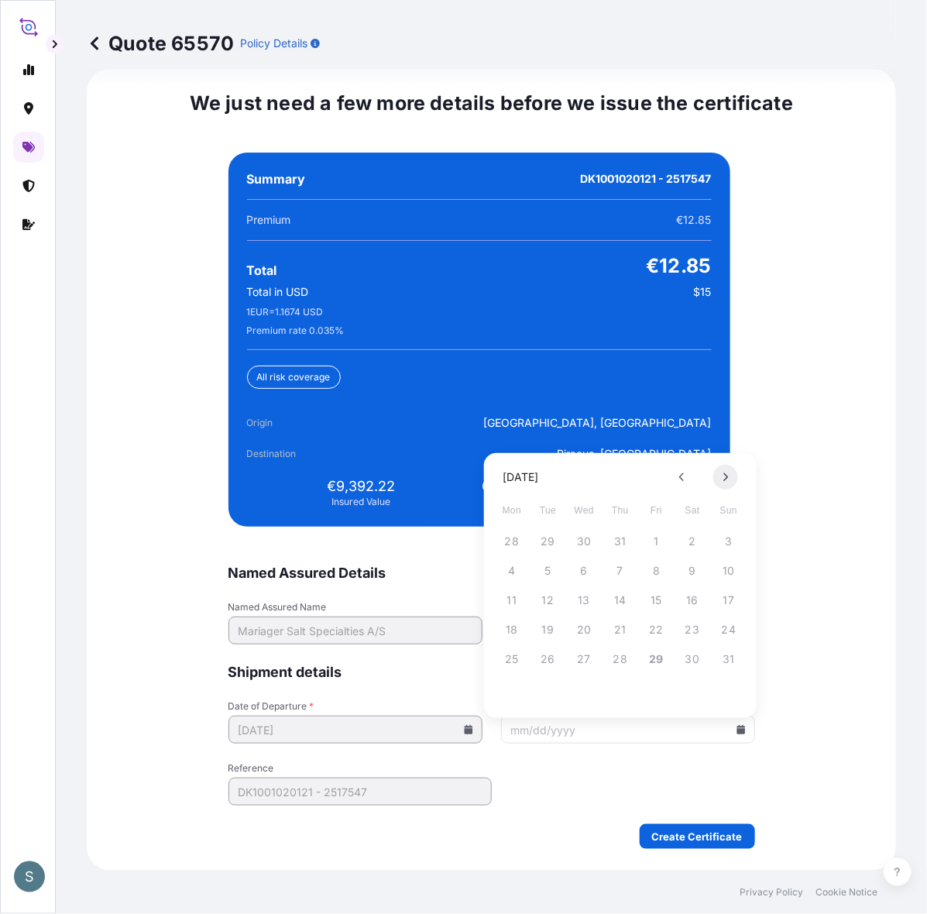
click at [723, 479] on icon at bounding box center [726, 477] width 6 height 9
click at [616, 629] on button "25" at bounding box center [620, 630] width 25 height 25
type input "[DATE]"
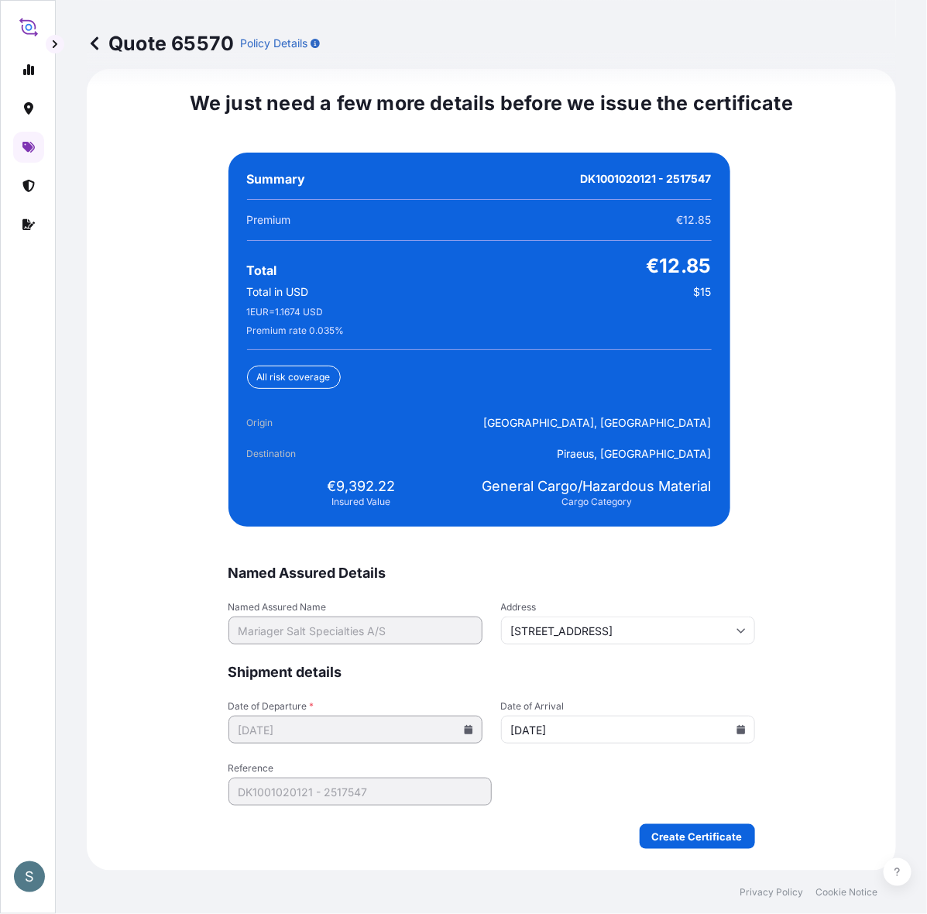
scroll to position [3741, 0]
click at [594, 731] on form "Named Assured Details Named Assured Name Mariager Salt Specialties A/S Address …" at bounding box center [492, 706] width 527 height 285
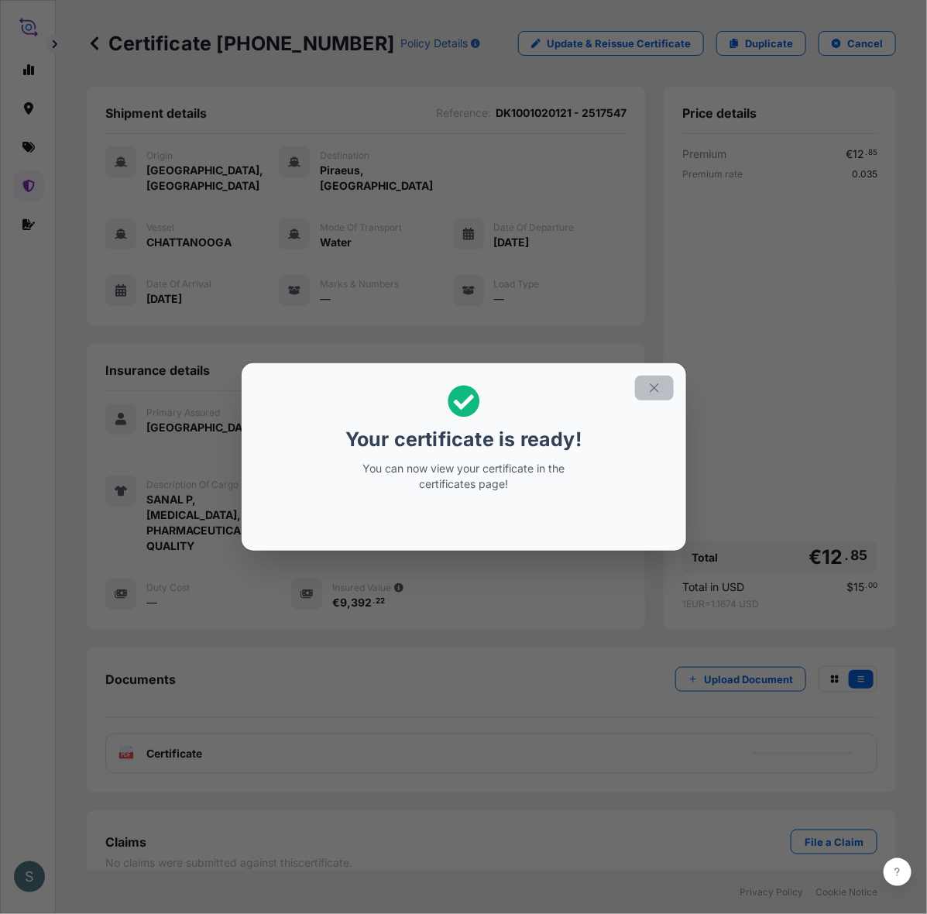
click at [674, 386] on button "button" at bounding box center [654, 388] width 39 height 25
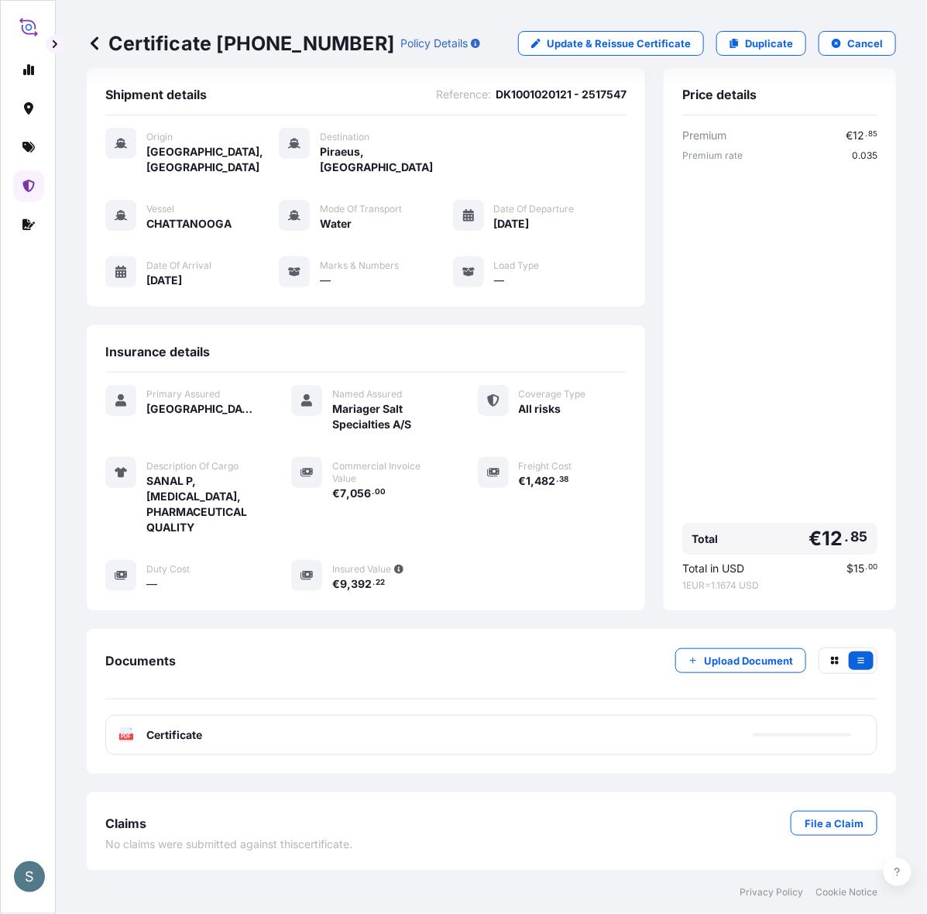
scroll to position [39, 0]
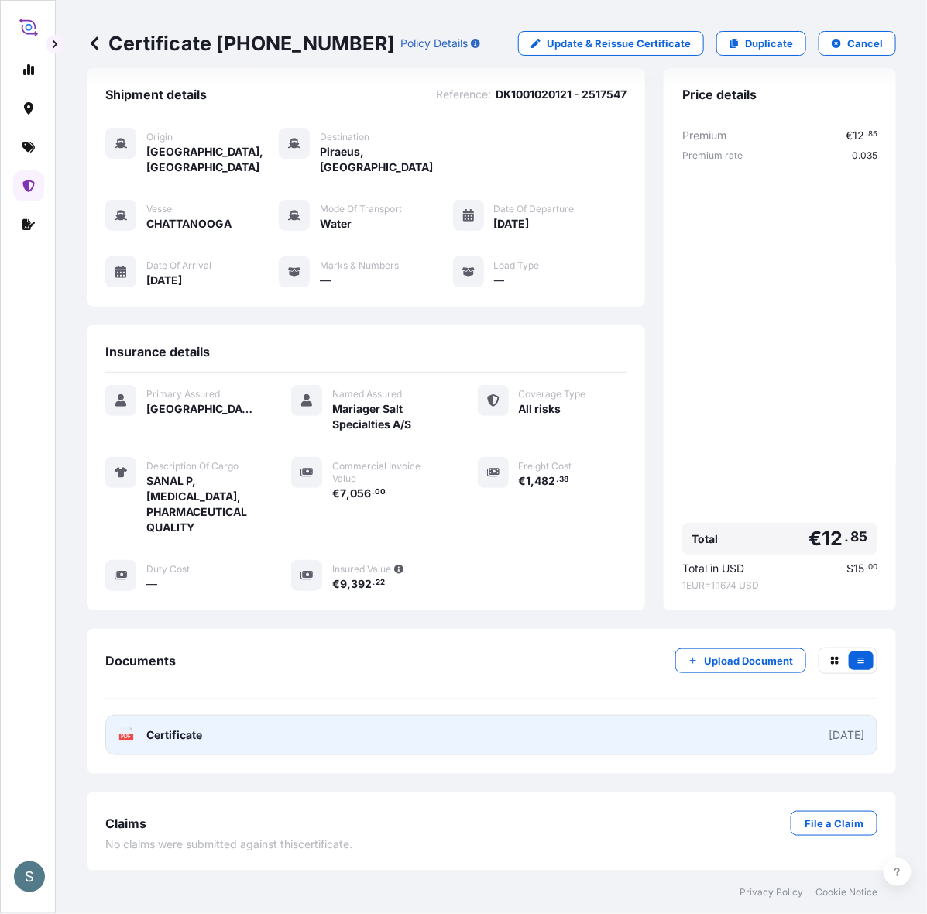
click at [439, 731] on link "PDF Certificate [DATE]" at bounding box center [491, 735] width 772 height 40
